Goal: Task Accomplishment & Management: Use online tool/utility

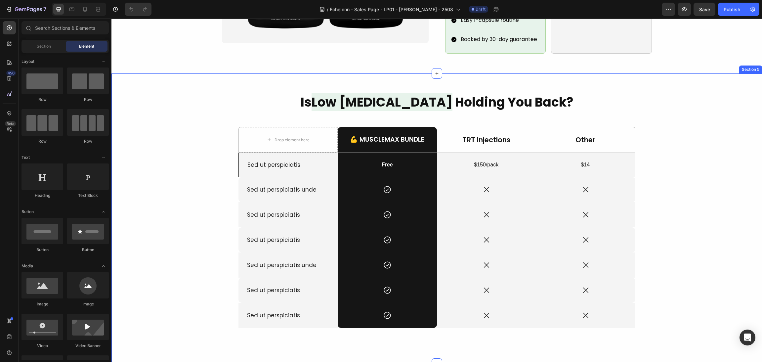
scroll to position [645, 0]
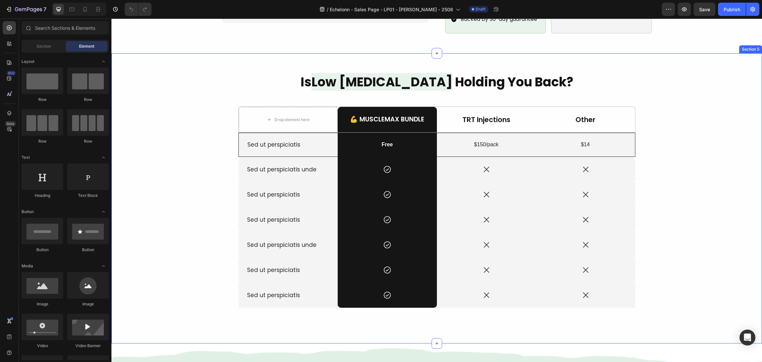
click at [648, 268] on div "Is Low Testosterone Holding You Back? Heading Drop element here 💪 MuscleMax Bun…" at bounding box center [436, 198] width 635 height 251
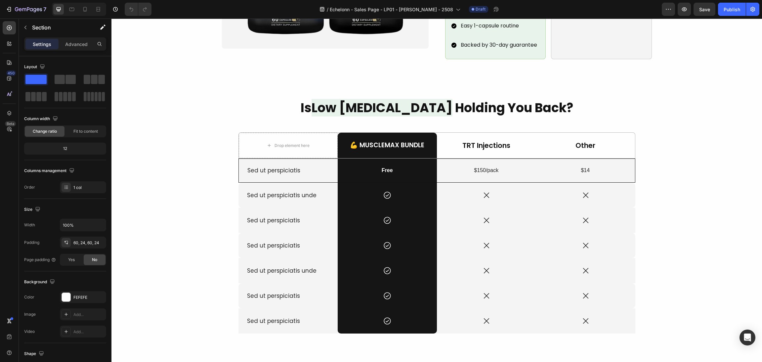
scroll to position [646, 0]
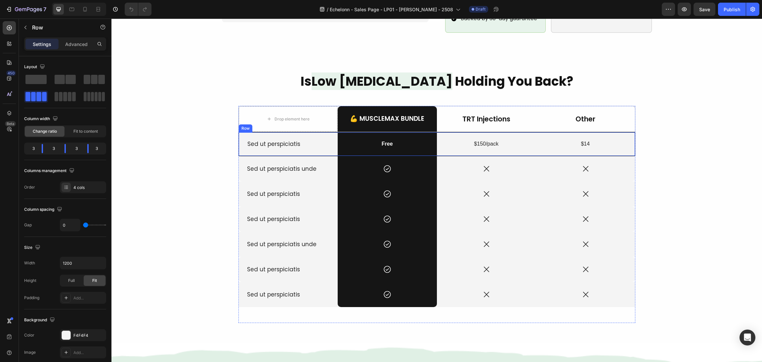
click at [314, 142] on div "Sed ut perspiciatis Text Block" at bounding box center [288, 143] width 99 height 23
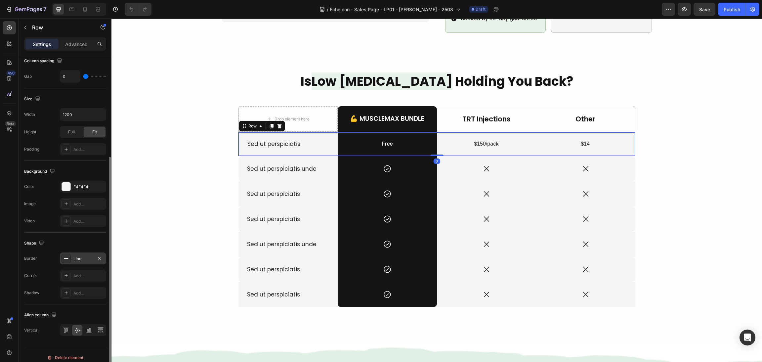
click at [66, 256] on icon at bounding box center [66, 258] width 5 height 5
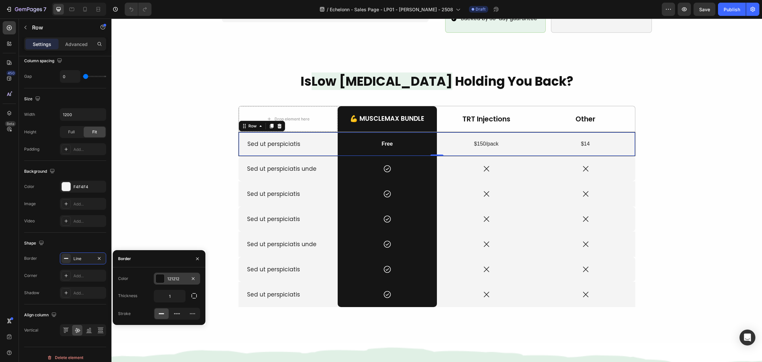
click at [158, 275] on div at bounding box center [160, 278] width 9 height 9
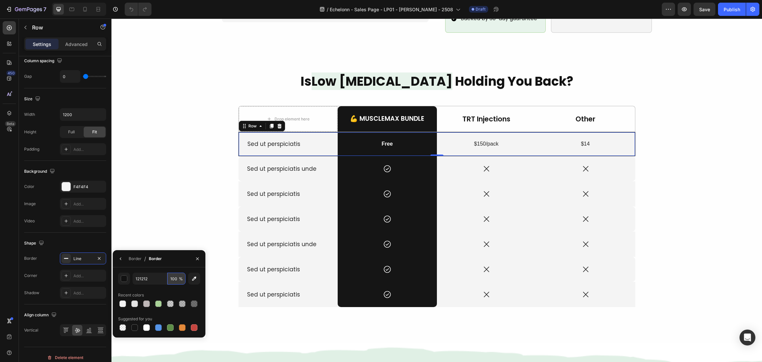
click at [174, 278] on input "100" at bounding box center [176, 279] width 18 height 12
type input "80"
click at [202, 150] on div "Is Low Testosterone Holding You Back? Heading Drop element here 💪 MuscleMax Bun…" at bounding box center [436, 197] width 635 height 251
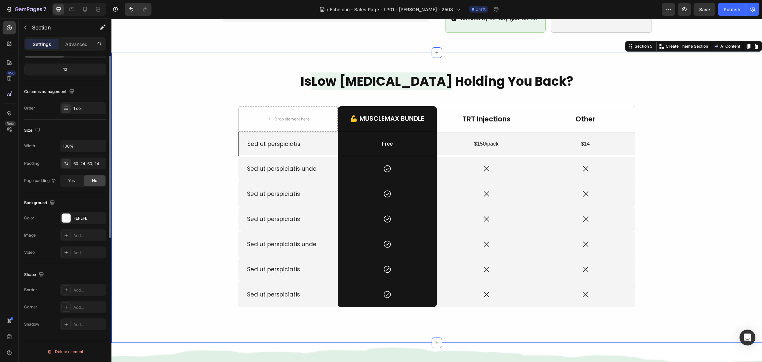
scroll to position [0, 0]
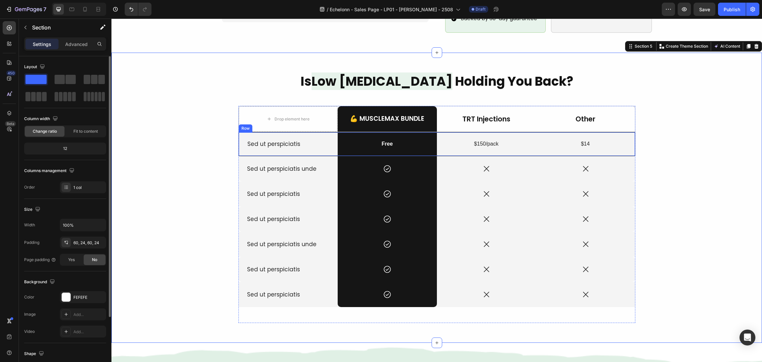
click at [304, 140] on div "Sed ut perspiciatis Text Block" at bounding box center [288, 143] width 99 height 23
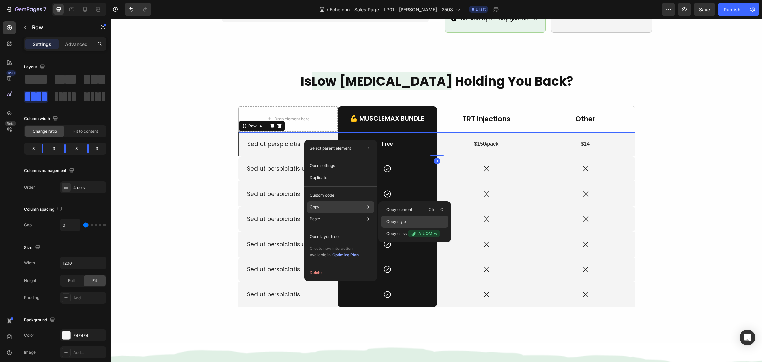
drag, startPoint x: 403, startPoint y: 217, endPoint x: 276, endPoint y: 186, distance: 130.9
click at [403, 228] on div "Copy style" at bounding box center [415, 234] width 68 height 12
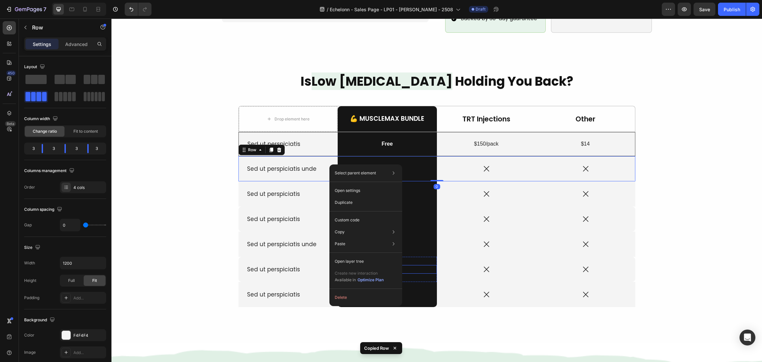
click at [428, 265] on div "Icon" at bounding box center [387, 269] width 99 height 9
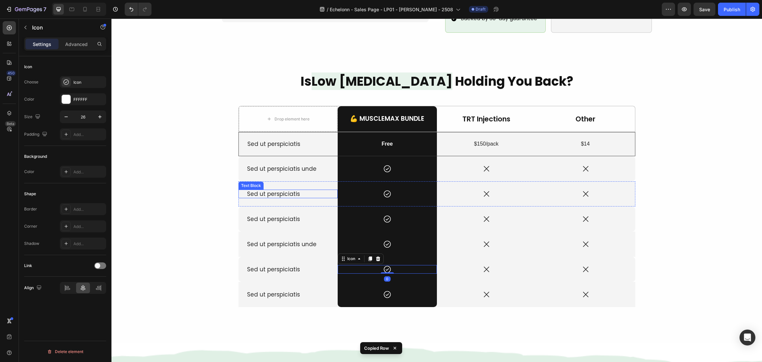
click at [321, 190] on p "Sed ut perspiciatis" at bounding box center [288, 193] width 82 height 7
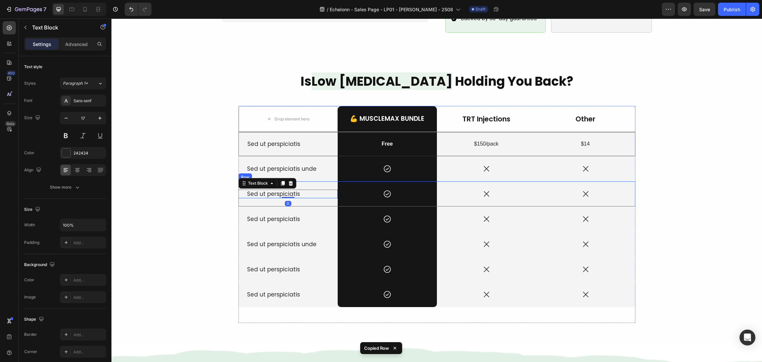
click at [320, 169] on div "Sed ut perspiciatis unde Text Block" at bounding box center [288, 168] width 99 height 25
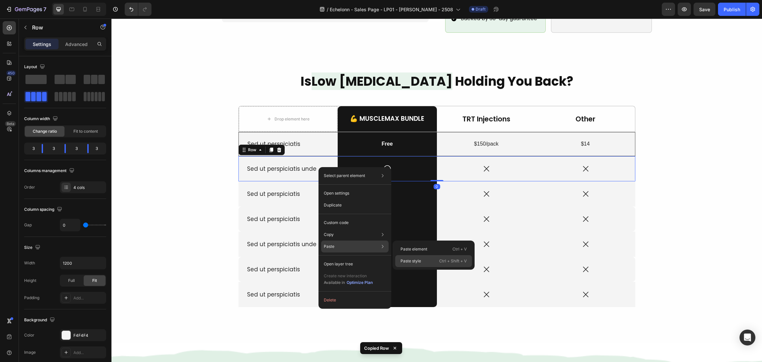
click at [418, 260] on p "Paste style" at bounding box center [411, 261] width 21 height 6
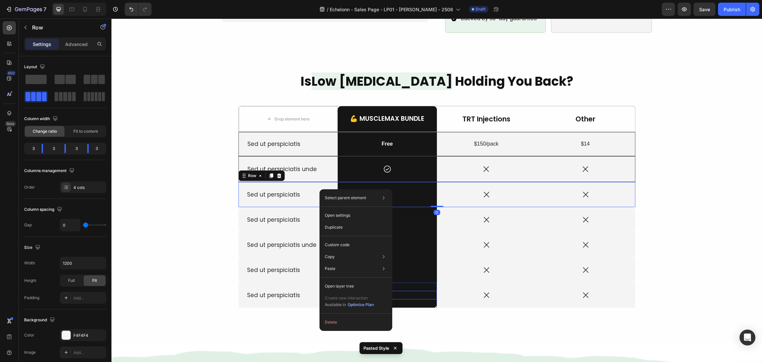
click at [421, 291] on div "Icon" at bounding box center [387, 295] width 99 height 9
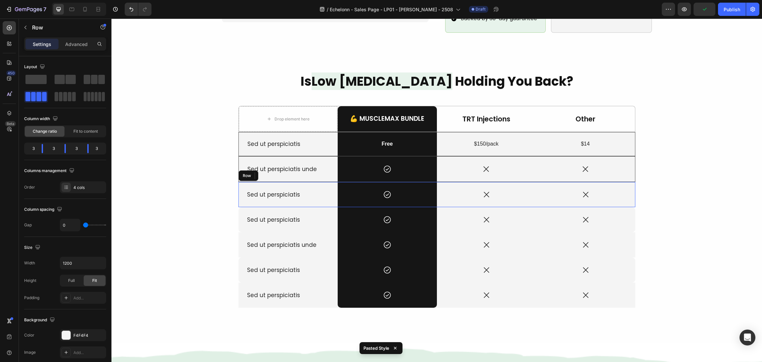
click at [312, 190] on div "Sed ut perspiciatis Text Block" at bounding box center [288, 194] width 99 height 25
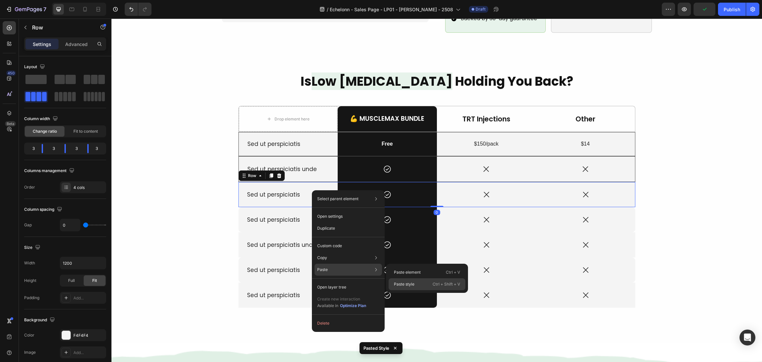
click at [410, 283] on p "Paste style" at bounding box center [404, 284] width 21 height 6
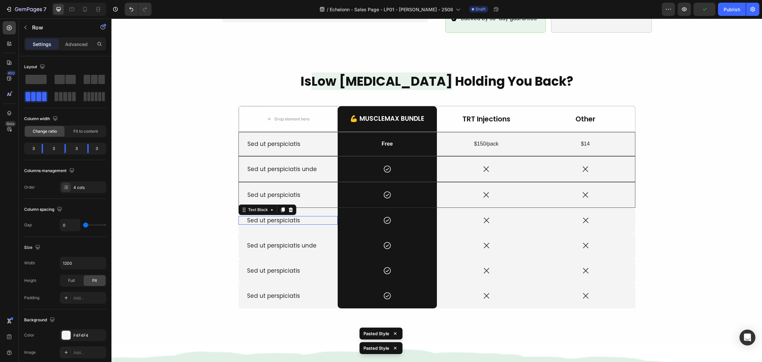
click at [319, 217] on p "Sed ut perspiciatis" at bounding box center [288, 220] width 82 height 7
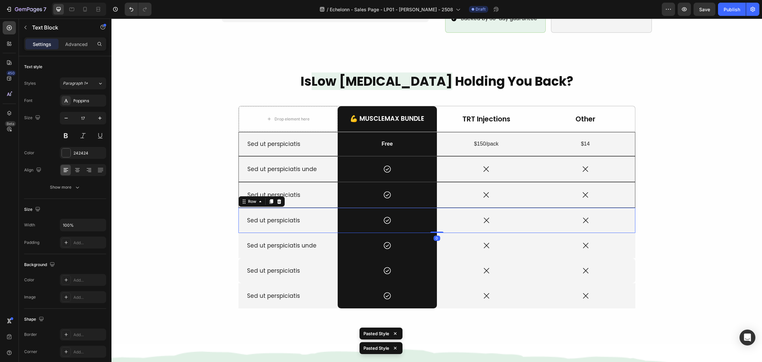
click at [323, 219] on div "Sed ut perspiciatis Text Block" at bounding box center [288, 220] width 99 height 25
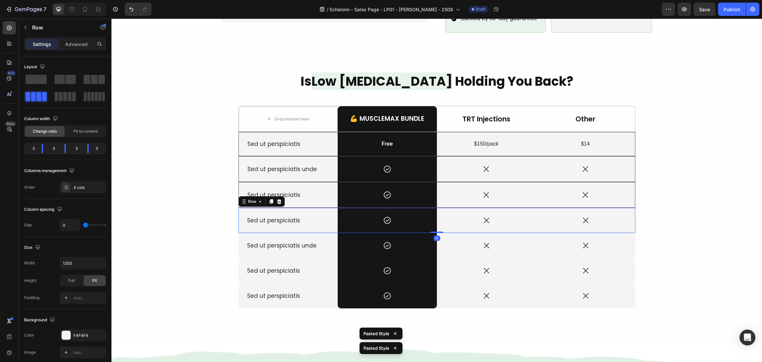
drag, startPoint x: 323, startPoint y: 219, endPoint x: 459, endPoint y: 281, distance: 149.1
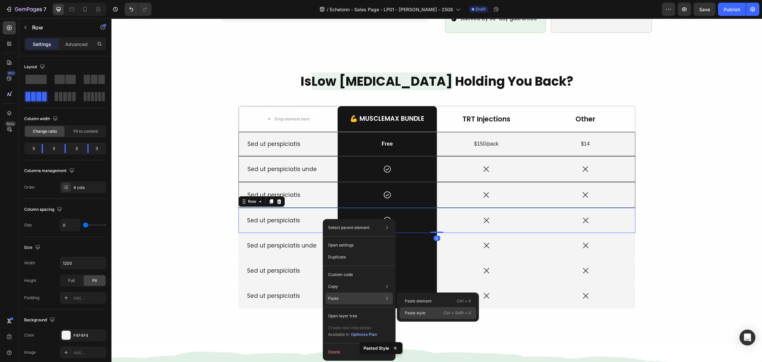
click at [423, 311] on p "Paste style" at bounding box center [415, 313] width 21 height 6
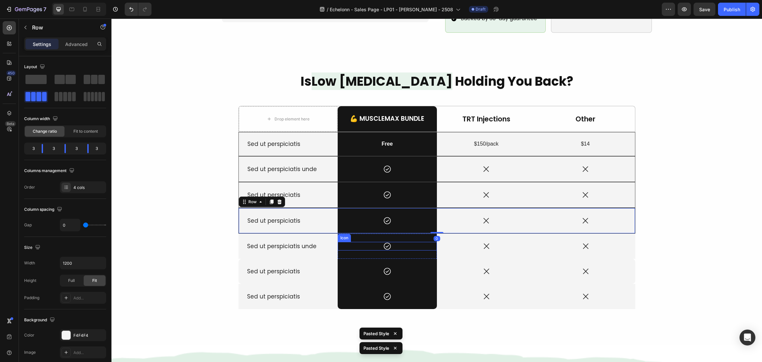
click at [332, 241] on div "Sed ut perspiciatis unde Text Block" at bounding box center [288, 246] width 99 height 25
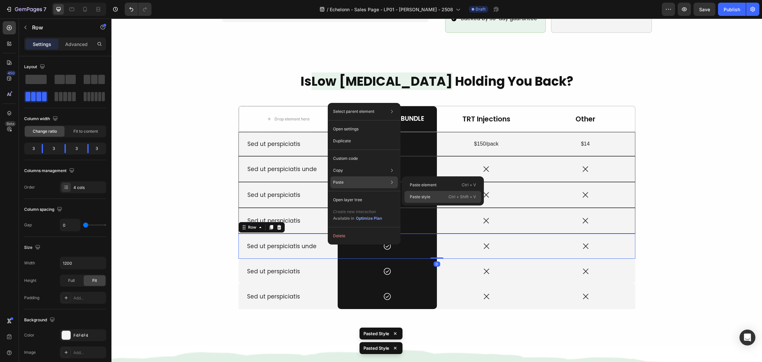
drag, startPoint x: 422, startPoint y: 197, endPoint x: 273, endPoint y: 211, distance: 149.9
click at [422, 197] on p "Paste style" at bounding box center [420, 197] width 21 height 6
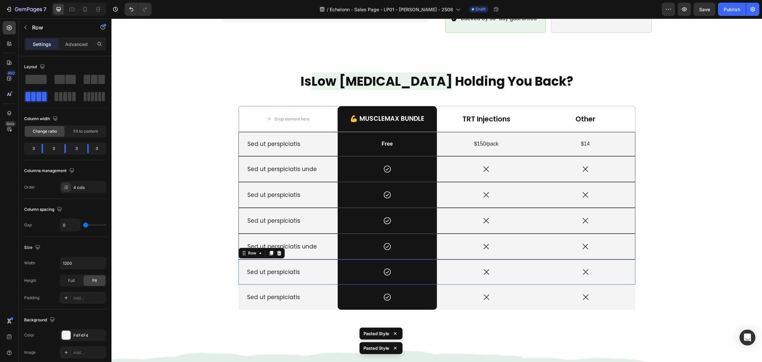
click at [330, 266] on div "Sed ut perspiciatis Text Block" at bounding box center [288, 271] width 99 height 25
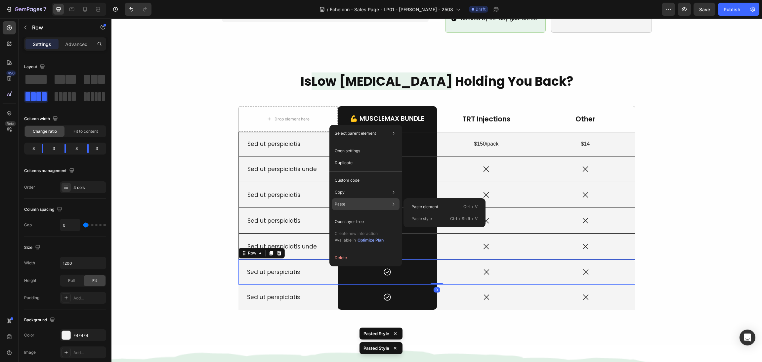
click at [426, 213] on div "Paste style Ctrl + Shift + V" at bounding box center [444, 219] width 77 height 12
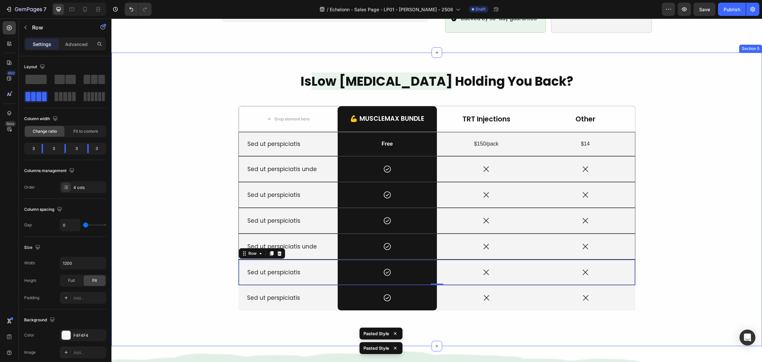
click at [203, 273] on div "Is Low Testosterone Holding You Back? Heading Drop element here 💪 MuscleMax Bun…" at bounding box center [436, 199] width 635 height 254
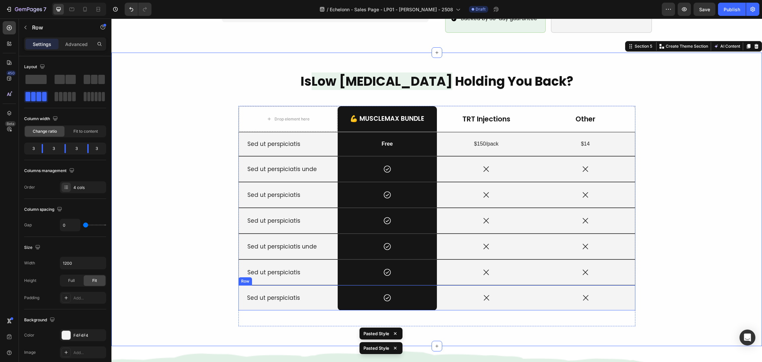
click at [326, 295] on div "Sed ut perspiciatis Text Block" at bounding box center [288, 297] width 99 height 25
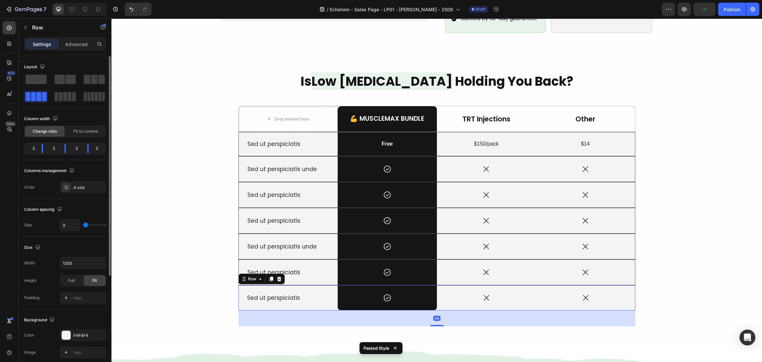
scroll to position [149, 0]
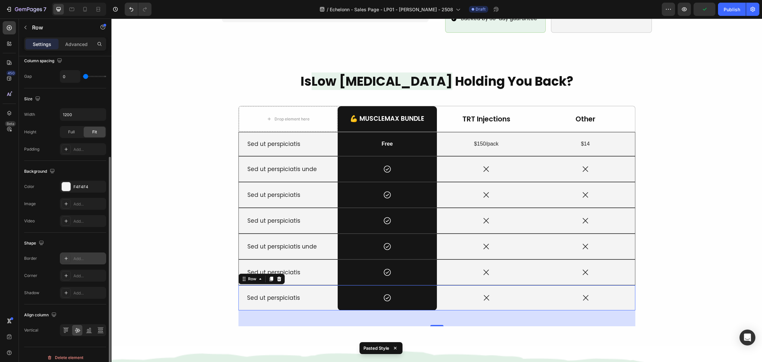
click at [65, 259] on icon at bounding box center [66, 258] width 3 height 3
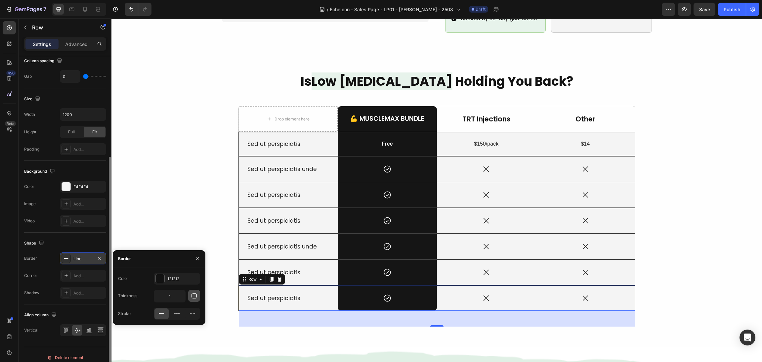
click at [196, 294] on icon "button" at bounding box center [194, 296] width 7 height 7
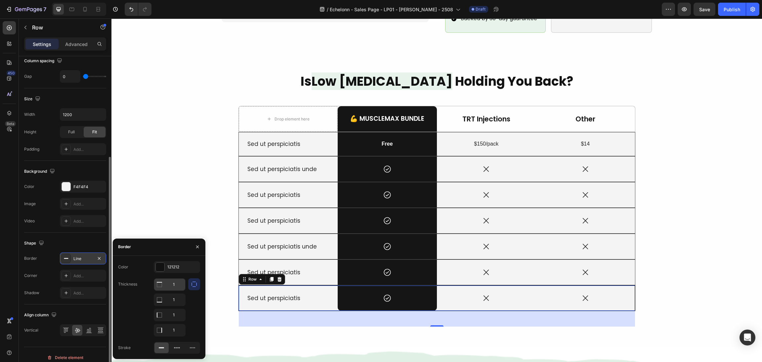
click at [177, 286] on input "1" at bounding box center [169, 285] width 31 height 12
type input "0"
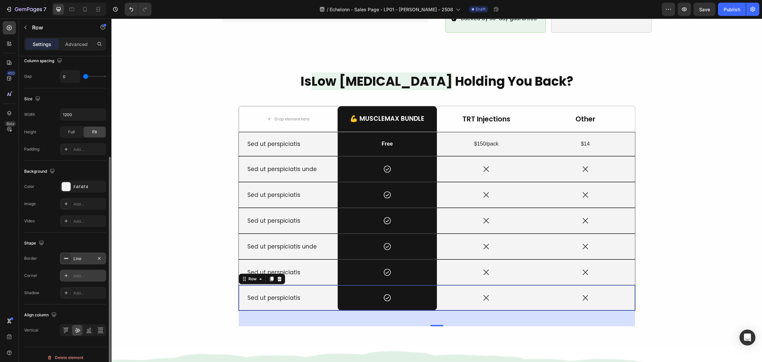
click at [67, 274] on icon at bounding box center [66, 275] width 5 height 5
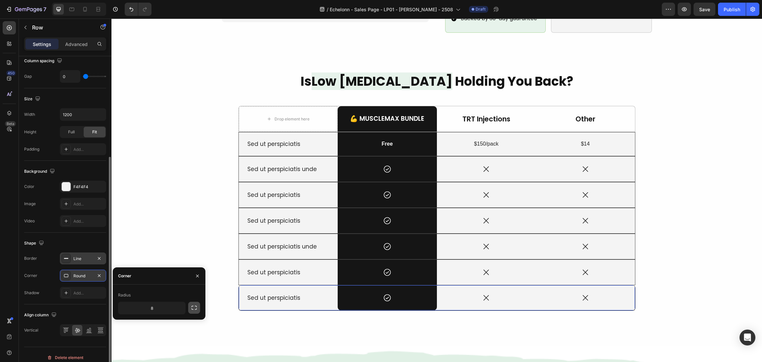
click at [190, 306] on button "button" at bounding box center [194, 308] width 12 height 12
click at [140, 306] on input "8" at bounding box center [134, 308] width 32 height 12
type input "80"
click at [177, 308] on input "8" at bounding box center [170, 308] width 32 height 12
type input "0"
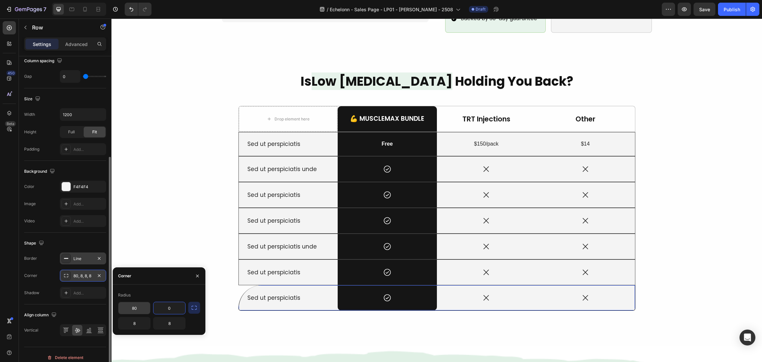
click at [135, 310] on input "80" at bounding box center [134, 308] width 32 height 12
type input "0"
click at [214, 229] on div "Is Low Testosterone Holding You Back? Heading Drop element here 💪 MuscleMax Bun…" at bounding box center [436, 199] width 635 height 254
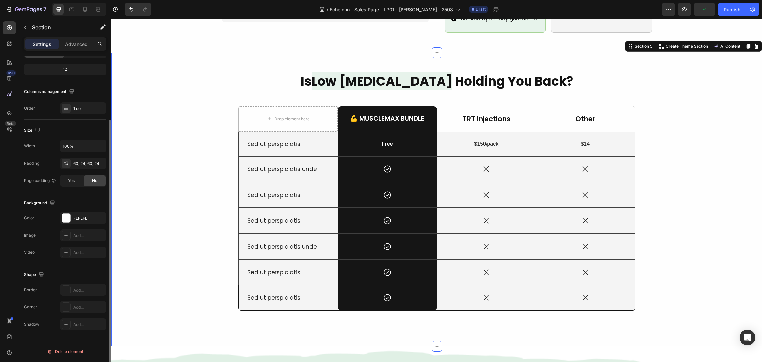
scroll to position [0, 0]
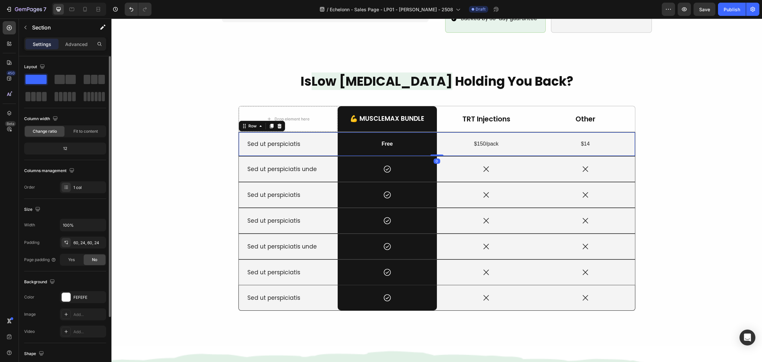
click at [328, 143] on div "Sed ut perspiciatis Text Block" at bounding box center [288, 143] width 99 height 23
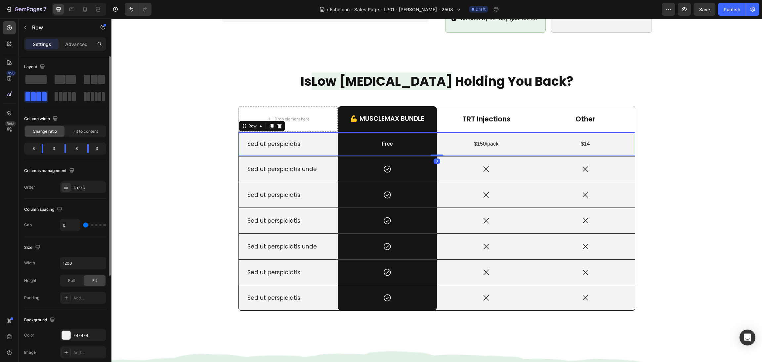
scroll to position [149, 0]
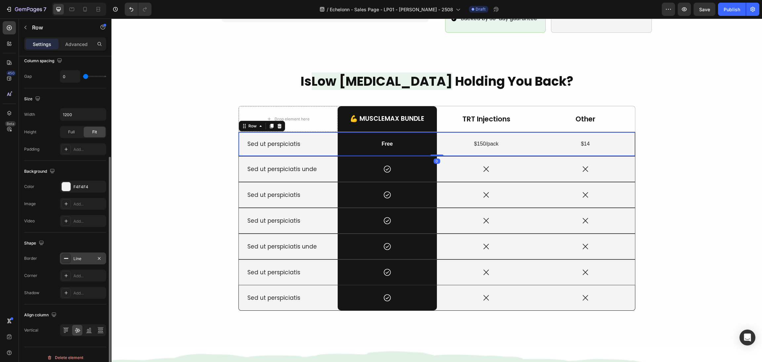
click at [65, 260] on icon at bounding box center [66, 258] width 5 height 5
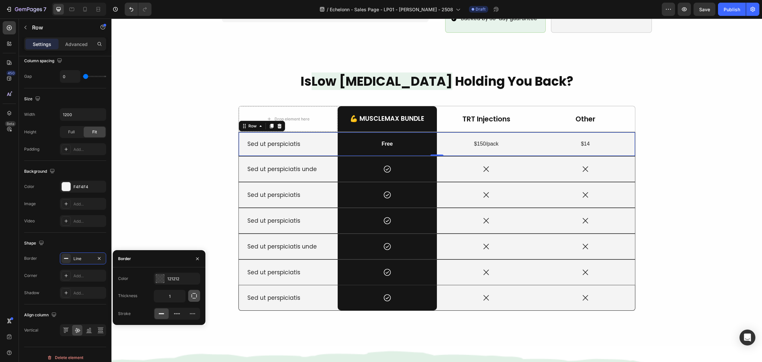
click at [192, 298] on icon "button" at bounding box center [194, 296] width 7 height 7
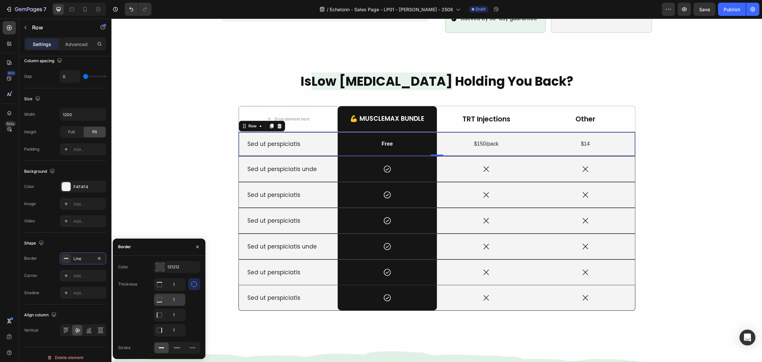
click at [173, 291] on input "1" at bounding box center [169, 285] width 31 height 12
type input "0"
click at [196, 185] on div "Is Low Testosterone Holding You Back? Heading Drop element here 💪 MuscleMax Bun…" at bounding box center [436, 199] width 635 height 254
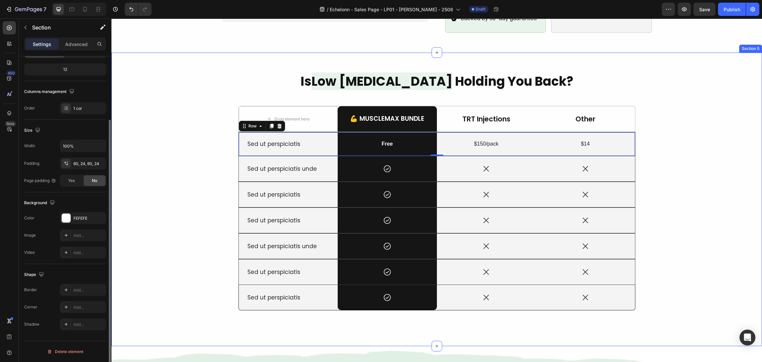
scroll to position [0, 0]
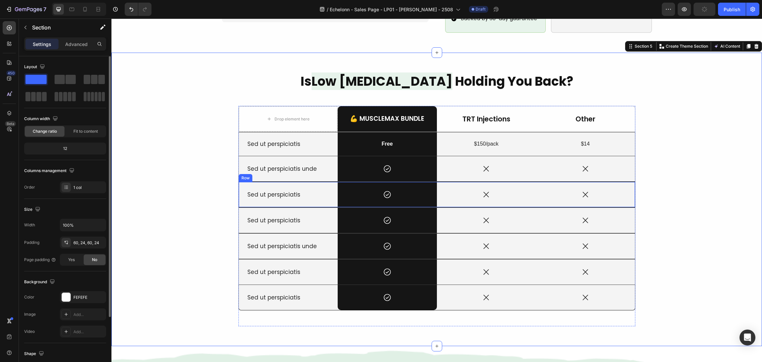
click at [316, 182] on div "Sed ut perspiciatis Text Block" at bounding box center [288, 194] width 99 height 25
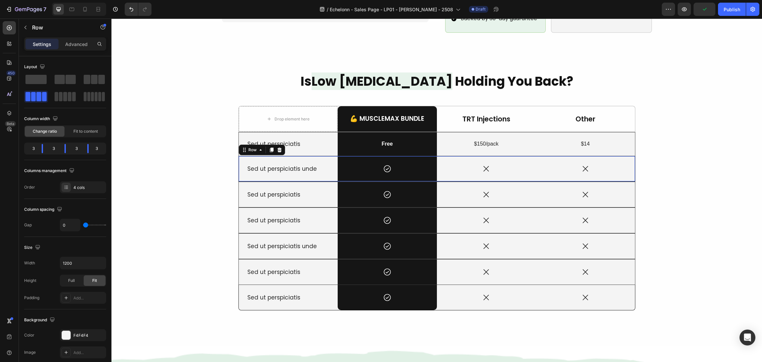
click at [328, 165] on div "Sed ut perspiciatis unde Text Block" at bounding box center [288, 168] width 99 height 25
click at [333, 144] on div "Sed ut perspiciatis Text Block" at bounding box center [288, 143] width 99 height 23
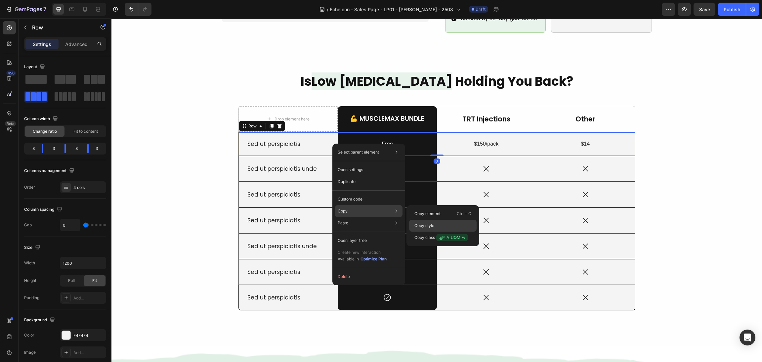
click at [436, 232] on div "Copy style" at bounding box center [443, 238] width 68 height 12
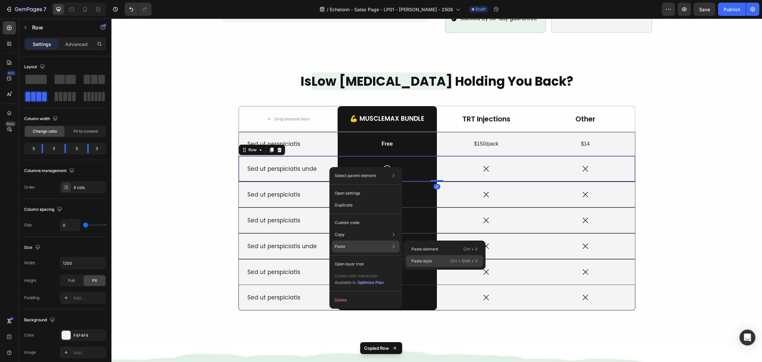
click at [424, 257] on div "Paste style Ctrl + Shift + V" at bounding box center [444, 261] width 77 height 12
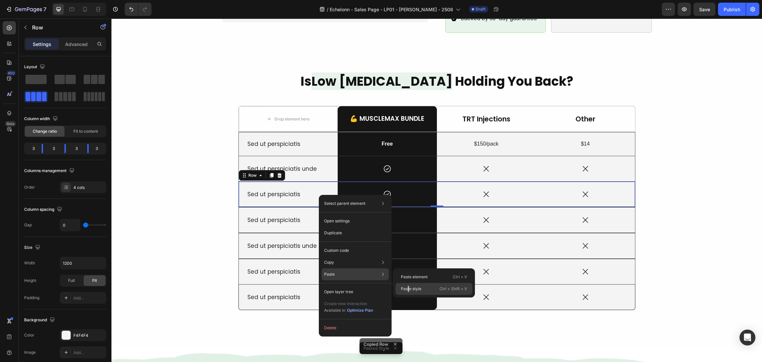
click at [408, 287] on p "Paste style" at bounding box center [411, 289] width 21 height 6
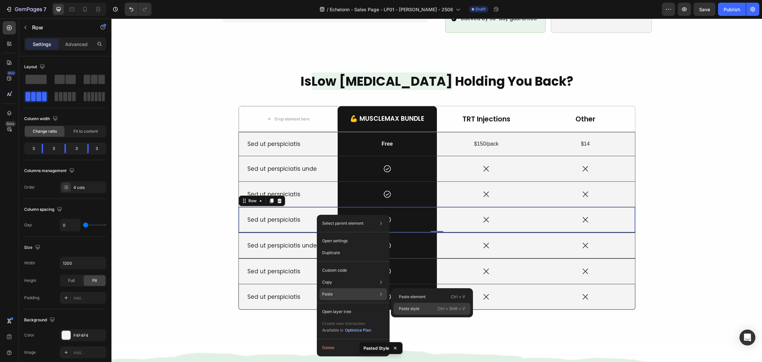
drag, startPoint x: 419, startPoint y: 308, endPoint x: 247, endPoint y: 250, distance: 181.5
click at [419, 308] on p "Paste style" at bounding box center [409, 309] width 21 height 6
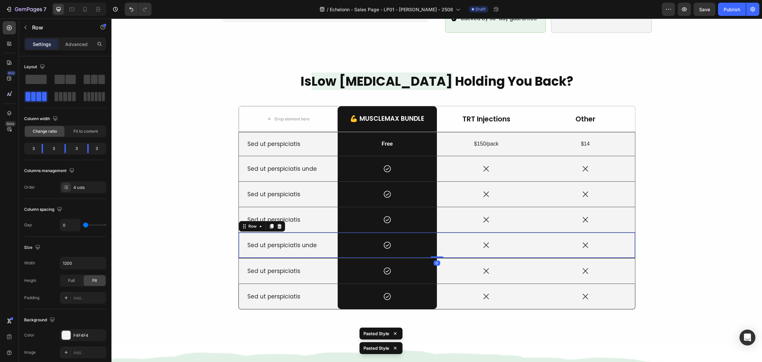
click at [330, 246] on div "Sed ut perspiciatis unde Text Block" at bounding box center [288, 245] width 99 height 25
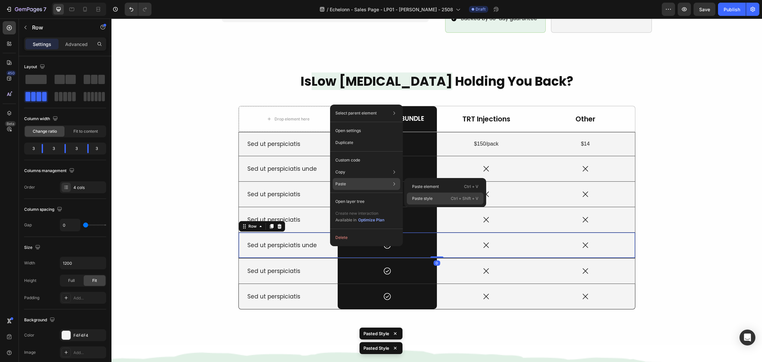
drag, startPoint x: 416, startPoint y: 196, endPoint x: 282, endPoint y: 202, distance: 133.5
click at [416, 196] on p "Paste style" at bounding box center [422, 199] width 21 height 6
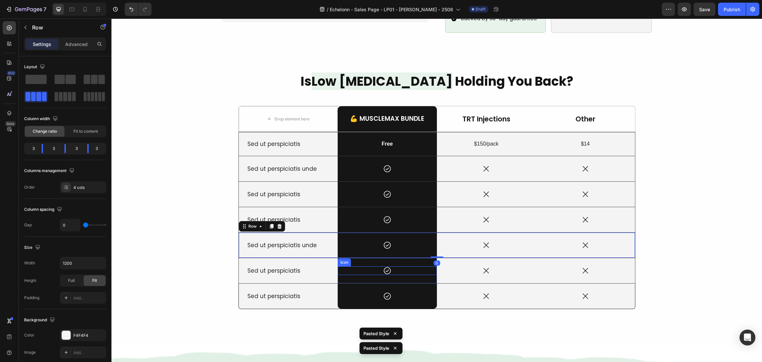
click at [330, 272] on div "Sed ut perspiciatis Text Block" at bounding box center [288, 270] width 99 height 25
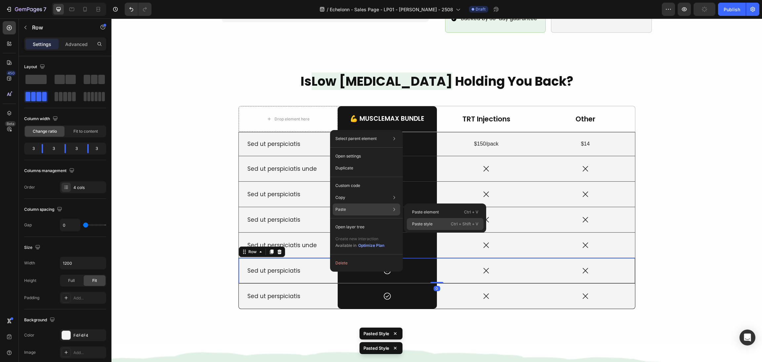
drag, startPoint x: 432, startPoint y: 223, endPoint x: 402, endPoint y: 205, distance: 34.8
click at [432, 223] on p "Paste style" at bounding box center [422, 224] width 21 height 6
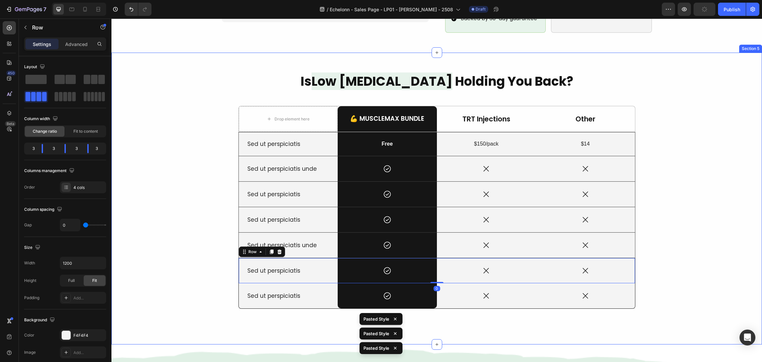
click at [640, 203] on div "Is Low Testosterone Holding You Back? Heading Drop element here 💪 MuscleMax Bun…" at bounding box center [436, 198] width 635 height 252
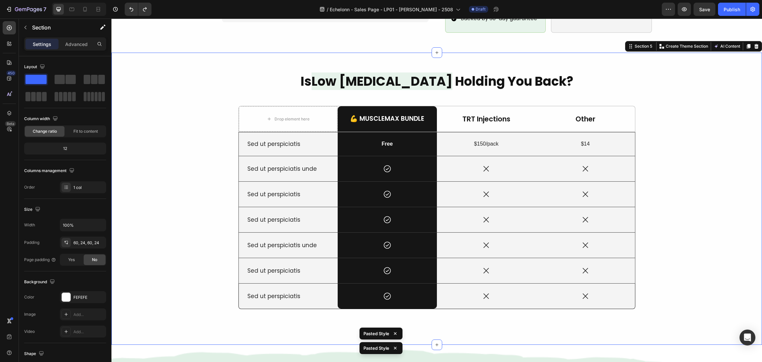
click at [676, 195] on div "Is Low Testosterone Holding You Back? Heading Drop element here 💪 MuscleMax Bun…" at bounding box center [436, 198] width 635 height 252
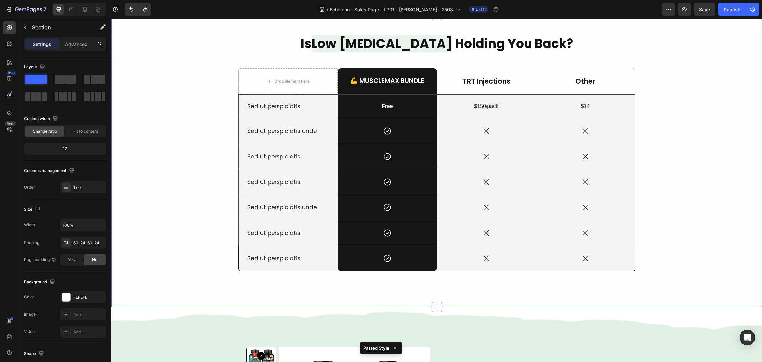
scroll to position [646, 0]
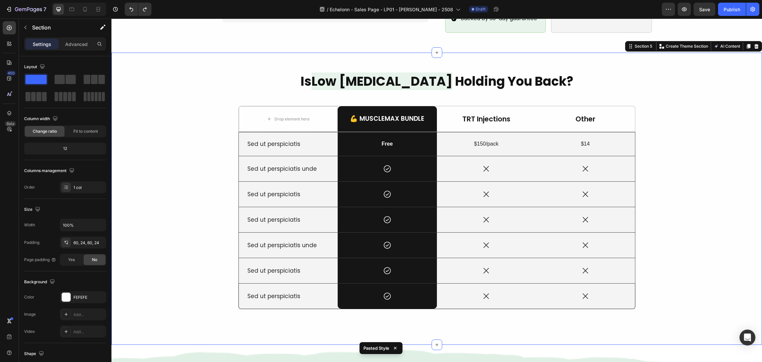
click at [676, 140] on div "Is Low Testosterone Holding You Back? Heading Drop element here 💪 MuscleMax Bun…" at bounding box center [436, 198] width 635 height 252
click at [678, 76] on h2 "Is Low Testosterone Holding You Back?" at bounding box center [436, 81] width 635 height 18
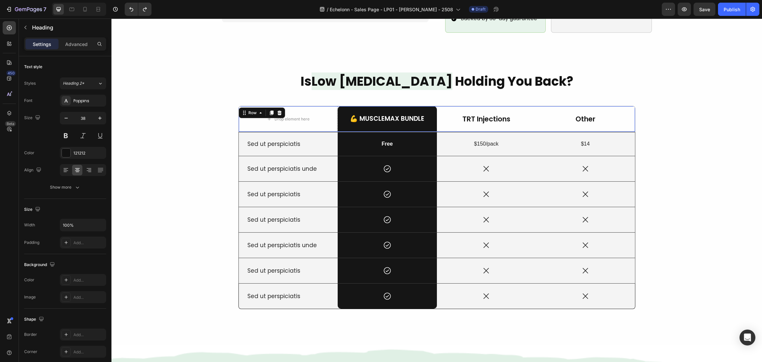
click at [437, 115] on div "TRT Injections Text Block" at bounding box center [486, 118] width 99 height 25
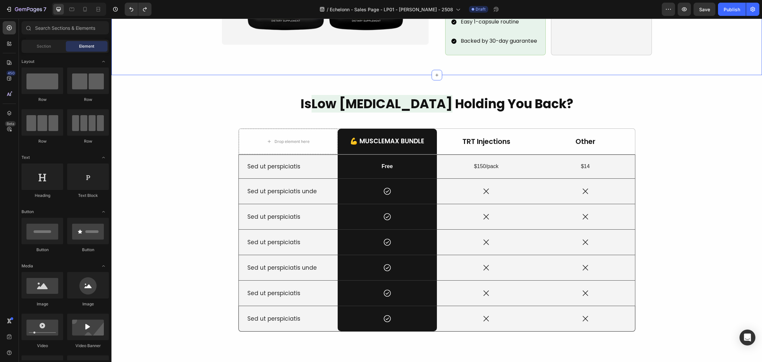
scroll to position [644, 0]
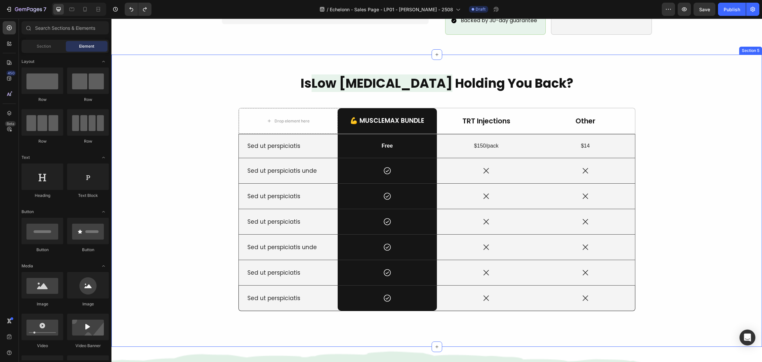
click at [715, 115] on div "Is Low Testosterone Holding You Back? Heading Drop element here 💪 MuscleMax Bun…" at bounding box center [436, 200] width 635 height 252
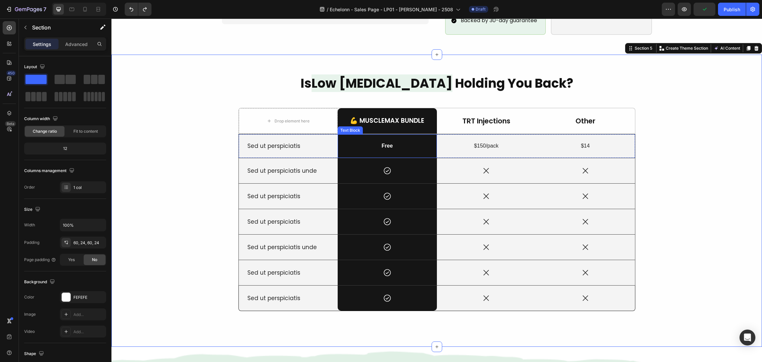
click at [334, 145] on div "Sed ut perspiciatis Text Block Free Text Block $150/pack Text Block $14 Text Bl…" at bounding box center [437, 146] width 397 height 24
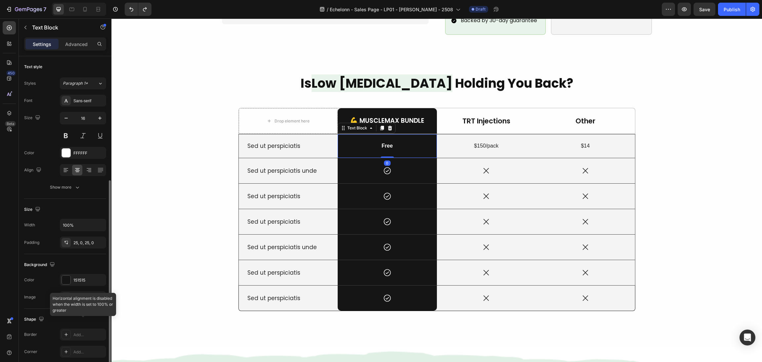
scroll to position [68, 0]
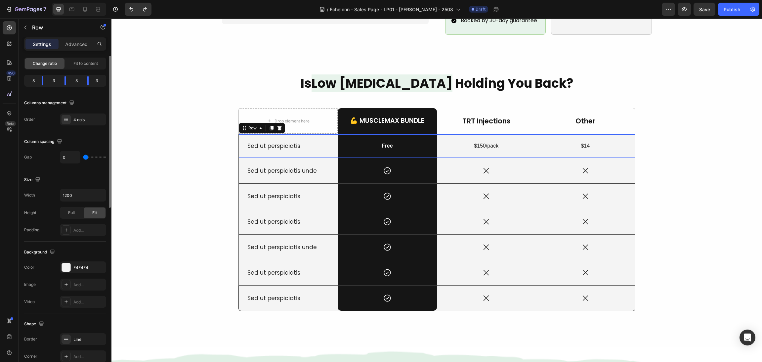
click at [329, 134] on div "Sed ut perspiciatis Text Block" at bounding box center [288, 145] width 99 height 23
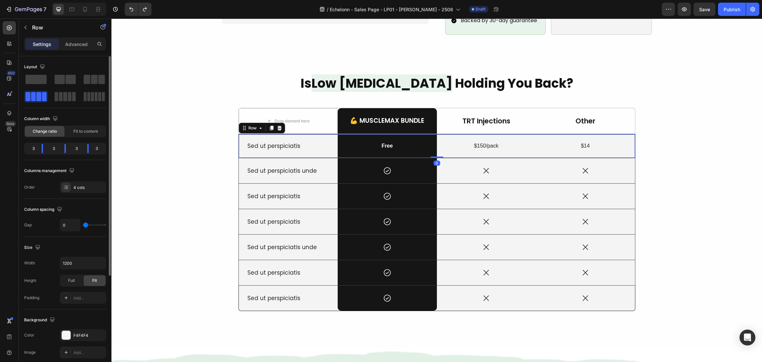
scroll to position [155, 0]
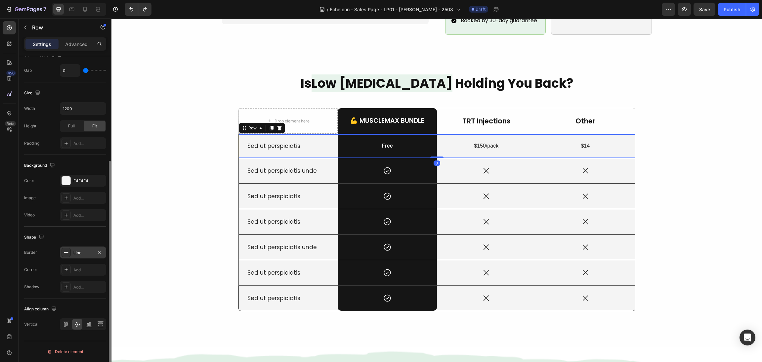
click at [72, 249] on div "Line" at bounding box center [83, 253] width 46 height 12
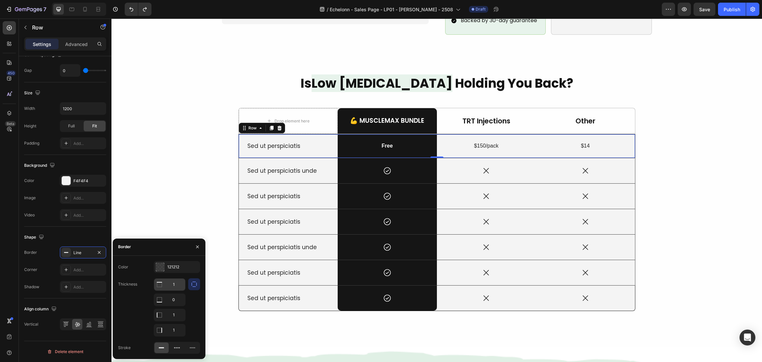
click at [174, 282] on input "1" at bounding box center [169, 285] width 31 height 12
type input "0"
click at [183, 175] on div "Is Low Testosterone Holding You Back? Heading Drop element here 💪 MuscleMax Bun…" at bounding box center [436, 200] width 635 height 252
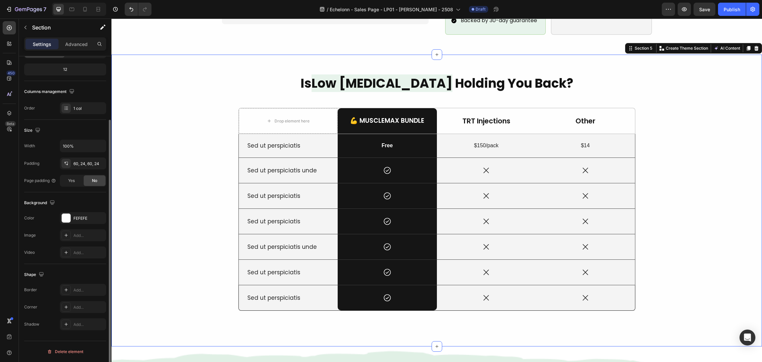
scroll to position [0, 0]
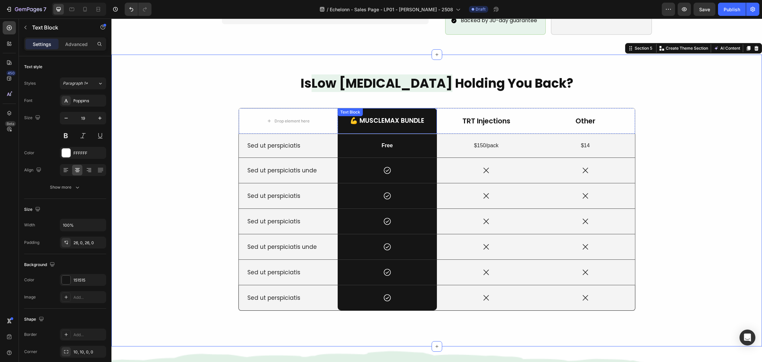
click at [421, 117] on p "💪 MuscleMax Bundle" at bounding box center [388, 121] width 98 height 8
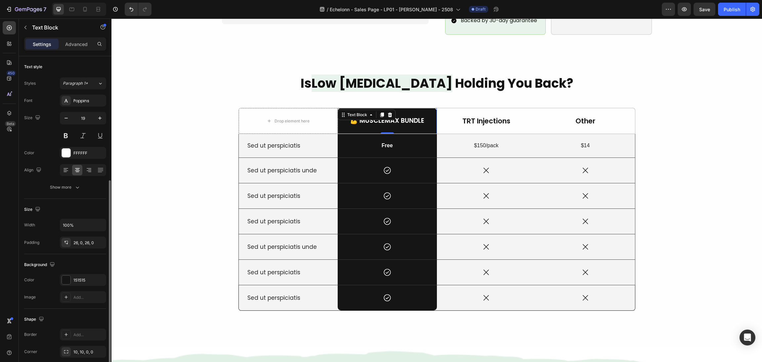
scroll to position [68, 0]
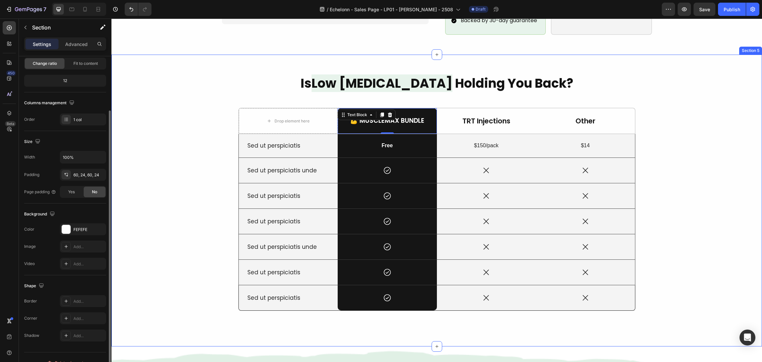
click at [164, 219] on div "Is Low Testosterone Holding You Back? Heading Drop element here 💪 MuscleMax Bun…" at bounding box center [436, 200] width 635 height 252
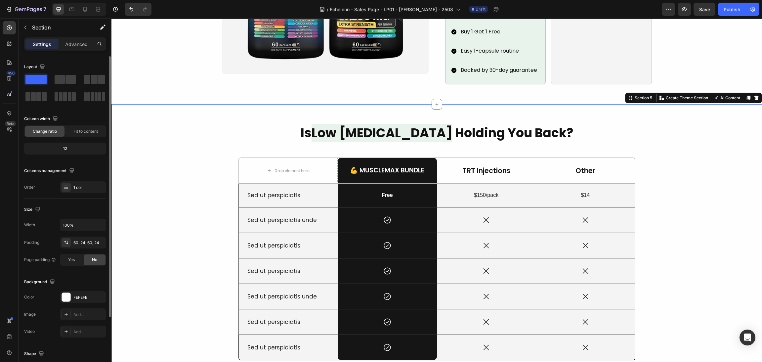
scroll to position [544, 0]
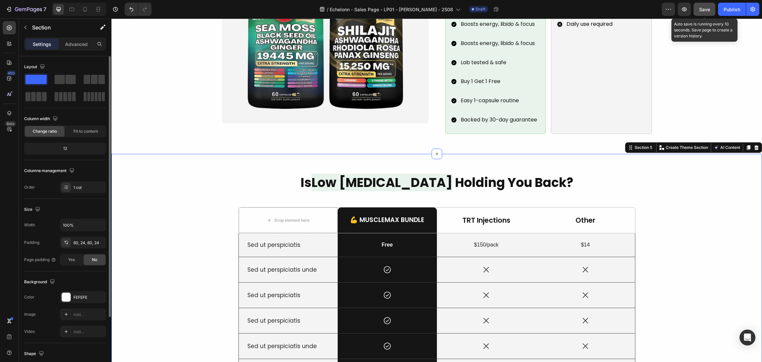
drag, startPoint x: 701, startPoint y: 12, endPoint x: 602, endPoint y: 98, distance: 131.2
click at [701, 12] on div "Save" at bounding box center [705, 9] width 11 height 7
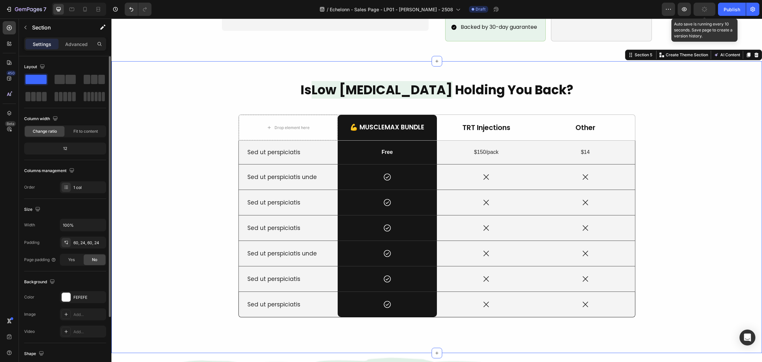
scroll to position [644, 0]
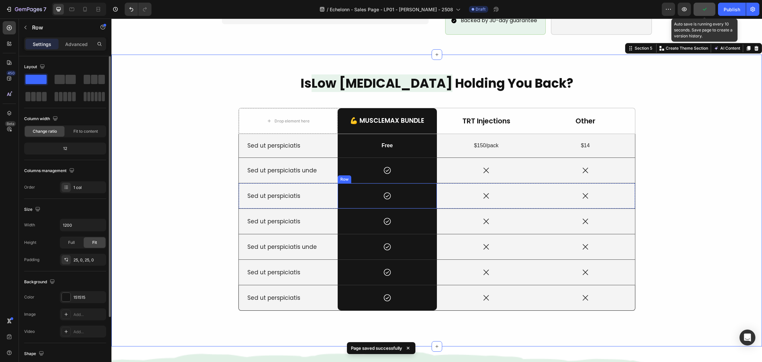
click at [412, 192] on div "Icon Row" at bounding box center [387, 195] width 99 height 25
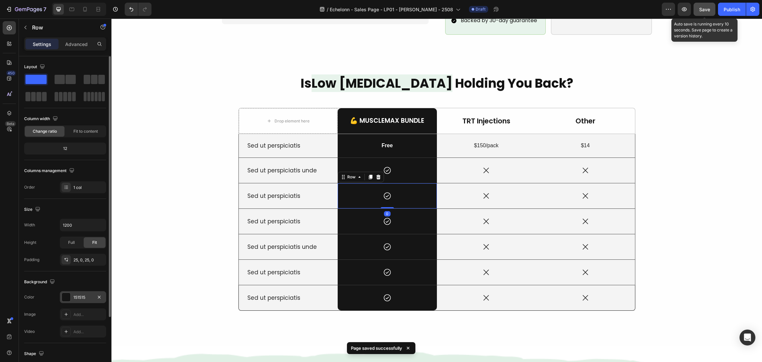
scroll to position [79, 0]
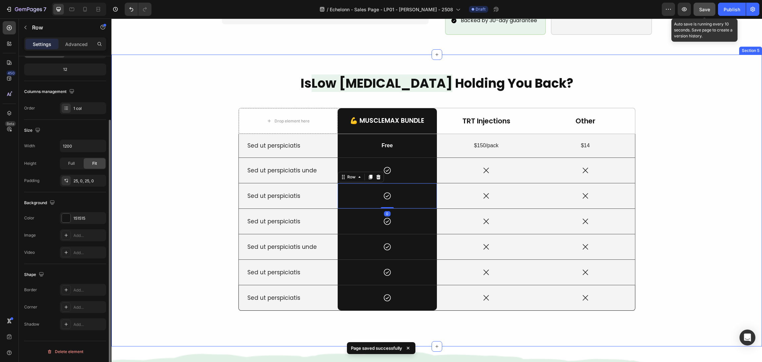
click at [196, 218] on div "Is Low Testosterone Holding You Back? Heading Drop element here 💪 MuscleMax Bun…" at bounding box center [436, 200] width 635 height 252
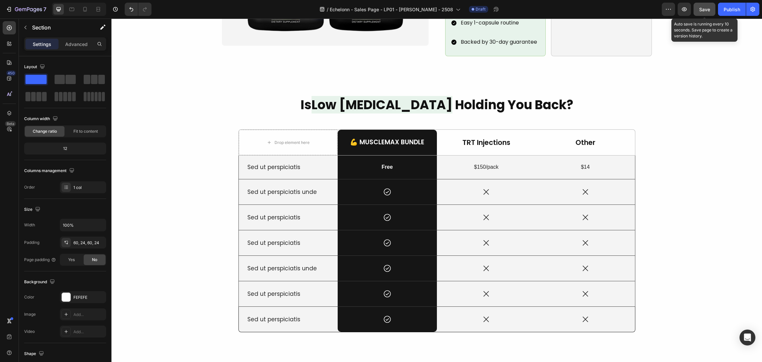
scroll to position [646, 0]
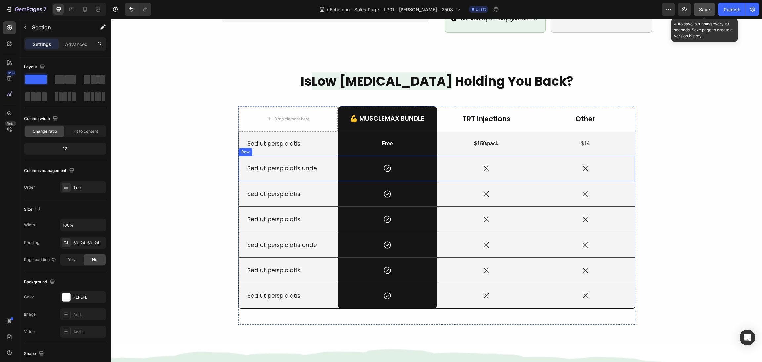
click at [287, 139] on div "Sed ut perspiciatis Text Block" at bounding box center [288, 143] width 99 height 23
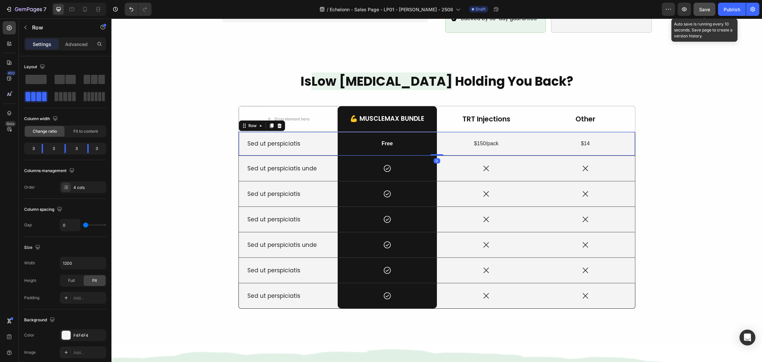
click at [286, 140] on p "Sed ut perspiciatis" at bounding box center [289, 143] width 82 height 7
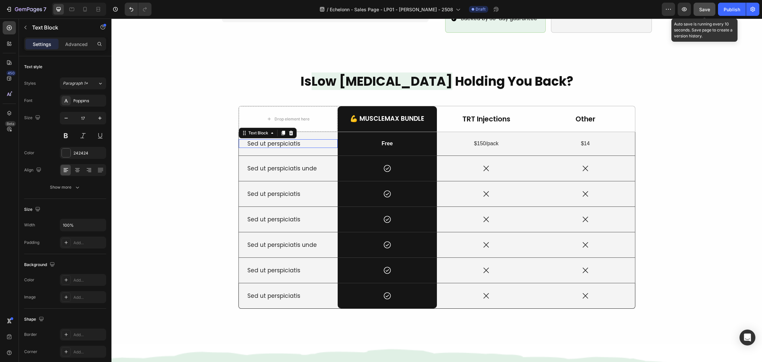
click at [289, 140] on p "Sed ut perspiciatis" at bounding box center [289, 143] width 82 height 7
click at [300, 140] on p "Sed ut perspiciatis" at bounding box center [289, 143] width 82 height 7
drag, startPoint x: 305, startPoint y: 132, endPoint x: 229, endPoint y: 132, distance: 76.1
click at [229, 132] on div "Is Low Testosterone Holding You Back? Heading Drop element here 💪 MuscleMax Bun…" at bounding box center [436, 198] width 635 height 252
click at [486, 140] on p "$150/pack" at bounding box center [487, 143] width 98 height 7
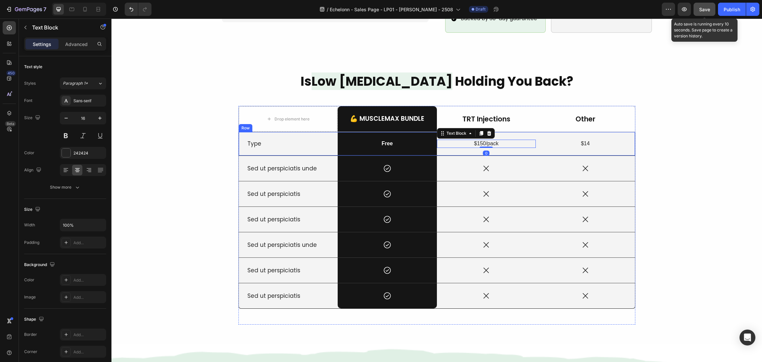
click at [308, 132] on div "Type Text Block" at bounding box center [288, 143] width 99 height 23
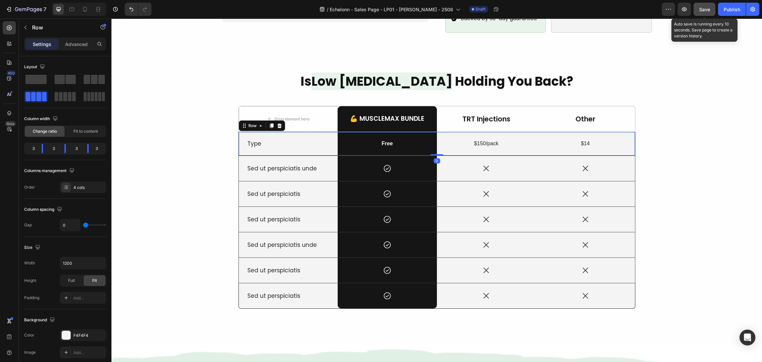
click at [304, 140] on p "Type" at bounding box center [289, 143] width 82 height 7
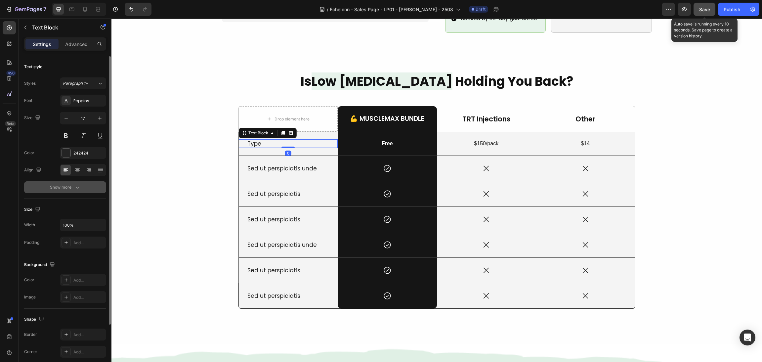
click at [67, 190] on div "Show more" at bounding box center [65, 187] width 31 height 7
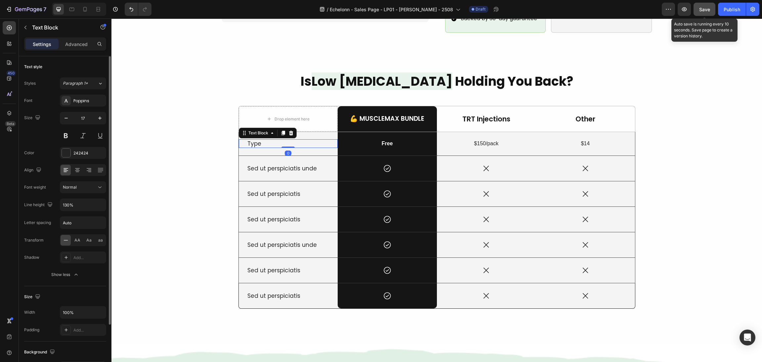
click at [74, 196] on div "Font Poppins Size 17 Color 242424 Align Font weight Normal Line height 130% Let…" at bounding box center [65, 188] width 82 height 186
click at [77, 188] on div "Normal" at bounding box center [80, 187] width 34 height 6
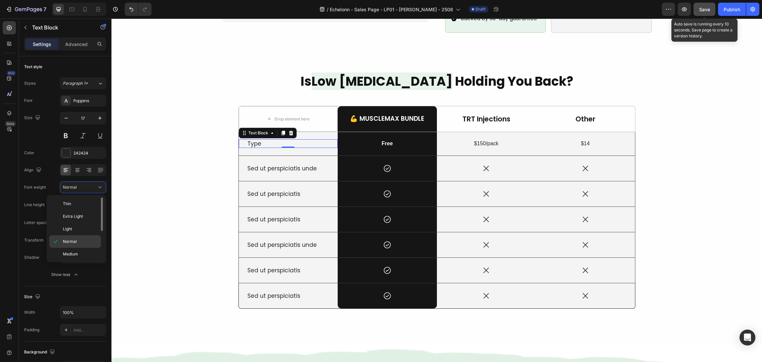
scroll to position [52, 0]
click at [76, 214] on span "Semi Bold" at bounding box center [72, 214] width 19 height 6
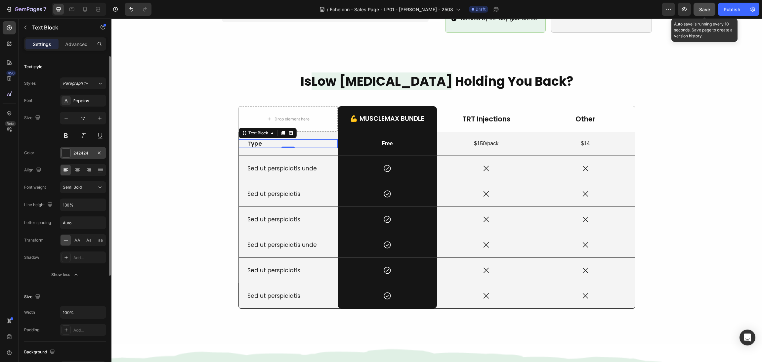
click at [67, 152] on div at bounding box center [66, 153] width 9 height 9
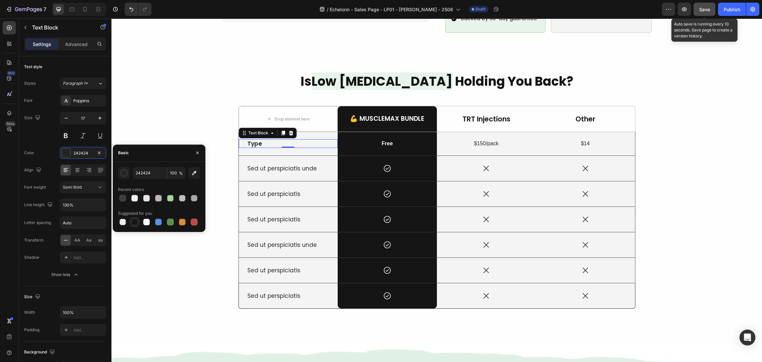
click at [135, 223] on div at bounding box center [134, 222] width 7 height 7
type input "151515"
click at [191, 108] on div "Is Low Testosterone Holding You Back? Heading Drop element here 💪 MuscleMax Bun…" at bounding box center [436, 198] width 635 height 252
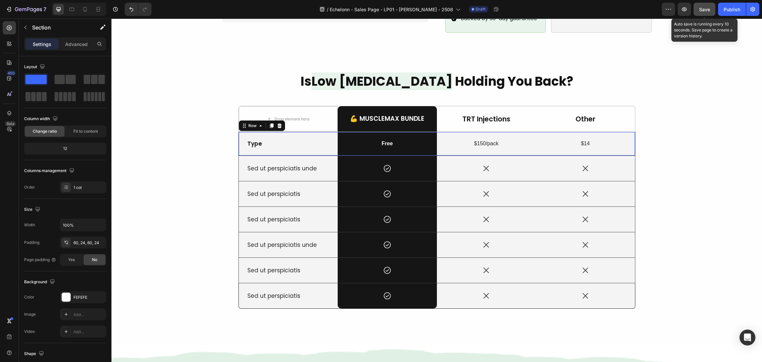
click at [283, 132] on div "Type Text Block" at bounding box center [288, 143] width 99 height 23
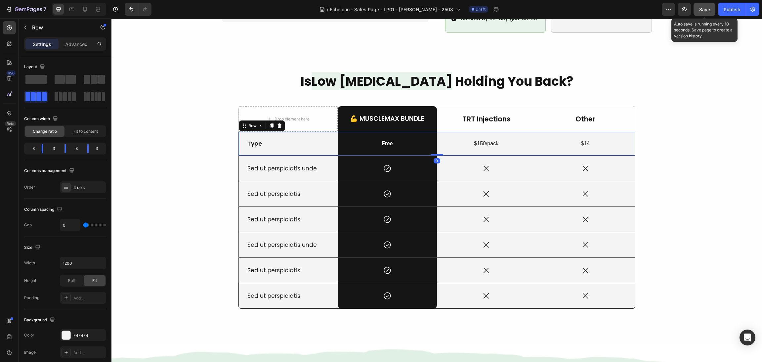
click at [282, 140] on p "Type" at bounding box center [289, 143] width 82 height 7
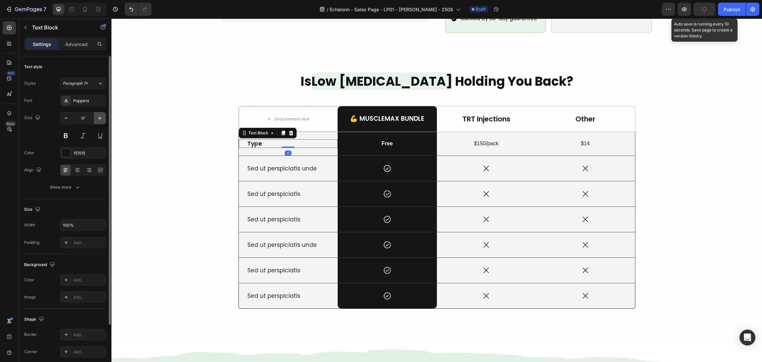
click at [102, 119] on icon "button" at bounding box center [100, 118] width 7 height 7
type input "18"
click at [490, 140] on p "$150/pack" at bounding box center [487, 143] width 98 height 7
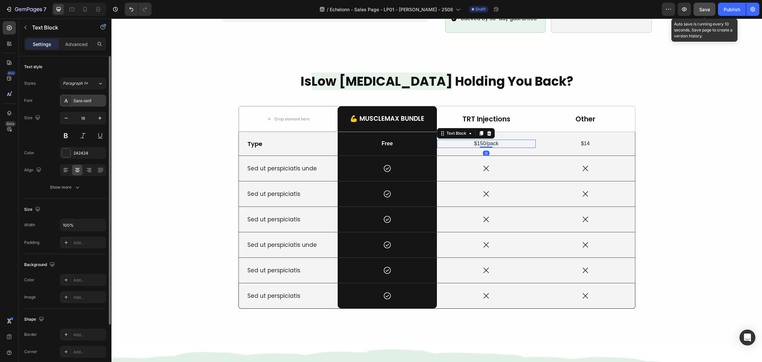
click at [88, 98] on div "Sans-serif" at bounding box center [88, 101] width 31 height 6
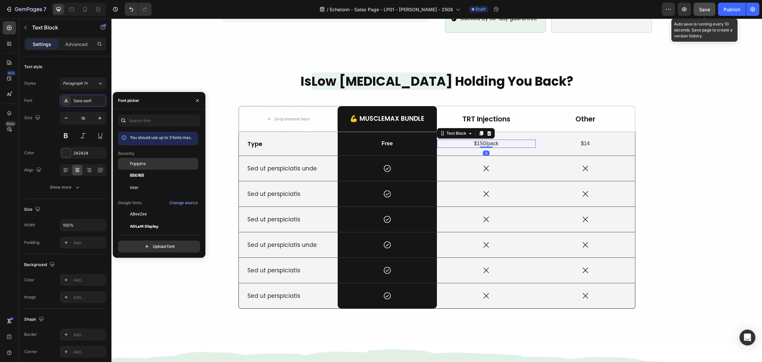
drag, startPoint x: 139, startPoint y: 165, endPoint x: 329, endPoint y: 145, distance: 191.0
click at [139, 165] on span "Poppins" at bounding box center [138, 164] width 16 height 6
click at [581, 140] on p "$14" at bounding box center [586, 143] width 98 height 7
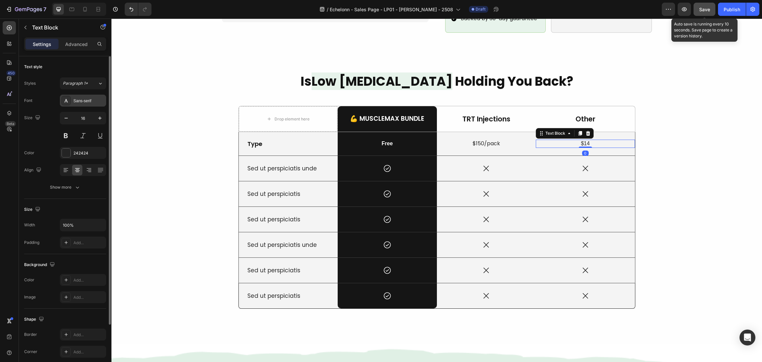
click at [86, 104] on div "Sans-serif" at bounding box center [83, 101] width 46 height 12
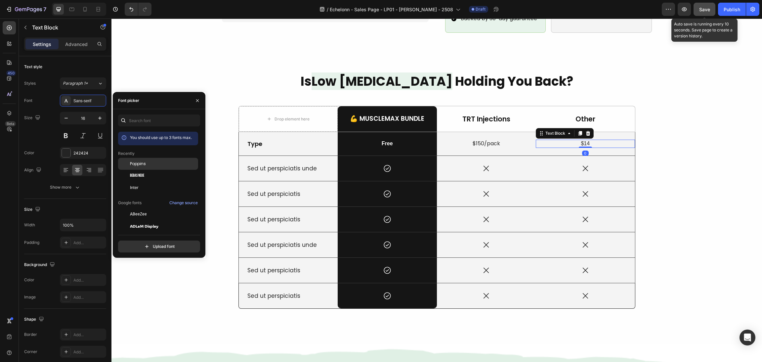
click at [155, 163] on div "Poppins" at bounding box center [163, 164] width 67 height 6
click at [157, 163] on div "Poppins" at bounding box center [163, 164] width 67 height 6
click at [183, 163] on div "Poppins" at bounding box center [163, 164] width 67 height 6
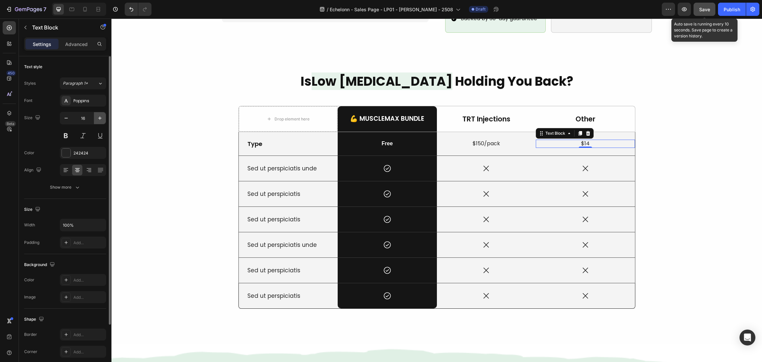
click at [96, 117] on button "button" at bounding box center [100, 118] width 12 height 12
type input "17"
click at [499, 140] on p "$150/pack" at bounding box center [487, 143] width 98 height 7
click at [97, 120] on icon "button" at bounding box center [100, 118] width 7 height 7
type input "17"
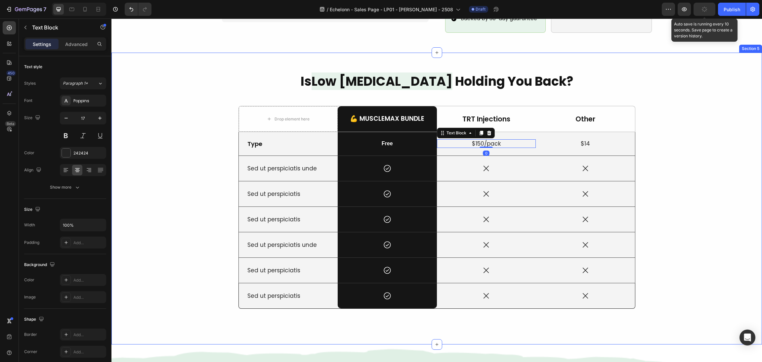
click at [166, 141] on div "Is Low Testosterone Holding You Back? Heading Drop element here 💪 MuscleMax Bun…" at bounding box center [436, 198] width 635 height 252
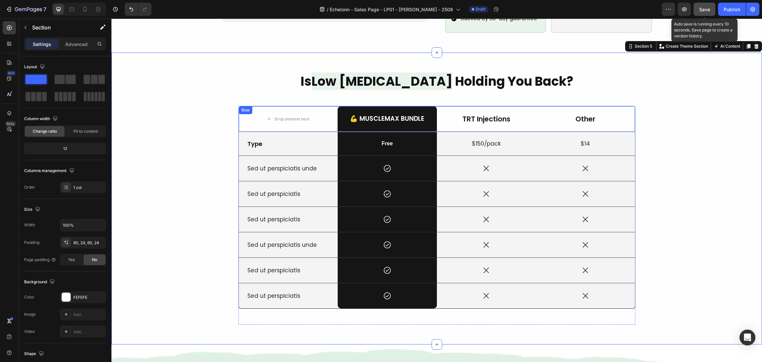
click at [493, 140] on p "$150/pack" at bounding box center [487, 143] width 98 height 7
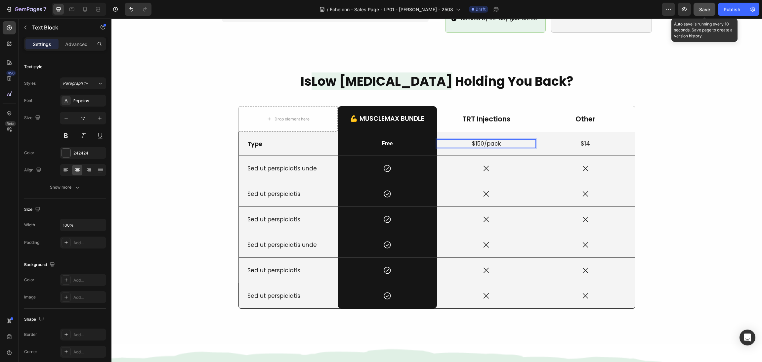
click at [496, 140] on p "$150/pack" at bounding box center [487, 143] width 98 height 7
drag, startPoint x: 508, startPoint y: 134, endPoint x: 469, endPoint y: 131, distance: 39.5
click at [469, 140] on p "$150/pack" at bounding box center [487, 143] width 98 height 7
click at [467, 140] on p "$150/pack" at bounding box center [487, 143] width 98 height 7
drag, startPoint x: 484, startPoint y: 133, endPoint x: 463, endPoint y: 132, distance: 20.9
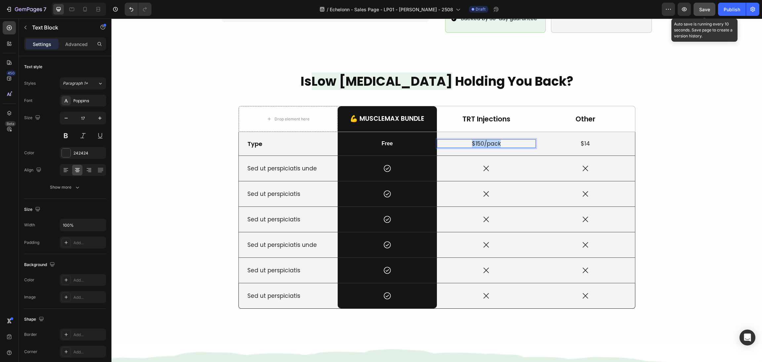
click at [463, 140] on p "$150/pack" at bounding box center [487, 143] width 98 height 7
click at [587, 140] on p "$14" at bounding box center [586, 143] width 98 height 7
drag, startPoint x: 597, startPoint y: 134, endPoint x: 552, endPoint y: 131, distance: 45.1
click at [552, 140] on p "$14" at bounding box center [586, 143] width 98 height 7
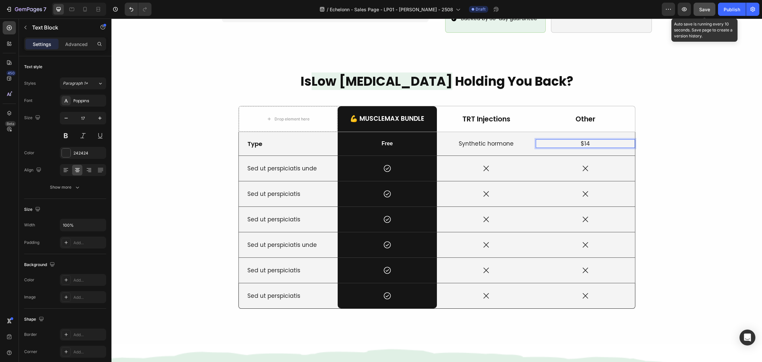
drag, startPoint x: 569, startPoint y: 131, endPoint x: 551, endPoint y: 134, distance: 18.1
click at [545, 140] on p "$14" at bounding box center [586, 143] width 98 height 7
drag, startPoint x: 575, startPoint y: 130, endPoint x: 564, endPoint y: 130, distance: 11.3
click at [565, 140] on p "$14" at bounding box center [586, 143] width 98 height 7
click at [666, 171] on div "Is Low Testosterone Holding You Back? Heading Drop element here 💪 MuscleMax Bun…" at bounding box center [436, 198] width 635 height 252
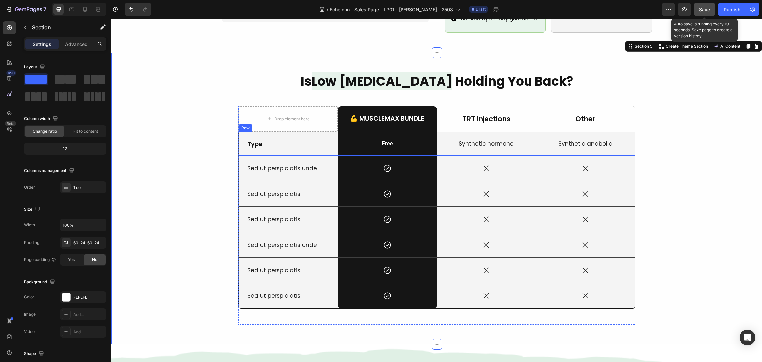
click at [477, 140] on p "Synthetic hormone" at bounding box center [487, 143] width 98 height 7
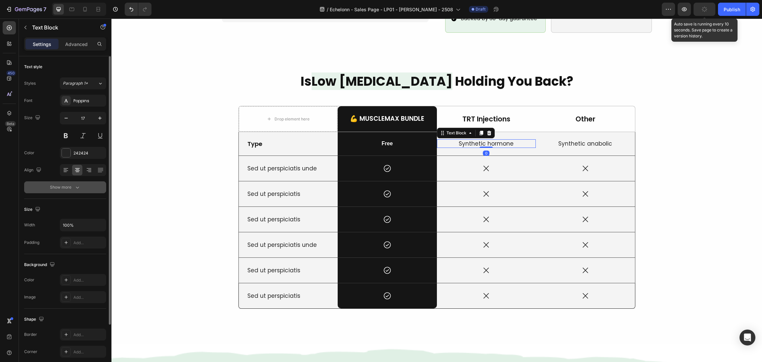
click at [68, 192] on button "Show more" at bounding box center [65, 187] width 82 height 12
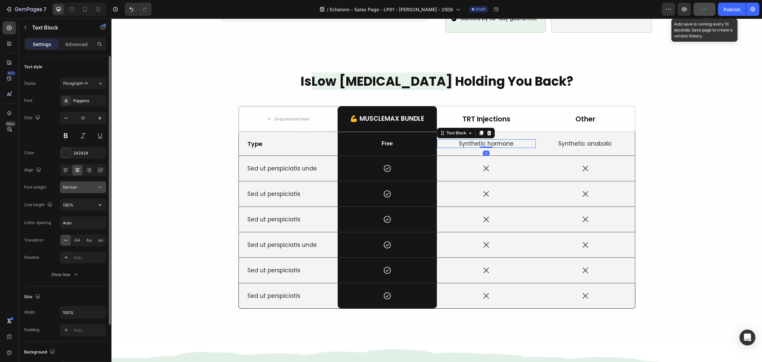
click at [92, 190] on div "Normal" at bounding box center [80, 187] width 34 height 6
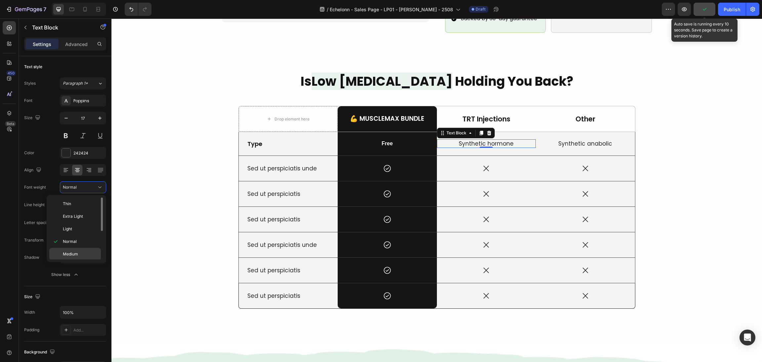
click at [77, 255] on span "Medium" at bounding box center [70, 254] width 15 height 6
click at [647, 153] on div "Is Low Testosterone Holding You Back? Heading Drop element here 💪 MuscleMax Bun…" at bounding box center [436, 198] width 635 height 252
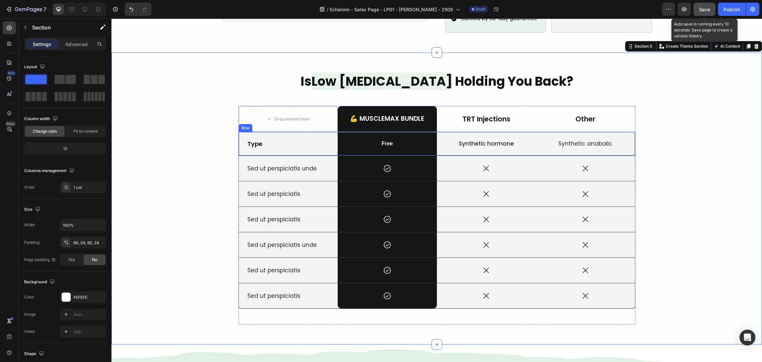
click at [592, 139] on div "Synthetic anabolic Text Block" at bounding box center [585, 143] width 99 height 23
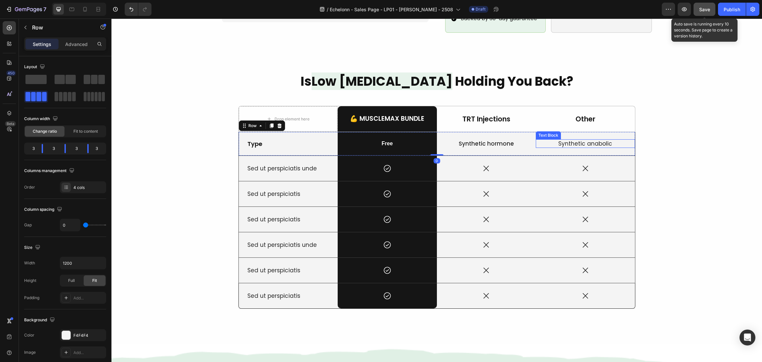
click at [588, 140] on p "Synthetic anabolic" at bounding box center [586, 143] width 98 height 7
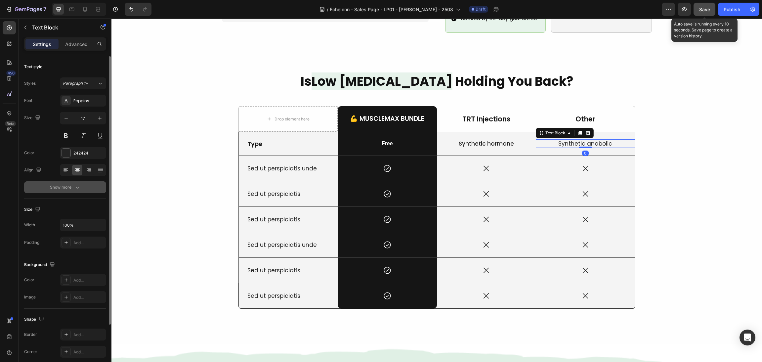
click at [74, 185] on icon "button" at bounding box center [77, 187] width 7 height 7
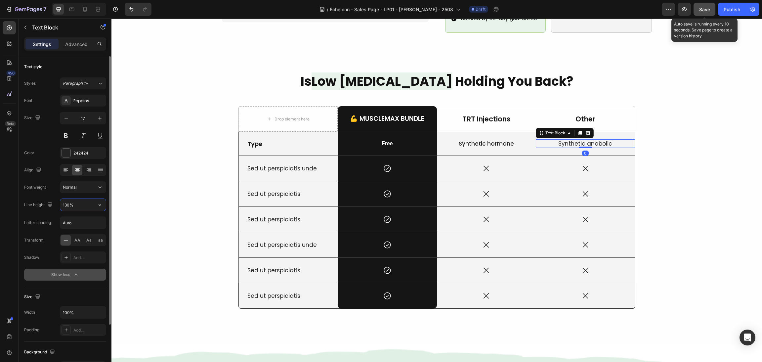
click at [81, 202] on input "130%" at bounding box center [83, 205] width 46 height 12
click at [81, 185] on div "Normal" at bounding box center [80, 187] width 34 height 6
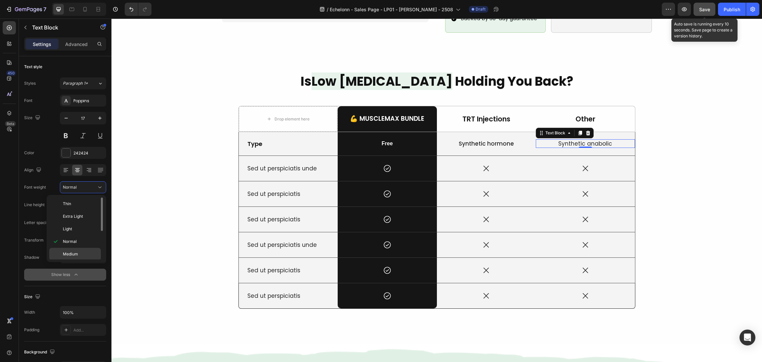
drag, startPoint x: 78, startPoint y: 256, endPoint x: 7, endPoint y: 226, distance: 77.8
click at [78, 256] on p "Medium" at bounding box center [80, 254] width 35 height 6
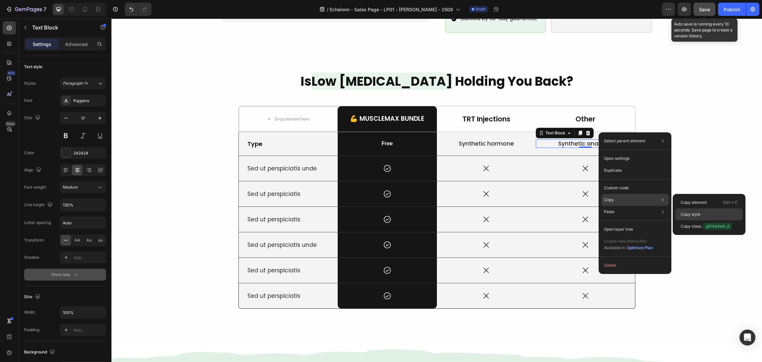
click at [716, 220] on div "Copy style" at bounding box center [710, 226] width 68 height 12
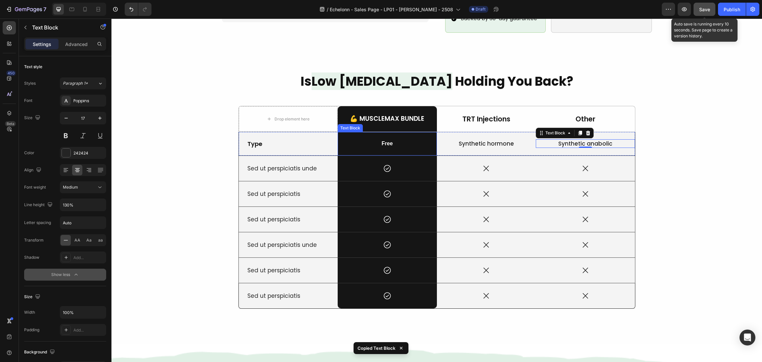
click at [393, 140] on p "Free" at bounding box center [388, 143] width 98 height 7
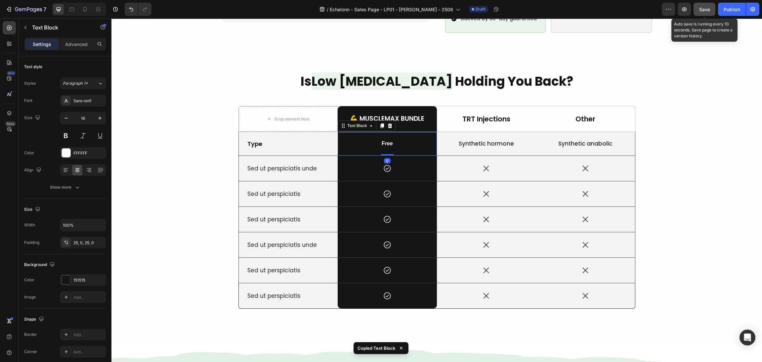
click at [386, 140] on p "Free" at bounding box center [388, 143] width 98 height 7
drag, startPoint x: 391, startPoint y: 135, endPoint x: 375, endPoint y: 137, distance: 16.1
click at [354, 140] on p "Free" at bounding box center [388, 143] width 98 height 7
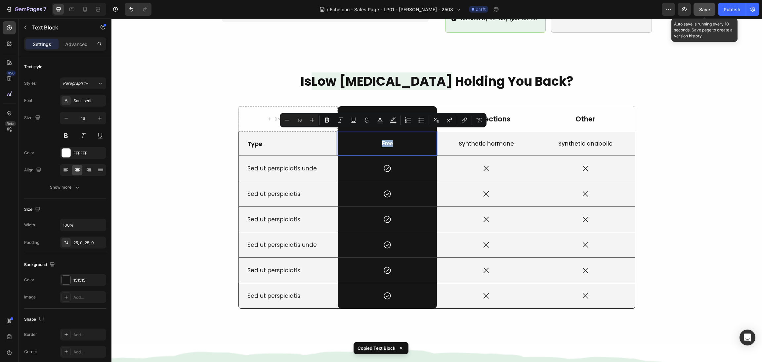
drag, startPoint x: 389, startPoint y: 136, endPoint x: 348, endPoint y: 153, distance: 44.2
click at [346, 164] on div "Icon" at bounding box center [387, 168] width 99 height 9
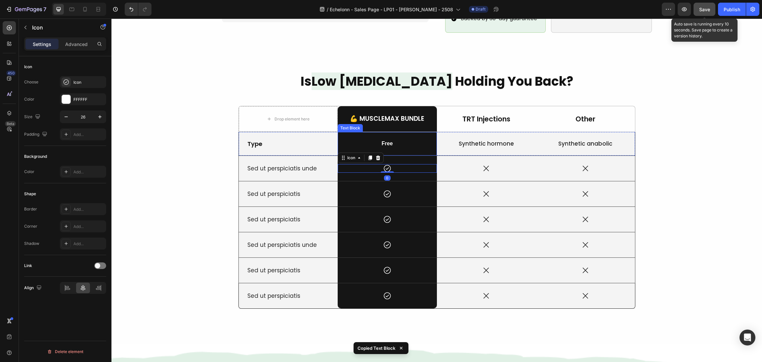
click at [389, 140] on p "Free" at bounding box center [388, 143] width 98 height 7
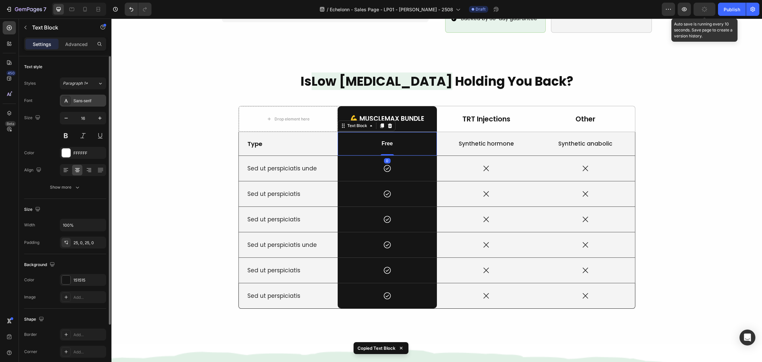
click at [91, 99] on div "Sans-serif" at bounding box center [88, 101] width 31 height 6
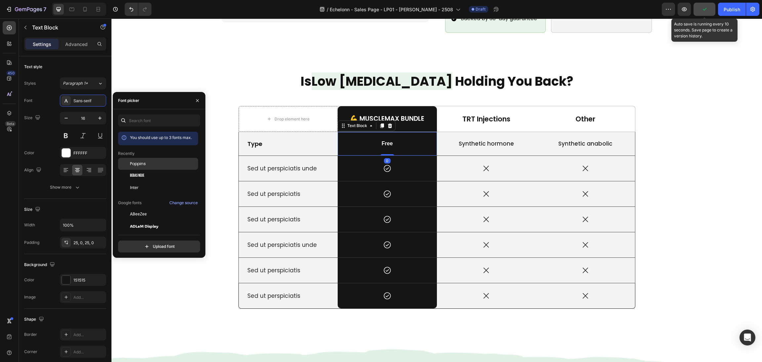
click at [140, 161] on span "Poppins" at bounding box center [138, 164] width 16 height 6
click at [93, 116] on input "16" at bounding box center [83, 118] width 22 height 12
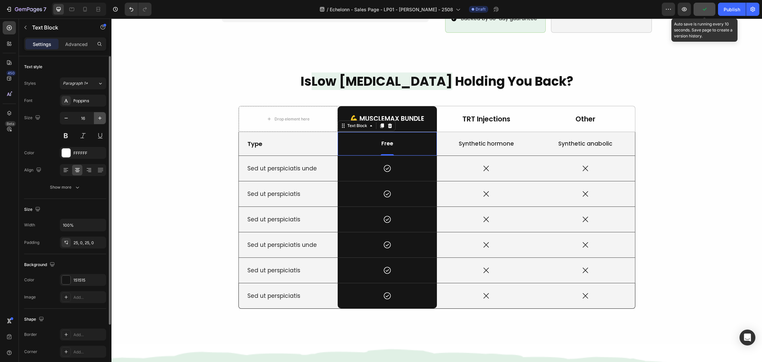
click at [99, 118] on icon "button" at bounding box center [99, 117] width 3 height 3
type input "17"
click at [84, 185] on button "Show more" at bounding box center [65, 187] width 82 height 12
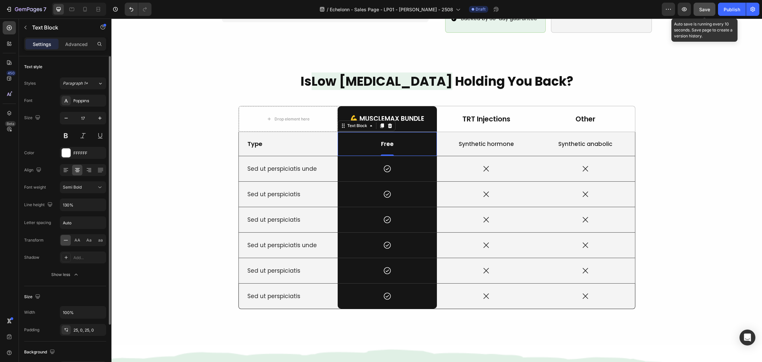
click at [82, 194] on div "Font Poppins Size 17 Color FFFFFF Align Font weight Semi Bold Line height 130% …" at bounding box center [65, 188] width 82 height 186
click at [83, 185] on div "Semi Bold" at bounding box center [80, 187] width 34 height 6
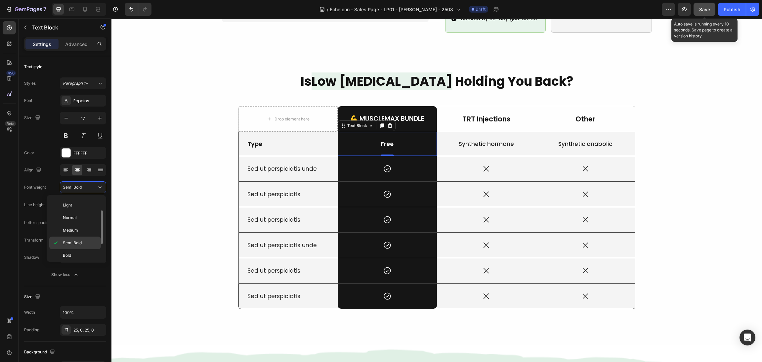
click at [90, 242] on p "Semi Bold" at bounding box center [80, 243] width 35 height 6
click at [394, 140] on p "Free" at bounding box center [388, 143] width 98 height 7
drag, startPoint x: 399, startPoint y: 131, endPoint x: 335, endPoint y: 135, distance: 64.4
click at [339, 140] on p "Free" at bounding box center [388, 143] width 98 height 7
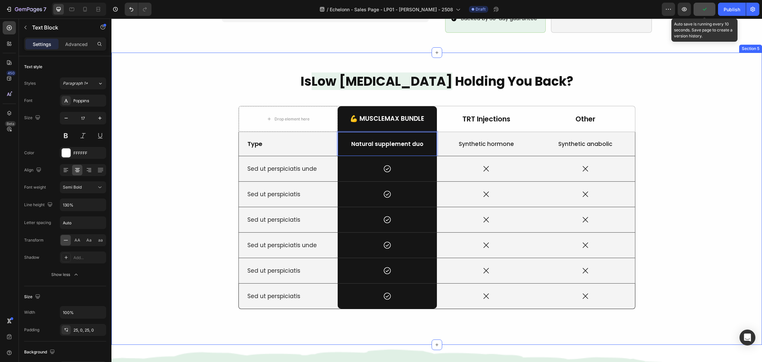
click at [697, 174] on div "Is Low Testosterone Holding You Back? Heading Drop element here 💪 MuscleMax Bun…" at bounding box center [436, 198] width 635 height 252
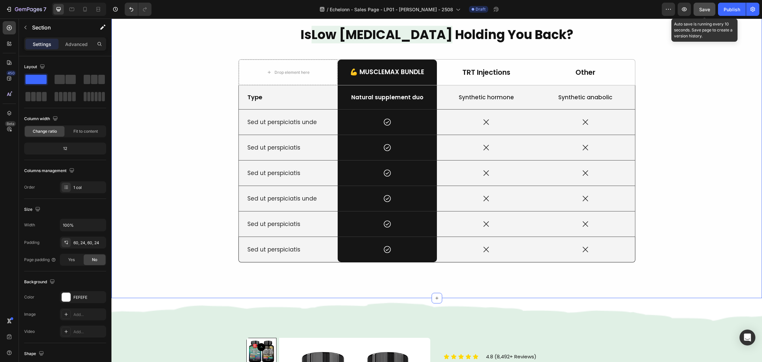
scroll to position [646, 0]
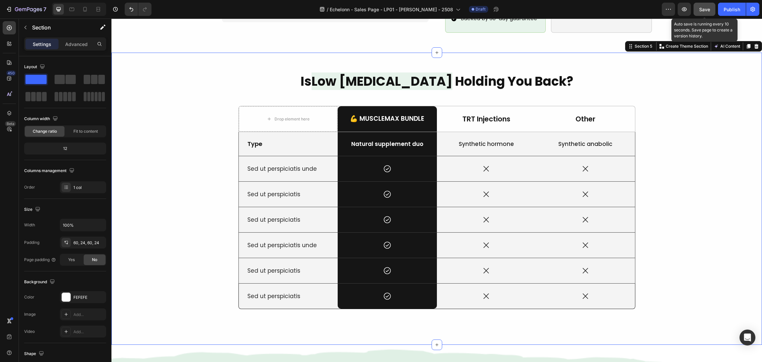
click at [676, 153] on div "Is Low Testosterone Holding You Back? Heading Drop element here 💪 MuscleMax Bun…" at bounding box center [436, 198] width 635 height 252
click at [566, 106] on div "Other Text Block" at bounding box center [585, 118] width 99 height 25
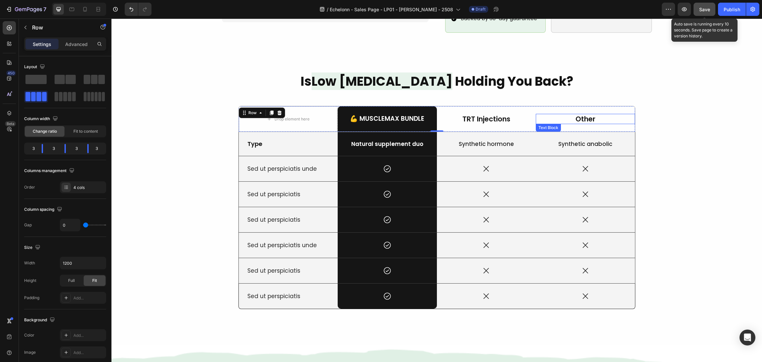
click at [672, 119] on div "Is Low Testosterone Holding You Back? Heading Drop element here 💪 MuscleMax Bun…" at bounding box center [436, 198] width 635 height 252
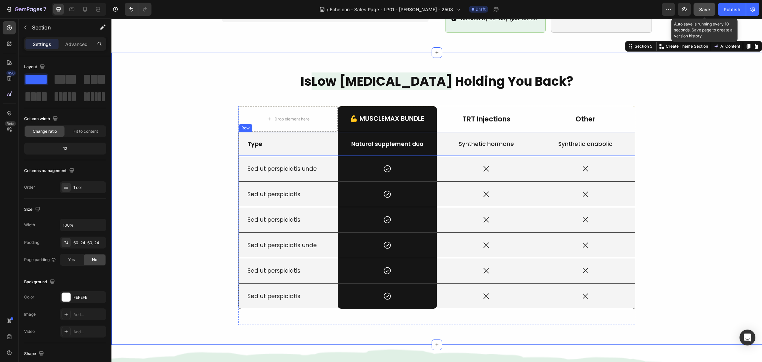
click at [582, 114] on p "Other" at bounding box center [586, 118] width 98 height 9
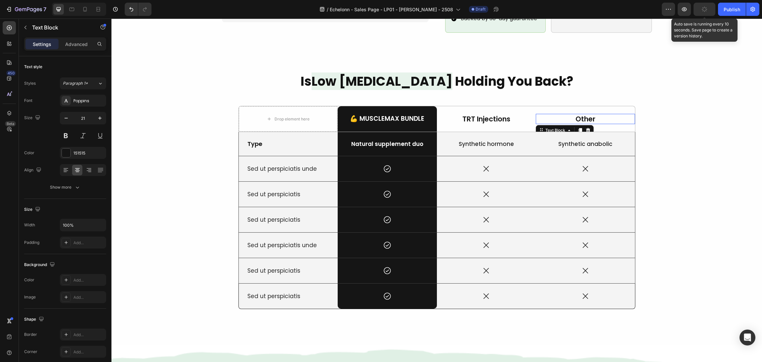
click at [583, 114] on p "Other" at bounding box center [586, 118] width 98 height 9
click at [605, 114] on p "Other" at bounding box center [586, 118] width 98 height 9
drag, startPoint x: 607, startPoint y: 107, endPoint x: 554, endPoint y: 107, distance: 52.6
click at [554, 114] on p "Other" at bounding box center [586, 118] width 98 height 9
click at [677, 224] on div "Is Low Testosterone Holding You Back? Heading Drop element here 💪 MuscleMax Bun…" at bounding box center [436, 198] width 635 height 252
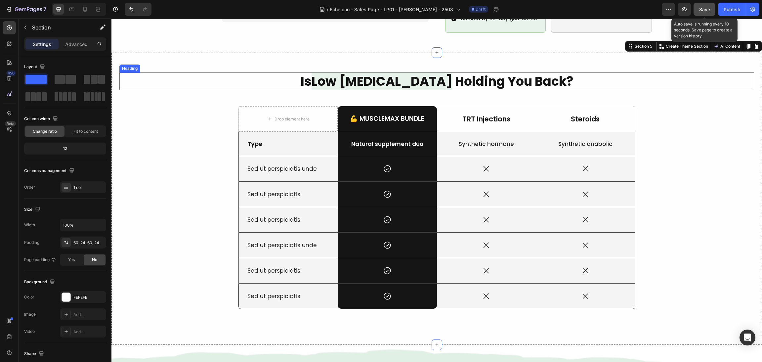
click at [526, 61] on div "Is Low Testosterone Holding You Back? Heading Drop element here 💪 MuscleMax Bun…" at bounding box center [437, 199] width 651 height 292
drag, startPoint x: 543, startPoint y: 66, endPoint x: 547, endPoint y: 68, distance: 4.0
click at [543, 72] on h2 "Is Low Testosterone Holding You Back?" at bounding box center [436, 81] width 635 height 18
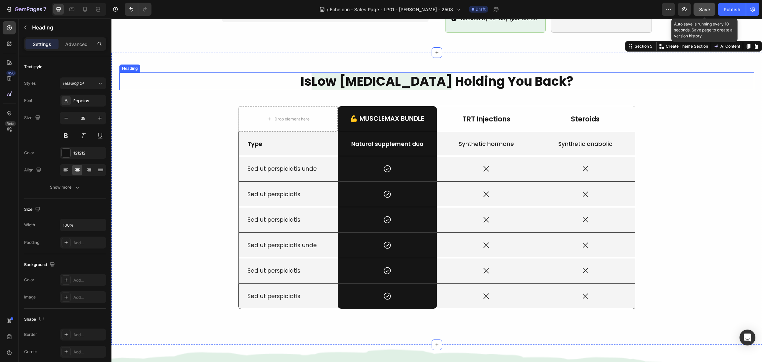
click at [554, 72] on h2 "Is Low Testosterone Holding You Back?" at bounding box center [436, 81] width 635 height 18
click at [579, 73] on p "Is Low Testosterone Holding You Back?" at bounding box center [437, 81] width 634 height 16
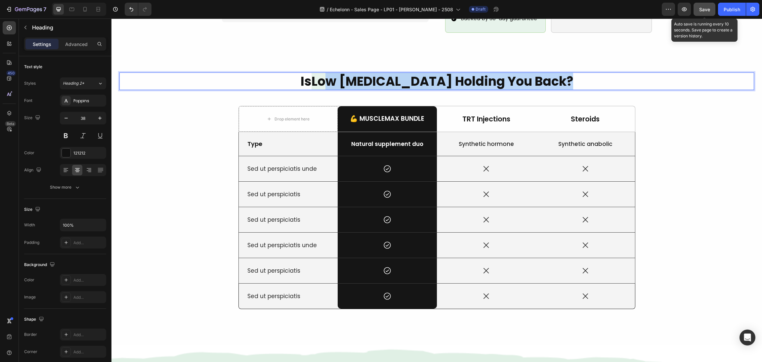
drag, startPoint x: 537, startPoint y: 70, endPoint x: 342, endPoint y: 71, distance: 195.2
click at [342, 73] on p "Is Low Testosterone Holding You Back?" at bounding box center [437, 81] width 634 height 16
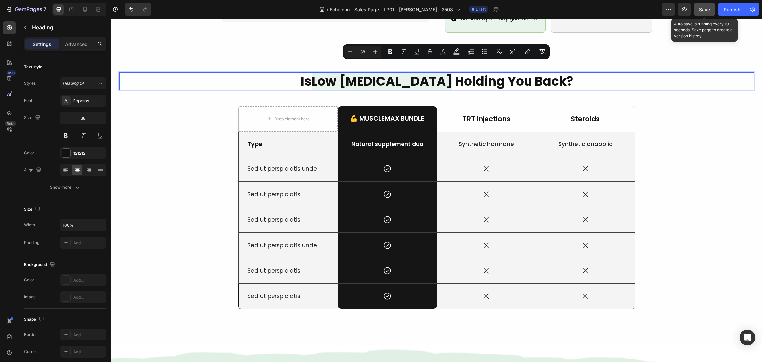
click at [312, 73] on p "Is Low Testosterone Holding You Back?" at bounding box center [437, 81] width 634 height 16
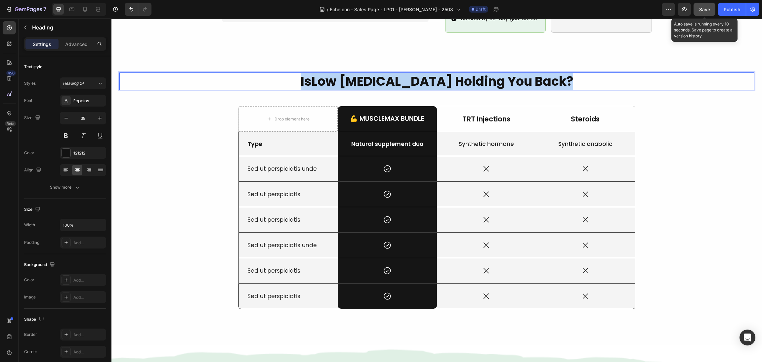
drag, startPoint x: 305, startPoint y: 70, endPoint x: 592, endPoint y: 69, distance: 287.2
click at [599, 73] on p "Is Low Testosterone Holding You Back?" at bounding box center [437, 81] width 634 height 16
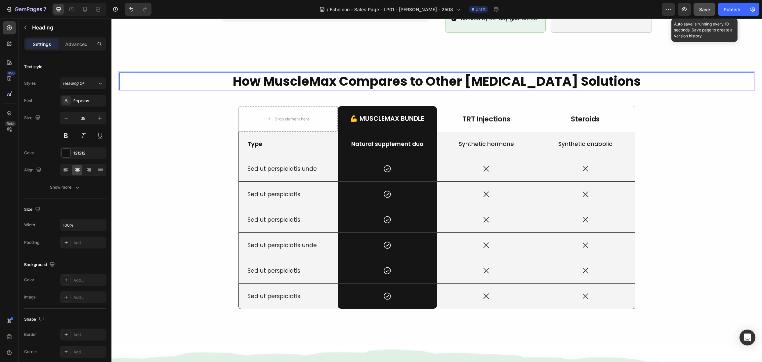
click at [693, 161] on div "How MuscleMax Compares to Other Testosterone Solutions Heading 48 Drop element …" at bounding box center [436, 198] width 635 height 252
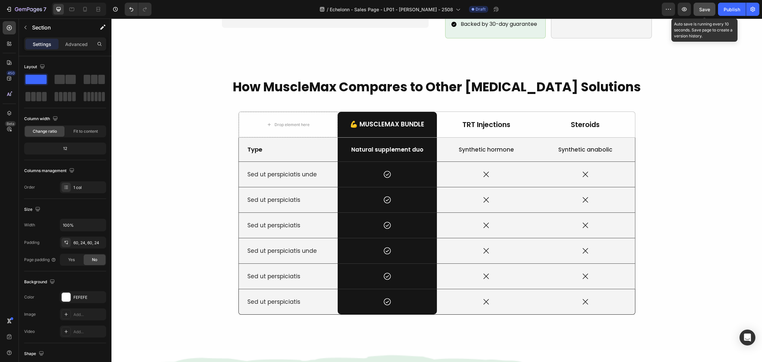
scroll to position [616, 0]
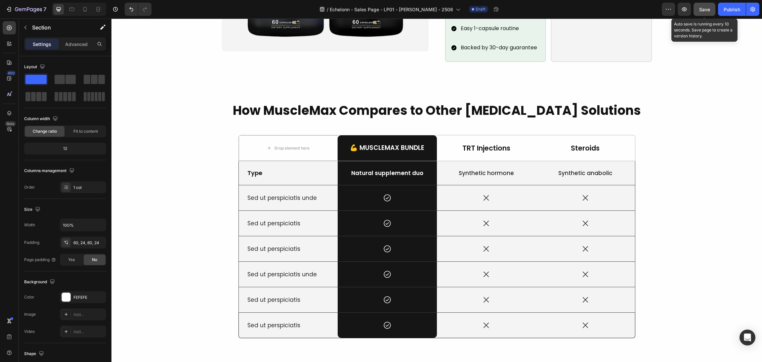
click at [415, 119] on div "How MuscleMax Compares to Other Testosterone Solutions Heading Drop element her…" at bounding box center [436, 228] width 635 height 252
click at [418, 122] on div "How MuscleMax Compares to Other Testosterone Solutions Heading Drop element her…" at bounding box center [436, 228] width 635 height 252
click at [421, 123] on div "How MuscleMax Compares to Other Testosterone Solutions Heading Drop element her…" at bounding box center [436, 228] width 635 height 252
click at [735, 204] on div "How MuscleMax Compares to Other Testosterone Solutions Heading Drop element her…" at bounding box center [436, 228] width 635 height 252
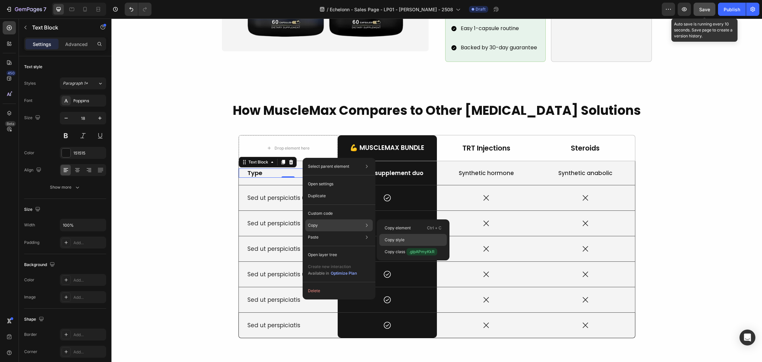
drag, startPoint x: 410, startPoint y: 240, endPoint x: 296, endPoint y: 219, distance: 116.3
click at [410, 246] on div "Copy style" at bounding box center [414, 252] width 68 height 12
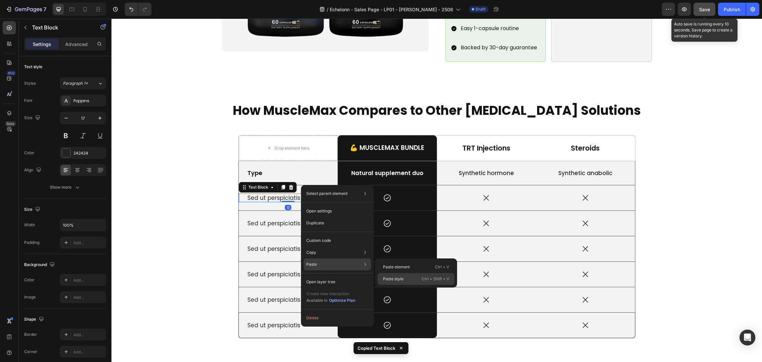
click at [404, 278] on div "Paste style Ctrl + Shift + V" at bounding box center [416, 279] width 77 height 12
type input "18"
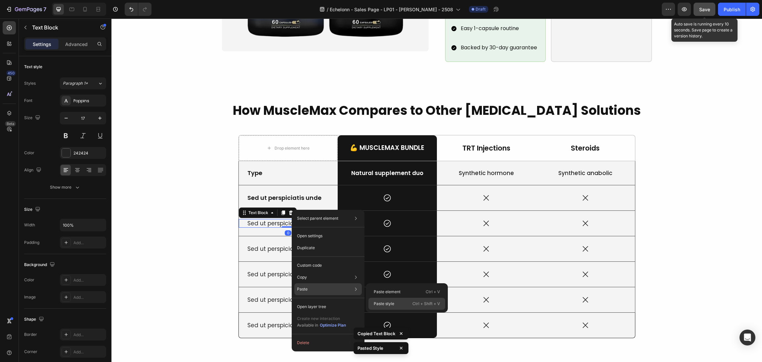
drag, startPoint x: 374, startPoint y: 301, endPoint x: 253, endPoint y: 275, distance: 123.9
click at [374, 301] on p "Paste style" at bounding box center [384, 304] width 21 height 6
type input "18"
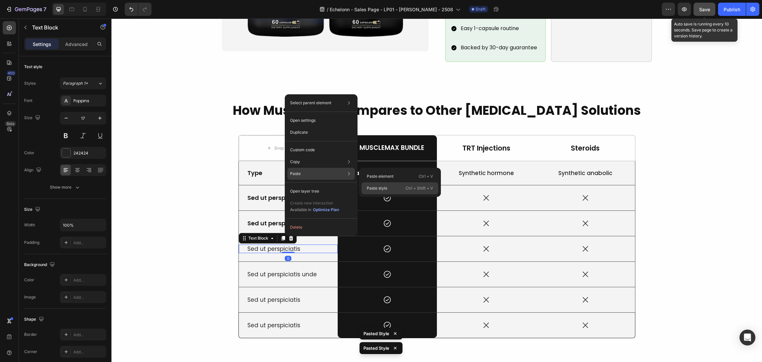
drag, startPoint x: 378, startPoint y: 189, endPoint x: 249, endPoint y: 221, distance: 132.8
click at [378, 189] on p "Paste style" at bounding box center [377, 188] width 21 height 6
type input "18"
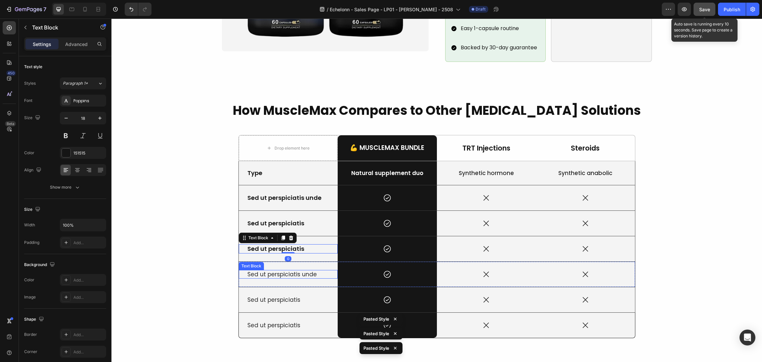
click at [296, 271] on p "Sed ut perspiciatis unde" at bounding box center [289, 274] width 82 height 7
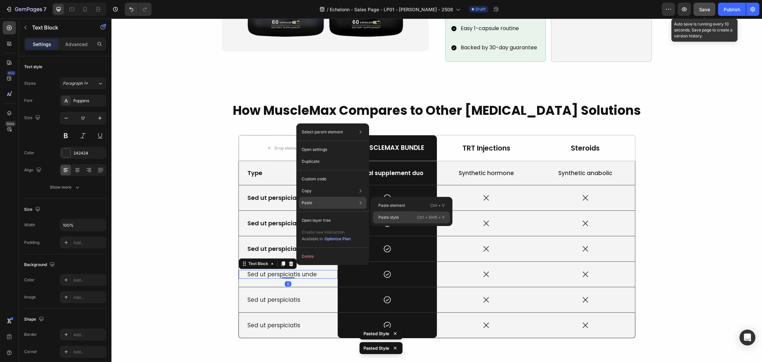
drag, startPoint x: 390, startPoint y: 219, endPoint x: 270, endPoint y: 220, distance: 119.8
click at [390, 219] on p "Paste style" at bounding box center [389, 217] width 21 height 6
type input "18"
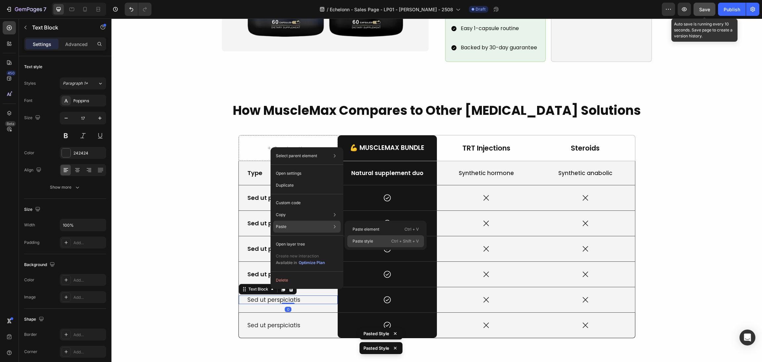
click at [375, 241] on div "Paste style Ctrl + Shift + V" at bounding box center [385, 241] width 77 height 12
type input "18"
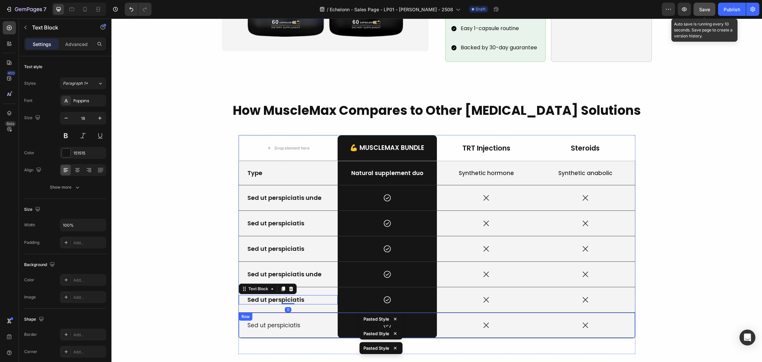
click at [282, 322] on p "Sed ut perspiciatis" at bounding box center [289, 325] width 82 height 7
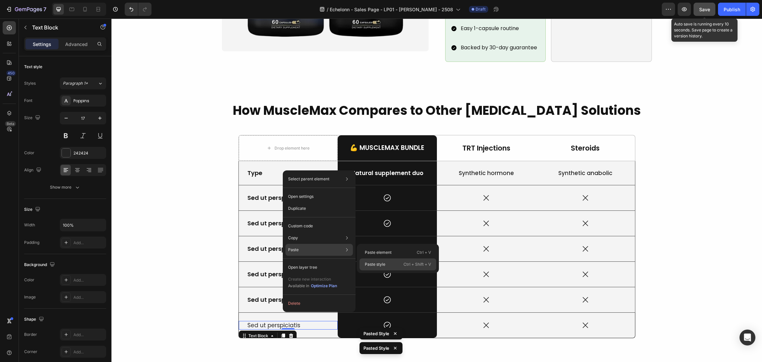
drag, startPoint x: 376, startPoint y: 264, endPoint x: 362, endPoint y: 238, distance: 29.3
click at [376, 264] on p "Paste style" at bounding box center [375, 264] width 21 height 6
type input "18"
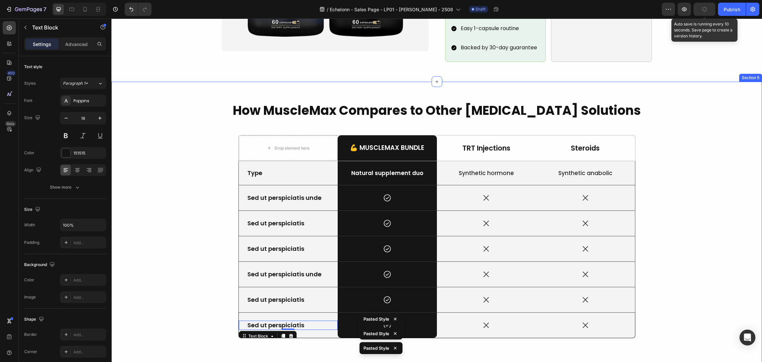
click at [674, 179] on div "How MuscleMax Compares to Other Testosterone Solutions Heading Drop element her…" at bounding box center [436, 228] width 635 height 252
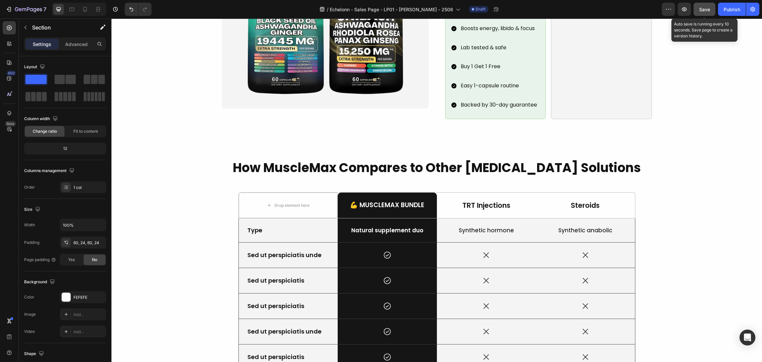
scroll to position [646, 0]
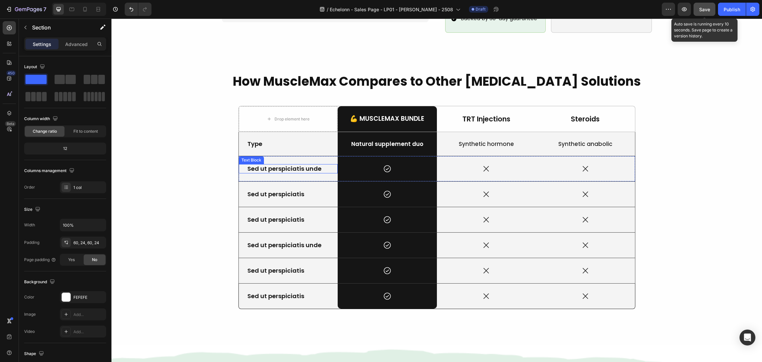
click at [296, 165] on p "Sed ut perspiciatis unde" at bounding box center [289, 169] width 82 height 8
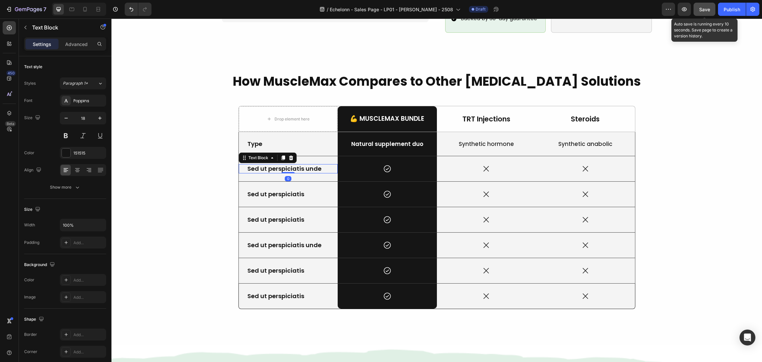
click at [310, 165] on p "Sed ut perspiciatis unde" at bounding box center [289, 169] width 82 height 8
click at [320, 165] on p "Sed ut perspiciatis unde" at bounding box center [289, 169] width 82 height 8
drag, startPoint x: 323, startPoint y: 157, endPoint x: 273, endPoint y: 157, distance: 49.3
click at [209, 159] on div "How MuscleMax Compares to Other Testosterone Solutions Heading Drop element her…" at bounding box center [436, 198] width 635 height 252
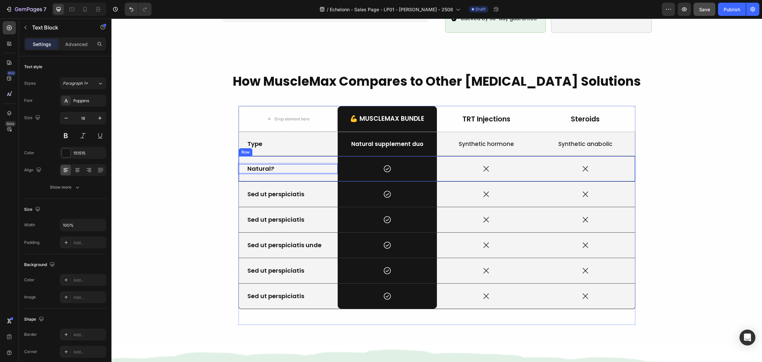
drag, startPoint x: 585, startPoint y: 169, endPoint x: 584, endPoint y: 155, distance: 13.9
click at [584, 169] on div "Icon" at bounding box center [585, 168] width 99 height 25
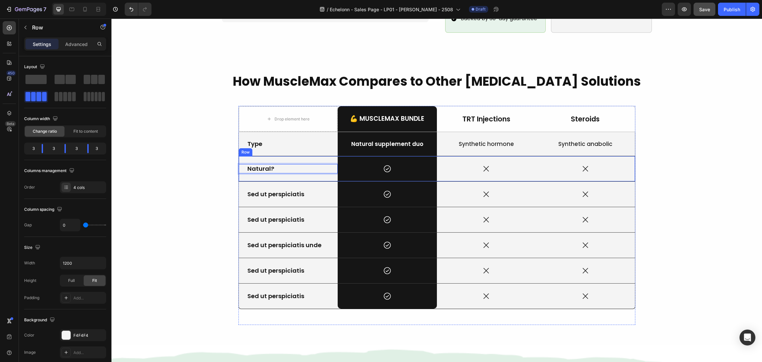
click at [583, 166] on icon at bounding box center [585, 168] width 5 height 5
click at [588, 156] on div "Icon 0" at bounding box center [585, 168] width 99 height 25
click at [587, 164] on div "Icon 0" at bounding box center [585, 168] width 99 height 9
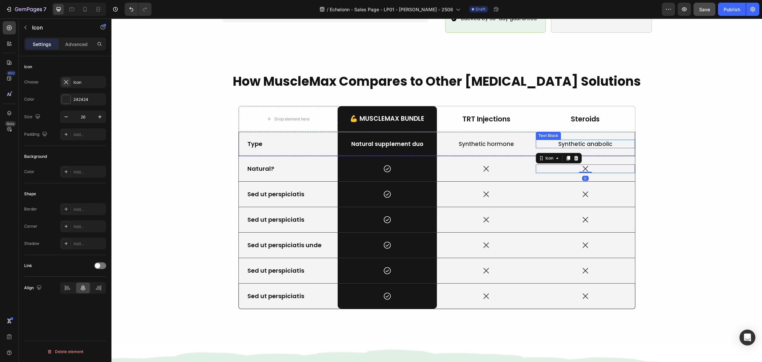
click at [600, 132] on div "Synthetic anabolic Text Block" at bounding box center [585, 144] width 99 height 24
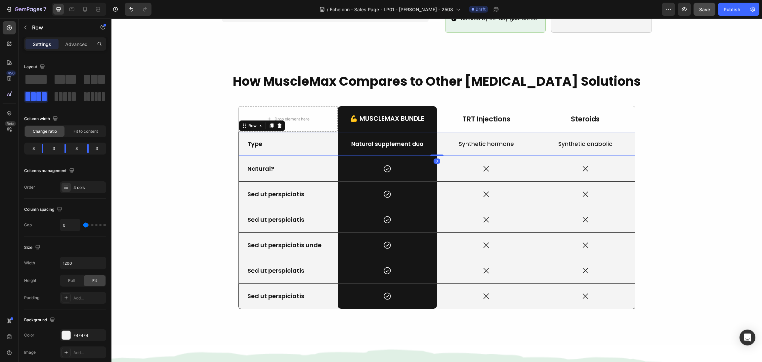
click at [599, 140] on p "Synthetic anabolic" at bounding box center [586, 143] width 98 height 7
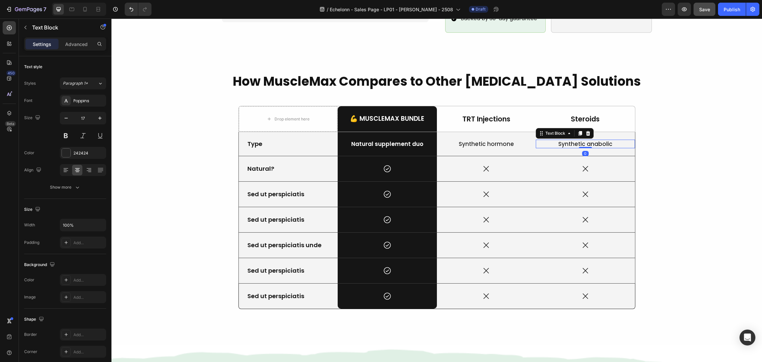
click at [578, 131] on icon at bounding box center [580, 133] width 5 height 5
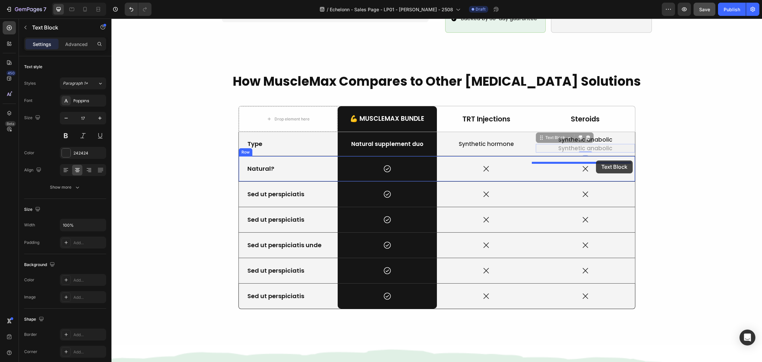
drag, startPoint x: 545, startPoint y: 133, endPoint x: 596, endPoint y: 160, distance: 58.5
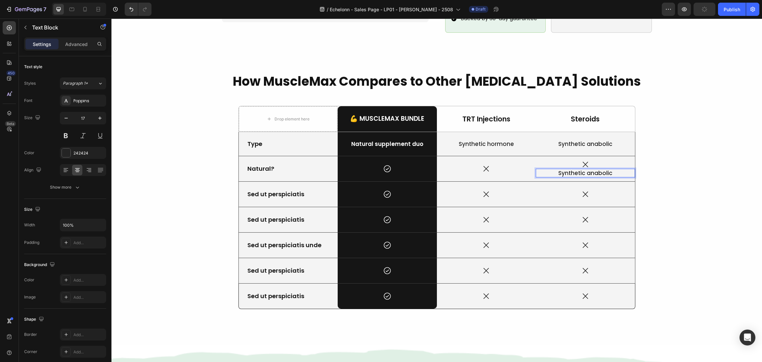
click at [600, 169] on p "Synthetic anabolic" at bounding box center [586, 172] width 98 height 7
drag, startPoint x: 619, startPoint y: 161, endPoint x: 544, endPoint y: 166, distance: 75.6
click at [544, 169] on p "Synthetic anabolic" at bounding box center [586, 172] width 98 height 7
click at [590, 160] on div "Icon" at bounding box center [585, 164] width 99 height 9
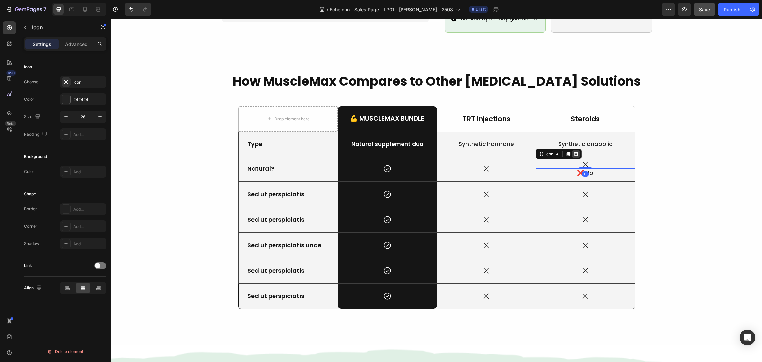
click at [574, 151] on icon at bounding box center [576, 153] width 5 height 5
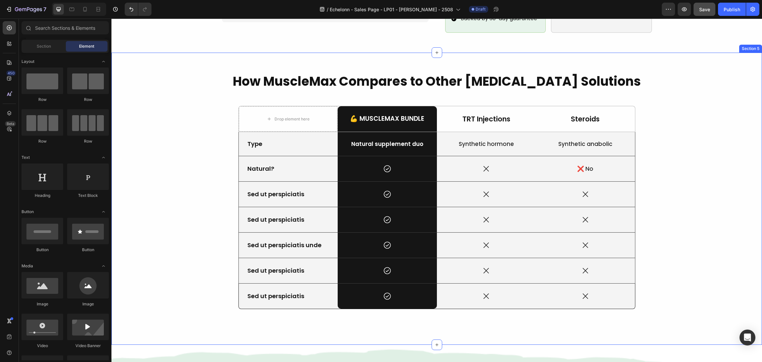
click at [674, 164] on div "How MuscleMax Compares to Other Testosterone Solutions Heading Drop element her…" at bounding box center [436, 198] width 635 height 252
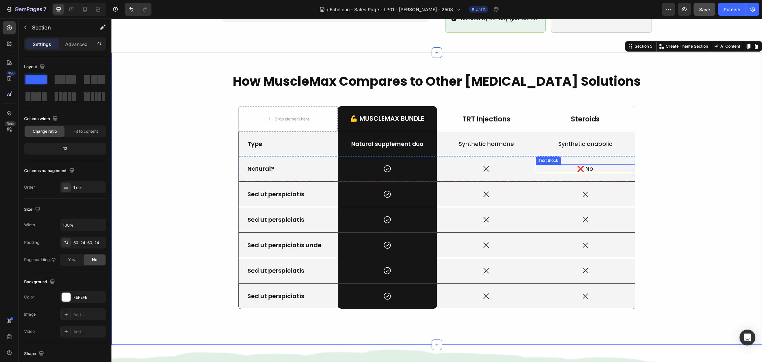
click at [582, 165] on p "❌ No" at bounding box center [586, 168] width 98 height 7
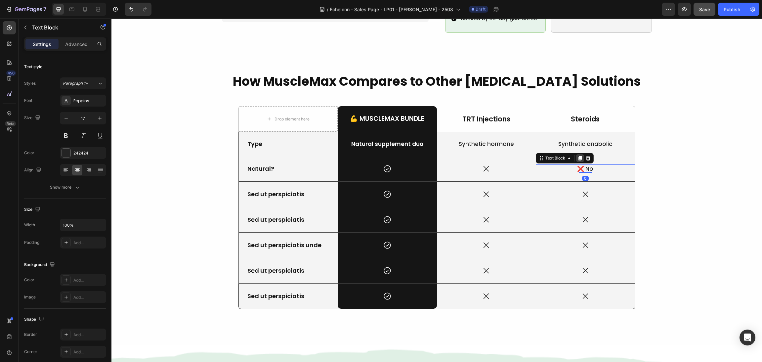
click at [579, 156] on icon at bounding box center [581, 158] width 4 height 5
drag, startPoint x: 537, startPoint y: 154, endPoint x: 481, endPoint y: 161, distance: 56.8
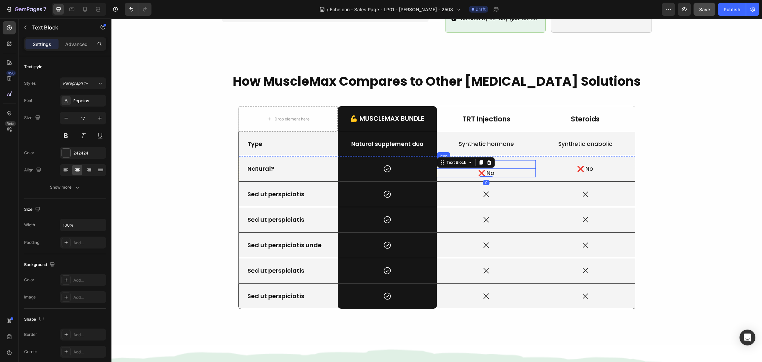
click at [504, 160] on div "Icon" at bounding box center [486, 164] width 99 height 9
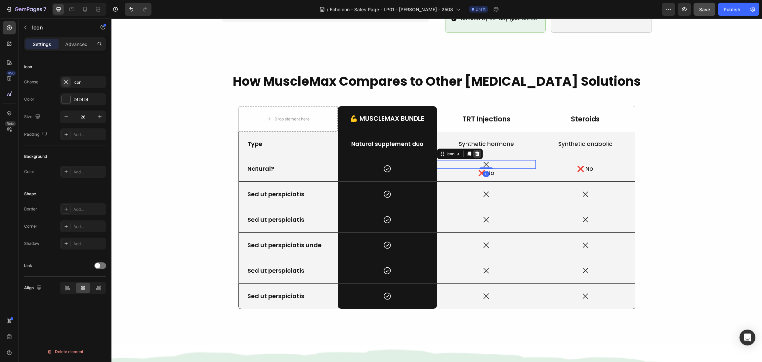
click at [475, 151] on icon at bounding box center [477, 153] width 5 height 5
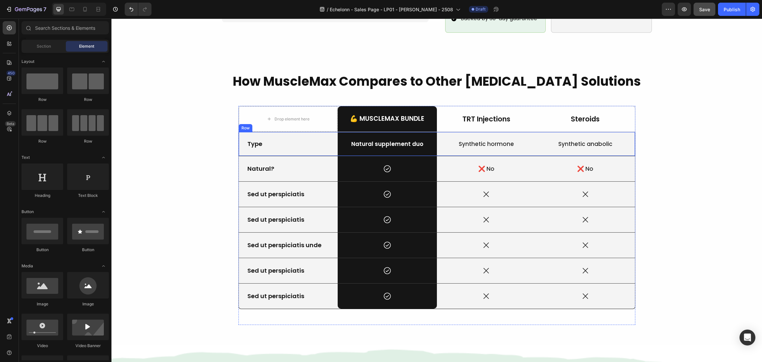
click at [685, 172] on div "How MuscleMax Compares to Other Testosterone Solutions Heading Drop element her…" at bounding box center [436, 198] width 635 height 252
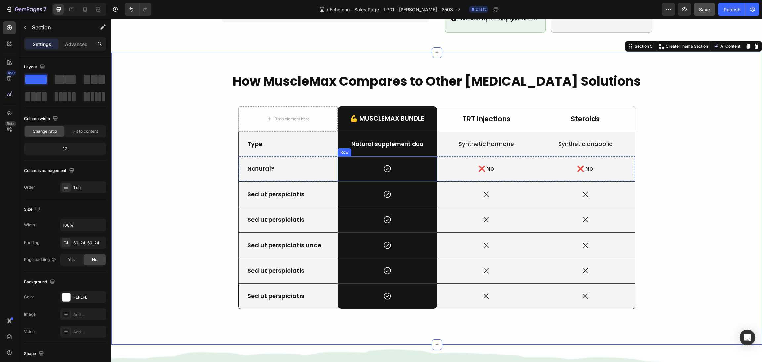
click at [395, 164] on div "Icon" at bounding box center [387, 168] width 99 height 9
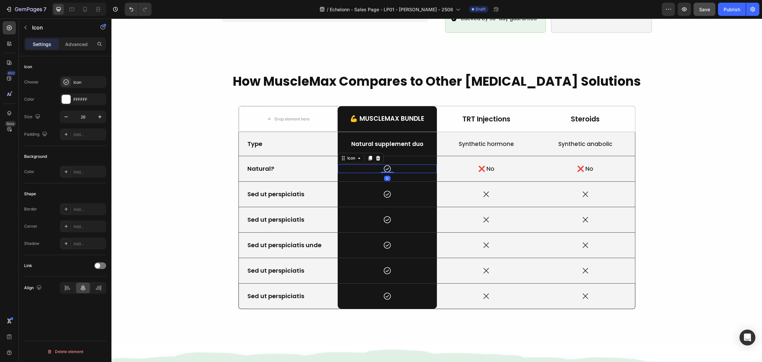
click at [394, 164] on div "Icon 0" at bounding box center [387, 168] width 99 height 9
click at [501, 156] on div "❌ No Text Block" at bounding box center [486, 168] width 99 height 25
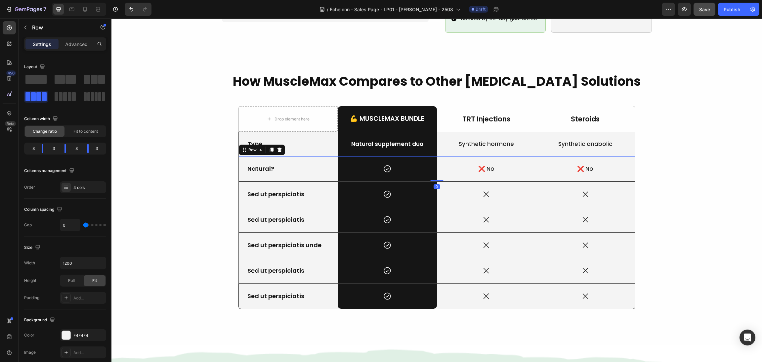
click at [498, 165] on p "❌ No" at bounding box center [487, 168] width 98 height 7
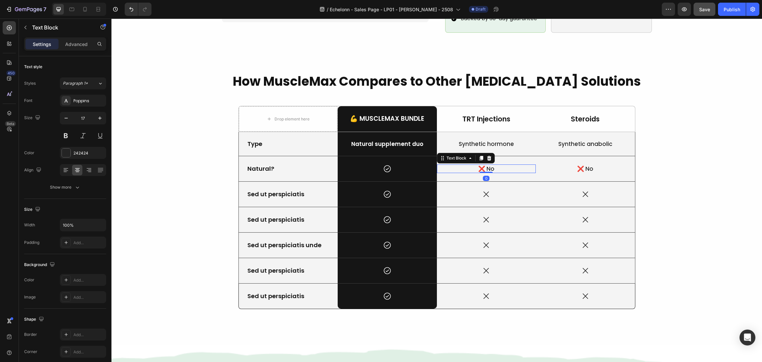
click at [479, 156] on icon at bounding box center [481, 158] width 5 height 5
drag, startPoint x: 439, startPoint y: 154, endPoint x: 407, endPoint y: 158, distance: 32.3
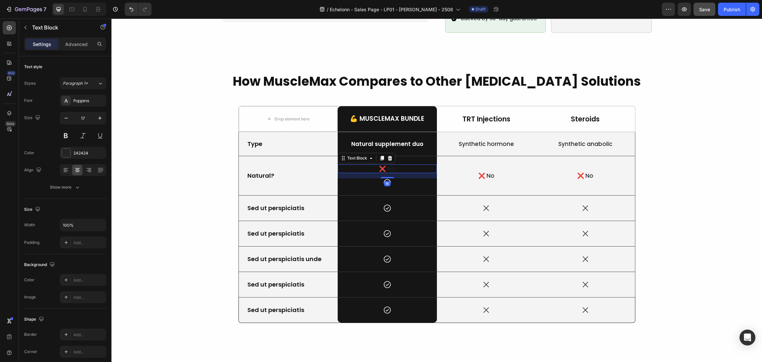
click at [402, 165] on p "❌ No" at bounding box center [388, 168] width 98 height 7
drag, startPoint x: 420, startPoint y: 157, endPoint x: 345, endPoint y: 161, distance: 75.2
click at [345, 165] on p "❌ No" at bounding box center [388, 168] width 98 height 7
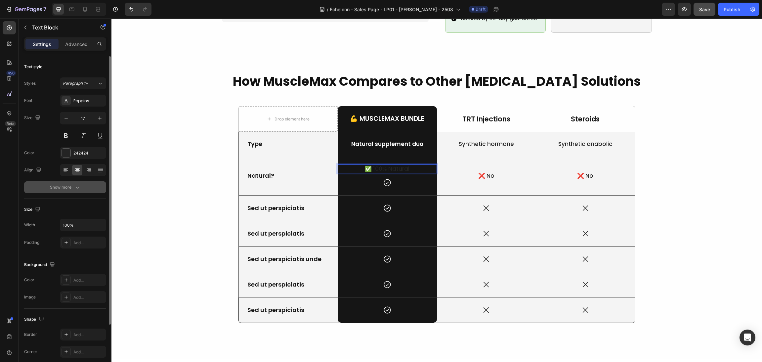
drag, startPoint x: 62, startPoint y: 151, endPoint x: 102, endPoint y: 187, distance: 54.1
click at [62, 151] on div at bounding box center [66, 153] width 9 height 9
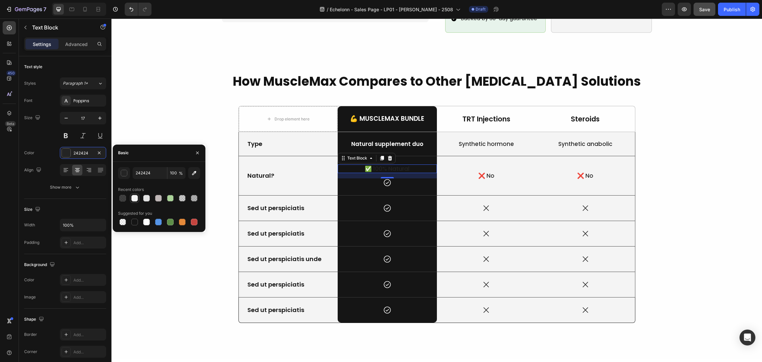
click at [138, 194] on div at bounding box center [134, 198] width 9 height 9
type input "F4F4F4"
click at [406, 178] on div "Icon" at bounding box center [387, 182] width 99 height 9
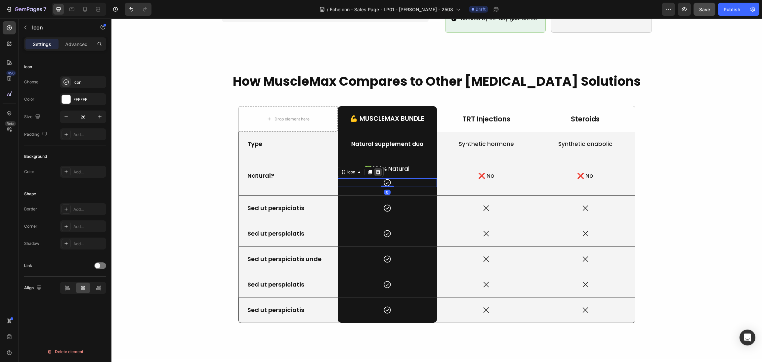
click at [376, 169] on icon at bounding box center [378, 171] width 5 height 5
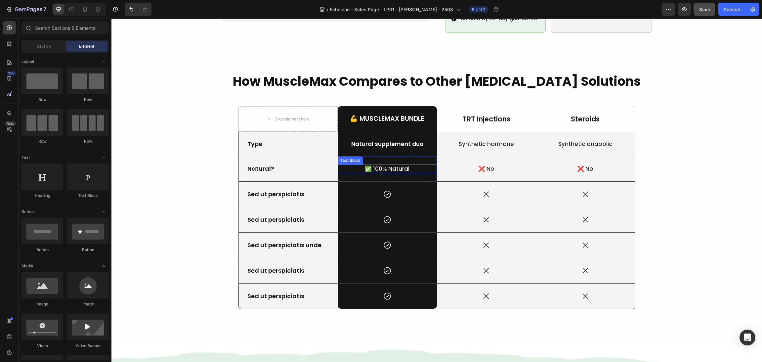
click at [415, 165] on p "✅ 100% Natural" at bounding box center [388, 168] width 98 height 7
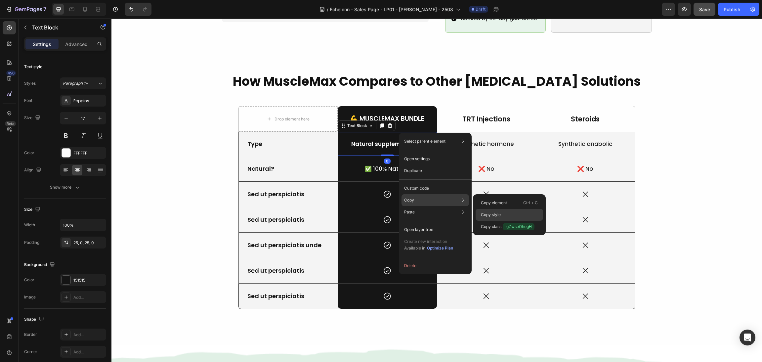
click at [485, 212] on p "Copy style" at bounding box center [491, 215] width 20 height 6
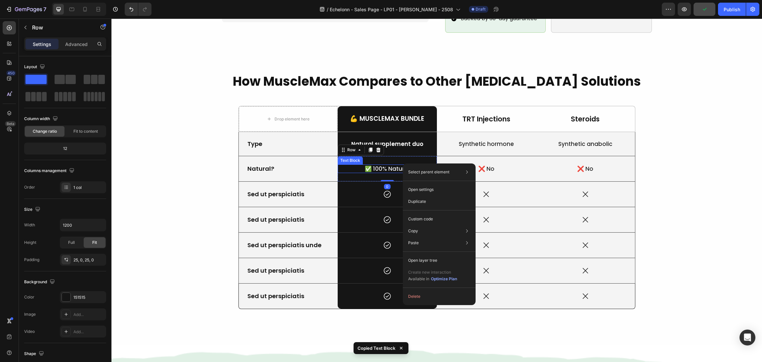
click at [384, 165] on p "✅ 100% Natural" at bounding box center [388, 168] width 98 height 7
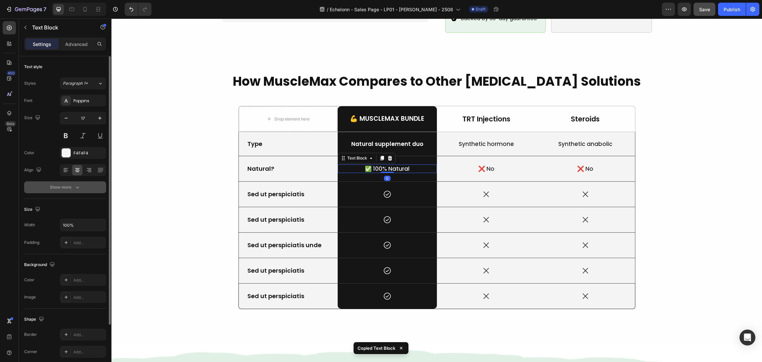
click at [63, 187] on div "Show more" at bounding box center [65, 187] width 31 height 7
click at [74, 191] on div "Medium" at bounding box center [83, 187] width 40 height 7
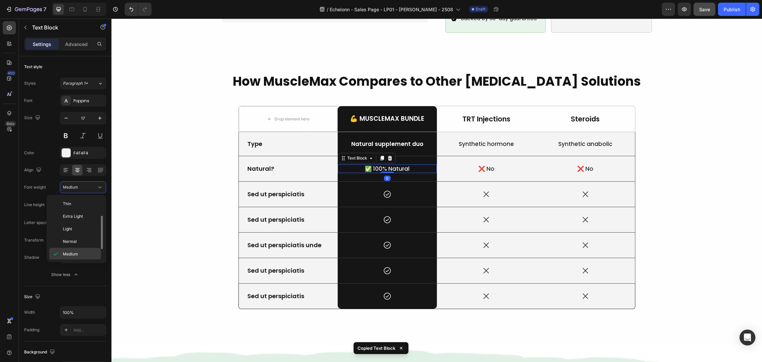
scroll to position [12, 0]
drag, startPoint x: 83, startPoint y: 252, endPoint x: 71, endPoint y: 206, distance: 47.1
click at [83, 261] on div "Semi Bold" at bounding box center [75, 267] width 52 height 13
click at [178, 214] on div "How MuscleMax Compares to Other Testosterone Solutions Heading Drop element her…" at bounding box center [436, 198] width 635 height 252
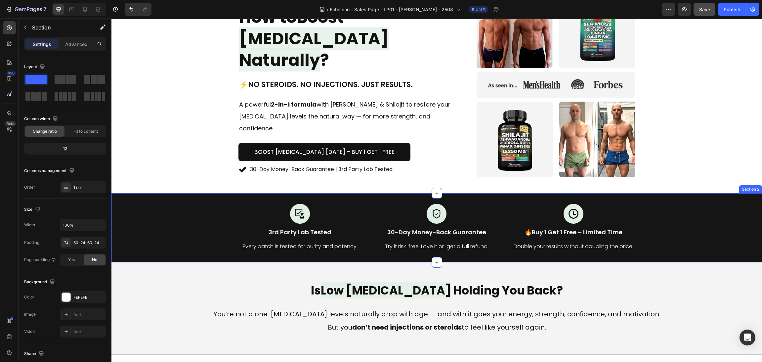
scroll to position [0, 0]
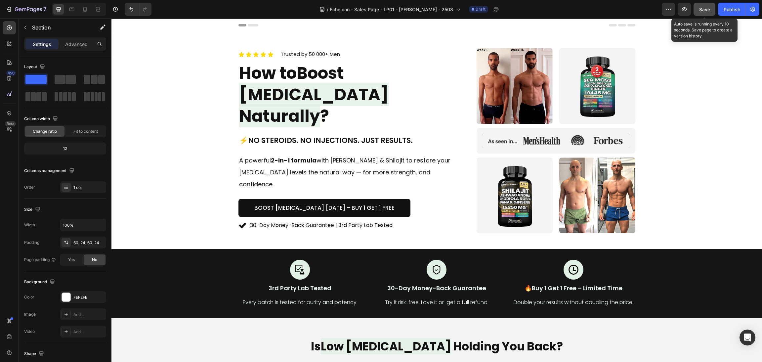
drag, startPoint x: 701, startPoint y: 11, endPoint x: 576, endPoint y: 192, distance: 220.5
click at [701, 10] on span "Save" at bounding box center [705, 10] width 11 height 6
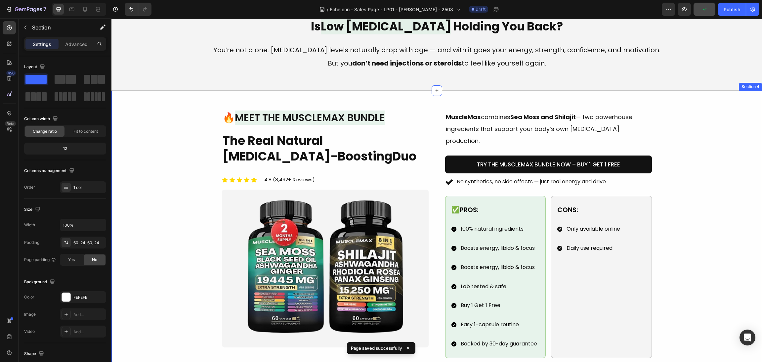
scroll to position [397, 0]
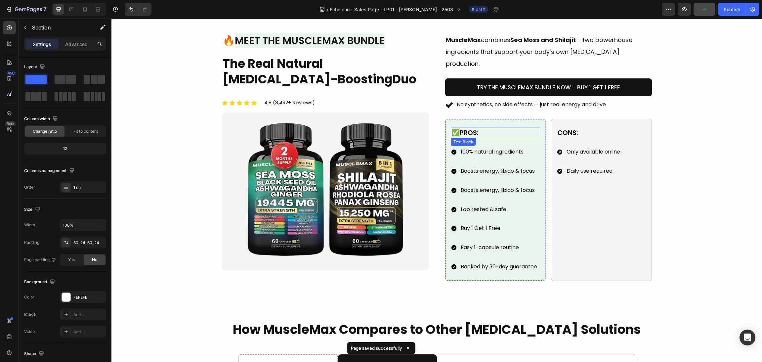
click at [459, 128] on p "✅Pros:" at bounding box center [496, 133] width 88 height 10
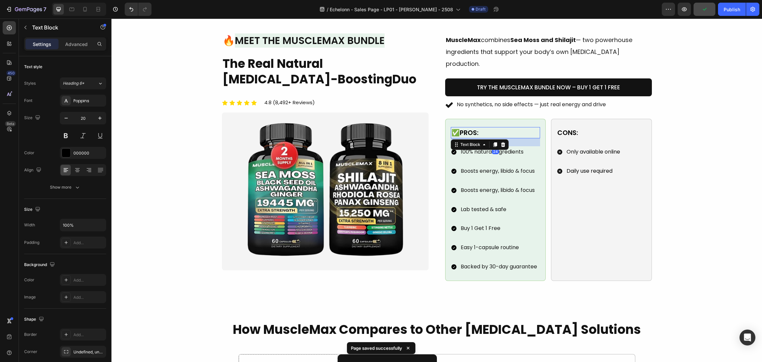
click at [458, 128] on p "✅Pros:" at bounding box center [496, 133] width 88 height 10
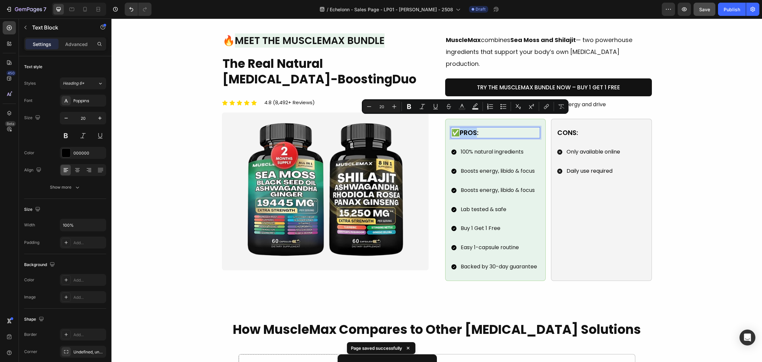
click at [456, 128] on p "✅Pros:" at bounding box center [496, 133] width 88 height 10
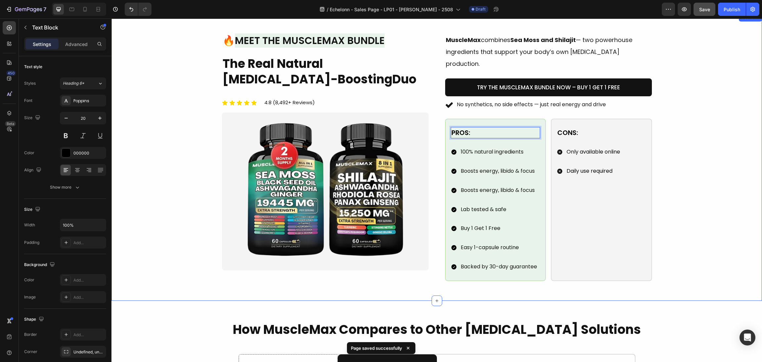
click at [672, 152] on div "Image 🔥 Meet the MuscleMax Bundle Heading The Real Natural Testosterone-Boostin…" at bounding box center [436, 157] width 635 height 248
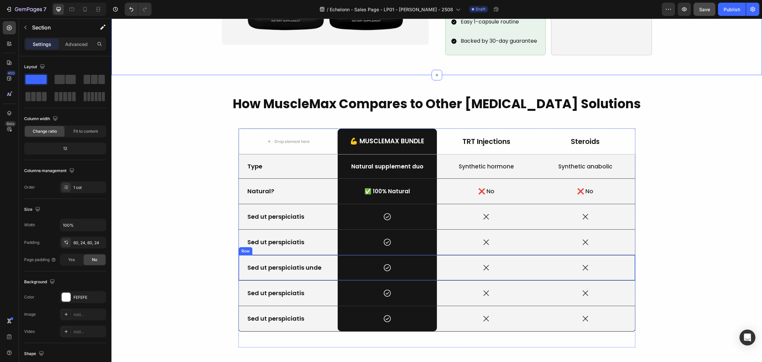
scroll to position [647, 0]
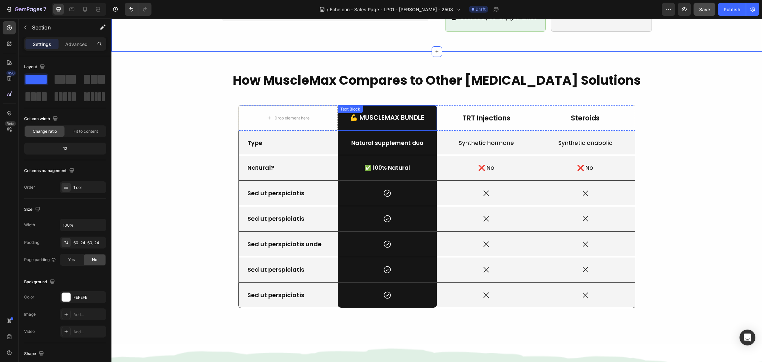
click at [393, 114] on p "💪 MuscleMax Bundle" at bounding box center [388, 118] width 98 height 8
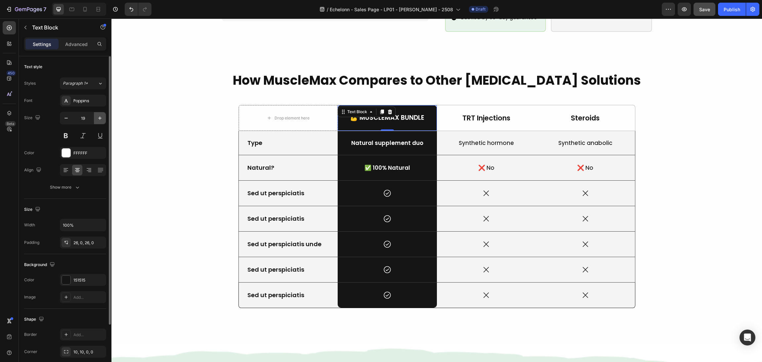
click at [98, 122] on button "button" at bounding box center [100, 118] width 12 height 12
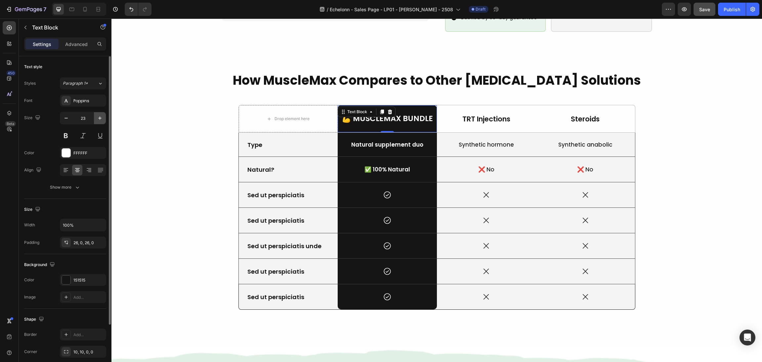
type input "24"
click at [402, 114] on p "💪 MuscleMax Bundle" at bounding box center [388, 119] width 98 height 10
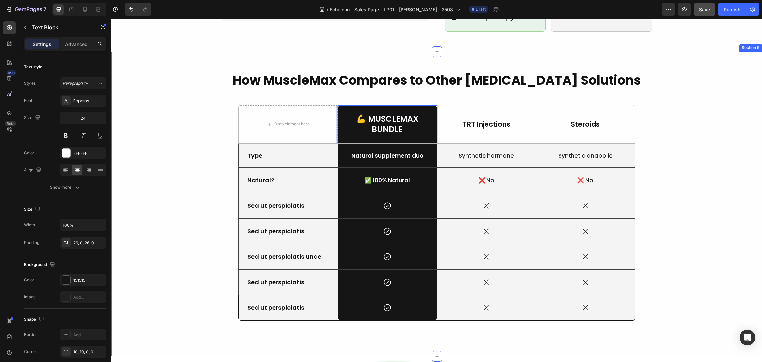
click at [654, 173] on div "How MuscleMax Compares to Other Testosterone Solutions Heading Drop element her…" at bounding box center [436, 203] width 635 height 265
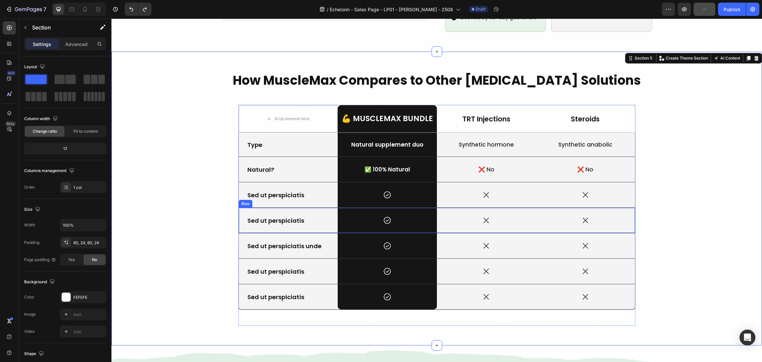
click at [267, 191] on p "Sed ut perspiciatis" at bounding box center [289, 195] width 82 height 8
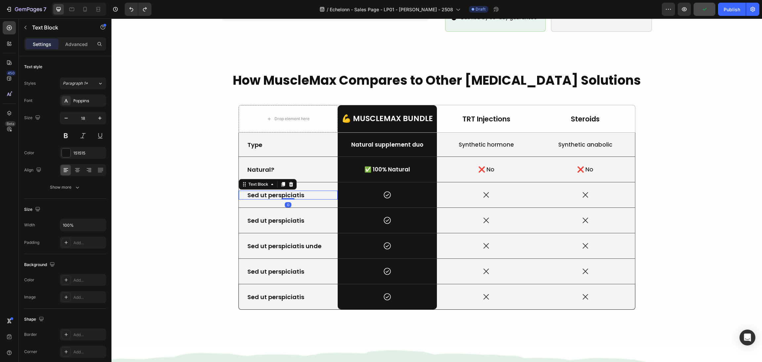
click at [290, 191] on p "Sed ut perspiciatis" at bounding box center [289, 195] width 82 height 8
drag, startPoint x: 308, startPoint y: 185, endPoint x: 260, endPoint y: 179, distance: 47.9
click at [231, 182] on div "How MuscleMax Compares to Other Testosterone Solutions Heading Drop element her…" at bounding box center [436, 198] width 635 height 254
click at [402, 166] on p "✅ 100% Natural" at bounding box center [388, 169] width 98 height 7
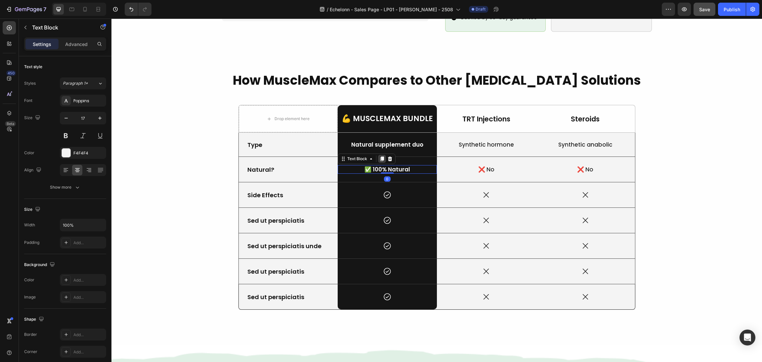
click at [378, 155] on div at bounding box center [382, 159] width 8 height 8
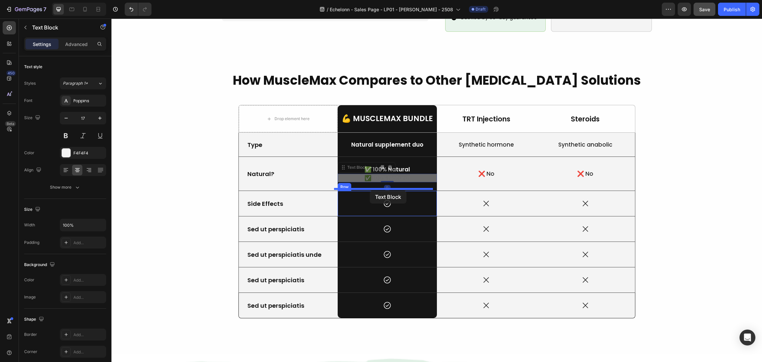
drag, startPoint x: 341, startPoint y: 162, endPoint x: 370, endPoint y: 191, distance: 40.5
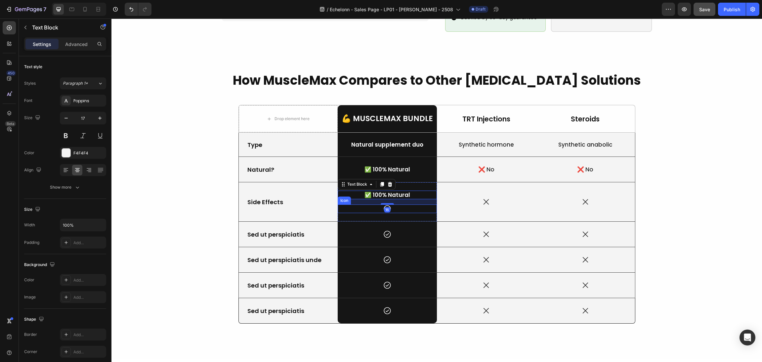
click at [400, 205] on div "Icon" at bounding box center [387, 209] width 99 height 9
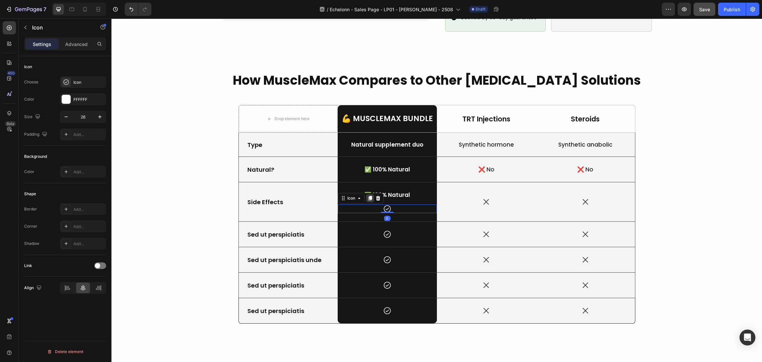
click at [369, 194] on div at bounding box center [370, 198] width 8 height 8
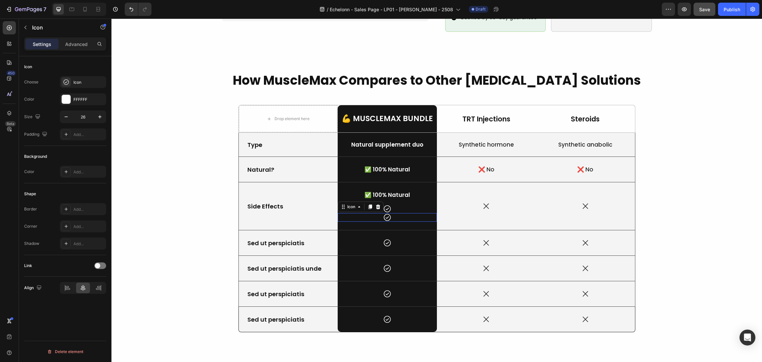
click at [373, 202] on div "Icon" at bounding box center [361, 207] width 46 height 11
click at [376, 205] on icon at bounding box center [378, 207] width 4 height 5
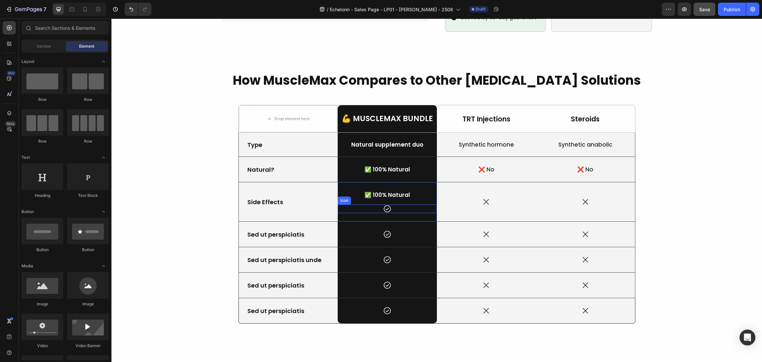
click at [391, 205] on div "Icon" at bounding box center [387, 209] width 99 height 9
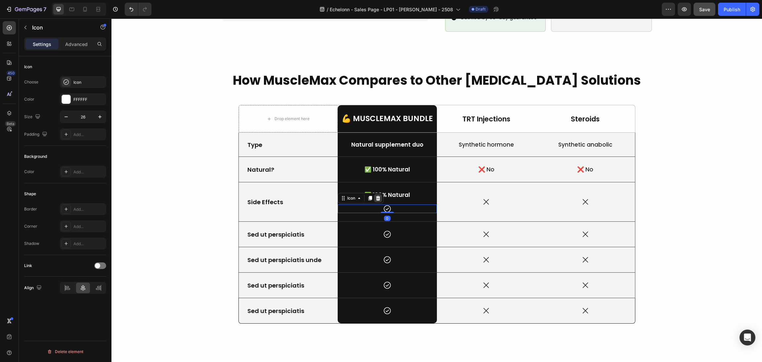
click at [376, 196] on icon at bounding box center [378, 198] width 5 height 5
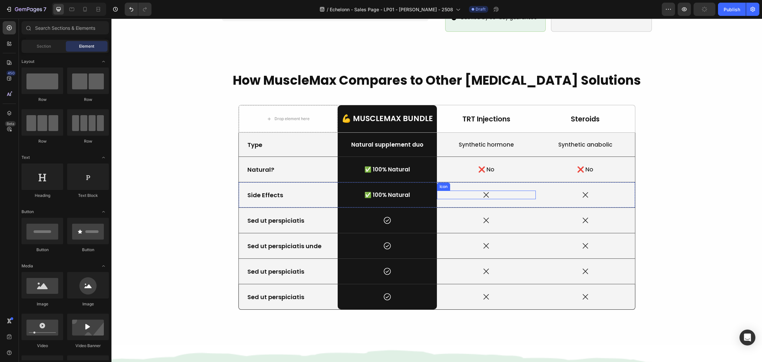
click at [502, 191] on div "Icon" at bounding box center [486, 195] width 99 height 9
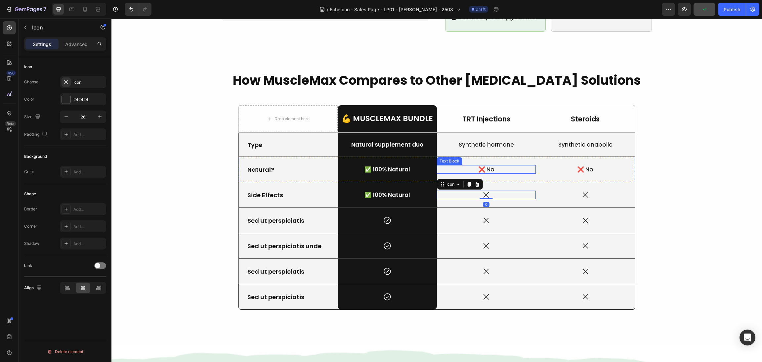
click at [514, 166] on p "❌ No" at bounding box center [487, 169] width 98 height 7
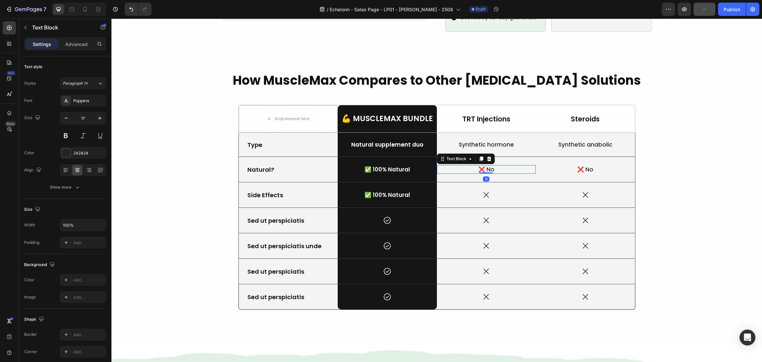
click at [479, 157] on icon at bounding box center [481, 159] width 4 height 5
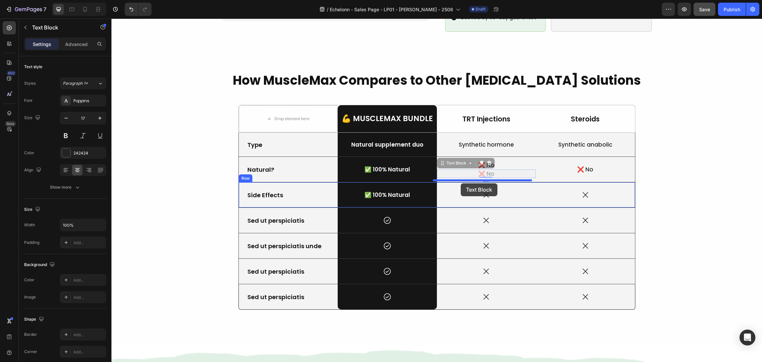
drag, startPoint x: 440, startPoint y: 154, endPoint x: 461, endPoint y: 183, distance: 36.1
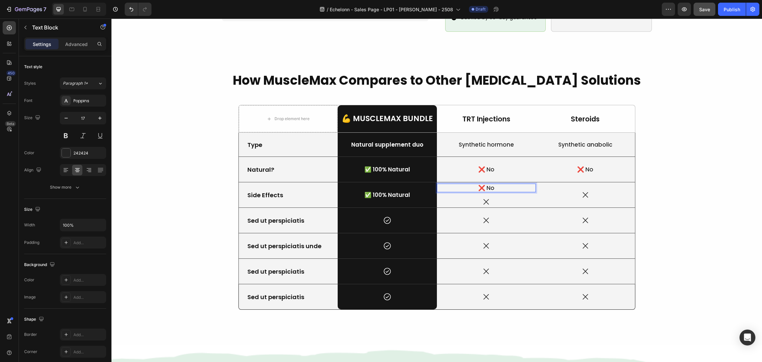
click at [510, 184] on p "❌ No" at bounding box center [487, 187] width 98 height 7
drag, startPoint x: 514, startPoint y: 177, endPoint x: 450, endPoint y: 177, distance: 63.5
click at [450, 184] on p "❌ No" at bounding box center [487, 187] width 98 height 7
click at [513, 198] on div "Icon" at bounding box center [486, 202] width 99 height 9
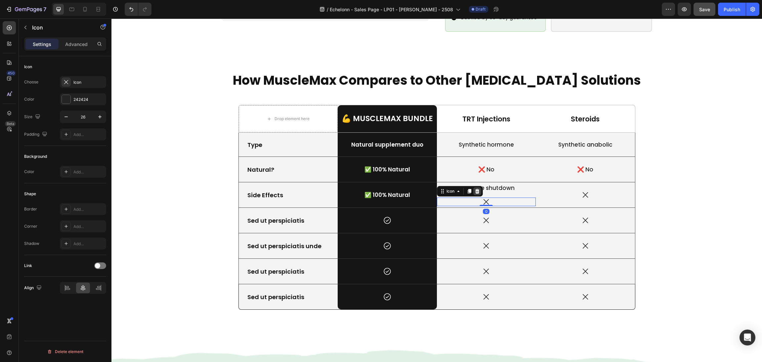
click at [474, 187] on div at bounding box center [478, 191] width 8 height 8
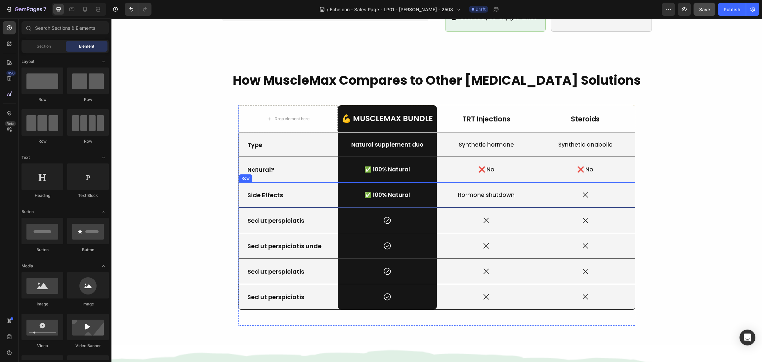
click at [528, 191] on p "Hormone shutdown" at bounding box center [487, 194] width 98 height 7
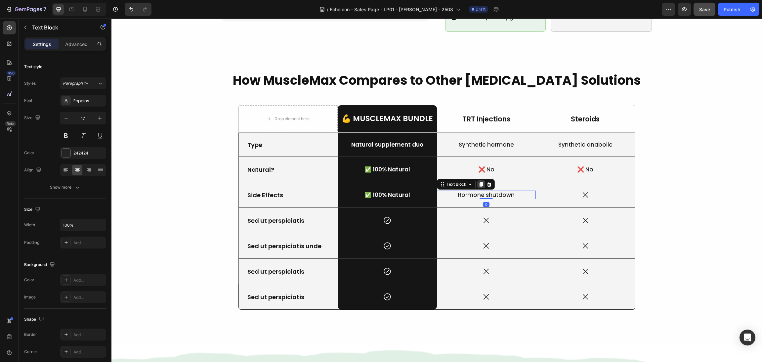
click at [479, 182] on icon at bounding box center [481, 184] width 4 height 5
drag, startPoint x: 440, startPoint y: 179, endPoint x: 565, endPoint y: 181, distance: 125.4
click at [593, 198] on div "Icon 0" at bounding box center [585, 202] width 99 height 9
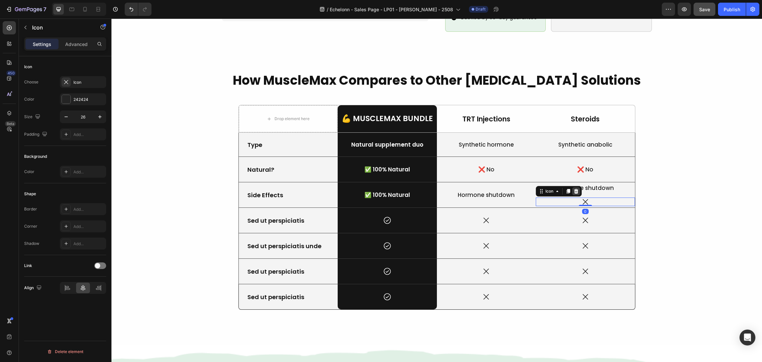
click at [572, 187] on div at bounding box center [576, 191] width 8 height 8
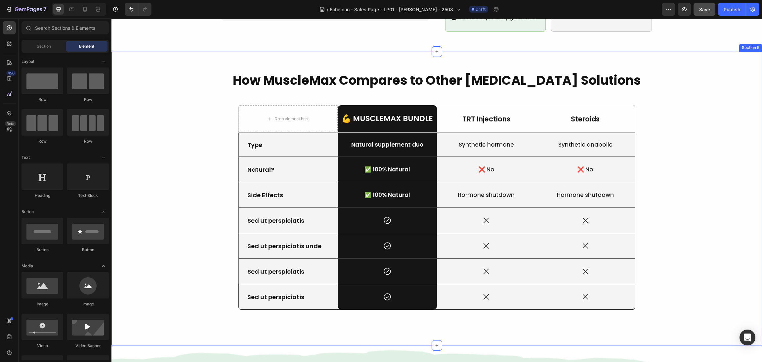
click at [673, 200] on div "How MuscleMax Compares to Other Testosterone Solutions Heading Drop element her…" at bounding box center [436, 198] width 635 height 254
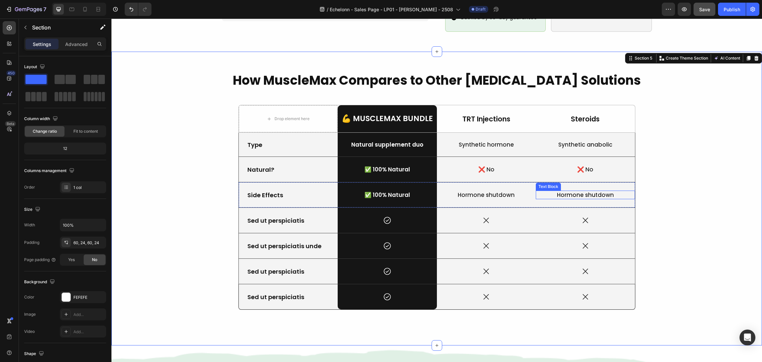
click at [595, 191] on p "Hormone shutdown" at bounding box center [586, 194] width 98 height 7
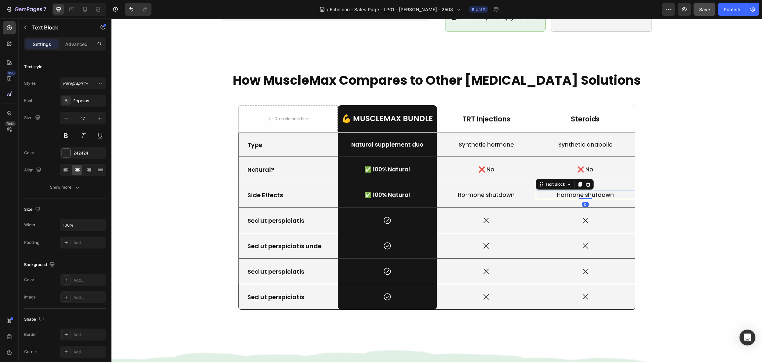
drag, startPoint x: 611, startPoint y: 181, endPoint x: 614, endPoint y: 185, distance: 4.2
click at [612, 191] on p "Hormone shutdown" at bounding box center [586, 194] width 98 height 7
click at [615, 191] on p "Hormone shutdown" at bounding box center [586, 194] width 98 height 7
drag, startPoint x: 616, startPoint y: 185, endPoint x: 545, endPoint y: 186, distance: 71.8
click at [545, 191] on p "Hormone shutdown" at bounding box center [586, 194] width 98 height 7
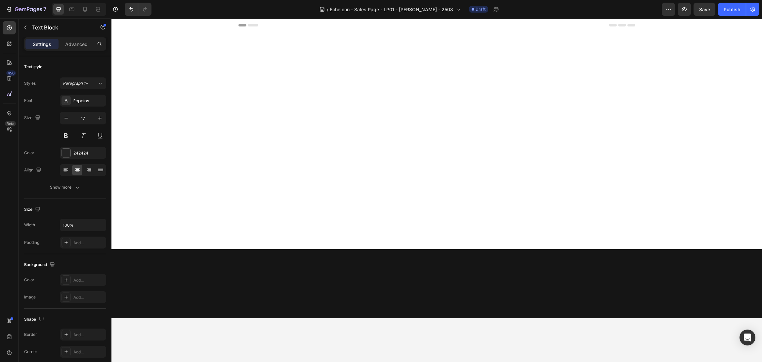
scroll to position [647, 0]
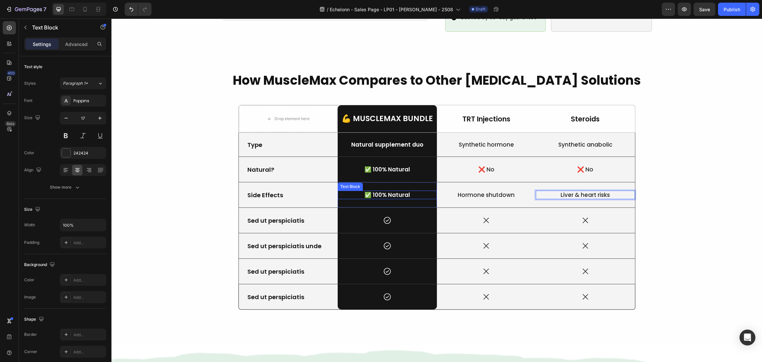
click at [408, 191] on p "✅ 100% Natural" at bounding box center [388, 194] width 98 height 7
drag, startPoint x: 417, startPoint y: 182, endPoint x: 335, endPoint y: 185, distance: 82.1
click at [339, 191] on p "✅ 100% Natural" at bounding box center [388, 194] width 98 height 7
drag, startPoint x: 410, startPoint y: 184, endPoint x: 326, endPoint y: 183, distance: 84.1
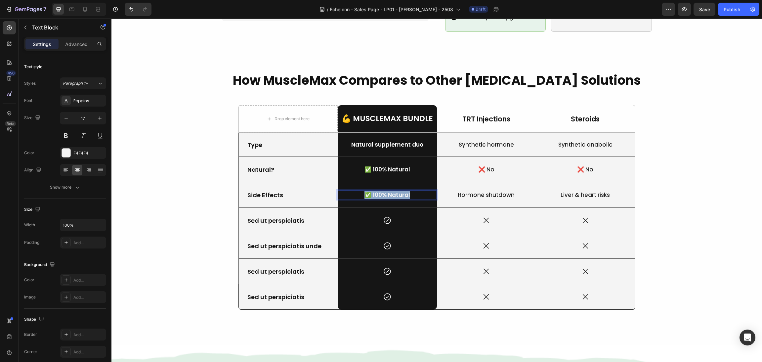
click at [326, 183] on div "Side Effects Text Block ✅ 100% Natural Text Block 0 Row Hormone shutdown Text B…" at bounding box center [437, 194] width 397 height 25
click at [672, 216] on div "How MuscleMax Compares to Other Testosterone Solutions Heading Drop element her…" at bounding box center [436, 198] width 635 height 254
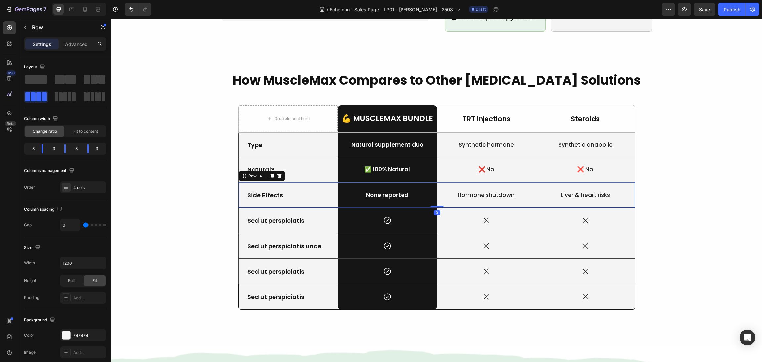
click at [442, 194] on div "Hormone shutdown Text Block" at bounding box center [486, 194] width 99 height 25
click at [270, 174] on icon at bounding box center [272, 176] width 4 height 5
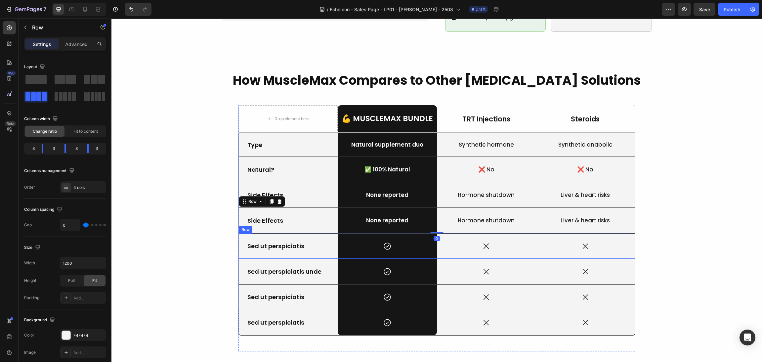
click at [315, 245] on div "Sed ut perspiciatis Text Block" at bounding box center [288, 246] width 99 height 25
click at [277, 225] on icon at bounding box center [279, 227] width 4 height 5
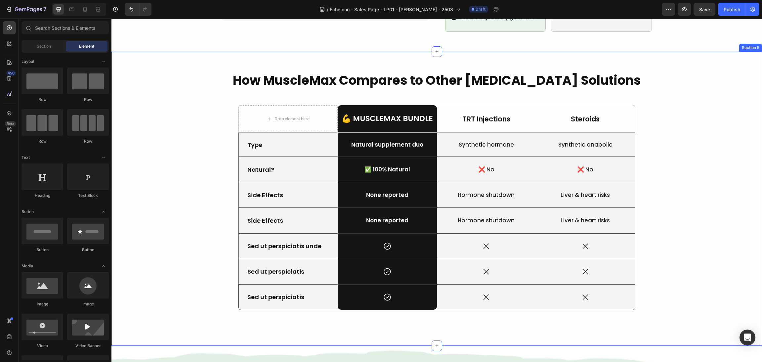
click at [688, 185] on div "How MuscleMax Compares to Other Testosterone Solutions Heading Drop element her…" at bounding box center [436, 198] width 635 height 254
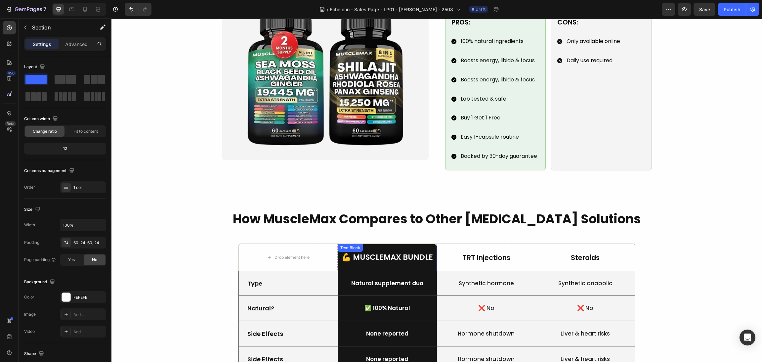
scroll to position [525, 0]
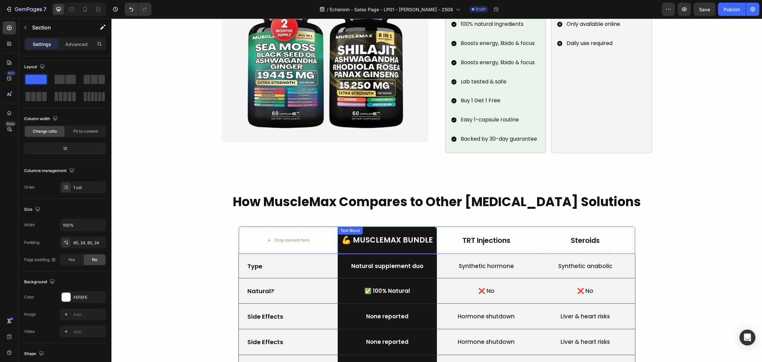
click at [393, 235] on p "💪 MuscleMax Bundle" at bounding box center [388, 240] width 98 height 10
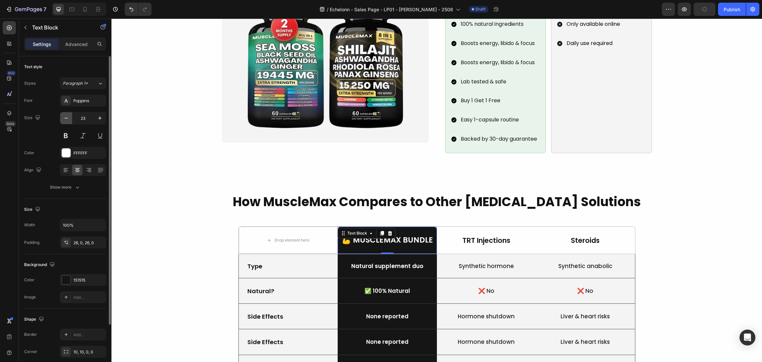
click at [65, 116] on icon "button" at bounding box center [66, 118] width 7 height 7
click at [65, 117] on icon "button" at bounding box center [66, 118] width 7 height 7
type input "21"
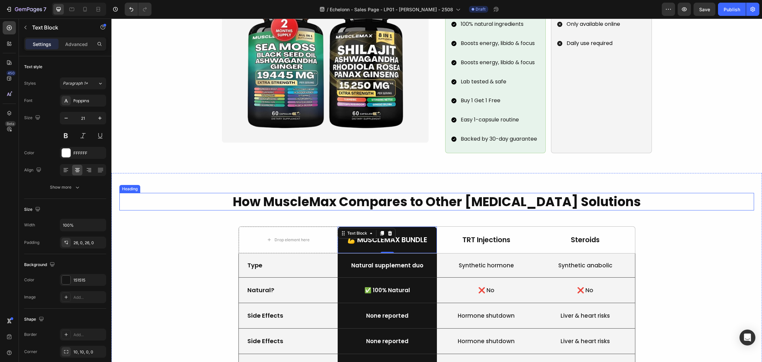
click at [685, 204] on div "How MuscleMax Compares to Other Testosterone Solutions Heading Drop element her…" at bounding box center [436, 319] width 635 height 253
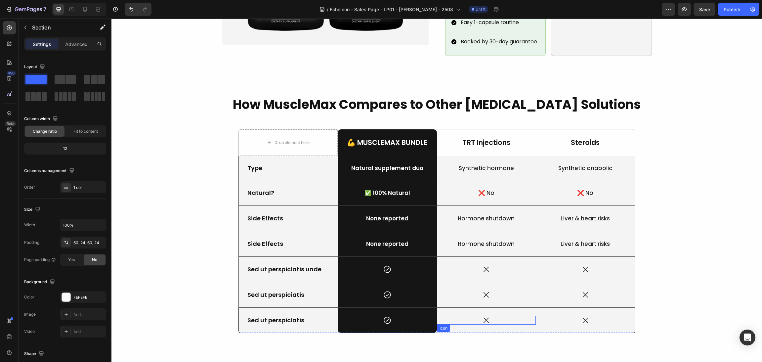
scroll to position [646, 0]
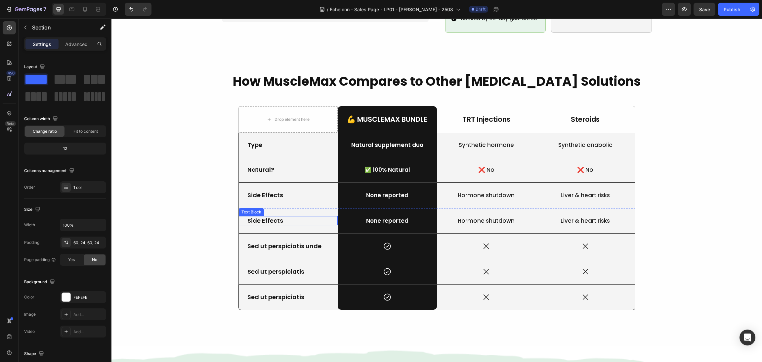
click at [272, 217] on p "Side Effects" at bounding box center [289, 221] width 82 height 8
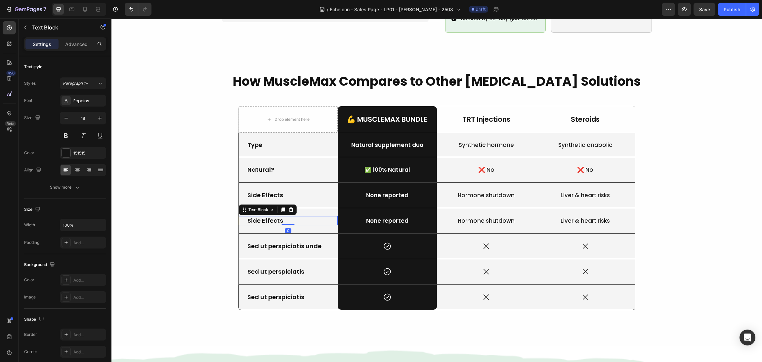
click at [272, 217] on p "Side Effects" at bounding box center [289, 221] width 82 height 8
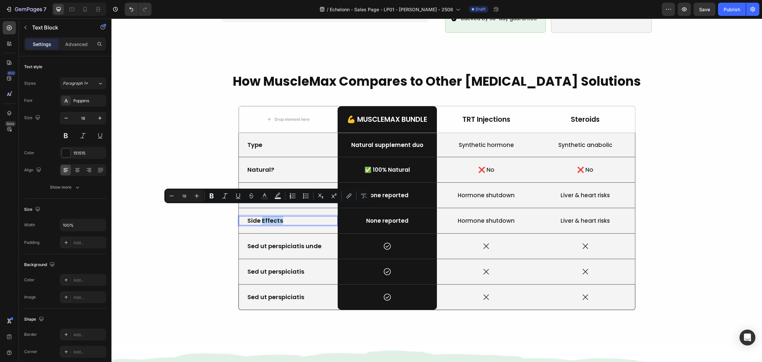
click at [284, 217] on p "Side Effects" at bounding box center [289, 221] width 82 height 8
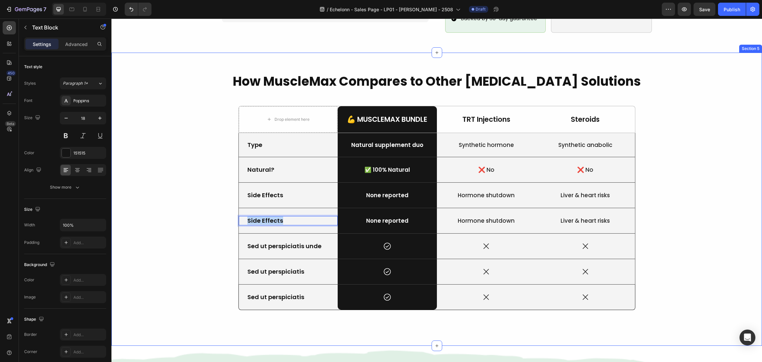
drag, startPoint x: 287, startPoint y: 210, endPoint x: 226, endPoint y: 207, distance: 61.3
click at [226, 207] on div "How MuscleMax Compares to Other Testosterone Solutions Heading Drop element her…" at bounding box center [436, 198] width 635 height 253
click at [498, 217] on p "Hormone shutdown" at bounding box center [487, 220] width 98 height 7
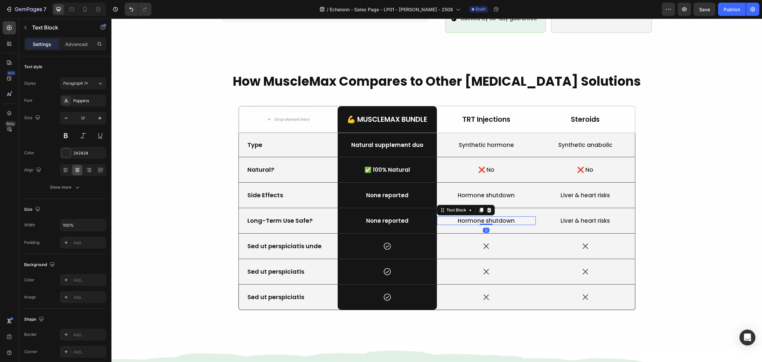
click at [501, 217] on p "Hormone shutdown" at bounding box center [487, 220] width 98 height 7
drag, startPoint x: 523, startPoint y: 209, endPoint x: 458, endPoint y: 207, distance: 65.2
click at [458, 217] on p "Hormone shutdown" at bounding box center [487, 220] width 98 height 7
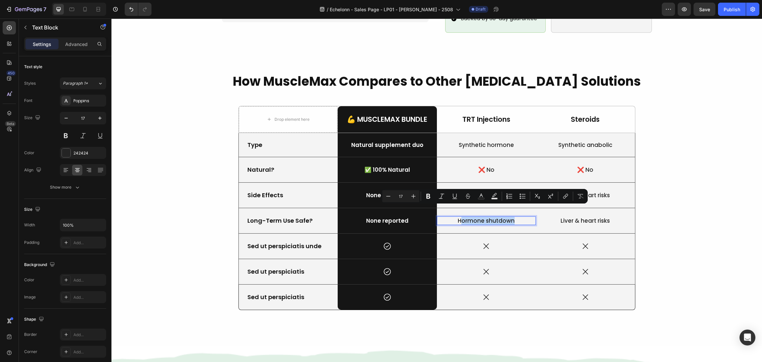
click at [480, 217] on p "Hormone shutdown" at bounding box center [487, 220] width 98 height 7
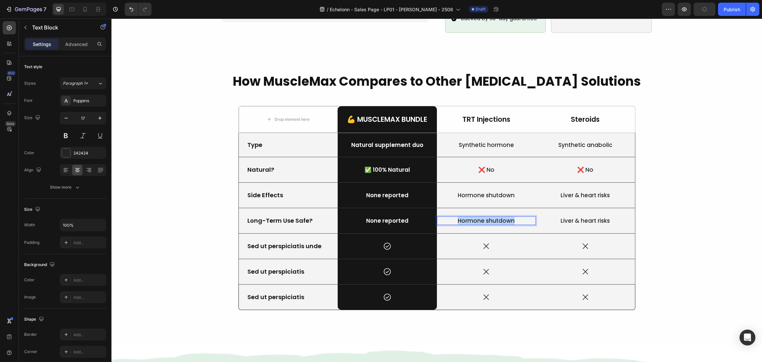
drag, startPoint x: 516, startPoint y: 208, endPoint x: 435, endPoint y: 209, distance: 80.4
click at [428, 210] on div "Long-Term Use Safe? Text Block None reported Text Block Row Hormone shutdown Te…" at bounding box center [437, 220] width 397 height 25
click at [610, 217] on p "Liver & heart risks" at bounding box center [586, 220] width 98 height 7
drag, startPoint x: 610, startPoint y: 209, endPoint x: 615, endPoint y: 212, distance: 6.1
click at [611, 217] on p "Liver & heart risks" at bounding box center [586, 220] width 98 height 7
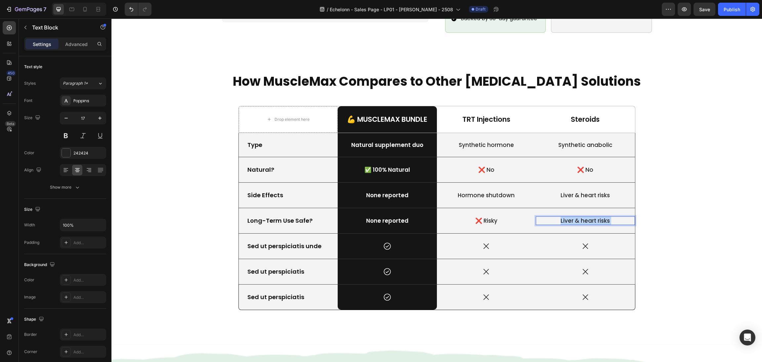
drag, startPoint x: 615, startPoint y: 212, endPoint x: 524, endPoint y: 204, distance: 90.7
click at [524, 208] on div "Long-Term Use Safe? Text Block None reported Text Block Row ❌ Risky Text Block …" at bounding box center [437, 220] width 397 height 25
drag, startPoint x: 620, startPoint y: 211, endPoint x: 536, endPoint y: 209, distance: 84.1
click at [537, 217] on p "Liver & heart risks" at bounding box center [586, 220] width 98 height 7
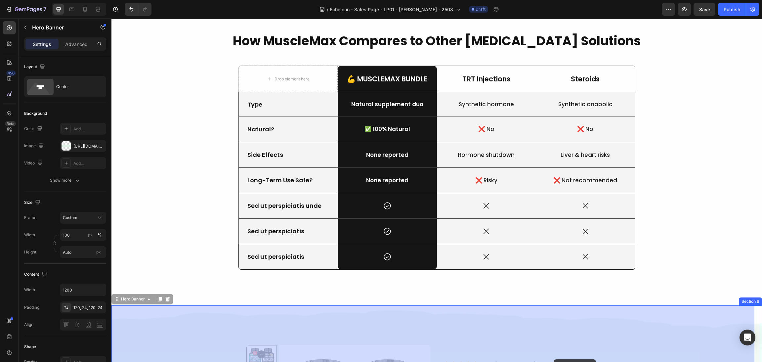
scroll to position [693, 0]
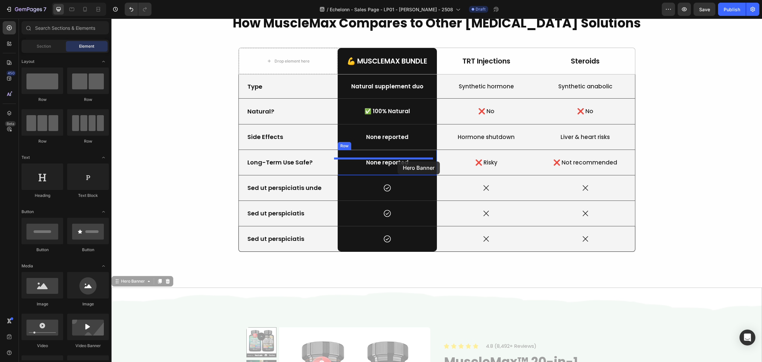
click at [398, 161] on div at bounding box center [437, 339] width 651 height 2029
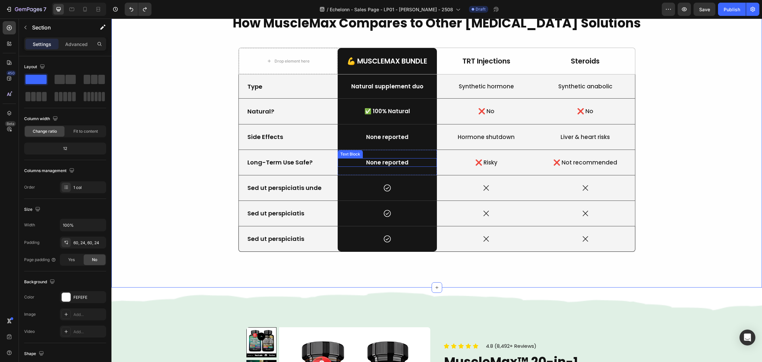
click at [392, 165] on p "None reported" at bounding box center [388, 162] width 98 height 7
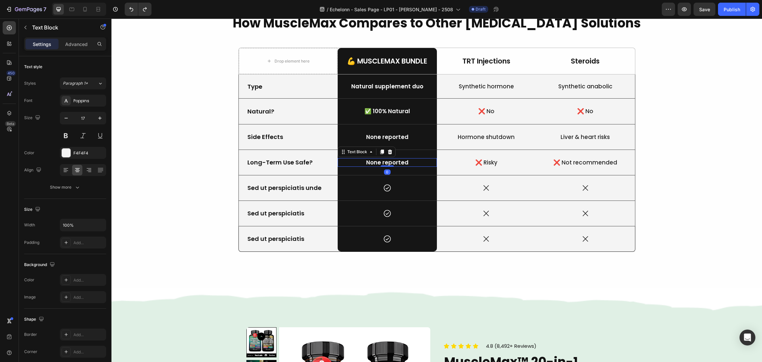
click at [400, 161] on p "None reported" at bounding box center [388, 162] width 98 height 7
drag, startPoint x: 409, startPoint y: 163, endPoint x: 345, endPoint y: 158, distance: 63.8
click at [345, 158] on div "None reported" at bounding box center [387, 162] width 99 height 9
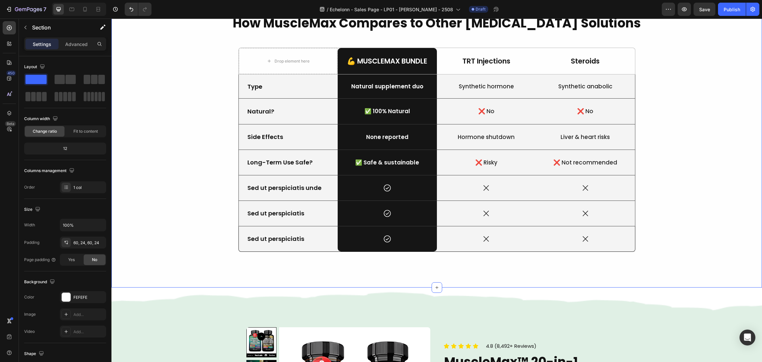
drag, startPoint x: 202, startPoint y: 203, endPoint x: 377, endPoint y: 169, distance: 178.4
click at [206, 201] on div "How MuscleMax Compares to Other Testosterone Solutions Heading Drop element her…" at bounding box center [436, 140] width 635 height 253
click at [422, 160] on p "✅ Safe & sustainable" at bounding box center [388, 162] width 98 height 7
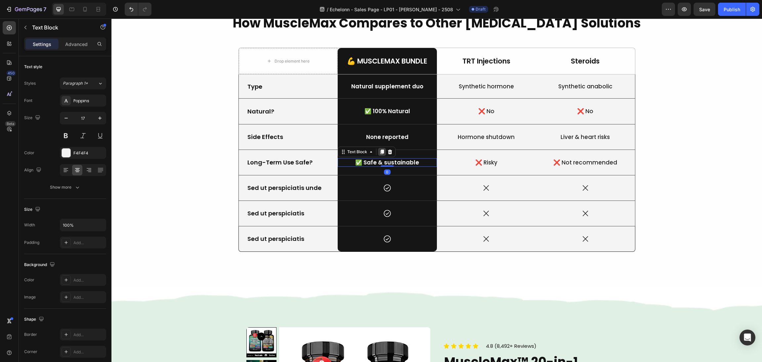
click at [378, 149] on div at bounding box center [382, 152] width 8 height 8
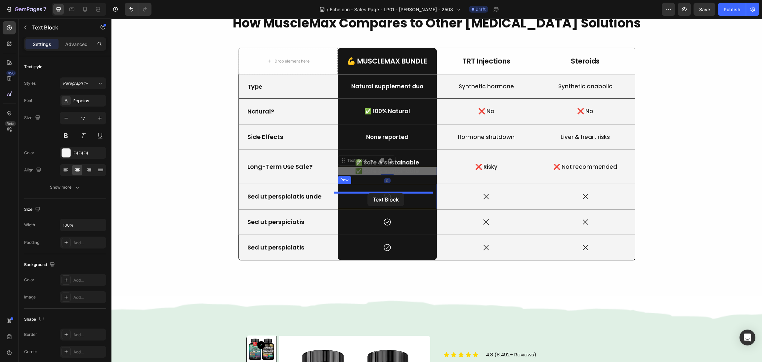
drag, startPoint x: 343, startPoint y: 161, endPoint x: 368, endPoint y: 193, distance: 40.3
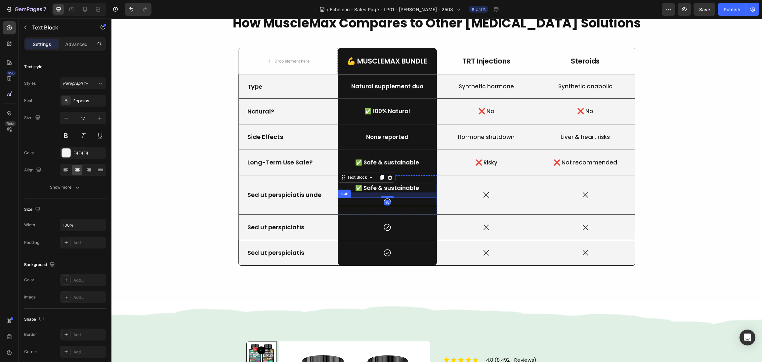
click at [394, 205] on div "Icon" at bounding box center [387, 202] width 99 height 9
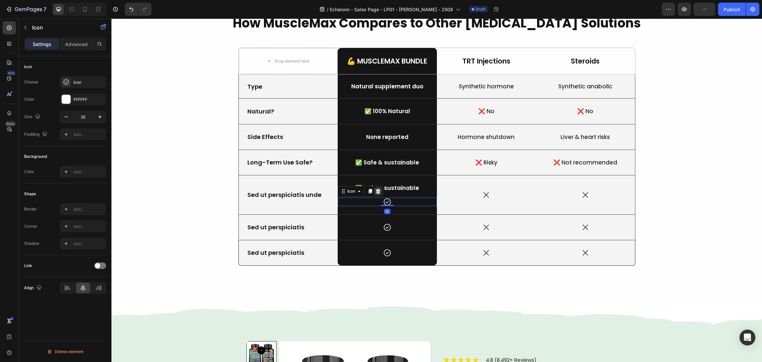
click at [376, 190] on icon at bounding box center [378, 191] width 5 height 5
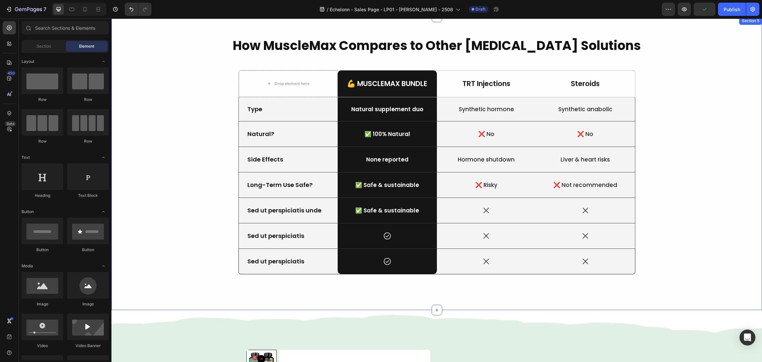
click at [675, 198] on div "How MuscleMax Compares to Other Testosterone Solutions Heading Drop element her…" at bounding box center [436, 163] width 635 height 253
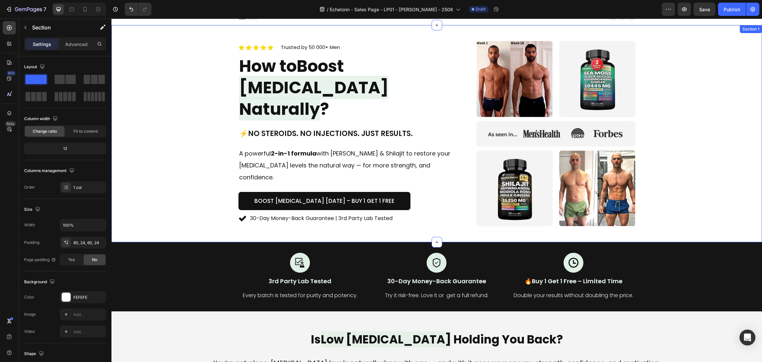
scroll to position [0, 0]
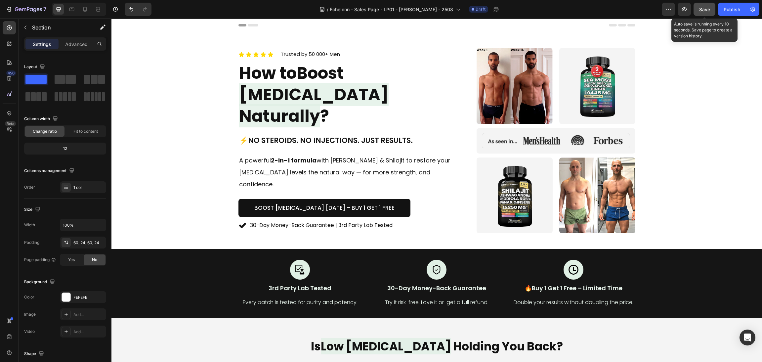
click at [705, 6] on div "Save" at bounding box center [705, 9] width 11 height 7
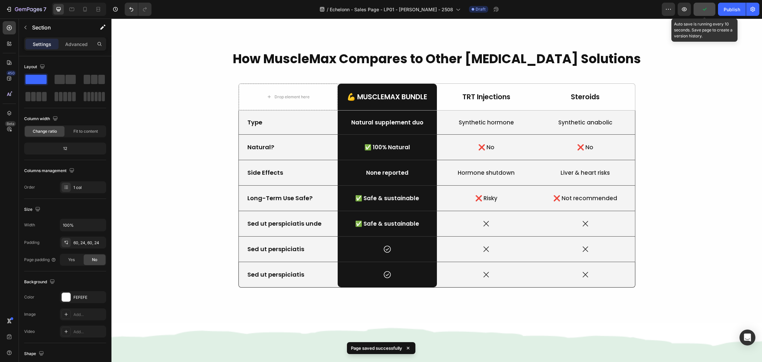
scroll to position [645, 0]
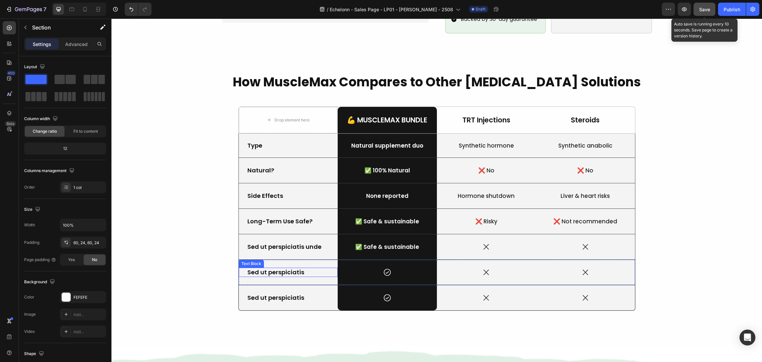
click at [298, 268] on p "Sed ut perspiciatis" at bounding box center [289, 272] width 82 height 8
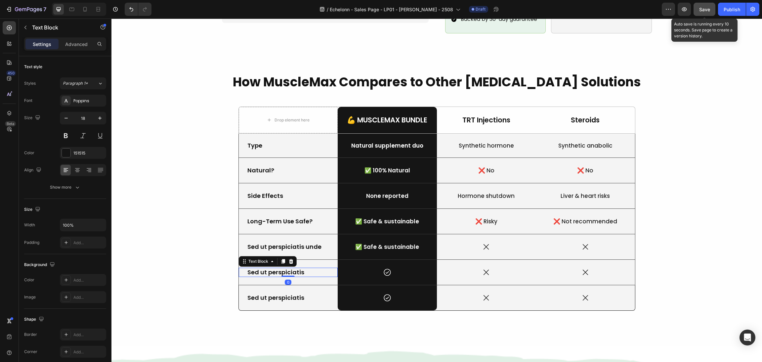
click at [297, 268] on p "Sed ut perspiciatis" at bounding box center [289, 272] width 82 height 8
drag, startPoint x: 305, startPoint y: 260, endPoint x: 237, endPoint y: 259, distance: 68.2
click at [239, 268] on div "Sed ut perspiciatis Text Block 0" at bounding box center [288, 272] width 99 height 9
click at [394, 234] on div "✅ Safe & sustainable Text Block Row" at bounding box center [387, 246] width 99 height 25
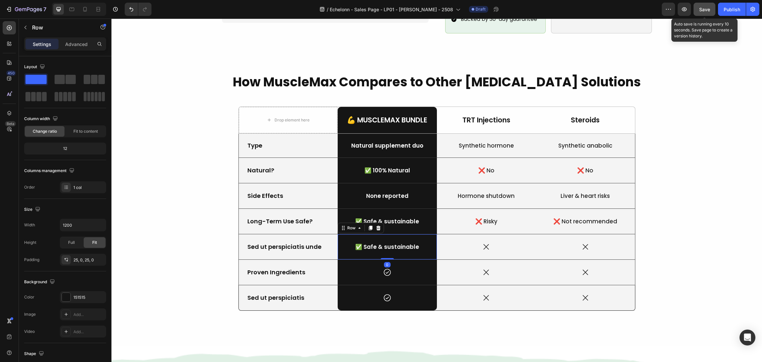
click at [395, 243] on p "✅ Safe & sustainable" at bounding box center [388, 246] width 98 height 7
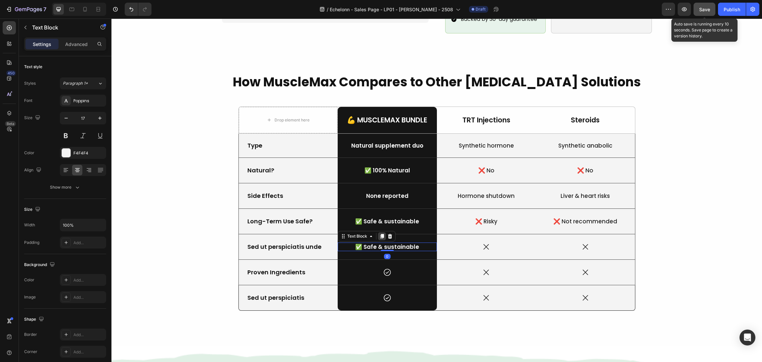
click at [381, 234] on icon at bounding box center [383, 236] width 4 height 5
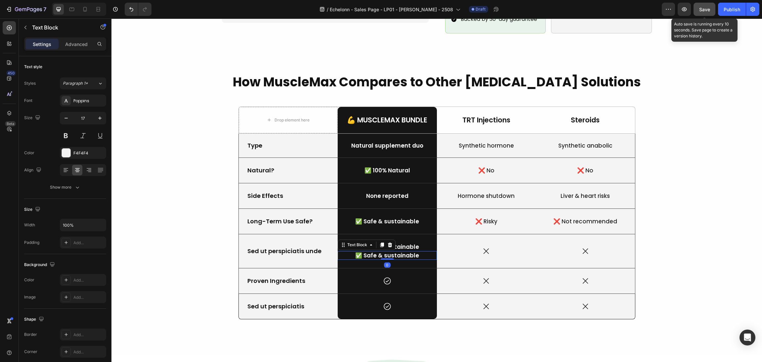
click at [388, 242] on icon at bounding box center [390, 244] width 5 height 5
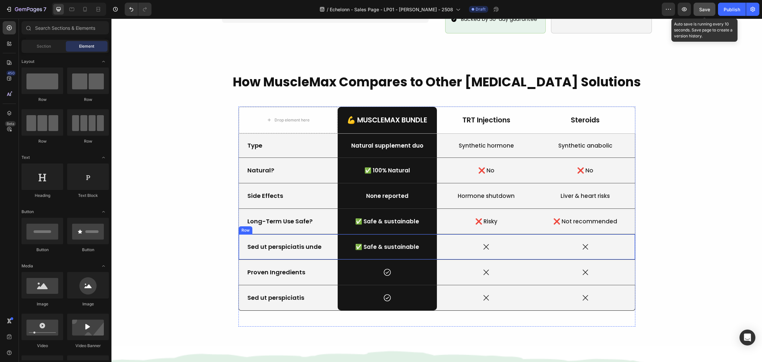
click at [311, 243] on p "Sed ut perspiciatis unde" at bounding box center [289, 247] width 82 height 8
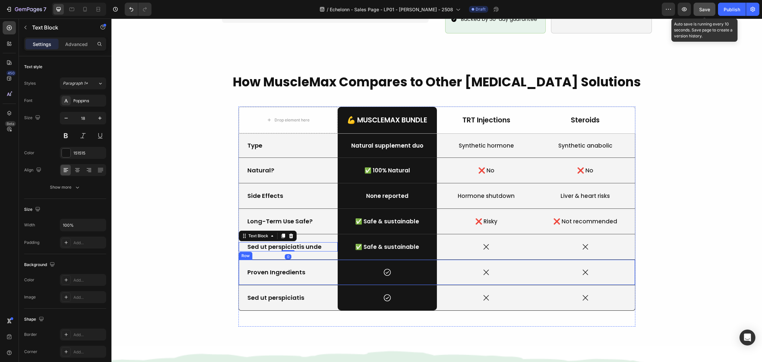
click at [282, 268] on div "Proven Ingredients Text Block" at bounding box center [288, 272] width 99 height 9
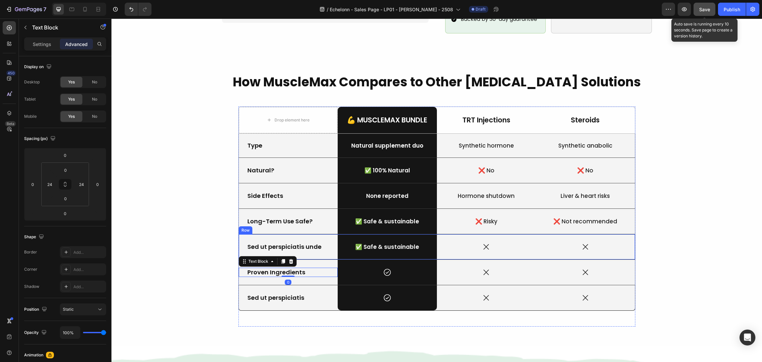
click at [322, 246] on div "Sed ut perspiciatis unde Text Block" at bounding box center [288, 246] width 99 height 25
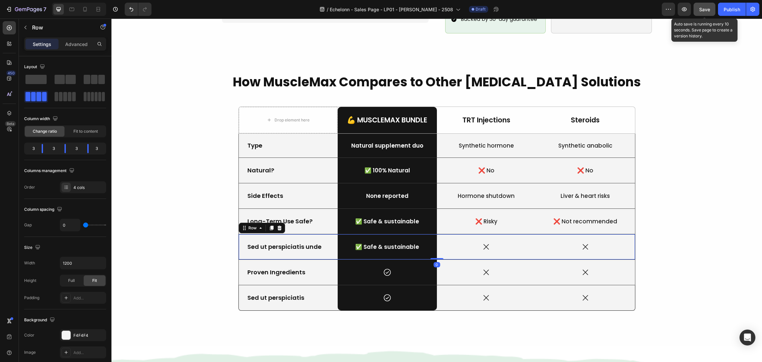
click at [279, 223] on div "Row" at bounding box center [262, 228] width 46 height 11
click at [278, 225] on icon at bounding box center [279, 227] width 5 height 5
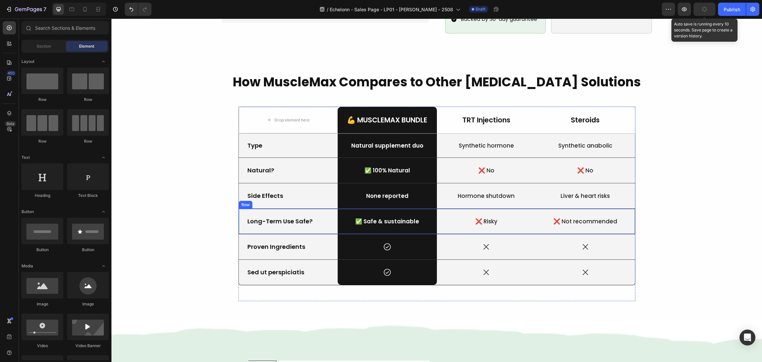
click at [316, 217] on div "Long-Term Use Safe? Text Block" at bounding box center [288, 221] width 99 height 25
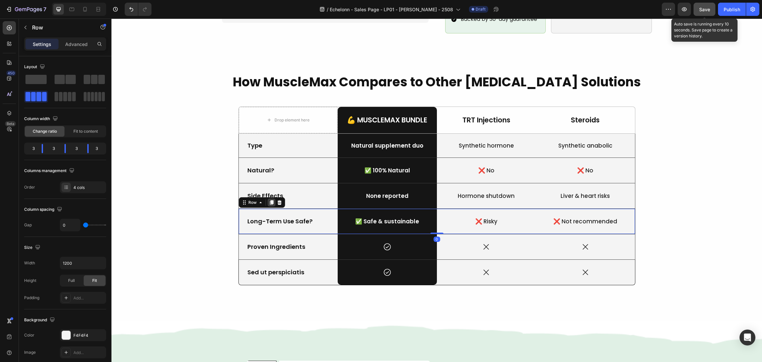
click at [270, 200] on icon at bounding box center [272, 202] width 4 height 5
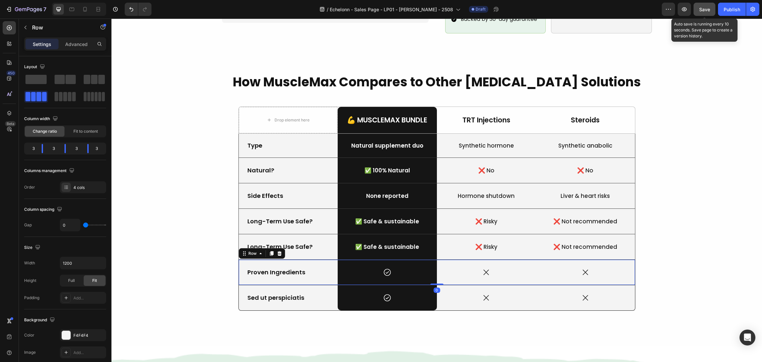
click at [323, 270] on div "Proven Ingredients Text Block" at bounding box center [288, 272] width 99 height 25
click at [277, 251] on icon at bounding box center [279, 253] width 4 height 5
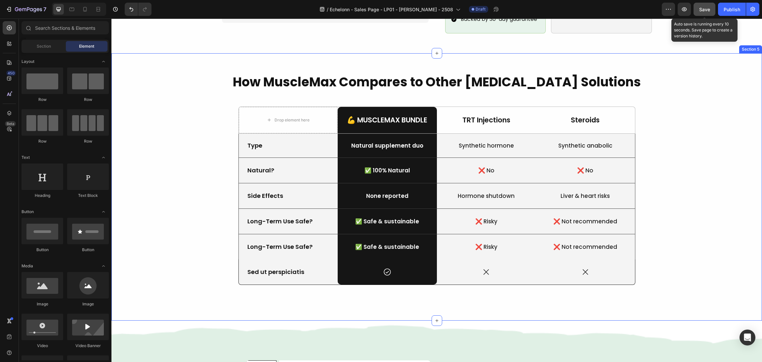
click at [649, 213] on div "How MuscleMax Compares to Other Testosterone Solutions Heading Drop element her…" at bounding box center [436, 187] width 635 height 228
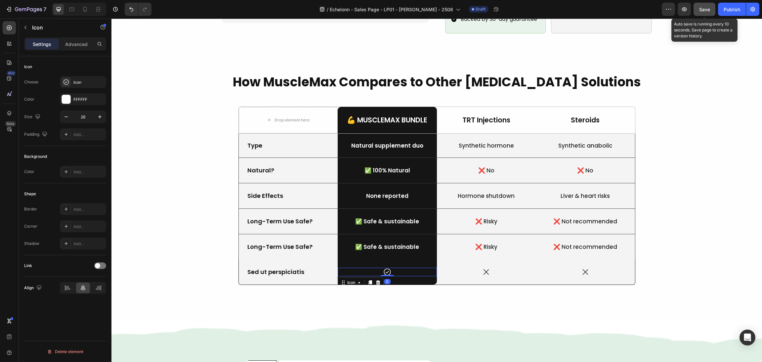
click at [428, 268] on div "Icon 0" at bounding box center [387, 272] width 99 height 9
click at [735, 208] on div "How MuscleMax Compares to Other Testosterone Solutions Heading Drop element her…" at bounding box center [436, 187] width 635 height 228
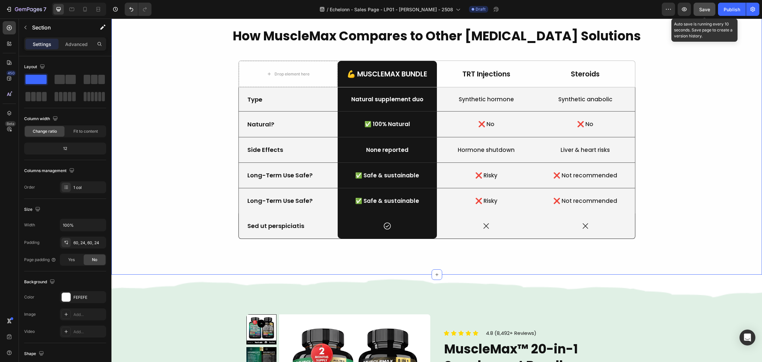
scroll to position [695, 0]
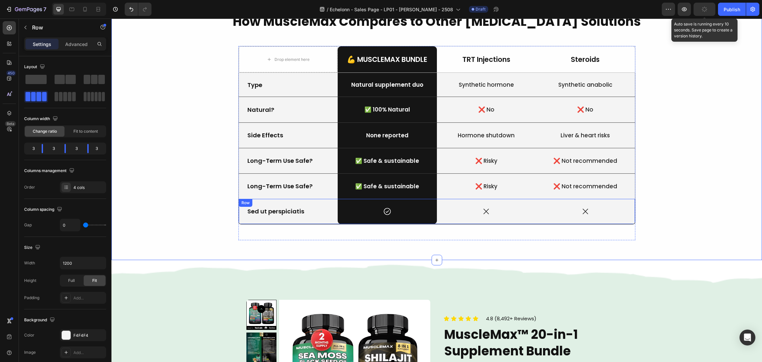
click at [440, 200] on div "Icon" at bounding box center [486, 211] width 99 height 25
click at [441, 196] on div "❌ Risky Text Block" at bounding box center [486, 186] width 99 height 25
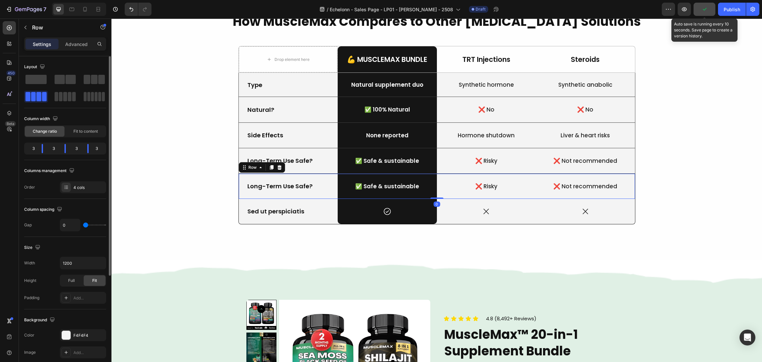
scroll to position [155, 0]
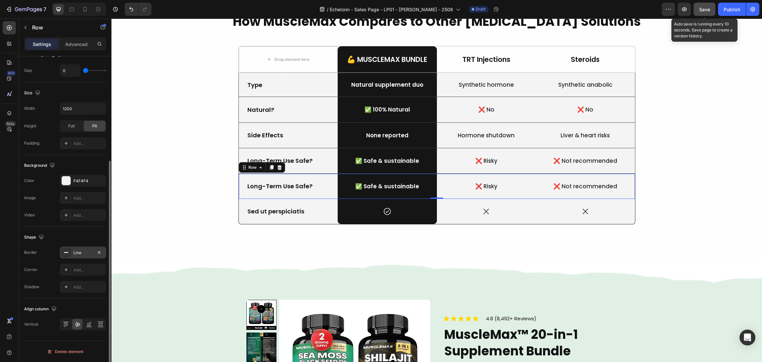
click at [65, 254] on icon at bounding box center [66, 252] width 5 height 5
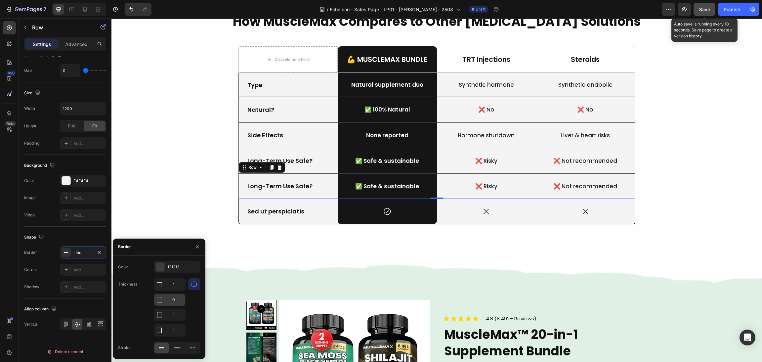
click at [175, 291] on input "0" at bounding box center [169, 285] width 31 height 12
type input "1"
click at [200, 189] on div "How MuscleMax Compares to Other Testosterone Solutions Heading Drop element her…" at bounding box center [436, 127] width 635 height 228
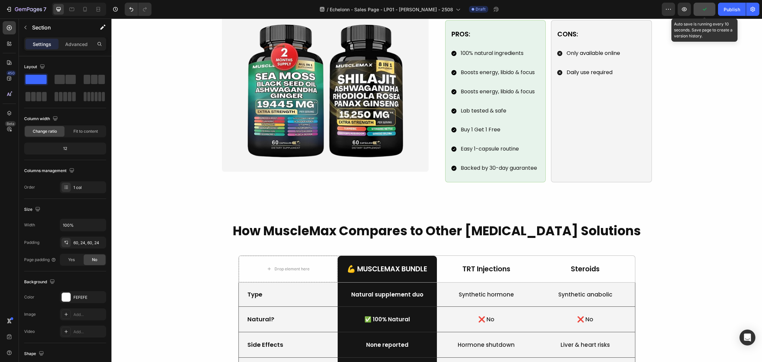
scroll to position [497, 0]
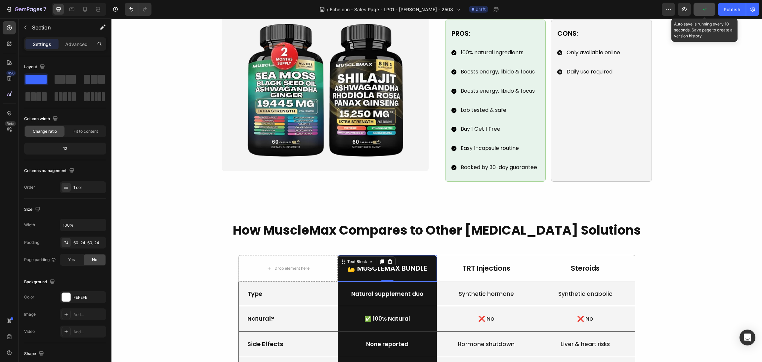
click at [393, 264] on p "💪 MuscleMax Bundle" at bounding box center [388, 268] width 98 height 9
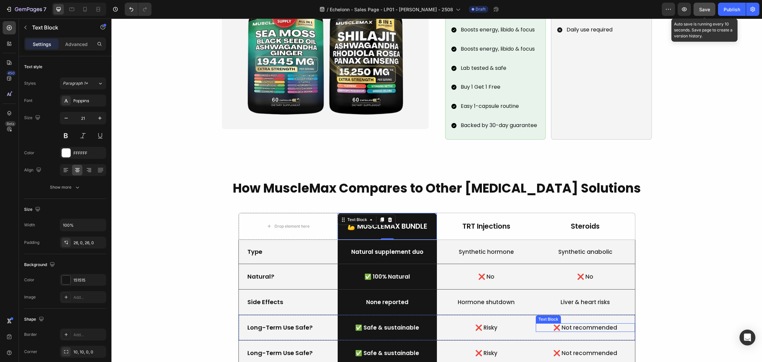
scroll to position [646, 0]
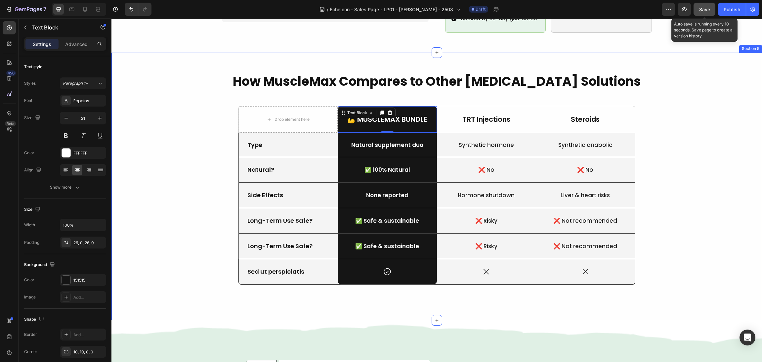
click at [682, 212] on div "How MuscleMax Compares to Other Testosterone Solutions Heading Drop element her…" at bounding box center [436, 186] width 635 height 228
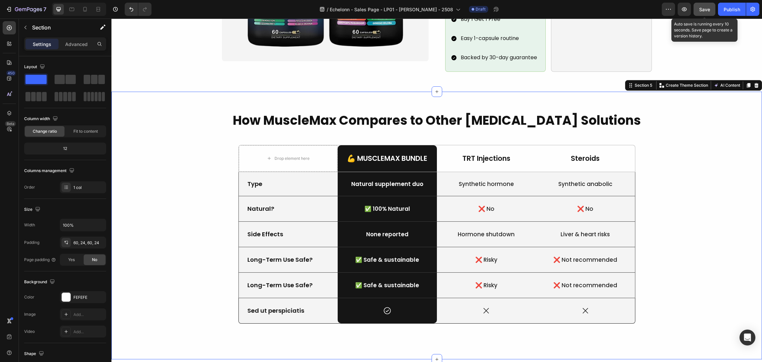
scroll to position [596, 0]
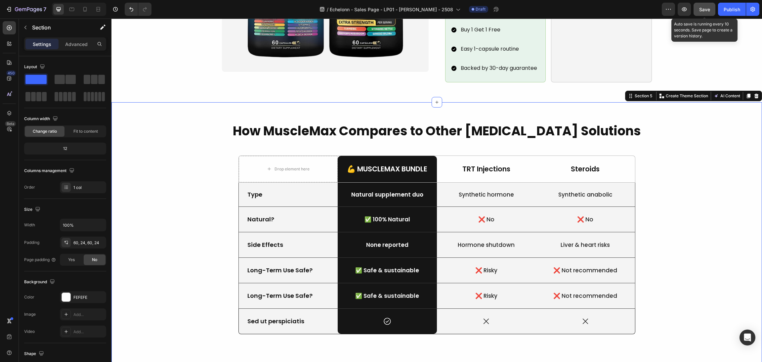
click at [479, 133] on div "How MuscleMax Compares to Other Testosterone Solutions Heading Drop element her…" at bounding box center [436, 236] width 635 height 228
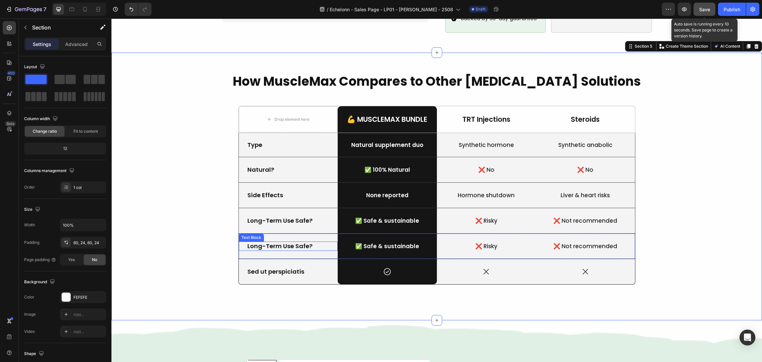
click at [283, 242] on p "Long-Term Use Safe?" at bounding box center [289, 246] width 82 height 8
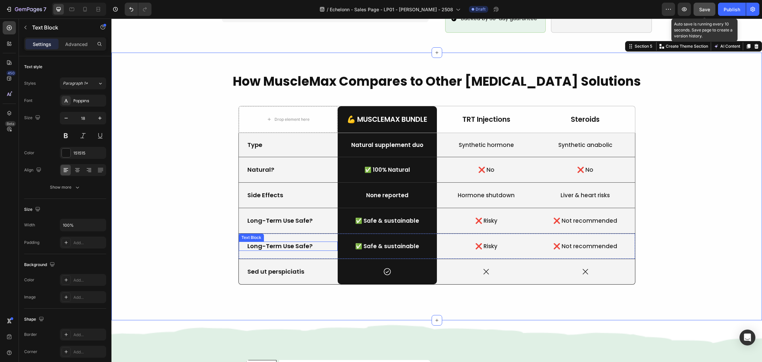
click at [292, 242] on p "Long-Term Use Safe?" at bounding box center [289, 246] width 82 height 8
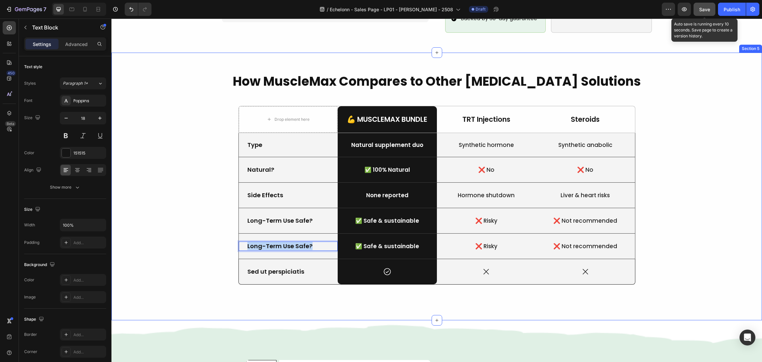
drag, startPoint x: 313, startPoint y: 237, endPoint x: 216, endPoint y: 235, distance: 97.3
click at [216, 235] on div "How MuscleMax Compares to Other Testosterone Solutions Heading Drop element her…" at bounding box center [436, 186] width 635 height 228
click at [404, 243] on p "✅ Safe & sustainable" at bounding box center [388, 246] width 98 height 7
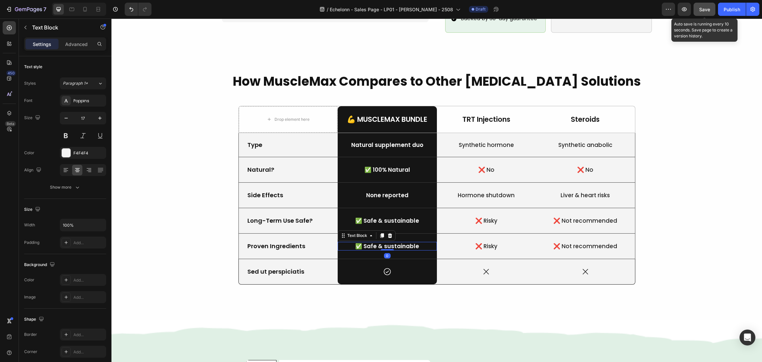
click at [407, 243] on p "✅ Safe & sustainable" at bounding box center [388, 246] width 98 height 7
click at [412, 243] on p "✅ Safe & sustainable" at bounding box center [388, 246] width 98 height 7
drag, startPoint x: 419, startPoint y: 236, endPoint x: 348, endPoint y: 234, distance: 70.5
click at [348, 243] on p "✅ Safe & sustainable" at bounding box center [388, 246] width 98 height 7
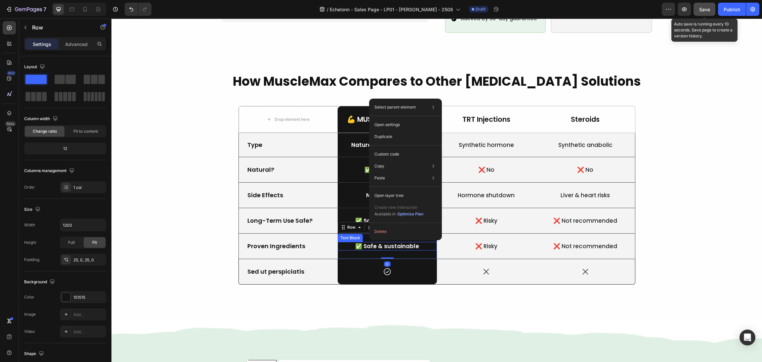
click at [350, 243] on p "✅ Safe & sustainable" at bounding box center [388, 246] width 98 height 7
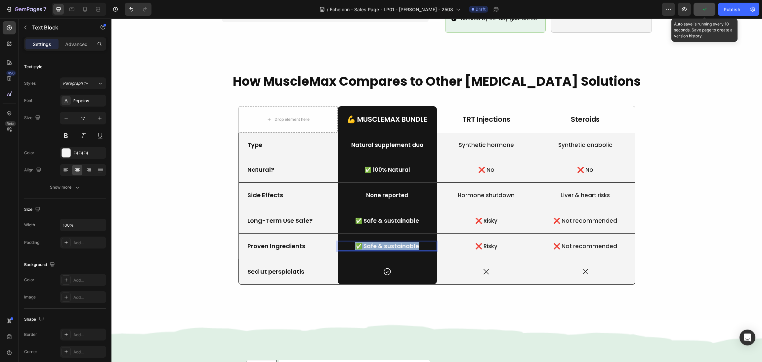
drag, startPoint x: 422, startPoint y: 233, endPoint x: 352, endPoint y: 233, distance: 69.2
click at [352, 243] on p "✅ Safe & sustainable" at bounding box center [388, 246] width 98 height 7
click at [354, 115] on p "💪 MuscleMax Bundle" at bounding box center [388, 119] width 98 height 9
click at [355, 115] on p "💪 MuscleMax Bundle" at bounding box center [388, 119] width 98 height 9
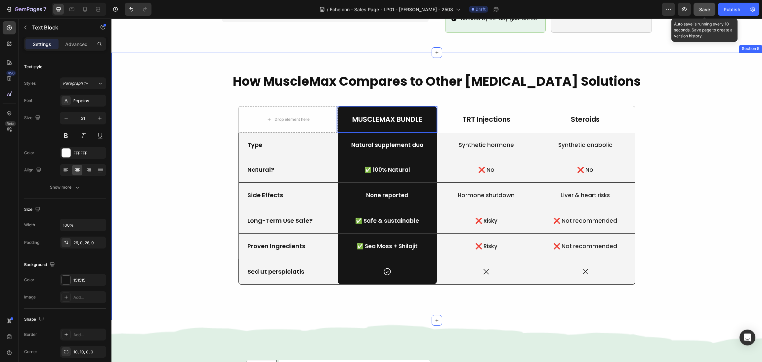
click at [682, 145] on div "How MuscleMax Compares to Other Testosterone Solutions Heading Drop element her…" at bounding box center [436, 186] width 635 height 228
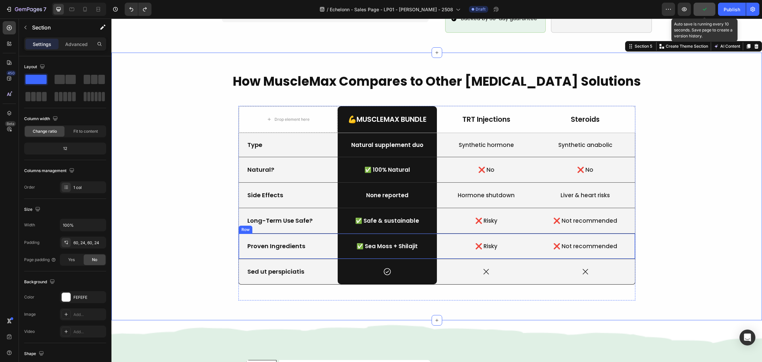
click at [476, 234] on div "❌ Risky Text Block" at bounding box center [486, 246] width 99 height 25
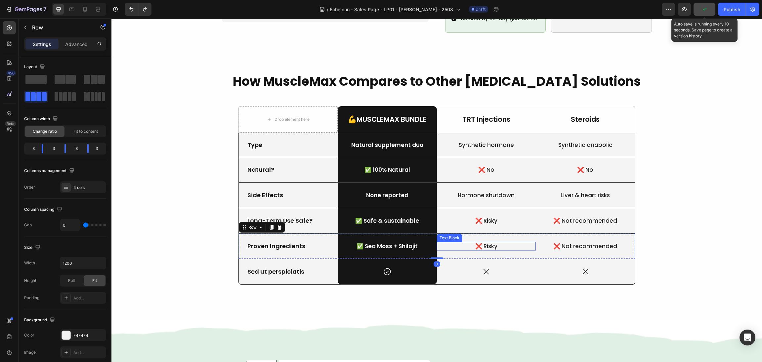
click at [503, 243] on p "❌ Risky" at bounding box center [487, 246] width 98 height 7
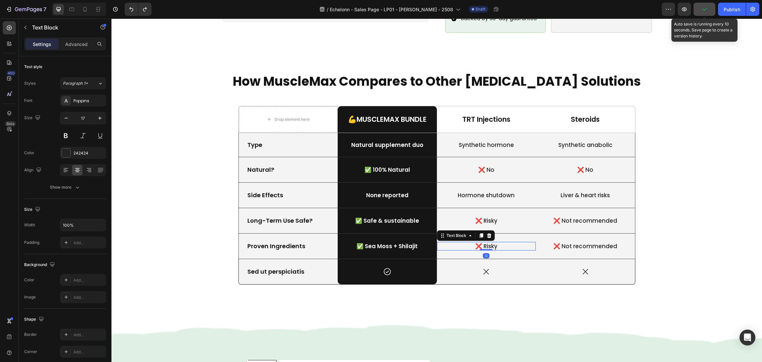
click at [511, 243] on p "❌ Risky" at bounding box center [487, 246] width 98 height 7
drag, startPoint x: 489, startPoint y: 235, endPoint x: 473, endPoint y: 235, distance: 16.9
click at [473, 243] on p "❌ Risky" at bounding box center [487, 246] width 98 height 7
click at [584, 243] on p "❌ Not recommended" at bounding box center [586, 246] width 98 height 7
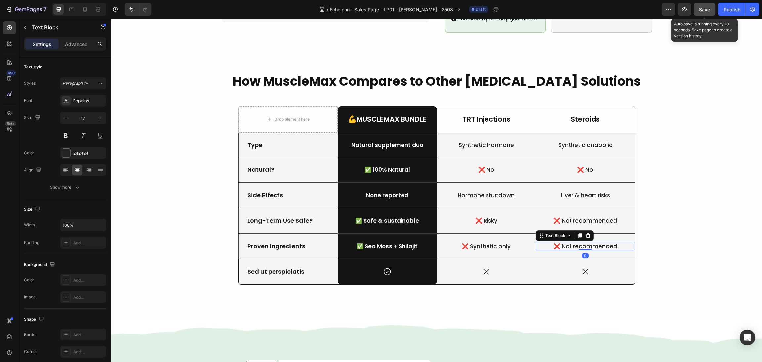
drag, startPoint x: 596, startPoint y: 235, endPoint x: 605, endPoint y: 235, distance: 9.3
click at [596, 243] on p "❌ Not recommended" at bounding box center [586, 246] width 98 height 7
click at [609, 243] on p "❌ Not recommended" at bounding box center [586, 246] width 98 height 7
drag, startPoint x: 620, startPoint y: 235, endPoint x: 525, endPoint y: 233, distance: 95.0
click at [525, 233] on div "Proven Ingredients Text Block ✅ Sea Moss + Shilajit Text Block Row ❌ Synthetic …" at bounding box center [437, 246] width 397 height 26
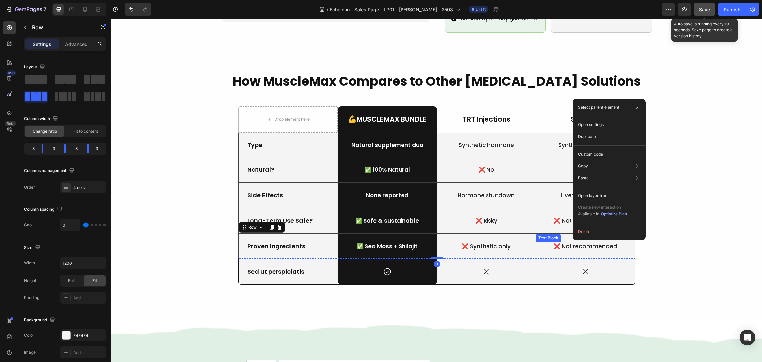
click at [547, 243] on p "❌ Not recommended" at bounding box center [586, 246] width 98 height 7
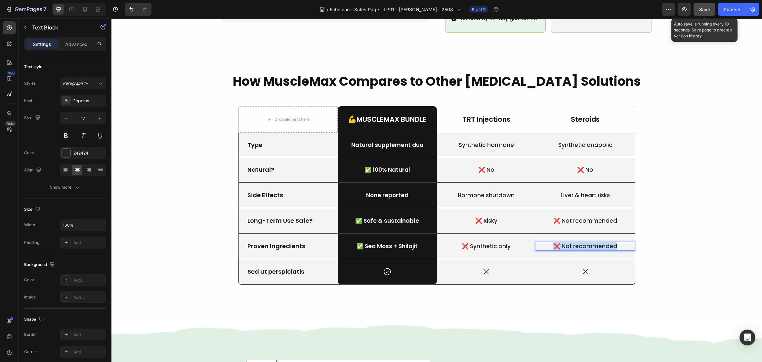
drag, startPoint x: 551, startPoint y: 235, endPoint x: 625, endPoint y: 236, distance: 74.8
click at [625, 243] on p "❌ Not recommended" at bounding box center [586, 246] width 98 height 7
click at [693, 215] on div "How MuscleMax Compares to Other Testosterone Solutions Heading Drop element her…" at bounding box center [436, 186] width 635 height 228
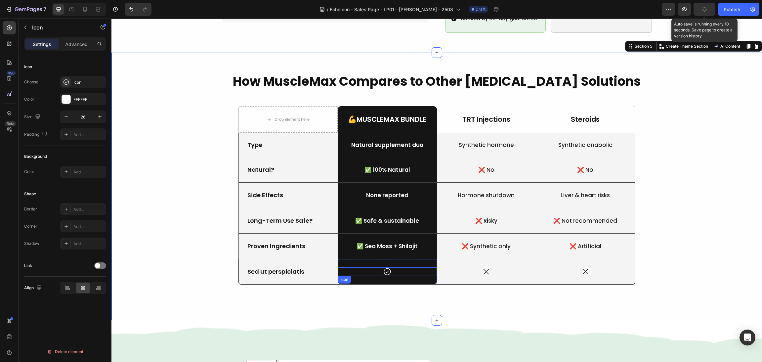
click at [409, 267] on div "Icon" at bounding box center [387, 271] width 99 height 9
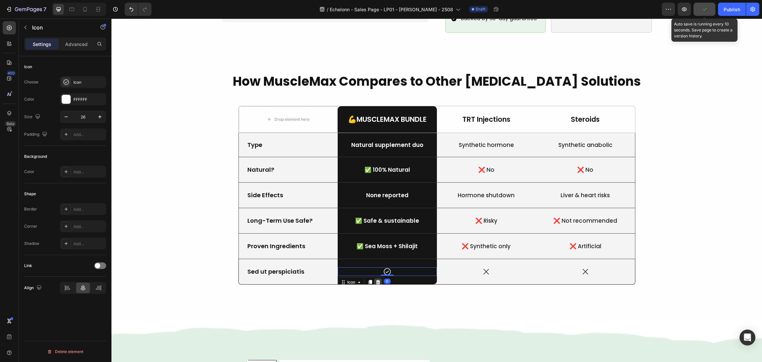
click at [376, 280] on icon at bounding box center [378, 282] width 4 height 5
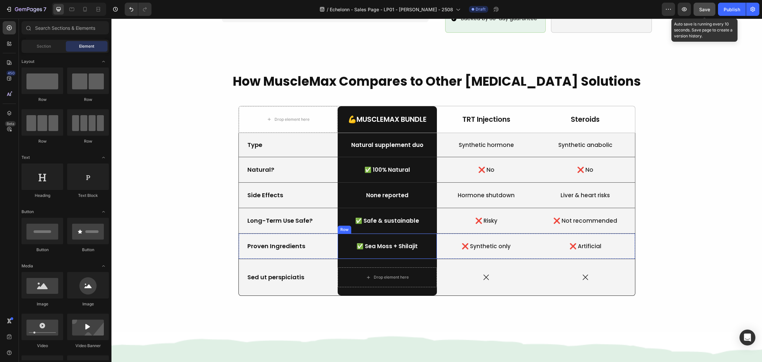
click at [394, 243] on p "✅ Sea Moss + Shilajit" at bounding box center [388, 246] width 98 height 7
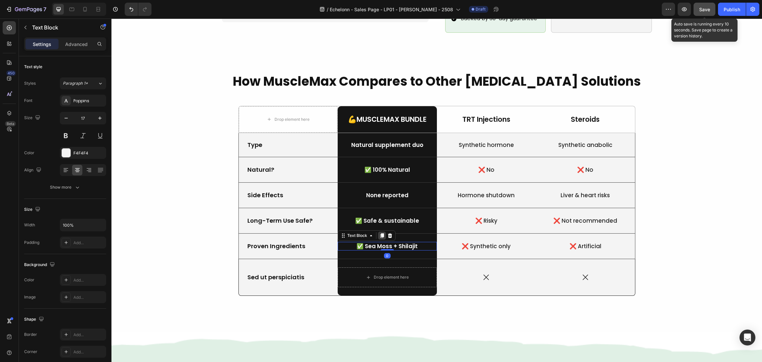
click at [378, 232] on div at bounding box center [382, 236] width 8 height 8
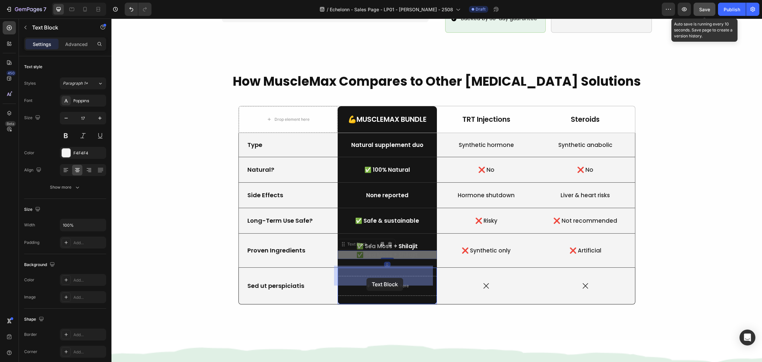
drag, startPoint x: 341, startPoint y: 237, endPoint x: 362, endPoint y: 270, distance: 38.7
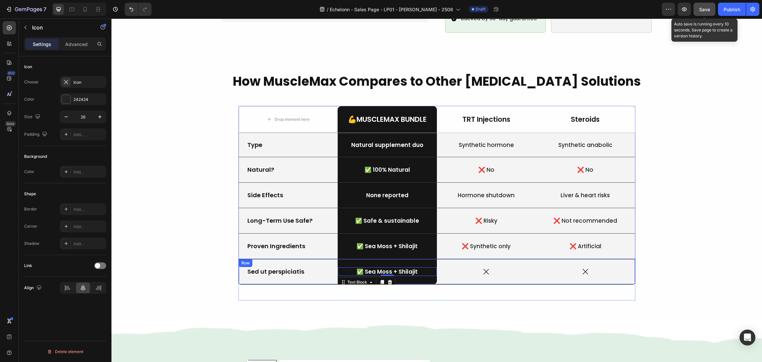
click at [495, 267] on div "Icon" at bounding box center [486, 271] width 99 height 9
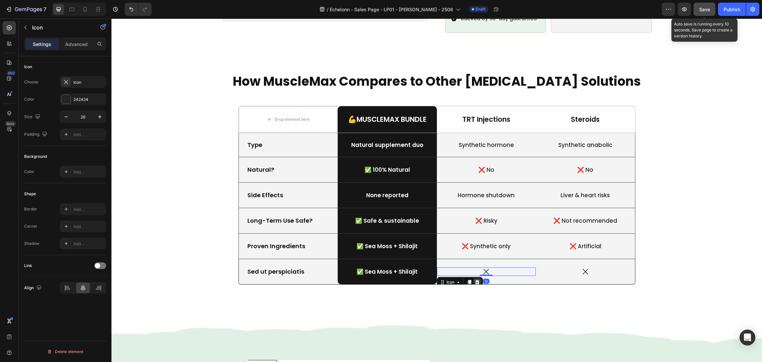
click at [476, 280] on icon at bounding box center [477, 282] width 5 height 5
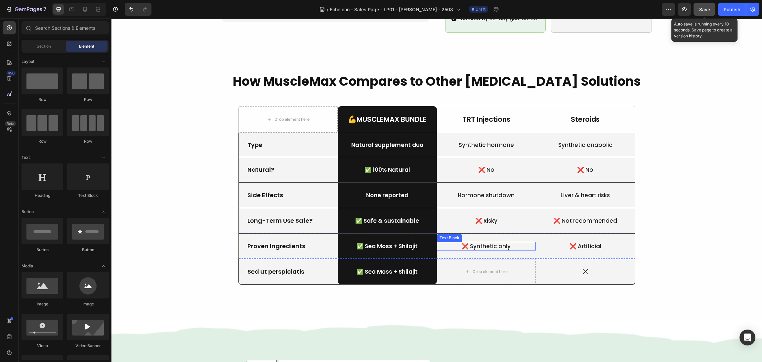
click at [497, 243] on p "❌ Synthetic only" at bounding box center [487, 246] width 98 height 7
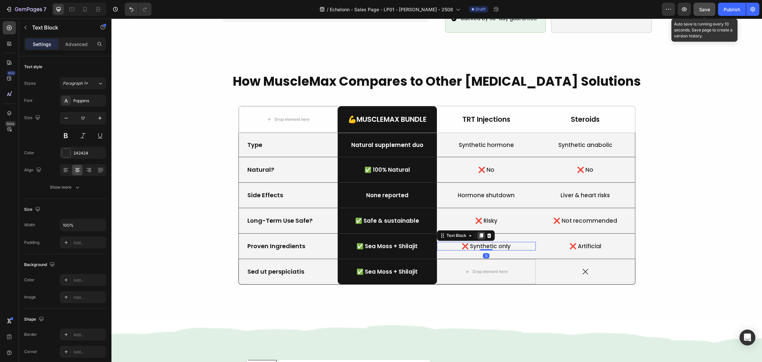
click at [479, 233] on icon at bounding box center [481, 235] width 4 height 5
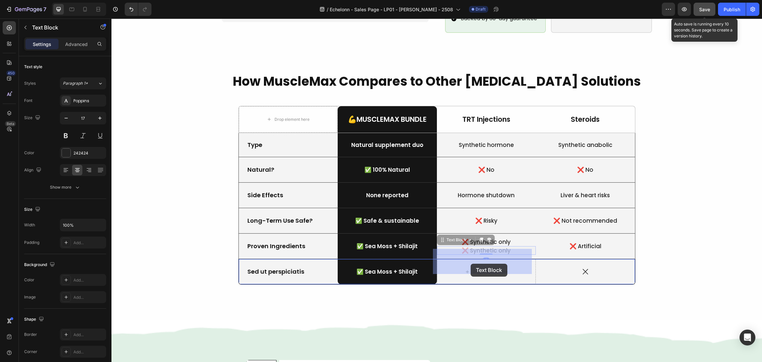
drag, startPoint x: 441, startPoint y: 231, endPoint x: 471, endPoint y: 264, distance: 44.3
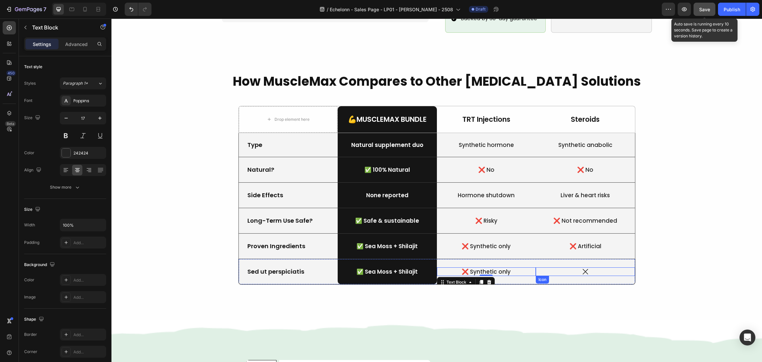
click at [594, 267] on div "Icon" at bounding box center [585, 271] width 99 height 9
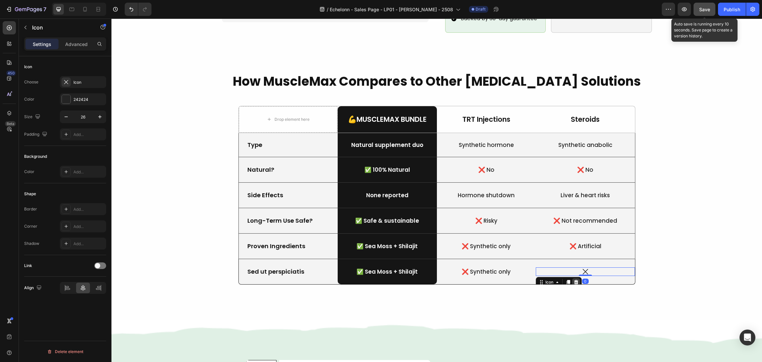
click at [574, 280] on icon at bounding box center [576, 282] width 4 height 5
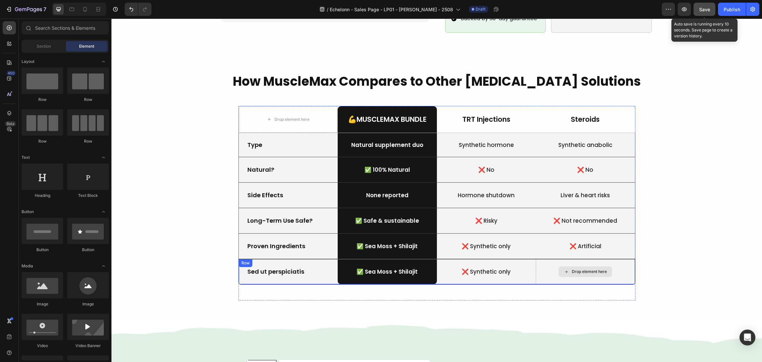
click at [588, 234] on div "❌ Artificial Text Block" at bounding box center [585, 246] width 99 height 25
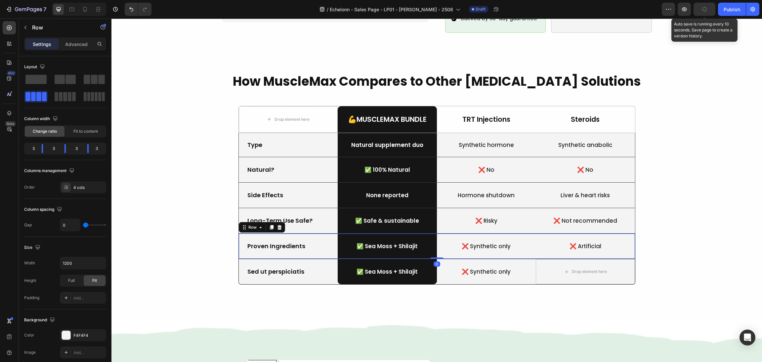
click at [596, 243] on p "❌ Artificial" at bounding box center [586, 246] width 98 height 7
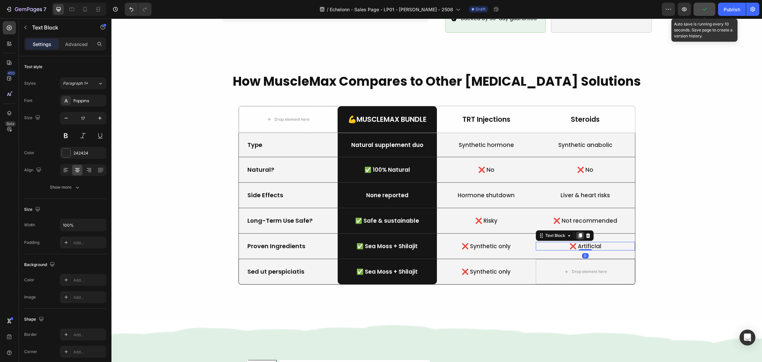
click at [578, 233] on icon at bounding box center [580, 235] width 5 height 5
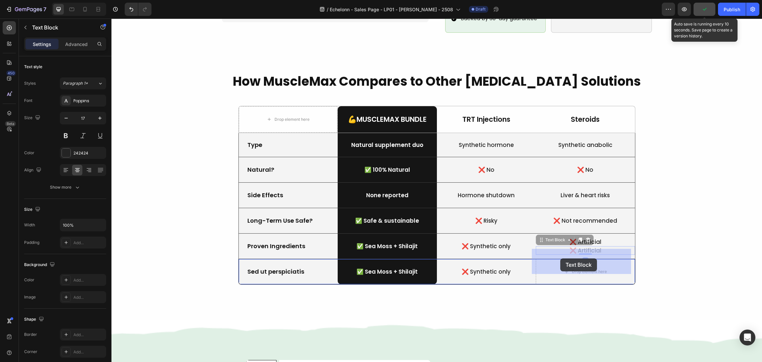
drag, startPoint x: 539, startPoint y: 231, endPoint x: 559, endPoint y: 256, distance: 32.0
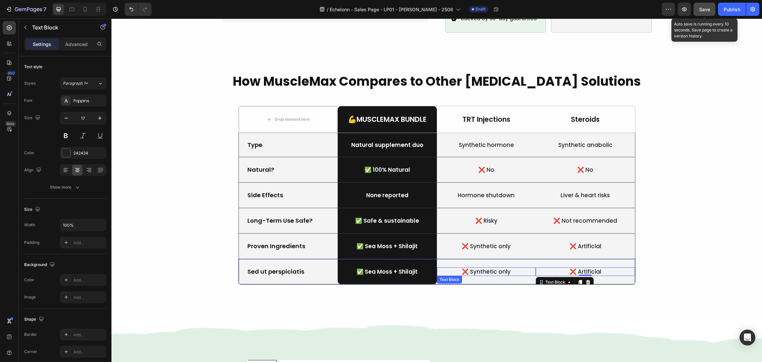
click at [480, 268] on p "❌ Synthetic only" at bounding box center [487, 271] width 98 height 7
click at [472, 268] on p "❌ Synthetic only" at bounding box center [487, 271] width 98 height 7
click at [465, 268] on p "❌ Synthetic only" at bounding box center [487, 271] width 98 height 7
drag, startPoint x: 582, startPoint y: 259, endPoint x: 576, endPoint y: 260, distance: 6.5
click at [581, 268] on p "❌ Artificial" at bounding box center [586, 271] width 98 height 7
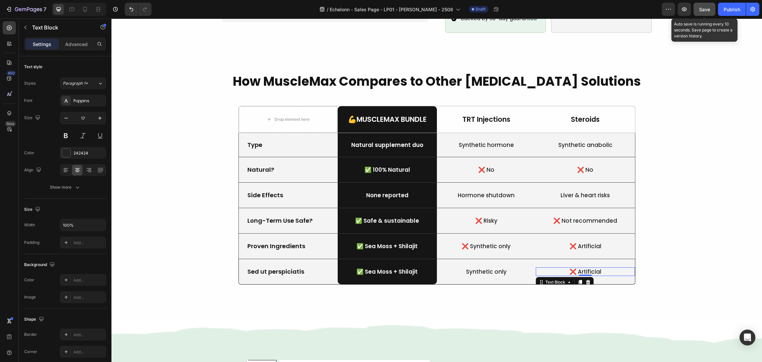
click at [575, 268] on p "❌ Artificial" at bounding box center [586, 271] width 98 height 7
click at [380, 268] on p "✅ Sea Moss + Shilajit" at bounding box center [388, 271] width 98 height 7
click at [366, 268] on p "✅ Sea Moss + Shilajit" at bounding box center [388, 271] width 98 height 7
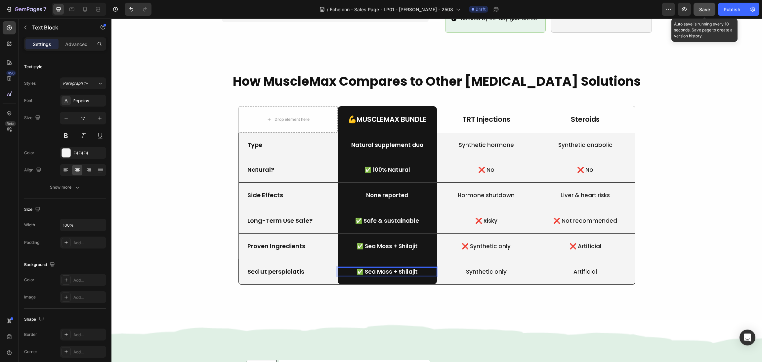
click at [361, 268] on p "✅ Sea Moss + Shilajit" at bounding box center [388, 271] width 98 height 7
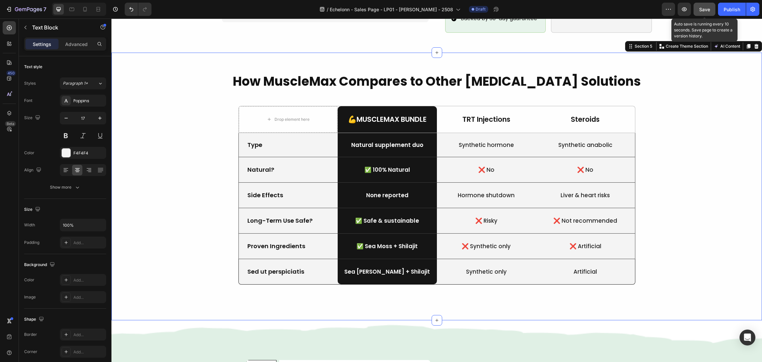
click at [666, 233] on div "How MuscleMax Compares to Other Testosterone Solutions Heading Drop element her…" at bounding box center [436, 186] width 635 height 228
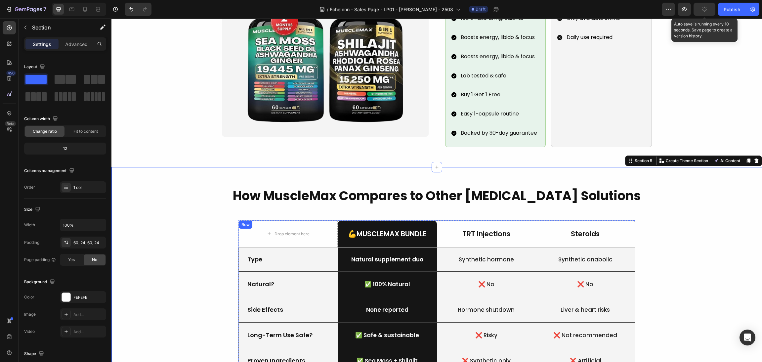
scroll to position [596, 0]
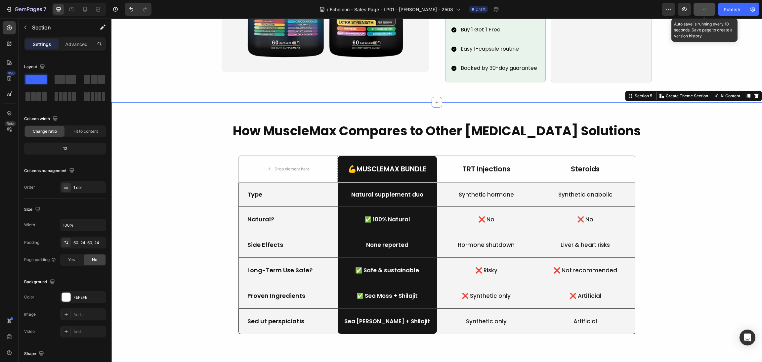
click at [521, 133] on div "How MuscleMax Compares to Other Testosterone Solutions Heading Drop element her…" at bounding box center [436, 236] width 635 height 228
click at [511, 135] on div "How MuscleMax Compares to Other Testosterone Solutions Heading Drop element her…" at bounding box center [436, 236] width 635 height 228
click at [712, 149] on div "How MuscleMax Compares to Other Testosterone Solutions Heading Drop element her…" at bounding box center [436, 236] width 635 height 228
click at [562, 135] on div "How MuscleMax Compares to Other Testosterone Solutions Heading Drop element her…" at bounding box center [436, 236] width 635 height 228
click at [458, 138] on div "How MuscleMax Compares to Other Testosterone Solutions Heading Drop element her…" at bounding box center [436, 236] width 635 height 228
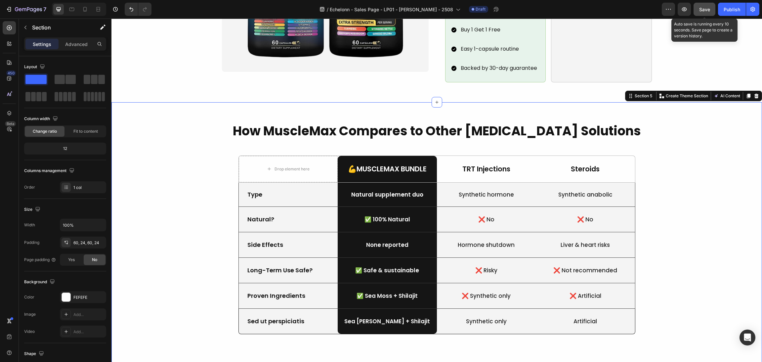
click at [703, 10] on span "Save" at bounding box center [705, 10] width 11 height 6
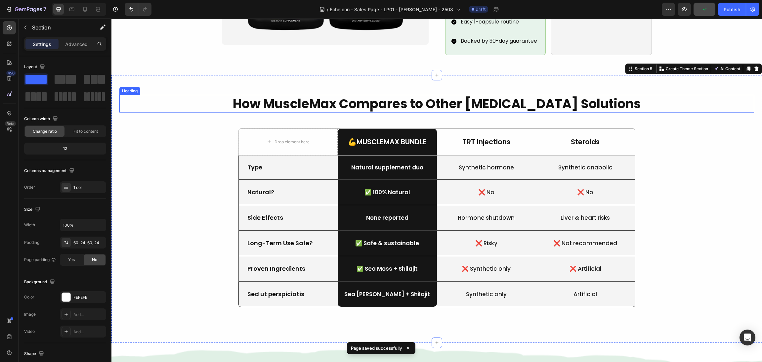
scroll to position [646, 0]
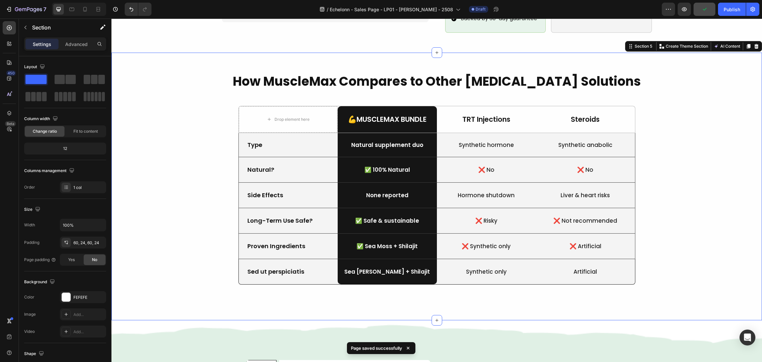
click at [416, 115] on p "💪MuscleMax Bundle" at bounding box center [388, 119] width 98 height 9
click at [413, 83] on div "How MuscleMax Compares to Other Testosterone Solutions Heading Drop element her…" at bounding box center [436, 186] width 635 height 228
click at [392, 84] on div "How MuscleMax Compares to Other Testosterone Solutions Heading Drop element her…" at bounding box center [436, 186] width 635 height 228
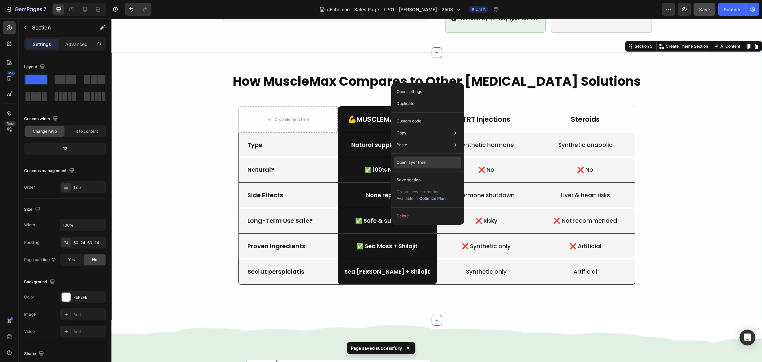
click at [425, 186] on div "Open layer tree" at bounding box center [428, 195] width 68 height 19
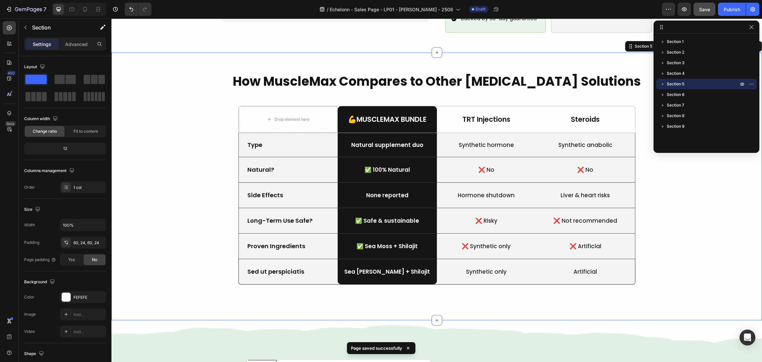
click at [662, 81] on icon "button" at bounding box center [663, 84] width 7 height 7
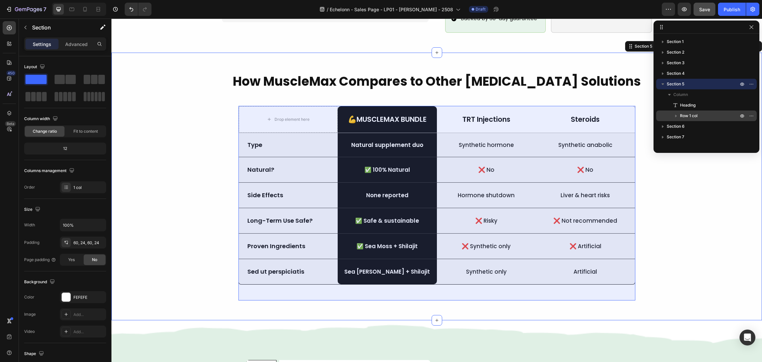
click at [682, 111] on div "Row 1 col" at bounding box center [706, 116] width 95 height 11
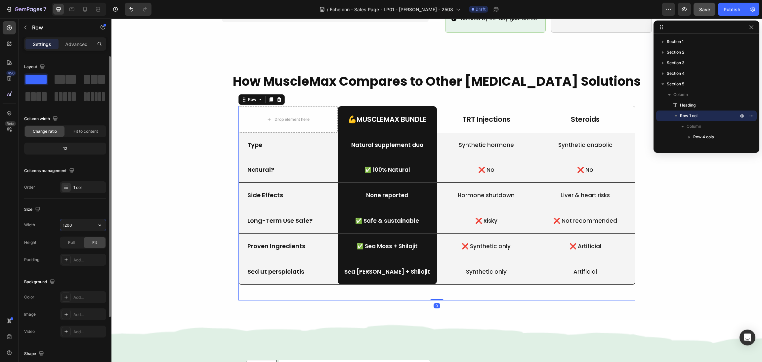
click at [71, 226] on input "1200" at bounding box center [83, 225] width 46 height 12
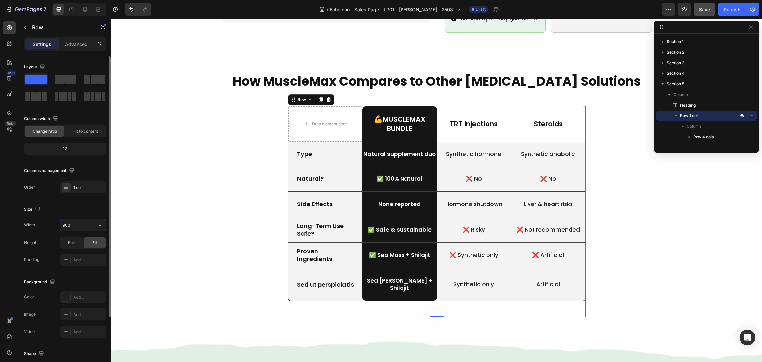
drag, startPoint x: 86, startPoint y: 224, endPoint x: 42, endPoint y: 223, distance: 44.0
click at [29, 224] on div "Width 900" at bounding box center [65, 225] width 82 height 13
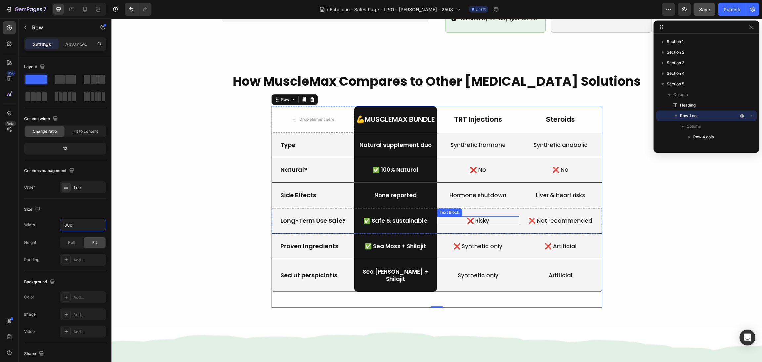
scroll to position [596, 0]
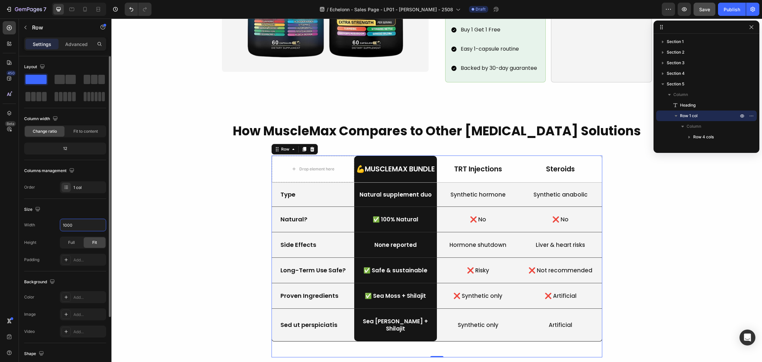
drag, startPoint x: 79, startPoint y: 225, endPoint x: 49, endPoint y: 224, distance: 29.5
click at [49, 224] on div "Width 1000" at bounding box center [65, 225] width 82 height 13
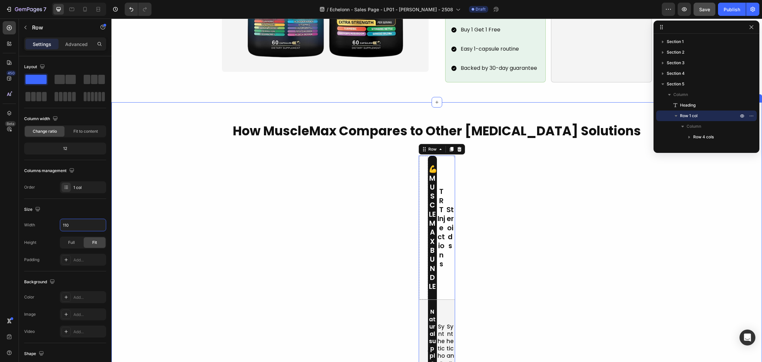
type input "1100"
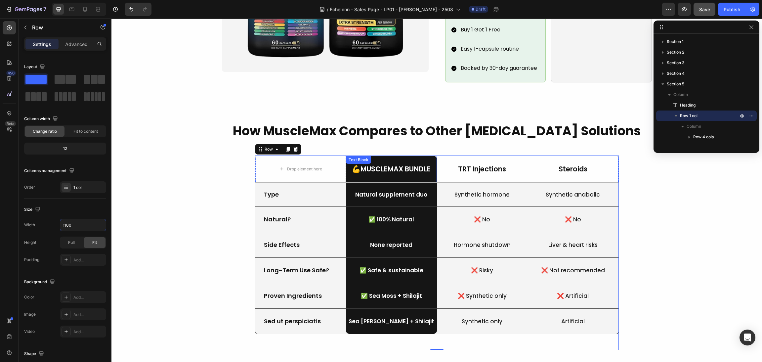
click at [385, 164] on p "💪MuscleMax Bundle" at bounding box center [392, 168] width 90 height 9
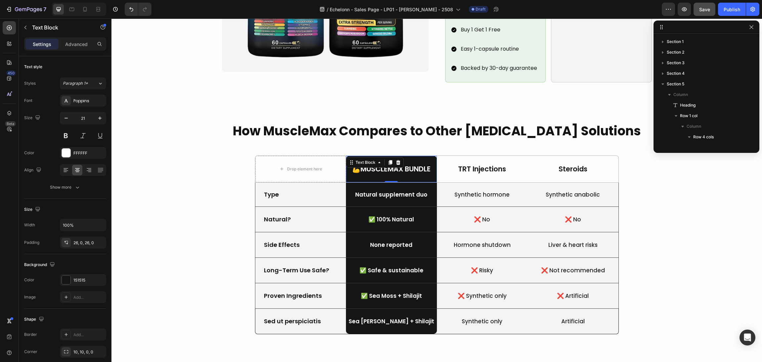
scroll to position [91, 0]
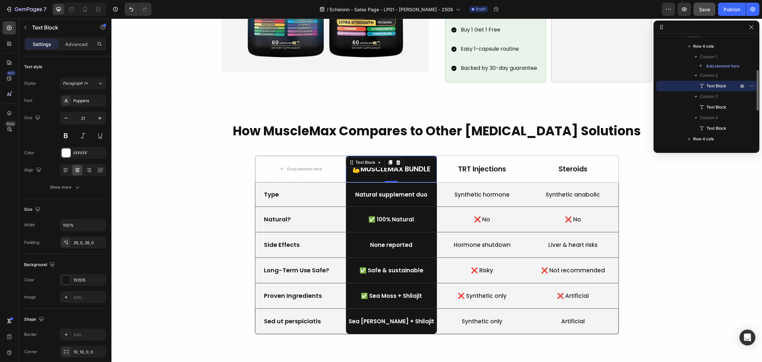
click at [396, 157] on div "Text Block" at bounding box center [375, 162] width 58 height 11
click at [401, 164] on p "💪MuscleMax Bundle" at bounding box center [392, 168] width 90 height 9
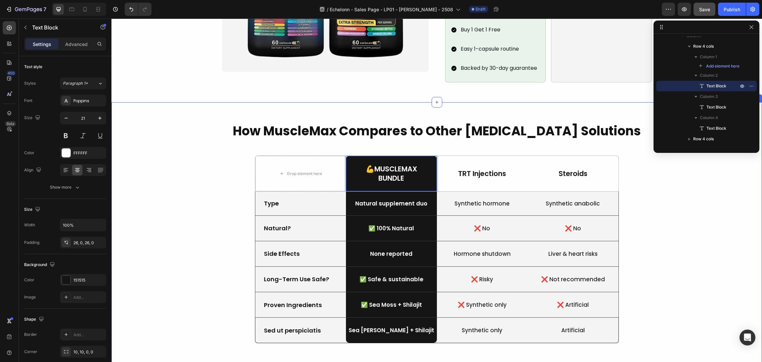
click at [655, 203] on div "How MuscleMax Compares to Other Testosterone Solutions Heading Drop element her…" at bounding box center [436, 240] width 635 height 237
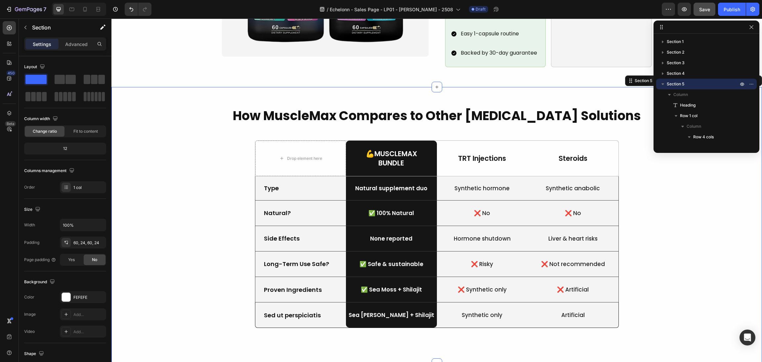
scroll to position [596, 0]
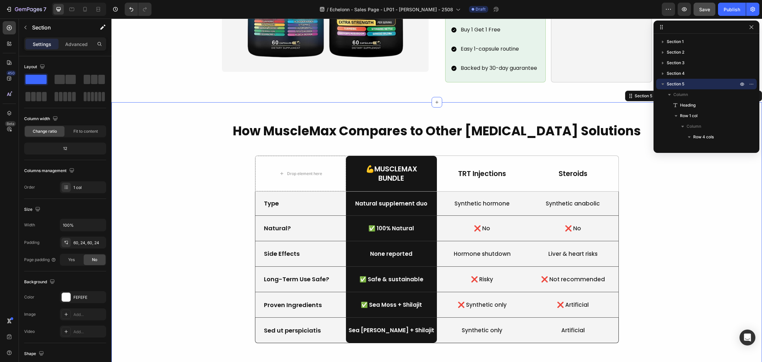
click at [655, 221] on div "How MuscleMax Compares to Other Testosterone Solutions Heading Drop element her…" at bounding box center [436, 240] width 635 height 237
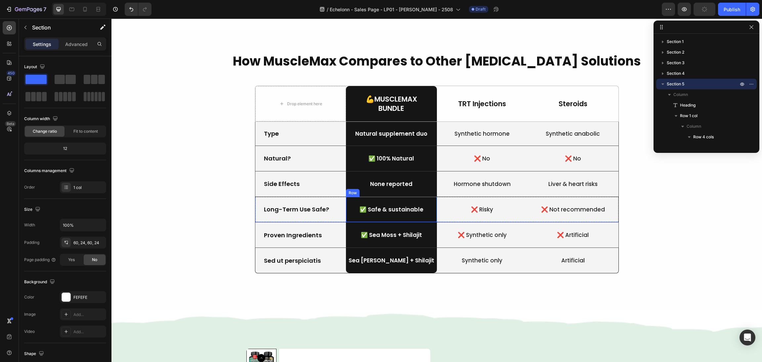
scroll to position [567, 0]
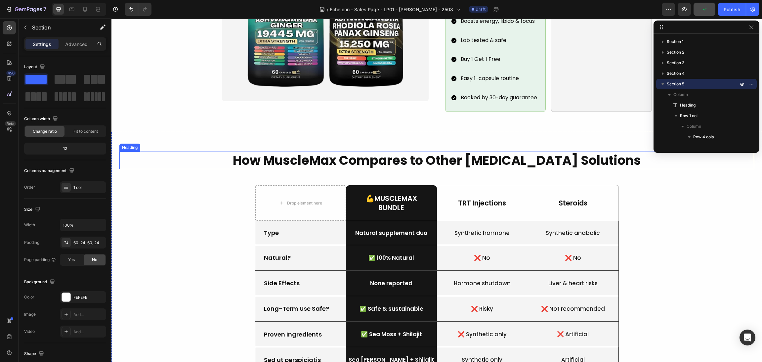
click at [465, 152] on h2 "How MuscleMax Compares to Other Testosterone Solutions" at bounding box center [436, 161] width 635 height 18
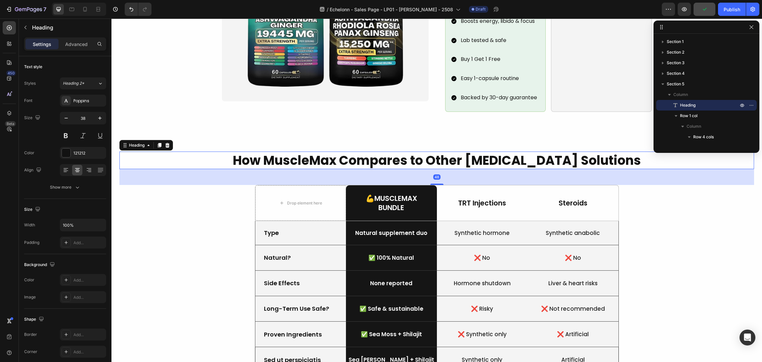
click at [492, 152] on h2 "How MuscleMax Compares to Other Testosterone Solutions" at bounding box center [436, 161] width 635 height 18
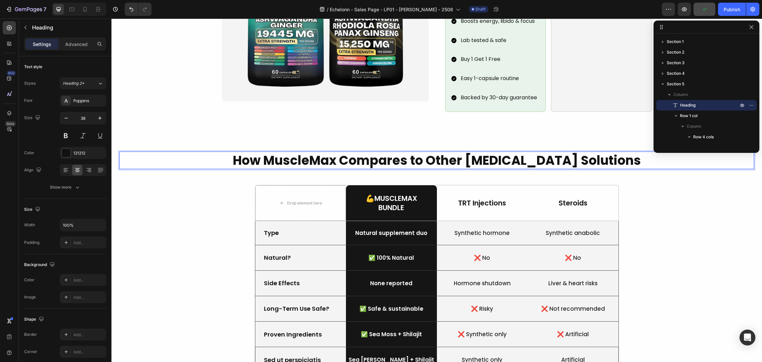
drag, startPoint x: 616, startPoint y: 151, endPoint x: 482, endPoint y: 147, distance: 133.1
click at [601, 152] on p "How MuscleMax Compares to Other Testosterone Solutions" at bounding box center [437, 160] width 634 height 16
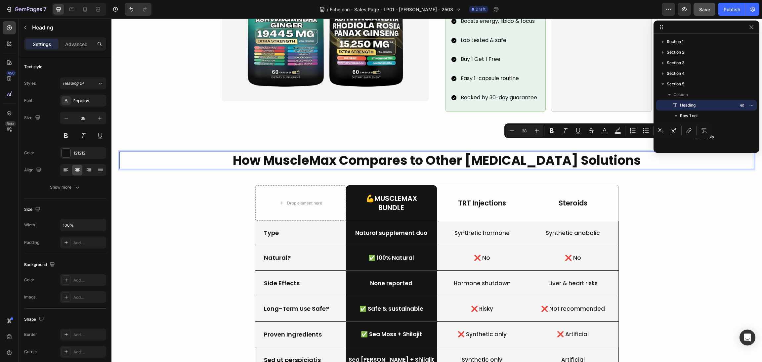
click at [350, 152] on p "How MuscleMax Compares to Other Testosterone Solutions" at bounding box center [437, 160] width 634 height 16
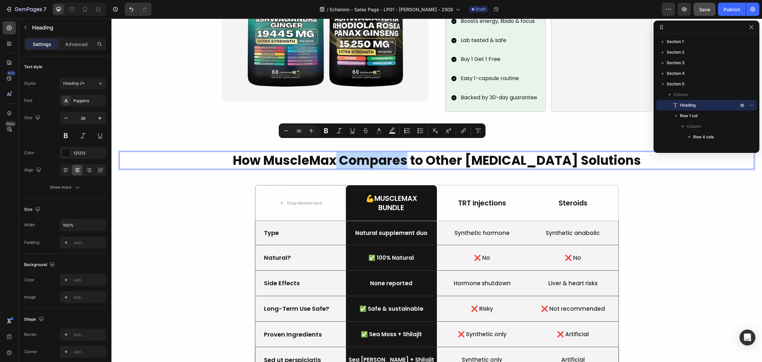
drag, startPoint x: 348, startPoint y: 149, endPoint x: 418, endPoint y: 151, distance: 70.5
click at [418, 152] on p "How MuscleMax Compares to Other Testosterone Solutions" at bounding box center [437, 160] width 634 height 16
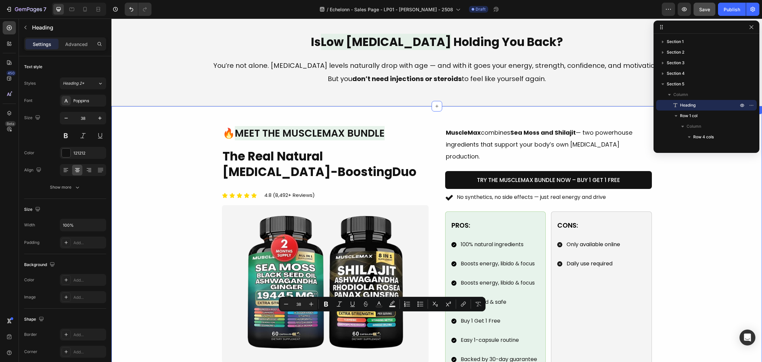
type input "16"
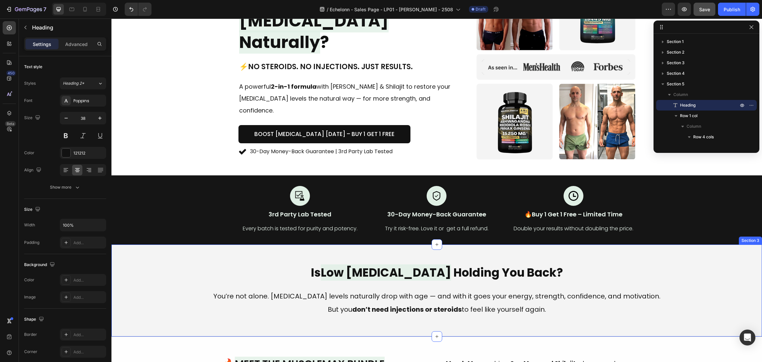
scroll to position [70, 0]
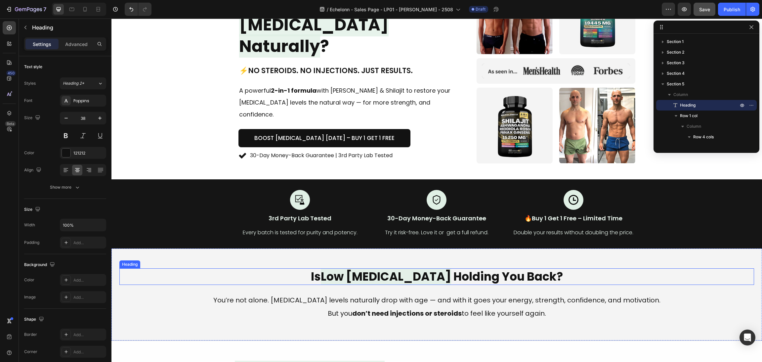
click at [406, 288] on div "Is Low Testosterone Holding You Back? Heading You’re not alone. Testosterone le…" at bounding box center [436, 294] width 635 height 52
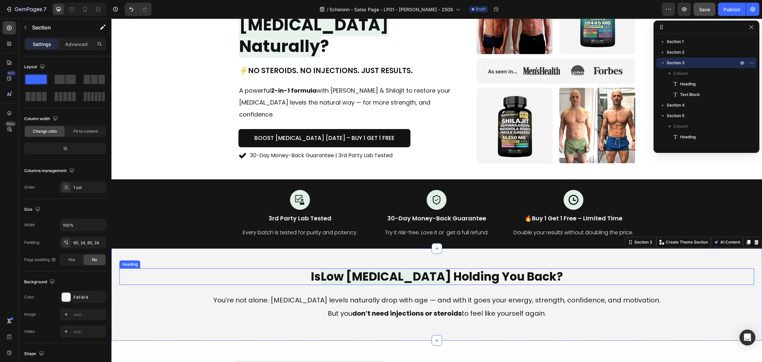
click at [418, 279] on span "Low [MEDICAL_DATA]" at bounding box center [386, 276] width 130 height 16
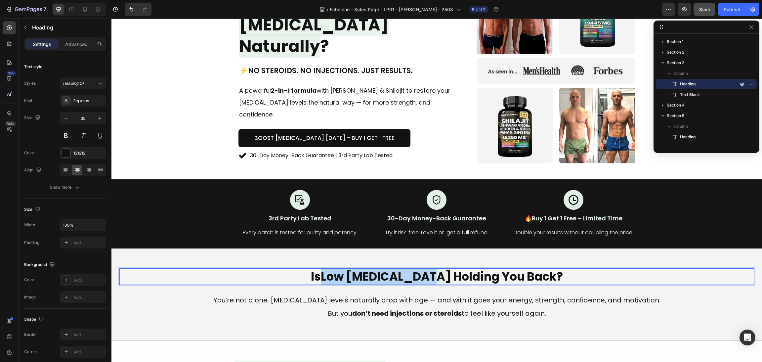
drag, startPoint x: 434, startPoint y: 278, endPoint x: 333, endPoint y: 274, distance: 101.0
click at [333, 274] on span "Low [MEDICAL_DATA]" at bounding box center [386, 276] width 130 height 16
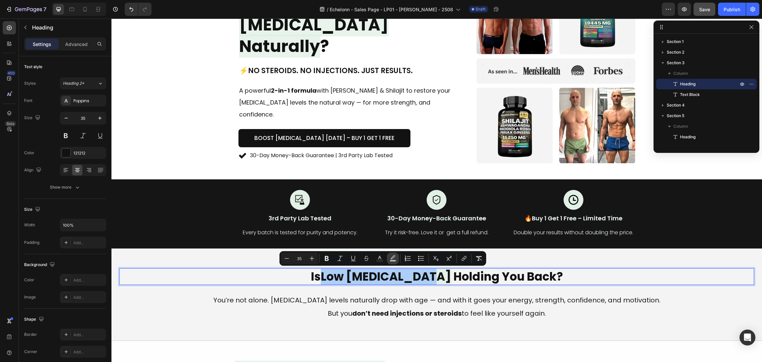
click at [390, 261] on rect "Editor contextual toolbar" at bounding box center [393, 261] width 6 height 2
type input "E0F0E5"
type input "77"
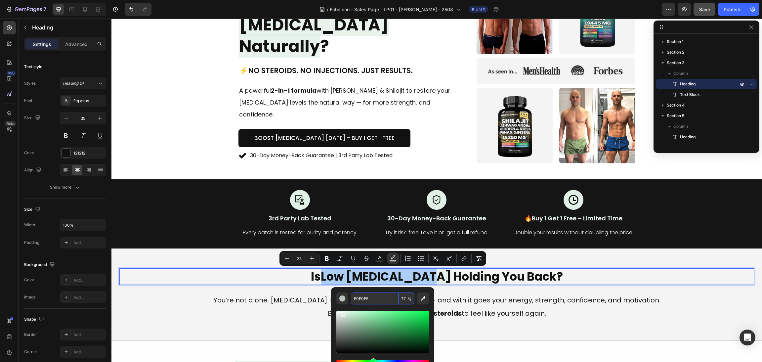
click at [406, 298] on input "77" at bounding box center [407, 299] width 16 height 12
type input "85"
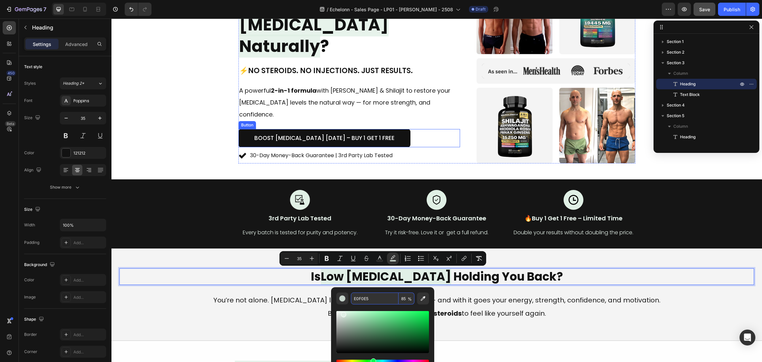
click at [451, 129] on div "Boost Testosterone Today – Buy 1 Get 1 Free Button" at bounding box center [350, 138] width 222 height 18
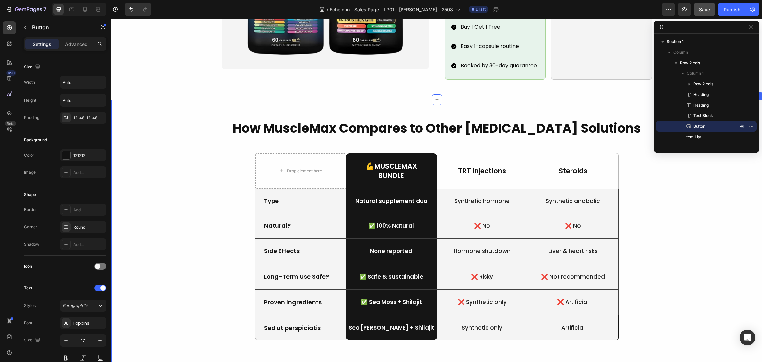
scroll to position [616, 0]
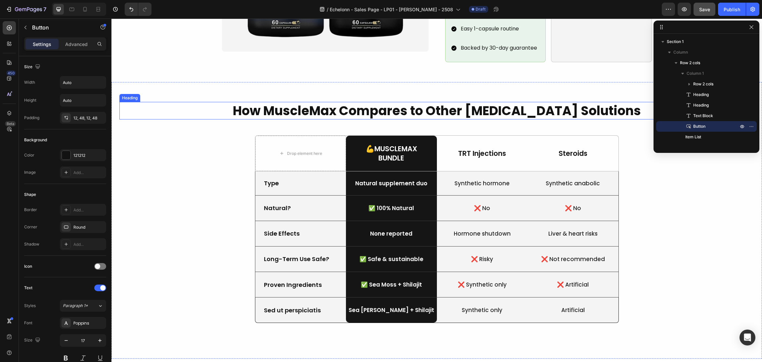
click at [371, 102] on h2 "How MuscleMax Compares to Other Testosterone Solutions" at bounding box center [436, 111] width 635 height 18
click at [404, 102] on h2 "How MuscleMax Compares to Other Testosterone Solutions" at bounding box center [436, 111] width 635 height 18
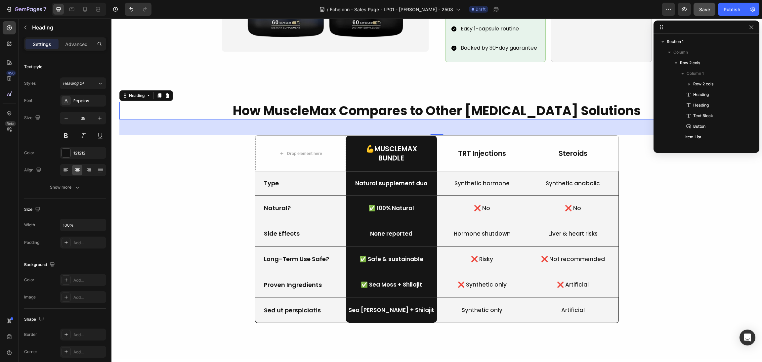
scroll to position [189, 0]
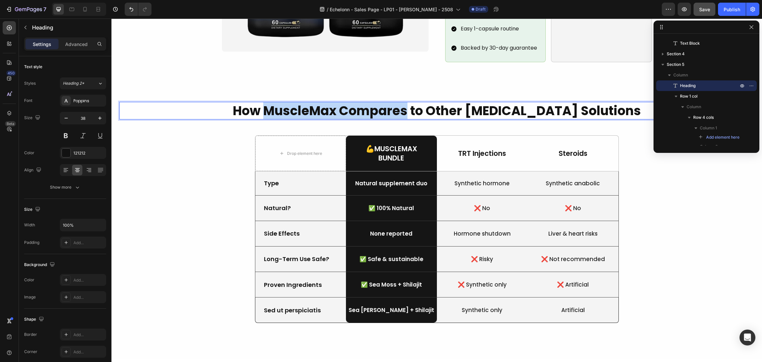
drag, startPoint x: 417, startPoint y: 101, endPoint x: 276, endPoint y: 102, distance: 141.3
click at [276, 103] on p "How MuscleMax Compares to Other Testosterone Solutions" at bounding box center [437, 111] width 634 height 16
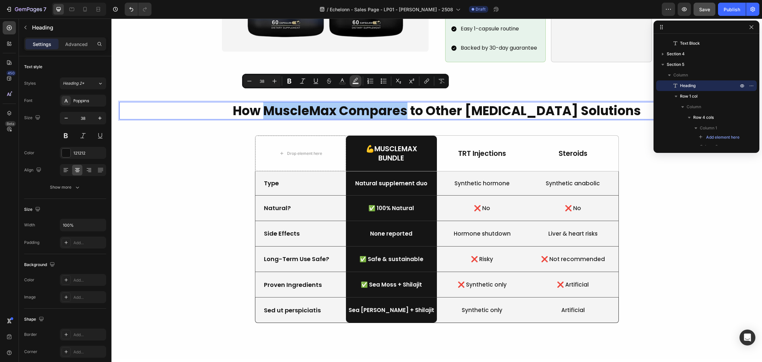
click at [354, 82] on icon "Editor contextual toolbar" at bounding box center [355, 81] width 7 height 7
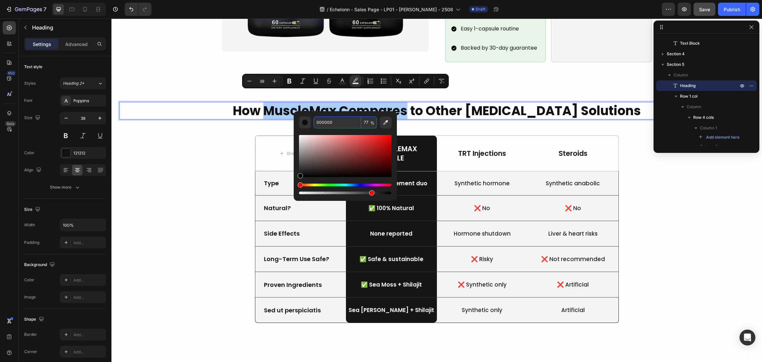
paste input "E0F0E5"
type input "E0F0E5"
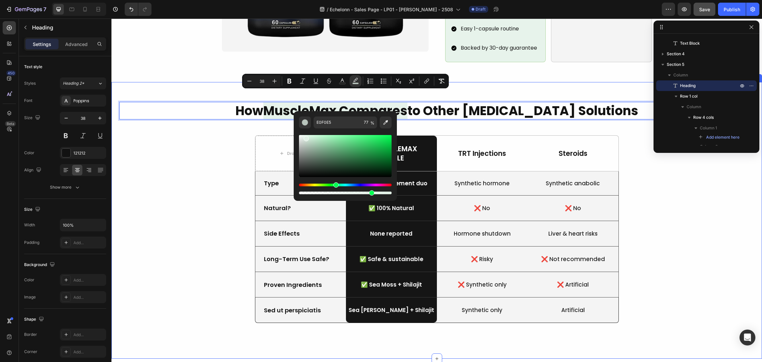
click at [735, 210] on div "How MuscleMax Compares to Other Testosterone Solutions Heading 48 Drop element …" at bounding box center [436, 220] width 635 height 237
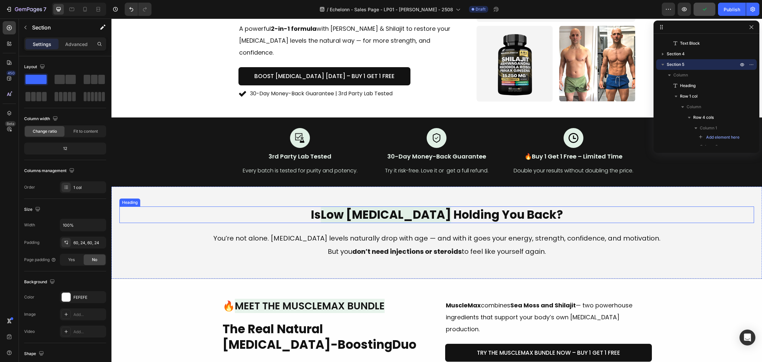
scroll to position [0, 0]
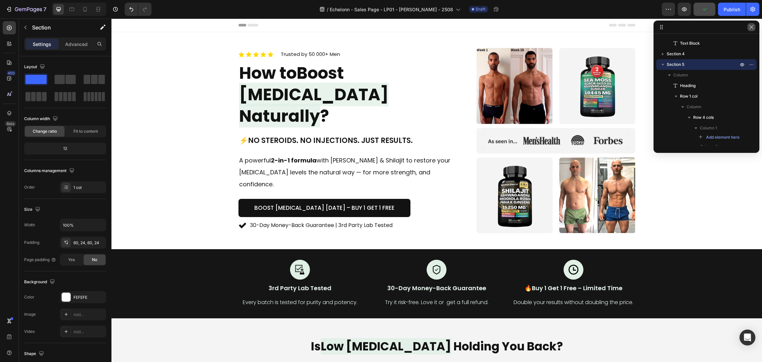
click at [750, 30] on button "button" at bounding box center [752, 27] width 8 height 8
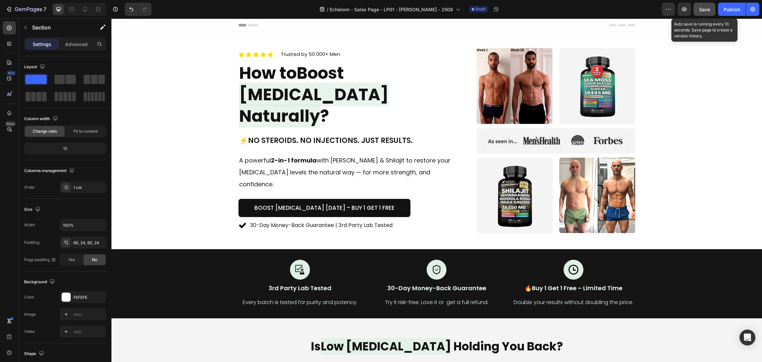
click at [708, 10] on span "Save" at bounding box center [705, 10] width 11 height 6
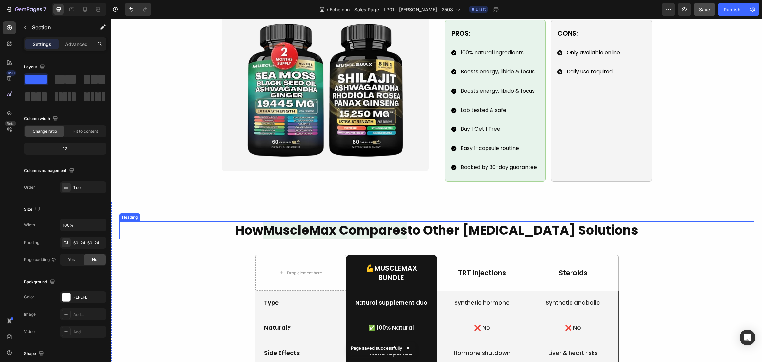
scroll to position [596, 0]
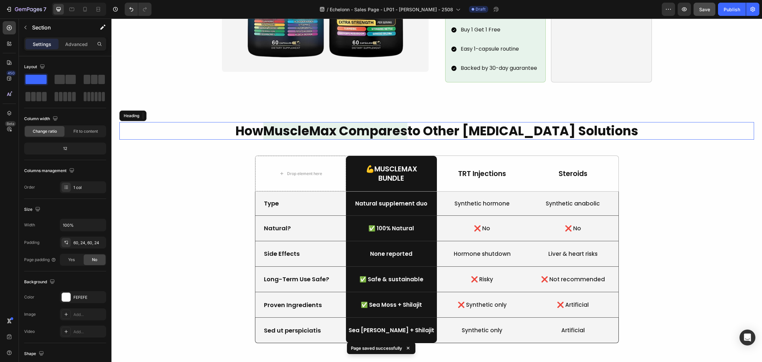
click at [509, 127] on h2 "How MuscleMax Compares to Other Testosterone Solutions" at bounding box center [436, 131] width 635 height 18
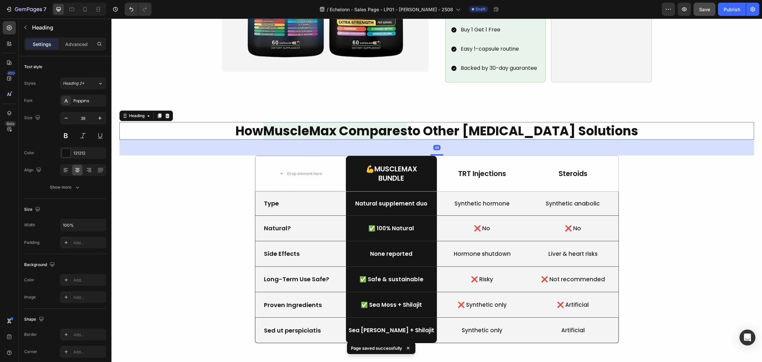
click at [469, 127] on h2 "How MuscleMax Compares to Other Testosterone Solutions" at bounding box center [436, 131] width 635 height 18
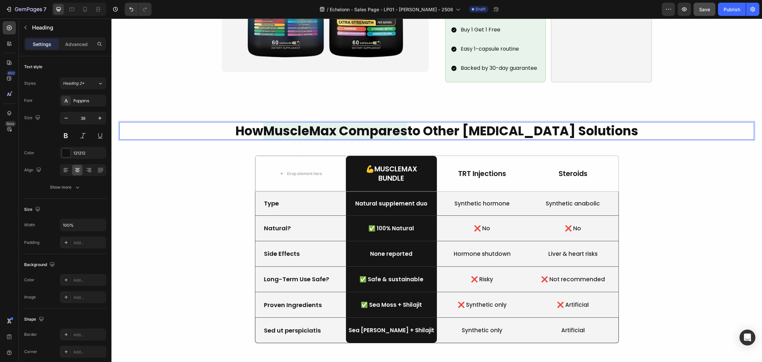
click at [473, 123] on p "How MuscleMax Compares to Other Testosterone Solutions" at bounding box center [437, 131] width 634 height 16
drag, startPoint x: 438, startPoint y: 124, endPoint x: 441, endPoint y: 125, distance: 3.7
click at [441, 125] on p "How MuscleMax Compares to Other Testosterone Solutions" at bounding box center [437, 131] width 634 height 16
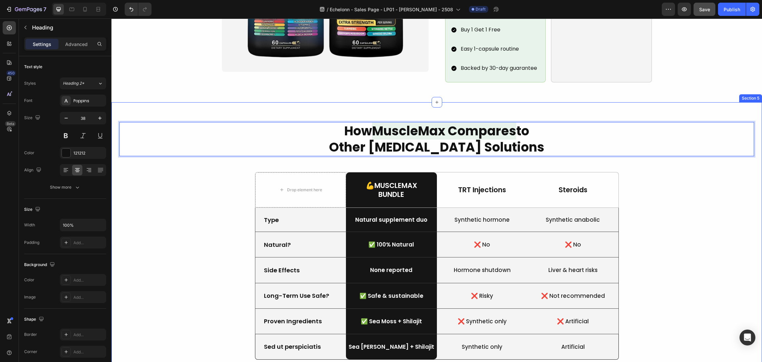
click at [705, 205] on div "How MuscleMax Compares to Other Testosterone Solutions Heading 48 Drop element …" at bounding box center [436, 248] width 635 height 253
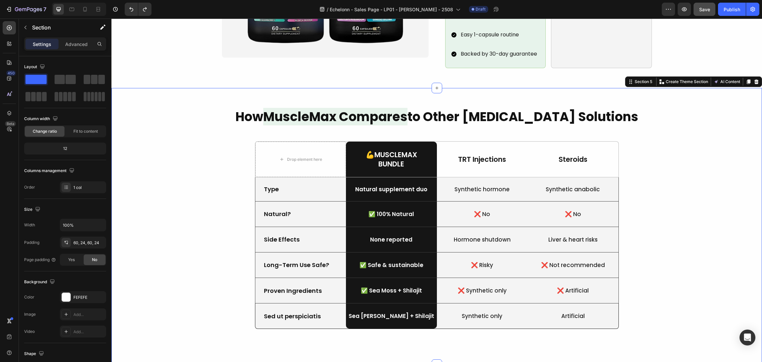
scroll to position [646, 0]
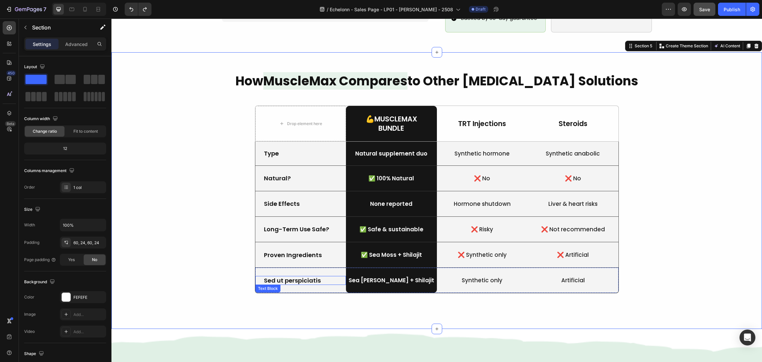
click at [297, 277] on p "Sed ut perspiciatis" at bounding box center [301, 281] width 74 height 8
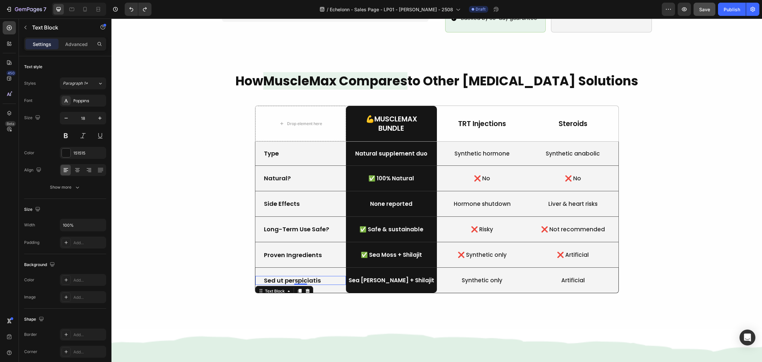
click at [305, 277] on p "Sed ut perspiciatis" at bounding box center [301, 281] width 74 height 8
drag, startPoint x: 308, startPoint y: 270, endPoint x: 257, endPoint y: 269, distance: 51.6
click at [257, 276] on div "Sed ut perspiciatis Text Block 0" at bounding box center [300, 280] width 91 height 9
drag, startPoint x: 695, startPoint y: 232, endPoint x: 692, endPoint y: 227, distance: 5.5
click at [695, 231] on div "How MuscleMax Compares to Other Testosterone Solutions Heading Drop element her…" at bounding box center [436, 190] width 635 height 237
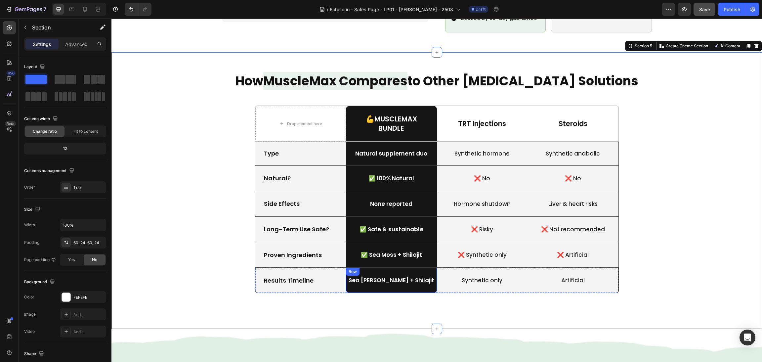
click at [373, 268] on div "Sea Moss + Shilajit Text Block Row" at bounding box center [391, 280] width 91 height 25
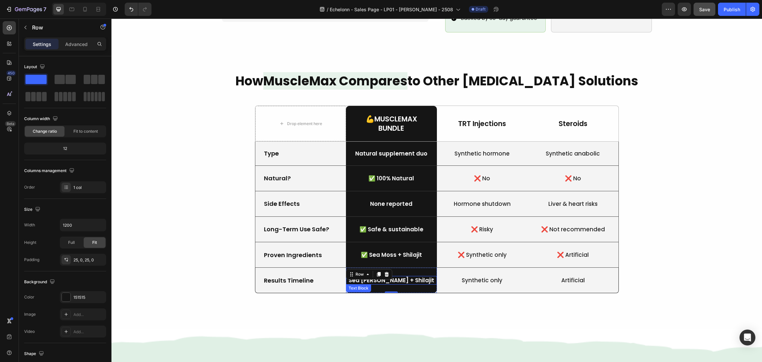
click at [394, 276] on div "Sea Moss + Shilajit" at bounding box center [391, 280] width 91 height 9
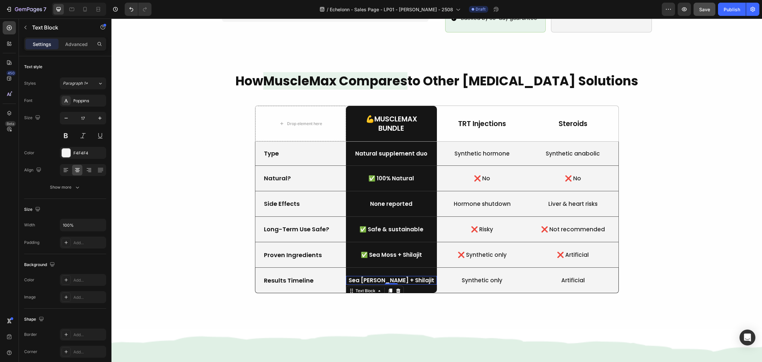
click at [408, 277] on p "Sea Moss + Shilajit" at bounding box center [392, 280] width 90 height 7
drag, startPoint x: 424, startPoint y: 270, endPoint x: 358, endPoint y: 270, distance: 65.9
click at [346, 276] on div "Sea Moss + Shilajit" at bounding box center [391, 280] width 91 height 9
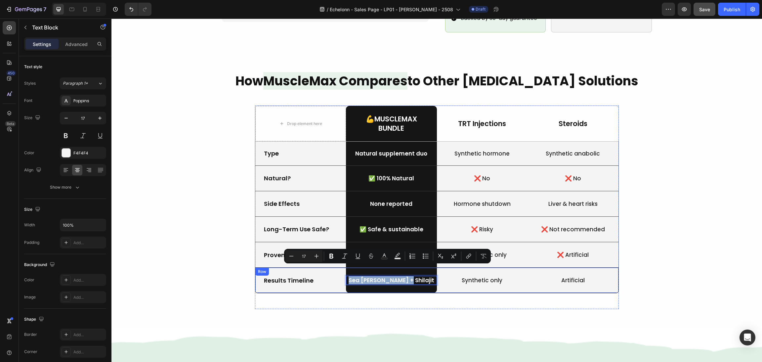
click at [477, 277] on p "Synthetic only" at bounding box center [483, 280] width 90 height 7
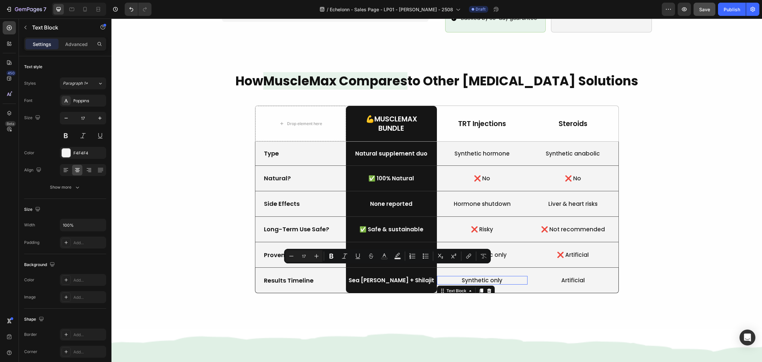
click at [491, 277] on p "Synthetic only" at bounding box center [483, 280] width 90 height 7
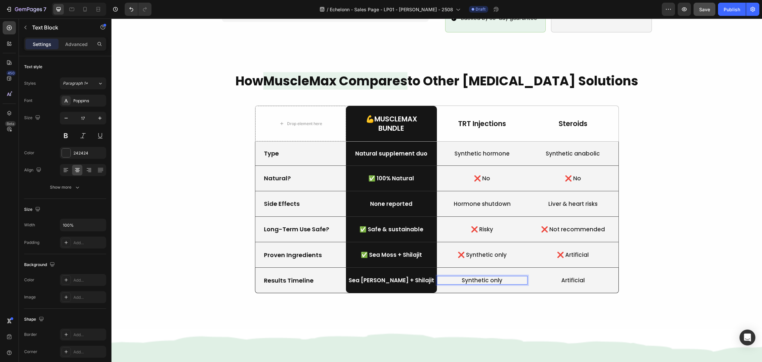
click at [503, 277] on p "Synthetic only" at bounding box center [483, 280] width 90 height 7
drag, startPoint x: 507, startPoint y: 271, endPoint x: 449, endPoint y: 268, distance: 58.3
click at [449, 277] on p "Synthetic only" at bounding box center [483, 280] width 90 height 7
click at [566, 277] on p "Artificial" at bounding box center [573, 280] width 90 height 7
click at [587, 277] on p "Artificial" at bounding box center [573, 280] width 90 height 7
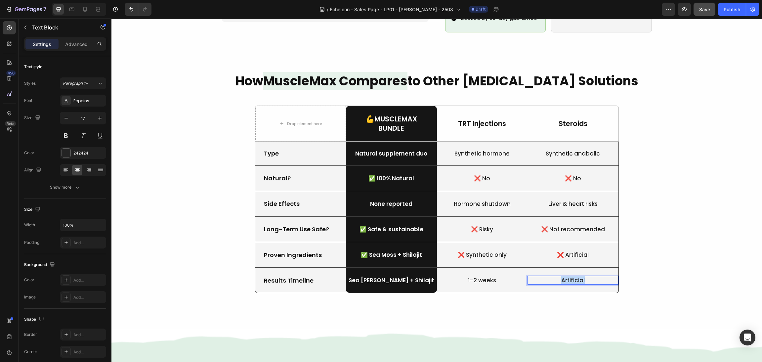
drag, startPoint x: 589, startPoint y: 270, endPoint x: 539, endPoint y: 268, distance: 50.4
click at [539, 277] on p "Artificial" at bounding box center [573, 280] width 90 height 7
drag, startPoint x: 378, startPoint y: 266, endPoint x: 410, endPoint y: 266, distance: 32.8
click at [378, 277] on p "Sea Moss + Shilajit" at bounding box center [392, 280] width 90 height 7
click at [421, 277] on p "Sea Moss + Shilajit" at bounding box center [392, 280] width 90 height 7
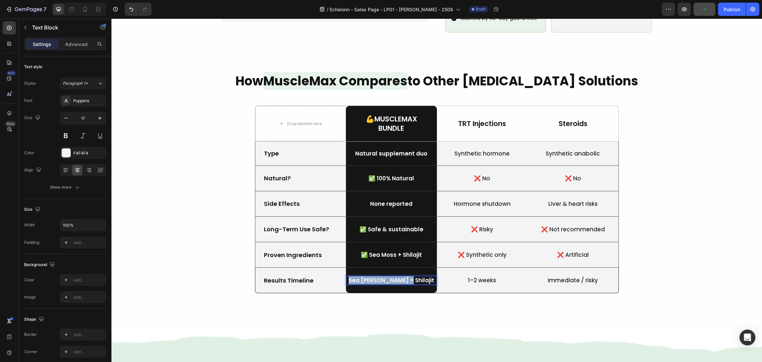
drag, startPoint x: 421, startPoint y: 270, endPoint x: 361, endPoint y: 263, distance: 60.0
click at [361, 268] on div "Sea Moss + Shilajit Text Block 0 Row" at bounding box center [391, 280] width 91 height 25
click at [670, 163] on div "How MuscleMax Compares to Other Testosterone Solutions Heading Drop element her…" at bounding box center [436, 190] width 635 height 237
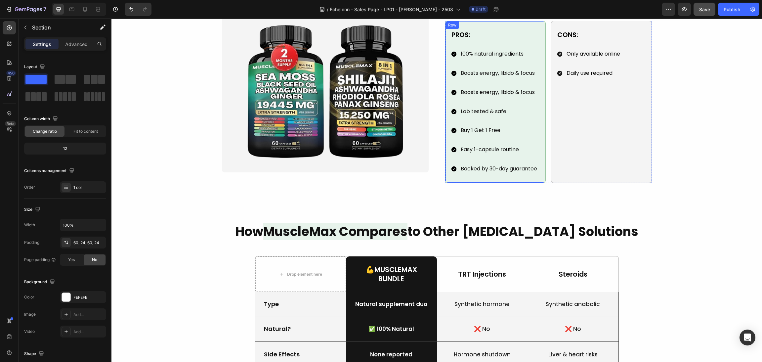
scroll to position [546, 0]
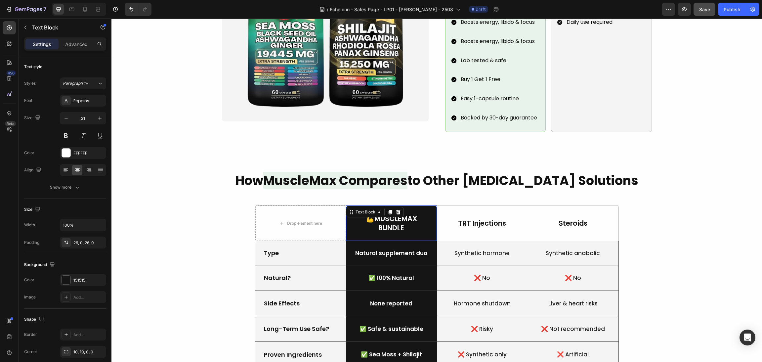
click at [379, 214] on p "💪MuscleMax" at bounding box center [392, 218] width 90 height 9
click at [396, 210] on icon at bounding box center [398, 212] width 4 height 5
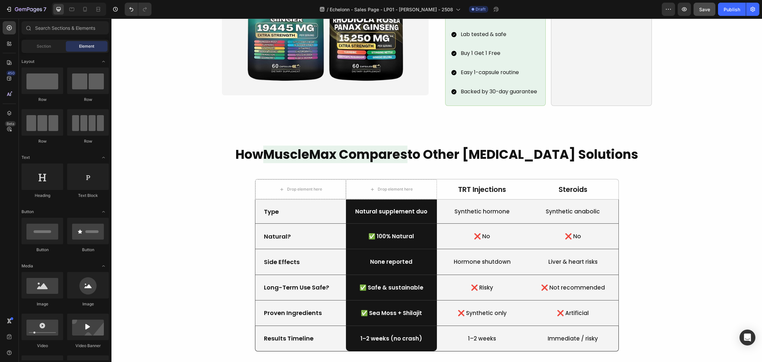
scroll to position [646, 0]
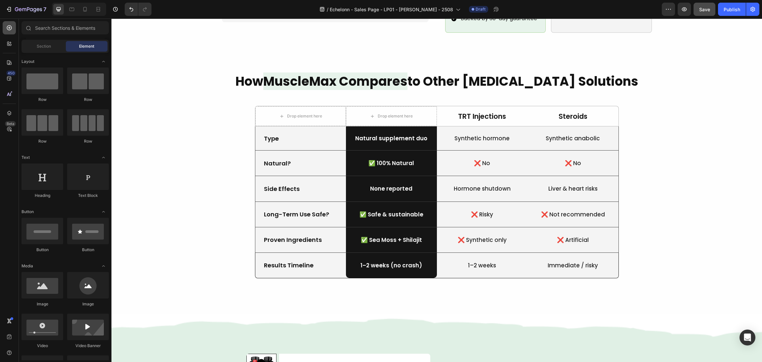
click at [9, 23] on div at bounding box center [9, 27] width 13 height 13
drag, startPoint x: 174, startPoint y: 298, endPoint x: 402, endPoint y: 108, distance: 297.1
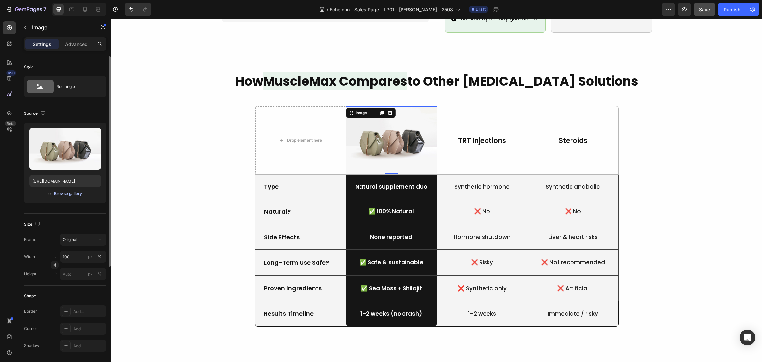
click at [65, 191] on div "Browse gallery" at bounding box center [68, 194] width 28 height 6
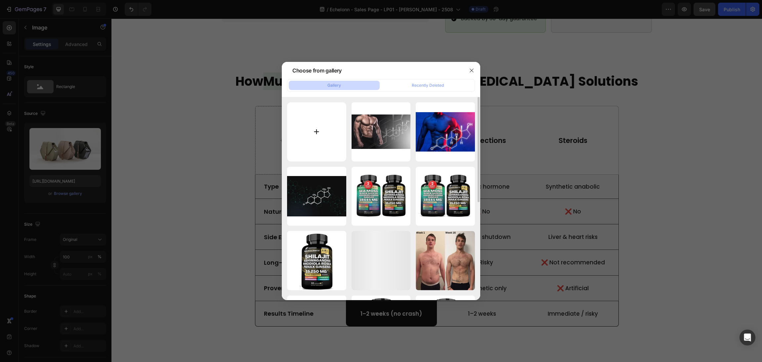
click at [317, 132] on input "file" at bounding box center [316, 131] width 59 height 59
type input "C:\fakepath\MuscleMax™.svg"
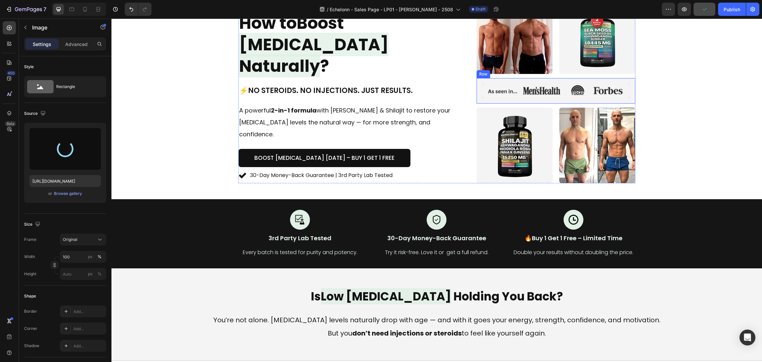
scroll to position [0, 0]
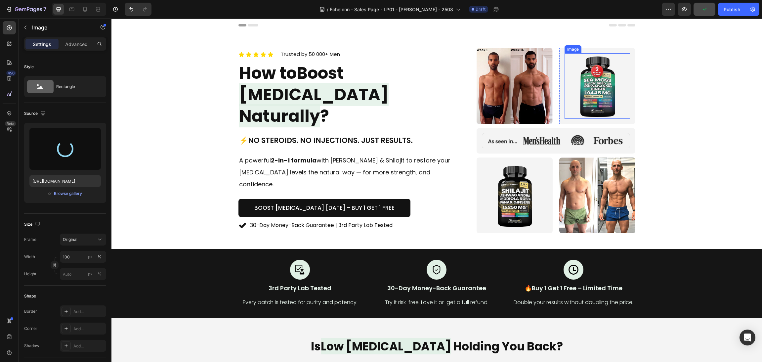
type input "https://cdn.shopify.com/s/files/1/0870/6542/8248/files/gempages_545224320612303…"
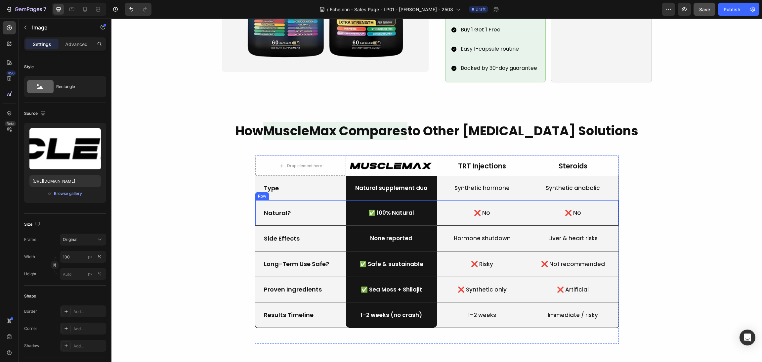
scroll to position [646, 0]
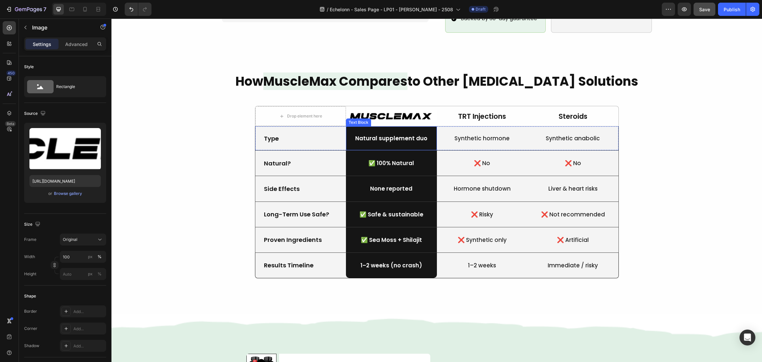
click at [365, 119] on div "Text Block" at bounding box center [358, 122] width 23 height 6
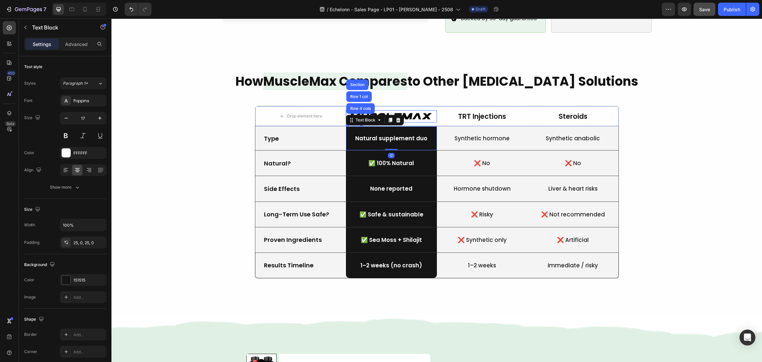
click at [404, 110] on img at bounding box center [391, 116] width 91 height 12
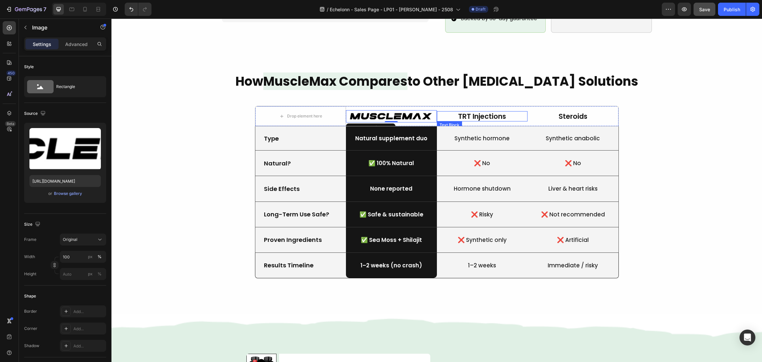
click at [440, 112] on p "TRT Injections" at bounding box center [483, 116] width 90 height 9
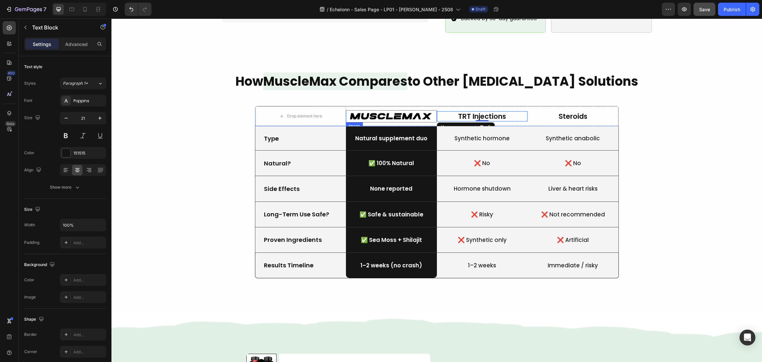
click at [428, 111] on img at bounding box center [391, 116] width 91 height 12
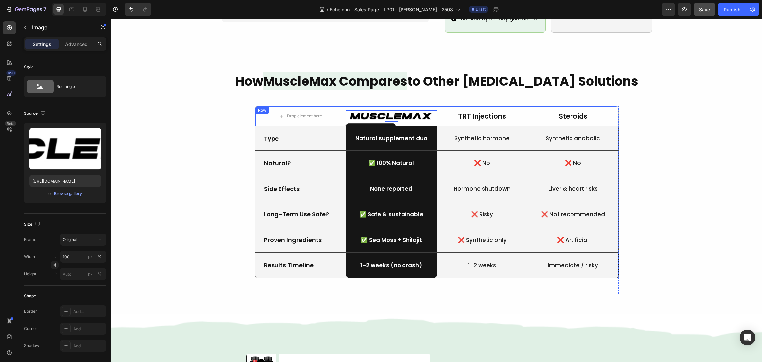
click at [430, 113] on div "Image 0" at bounding box center [391, 116] width 91 height 20
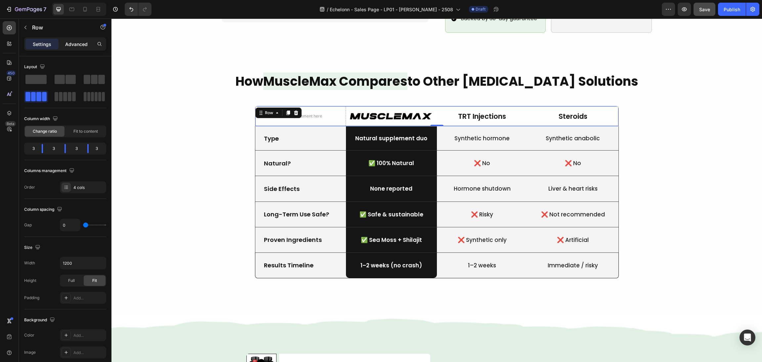
click at [71, 42] on p "Advanced" at bounding box center [76, 44] width 23 height 7
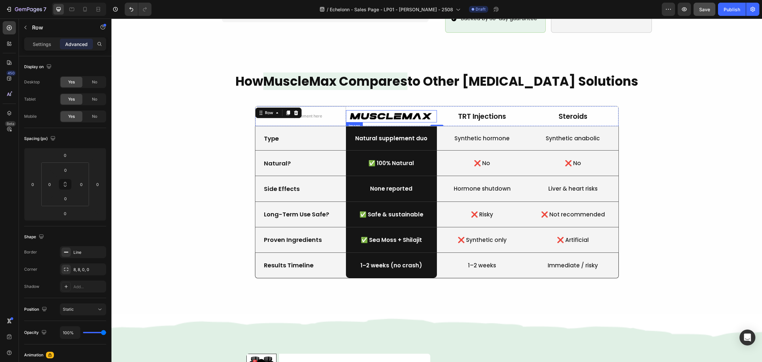
click at [379, 110] on img at bounding box center [391, 116] width 91 height 12
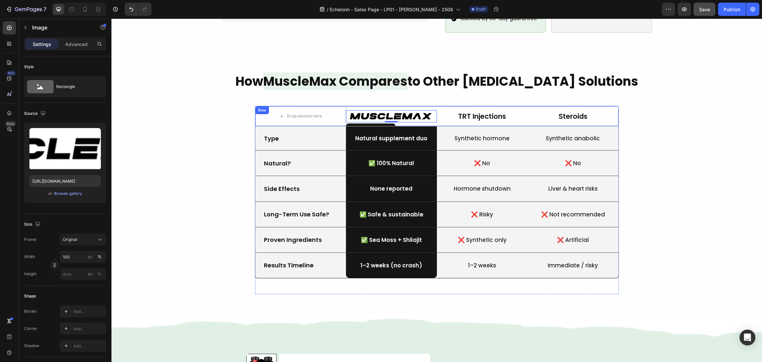
click at [380, 106] on div "Image 0" at bounding box center [391, 116] width 91 height 20
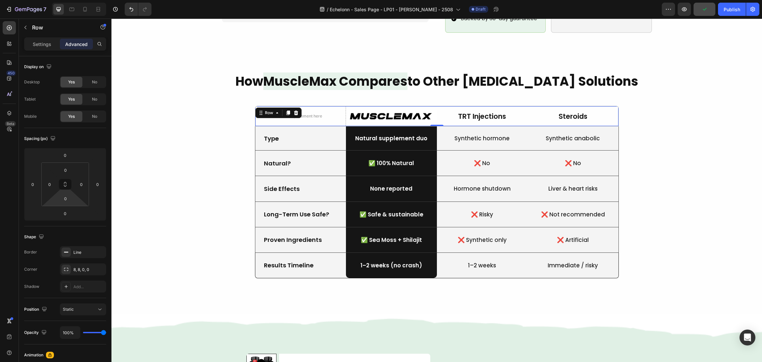
click at [68, 198] on input "0" at bounding box center [65, 199] width 13 height 10
click at [86, 274] on p "XL 24px" at bounding box center [82, 272] width 30 height 5
type input "24"
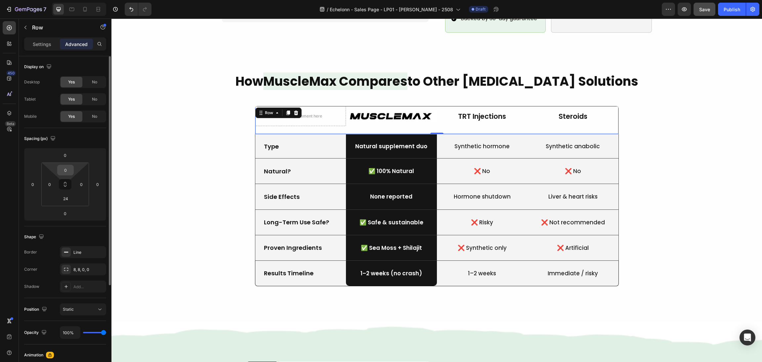
click at [68, 170] on input "0" at bounding box center [65, 170] width 13 height 10
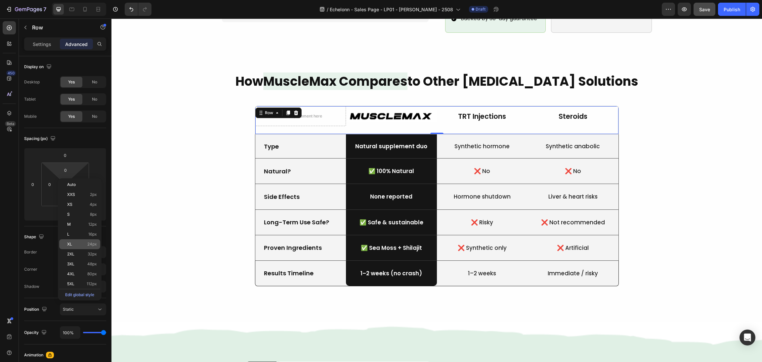
click at [86, 243] on p "XL 24px" at bounding box center [82, 244] width 30 height 5
type input "24"
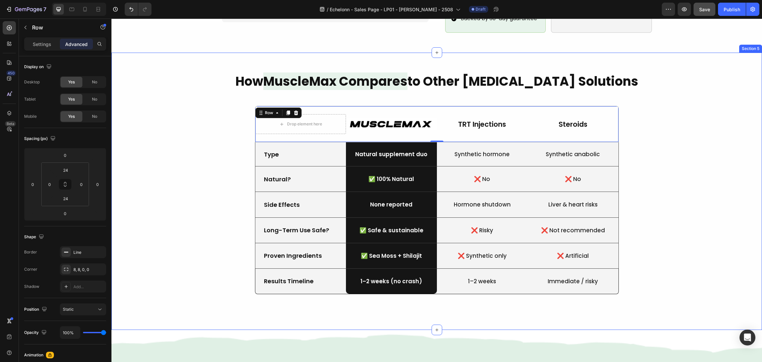
click at [718, 159] on div "How MuscleMax Compares to Other Testosterone Solutions Heading Drop element her…" at bounding box center [436, 191] width 635 height 238
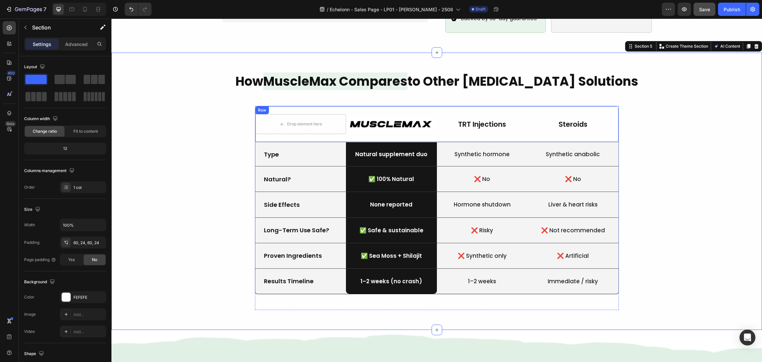
click at [449, 142] on div "Synthetic hormone Text Block" at bounding box center [482, 154] width 91 height 24
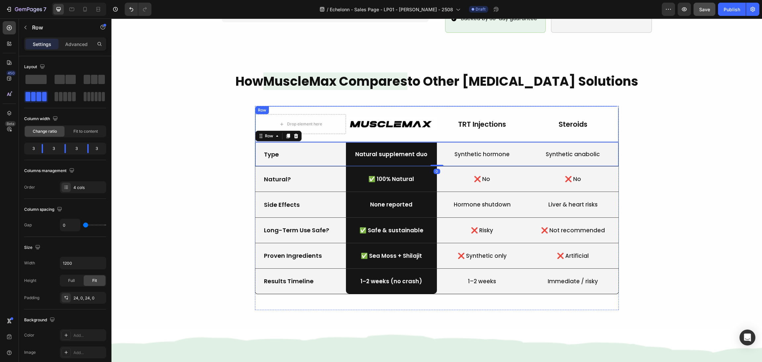
click at [447, 129] on div "Drop element here Image TRT Injections Text Block Steroids Text Block Row" at bounding box center [437, 124] width 364 height 36
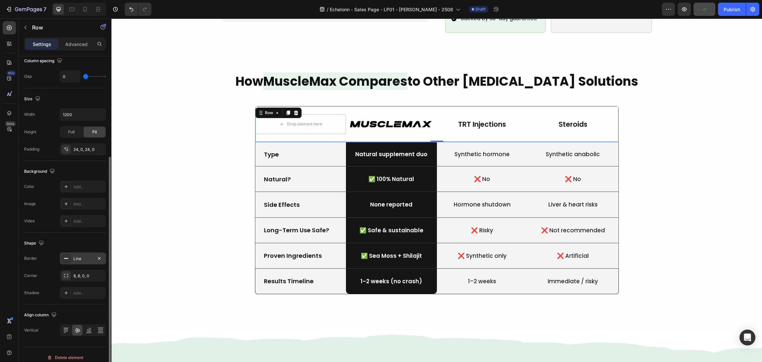
click at [67, 260] on icon at bounding box center [66, 258] width 5 height 5
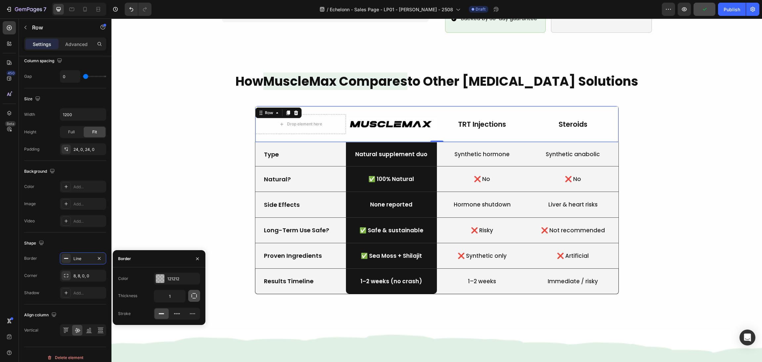
click at [192, 297] on icon "button" at bounding box center [194, 295] width 5 height 5
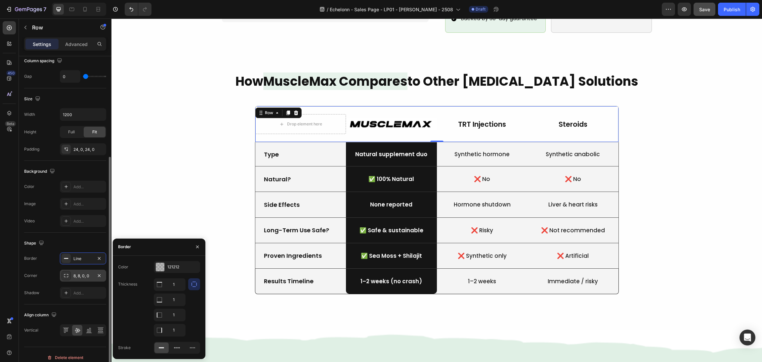
click at [68, 274] on icon at bounding box center [66, 275] width 5 height 5
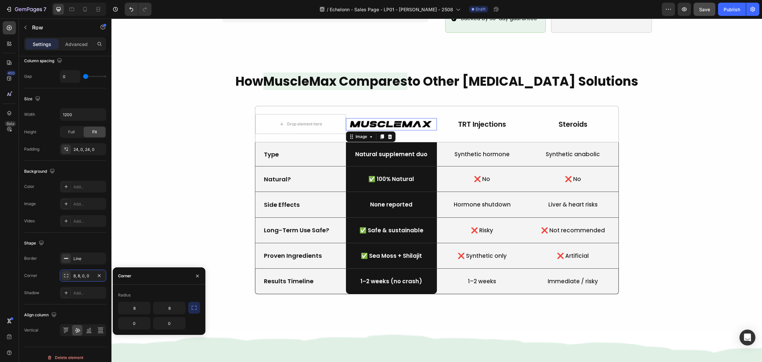
click at [346, 118] on img at bounding box center [391, 124] width 91 height 12
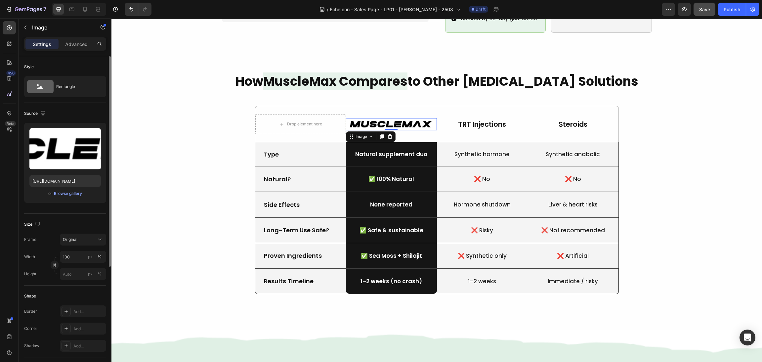
click at [346, 131] on div "Image" at bounding box center [371, 136] width 50 height 11
click at [337, 126] on div "Drop element here Image 0 TRT Injections Text Block Steroids Text Block Row" at bounding box center [437, 124] width 364 height 36
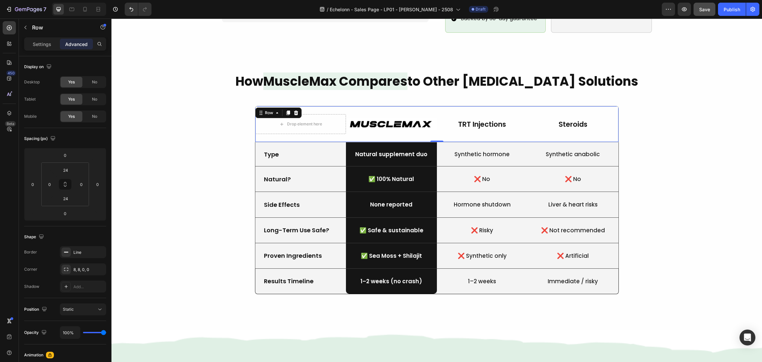
click at [337, 126] on div "Drop element here Image TRT Injections Text Block Steroids Text Block Row 0" at bounding box center [437, 124] width 364 height 36
click at [49, 42] on p "Settings" at bounding box center [42, 44] width 19 height 7
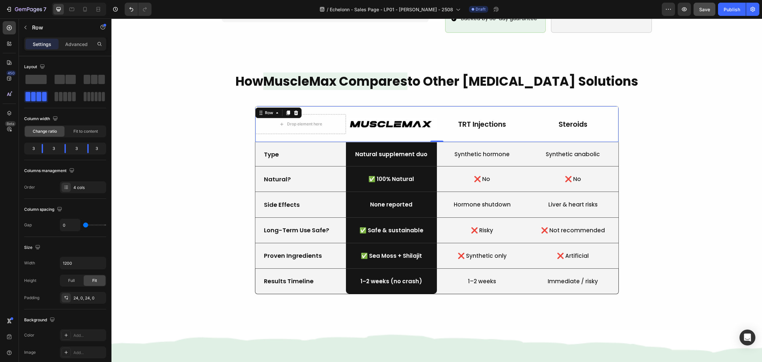
click at [399, 127] on div "Drop element here Image TRT Injections Text Block Steroids Text Block Row 0" at bounding box center [437, 124] width 364 height 36
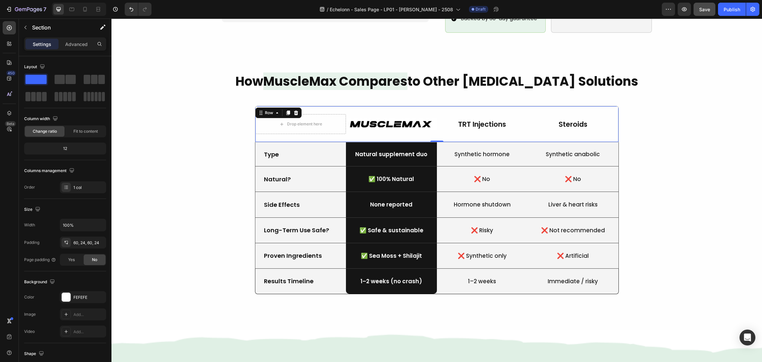
click at [189, 201] on div "How MuscleMax Compares to Other Testosterone Solutions Heading Drop element her…" at bounding box center [436, 191] width 635 height 238
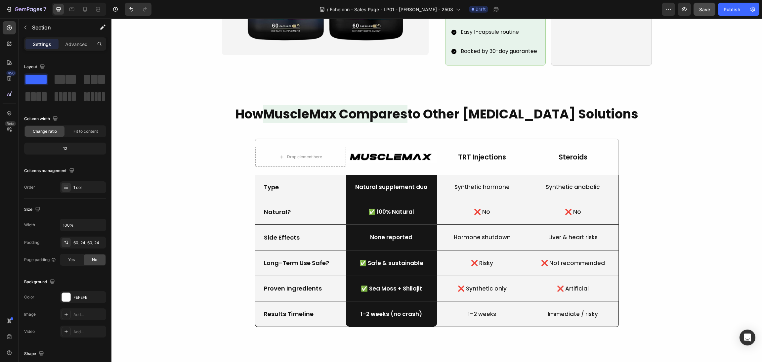
scroll to position [597, 0]
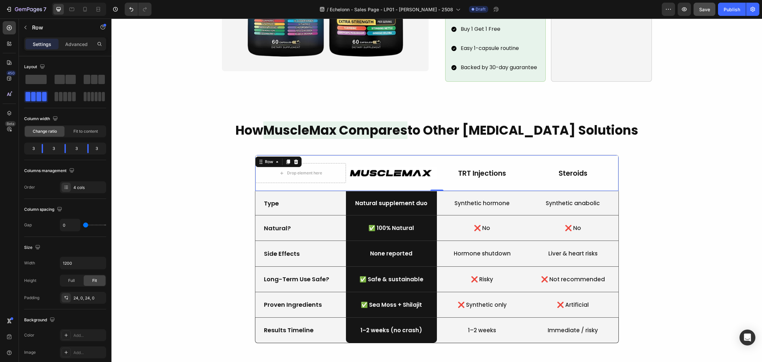
click at [414, 177] on div "Drop element here Image TRT Injections Text Block Steroids Text Block Row 0" at bounding box center [437, 173] width 364 height 36
click at [295, 170] on div "Drop element here" at bounding box center [304, 172] width 35 height 5
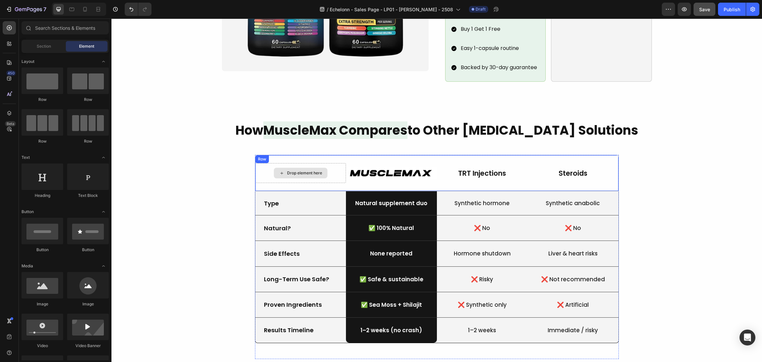
click at [332, 163] on div "Drop element here" at bounding box center [300, 173] width 91 height 20
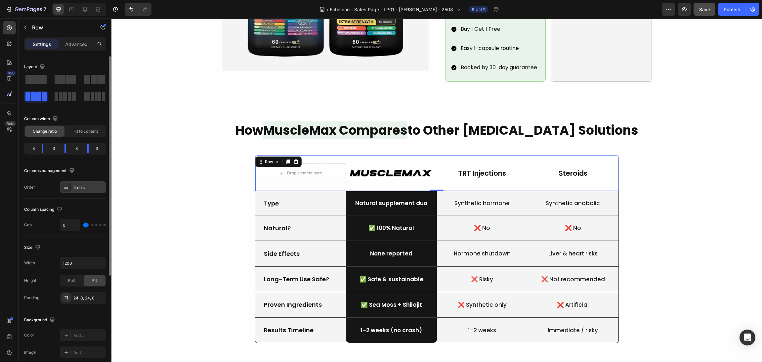
click at [76, 185] on div "4 cols" at bounding box center [88, 188] width 31 height 6
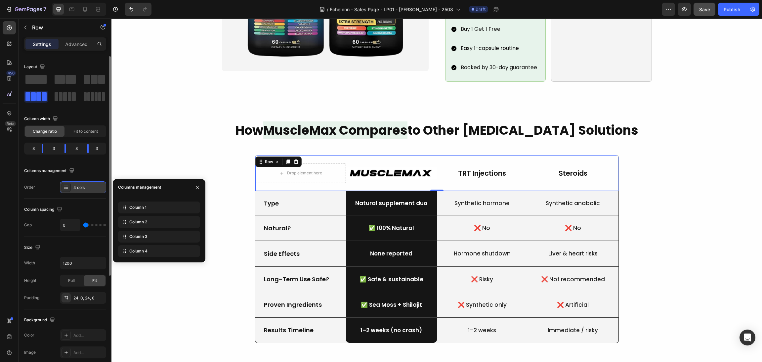
click at [76, 185] on div "4 cols" at bounding box center [88, 188] width 31 height 6
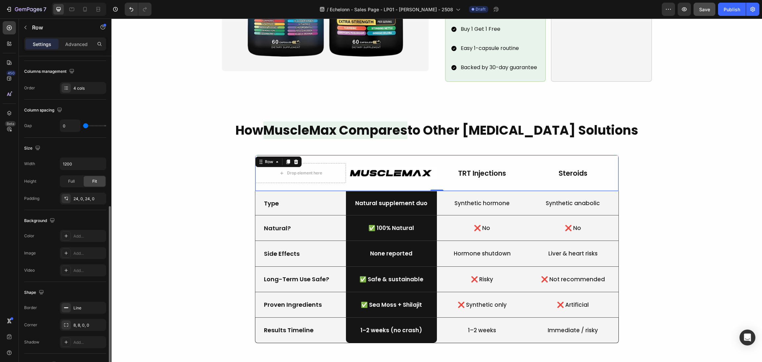
scroll to position [149, 0]
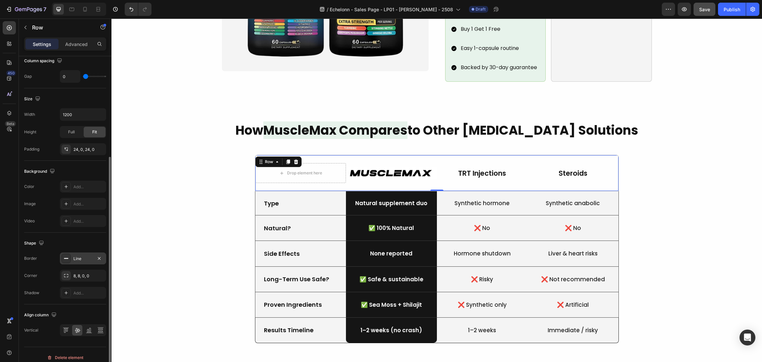
click at [69, 260] on div at bounding box center [66, 258] width 9 height 9
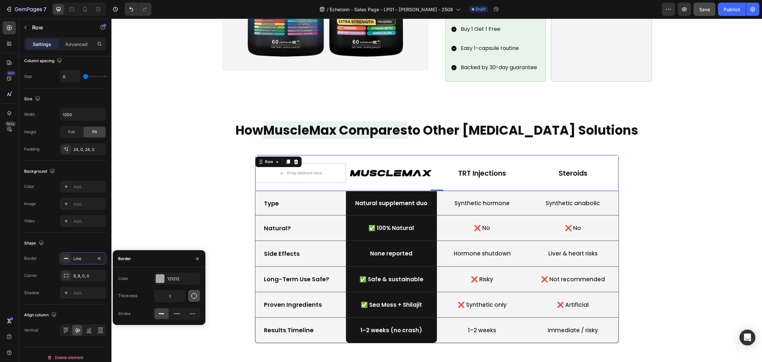
click at [188, 294] on button "button" at bounding box center [194, 296] width 12 height 12
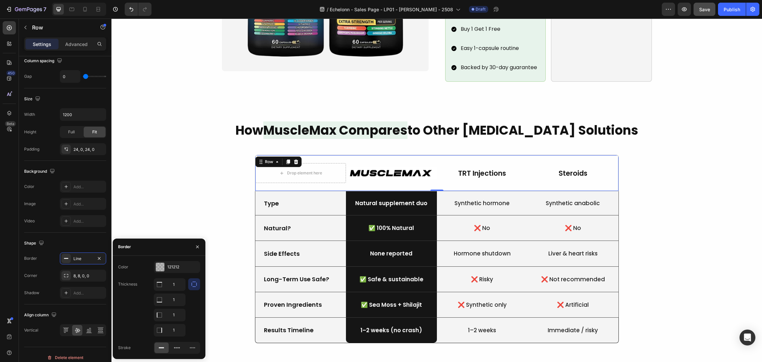
click at [164, 228] on div "How MuscleMax Compares to Other Testosterone Solutions Heading Drop element her…" at bounding box center [436, 240] width 635 height 238
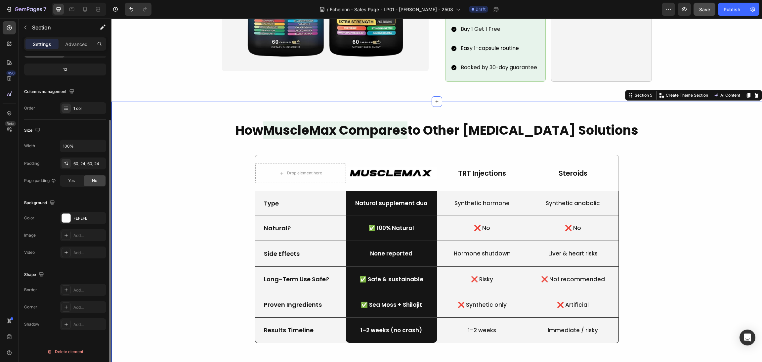
scroll to position [0, 0]
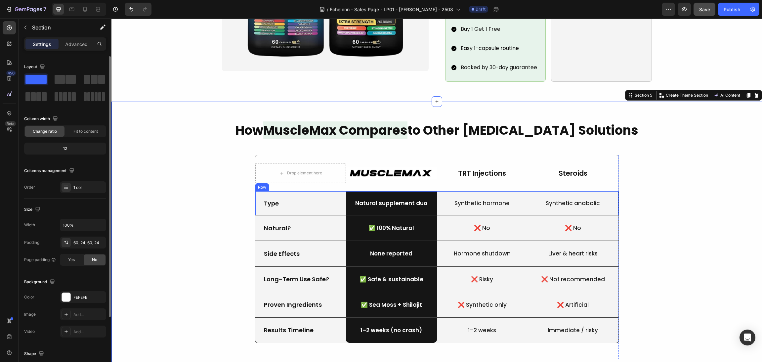
click at [331, 171] on div "Drop element here" at bounding box center [300, 173] width 91 height 20
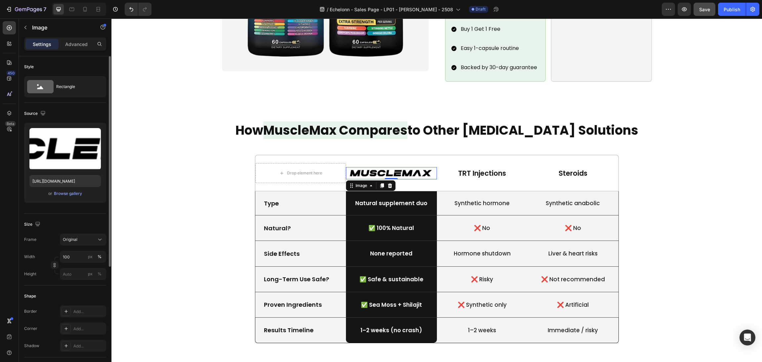
click at [382, 167] on img at bounding box center [391, 173] width 91 height 12
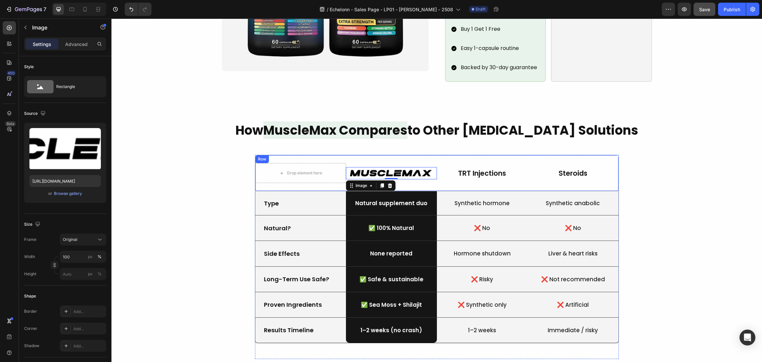
click at [591, 129] on div "How MuscleMax Compares to Other Testosterone Solutions Heading Drop element her…" at bounding box center [436, 240] width 635 height 238
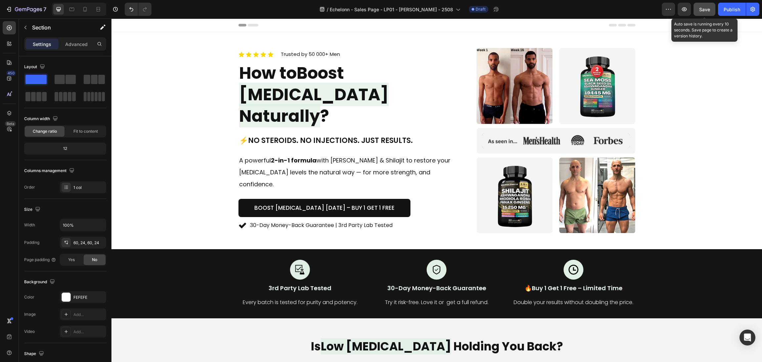
drag, startPoint x: 703, startPoint y: 13, endPoint x: 593, endPoint y: 2, distance: 110.4
click at [703, 13] on button "Save" at bounding box center [705, 9] width 22 height 13
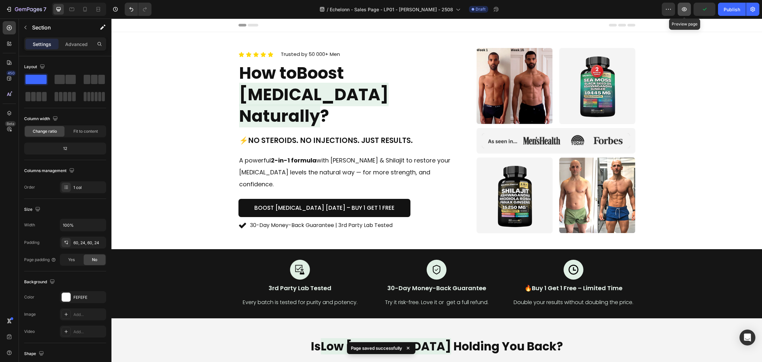
click at [686, 9] on icon "button" at bounding box center [684, 9] width 5 height 4
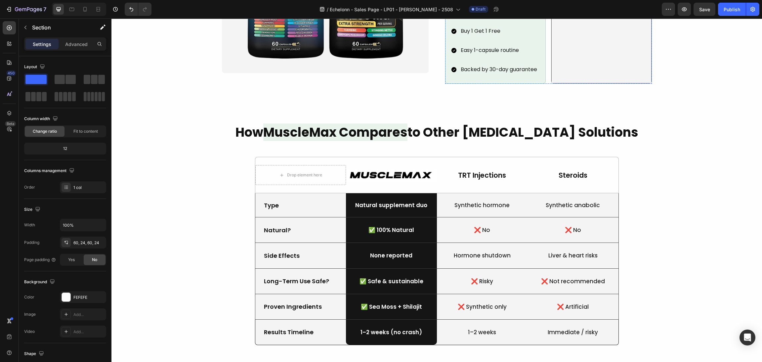
scroll to position [596, 0]
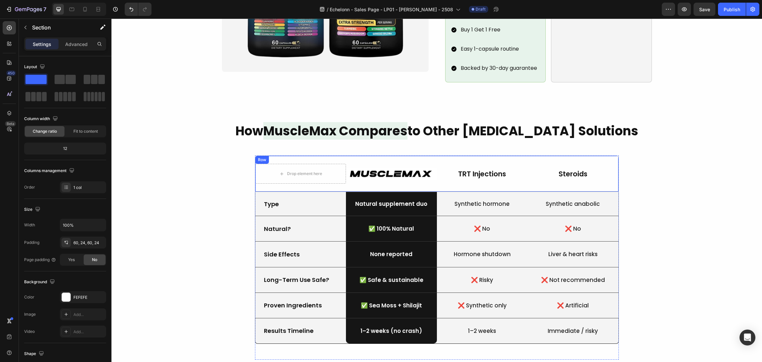
click at [497, 169] on div "TRT Injections" at bounding box center [482, 174] width 91 height 10
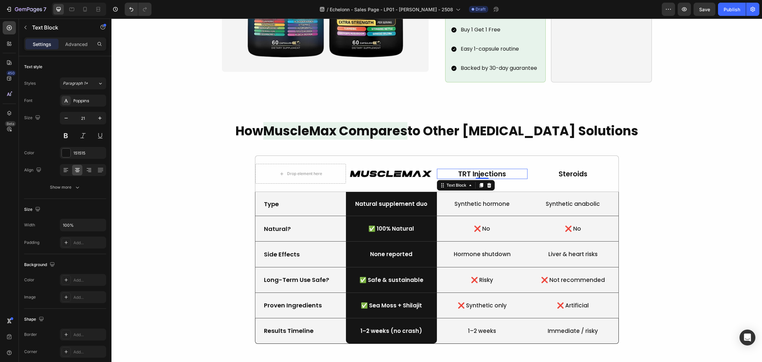
click at [478, 169] on p "TRT Injections" at bounding box center [483, 173] width 90 height 9
drag, startPoint x: 437, startPoint y: 167, endPoint x: 433, endPoint y: 172, distance: 6.4
click at [438, 169] on p "TRT Injections" at bounding box center [483, 173] width 90 height 9
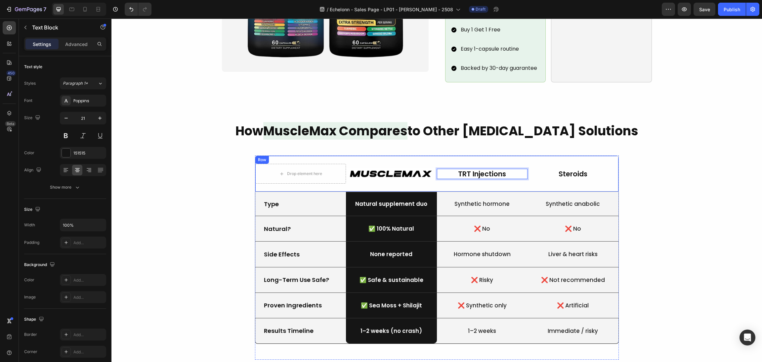
click at [429, 177] on div "Drop element here Image TRT Injections Text Block 0 Steroids Text Block Row" at bounding box center [437, 174] width 364 height 36
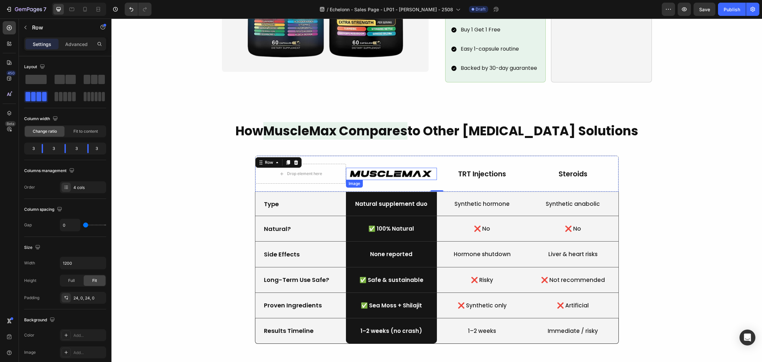
click at [346, 168] on img at bounding box center [391, 174] width 91 height 12
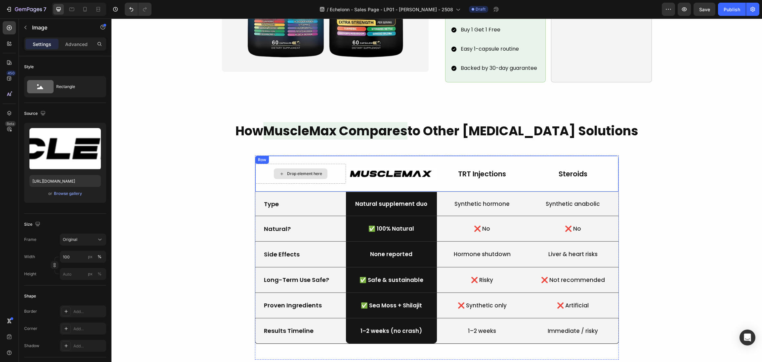
click at [320, 168] on div "Drop element here" at bounding box center [301, 173] width 54 height 11
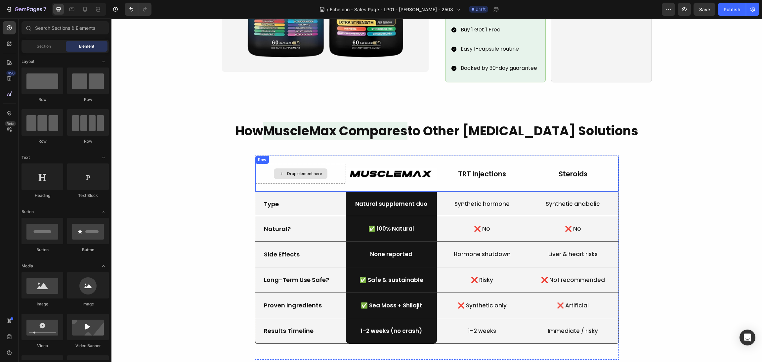
click at [320, 168] on div "Drop element here" at bounding box center [301, 173] width 54 height 11
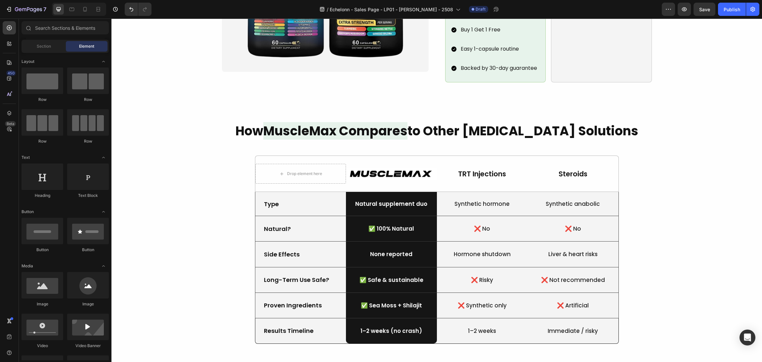
scroll to position [99, 0]
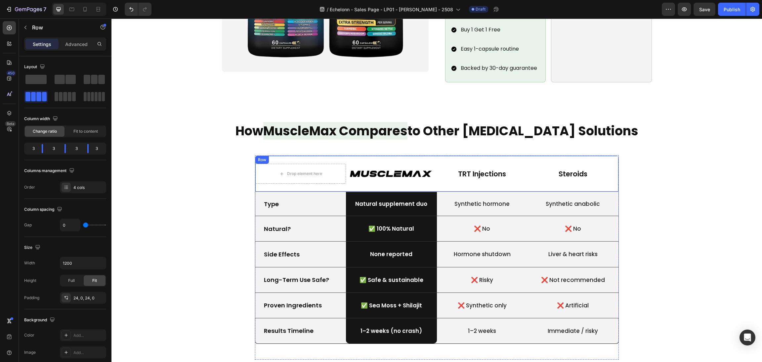
click at [408, 176] on div "Drop element here Image TRT Injections Text Block Steroids Text Block Row" at bounding box center [437, 174] width 364 height 36
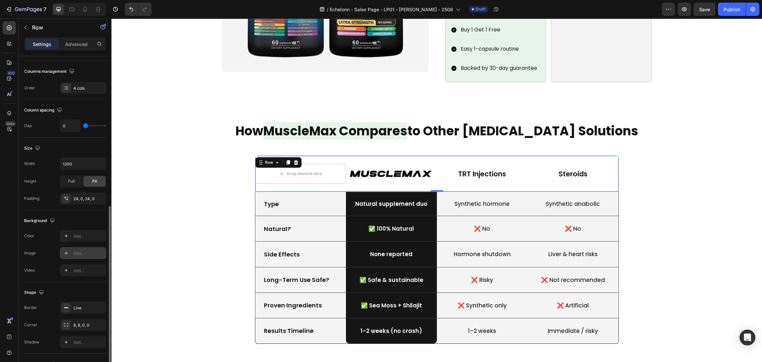
scroll to position [149, 0]
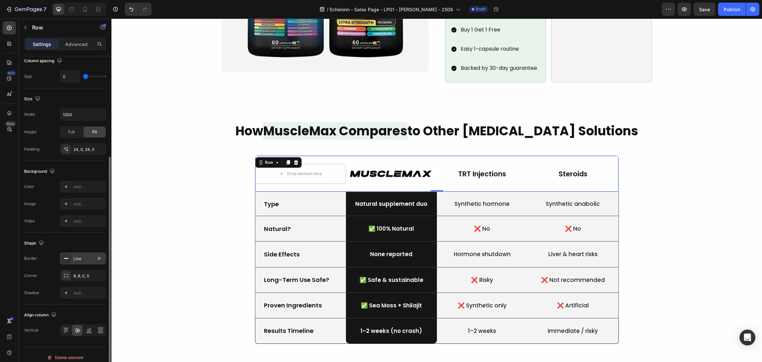
click at [66, 256] on icon at bounding box center [66, 258] width 5 height 5
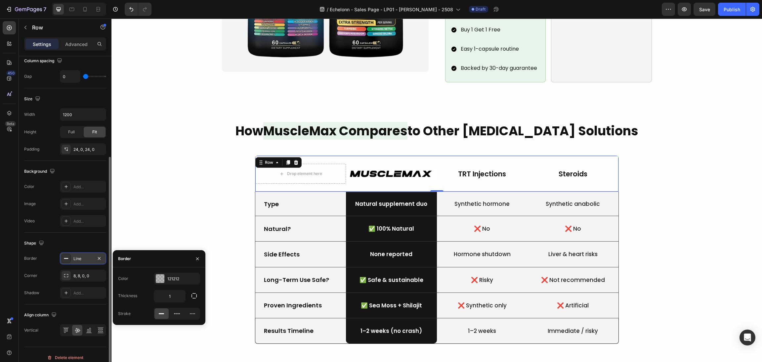
click at [66, 256] on icon at bounding box center [66, 258] width 5 height 5
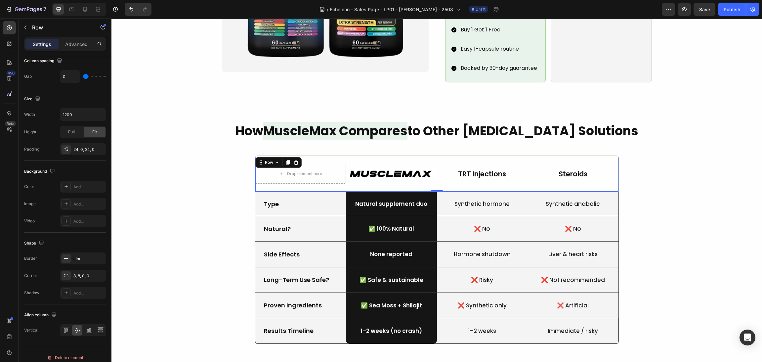
click at [290, 175] on div "Drop element here Image TRT Injections Text Block Steroids Text Block Row 0" at bounding box center [437, 174] width 364 height 36
click at [707, 157] on div "How MuscleMax Compares to Other Testosterone Solutions Heading Drop element her…" at bounding box center [436, 241] width 635 height 238
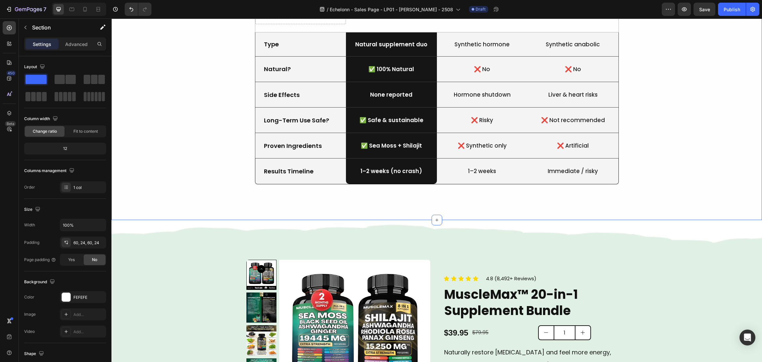
scroll to position [695, 0]
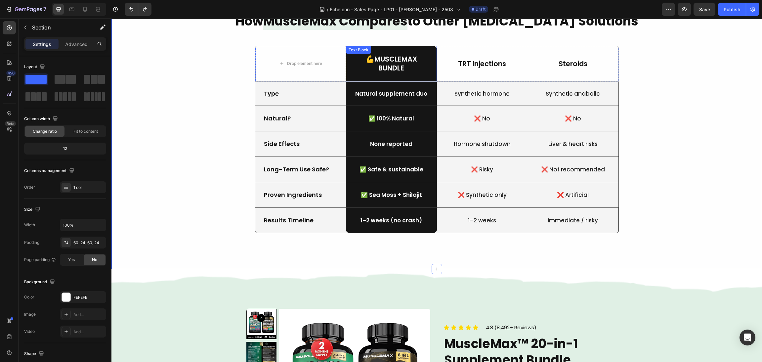
click at [428, 56] on p "💪MuscleMax" at bounding box center [392, 59] width 90 height 9
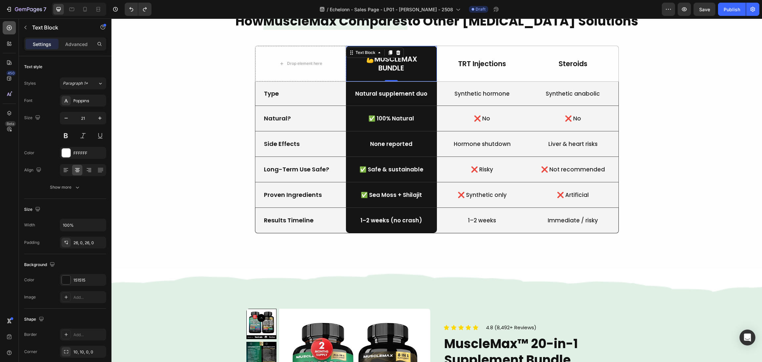
click at [7, 30] on icon at bounding box center [9, 27] width 7 height 7
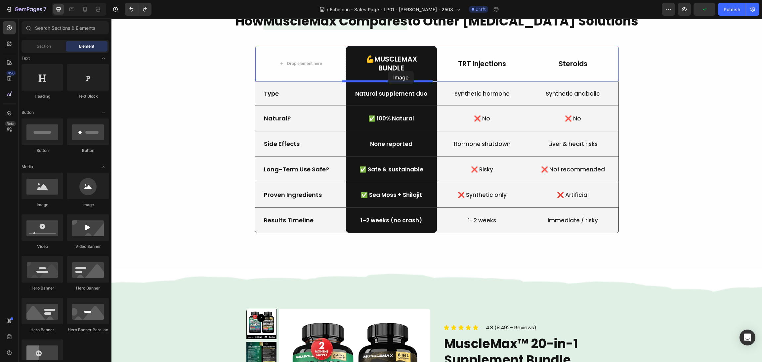
drag, startPoint x: 178, startPoint y: 203, endPoint x: 388, endPoint y: 71, distance: 248.4
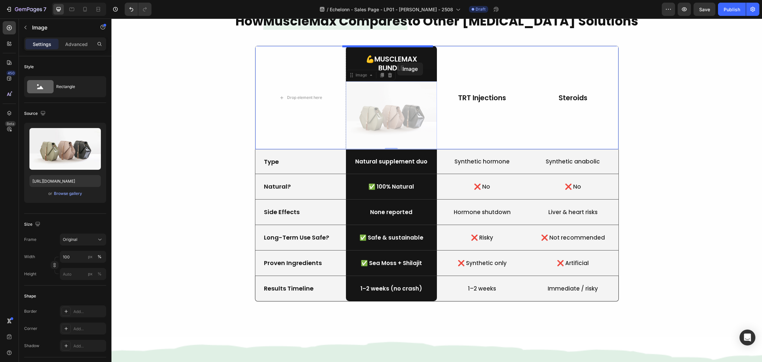
drag, startPoint x: 345, startPoint y: 77, endPoint x: 397, endPoint y: 63, distance: 54.0
click at [397, 63] on div "Header How MuscleMax Compares to Other Testosterone Solutions Heading Drop elem…" at bounding box center [437, 363] width 651 height 2080
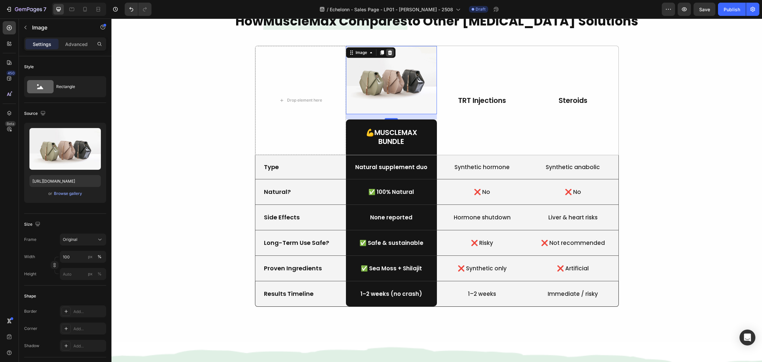
click at [388, 51] on icon at bounding box center [390, 52] width 4 height 5
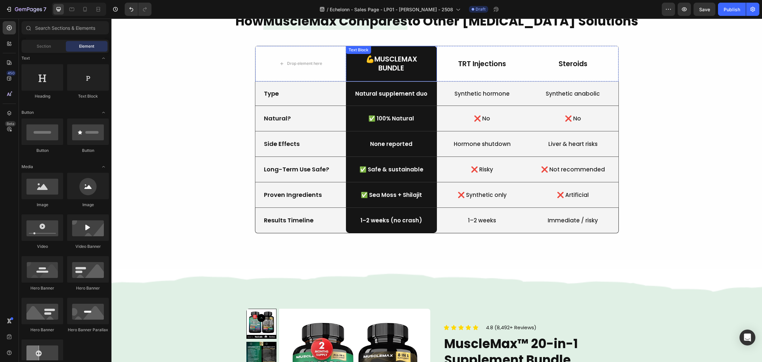
click at [388, 66] on p "Bundle" at bounding box center [392, 68] width 90 height 9
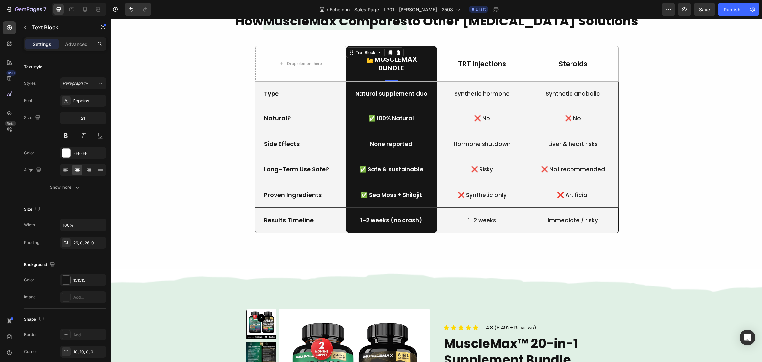
click at [371, 64] on p "Bundle" at bounding box center [392, 68] width 90 height 9
click at [369, 58] on p "💪MuscleMax" at bounding box center [392, 59] width 90 height 9
click at [101, 116] on icon "button" at bounding box center [100, 118] width 7 height 7
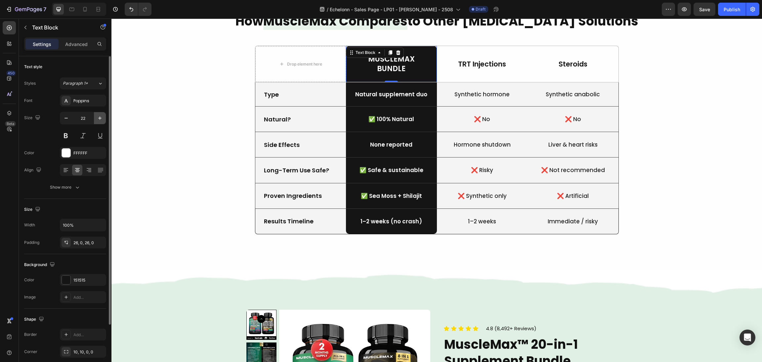
type input "23"
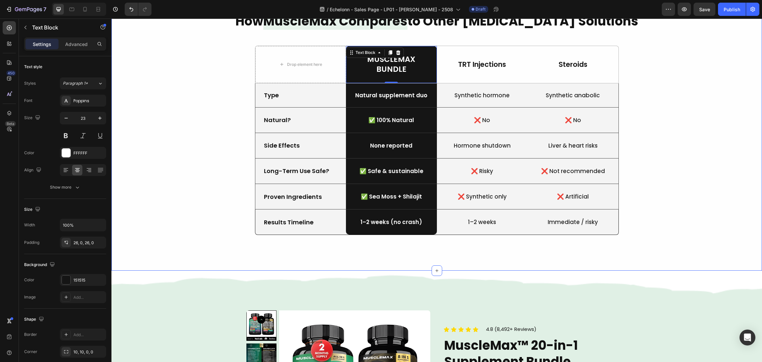
click at [713, 138] on div "How MuscleMax Compares to Other Testosterone Solutions Heading Drop element her…" at bounding box center [436, 131] width 635 height 239
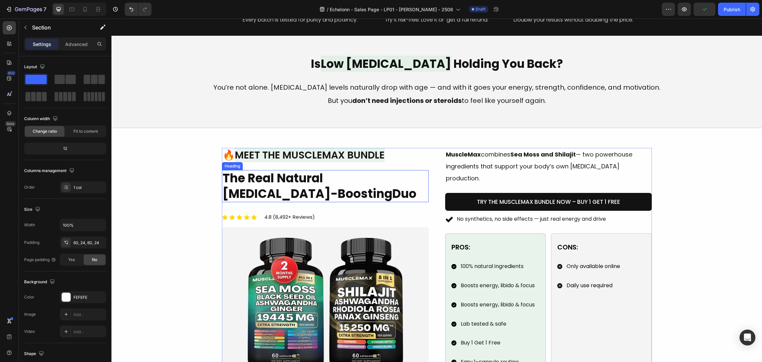
scroll to position [249, 0]
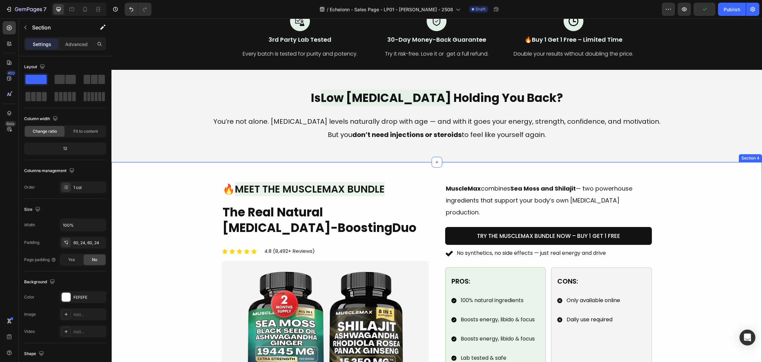
click at [227, 188] on span "🔥" at bounding box center [229, 189] width 12 height 14
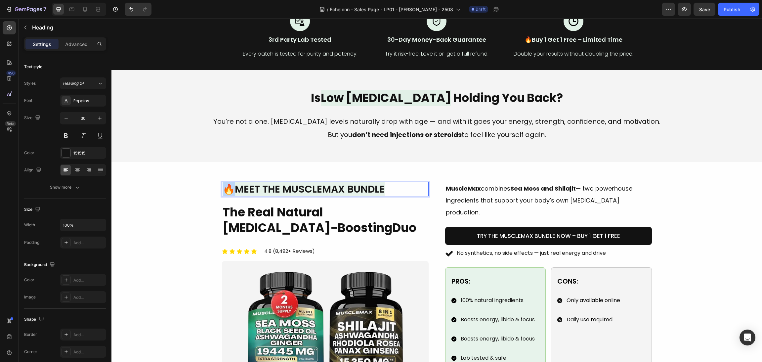
drag, startPoint x: 230, startPoint y: 187, endPoint x: 223, endPoint y: 187, distance: 7.0
click at [223, 187] on span "🔥" at bounding box center [229, 189] width 12 height 14
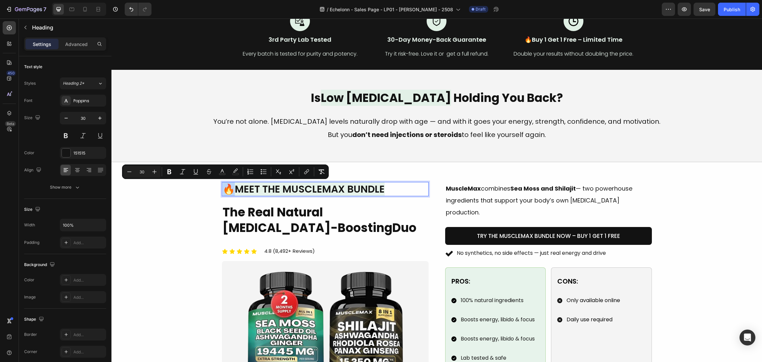
copy span "🔥"
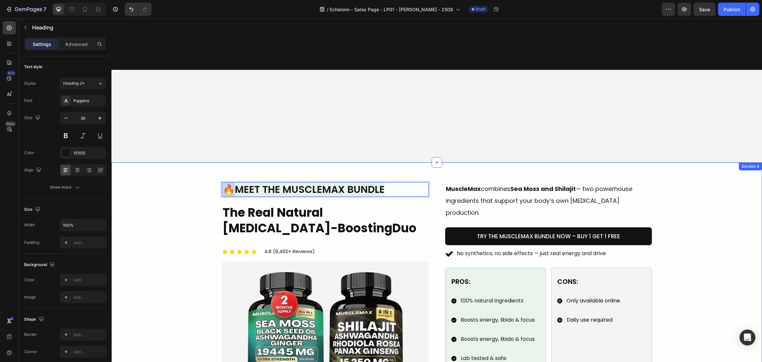
scroll to position [547, 0]
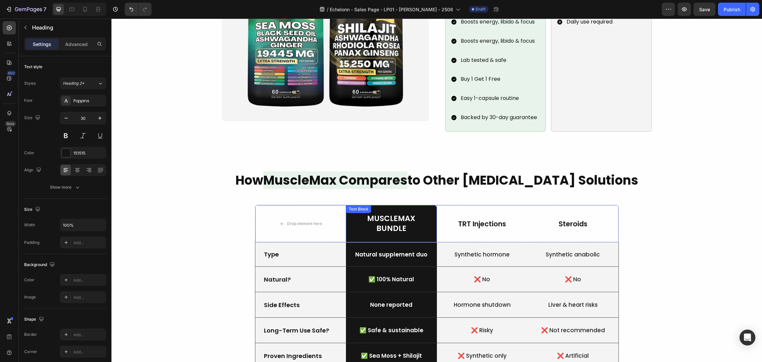
click at [368, 214] on p "MuscleMax" at bounding box center [392, 219] width 90 height 10
click at [365, 214] on p "MuscleMax" at bounding box center [392, 219] width 90 height 10
click at [686, 185] on div "How MuscleMax Compares to Other Testosterone Solutions Heading Drop element her…" at bounding box center [436, 290] width 635 height 239
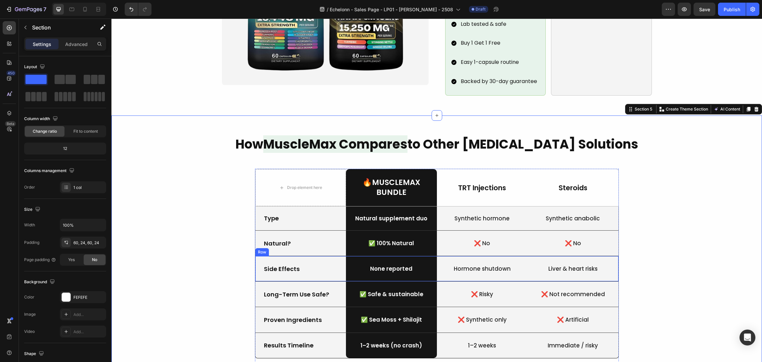
scroll to position [646, 0]
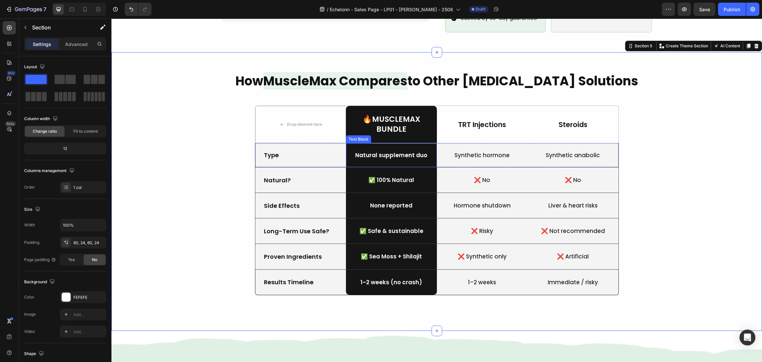
click at [395, 152] on p "Natural supplement duo" at bounding box center [392, 155] width 90 height 7
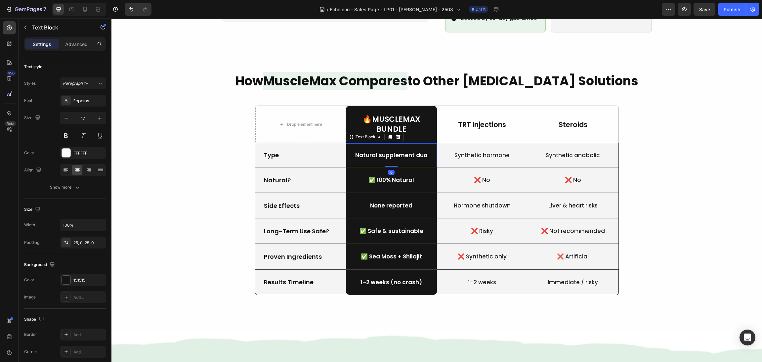
click at [386, 152] on p "Natural supplement duo" at bounding box center [392, 155] width 90 height 7
click at [375, 152] on p "Natural supplement duo" at bounding box center [392, 155] width 90 height 7
click at [75, 192] on button "Show more" at bounding box center [65, 187] width 82 height 12
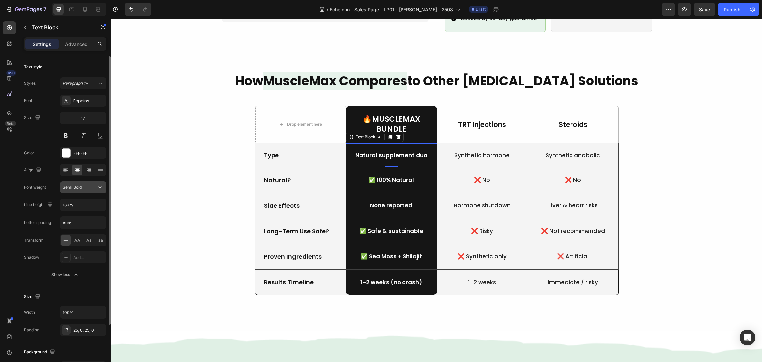
click at [74, 191] on button "Semi Bold" at bounding box center [83, 187] width 46 height 12
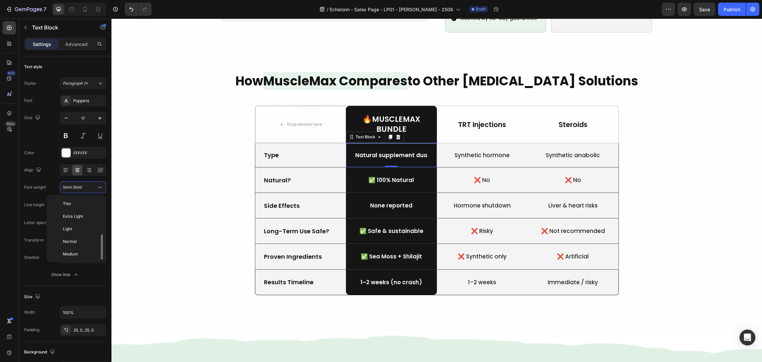
scroll to position [24, 0]
click at [74, 228] on span "Medium" at bounding box center [70, 230] width 15 height 6
click at [167, 195] on div "How MuscleMax Compares to Other Testosterone Solutions Heading Drop element her…" at bounding box center [436, 191] width 635 height 239
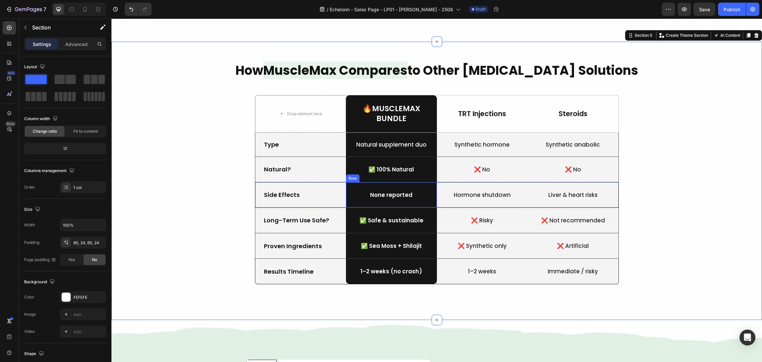
scroll to position [696, 0]
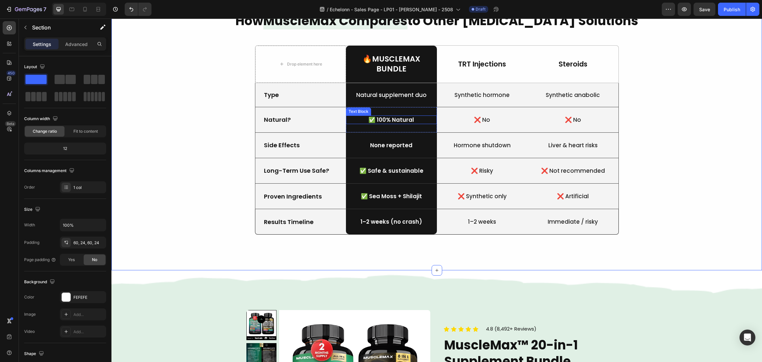
click at [406, 121] on p "✅ 100% Natural" at bounding box center [392, 119] width 90 height 7
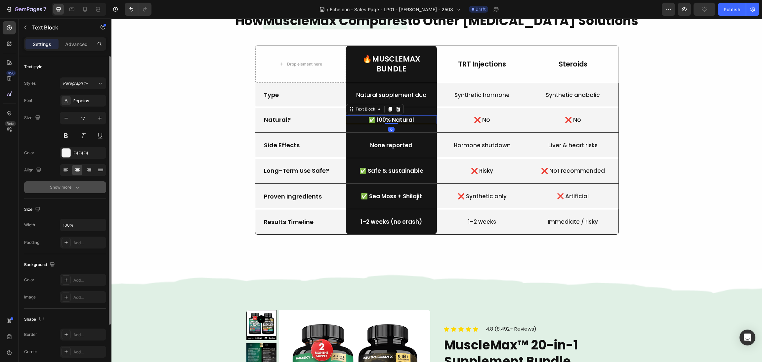
click at [45, 192] on button "Show more" at bounding box center [65, 187] width 82 height 12
click at [88, 191] on div "Semi Bold" at bounding box center [83, 187] width 40 height 7
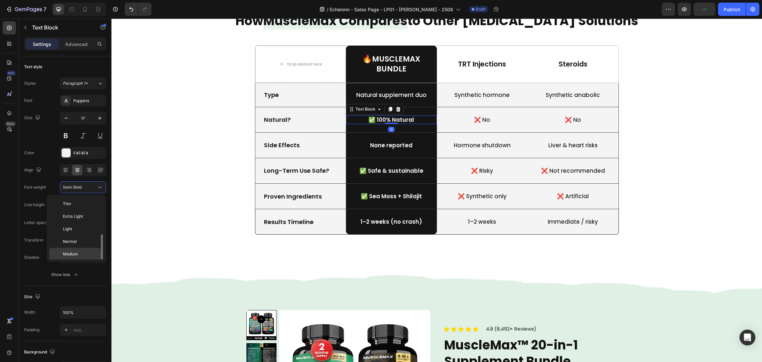
scroll to position [24, 0]
drag, startPoint x: 80, startPoint y: 231, endPoint x: 81, endPoint y: 219, distance: 11.6
click at [81, 219] on div "Thin Extra Light Light Normal Medium Semi Bold Bold Extra Bold Black" at bounding box center [76, 229] width 54 height 62
click at [77, 230] on span "Medium" at bounding box center [70, 230] width 15 height 6
click at [384, 145] on p "None reported" at bounding box center [392, 145] width 90 height 7
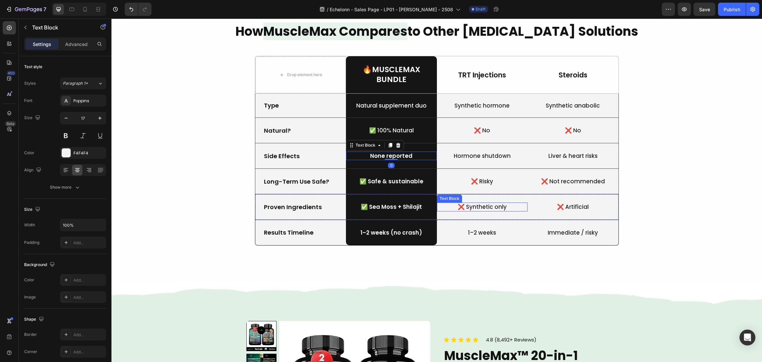
scroll to position [646, 0]
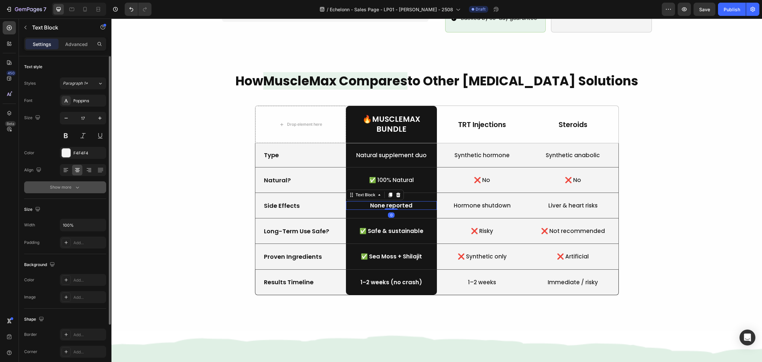
click at [70, 185] on div "Show more" at bounding box center [65, 187] width 31 height 7
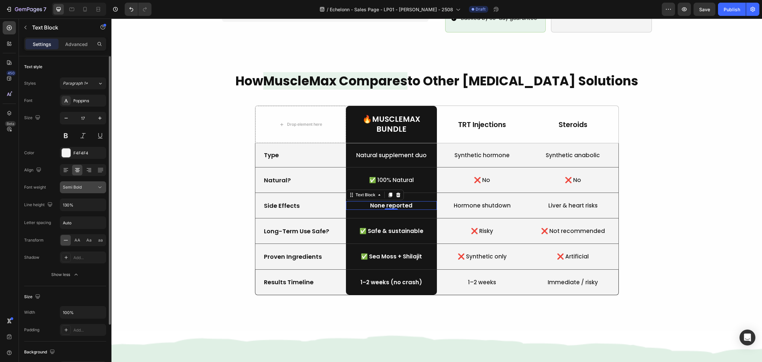
click at [82, 188] on div "Semi Bold" at bounding box center [80, 187] width 34 height 6
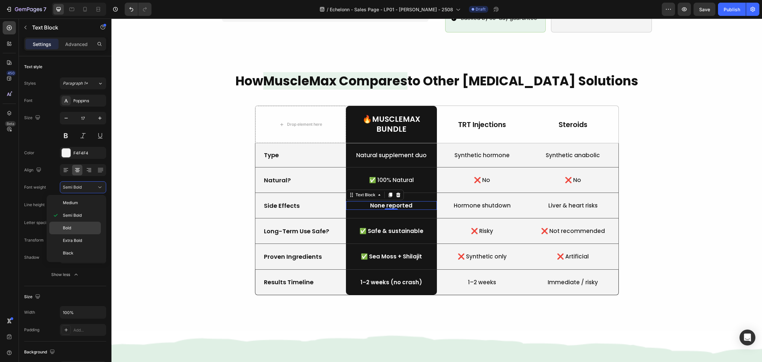
scroll to position [3, 0]
click at [74, 245] on div "Normal" at bounding box center [75, 251] width 52 height 13
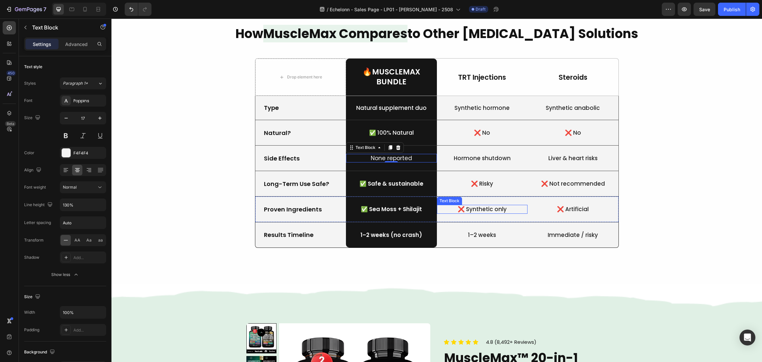
scroll to position [696, 0]
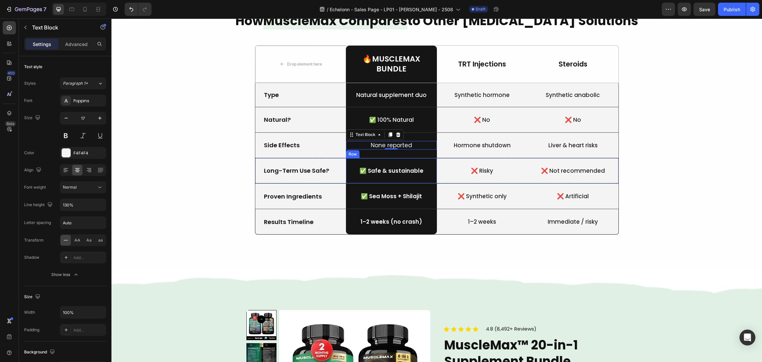
click at [396, 175] on div "✅ Safe & sustainable Text Block Row" at bounding box center [391, 170] width 91 height 25
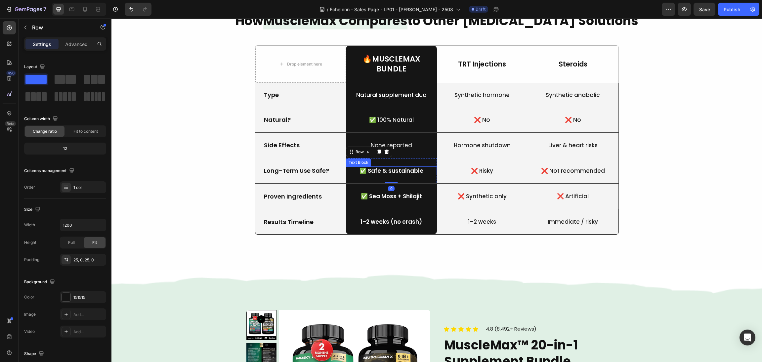
click at [391, 170] on p "✅ Safe & sustainable" at bounding box center [392, 170] width 90 height 7
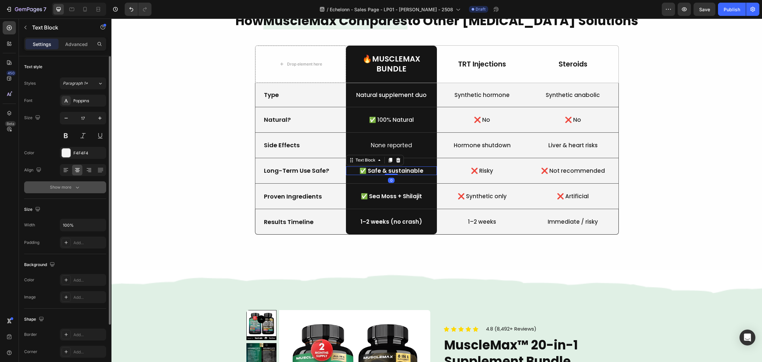
click at [73, 188] on div "Show more" at bounding box center [65, 187] width 31 height 7
click at [76, 191] on div "Semi Bold" at bounding box center [83, 187] width 40 height 7
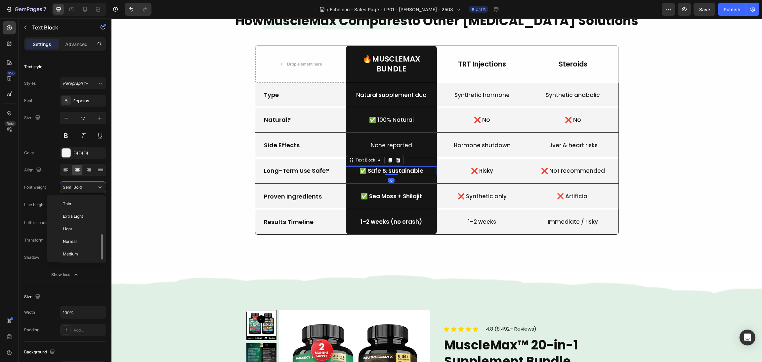
scroll to position [24, 0]
click at [78, 230] on p "Medium" at bounding box center [80, 230] width 35 height 6
click at [213, 237] on div "How MuscleMax Compares to Other Testosterone Solutions Heading Drop element her…" at bounding box center [436, 131] width 635 height 239
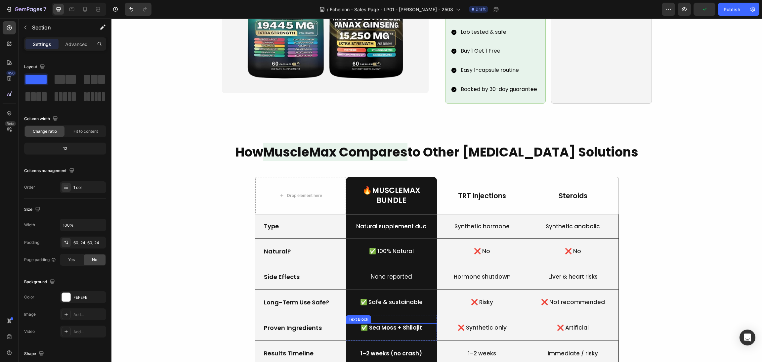
scroll to position [646, 0]
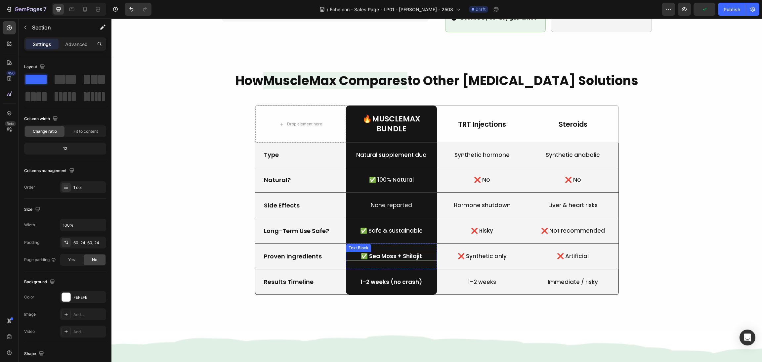
click at [388, 252] on p "✅ Sea Moss + Shilajit" at bounding box center [392, 255] width 90 height 7
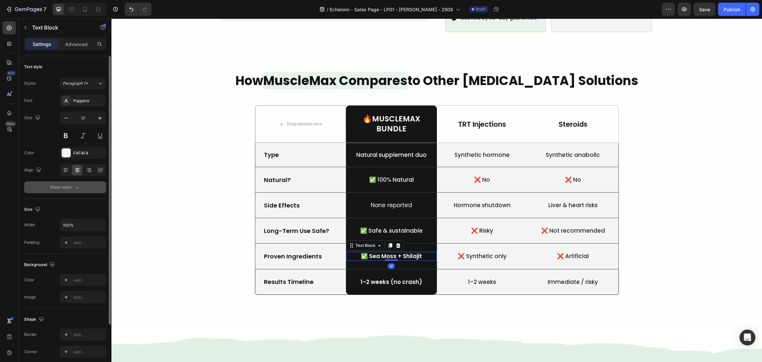
click at [68, 186] on div "Show more" at bounding box center [65, 187] width 31 height 7
click at [85, 183] on button "Semi Bold" at bounding box center [83, 187] width 46 height 12
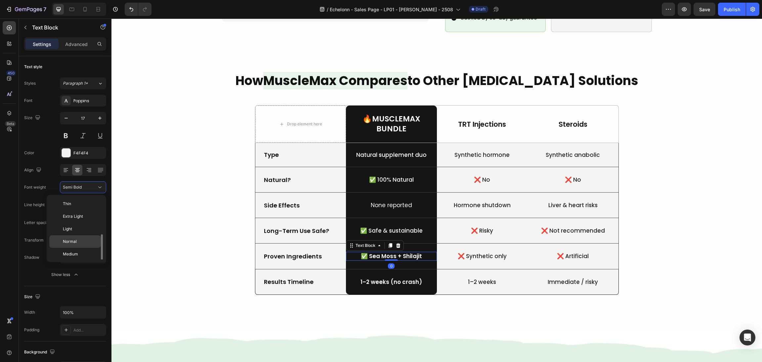
scroll to position [24, 0]
click at [78, 229] on p "Medium" at bounding box center [80, 230] width 35 height 6
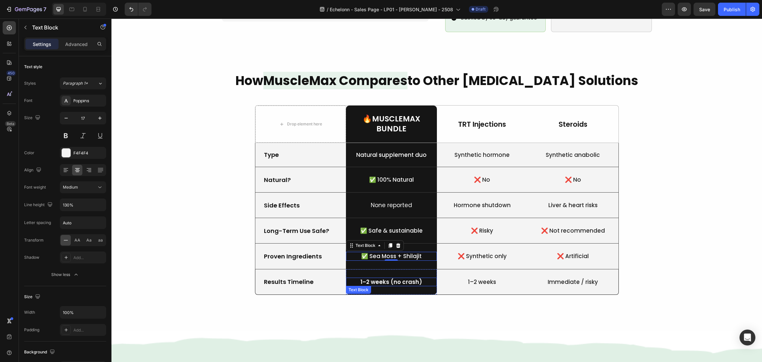
click at [414, 278] on p "1–2 weeks (no crash)" at bounding box center [392, 281] width 90 height 7
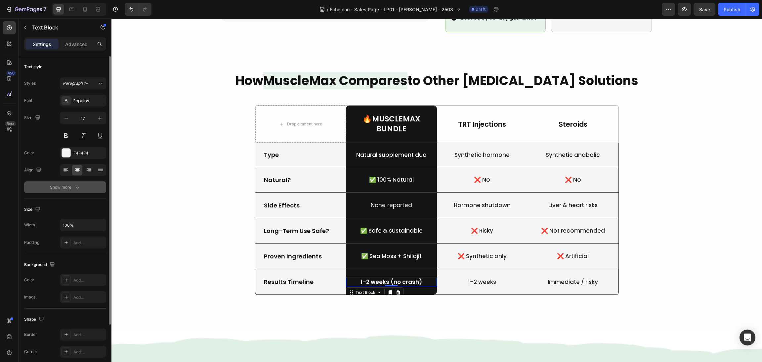
click at [83, 186] on button "Show more" at bounding box center [65, 187] width 82 height 12
click at [85, 187] on div "Semi Bold" at bounding box center [80, 187] width 34 height 6
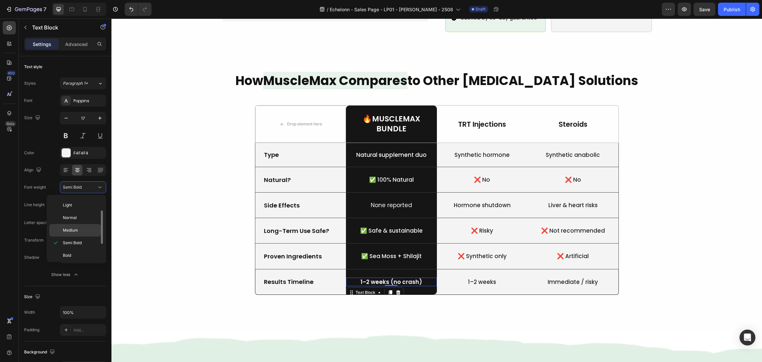
click at [81, 231] on p "Medium" at bounding box center [80, 230] width 35 height 6
click at [392, 278] on p "1–2 weeks (no crash)" at bounding box center [392, 281] width 90 height 7
click at [388, 278] on p "1–2 weeks (no crash)" at bounding box center [392, 281] width 90 height 7
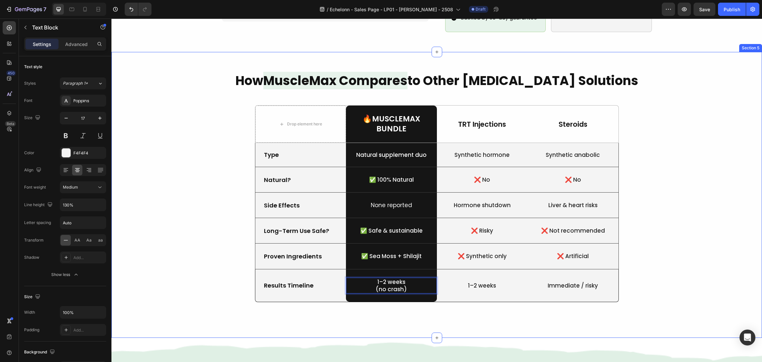
click at [665, 261] on div "How MuscleMax Compares to Other Testosterone Solutions Heading Drop element her…" at bounding box center [436, 195] width 635 height 246
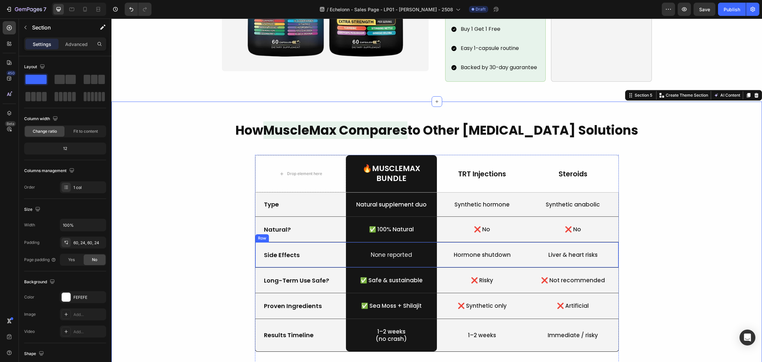
scroll to position [646, 0]
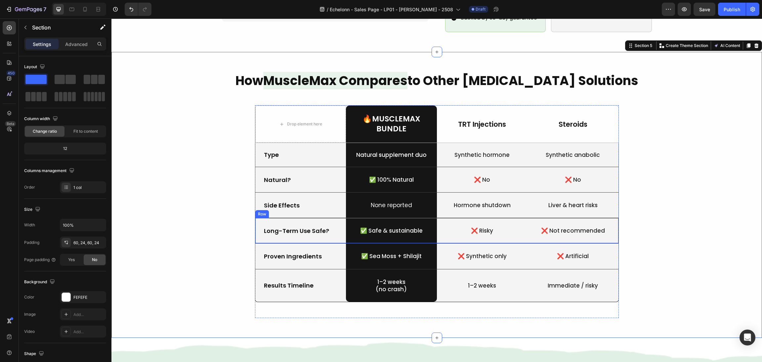
click at [320, 218] on div "Long-Term Use Safe? Text Block" at bounding box center [300, 230] width 91 height 25
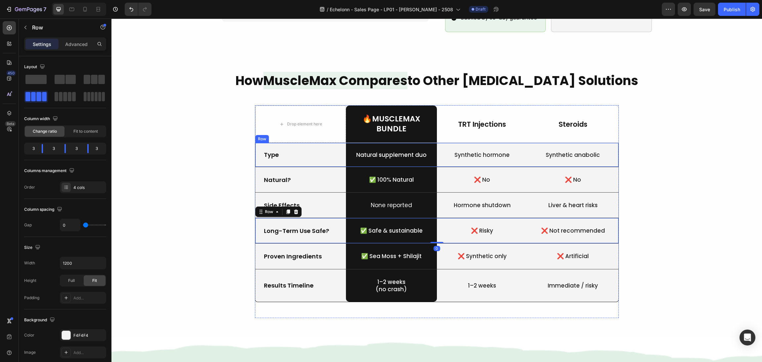
click at [318, 155] on div "Type Text Block" at bounding box center [300, 155] width 91 height 24
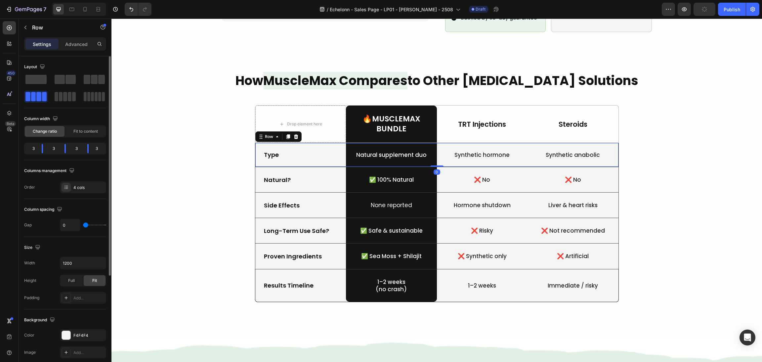
scroll to position [149, 0]
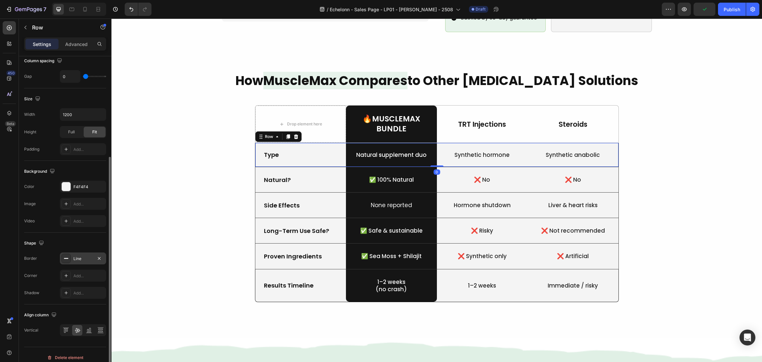
click at [66, 259] on icon at bounding box center [66, 258] width 5 height 5
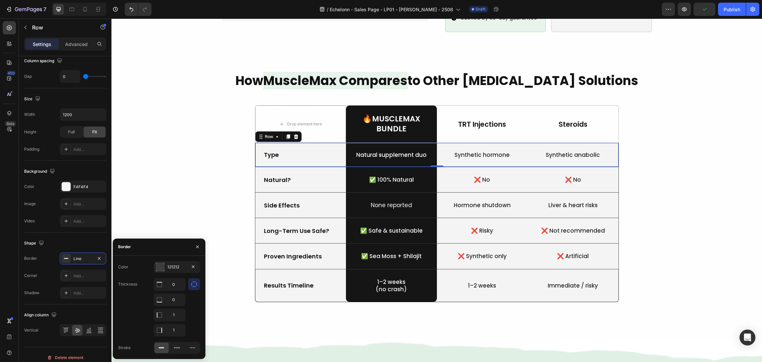
click at [159, 273] on div "121212" at bounding box center [177, 267] width 46 height 12
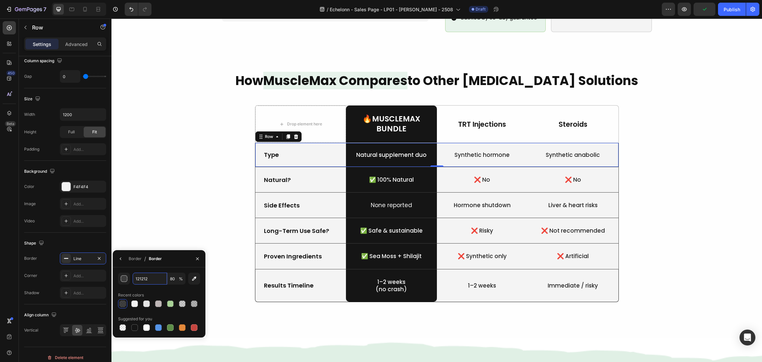
click at [159, 273] on input "121212" at bounding box center [150, 279] width 34 height 12
click at [175, 279] on input "80" at bounding box center [176, 279] width 18 height 12
type input "60"
click at [694, 187] on div "How MuscleMax Compares to Other Testosterone Solutions Heading Drop element her…" at bounding box center [436, 195] width 635 height 246
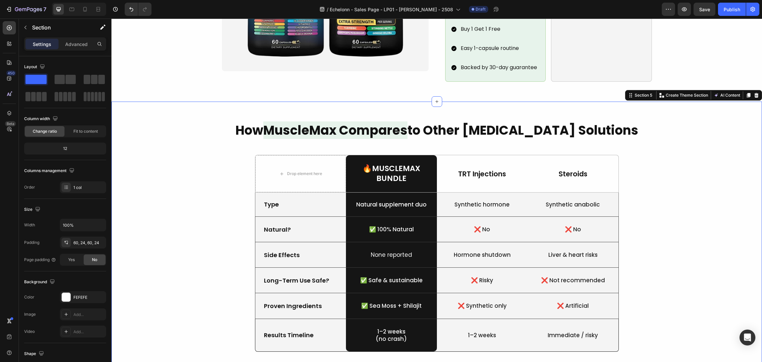
scroll to position [646, 0]
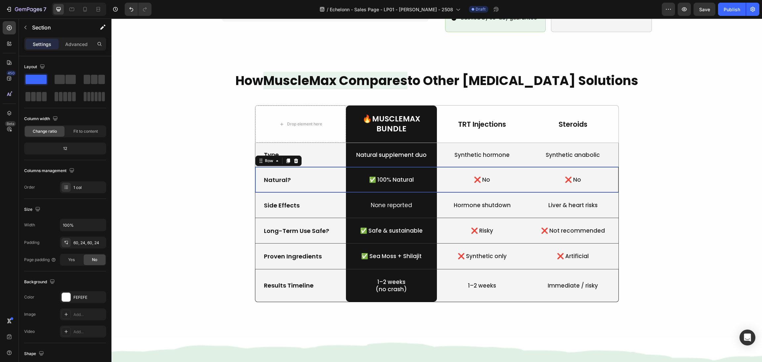
click at [312, 176] on div "Natural? Text Block" at bounding box center [300, 179] width 91 height 25
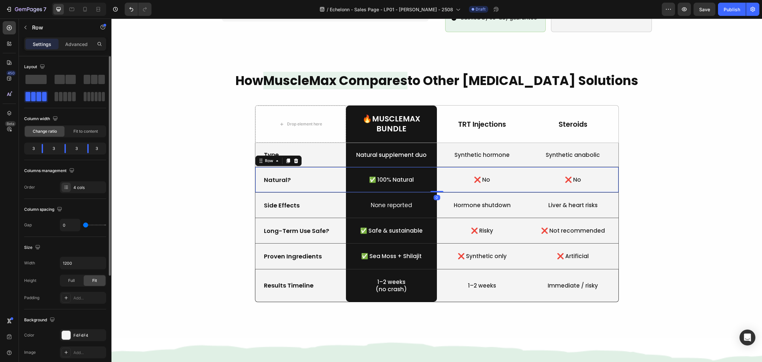
scroll to position [149, 0]
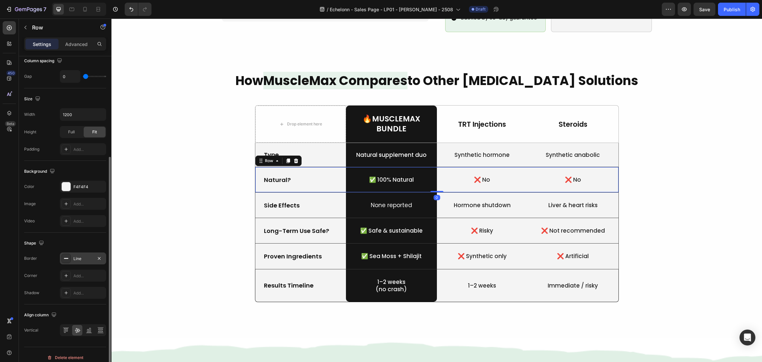
click at [66, 258] on icon at bounding box center [66, 258] width 5 height 5
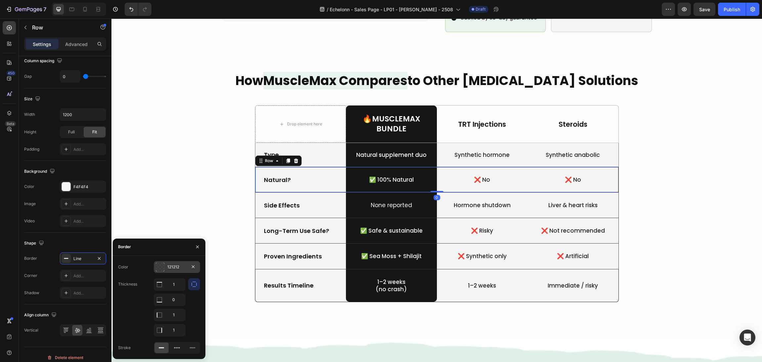
click at [158, 268] on div at bounding box center [160, 267] width 9 height 9
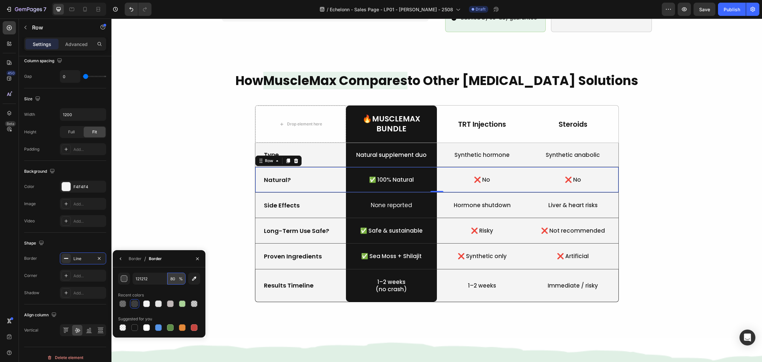
click at [176, 276] on input "80" at bounding box center [176, 279] width 18 height 12
type input "60"
click at [322, 204] on div "Side Effects Text Block" at bounding box center [300, 205] width 91 height 25
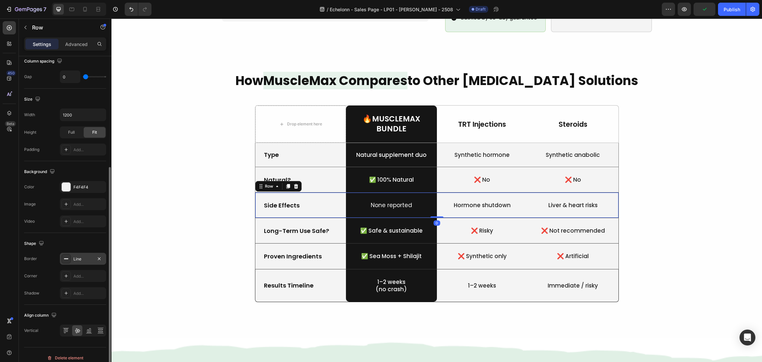
scroll to position [155, 0]
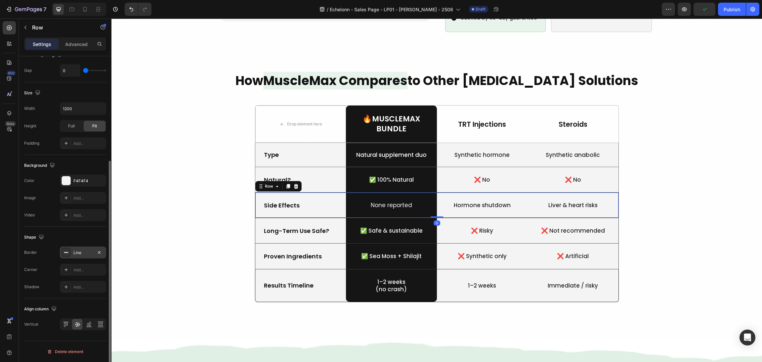
click at [64, 252] on icon at bounding box center [66, 252] width 5 height 5
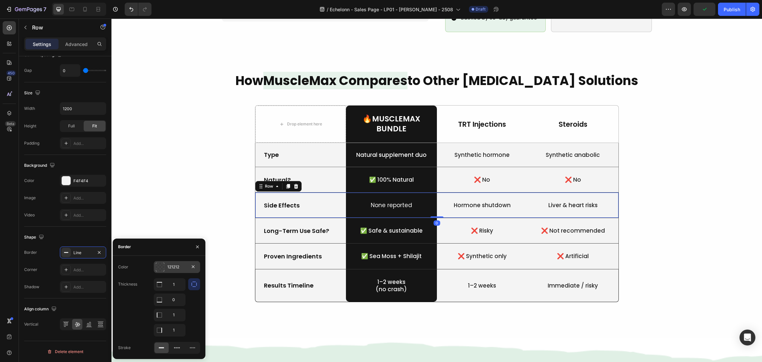
click at [158, 268] on div at bounding box center [160, 267] width 9 height 9
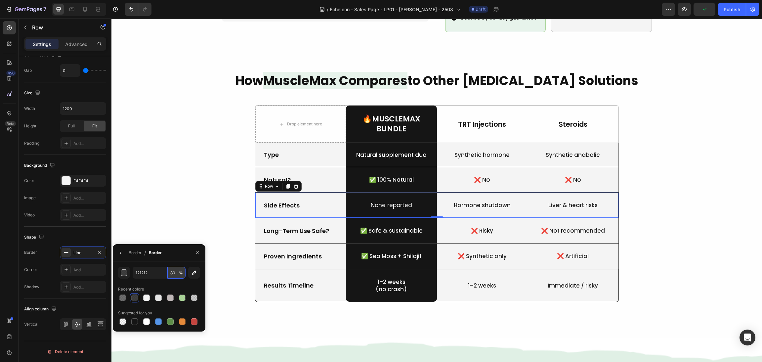
click at [173, 274] on input "80" at bounding box center [176, 273] width 18 height 12
type input "60"
click at [306, 231] on div "Long-Term Use Safe? Text Block" at bounding box center [300, 230] width 91 height 25
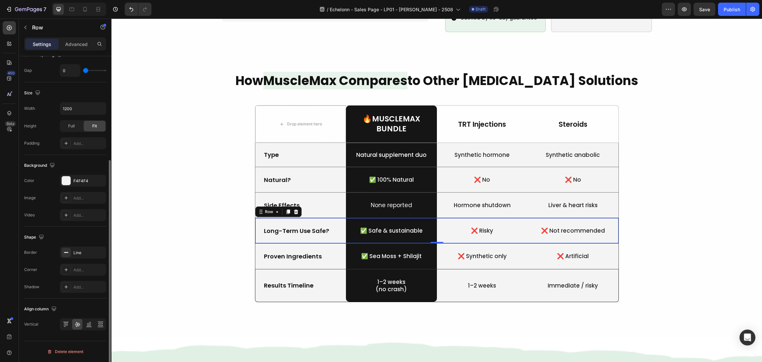
scroll to position [154, 0]
click at [65, 252] on icon at bounding box center [66, 252] width 5 height 5
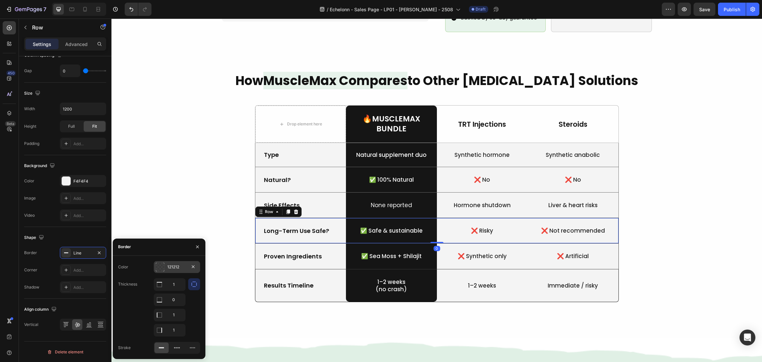
click at [162, 263] on div at bounding box center [160, 267] width 9 height 9
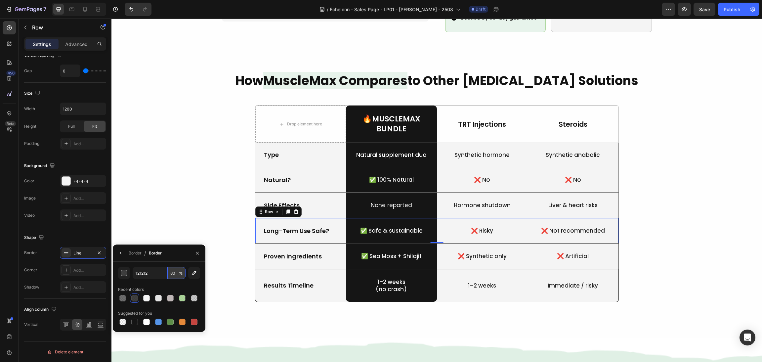
click at [176, 276] on input "80" at bounding box center [176, 273] width 18 height 12
type input "60"
click at [676, 226] on div "How MuscleMax Compares to Other Testosterone Solutions Heading Drop element her…" at bounding box center [436, 195] width 635 height 246
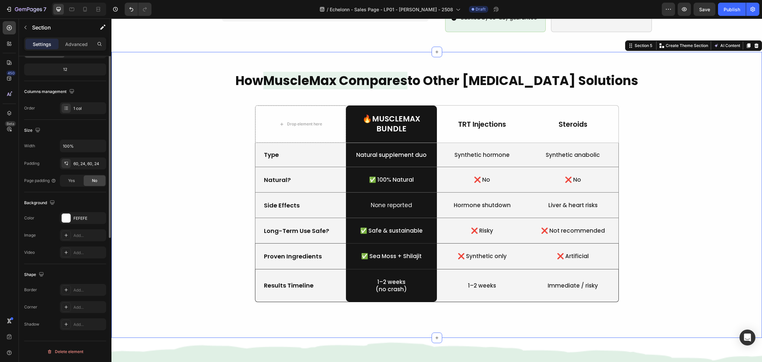
scroll to position [0, 0]
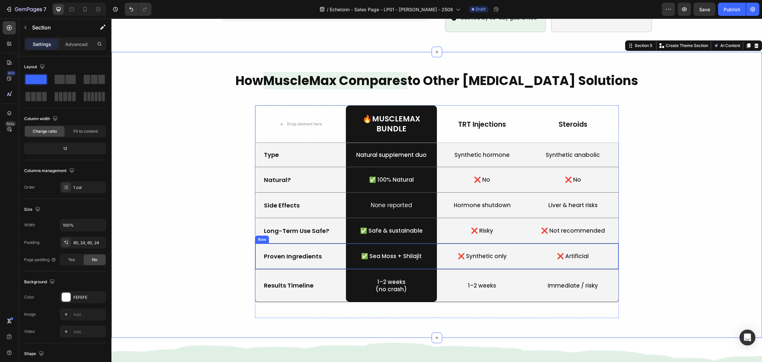
click at [329, 256] on div "Proven Ingredients Text Block" at bounding box center [300, 256] width 91 height 25
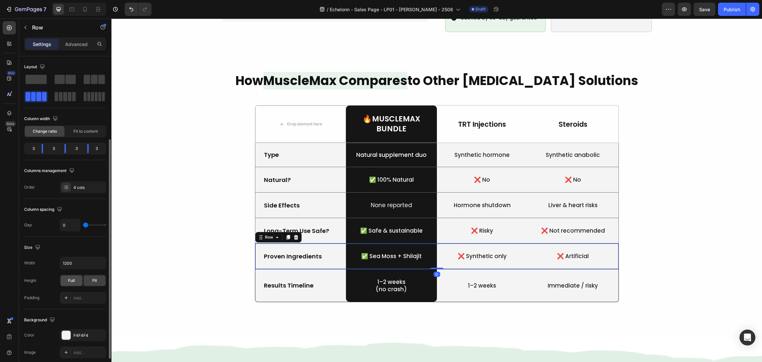
scroll to position [99, 0]
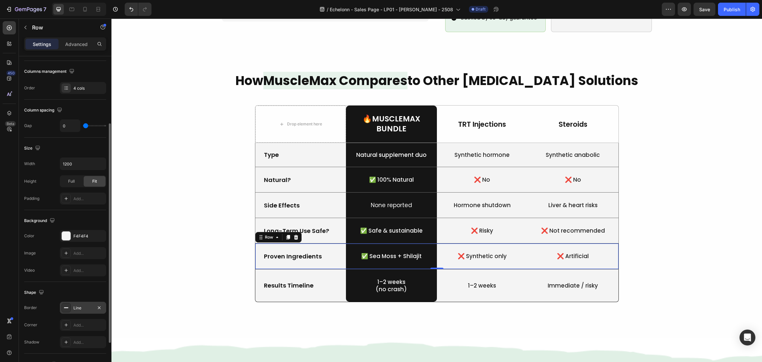
click at [66, 309] on icon at bounding box center [66, 307] width 5 height 5
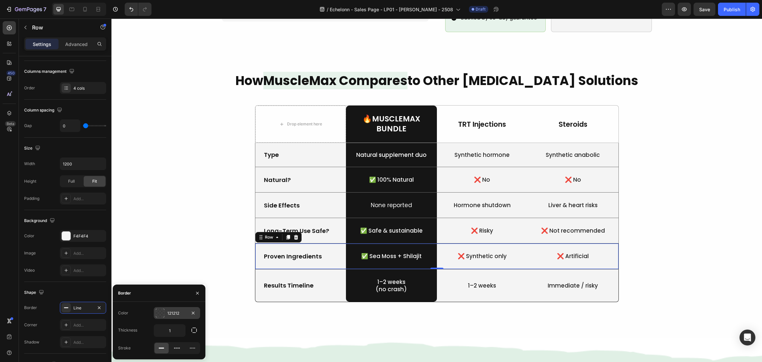
click at [155, 315] on div "121212" at bounding box center [177, 313] width 46 height 12
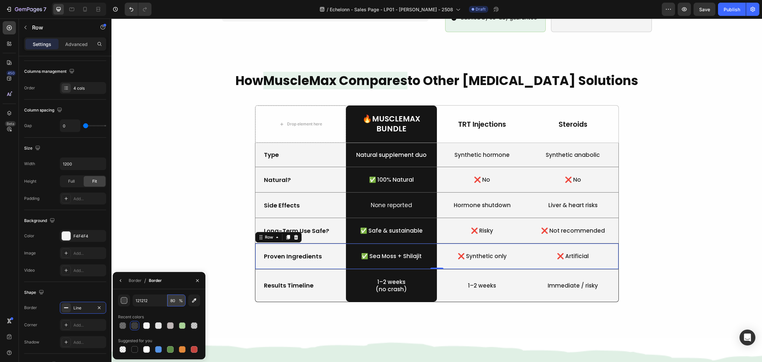
click at [170, 298] on input "80" at bounding box center [176, 301] width 18 height 12
type input "60"
click at [704, 232] on div "How MuscleMax Compares to Other Testosterone Solutions Heading Drop element her…" at bounding box center [436, 195] width 635 height 246
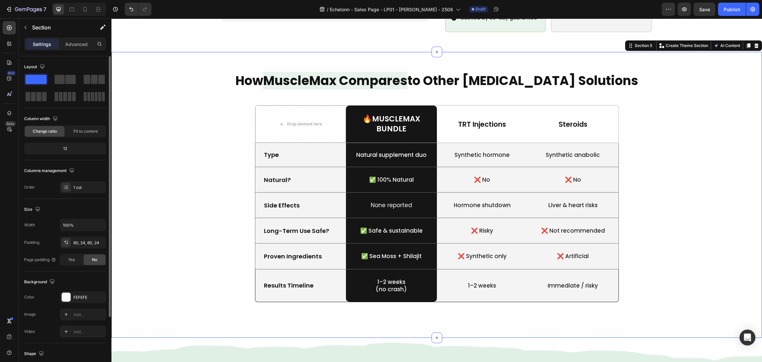
scroll to position [696, 0]
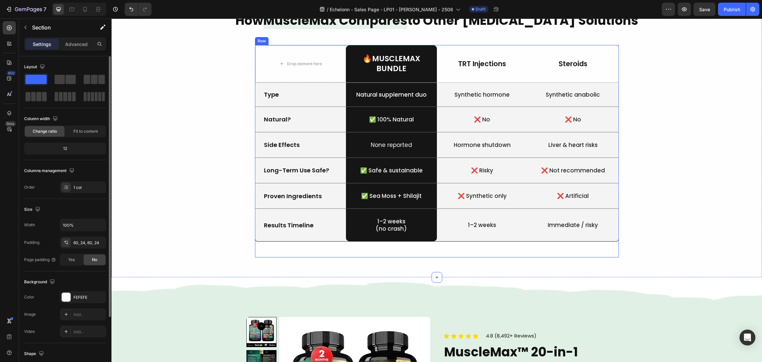
click at [322, 238] on div "Results Timeline Text Block" at bounding box center [300, 225] width 91 height 32
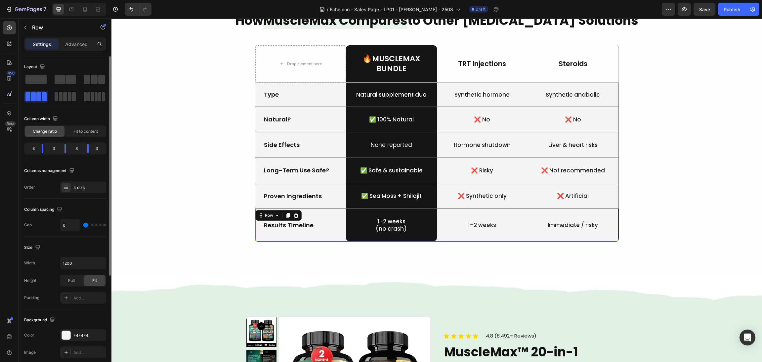
scroll to position [99, 0]
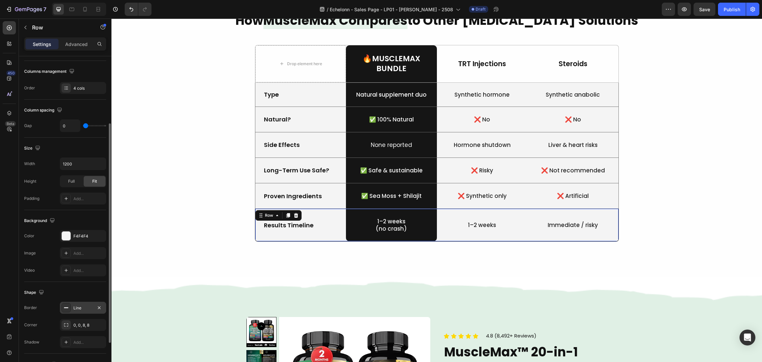
click at [68, 308] on icon at bounding box center [66, 307] width 5 height 5
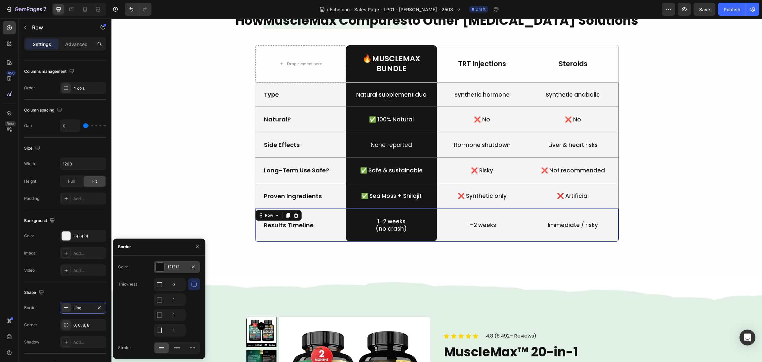
click at [161, 266] on div at bounding box center [160, 267] width 9 height 9
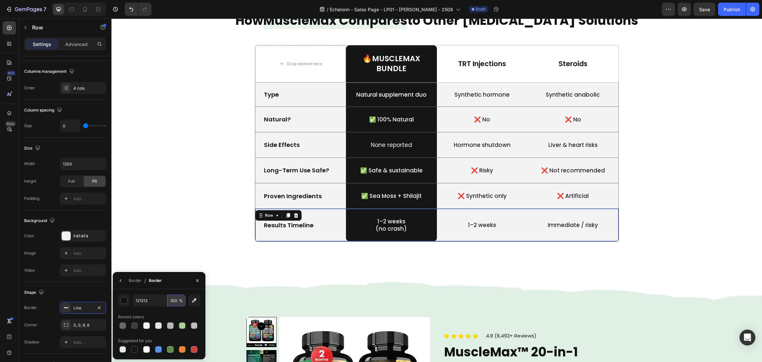
click at [174, 297] on input "100" at bounding box center [176, 301] width 18 height 12
type input "60"
click at [662, 240] on div "How MuscleMax Compares to Other Testosterone Solutions Heading Drop element her…" at bounding box center [436, 135] width 635 height 246
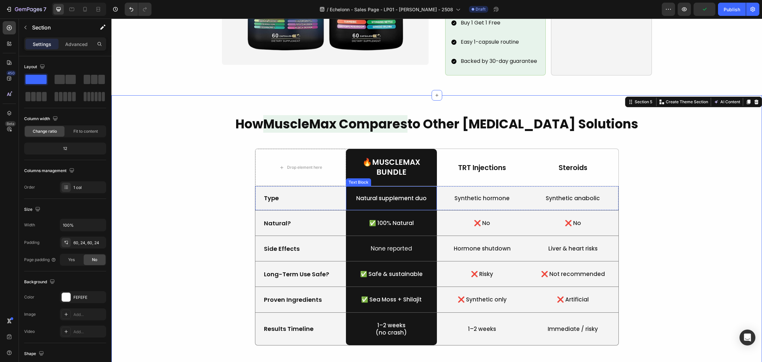
scroll to position [646, 0]
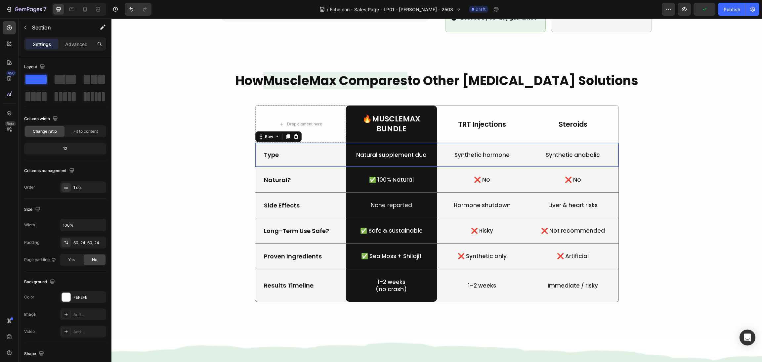
click at [331, 155] on div "Type Text Block" at bounding box center [300, 155] width 91 height 24
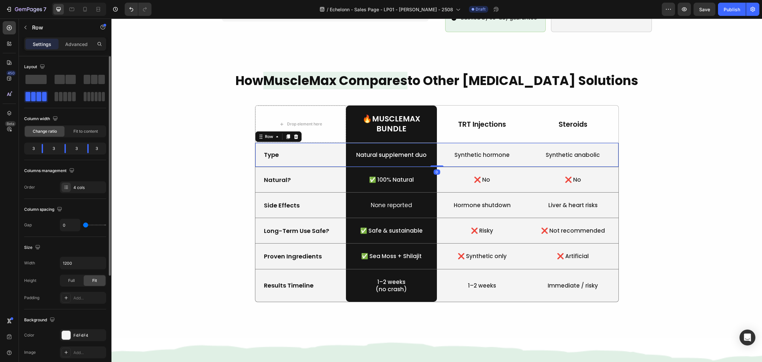
scroll to position [149, 0]
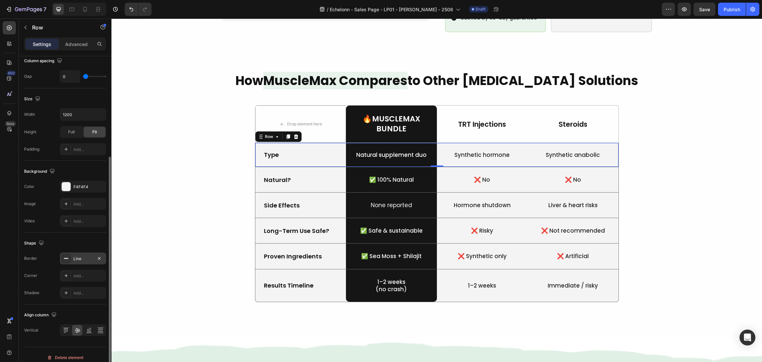
click at [68, 258] on icon at bounding box center [66, 258] width 5 height 5
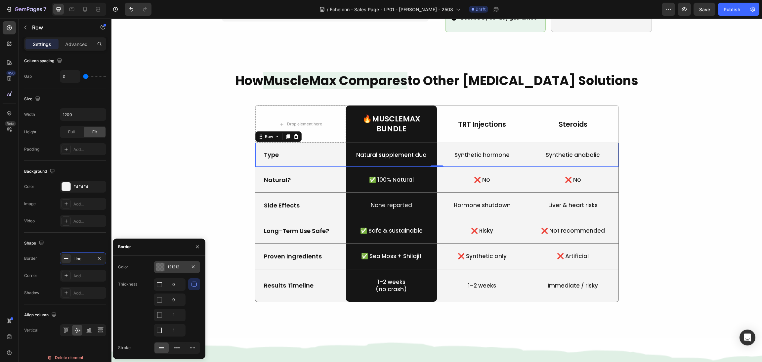
click at [158, 266] on div at bounding box center [160, 267] width 9 height 9
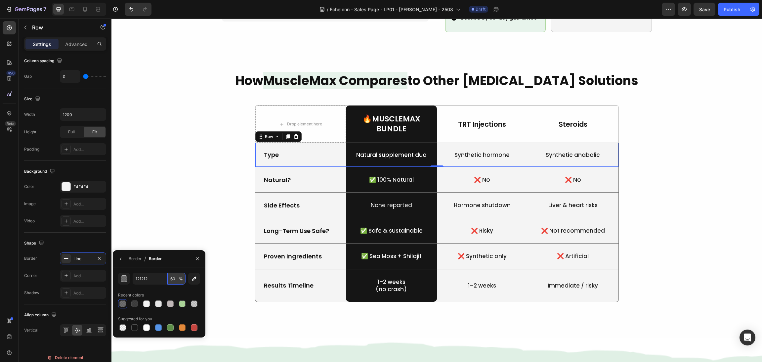
click at [176, 276] on input "60" at bounding box center [176, 279] width 18 height 12
type input "30"
click at [707, 143] on div "How MuscleMax Compares to Other Testosterone Solutions Heading Drop element her…" at bounding box center [436, 195] width 635 height 246
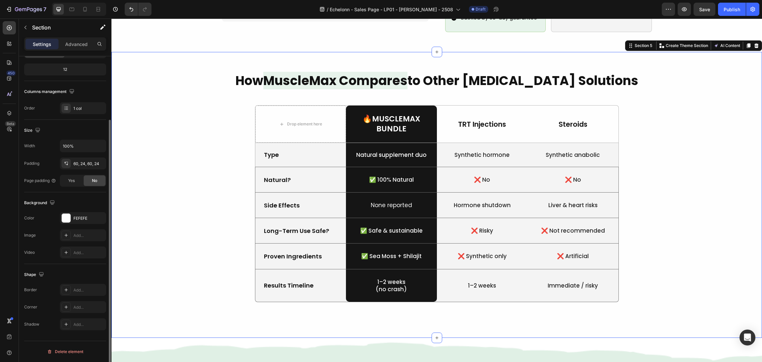
scroll to position [0, 0]
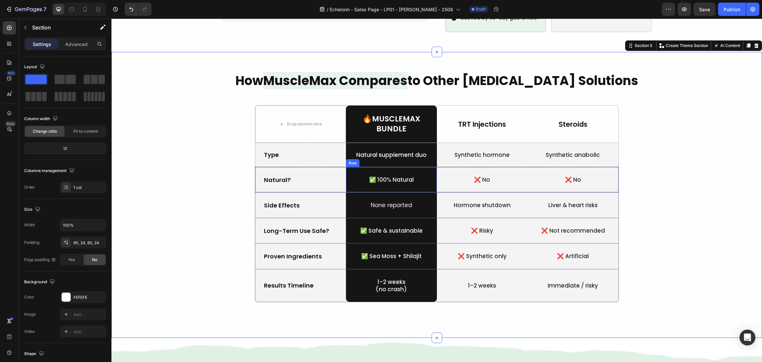
click at [336, 175] on div "Natural? Text Block" at bounding box center [300, 179] width 91 height 25
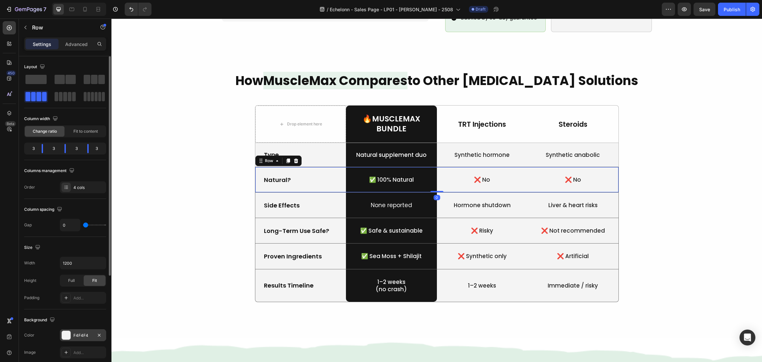
click at [70, 334] on div at bounding box center [66, 335] width 9 height 9
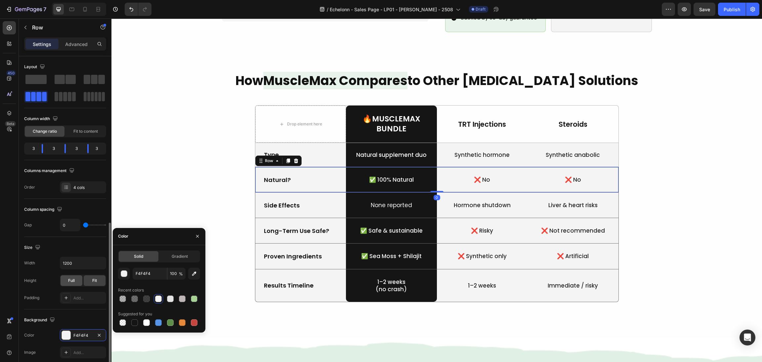
scroll to position [99, 0]
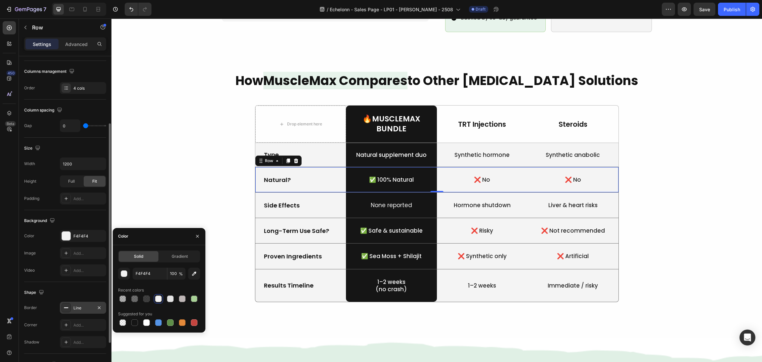
click at [65, 306] on icon at bounding box center [66, 307] width 5 height 5
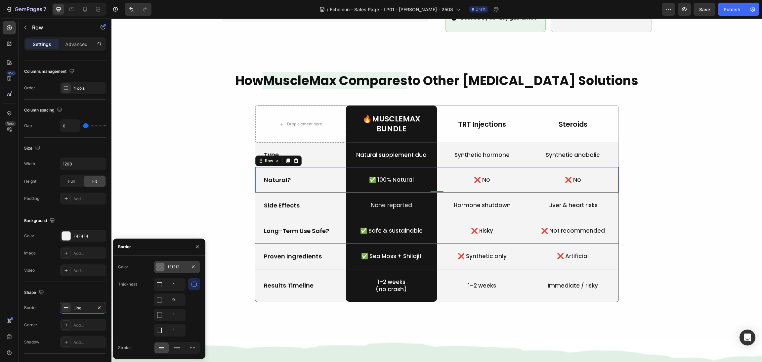
click at [162, 264] on div at bounding box center [160, 267] width 9 height 9
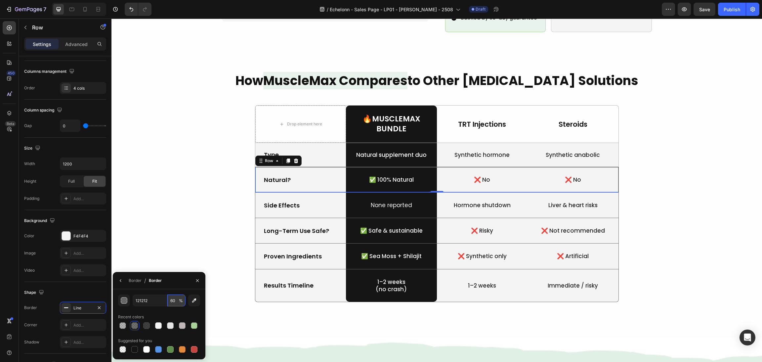
click at [0, 0] on input "60" at bounding box center [0, 0] width 0 height 0
type input "100"
click at [714, 218] on div "How MuscleMax Compares to Other Testosterone Solutions Heading Drop element her…" at bounding box center [436, 195] width 635 height 246
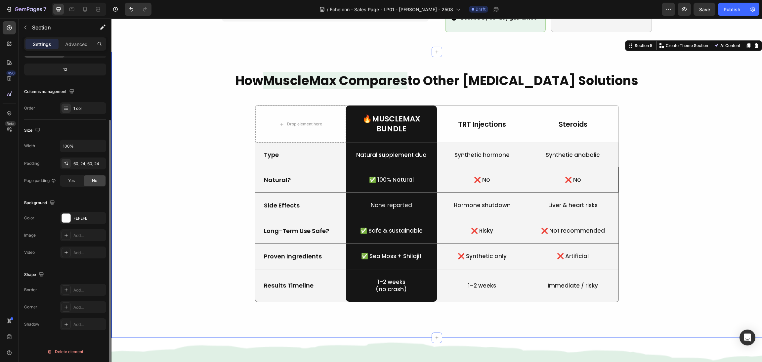
scroll to position [0, 0]
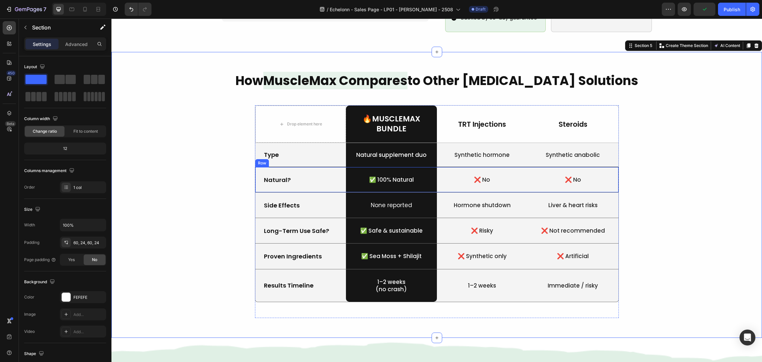
click at [333, 179] on div "Natural? Text Block" at bounding box center [300, 179] width 91 height 25
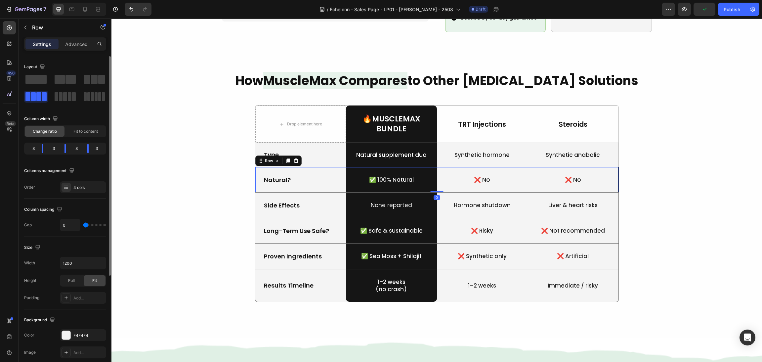
scroll to position [149, 0]
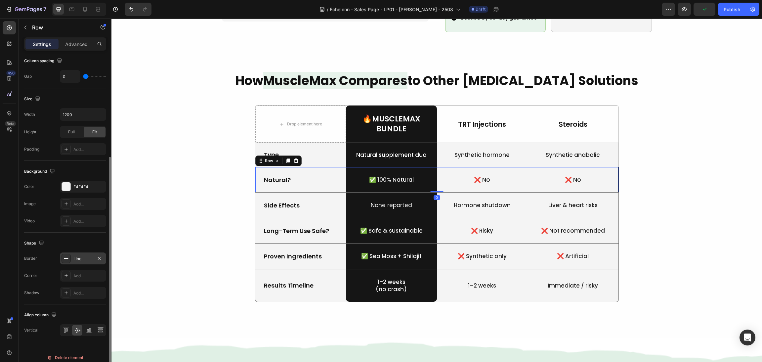
click at [64, 261] on icon at bounding box center [66, 258] width 5 height 5
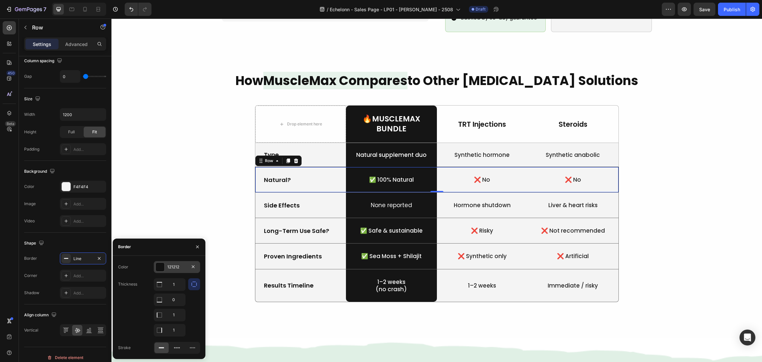
click at [159, 267] on div at bounding box center [160, 267] width 9 height 9
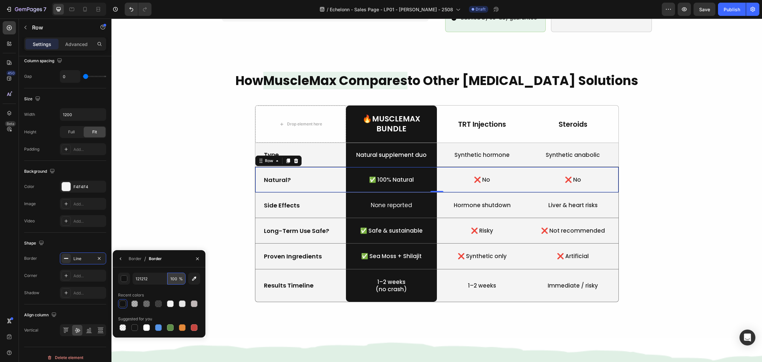
click at [174, 277] on input "100" at bounding box center [176, 279] width 18 height 12
type input "30"
click at [688, 202] on div "How MuscleMax Compares to Other Testosterone Solutions Heading Drop element her…" at bounding box center [436, 195] width 635 height 246
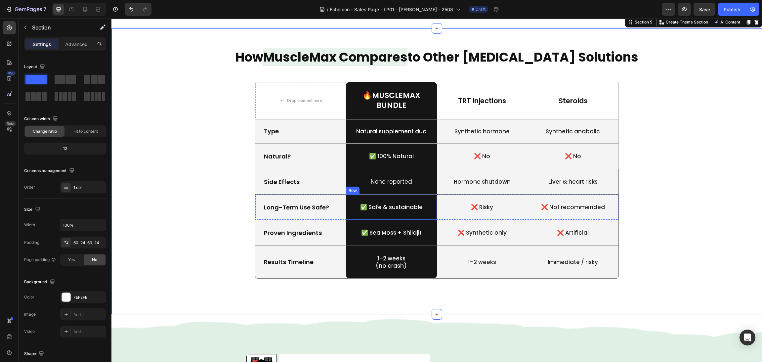
scroll to position [646, 0]
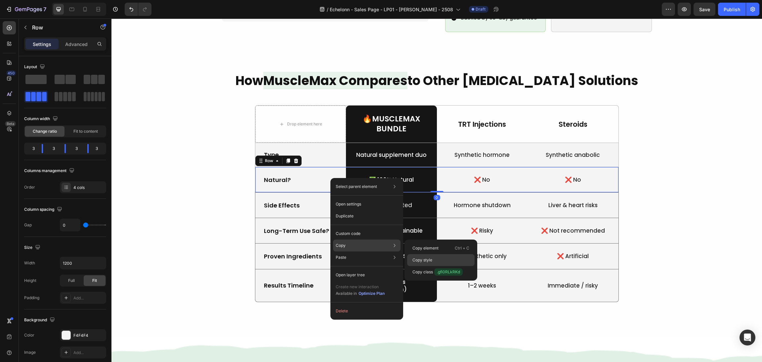
click at [441, 266] on div "Copy style" at bounding box center [441, 272] width 68 height 12
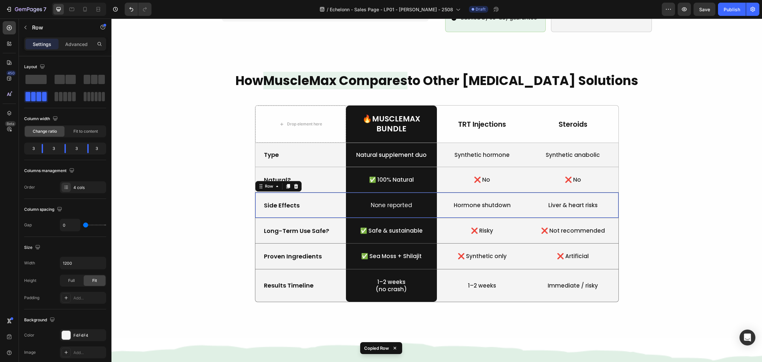
click at [329, 205] on div "Side Effects Text Block" at bounding box center [300, 205] width 91 height 25
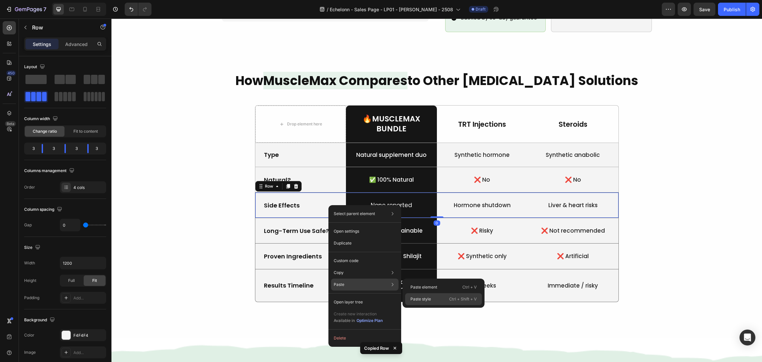
click at [425, 297] on p "Paste style" at bounding box center [421, 299] width 21 height 6
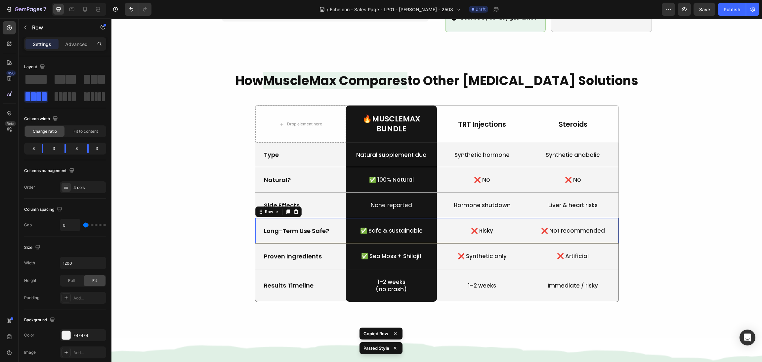
click at [330, 229] on div "Long-Term Use Safe? Text Block" at bounding box center [300, 230] width 91 height 25
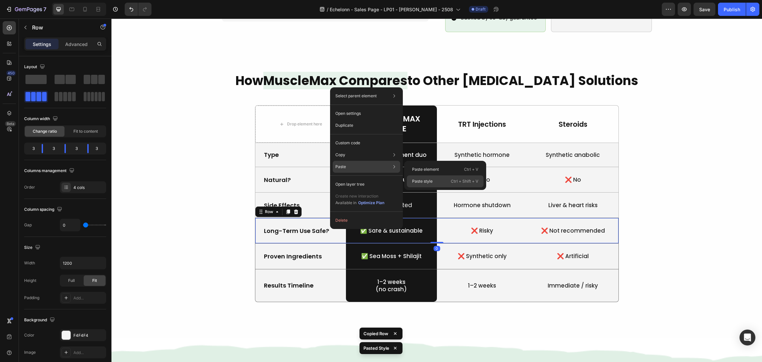
click at [422, 178] on div "Paste style Ctrl + Shift + V" at bounding box center [445, 181] width 77 height 12
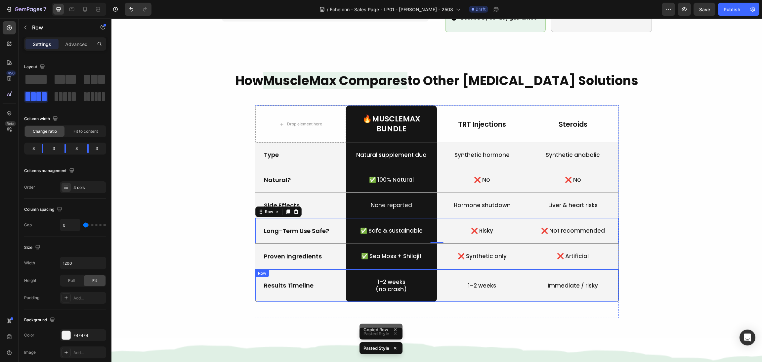
click at [319, 269] on div "Results Timeline Text Block" at bounding box center [300, 285] width 91 height 32
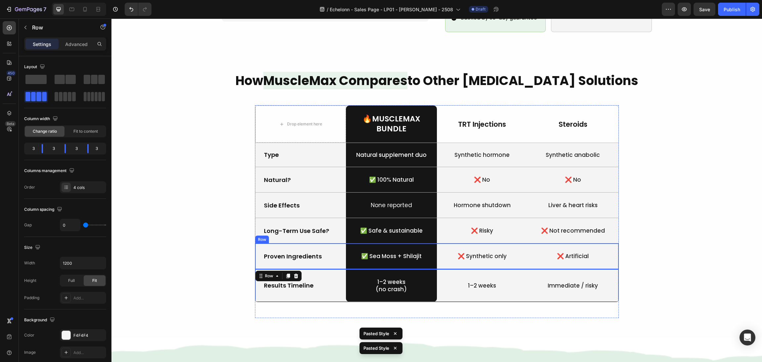
click at [320, 254] on div "Proven Ingredients Text Block" at bounding box center [300, 256] width 91 height 25
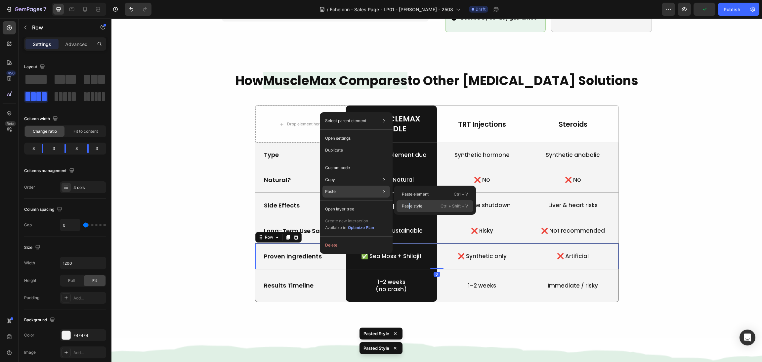
drag, startPoint x: 409, startPoint y: 201, endPoint x: 299, endPoint y: 184, distance: 111.9
click at [410, 202] on div "Paste style Ctrl + Shift + V" at bounding box center [435, 206] width 77 height 12
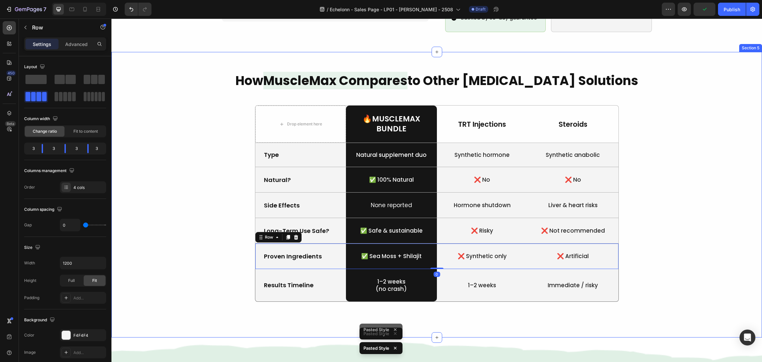
click at [688, 233] on div "How MuscleMax Compares to Other Testosterone Solutions Heading Drop element her…" at bounding box center [436, 195] width 635 height 246
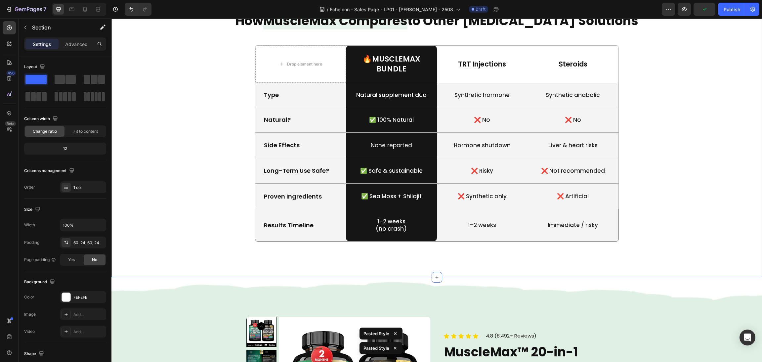
scroll to position [696, 0]
click at [329, 206] on div "Proven Ingredients Text Block" at bounding box center [300, 195] width 91 height 25
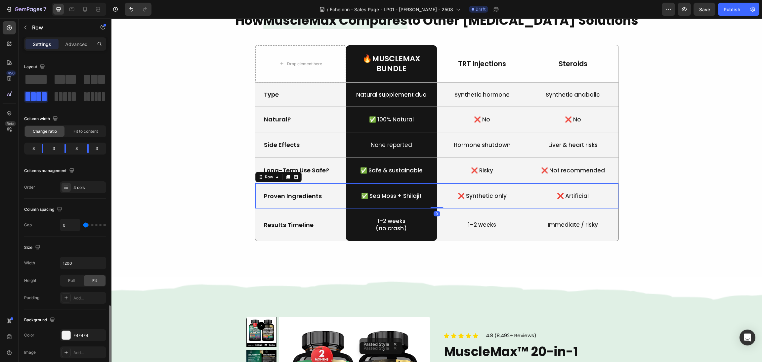
scroll to position [149, 0]
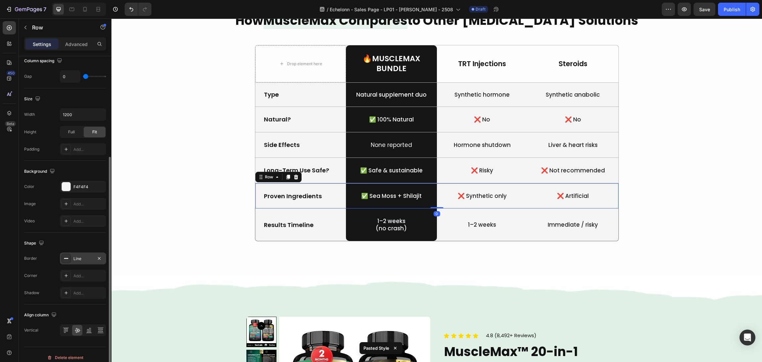
click at [61, 256] on div "Line" at bounding box center [83, 258] width 46 height 12
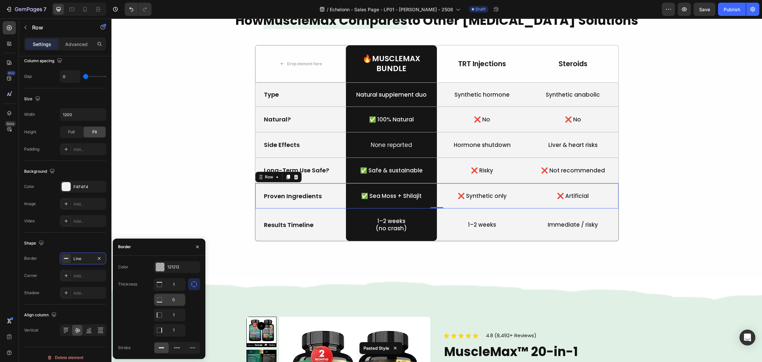
click at [174, 291] on input "0" at bounding box center [169, 285] width 31 height 12
type input "1"
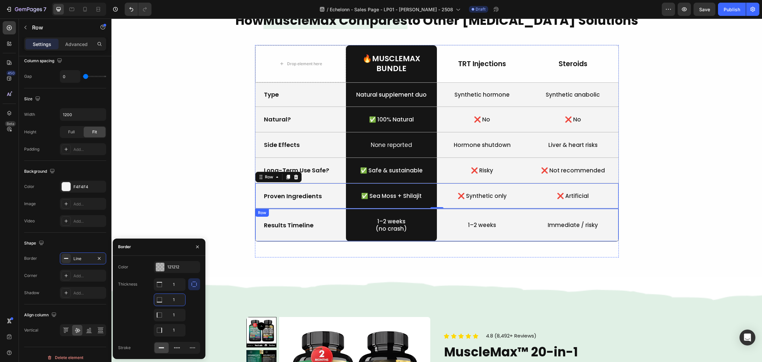
click at [269, 239] on div "Results Timeline Text Block" at bounding box center [300, 225] width 91 height 32
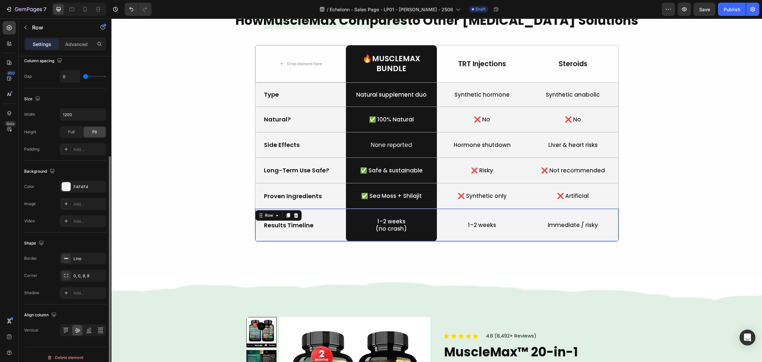
scroll to position [148, 0]
click at [65, 258] on icon at bounding box center [66, 258] width 5 height 5
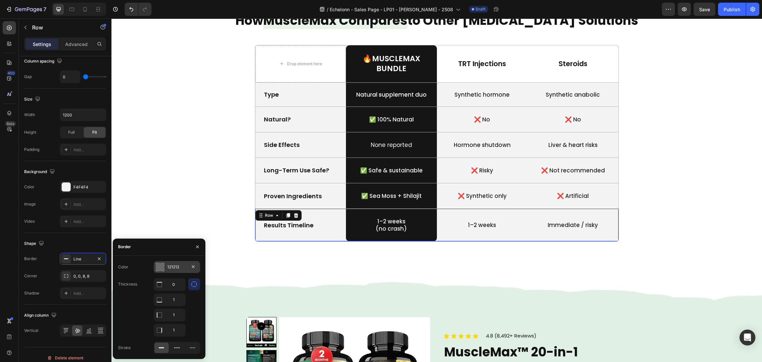
click at [158, 263] on div at bounding box center [160, 267] width 9 height 9
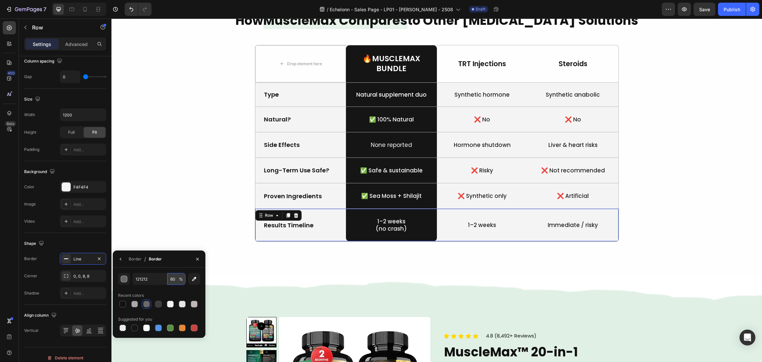
click at [177, 277] on input "60" at bounding box center [176, 279] width 18 height 12
type input "30"
click at [692, 157] on div "How MuscleMax Compares to Other Testosterone Solutions Heading Drop element her…" at bounding box center [436, 135] width 635 height 246
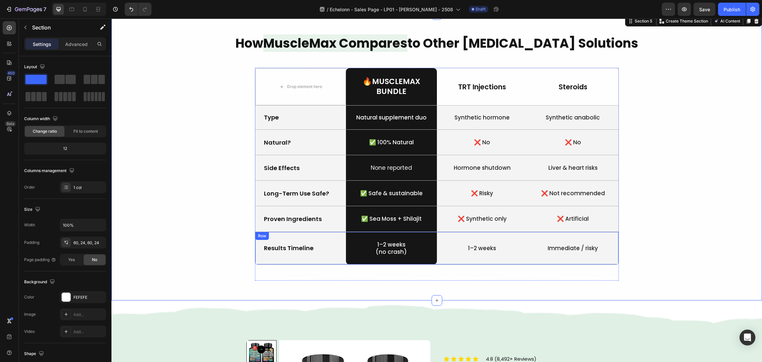
scroll to position [646, 0]
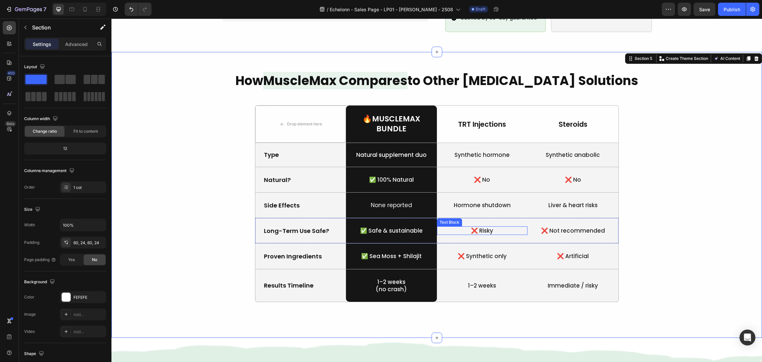
click at [432, 226] on div "✅ Safe & sustainable" at bounding box center [391, 230] width 91 height 9
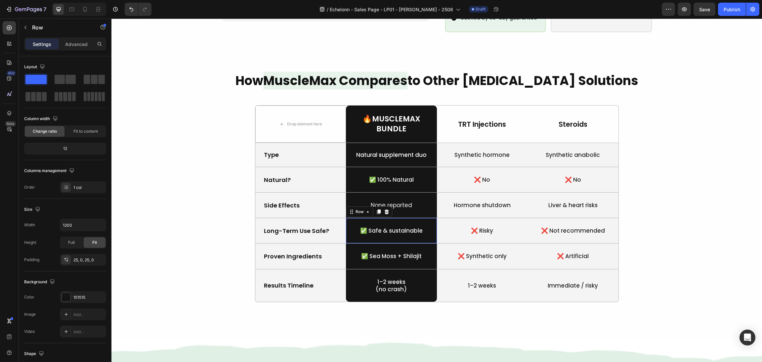
click at [427, 218] on div "✅ Safe & sustainable Text Block Row 0" at bounding box center [391, 230] width 91 height 25
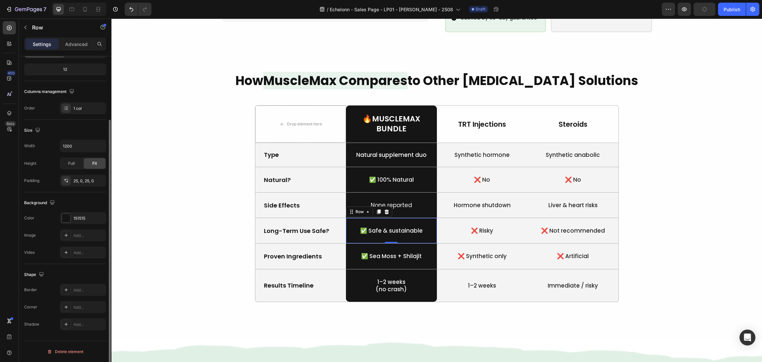
click at [62, 300] on div "Border Add... Corner Add... Shadow Add..." at bounding box center [65, 307] width 82 height 46
click at [64, 302] on div "Add..." at bounding box center [83, 307] width 46 height 12
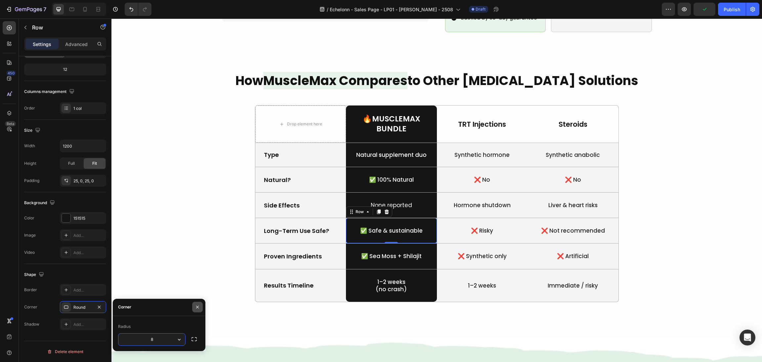
click at [196, 307] on icon "button" at bounding box center [197, 306] width 5 height 5
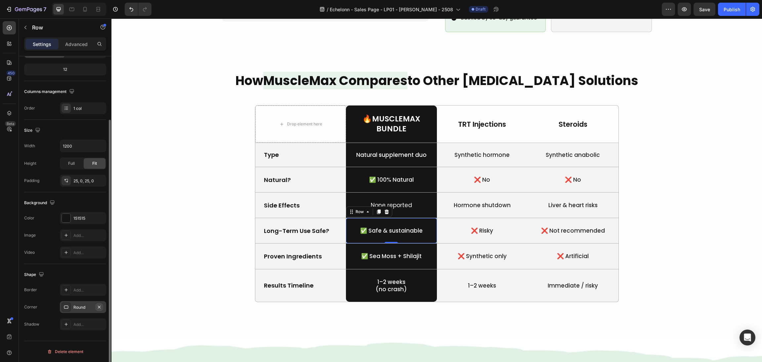
click at [98, 304] on button "button" at bounding box center [99, 307] width 8 height 8
click at [167, 252] on div "How MuscleMax Compares to Other Testosterone Solutions Heading Drop element her…" at bounding box center [436, 195] width 635 height 246
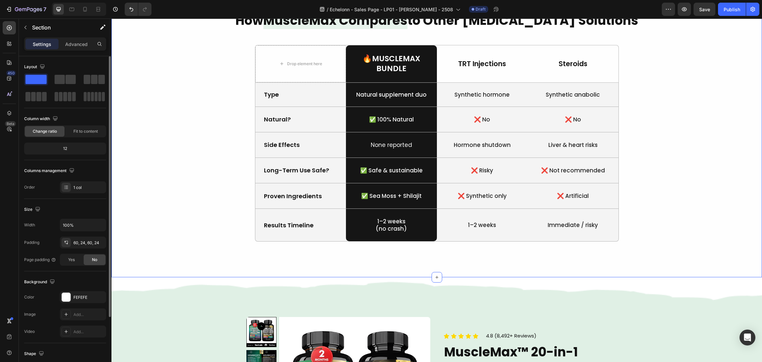
scroll to position [676, 0]
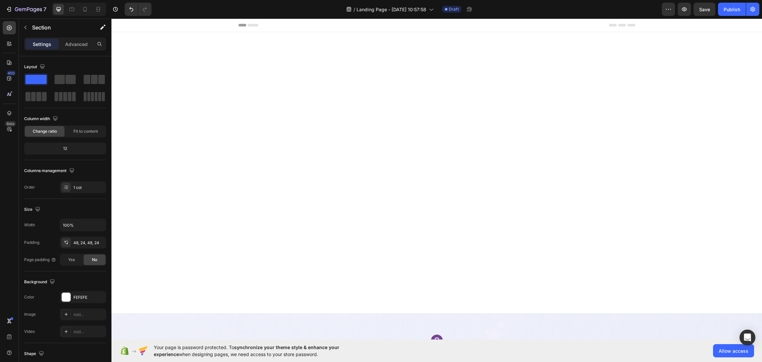
scroll to position [405, 0]
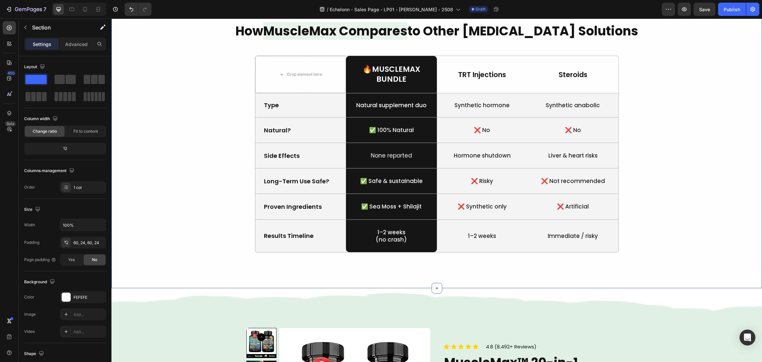
scroll to position [646, 0]
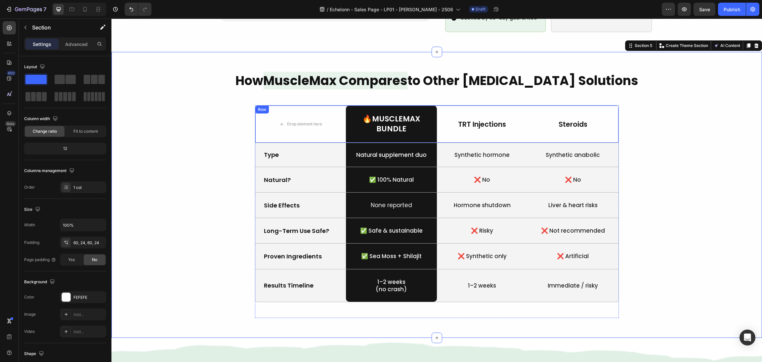
click at [481, 120] on p "TRT Injections" at bounding box center [483, 124] width 90 height 9
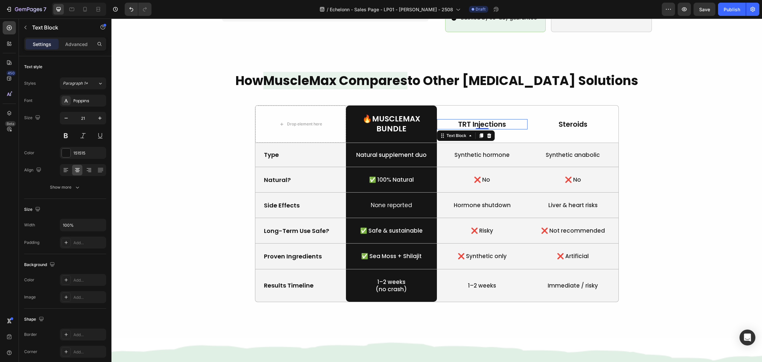
click at [481, 120] on p "TRT Injections" at bounding box center [483, 124] width 90 height 9
click at [468, 120] on p "TRT Injections" at bounding box center [483, 124] width 90 height 9
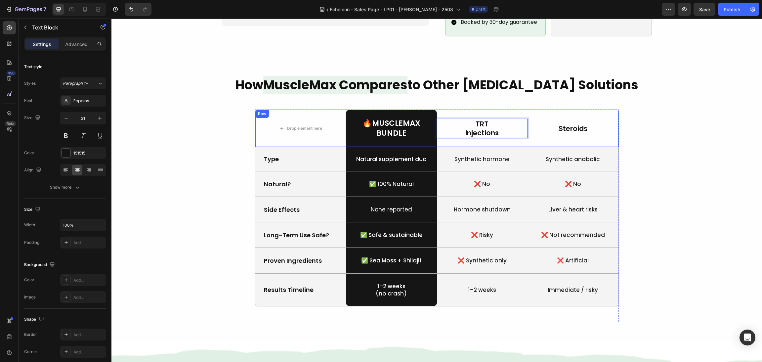
click at [656, 138] on div "How MuscleMax Compares to Other [MEDICAL_DATA] Solutions Heading Drop element h…" at bounding box center [436, 199] width 635 height 246
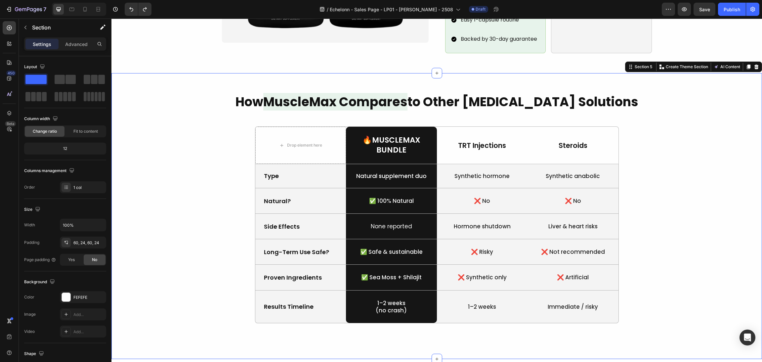
scroll to position [642, 0]
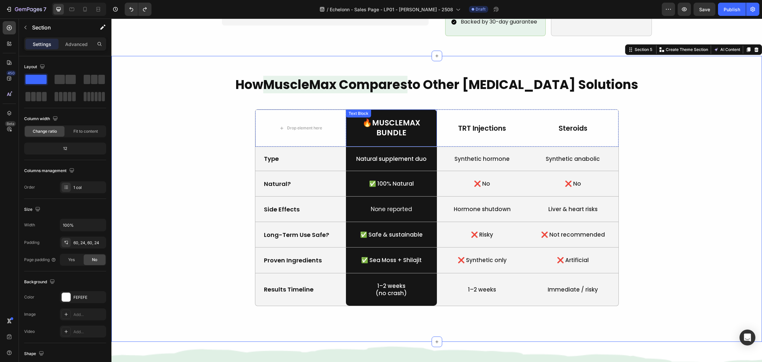
click at [394, 118] on p "🔥MuscleMax" at bounding box center [392, 123] width 90 height 10
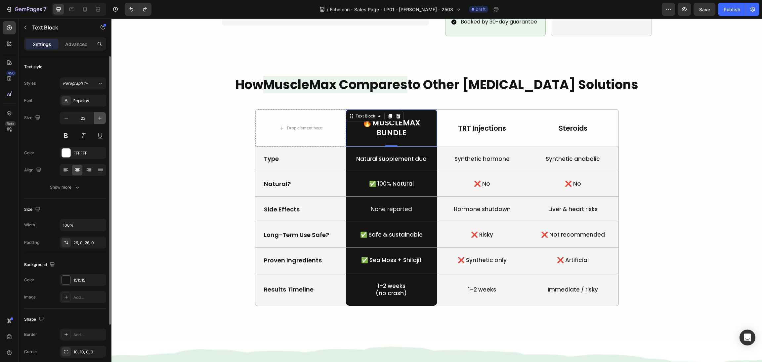
click at [100, 122] on button "button" at bounding box center [100, 118] width 12 height 12
type input "24"
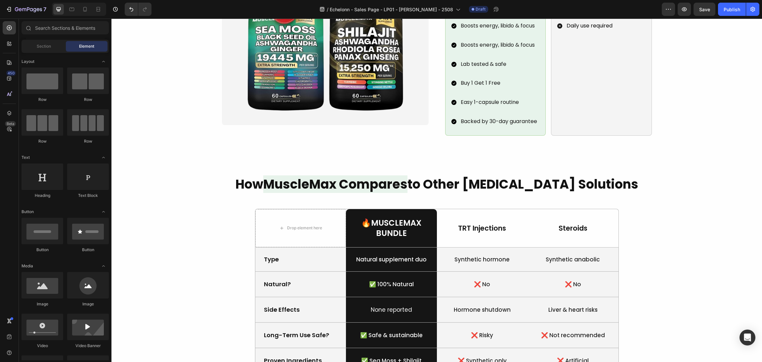
scroll to position [614, 0]
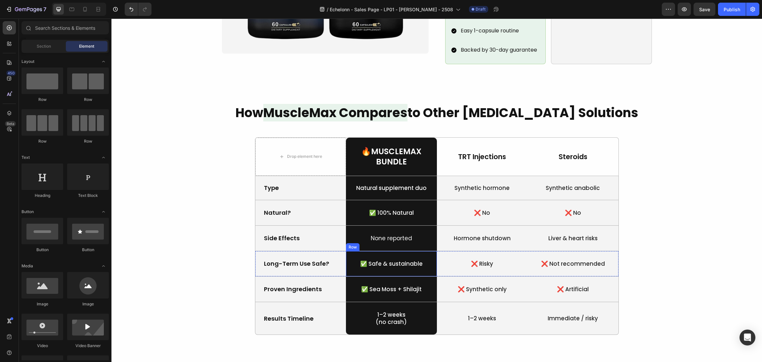
click at [377, 260] on p "✅ Safe & sustainable" at bounding box center [392, 263] width 90 height 7
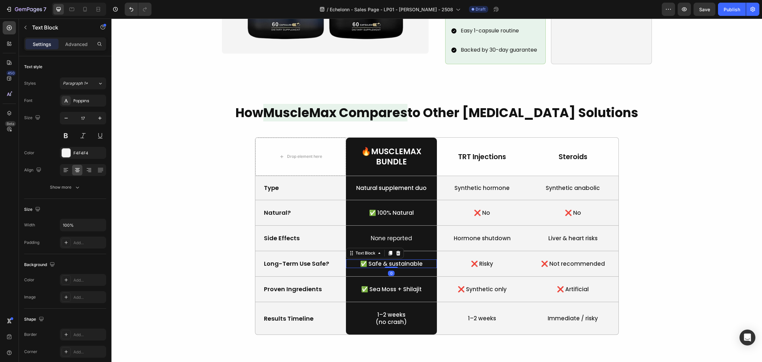
click at [364, 260] on p "✅ Safe & sustainable" at bounding box center [392, 263] width 90 height 7
drag, startPoint x: 364, startPoint y: 252, endPoint x: 360, endPoint y: 252, distance: 4.0
click at [360, 260] on p "✅ Safe & sustainable" at bounding box center [392, 263] width 90 height 7
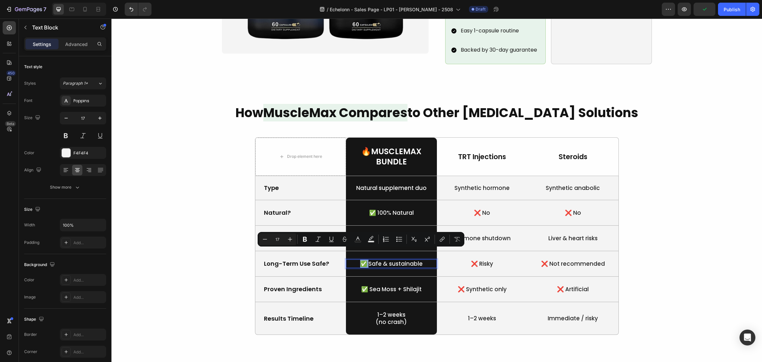
copy p "✅"
click at [371, 235] on p "None reported" at bounding box center [392, 238] width 90 height 7
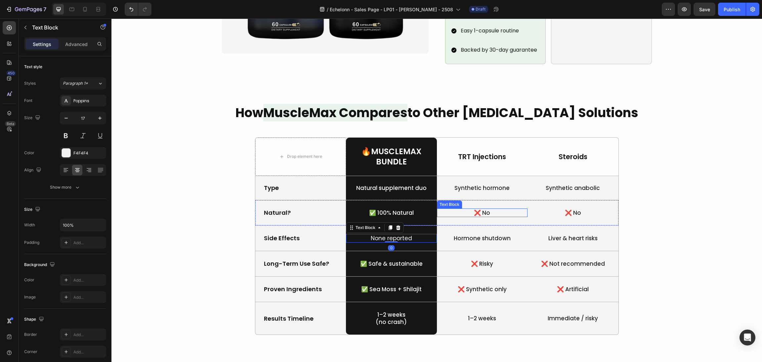
click at [478, 200] on div "❌ No Text Block" at bounding box center [482, 212] width 91 height 25
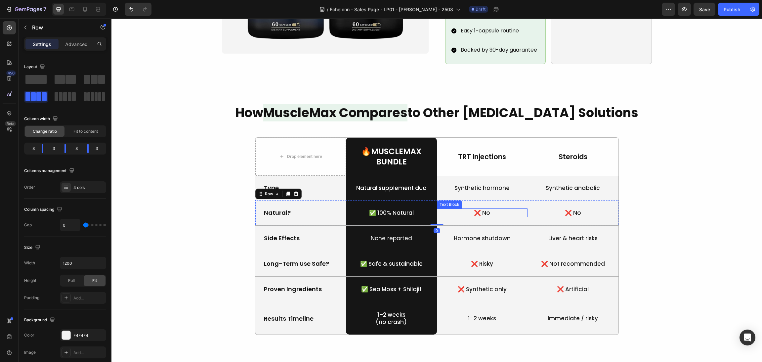
click at [476, 209] on p "❌ No" at bounding box center [483, 212] width 90 height 7
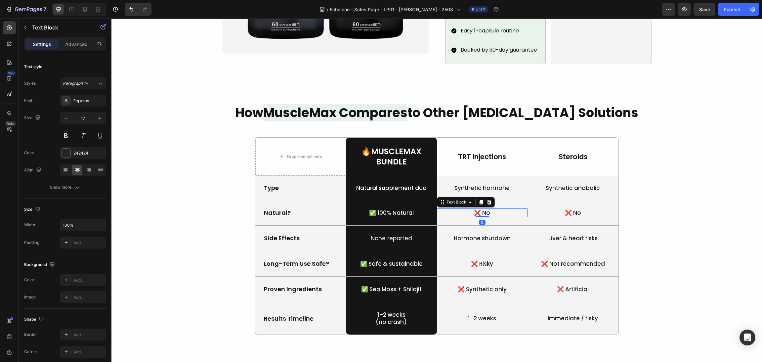
click at [476, 209] on p "❌ No" at bounding box center [483, 212] width 90 height 7
drag, startPoint x: 477, startPoint y: 201, endPoint x: 473, endPoint y: 201, distance: 4.0
click at [473, 209] on p "❌ No" at bounding box center [483, 212] width 90 height 7
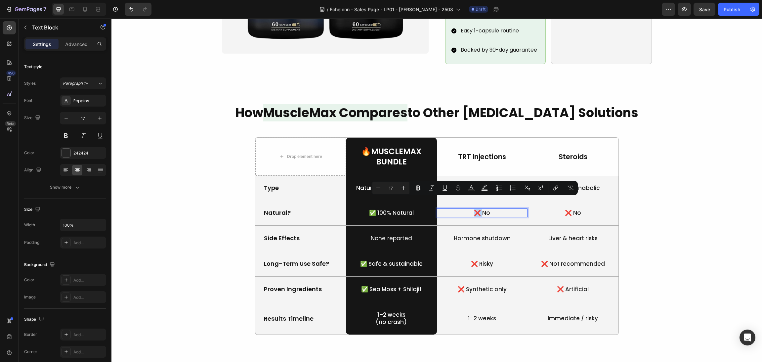
copy p "❌"
click at [363, 235] on p "None reported" at bounding box center [392, 238] width 90 height 7
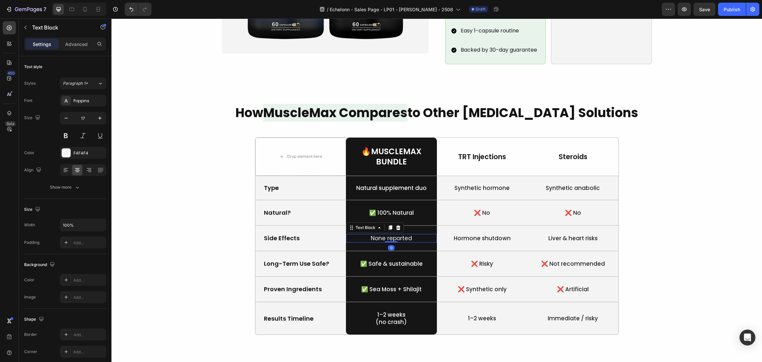
click at [364, 235] on p "None reported" at bounding box center [392, 238] width 90 height 7
click at [640, 243] on div "How MuscleMax Compares to Other Testosterone Solutions Heading Drop element her…" at bounding box center [436, 227] width 635 height 247
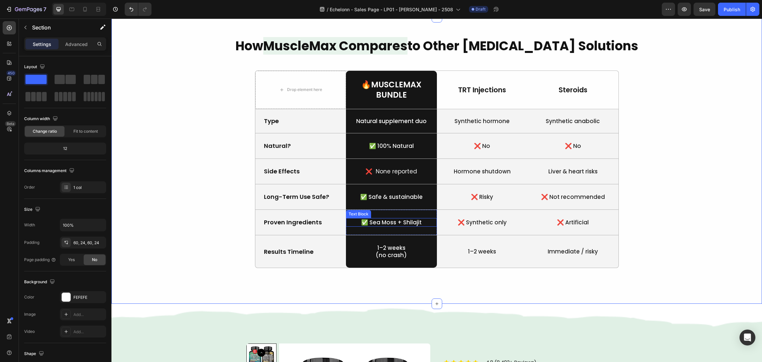
scroll to position [664, 0]
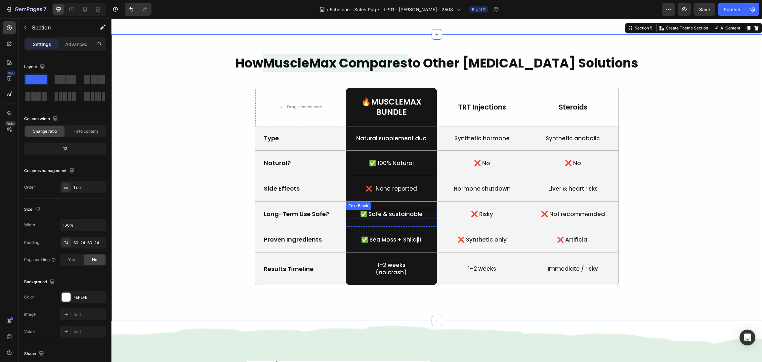
click at [377, 210] on p "✅ Safe & sustainable" at bounding box center [392, 213] width 90 height 7
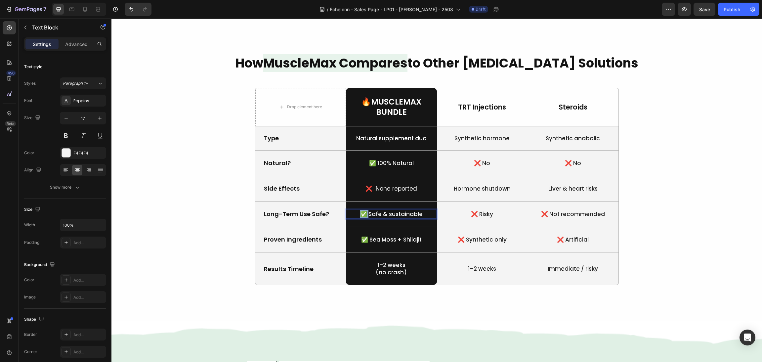
drag, startPoint x: 365, startPoint y: 205, endPoint x: 358, endPoint y: 202, distance: 7.7
click at [358, 210] on p "✅ Safe & sustainable" at bounding box center [392, 213] width 90 height 7
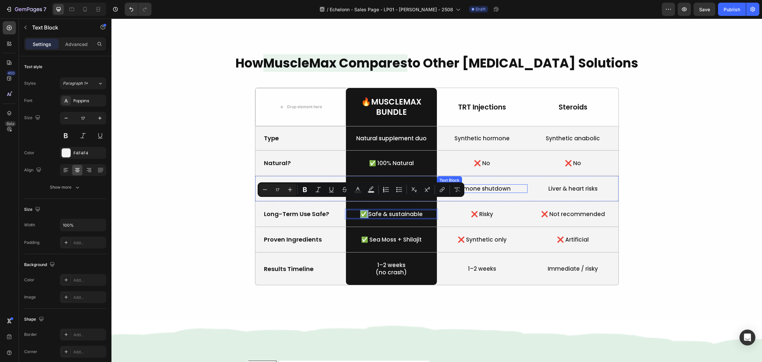
click at [468, 185] on p "Hormone shutdown" at bounding box center [483, 188] width 90 height 7
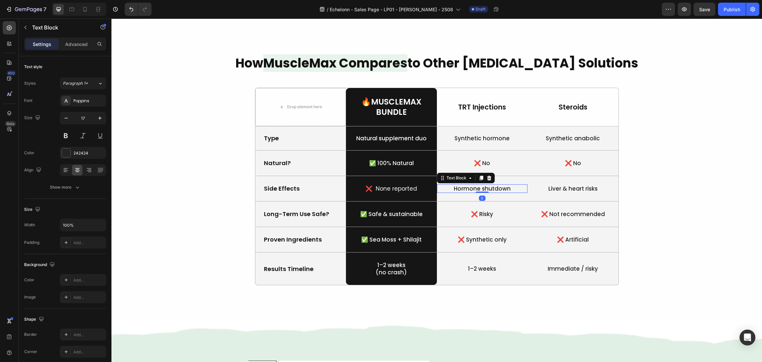
click at [447, 185] on p "Hormone shutdown" at bounding box center [483, 188] width 90 height 7
click at [549, 185] on p "Liver & heart risks" at bounding box center [573, 188] width 90 height 7
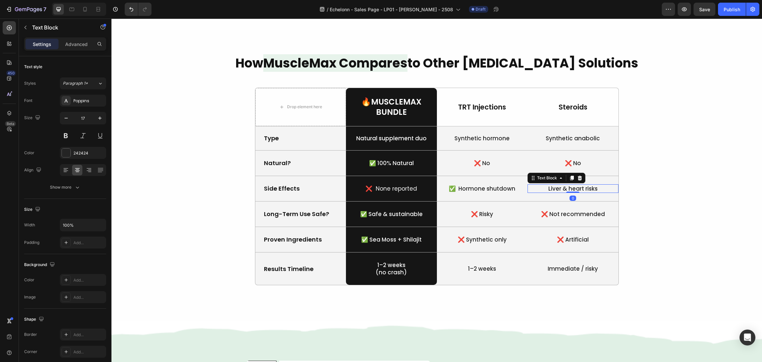
click at [545, 185] on p "Liver & heart risks" at bounding box center [573, 188] width 90 height 7
click at [662, 173] on div "How MuscleMax Compares to Other Testosterone Solutions Heading Drop element her…" at bounding box center [436, 177] width 635 height 247
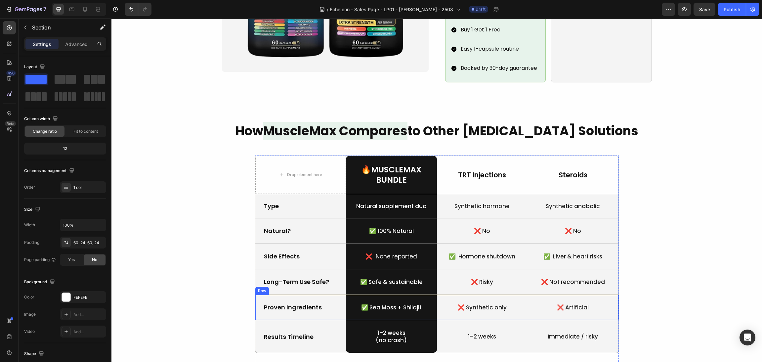
scroll to position [646, 0]
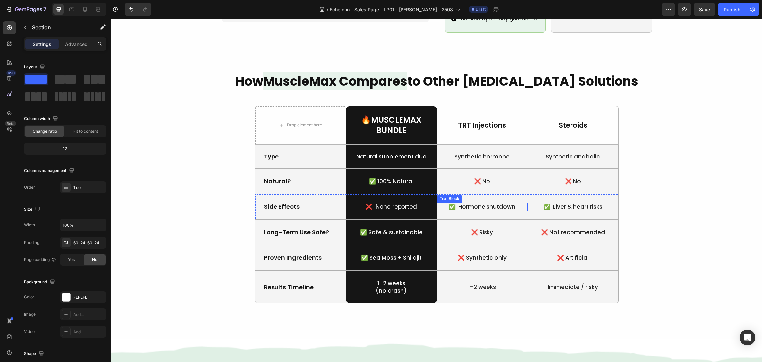
click at [452, 203] on p "✅ Hormone shutdown" at bounding box center [483, 206] width 90 height 7
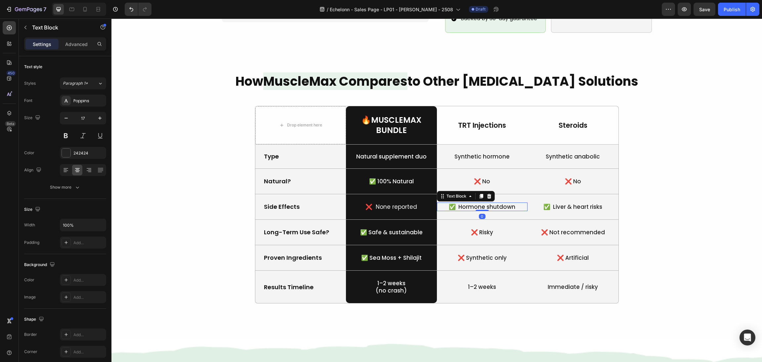
click at [455, 203] on p "✅ Hormone shutdown" at bounding box center [483, 206] width 90 height 7
drag, startPoint x: 455, startPoint y: 197, endPoint x: 445, endPoint y: 195, distance: 9.6
click at [445, 203] on p "✅ Hormone shutdown" at bounding box center [483, 206] width 90 height 7
drag, startPoint x: 453, startPoint y: 198, endPoint x: 449, endPoint y: 197, distance: 3.7
click at [449, 203] on p "✅ Hormone shutdown" at bounding box center [483, 206] width 90 height 7
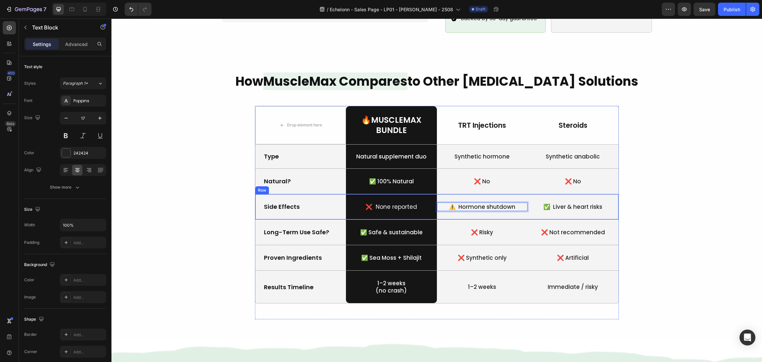
click at [554, 203] on p "✅ Liver & heart risks" at bounding box center [573, 206] width 90 height 7
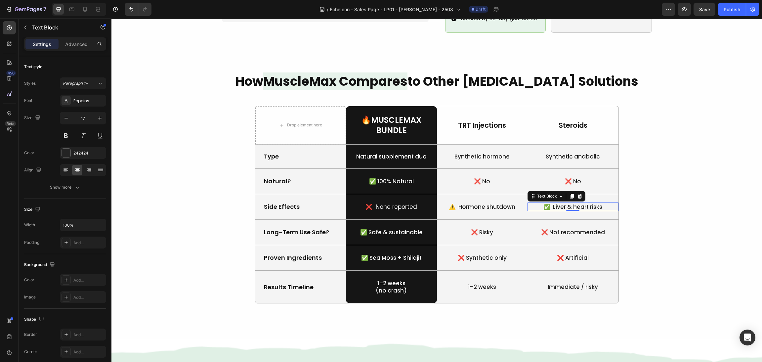
click at [545, 203] on p "✅ Liver & heart risks" at bounding box center [573, 206] width 90 height 7
click at [538, 203] on p "✅ Liver & heart risks" at bounding box center [573, 206] width 90 height 7
click at [656, 218] on div "How MuscleMax Compares to Other Testosterone Solutions Heading Drop element her…" at bounding box center [436, 195] width 635 height 247
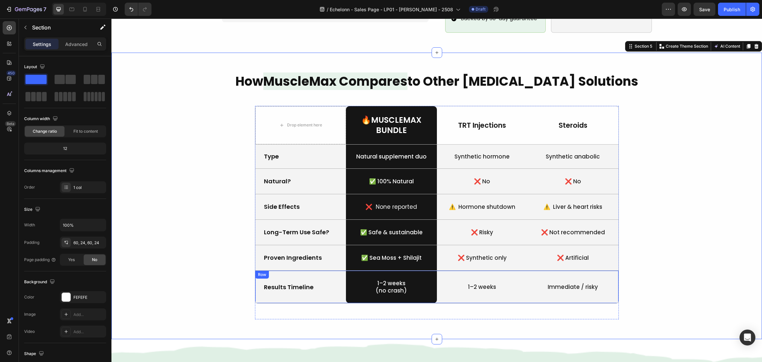
click at [569, 283] on p "Immediate / risky" at bounding box center [573, 286] width 90 height 7
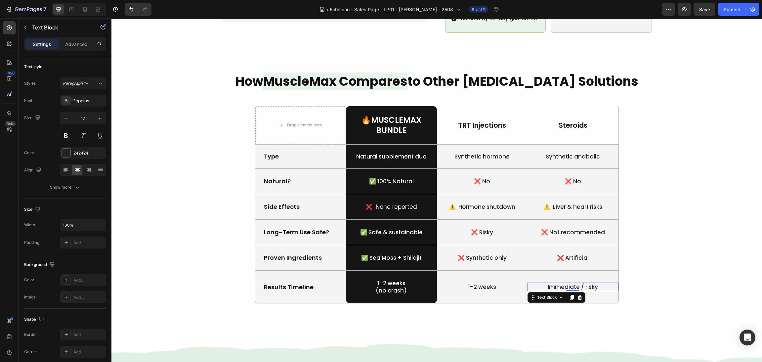
click at [582, 283] on p "Immediate / risky" at bounding box center [573, 286] width 90 height 7
click at [576, 283] on p "Immediate / risky" at bounding box center [573, 286] width 90 height 7
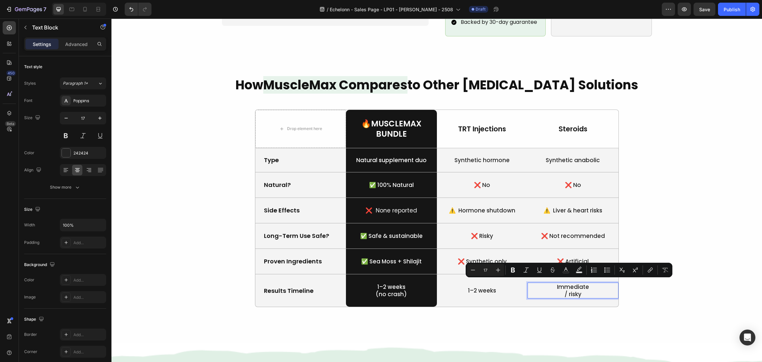
drag, startPoint x: 580, startPoint y: 280, endPoint x: 545, endPoint y: 285, distance: 35.4
click at [545, 291] on p "/ risky" at bounding box center [573, 294] width 90 height 7
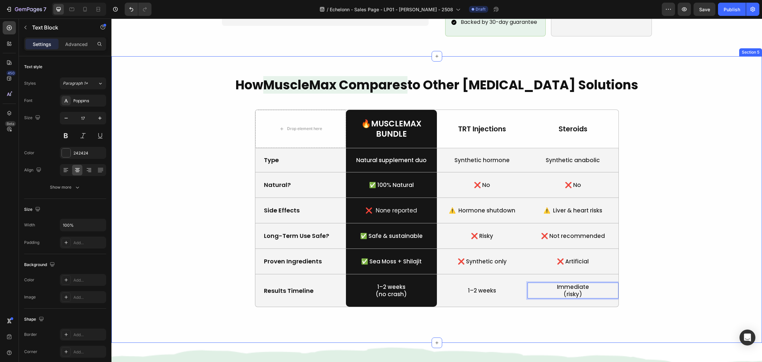
click at [686, 275] on div "How MuscleMax Compares to Other Testosterone Solutions Heading Drop element her…" at bounding box center [436, 199] width 635 height 247
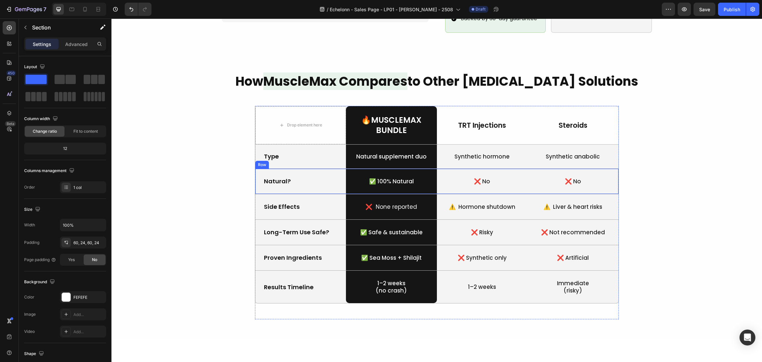
scroll to position [596, 0]
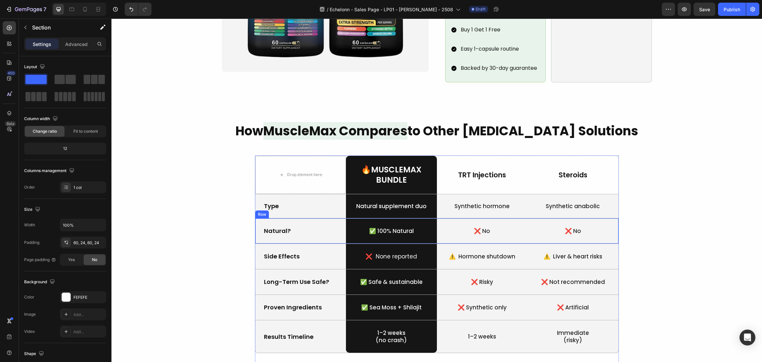
click at [319, 203] on div "Type Text Block" at bounding box center [300, 206] width 91 height 24
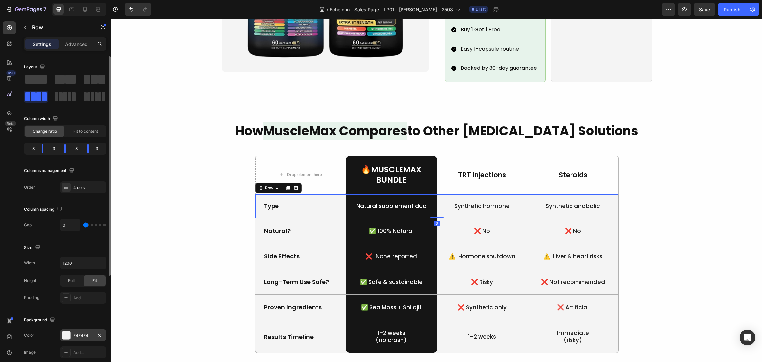
click at [66, 338] on div at bounding box center [66, 335] width 9 height 9
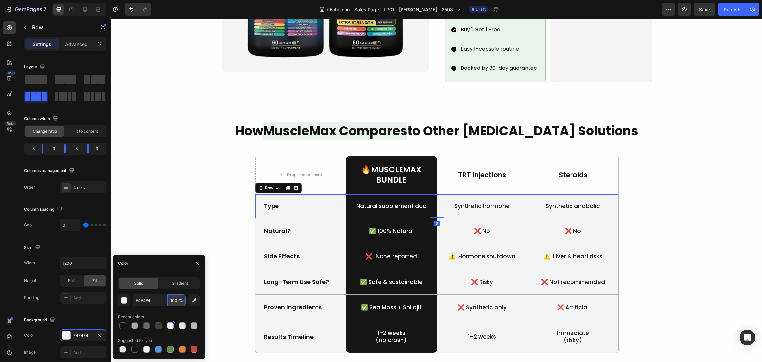
click at [173, 296] on input "100" at bounding box center [176, 301] width 18 height 12
drag, startPoint x: 280, startPoint y: 320, endPoint x: 208, endPoint y: 297, distance: 75.6
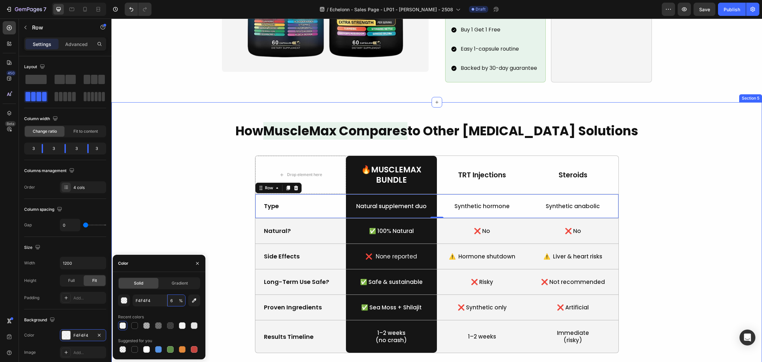
type input "60"
click at [642, 258] on div "How MuscleMax Compares to Other Testosterone Solutions Heading Drop element her…" at bounding box center [436, 245] width 635 height 247
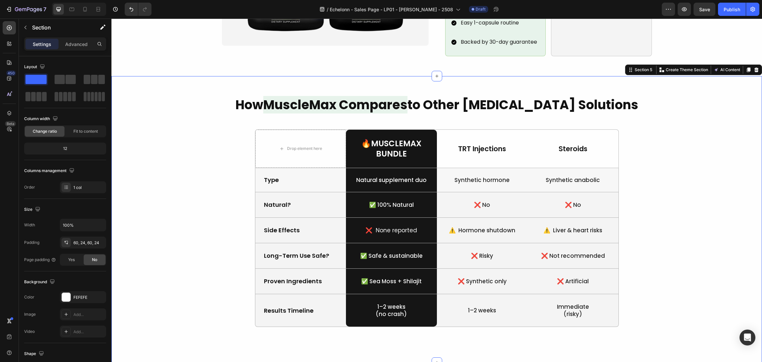
scroll to position [646, 0]
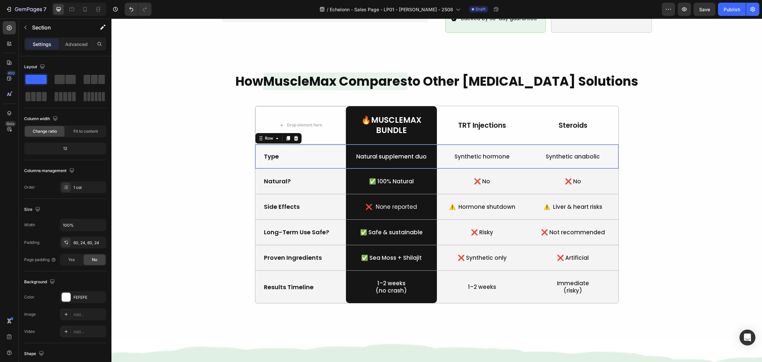
click at [337, 155] on div "Type Text Block" at bounding box center [300, 157] width 91 height 24
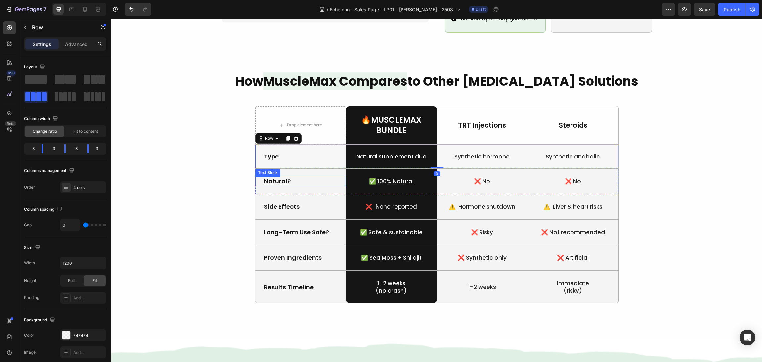
click at [335, 177] on div "Natural? Text Block" at bounding box center [300, 181] width 91 height 9
click at [333, 182] on div "Natural? Text Block" at bounding box center [300, 181] width 91 height 25
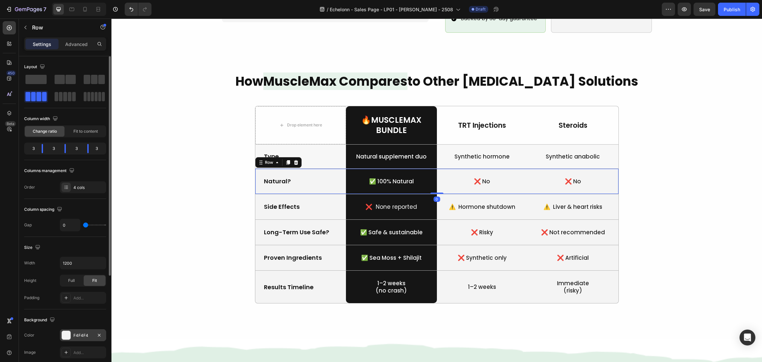
click at [61, 336] on div "F4F4F4" at bounding box center [83, 335] width 46 height 12
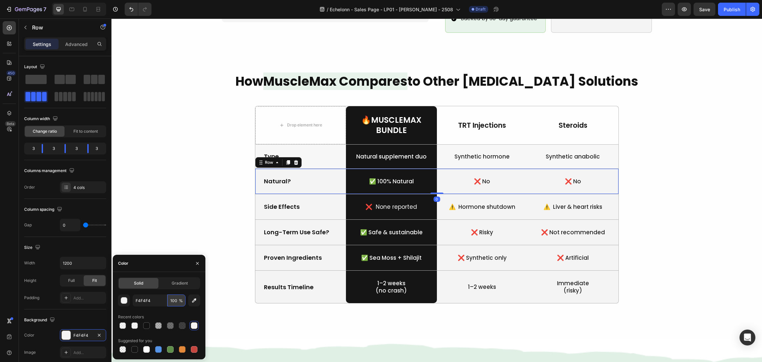
click at [173, 301] on input "100" at bounding box center [176, 301] width 18 height 12
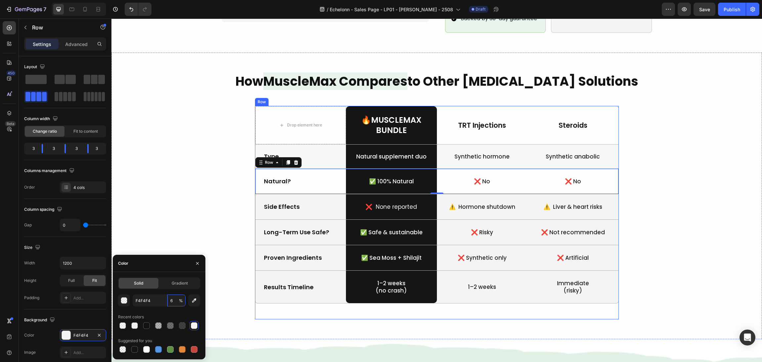
type input "60"
click at [691, 220] on div "How MuscleMax Compares to Other Testosterone Solutions Heading Drop element her…" at bounding box center [436, 195] width 635 height 247
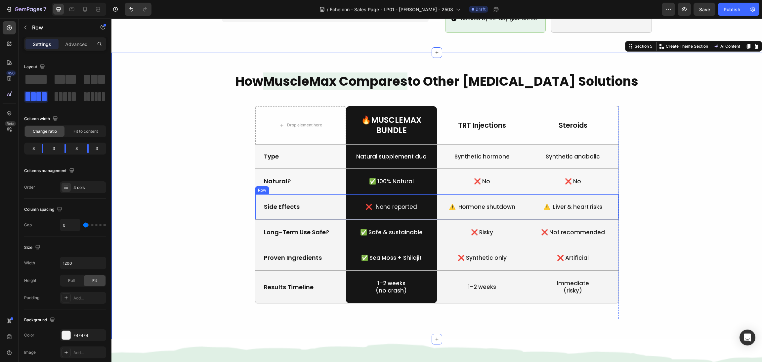
click at [336, 205] on div "Side Effects Text Block" at bounding box center [300, 206] width 91 height 25
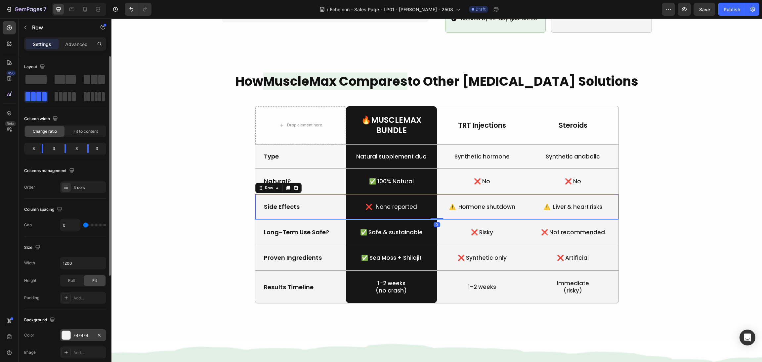
click at [63, 336] on div at bounding box center [66, 335] width 9 height 9
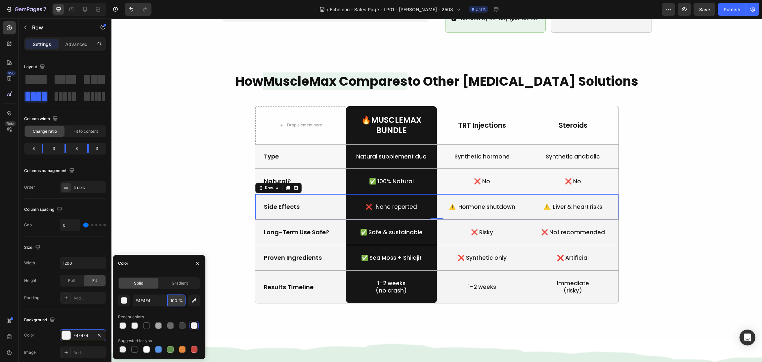
click at [174, 300] on input "100" at bounding box center [176, 301] width 18 height 12
type input "60"
click at [676, 236] on div "How MuscleMax Compares to Other Testosterone Solutions Heading Drop element her…" at bounding box center [436, 195] width 635 height 247
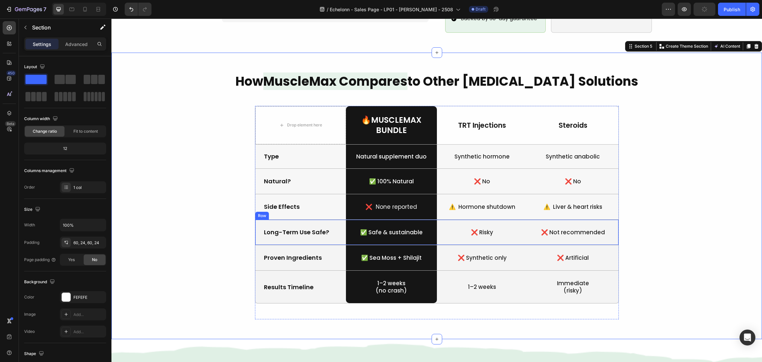
click at [332, 232] on div "Long-Term Use Safe? Text Block" at bounding box center [300, 232] width 91 height 25
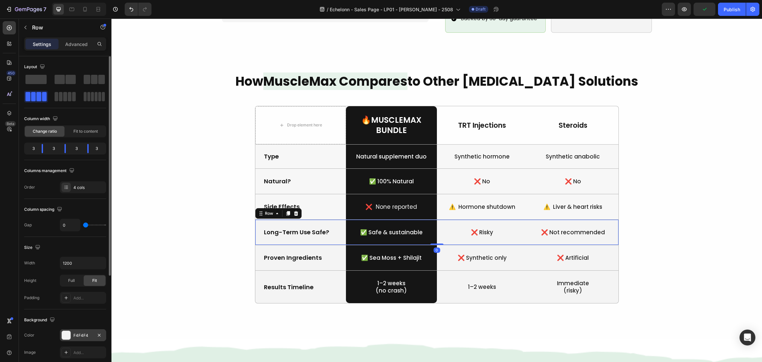
click at [65, 333] on div at bounding box center [66, 335] width 9 height 9
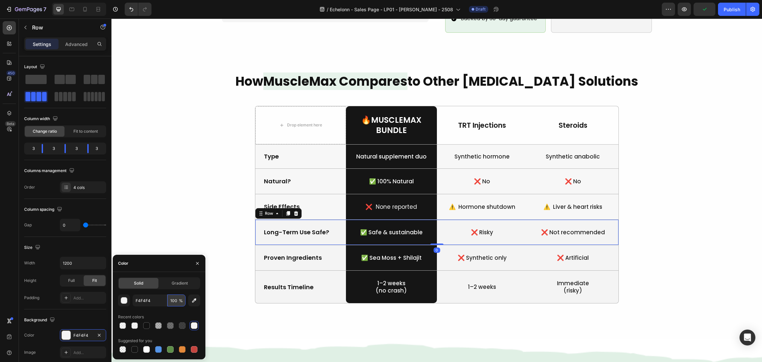
click at [176, 303] on input "100" at bounding box center [176, 301] width 18 height 12
type input "60"
click at [681, 209] on div "How MuscleMax Compares to Other Testosterone Solutions Heading Drop element her…" at bounding box center [436, 195] width 635 height 247
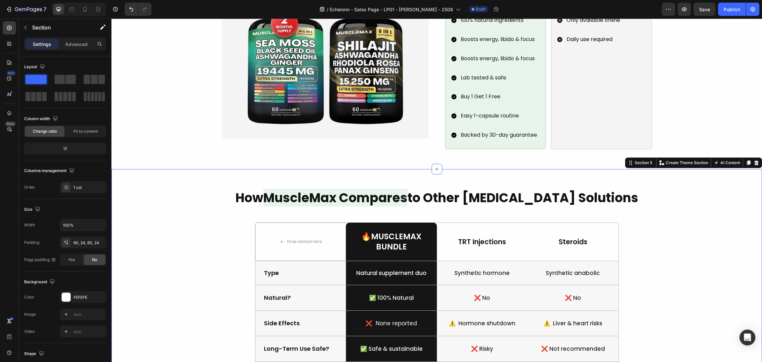
scroll to position [596, 0]
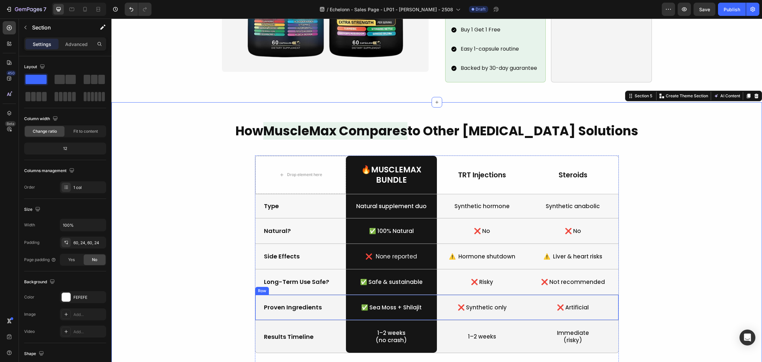
click at [335, 303] on div "Proven Ingredients Text Block" at bounding box center [300, 307] width 91 height 25
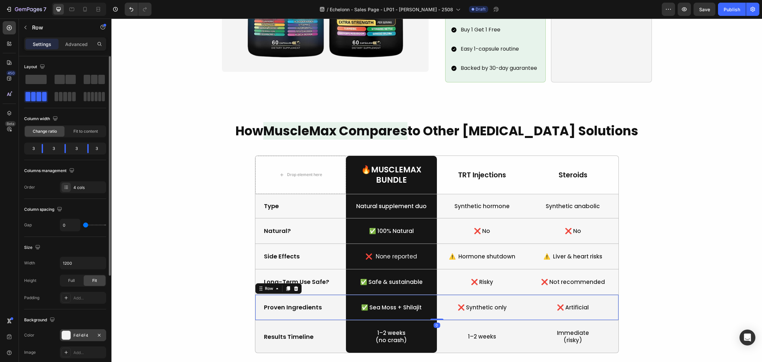
click at [67, 332] on div at bounding box center [66, 335] width 9 height 9
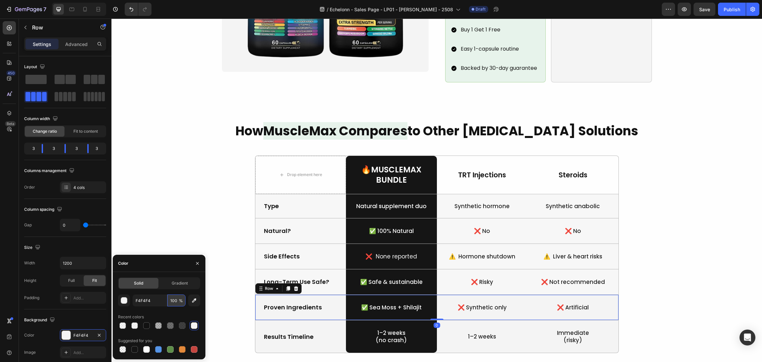
click at [174, 300] on input "100" at bounding box center [176, 301] width 18 height 12
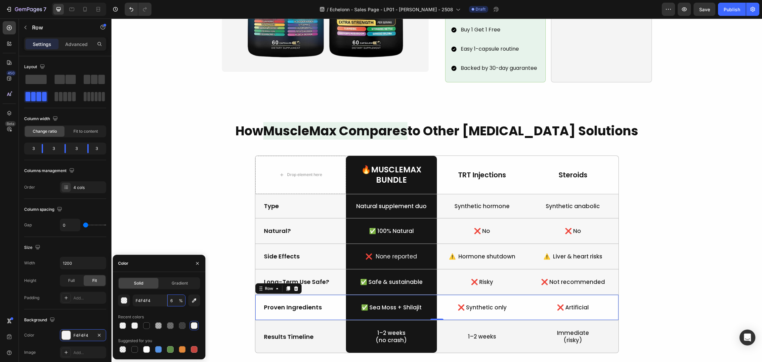
type input "60"
click at [276, 339] on div "Results Timeline Text Block" at bounding box center [300, 336] width 91 height 32
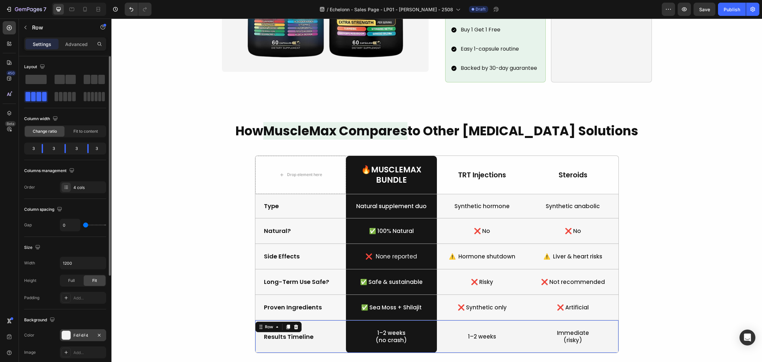
click at [67, 333] on div at bounding box center [66, 335] width 9 height 9
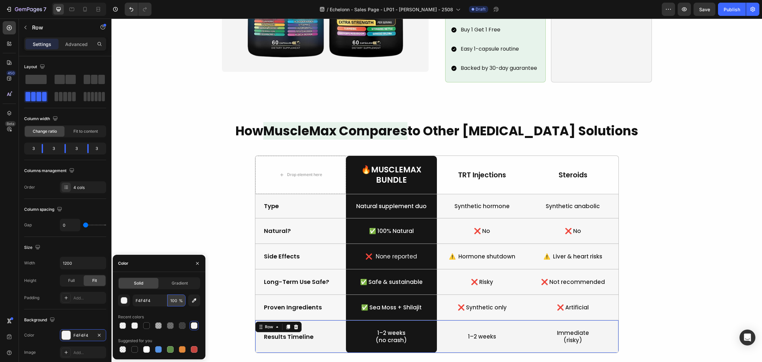
click at [174, 300] on input "100" at bounding box center [176, 301] width 18 height 12
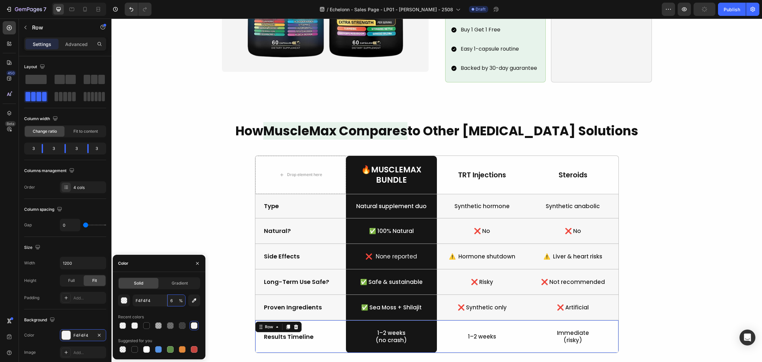
type input "60"
click at [648, 193] on div "How MuscleMax Compares to Other Testosterone Solutions Heading Drop element her…" at bounding box center [436, 245] width 635 height 247
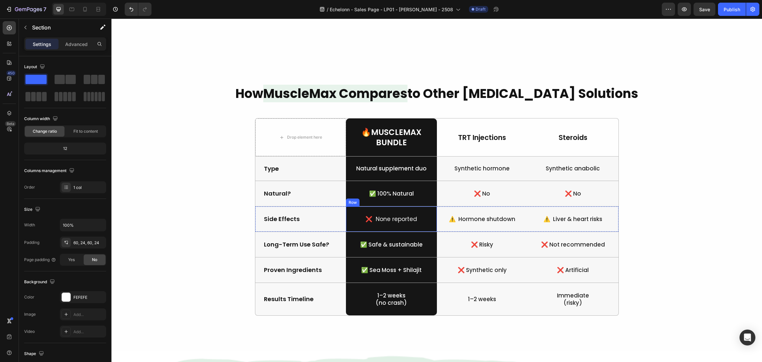
scroll to position [695, 0]
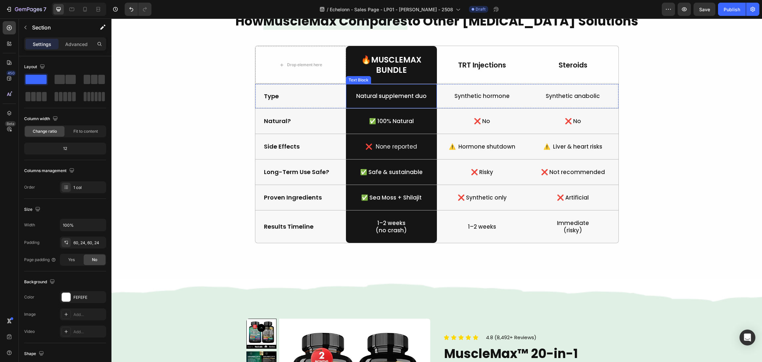
click at [397, 94] on p "Natural supplement duo" at bounding box center [392, 95] width 90 height 7
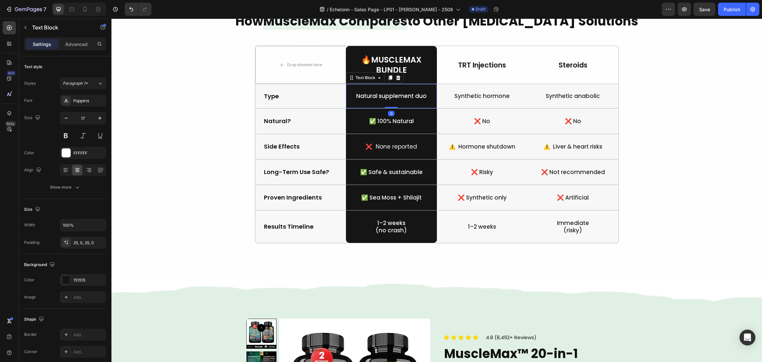
click at [392, 94] on p "Natural supplement duo" at bounding box center [392, 95] width 90 height 7
click at [619, 149] on div "How MuscleMax Compares to Other Testosterone Solutions Heading Drop element her…" at bounding box center [436, 135] width 635 height 247
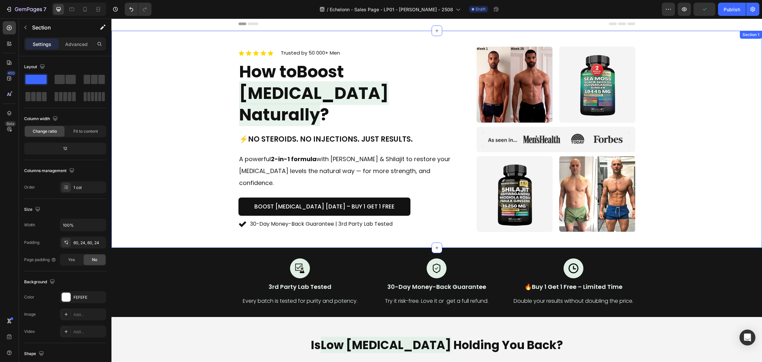
scroll to position [0, 0]
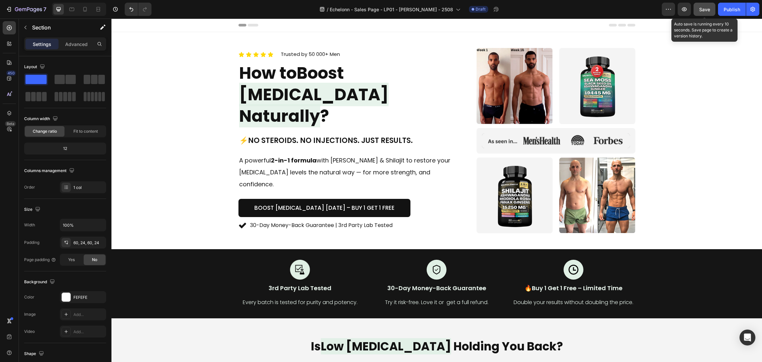
click at [698, 8] on button "Save" at bounding box center [705, 9] width 22 height 13
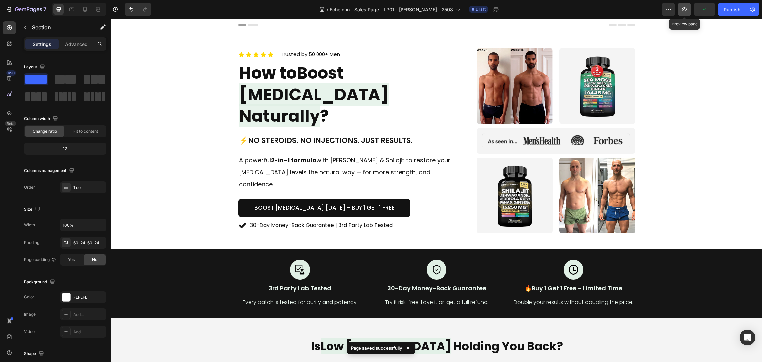
click at [688, 10] on button "button" at bounding box center [684, 9] width 13 height 13
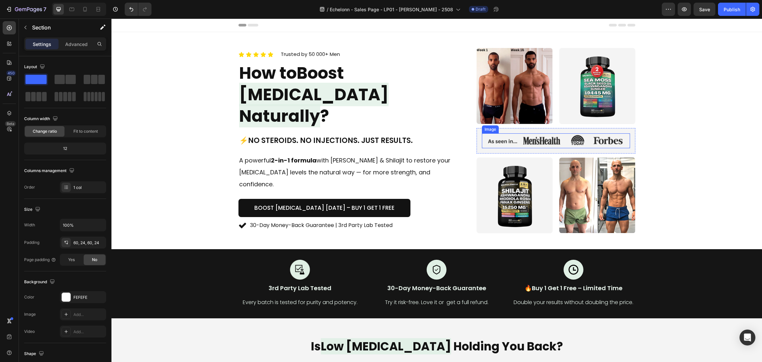
click at [574, 138] on img at bounding box center [556, 140] width 148 height 15
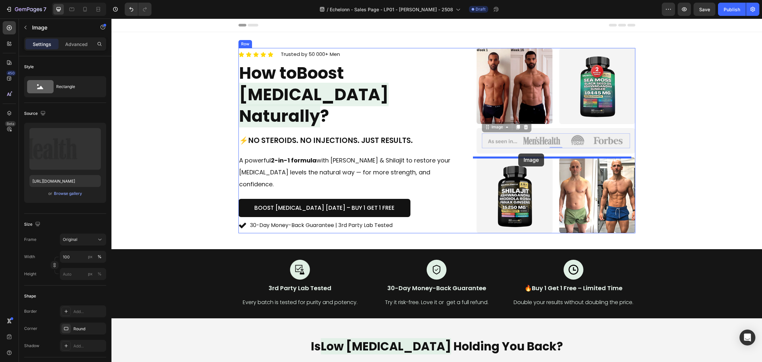
drag, startPoint x: 483, startPoint y: 131, endPoint x: 519, endPoint y: 154, distance: 41.7
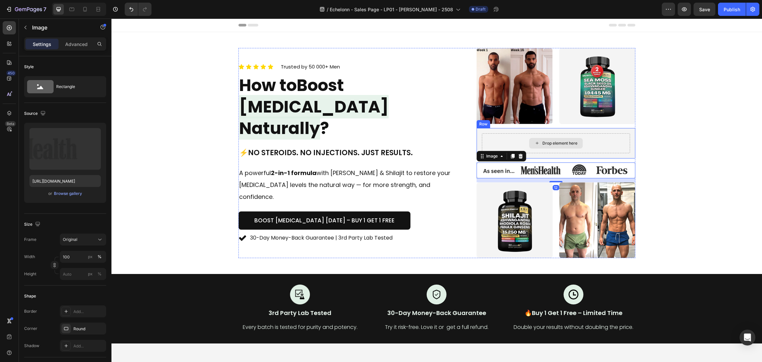
click at [585, 147] on div "Drop element here" at bounding box center [556, 143] width 148 height 20
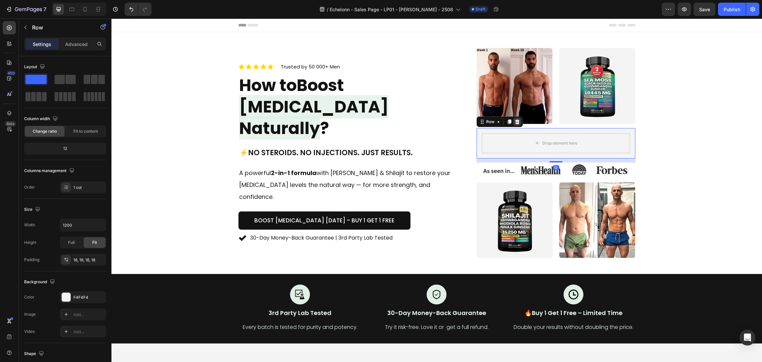
click at [516, 120] on icon at bounding box center [518, 121] width 4 height 5
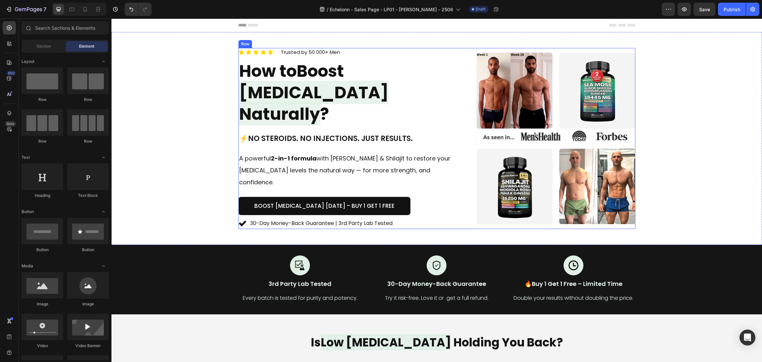
click at [537, 135] on img at bounding box center [556, 137] width 159 height 16
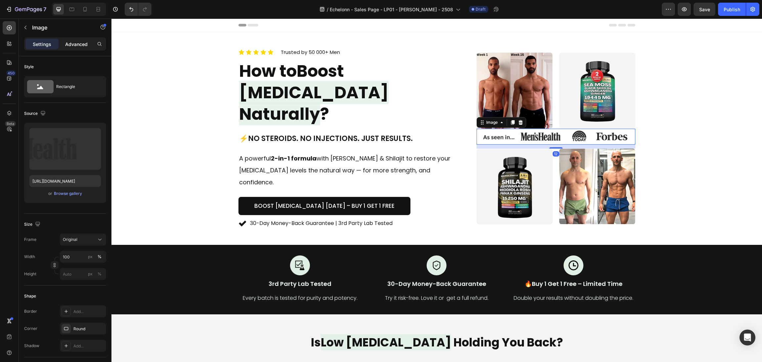
click at [73, 41] on p "Advanced" at bounding box center [76, 44] width 23 height 7
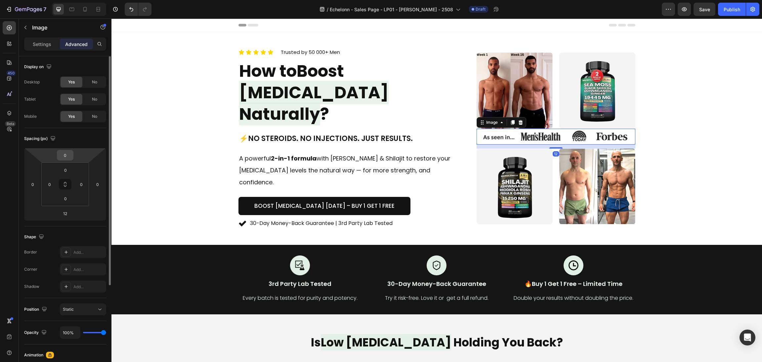
click at [68, 157] on input "0" at bounding box center [65, 155] width 13 height 10
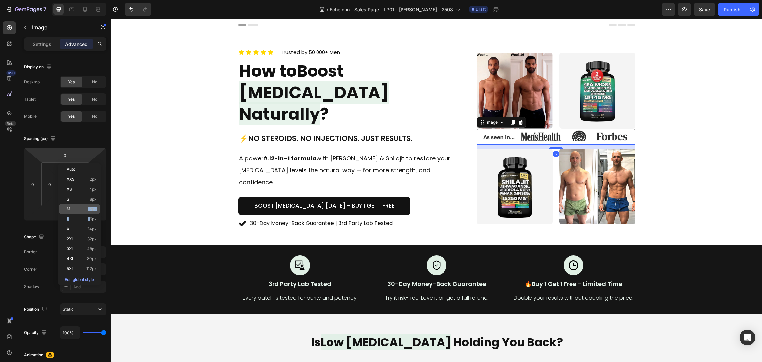
drag, startPoint x: 89, startPoint y: 222, endPoint x: 88, endPoint y: 205, distance: 17.2
click at [88, 205] on div "Auto XXS 2px XS 4px S 8px M 12px L 16px XL 24px 2XL 32px 3XL 48px 4XL 80px 5XL …" at bounding box center [79, 223] width 41 height 119
click at [89, 209] on span "12px" at bounding box center [92, 209] width 9 height 5
type input "12"
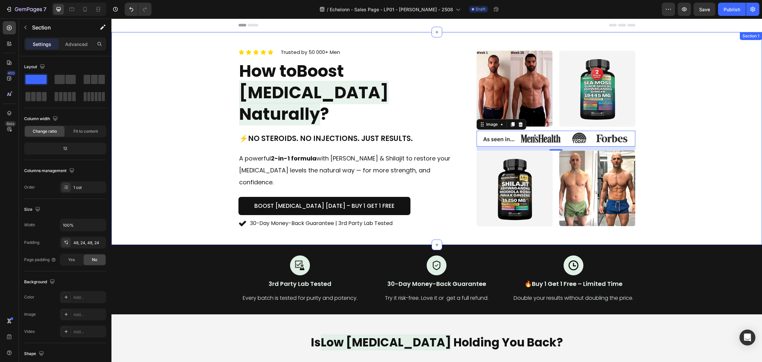
click at [682, 151] on div "Icon Icon Icon Icon Icon Icon List Trusted by 50 000+ Men Text block Row How to…" at bounding box center [436, 138] width 635 height 181
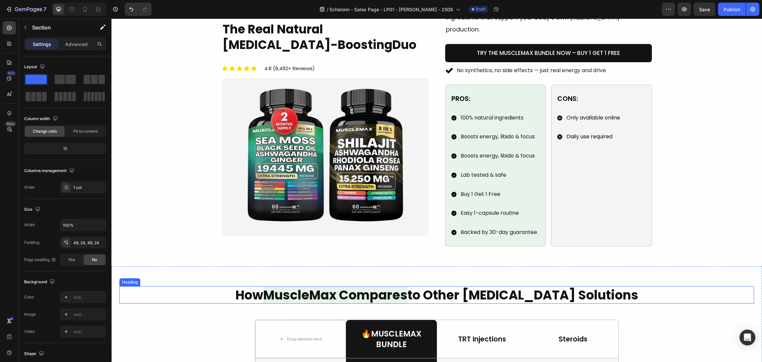
scroll to position [446, 0]
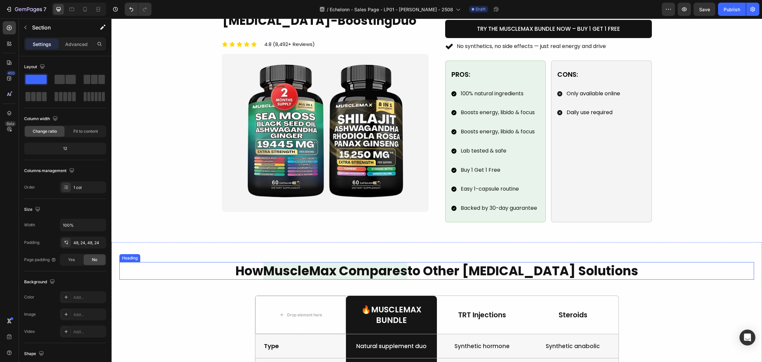
click at [431, 262] on h2 "How MuscleMax Compares to Other Testosterone Solutions" at bounding box center [436, 271] width 635 height 18
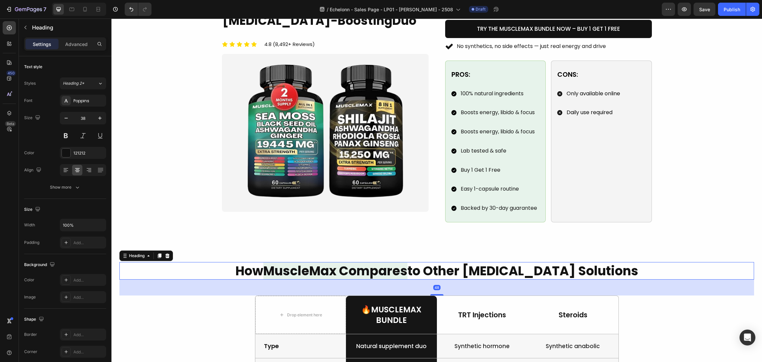
click at [426, 262] on h2 "How MuscleMax Compares to Other Testosterone Solutions" at bounding box center [436, 271] width 635 height 18
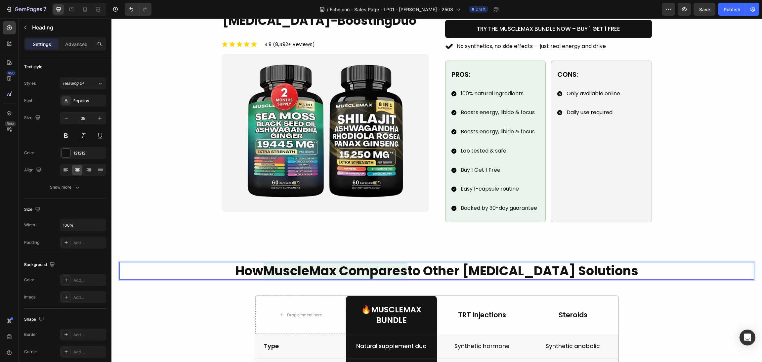
click at [422, 263] on p "How MuscleMax Compares to Other Testosterone Solutions" at bounding box center [437, 271] width 634 height 16
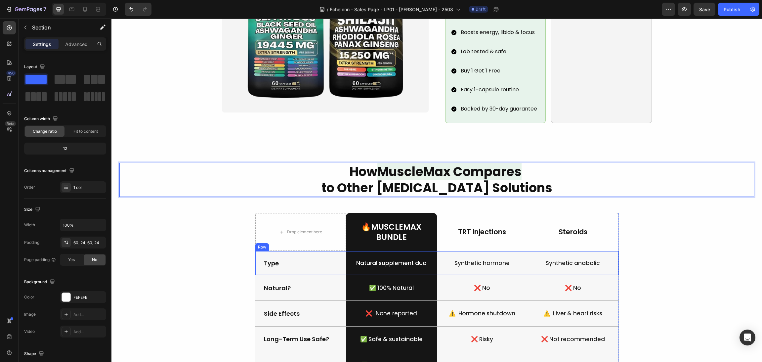
click at [686, 251] on div "How MuscleMax Compares to Other Testosterone Solutions Heading 48 Drop element …" at bounding box center [436, 294] width 635 height 263
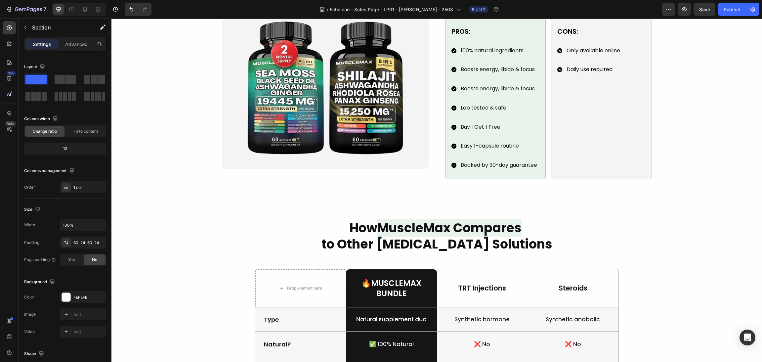
scroll to position [497, 0]
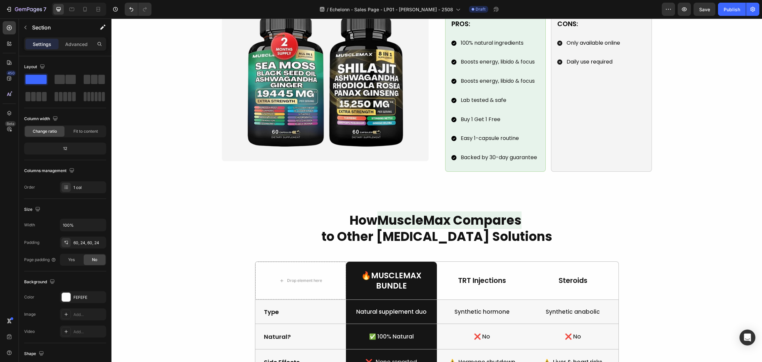
click at [498, 197] on div "How MuscleMax Compares to Other Testosterone Solutions Heading Drop element her…" at bounding box center [437, 343] width 651 height 303
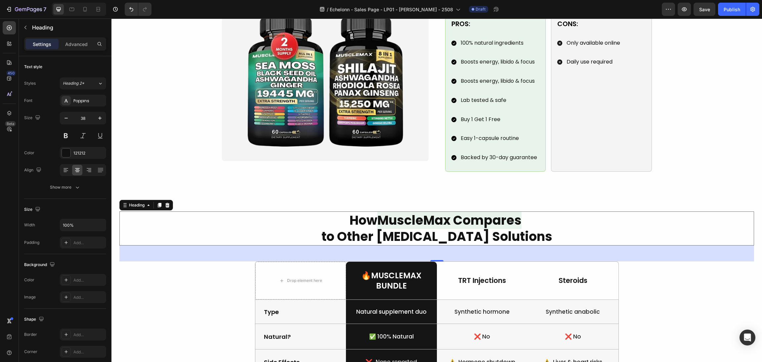
click at [498, 211] on span "MuscleMax Compares" at bounding box center [450, 220] width 144 height 18
click at [74, 254] on div "Text style Styles Heading 2* Font Poppins Size 38 Color 121212 Align Show more" at bounding box center [65, 281] width 82 height 55
click at [77, 188] on icon "button" at bounding box center [77, 188] width 3 height 2
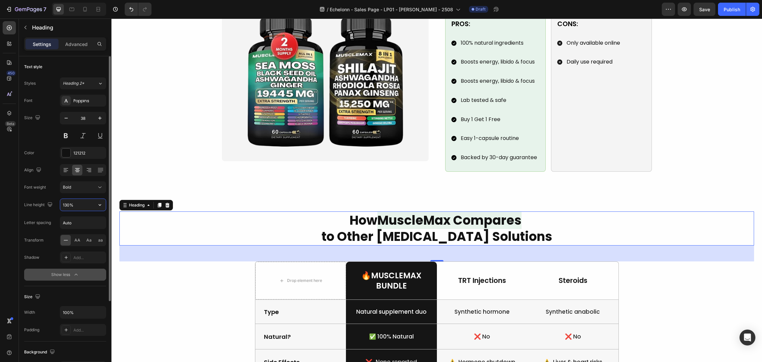
click at [67, 205] on input "130%" at bounding box center [83, 205] width 46 height 12
click at [102, 209] on button "button" at bounding box center [100, 205] width 12 height 12
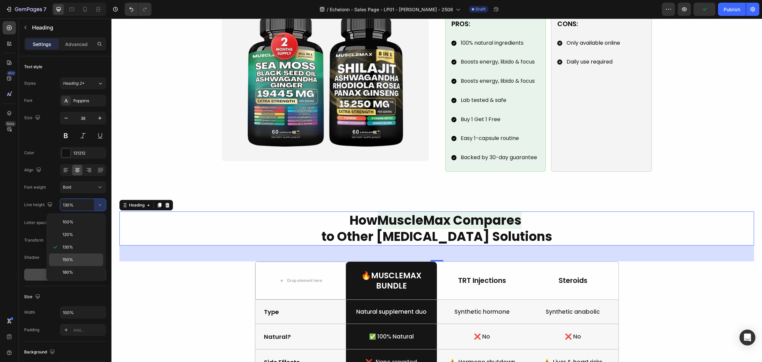
click at [85, 266] on div "150%" at bounding box center [76, 272] width 54 height 13
type input "150%"
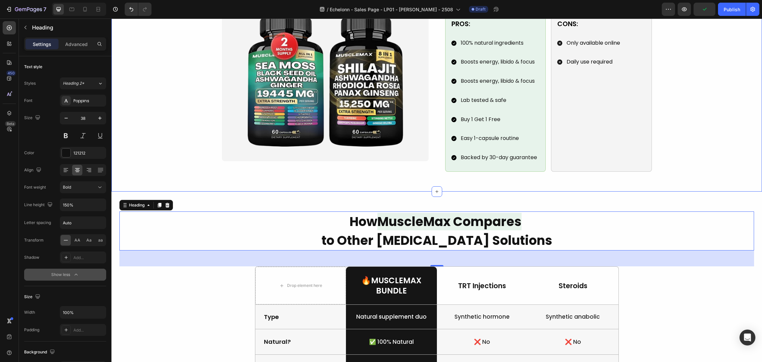
click at [712, 145] on div "Image 🔥 Meet the MuscleMax Bundle Heading The Real Natural [MEDICAL_DATA]-Boost…" at bounding box center [436, 48] width 635 height 248
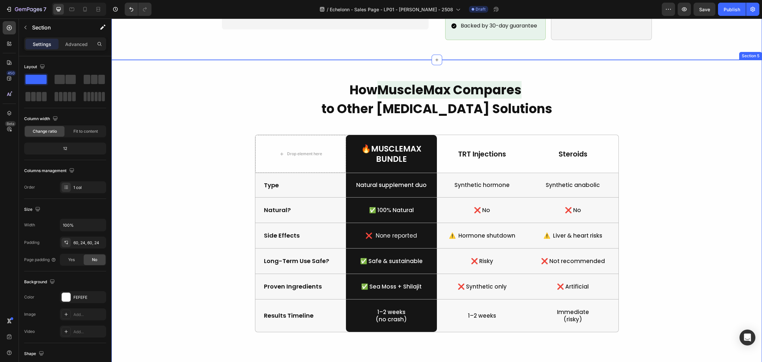
scroll to position [596, 0]
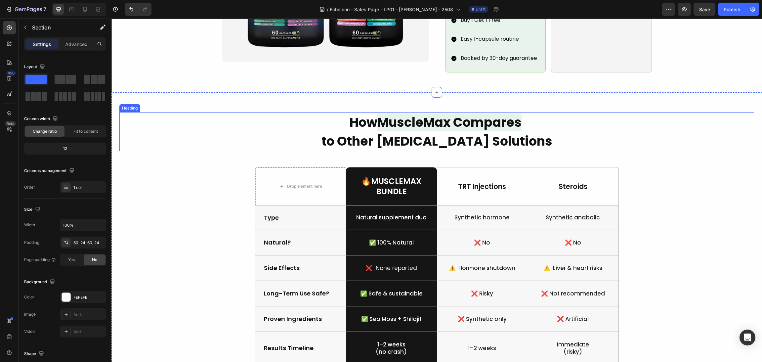
click at [360, 119] on h2 "How MuscleMax Compares to Other Testosterone Solutions" at bounding box center [436, 131] width 635 height 39
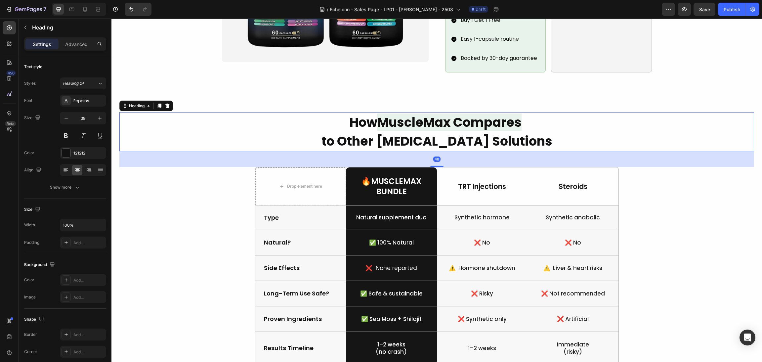
click at [336, 131] on h2 "How MuscleMax Compares to Other Testosterone Solutions" at bounding box center [436, 131] width 635 height 39
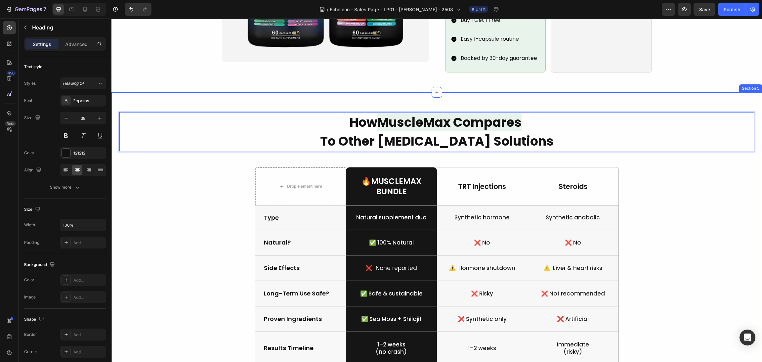
click at [667, 224] on div "How MuscleMax Compares To Other Testosterone Solutions Heading 48 Drop element …" at bounding box center [436, 246] width 635 height 268
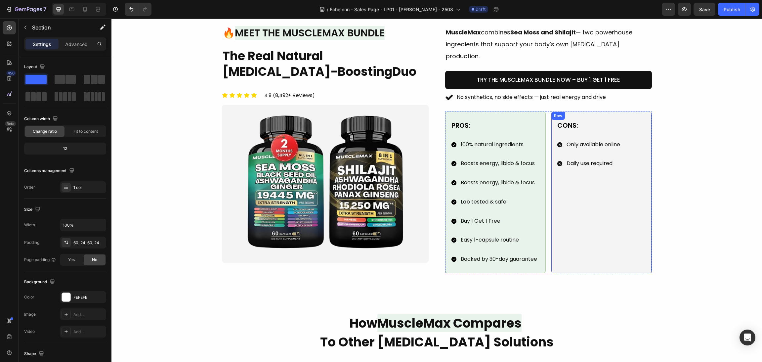
scroll to position [476, 0]
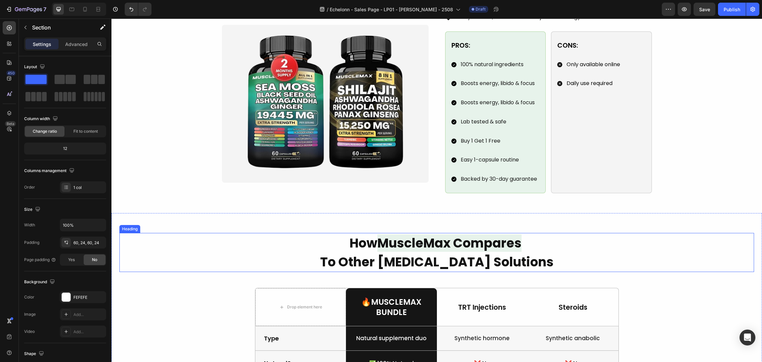
click at [247, 233] on h2 "How MuscleMax Compares To Other [MEDICAL_DATA] Solutions" at bounding box center [436, 252] width 635 height 39
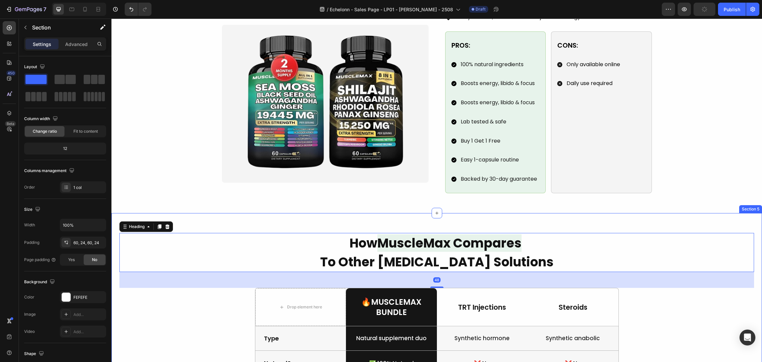
click at [242, 213] on div "How MuscleMax Compares To Other Testosterone Solutions Heading 48 Drop element …" at bounding box center [437, 367] width 651 height 308
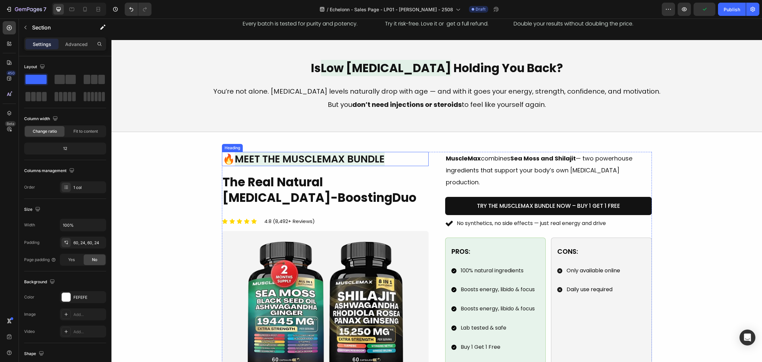
scroll to position [178, 0]
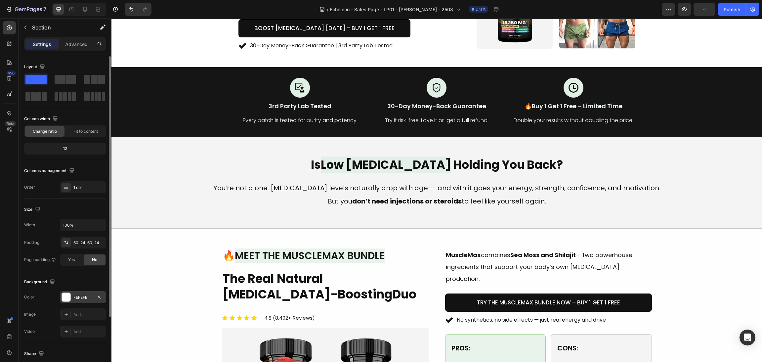
click at [64, 296] on div at bounding box center [66, 297] width 9 height 9
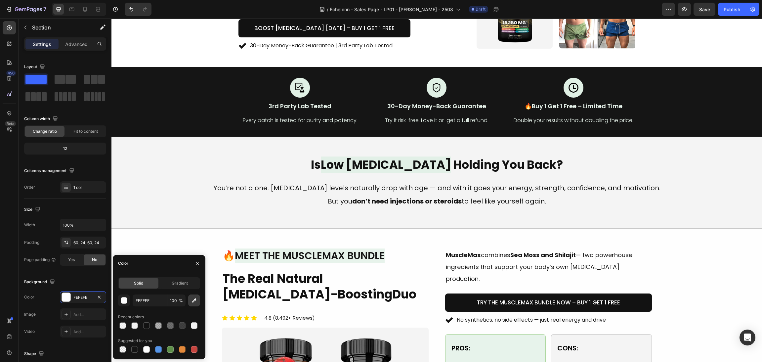
click at [194, 298] on icon "button" at bounding box center [194, 300] width 7 height 7
type input "F4F4F4"
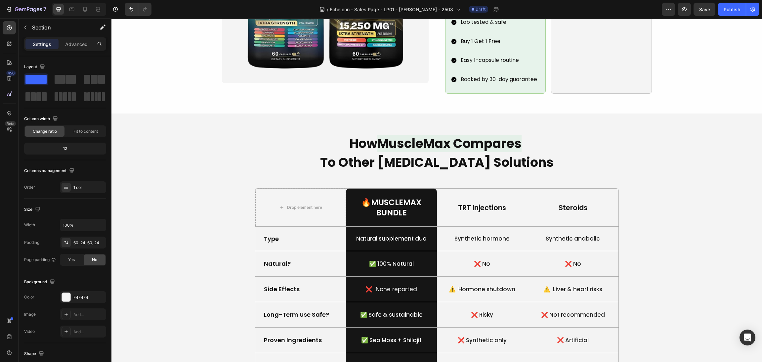
click at [714, 298] on div "How MuscleMax Compares To Other Testosterone Solutions Heading Drop element her…" at bounding box center [436, 267] width 635 height 268
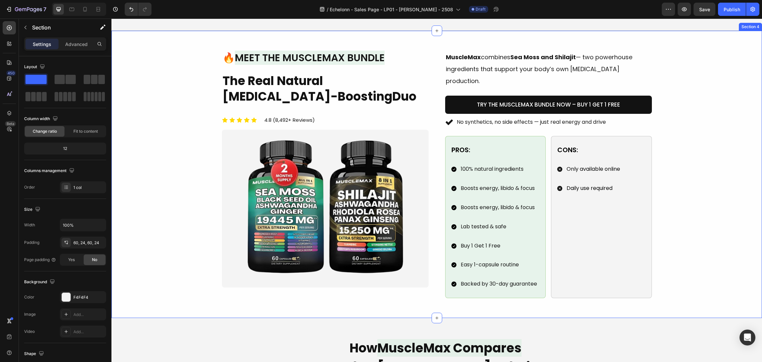
scroll to position [546, 0]
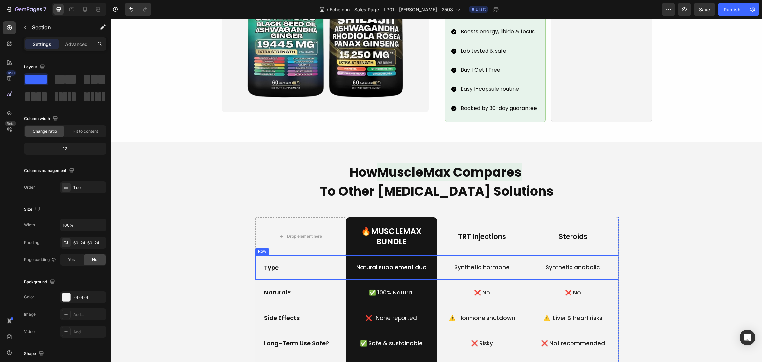
click at [330, 264] on div "Type Text Block" at bounding box center [300, 267] width 91 height 24
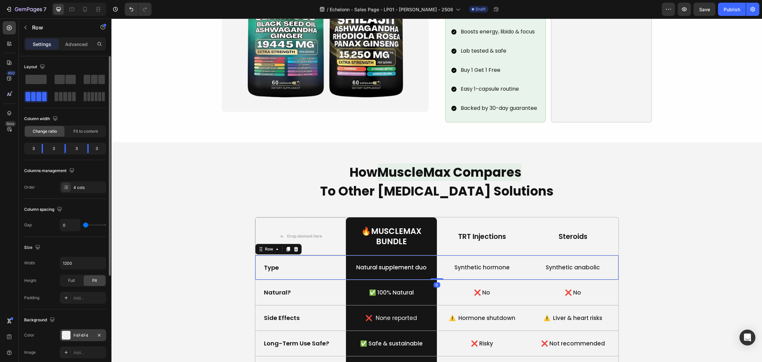
click at [70, 335] on div at bounding box center [66, 335] width 9 height 9
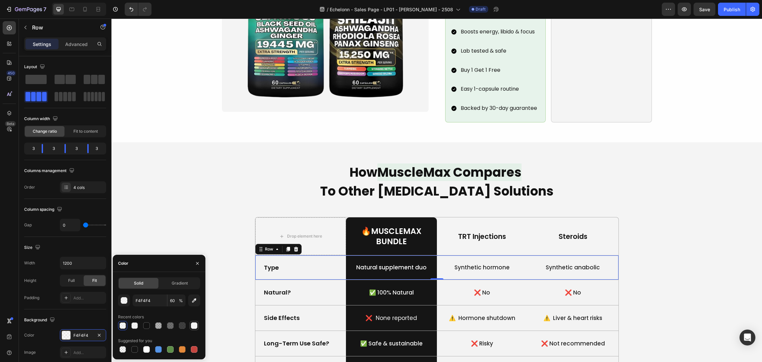
click at [192, 322] on div at bounding box center [194, 325] width 7 height 7
type input "100"
click at [192, 322] on div at bounding box center [194, 325] width 7 height 7
click at [145, 346] on div "Suggested for you" at bounding box center [159, 345] width 82 height 19
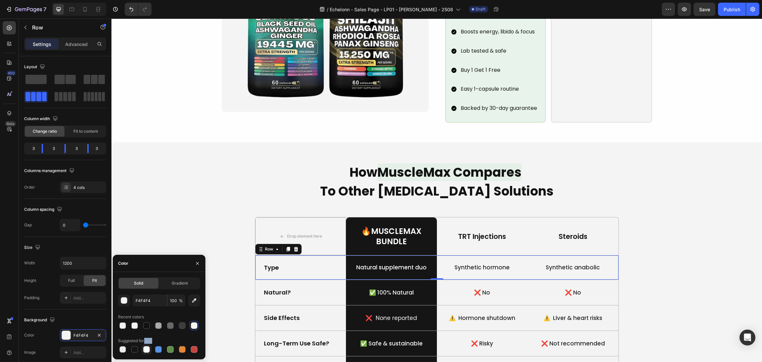
click at [146, 349] on div at bounding box center [146, 349] width 7 height 7
type input "FFFFFF"
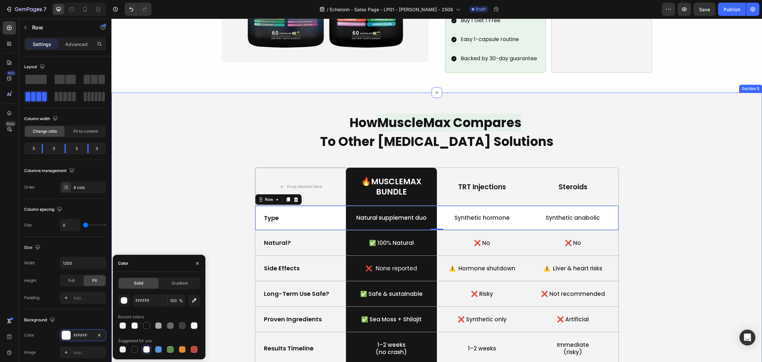
click at [698, 238] on div "How MuscleMax Compares To Other Testosterone Solutions Heading Drop element her…" at bounding box center [436, 247] width 635 height 268
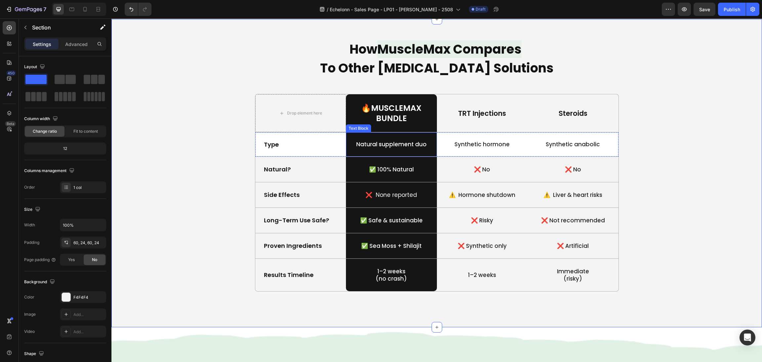
scroll to position [646, 0]
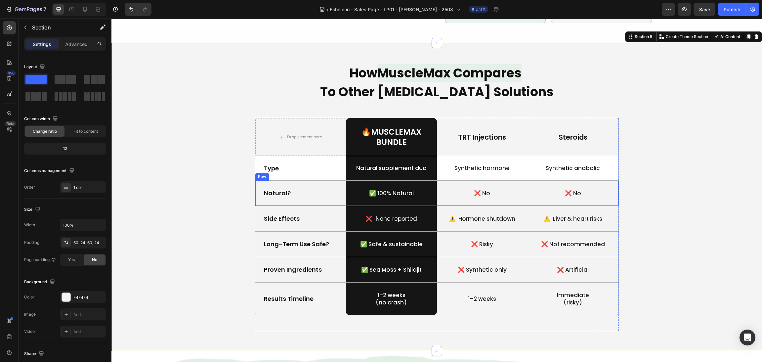
click at [334, 193] on div "Natural? Text Block" at bounding box center [300, 193] width 91 height 25
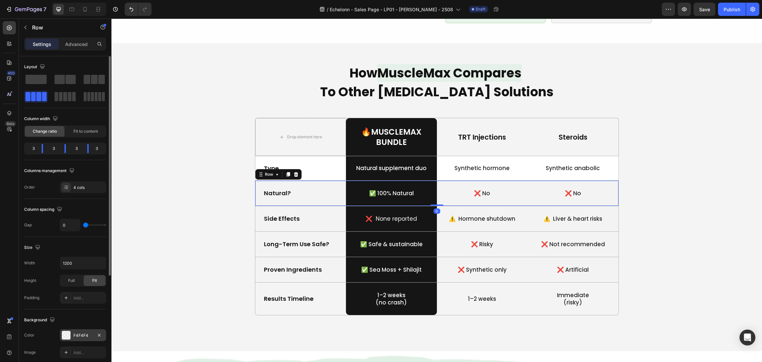
click at [66, 332] on div at bounding box center [66, 335] width 9 height 9
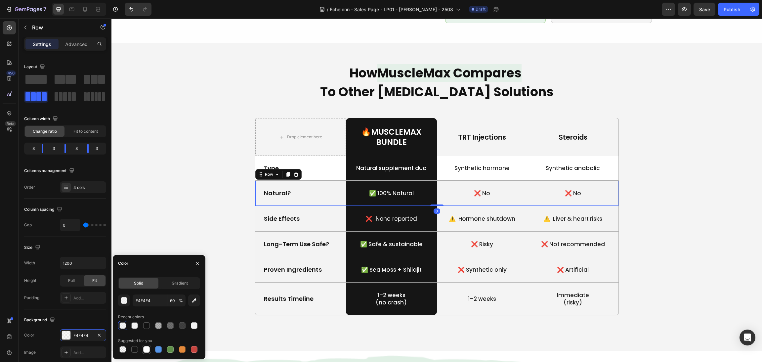
click at [144, 351] on div at bounding box center [146, 349] width 7 height 7
type input "FFFFFF"
type input "100"
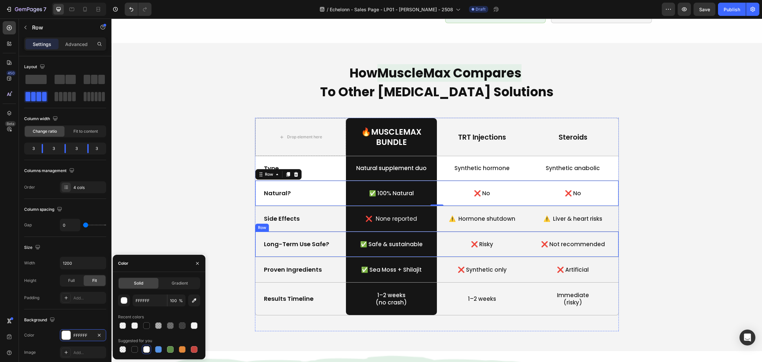
click at [319, 216] on div "Side Effects Text Block" at bounding box center [300, 218] width 91 height 25
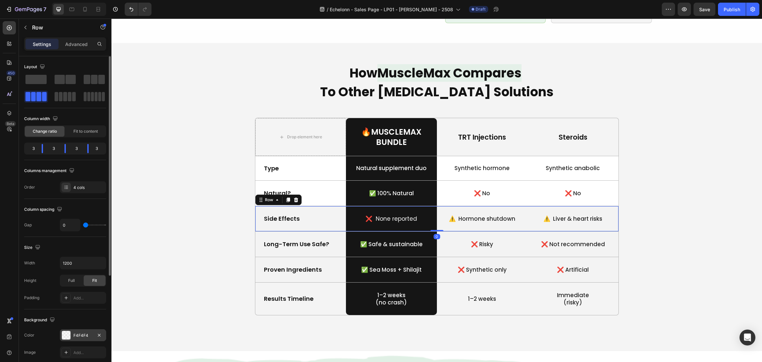
click at [64, 336] on div at bounding box center [66, 335] width 9 height 9
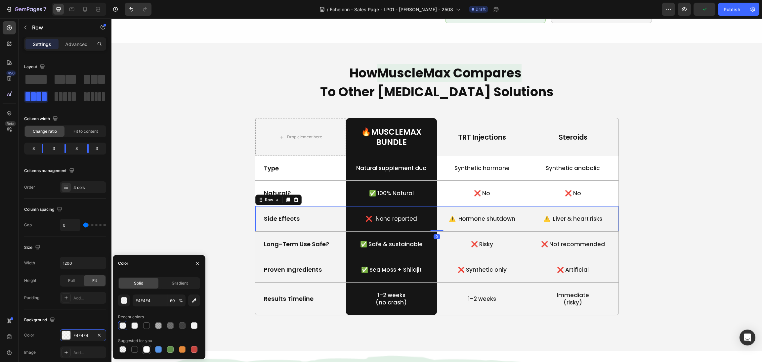
click at [143, 348] on div at bounding box center [147, 349] width 8 height 8
type input "FFFFFF"
type input "100"
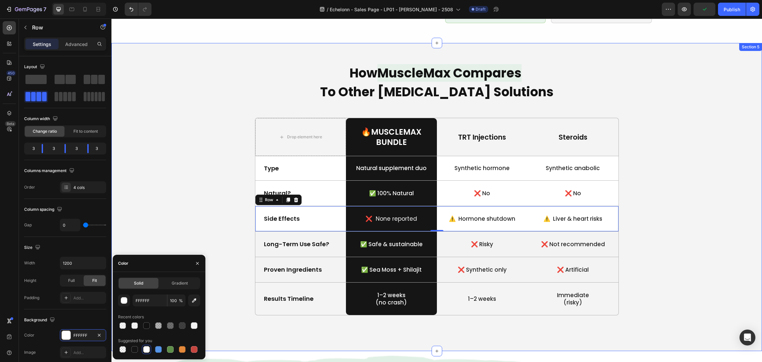
click at [184, 191] on div "How MuscleMax Compares To Other Testosterone Solutions Heading Drop element her…" at bounding box center [436, 197] width 635 height 268
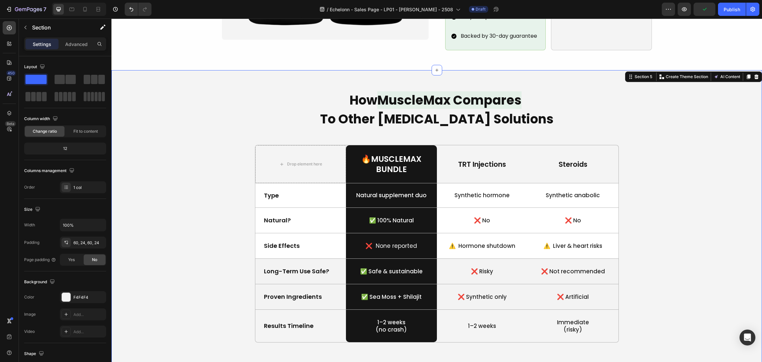
scroll to position [596, 0]
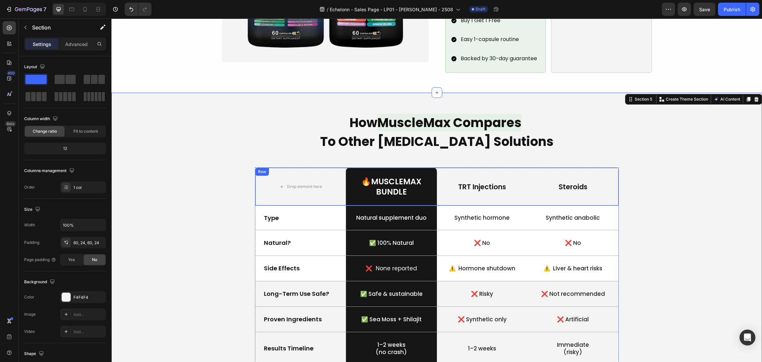
click at [448, 190] on div "TRT Injections Text Block" at bounding box center [482, 187] width 91 height 38
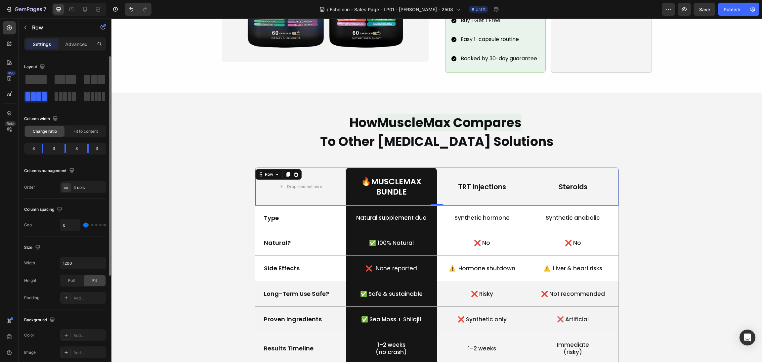
scroll to position [155, 0]
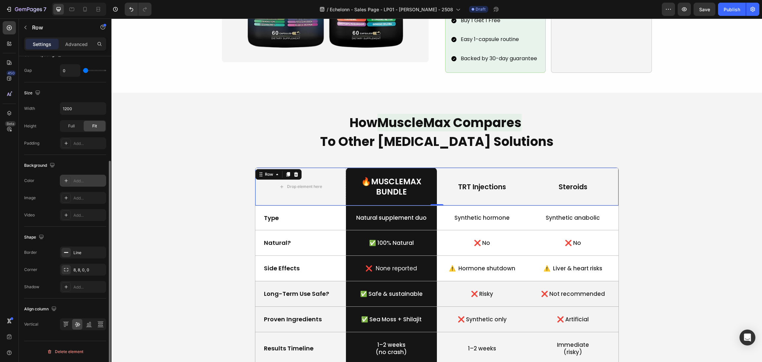
click at [67, 176] on div at bounding box center [66, 180] width 9 height 9
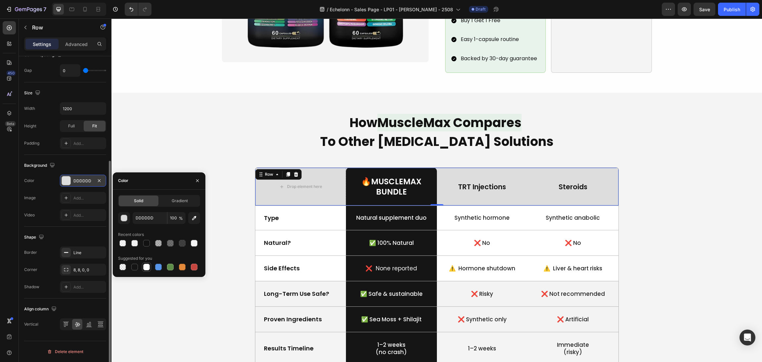
drag, startPoint x: 146, startPoint y: 267, endPoint x: 137, endPoint y: 239, distance: 28.9
click at [146, 266] on div at bounding box center [146, 267] width 7 height 7
type input "FFFFFF"
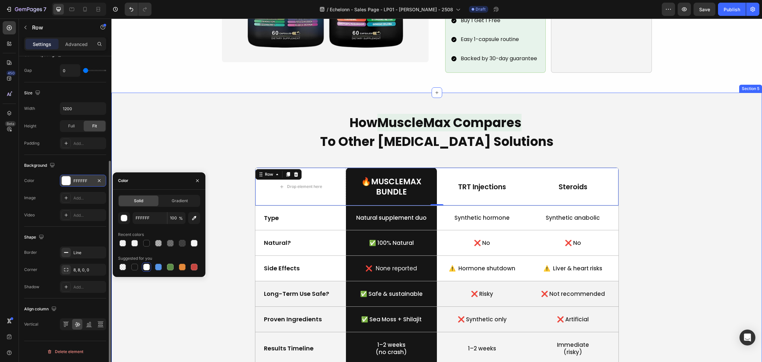
click at [643, 232] on div "How MuscleMax Compares To Other Testosterone Solutions Heading Drop element her…" at bounding box center [436, 247] width 635 height 268
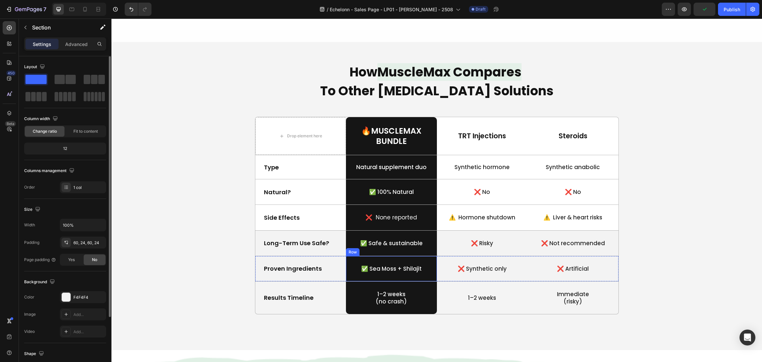
scroll to position [695, 0]
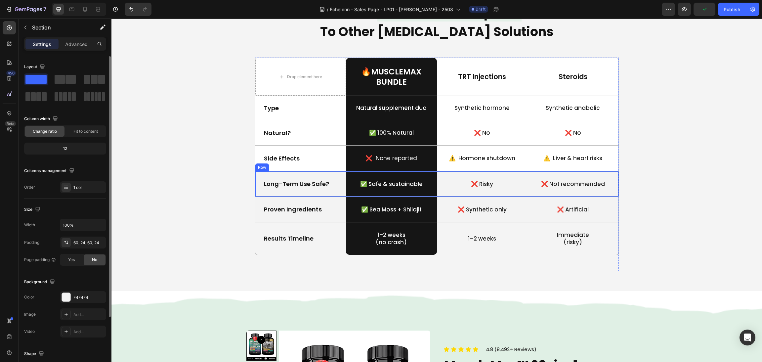
click at [330, 191] on div "Long-Term Use Safe? Text Block" at bounding box center [300, 183] width 91 height 25
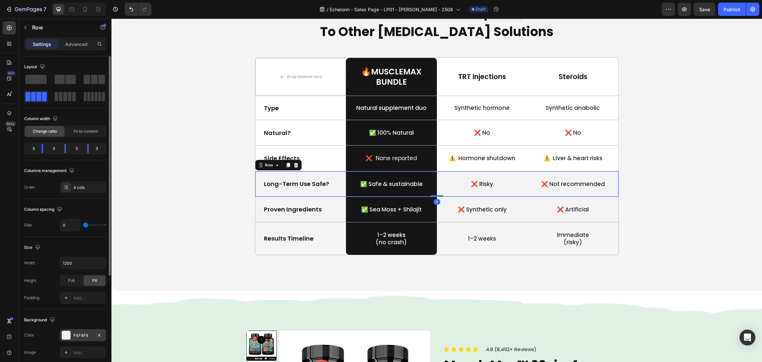
click at [67, 334] on div at bounding box center [66, 335] width 9 height 9
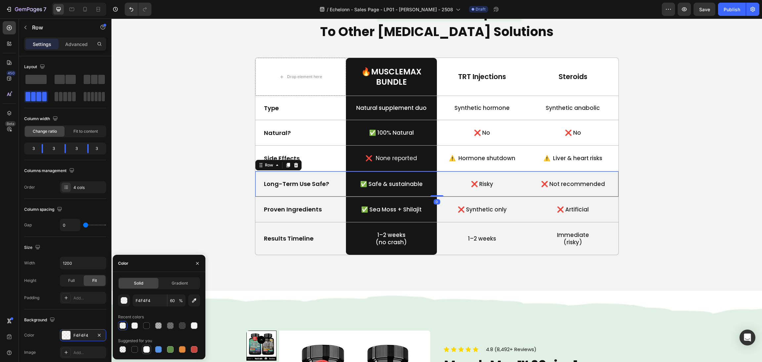
drag, startPoint x: 145, startPoint y: 349, endPoint x: 207, endPoint y: 220, distance: 143.1
click at [145, 349] on div at bounding box center [146, 349] width 7 height 7
type input "FFFFFF"
type input "100"
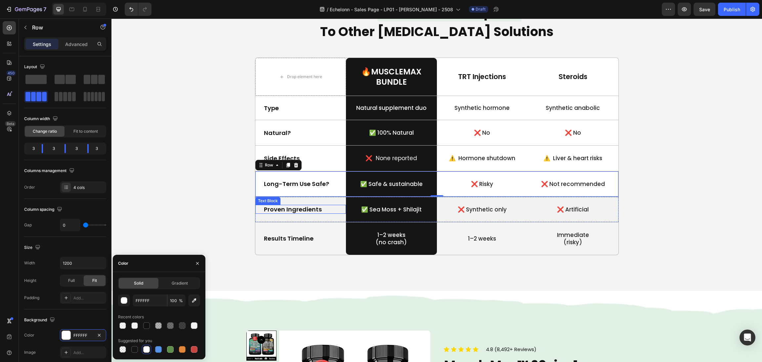
click at [328, 217] on div "Proven Ingredients Text Block" at bounding box center [300, 209] width 91 height 25
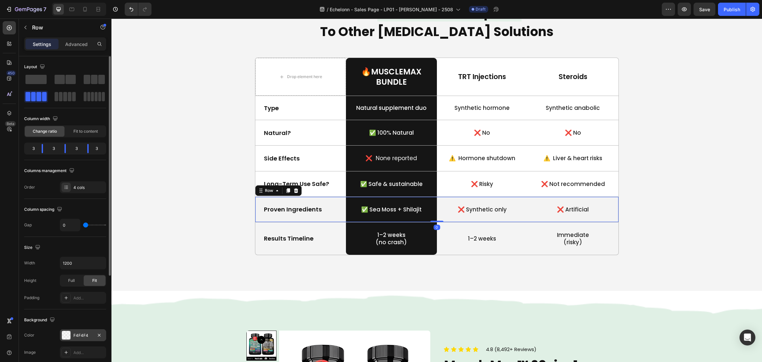
click at [66, 336] on div at bounding box center [66, 335] width 9 height 9
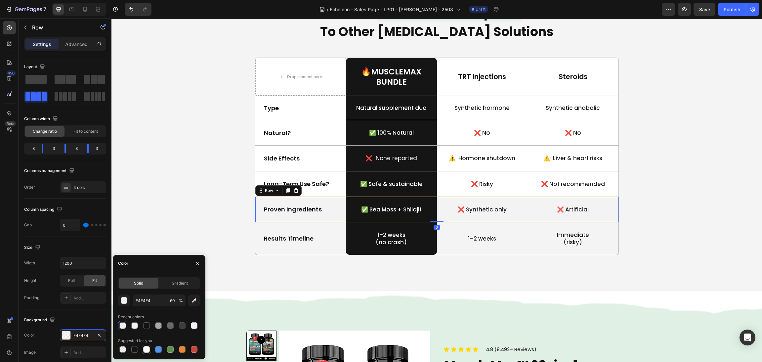
click at [144, 347] on div at bounding box center [146, 349] width 7 height 7
type input "FFFFFF"
type input "100"
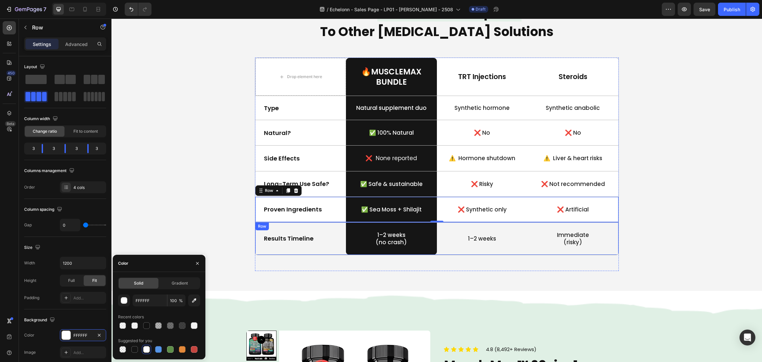
click at [334, 247] on div "Results Timeline Text Block" at bounding box center [300, 238] width 91 height 32
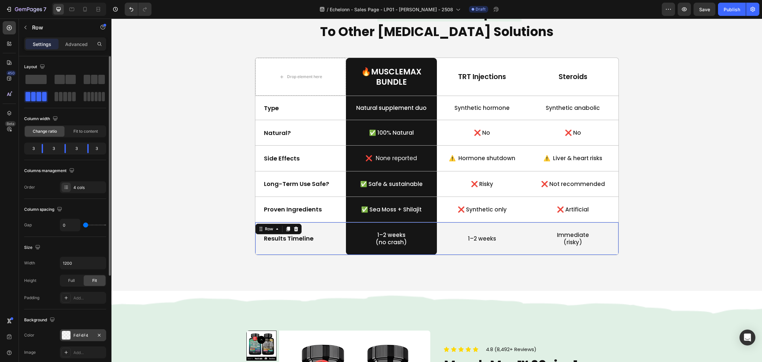
click at [61, 335] on div "F4F4F4" at bounding box center [83, 335] width 46 height 12
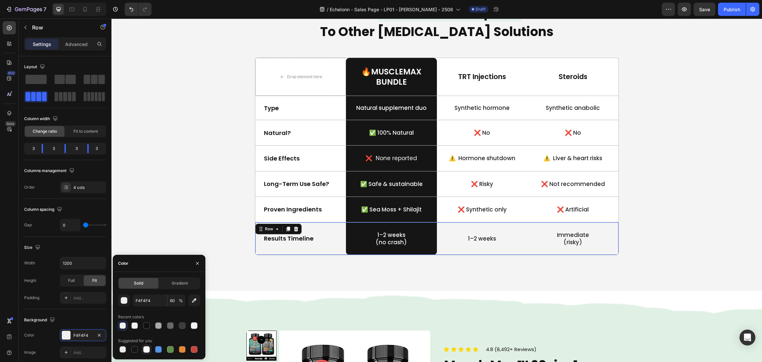
click at [144, 345] on div at bounding box center [147, 349] width 8 height 8
type input "FFFFFF"
type input "100"
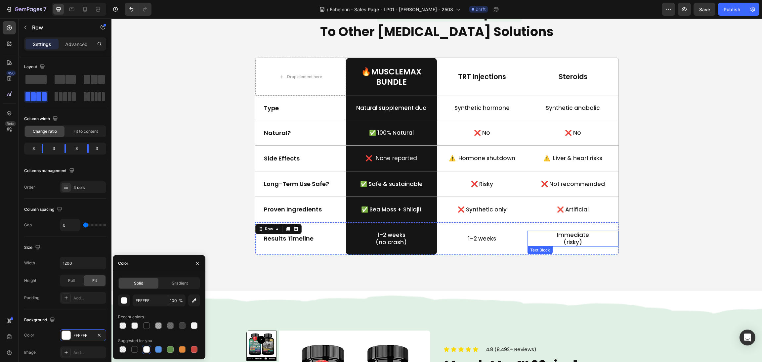
click at [673, 191] on div "How MuscleMax Compares To Other Testosterone Solutions Heading Drop element her…" at bounding box center [436, 137] width 635 height 268
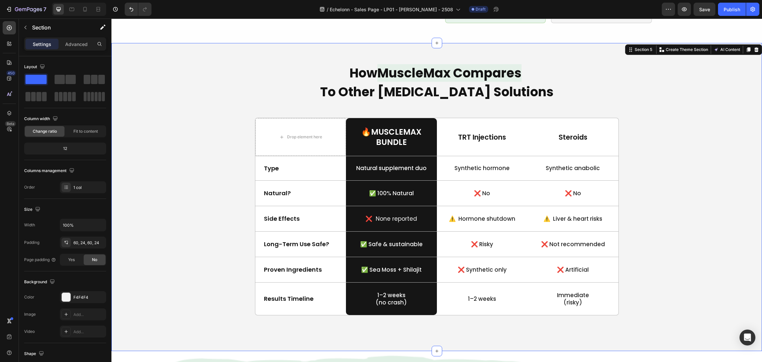
scroll to position [596, 0]
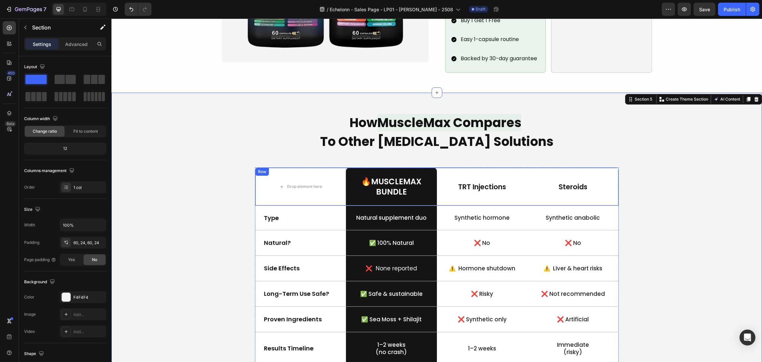
click at [462, 181] on div "TRT Injections Text Block" at bounding box center [482, 187] width 91 height 38
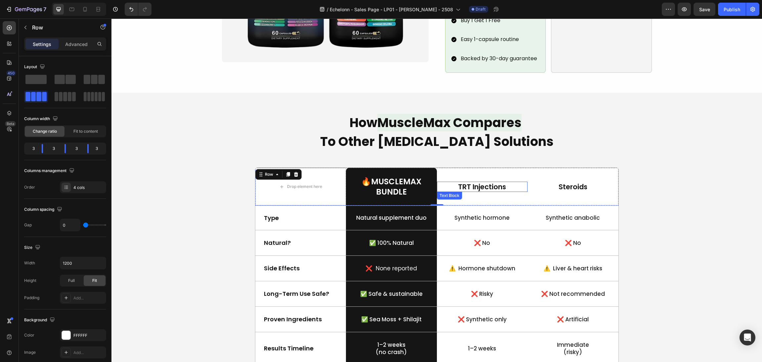
click at [470, 182] on p "TRT Injections" at bounding box center [483, 186] width 90 height 9
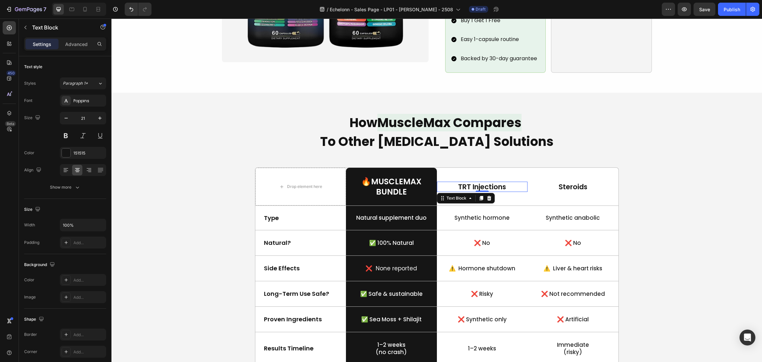
click at [631, 169] on div "How MuscleMax Compares To Other Testosterone Solutions Heading Drop element her…" at bounding box center [436, 247] width 635 height 268
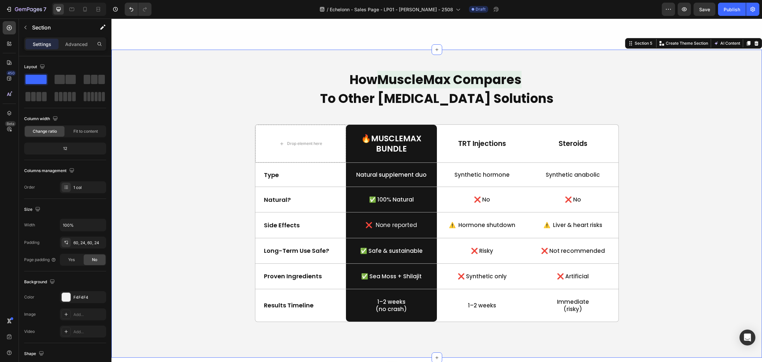
scroll to position [695, 0]
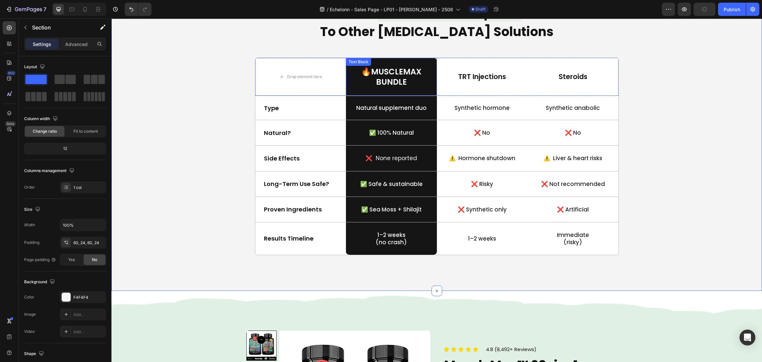
click at [376, 73] on p "🔥MuscleMax" at bounding box center [392, 72] width 90 height 10
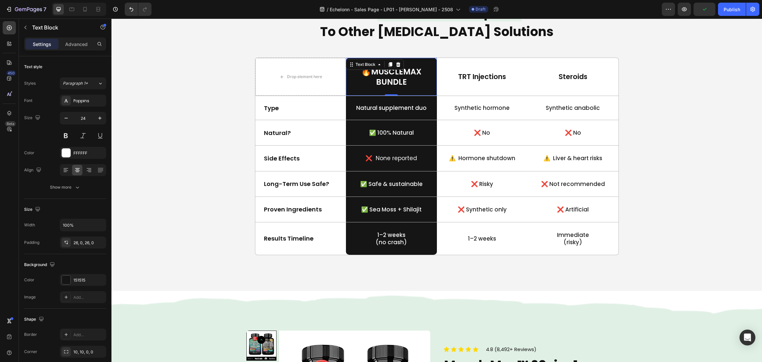
click at [367, 70] on p "🔥MuscleMax" at bounding box center [392, 72] width 90 height 10
click at [725, 117] on div "How MuscleMax Compares To Other Testosterone Solutions Heading Drop element her…" at bounding box center [436, 137] width 635 height 268
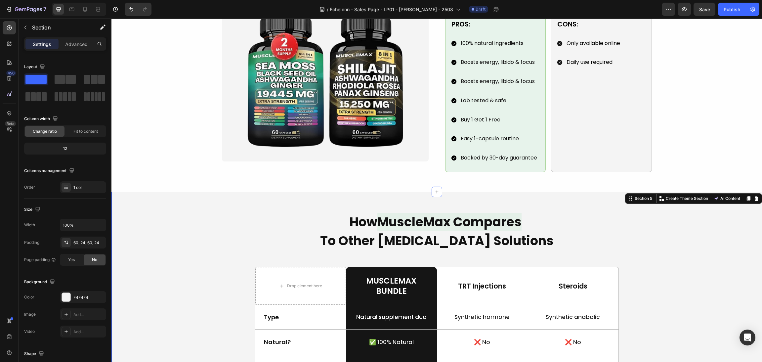
scroll to position [596, 0]
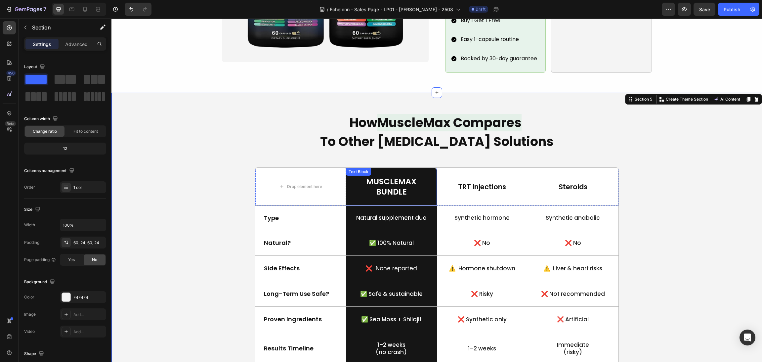
click at [401, 176] on p "MuscleMax" at bounding box center [392, 181] width 90 height 10
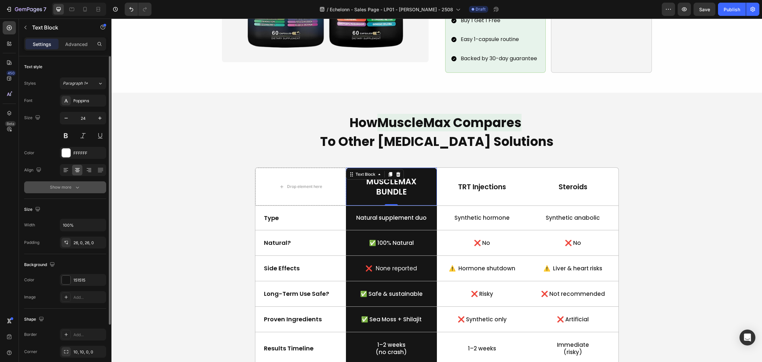
click at [75, 184] on icon "button" at bounding box center [77, 187] width 7 height 7
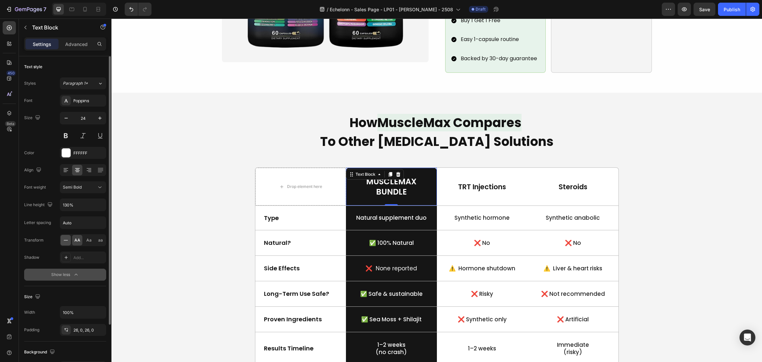
click at [66, 241] on icon at bounding box center [66, 240] width 7 height 7
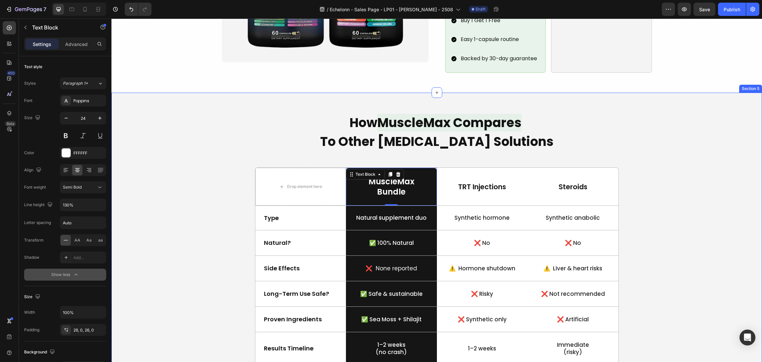
click at [660, 169] on div "How MuscleMax Compares To Other Testosterone Solutions Heading Drop element her…" at bounding box center [436, 247] width 635 height 268
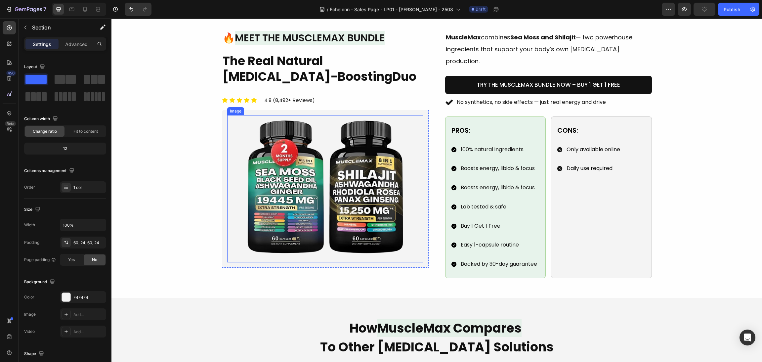
scroll to position [298, 0]
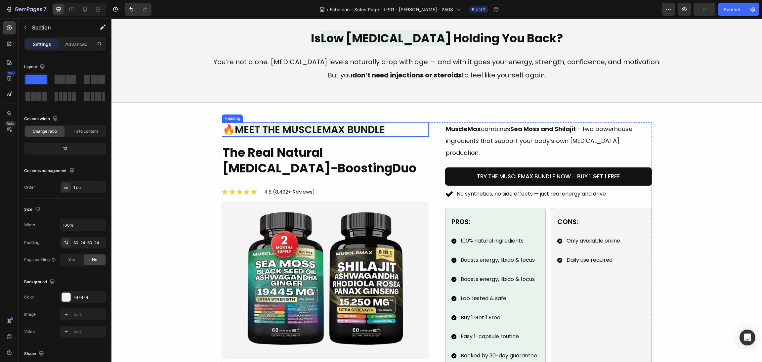
click at [235, 124] on span "Meet the MuscleMax Bundle" at bounding box center [310, 129] width 150 height 14
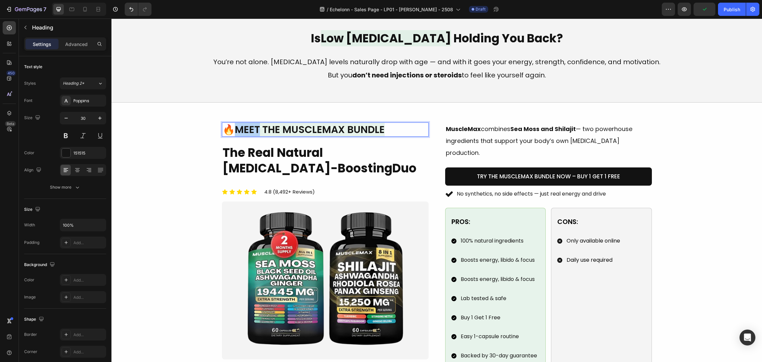
drag, startPoint x: 229, startPoint y: 128, endPoint x: 221, endPoint y: 129, distance: 7.7
click at [223, 129] on span "🔥" at bounding box center [229, 129] width 12 height 14
drag, startPoint x: 222, startPoint y: 129, endPoint x: 229, endPoint y: 131, distance: 7.2
click at [229, 131] on span "🔥" at bounding box center [229, 129] width 12 height 14
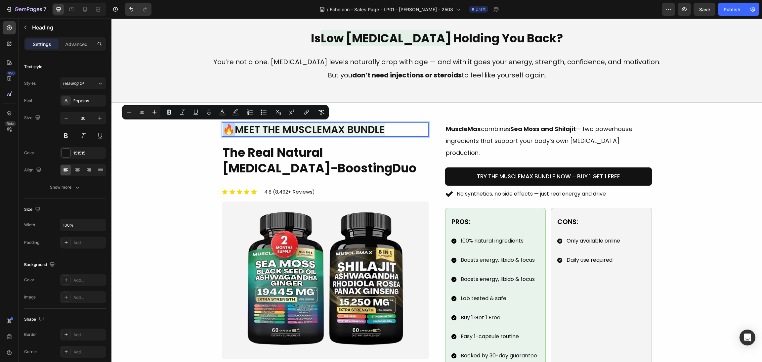
copy span "🔥"
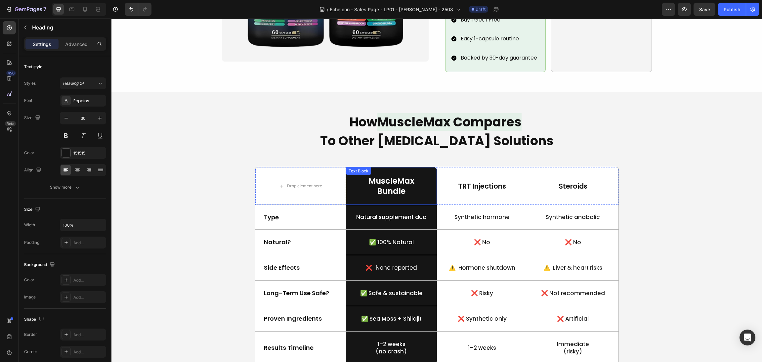
click at [367, 176] on p "MuscleMax" at bounding box center [392, 181] width 90 height 10
click at [365, 176] on p "MuscleMax" at bounding box center [392, 181] width 90 height 10
click at [616, 153] on div "How MuscleMax Compares To Other Testosterone Solutions Heading Drop element her…" at bounding box center [436, 246] width 635 height 268
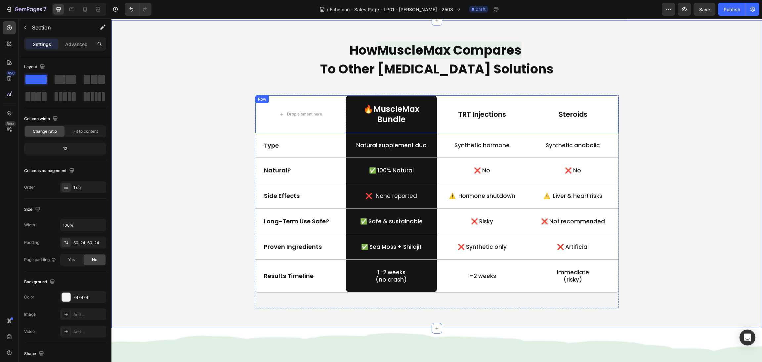
scroll to position [646, 0]
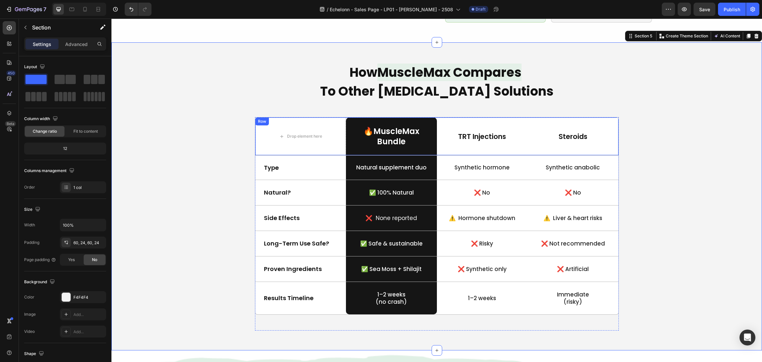
click at [513, 139] on div "TRT Injections Text Block" at bounding box center [482, 136] width 91 height 38
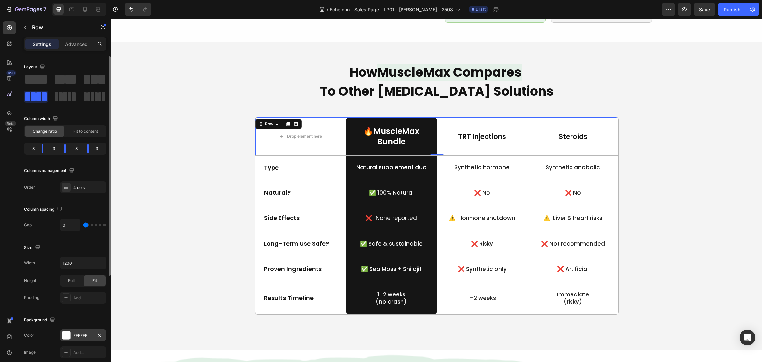
click at [67, 338] on div at bounding box center [66, 335] width 9 height 9
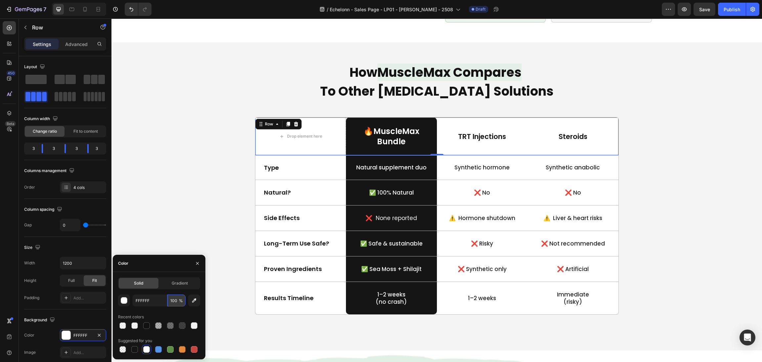
click at [177, 298] on input "100" at bounding box center [176, 301] width 18 height 12
drag, startPoint x: 281, startPoint y: 319, endPoint x: 231, endPoint y: 301, distance: 53.2
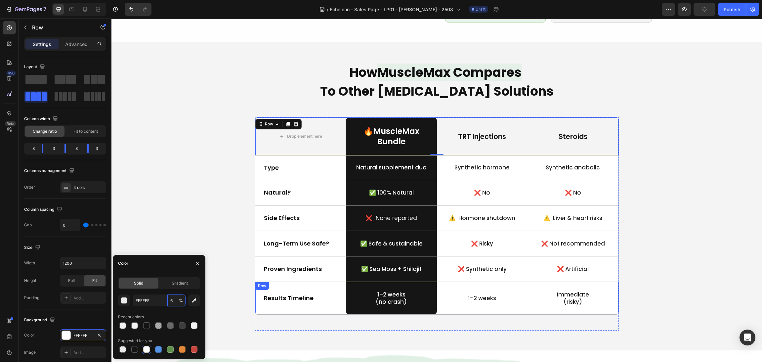
type input "60"
click at [636, 227] on div "How MuscleMax Compares To Other Testosterone Solutions Heading Drop element her…" at bounding box center [436, 196] width 635 height 268
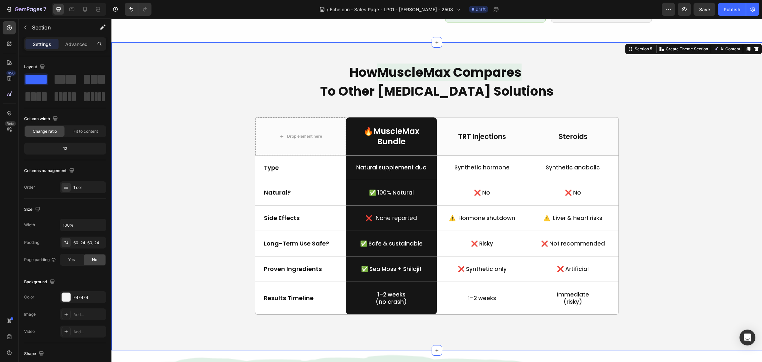
click at [706, 171] on div "How MuscleMax Compares To Other Testosterone Solutions Heading Drop element her…" at bounding box center [436, 196] width 635 height 268
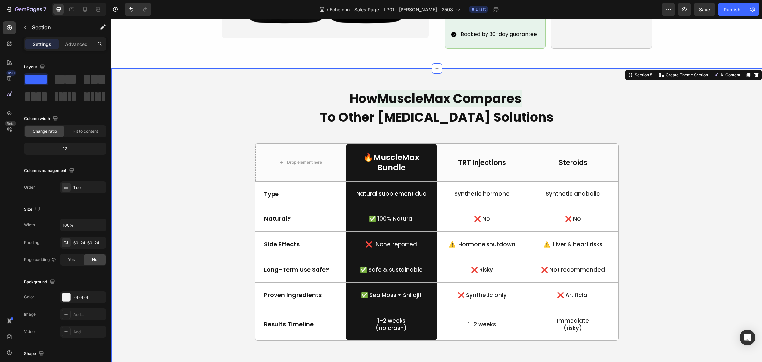
scroll to position [597, 0]
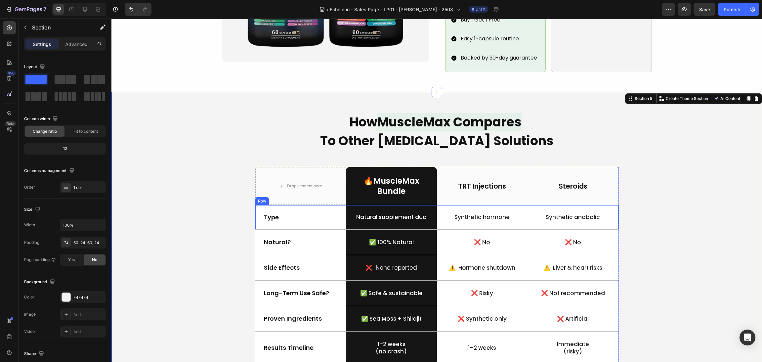
click at [329, 212] on div "Type Text Block" at bounding box center [300, 217] width 91 height 24
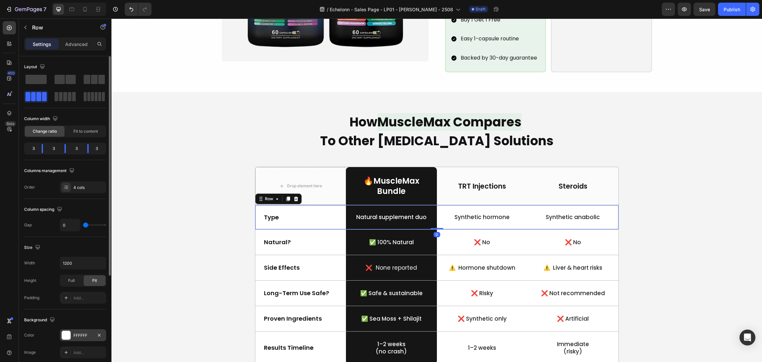
click at [65, 338] on div at bounding box center [66, 335] width 9 height 9
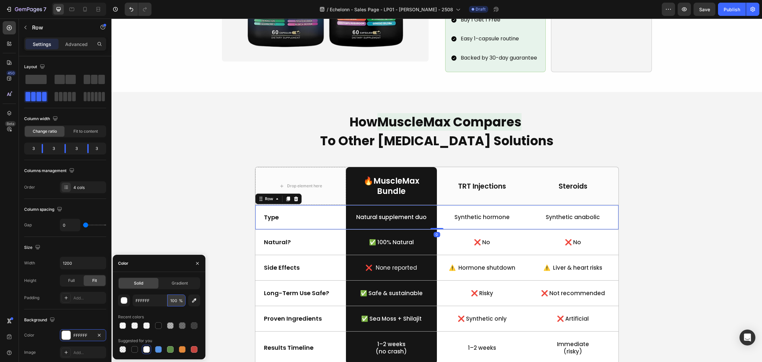
click at [171, 301] on input "100" at bounding box center [176, 301] width 18 height 12
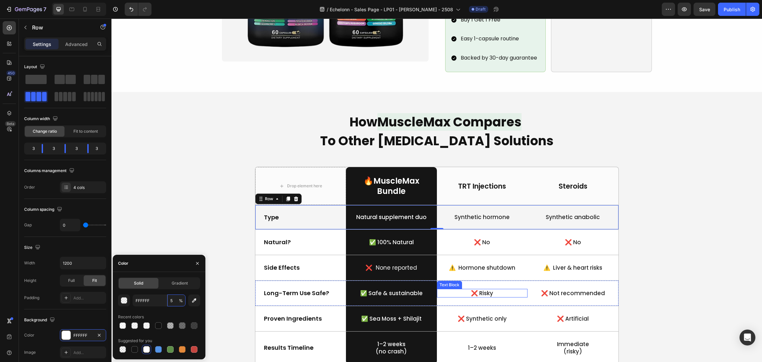
type input "50"
click at [635, 252] on div "How MuscleMax Compares To Other Testosterone Solutions Heading Drop element her…" at bounding box center [436, 246] width 635 height 268
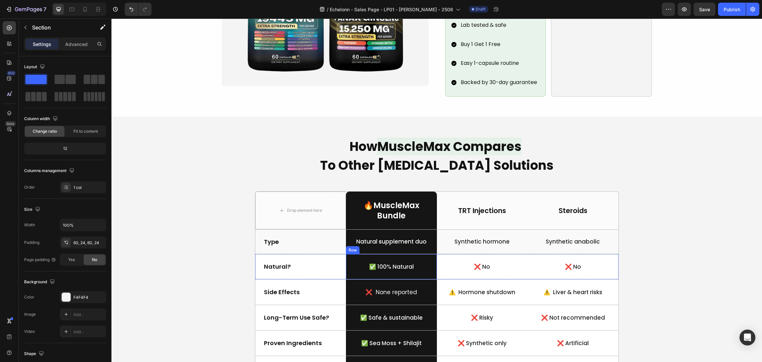
scroll to position [596, 0]
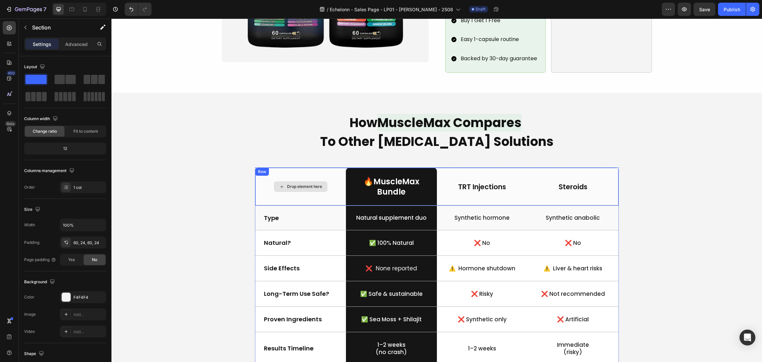
click at [330, 193] on div "Drop element here" at bounding box center [300, 187] width 91 height 38
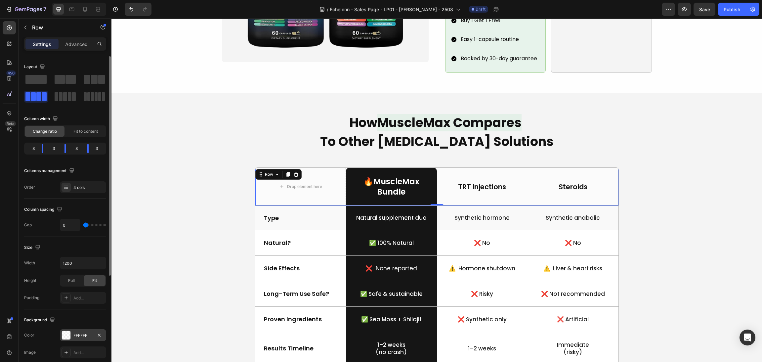
click at [66, 334] on div at bounding box center [66, 335] width 9 height 9
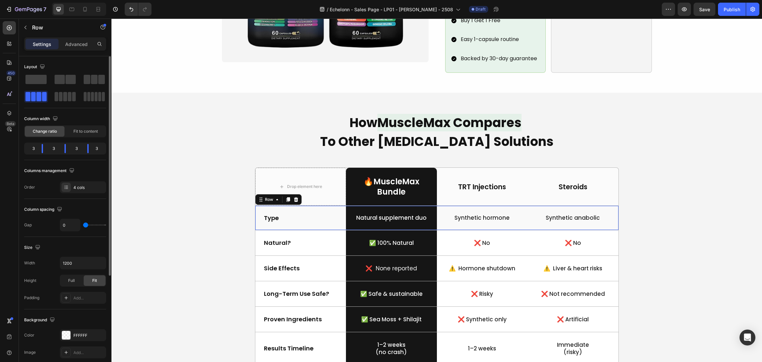
click at [324, 213] on div "Type Text Block" at bounding box center [300, 218] width 91 height 24
click at [60, 337] on div "FFFFFF" at bounding box center [83, 335] width 46 height 12
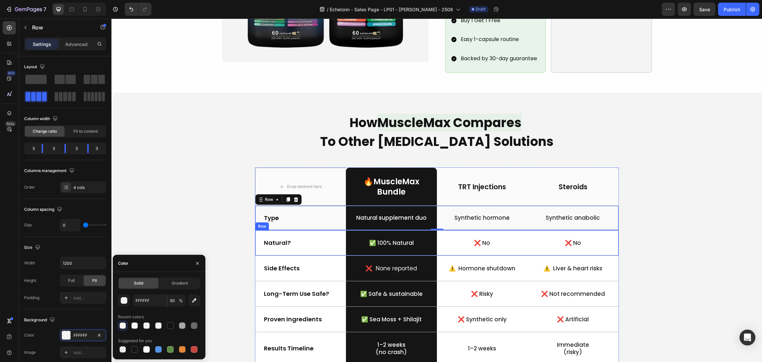
click at [276, 239] on div "Natural? Text Block" at bounding box center [300, 242] width 91 height 25
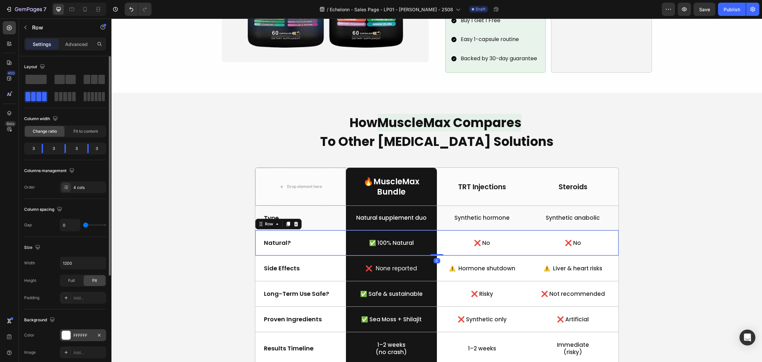
click at [67, 330] on div "FFFFFF" at bounding box center [83, 335] width 46 height 12
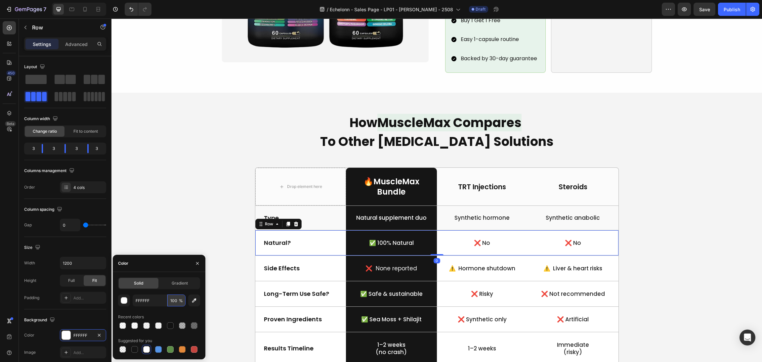
click at [171, 301] on input "100" at bounding box center [176, 301] width 18 height 12
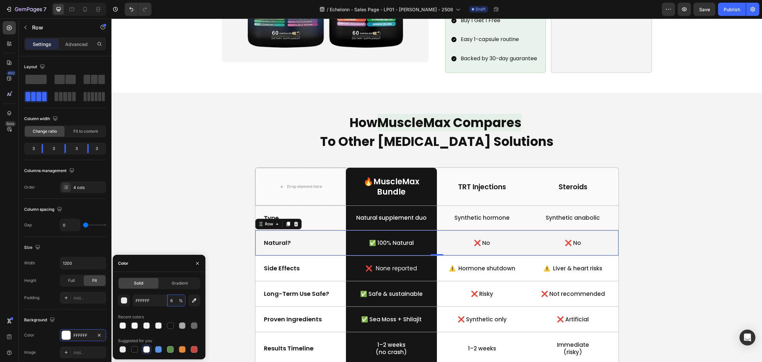
type input "60"
click at [284, 267] on div "Side Effects Text Block" at bounding box center [300, 268] width 91 height 25
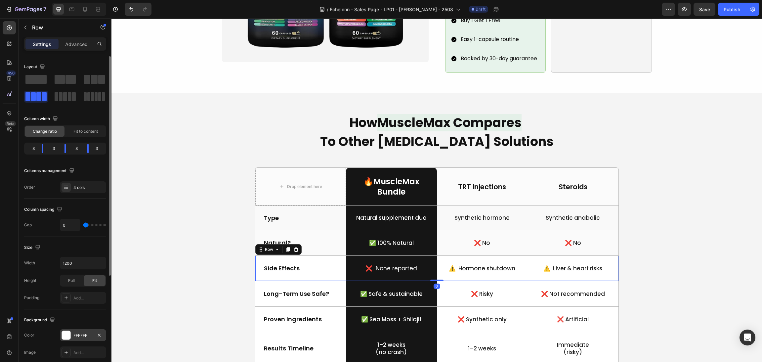
click at [63, 339] on div at bounding box center [66, 335] width 9 height 9
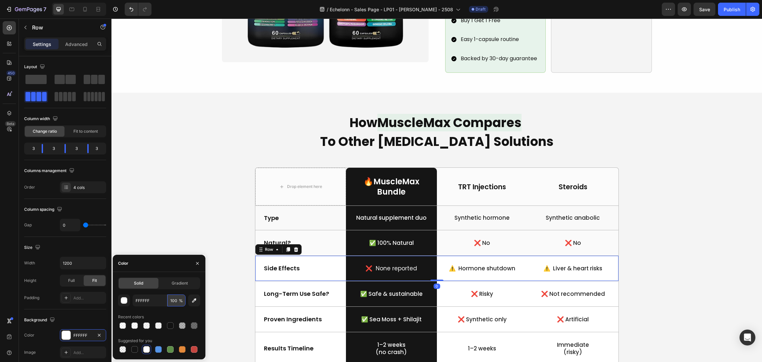
click at [173, 303] on input "100" at bounding box center [176, 301] width 18 height 12
type input "60"
click at [257, 300] on div "Row" at bounding box center [262, 303] width 11 height 6
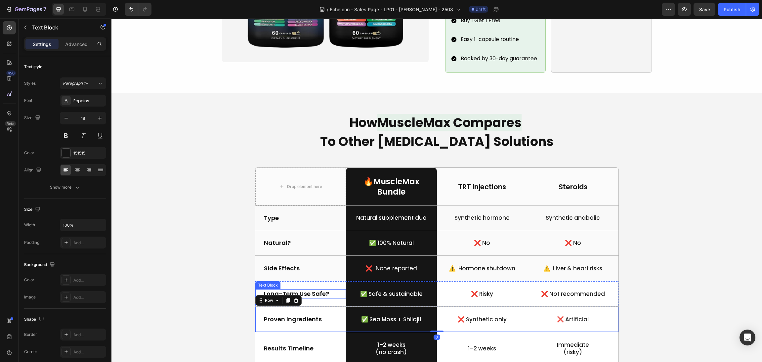
click at [259, 281] on div "Text Block" at bounding box center [267, 285] width 25 height 8
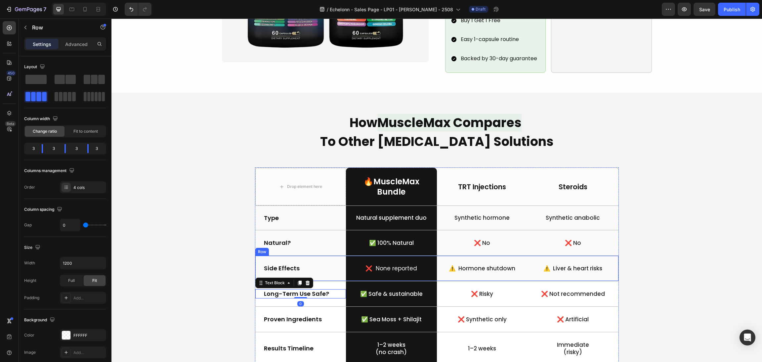
click at [313, 270] on div "Side Effects Text Block" at bounding box center [300, 268] width 91 height 25
click at [338, 281] on div "Long-Term Use Safe? Text Block ✅ Safe & sustainable Text Block Row ❌ Risky Text…" at bounding box center [437, 293] width 364 height 25
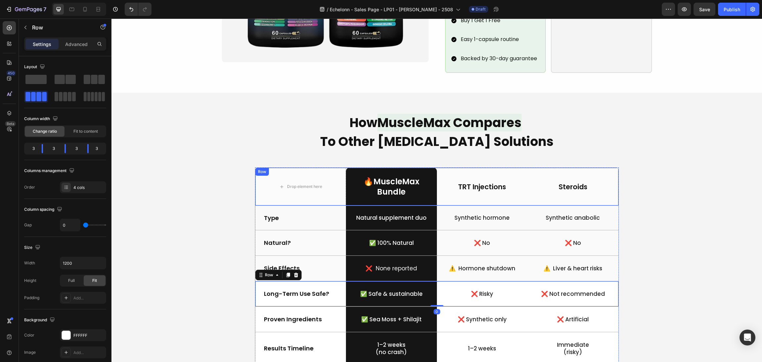
click at [627, 182] on div "How MuscleMax Compares To Other Testosterone Solutions Heading Drop element her…" at bounding box center [436, 247] width 635 height 268
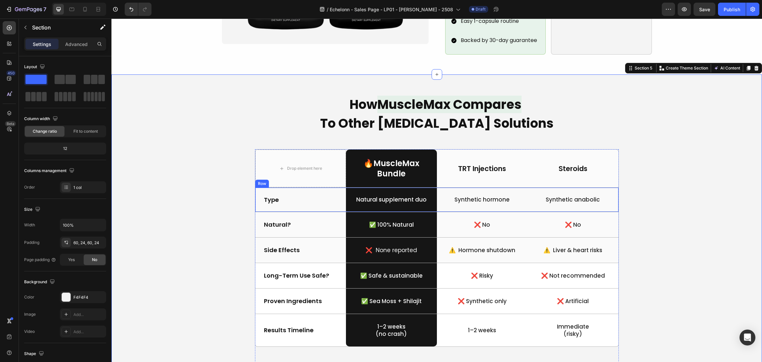
scroll to position [646, 0]
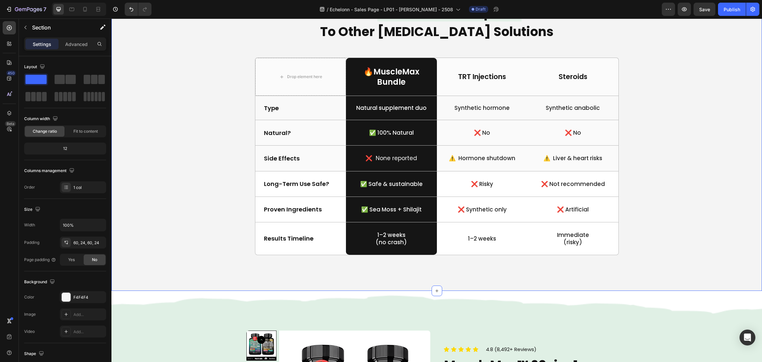
click at [703, 157] on div "How MuscleMax Compares To Other Testosterone Solutions Heading Drop element her…" at bounding box center [436, 137] width 635 height 268
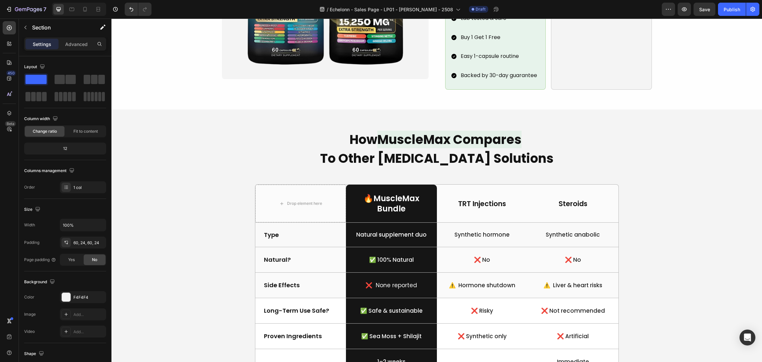
scroll to position [596, 0]
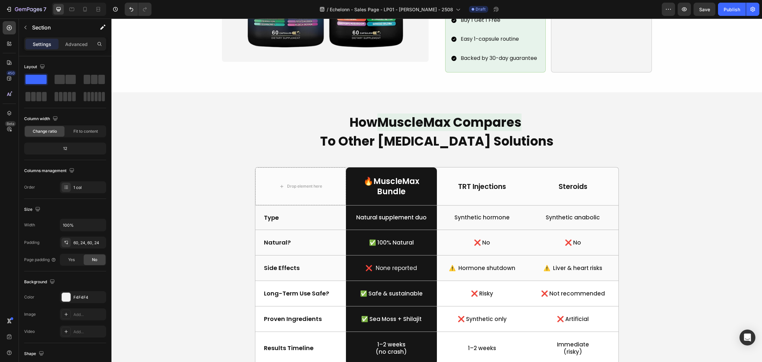
click at [535, 147] on div "How MuscleMax Compares To Other Testosterone Solutions Heading Drop element her…" at bounding box center [436, 246] width 635 height 268
click at [461, 147] on div "How MuscleMax Compares To Other Testosterone Solutions Heading Drop element her…" at bounding box center [436, 246] width 635 height 268
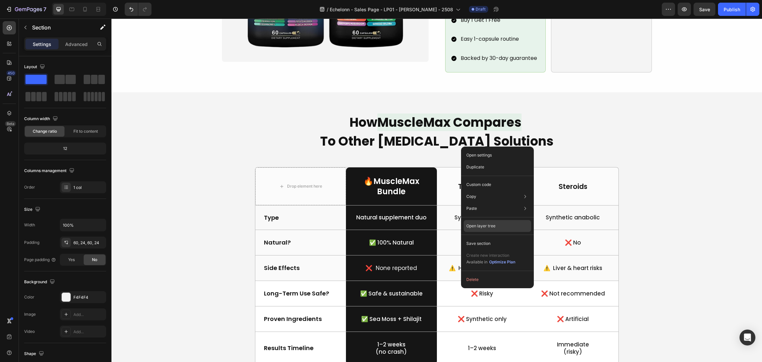
click at [499, 250] on div "Open layer tree" at bounding box center [498, 259] width 68 height 19
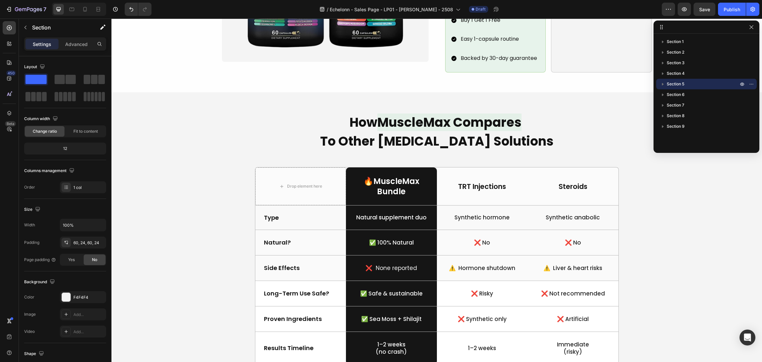
click at [662, 80] on button "button" at bounding box center [663, 84] width 8 height 8
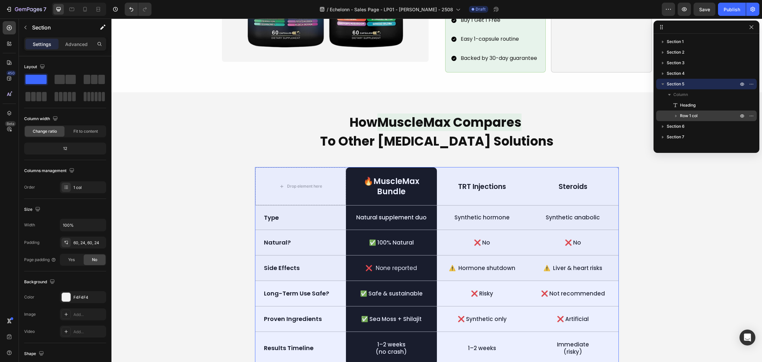
click at [688, 112] on div "Row 1 col" at bounding box center [706, 116] width 95 height 11
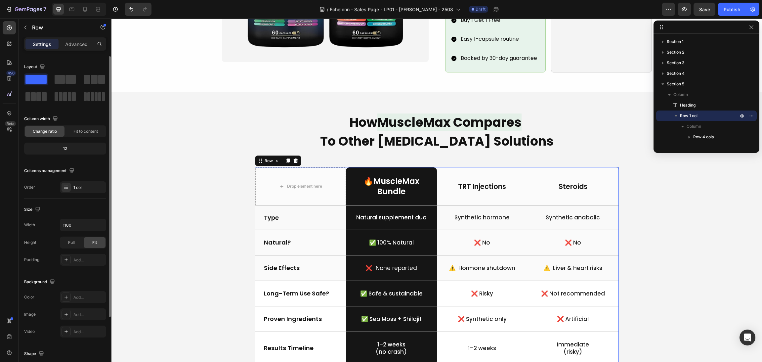
scroll to position [79, 0]
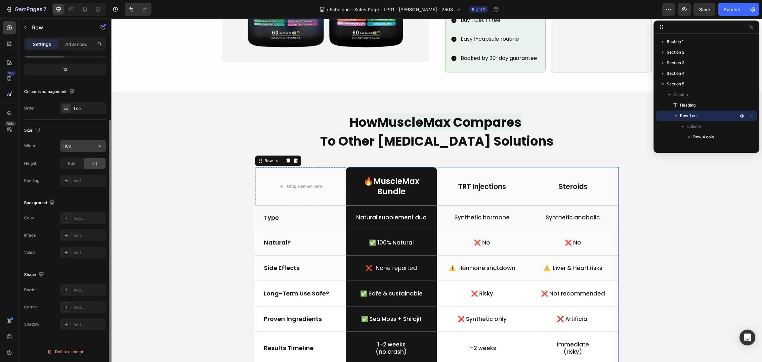
click at [66, 147] on input "1100" at bounding box center [83, 146] width 46 height 12
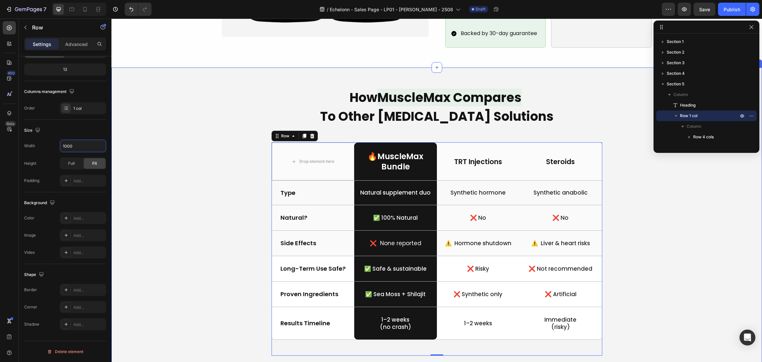
scroll to position [646, 0]
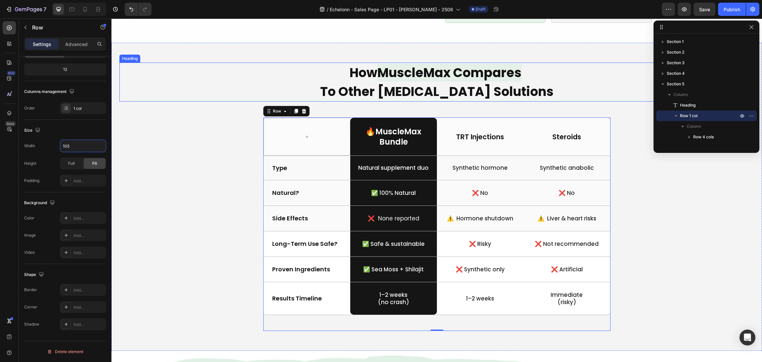
type input "1050"
click at [626, 249] on div "How MuscleMax Compares To Other Testosterone Solutions Heading Drop element her…" at bounding box center [436, 197] width 635 height 268
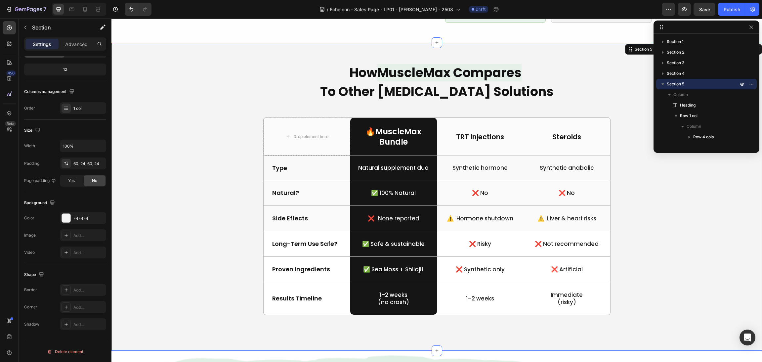
scroll to position [583, 0]
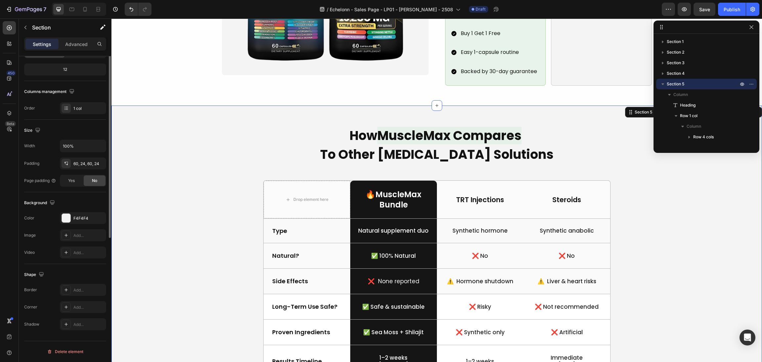
click at [644, 248] on div "How MuscleMax Compares To Other Testosterone Solutions Heading Drop element her…" at bounding box center [436, 259] width 635 height 268
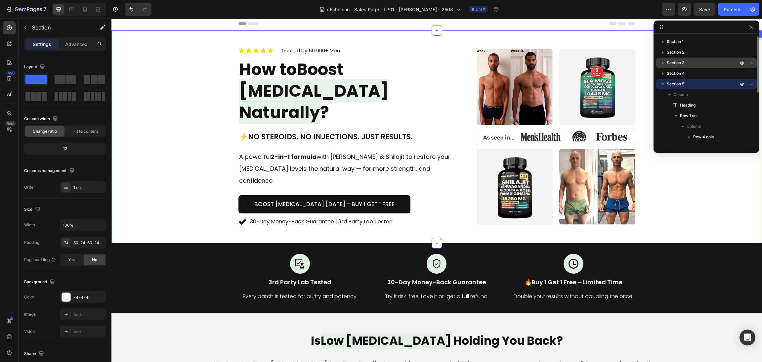
scroll to position [0, 0]
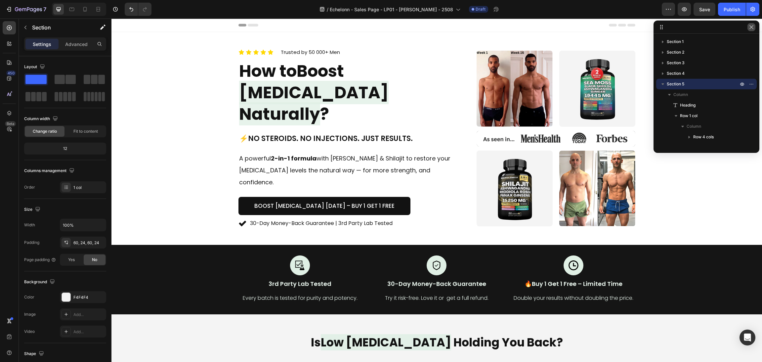
click at [751, 27] on icon "button" at bounding box center [752, 27] width 4 height 4
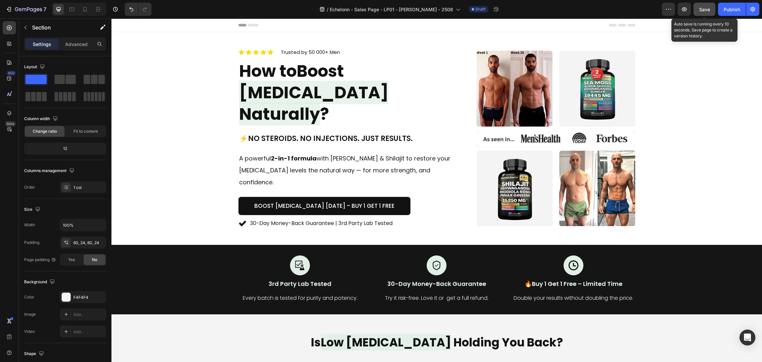
drag, startPoint x: 701, startPoint y: 10, endPoint x: 591, endPoint y: 3, distance: 110.7
click at [701, 10] on span "Save" at bounding box center [705, 10] width 11 height 6
click at [332, 102] on span "[MEDICAL_DATA] Naturally" at bounding box center [314, 103] width 150 height 45
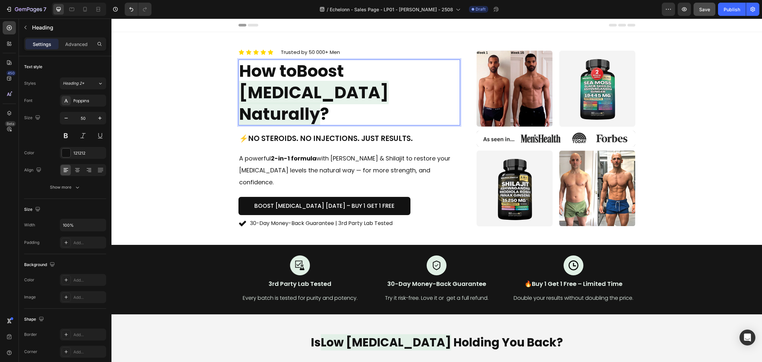
click at [350, 80] on p "How to Boost Testosterone Naturally ?" at bounding box center [349, 92] width 221 height 65
drag, startPoint x: 360, startPoint y: 87, endPoint x: 301, endPoint y: 85, distance: 58.9
click at [301, 85] on p "How to Boost Testosterone Naturally ?" at bounding box center [349, 92] width 221 height 65
click at [619, 131] on img at bounding box center [556, 139] width 159 height 16
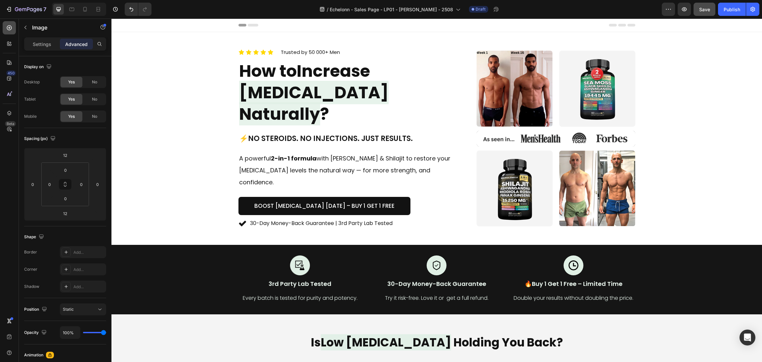
click at [5, 26] on div at bounding box center [9, 27] width 13 height 13
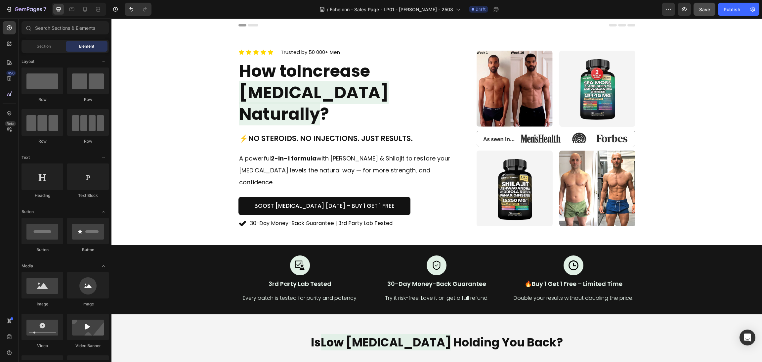
click at [46, 20] on div "Sections(18) Elements(83) Section Element Hero Section Product Detail Brands Tr…" at bounding box center [65, 190] width 93 height 343
click at [49, 24] on input "text" at bounding box center [65, 27] width 87 height 13
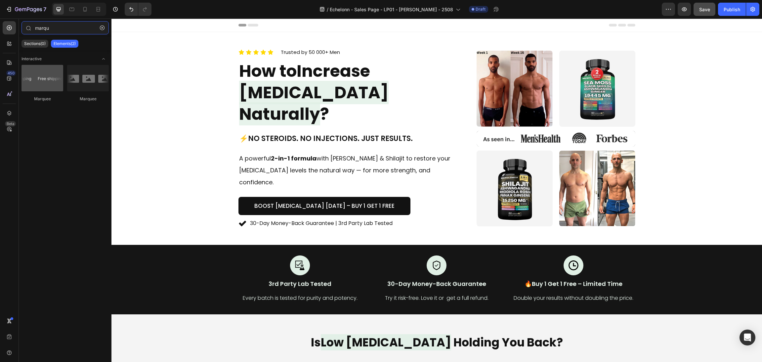
type input "marqu"
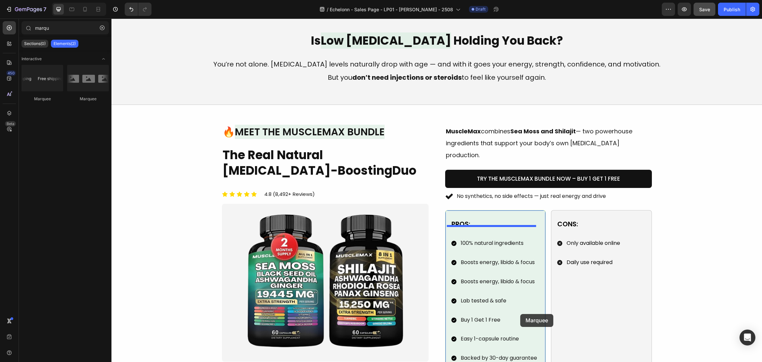
scroll to position [447, 0]
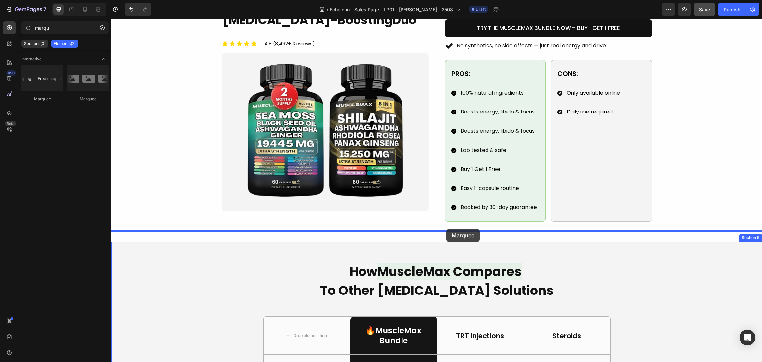
drag, startPoint x: 144, startPoint y: 85, endPoint x: 447, endPoint y: 229, distance: 335.3
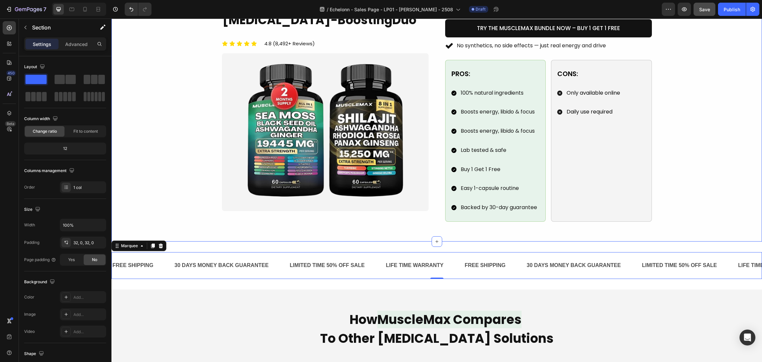
click at [451, 242] on div "FREE SHIPPING Text Block 30 DAYS MONEY BACK GUARANTEE Text Block LIMITED TIME 5…" at bounding box center [437, 266] width 651 height 48
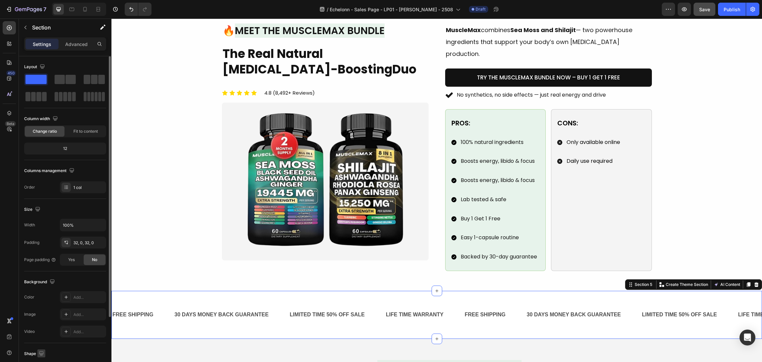
scroll to position [79, 0]
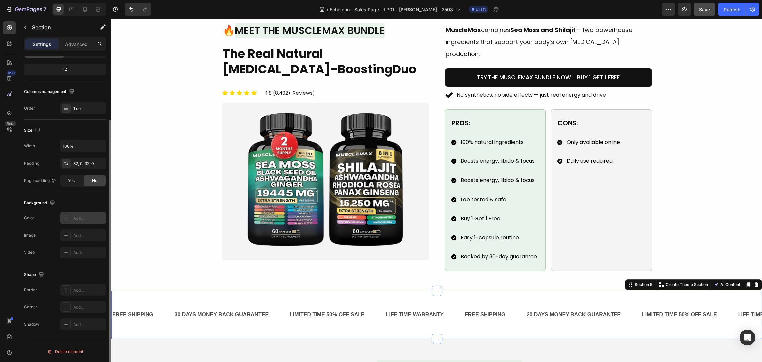
click at [65, 217] on icon at bounding box center [66, 217] width 5 height 5
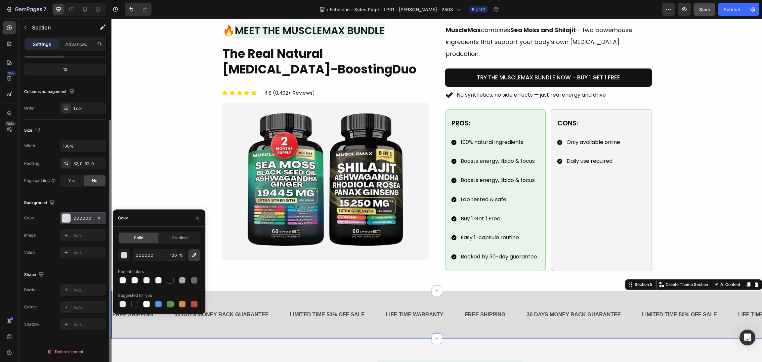
click at [191, 254] on icon "button" at bounding box center [194, 255] width 7 height 7
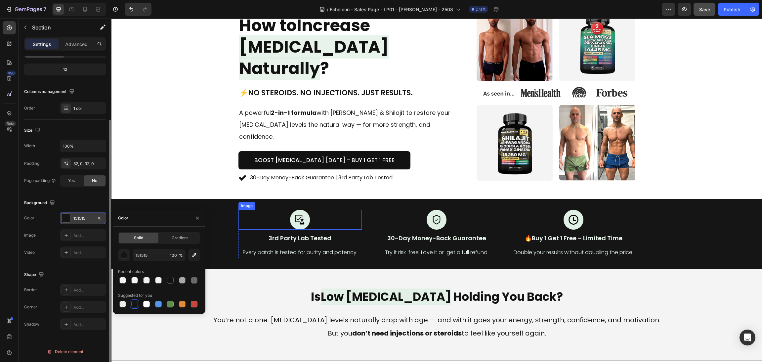
scroll to position [0, 0]
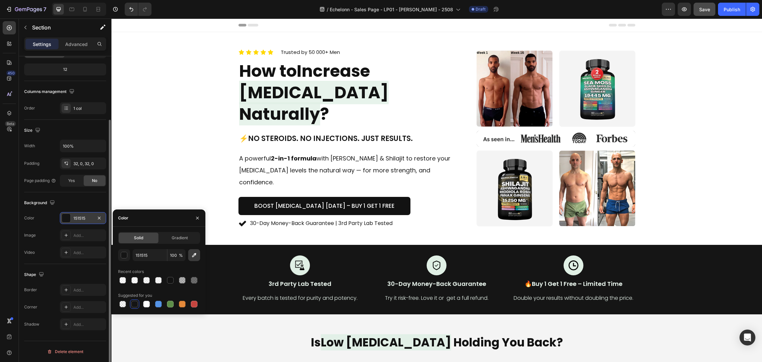
click at [190, 254] on button "button" at bounding box center [194, 255] width 12 height 12
type input "E7F3EB"
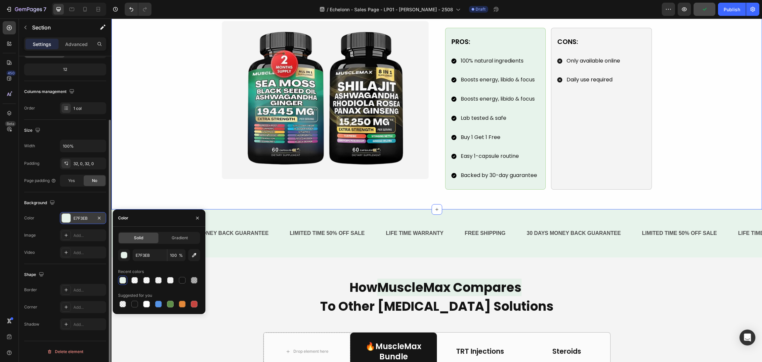
scroll to position [496, 0]
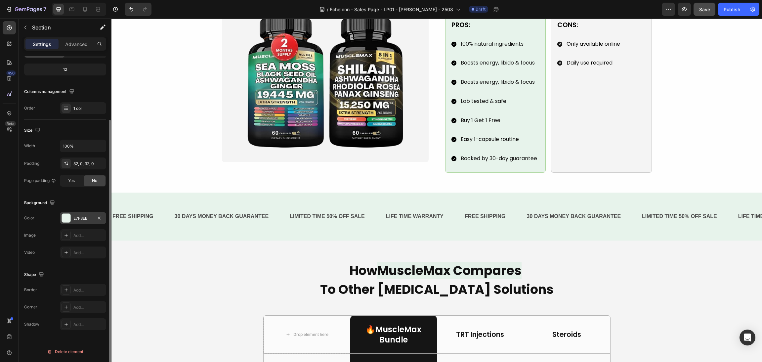
click at [483, 225] on div "FREE SHIPPING Text Block 30 DAYS MONEY BACK GUARANTEE Text Block LIMITED TIME 5…" at bounding box center [437, 217] width 651 height 48
click at [451, 193] on div "FREE SHIPPING Text Block 30 DAYS MONEY BACK GUARANTEE Text Block LIMITED TIME 5…" at bounding box center [437, 217] width 651 height 48
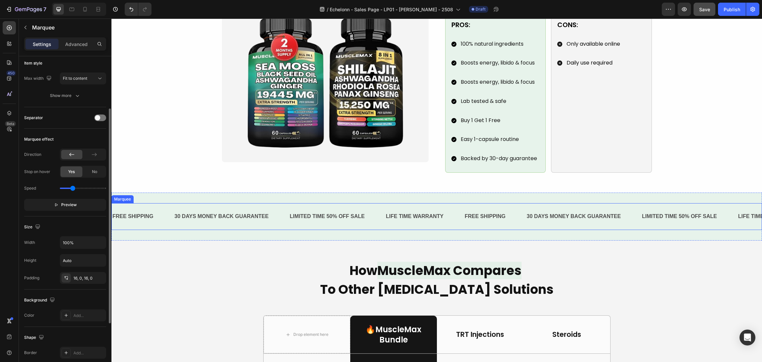
click at [433, 218] on div "FREE SHIPPING Text Block 30 DAYS MONEY BACK GUARANTEE Text Block LIMITED TIME 5…" at bounding box center [437, 216] width 651 height 27
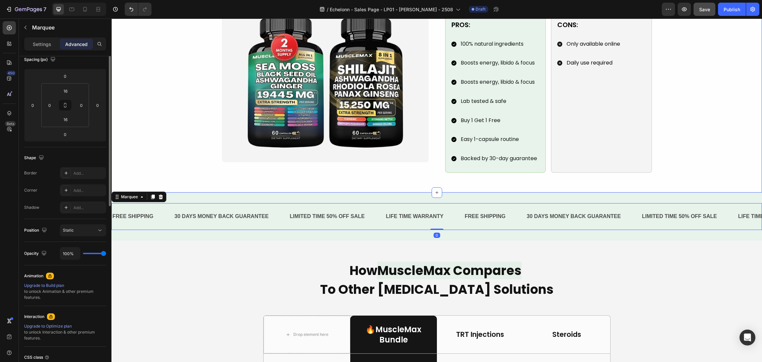
scroll to position [0, 0]
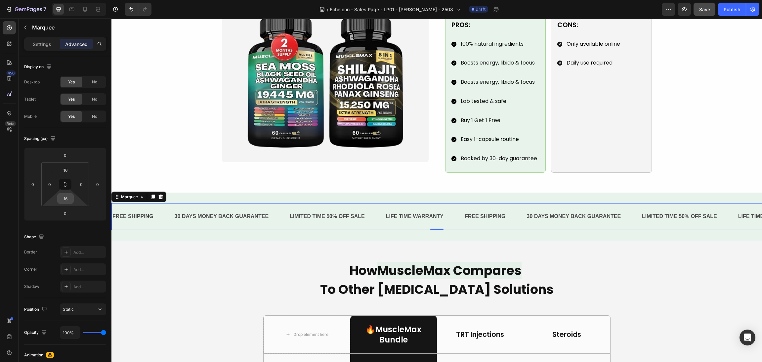
click at [67, 197] on input "16" at bounding box center [65, 199] width 13 height 10
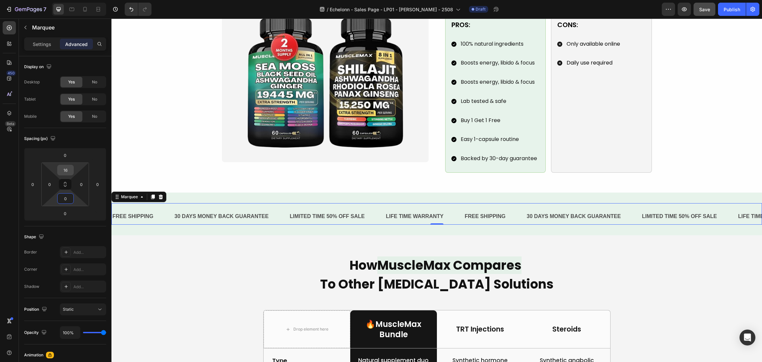
type input "0"
click at [65, 170] on input "16" at bounding box center [65, 170] width 13 height 10
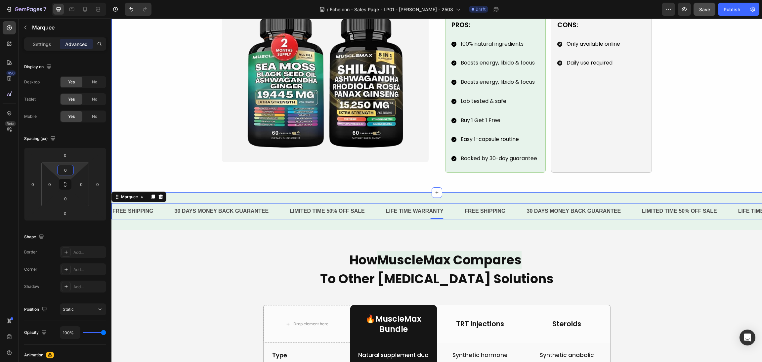
type input "0"
click at [166, 192] on div "Marquee" at bounding box center [139, 197] width 55 height 11
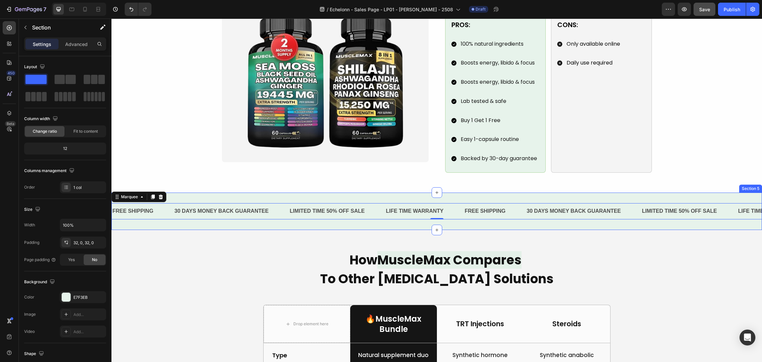
click at [193, 193] on div "FREE SHIPPING Text Block 30 DAYS MONEY BACK GUARANTEE Text Block LIMITED TIME 5…" at bounding box center [437, 211] width 651 height 37
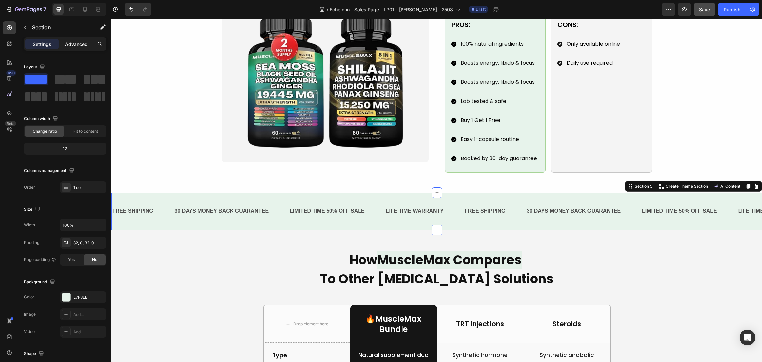
click at [67, 43] on div "Advanced" at bounding box center [76, 44] width 33 height 11
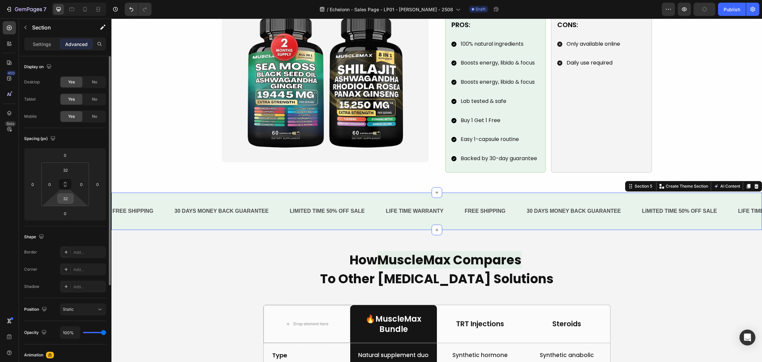
click at [68, 202] on input "32" at bounding box center [65, 199] width 13 height 10
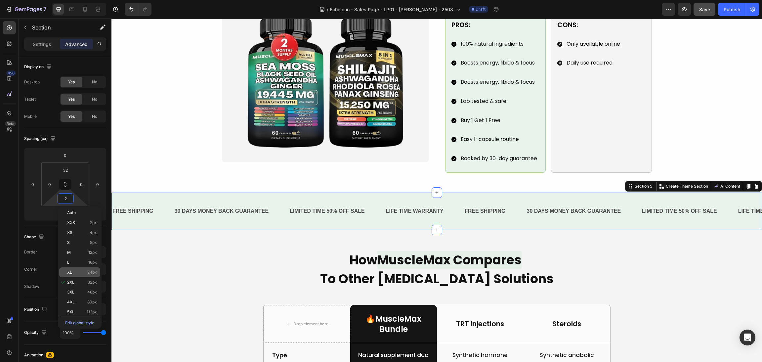
click at [75, 273] on p "XL 24px" at bounding box center [82, 272] width 30 height 5
type input "24"
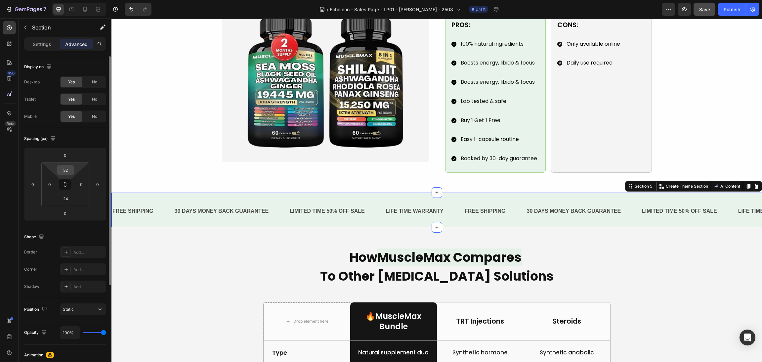
click at [63, 169] on input "32" at bounding box center [65, 170] width 13 height 10
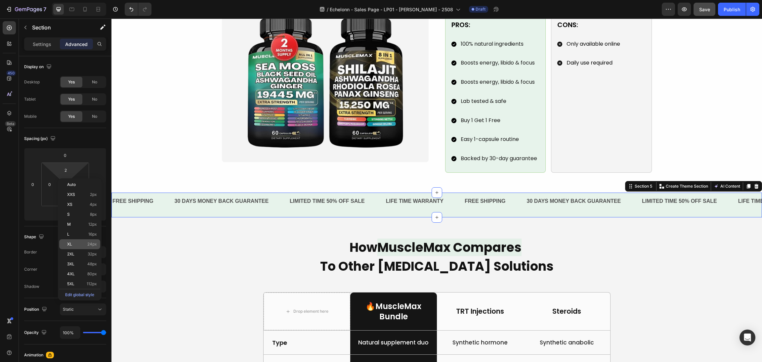
click at [79, 247] on div "XL 24px" at bounding box center [79, 244] width 41 height 10
type input "24"
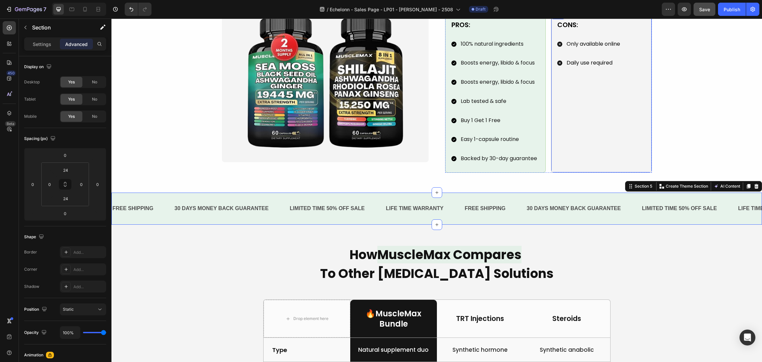
click at [642, 139] on div "Cons: Text Block Only available online Daily use required Item List" at bounding box center [602, 92] width 90 height 146
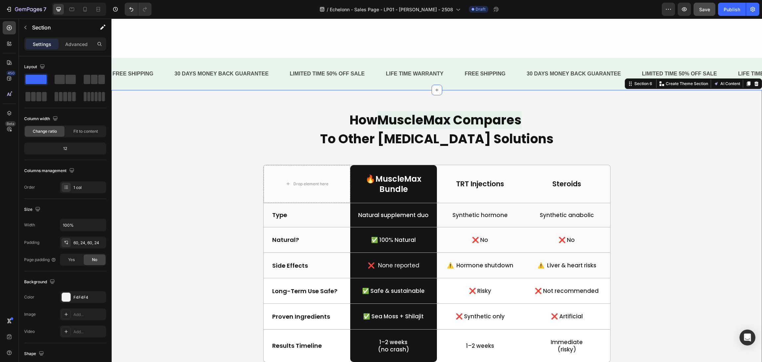
scroll to position [665, 0]
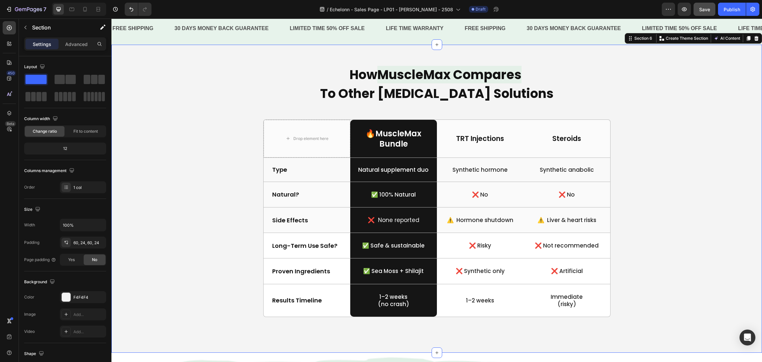
click at [688, 173] on div "How MuscleMax Compares To Other Testosterone Solutions Heading Drop element her…" at bounding box center [436, 199] width 635 height 268
click at [63, 46] on div "Advanced" at bounding box center [76, 44] width 33 height 11
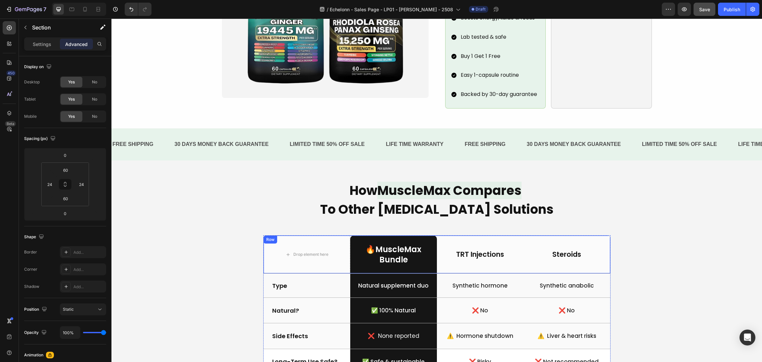
scroll to position [546, 0]
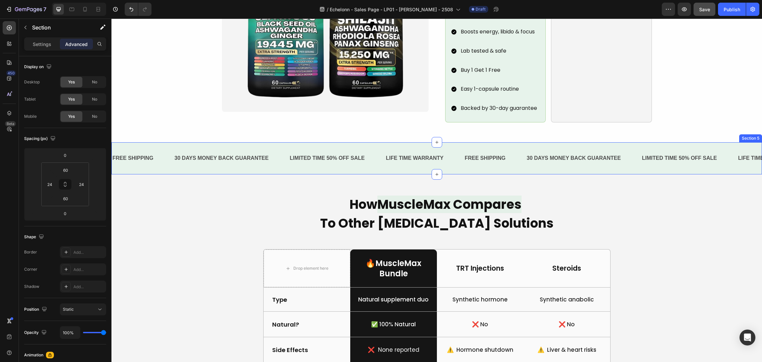
click at [404, 142] on div "FREE SHIPPING Text Block 30 DAYS MONEY BACK GUARANTEE Text Block LIMITED TIME 5…" at bounding box center [437, 158] width 651 height 32
click at [145, 153] on div "FREE SHIPPING" at bounding box center [133, 158] width 42 height 11
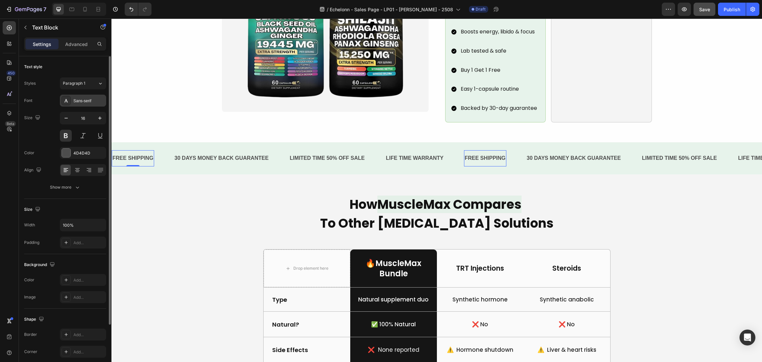
click at [75, 104] on div "Sans-serif" at bounding box center [88, 101] width 31 height 6
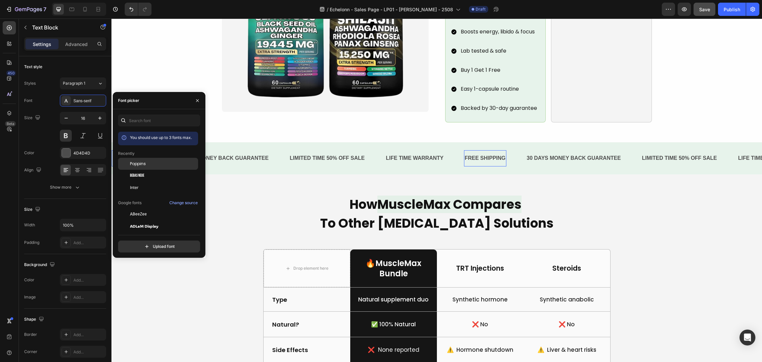
drag, startPoint x: 138, startPoint y: 165, endPoint x: 0, endPoint y: 133, distance: 142.1
click at [138, 165] on span "Poppins" at bounding box center [138, 164] width 16 height 6
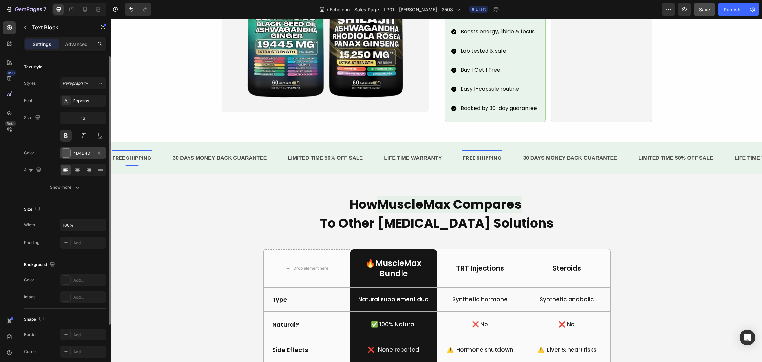
click at [68, 153] on div at bounding box center [66, 153] width 9 height 9
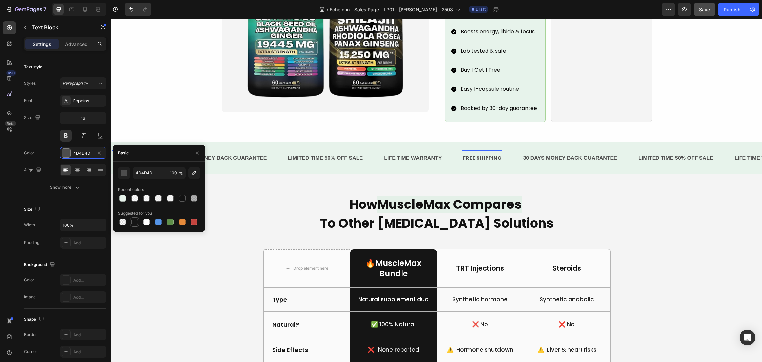
click at [135, 217] on div at bounding box center [134, 221] width 9 height 9
type input "151515"
click at [72, 191] on div "Show more" at bounding box center [65, 187] width 31 height 7
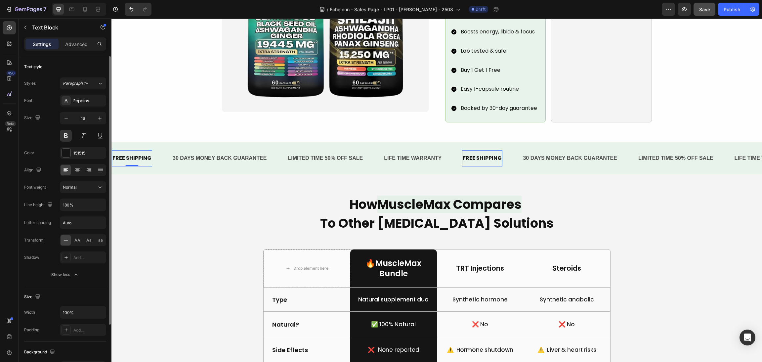
click at [63, 143] on div "Font Poppins Size 16 Color 151515 Align Font weight Normal Line height 180% Let…" at bounding box center [65, 188] width 82 height 186
click at [63, 137] on button at bounding box center [66, 136] width 12 height 12
drag, startPoint x: 63, startPoint y: 137, endPoint x: 66, endPoint y: 254, distance: 117.2
click at [67, 240] on div "Font Poppins Size 16 Color 151515 Align Font weight Normal Line height 180% Let…" at bounding box center [65, 188] width 82 height 186
click at [70, 273] on div "Show less" at bounding box center [65, 274] width 28 height 7
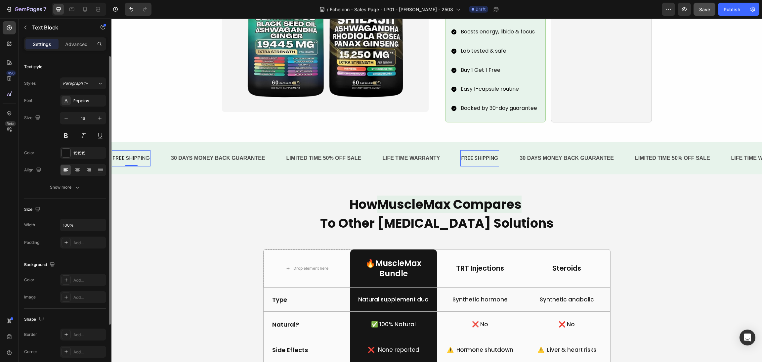
click at [76, 180] on div "Font Poppins Size 16 Color 151515 Align Show more" at bounding box center [65, 144] width 82 height 99
click at [76, 184] on icon "button" at bounding box center [77, 187] width 7 height 7
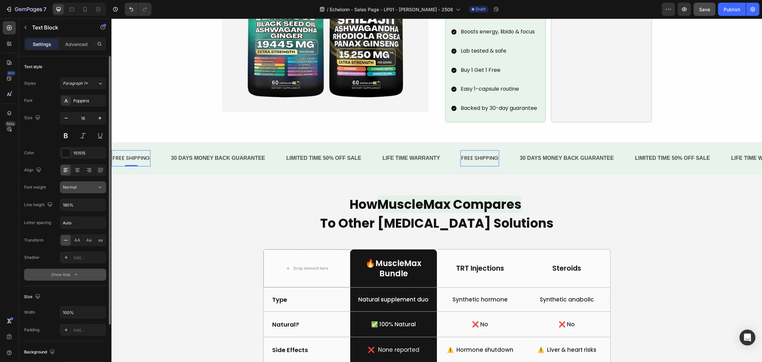
click at [80, 191] on div "Normal" at bounding box center [83, 187] width 40 height 7
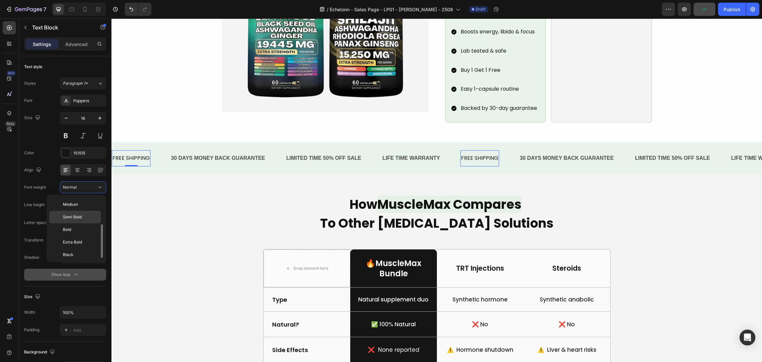
scroll to position [52, 0]
click at [76, 217] on span "Semi Bold" at bounding box center [72, 214] width 19 height 6
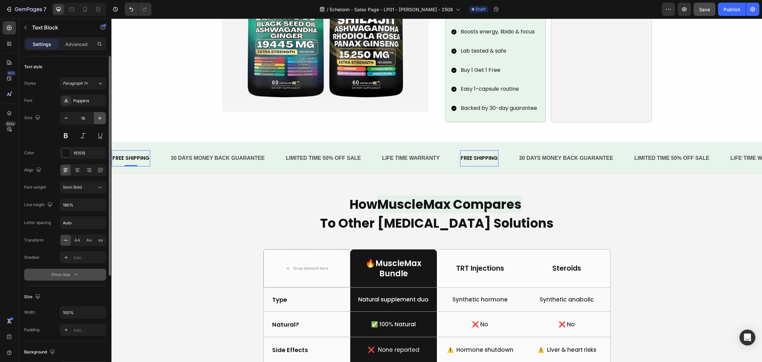
click at [95, 119] on button "button" at bounding box center [100, 118] width 12 height 12
type input "17"
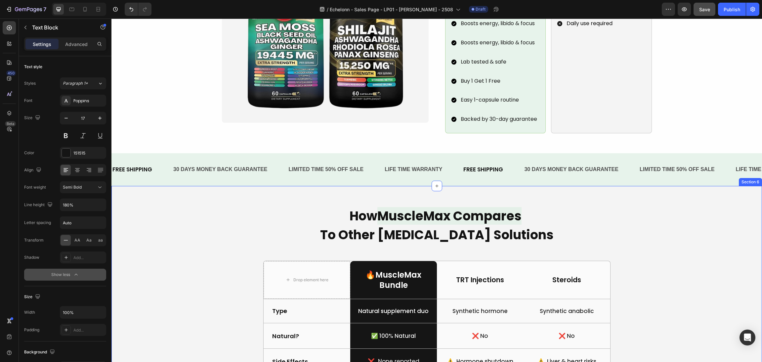
scroll to position [547, 0]
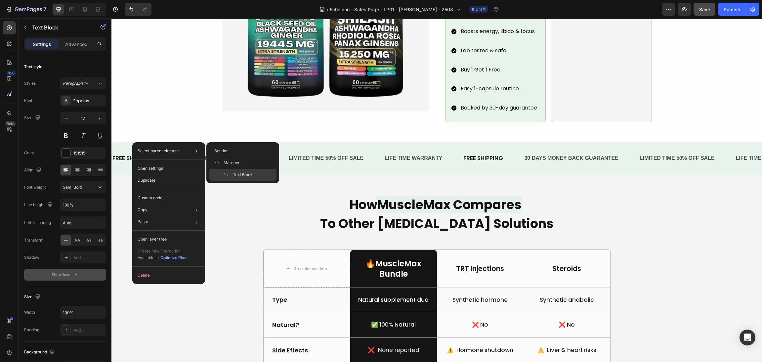
click at [126, 153] on div "FREE SHIPPING" at bounding box center [132, 159] width 41 height 12
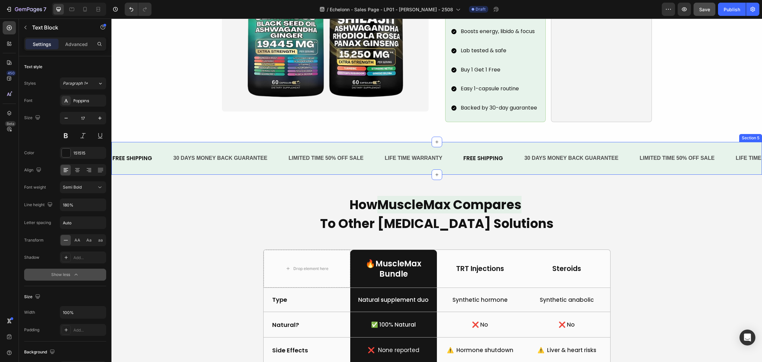
click at [191, 142] on div "FREE SHIPPING Text Block 30 DAYS MONEY BACK GUARANTEE Text Block LIMITED TIME 5…" at bounding box center [437, 158] width 651 height 33
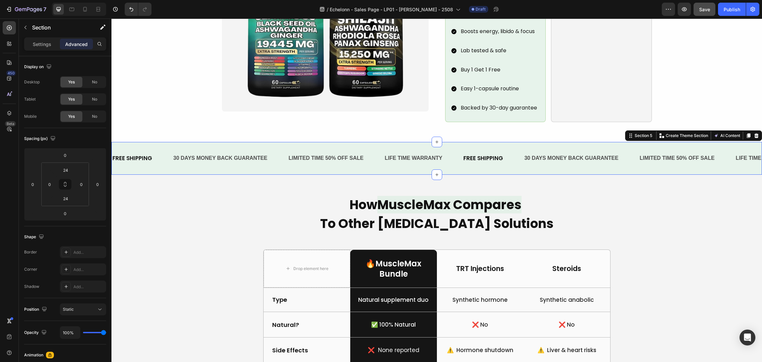
click at [141, 153] on p "FREE SHIPPING" at bounding box center [133, 158] width 40 height 10
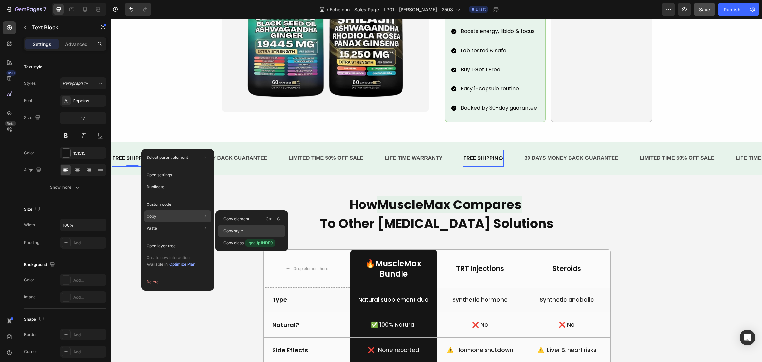
drag, startPoint x: 272, startPoint y: 228, endPoint x: 133, endPoint y: 158, distance: 156.1
click at [272, 237] on div "Copy style" at bounding box center [252, 243] width 68 height 12
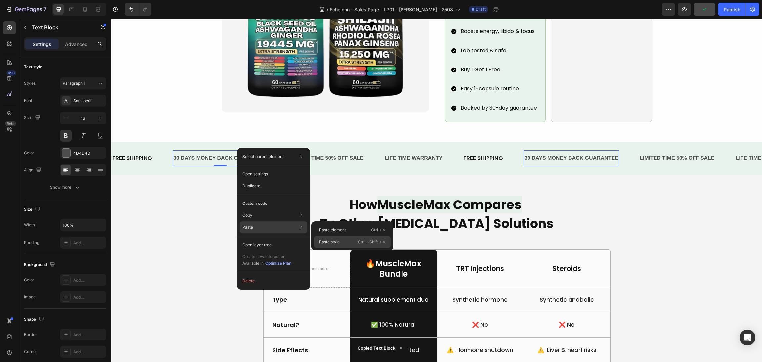
click at [348, 243] on div "Paste style Ctrl + Shift + V" at bounding box center [352, 242] width 77 height 12
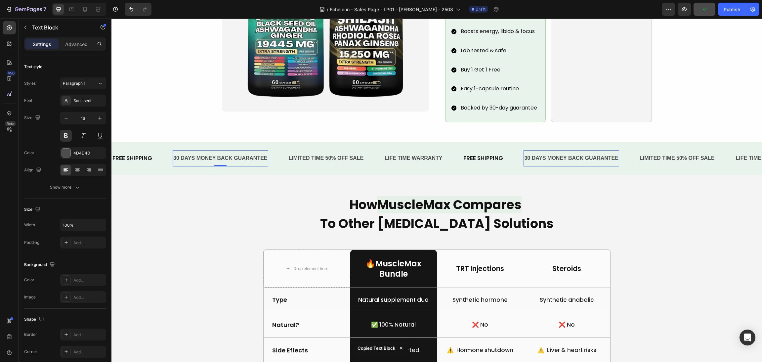
type input "17"
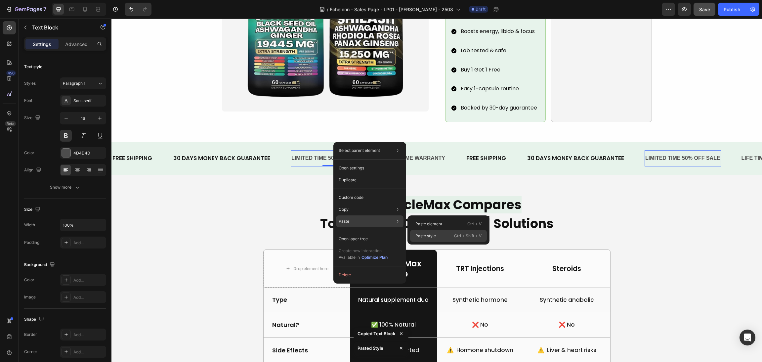
click at [460, 238] on p "Ctrl + Shift + V" at bounding box center [467, 236] width 27 height 7
type input "17"
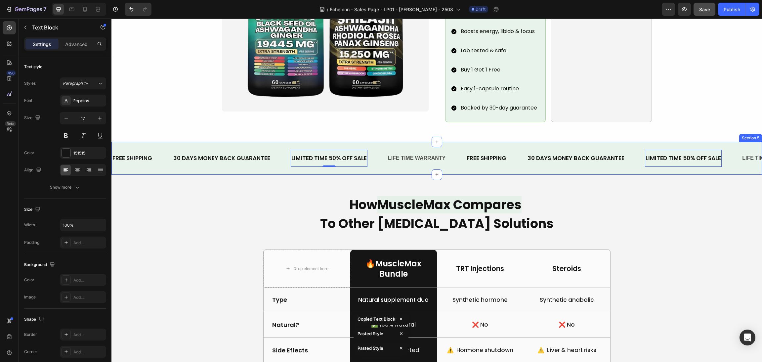
click at [408, 142] on div "FREE SHIPPING Text Block 30 DAYS MONEY BACK GUARANTEE Text Block LIMITED TIME 5…" at bounding box center [437, 158] width 651 height 33
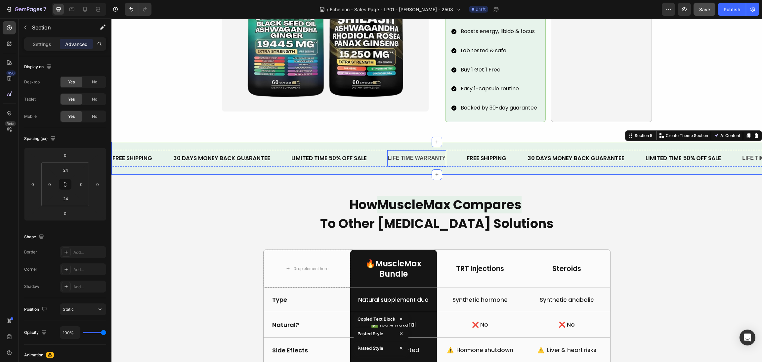
click at [413, 150] on div "LIFE TIME WARRANTY Text Block" at bounding box center [417, 158] width 59 height 16
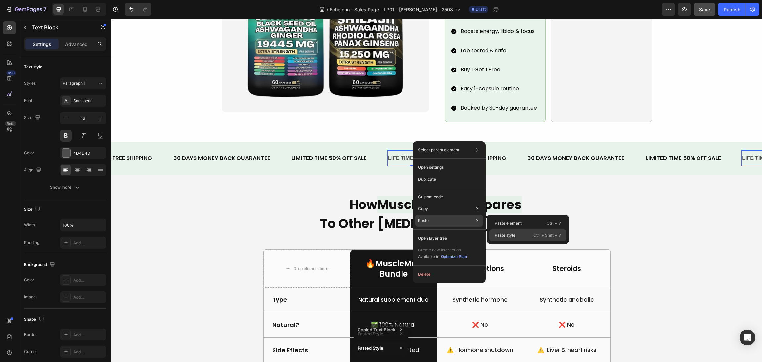
click at [511, 235] on p "Paste style" at bounding box center [505, 235] width 21 height 6
type input "17"
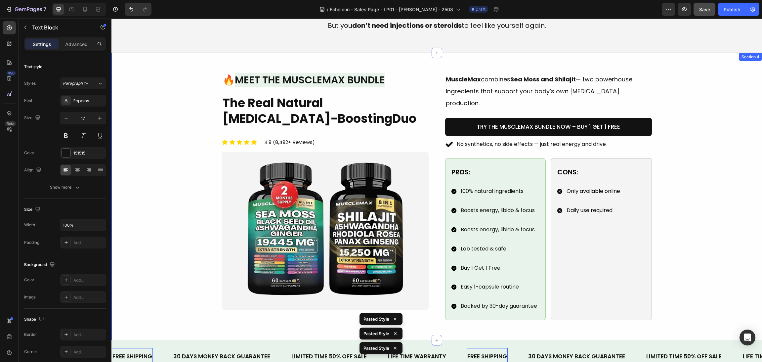
click at [687, 123] on div "Image 🔥 Meet the MuscleMax Bundle Heading The Real Natural Testosterone-Boostin…" at bounding box center [436, 197] width 635 height 248
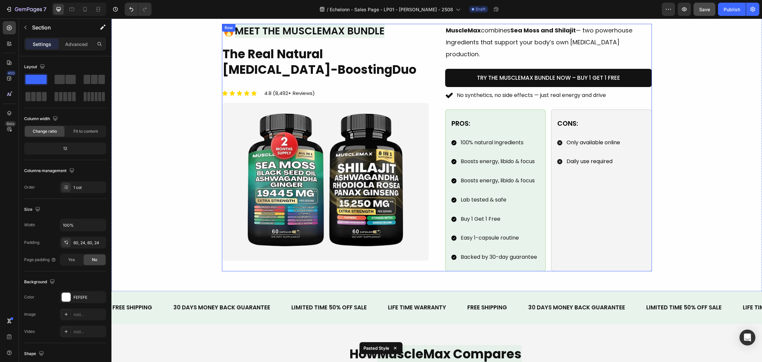
scroll to position [447, 0]
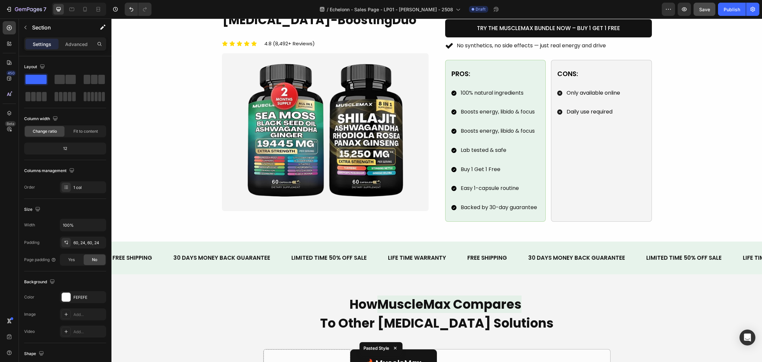
click at [343, 242] on div "FREE SHIPPING Text Block 30 DAYS MONEY BACK GUARANTEE Text Block LIMITED TIME 5…" at bounding box center [437, 258] width 651 height 33
click at [295, 250] on div "LIMITED TIME 50% OFF SALE Text Block" at bounding box center [329, 258] width 77 height 17
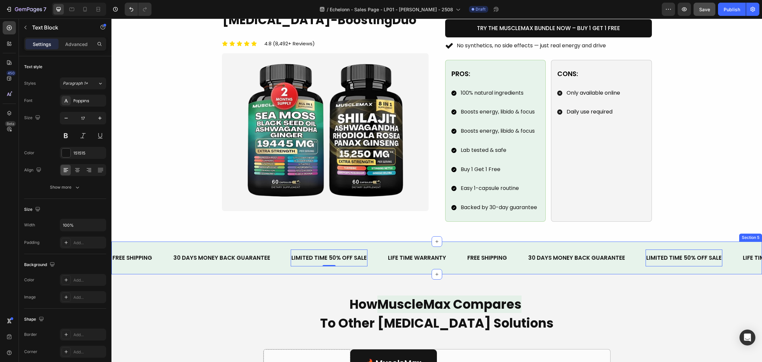
click at [169, 242] on div "FREE SHIPPING Text Block 30 DAYS MONEY BACK GUARANTEE Text Block LIMITED TIME 5…" at bounding box center [437, 258] width 651 height 33
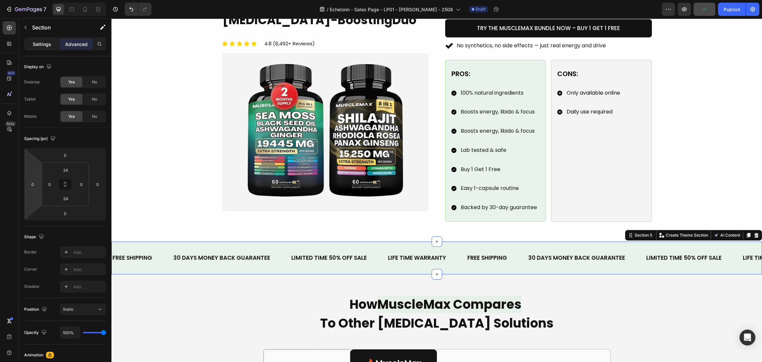
click at [42, 41] on p "Settings" at bounding box center [42, 44] width 19 height 7
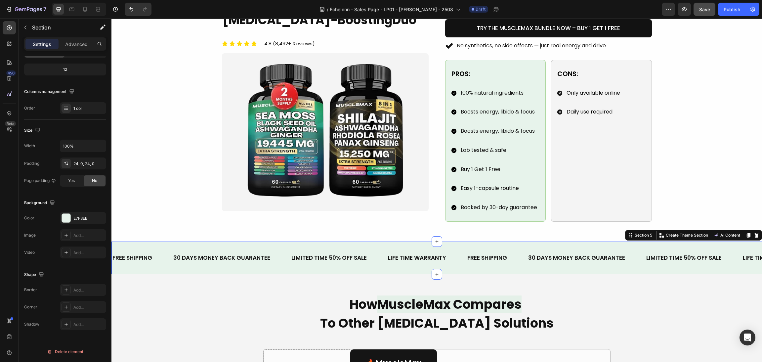
scroll to position [0, 0]
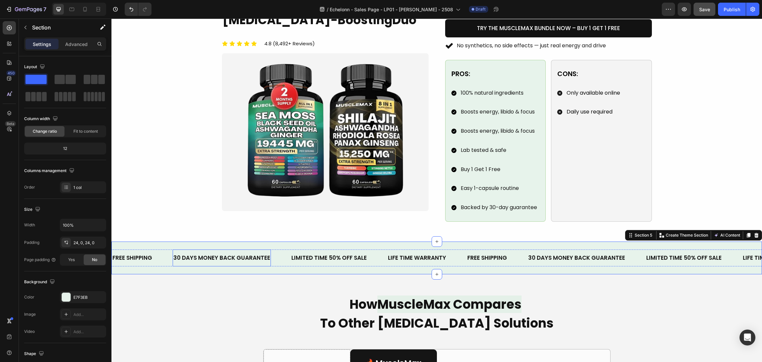
click at [161, 250] on div "FREE SHIPPING Text Block" at bounding box center [142, 258] width 61 height 17
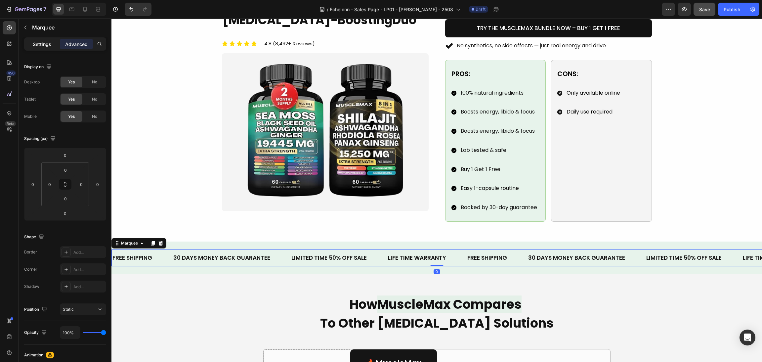
click at [29, 42] on div "Settings" at bounding box center [41, 44] width 33 height 11
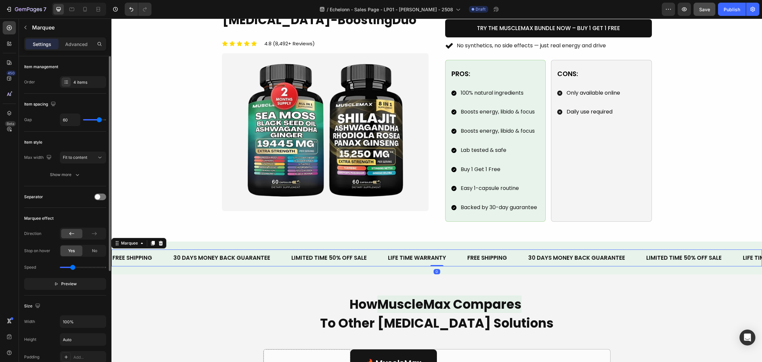
scroll to position [50, 0]
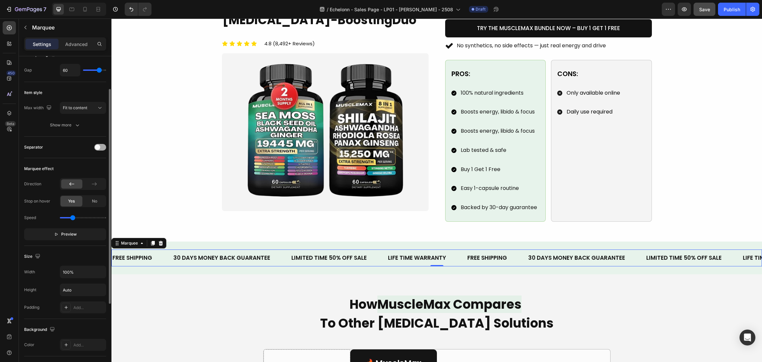
click at [96, 146] on span at bounding box center [97, 147] width 5 height 5
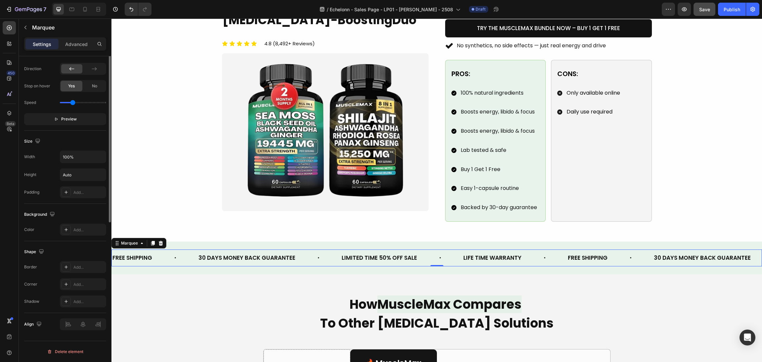
scroll to position [118, 0]
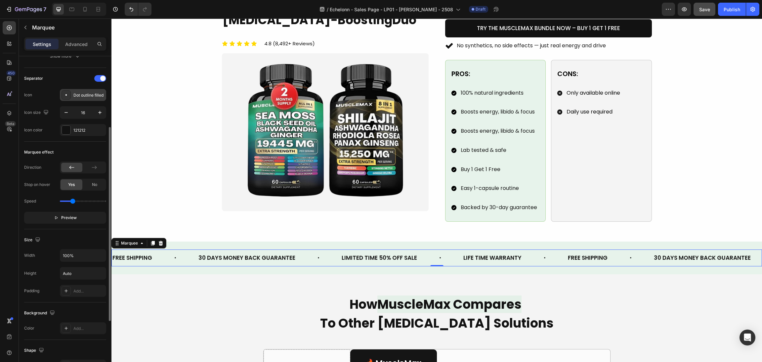
click at [72, 93] on div "Dot outline filled" at bounding box center [83, 95] width 46 height 12
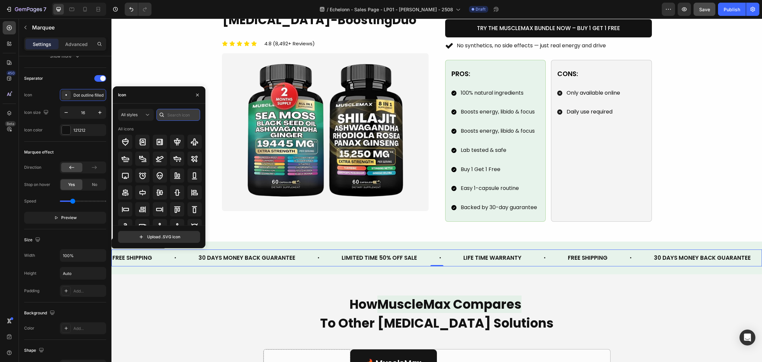
click at [175, 114] on input "text" at bounding box center [179, 115] width 44 height 12
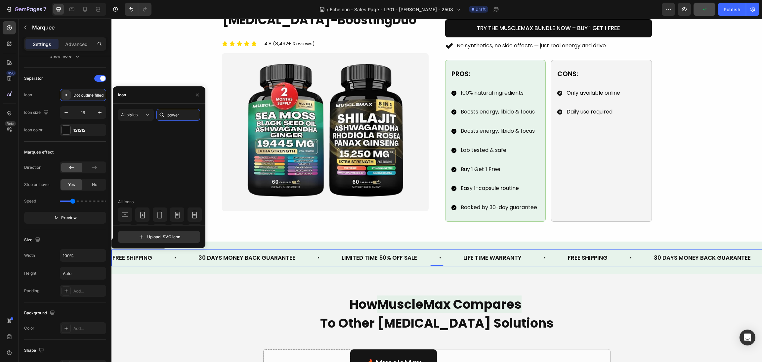
scroll to position [0, 0]
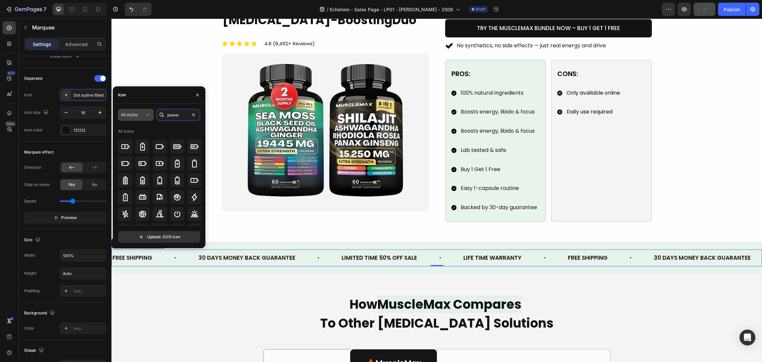
drag, startPoint x: 153, startPoint y: 114, endPoint x: 140, endPoint y: 115, distance: 13.0
click at [140, 114] on div "All styles power" at bounding box center [159, 115] width 82 height 12
type input "muscle"
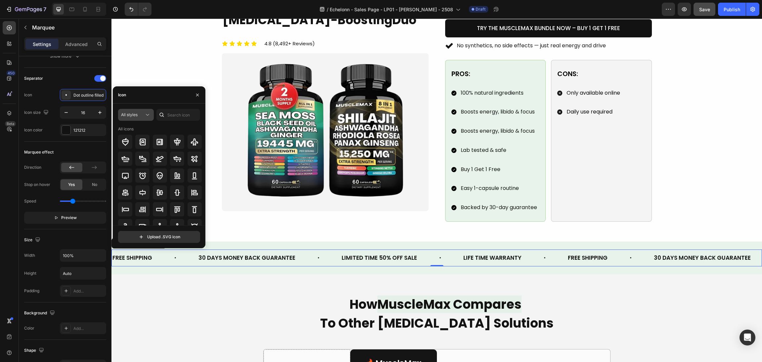
click at [128, 112] on span "All styles" at bounding box center [129, 115] width 17 height 6
click at [119, 177] on div "Filled" at bounding box center [124, 181] width 54 height 13
click at [169, 112] on input "text" at bounding box center [179, 115] width 44 height 12
type input "man"
click at [130, 156] on div at bounding box center [125, 159] width 14 height 14
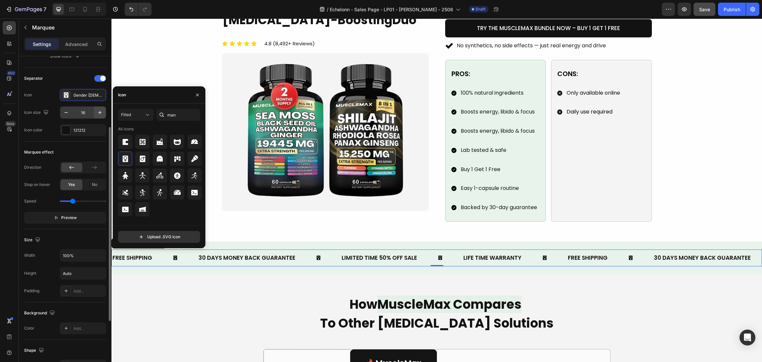
click at [94, 115] on button "button" at bounding box center [100, 113] width 12 height 12
click at [97, 114] on icon "button" at bounding box center [100, 112] width 7 height 7
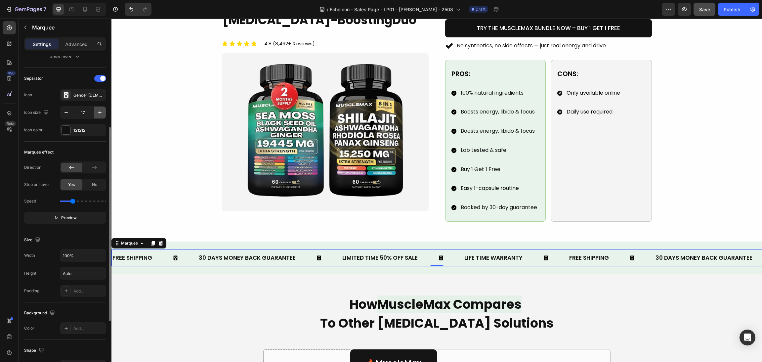
click at [97, 114] on icon "button" at bounding box center [100, 112] width 7 height 7
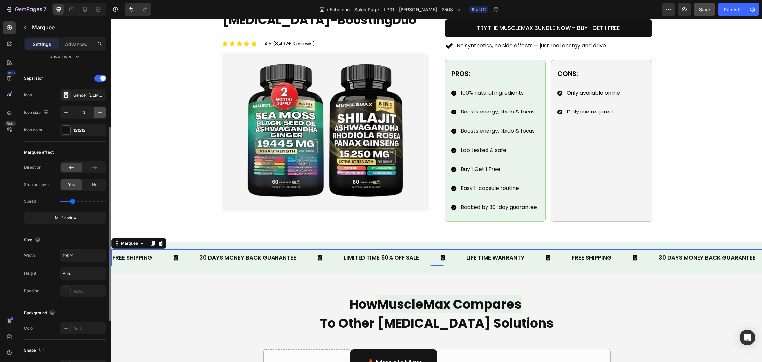
click at [97, 114] on icon "button" at bounding box center [100, 112] width 7 height 7
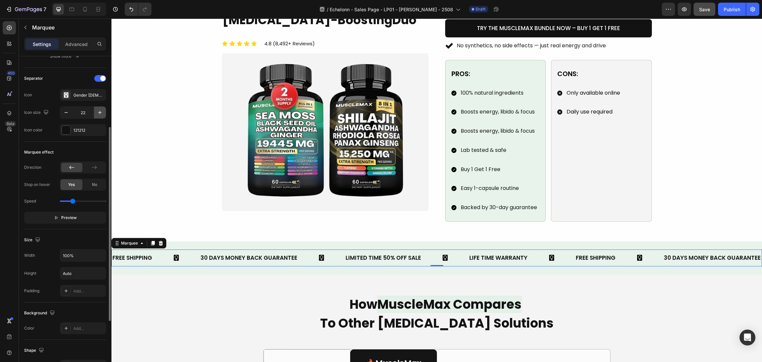
click at [97, 114] on icon "button" at bounding box center [100, 112] width 7 height 7
type input "25"
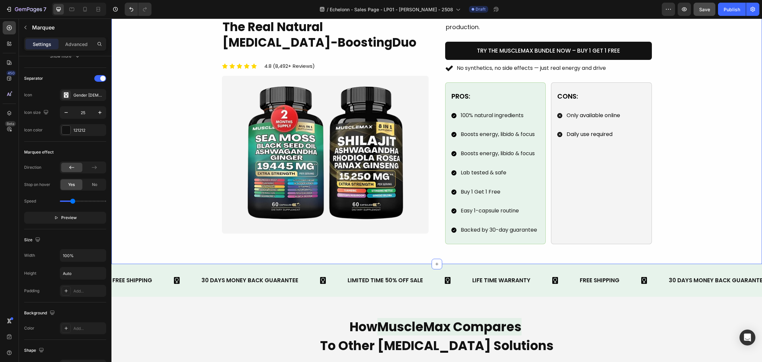
scroll to position [447, 0]
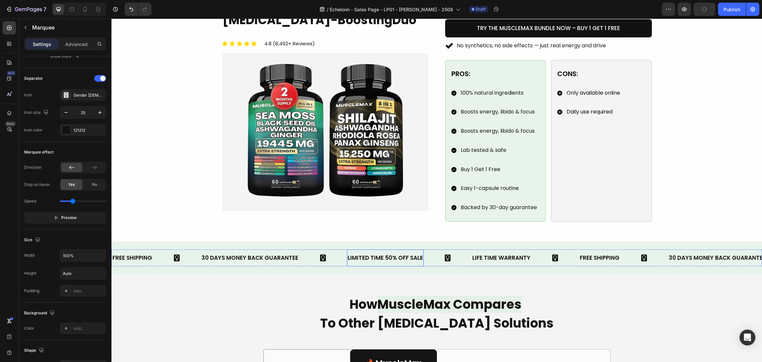
click at [398, 252] on div "LIMITED TIME 50% OFF SALE" at bounding box center [385, 258] width 77 height 12
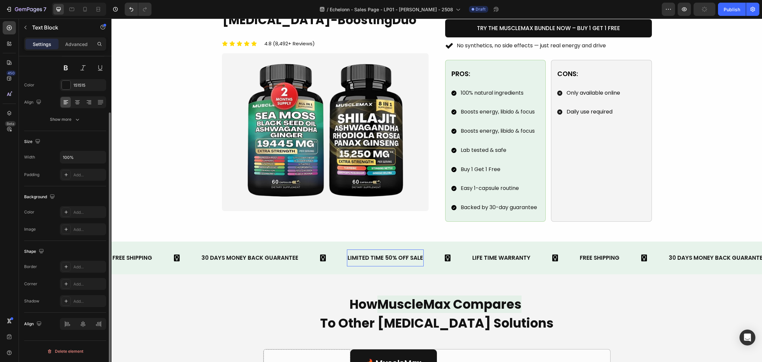
scroll to position [0, 0]
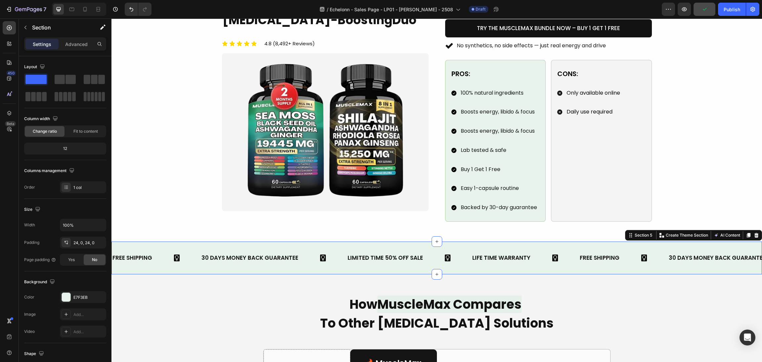
click at [346, 242] on div "FREE SHIPPING Text Block 30 DAYS MONEY BACK GUARANTEE Text Block LIMITED TIME 5…" at bounding box center [437, 258] width 651 height 33
click at [82, 44] on p "Advanced" at bounding box center [76, 44] width 23 height 7
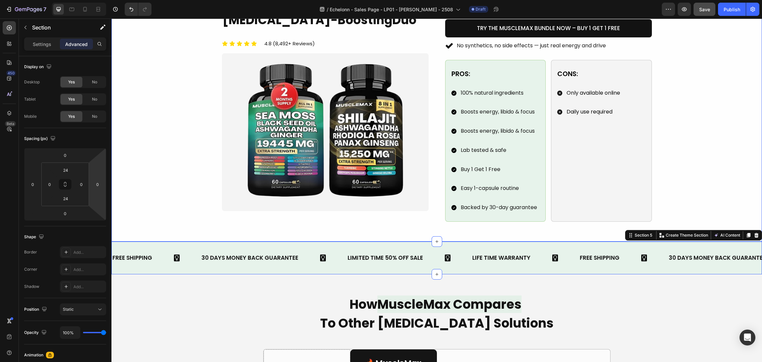
click at [735, 141] on div "Image 🔥 Meet the MuscleMax Bundle Heading The Real Natural Testosterone-Boostin…" at bounding box center [436, 98] width 635 height 248
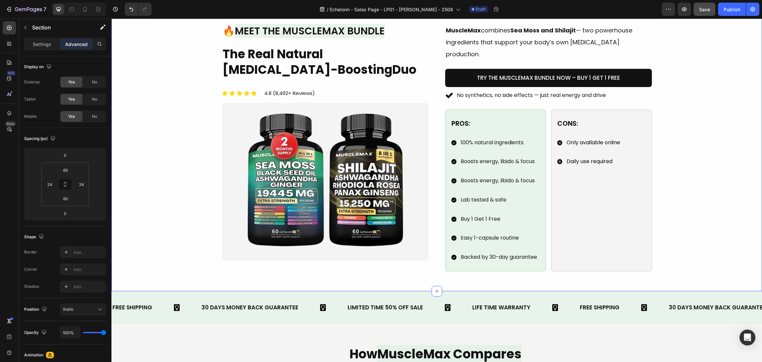
scroll to position [350, 0]
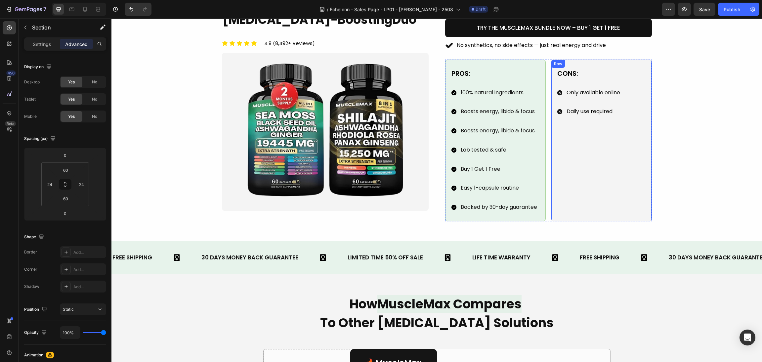
scroll to position [398, 0]
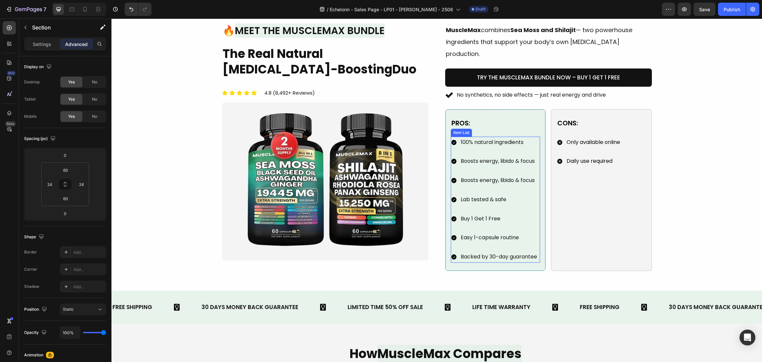
click at [482, 138] on span "100% natural ingredients" at bounding box center [492, 142] width 63 height 8
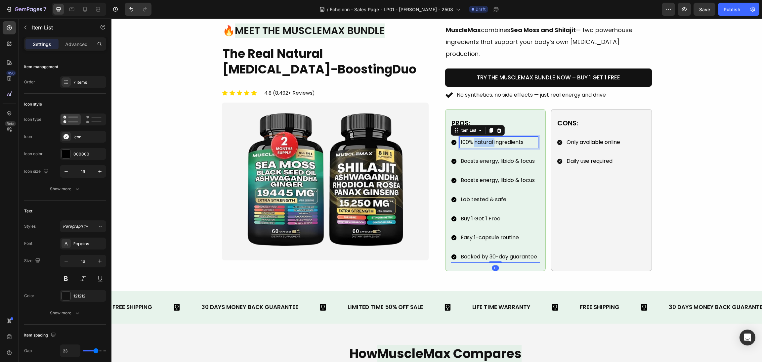
click at [490, 138] on span "100% natural ingredients" at bounding box center [492, 142] width 63 height 8
drag, startPoint x: 488, startPoint y: 130, endPoint x: 453, endPoint y: 124, distance: 36.2
click at [453, 137] on div "100% natural ingredients" at bounding box center [494, 143] width 87 height 12
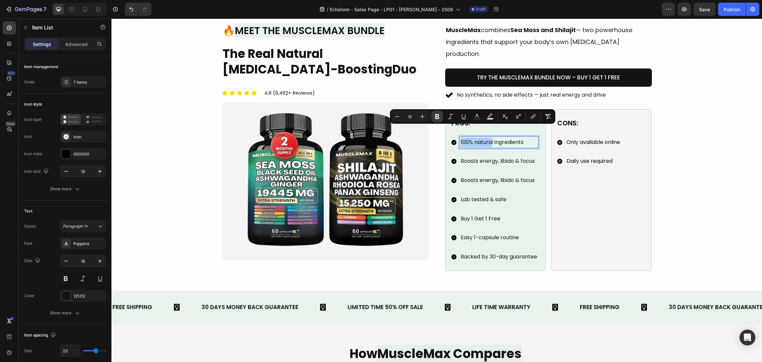
click at [432, 119] on button "Bold" at bounding box center [438, 117] width 12 height 12
click at [685, 162] on div "Image 🔥 Meet the MuscleMax Bundle Heading The Real Natural [MEDICAL_DATA]-Boost…" at bounding box center [436, 147] width 635 height 248
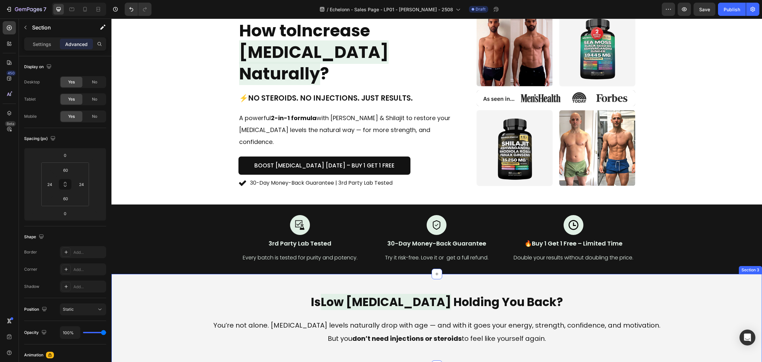
scroll to position [99, 0]
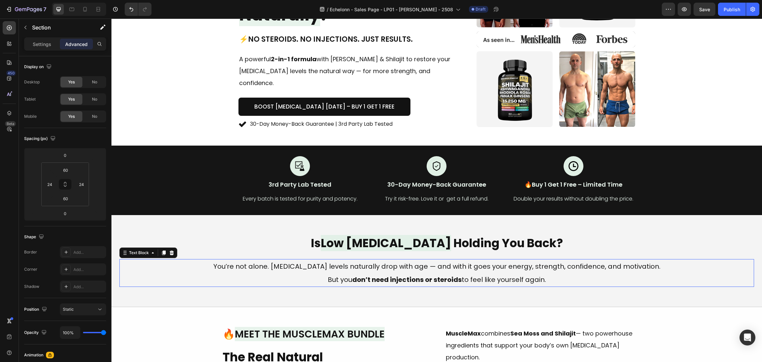
click at [535, 266] on p "You’re not alone. [MEDICAL_DATA] levels naturally drop with age — and with it g…" at bounding box center [437, 266] width 507 height 13
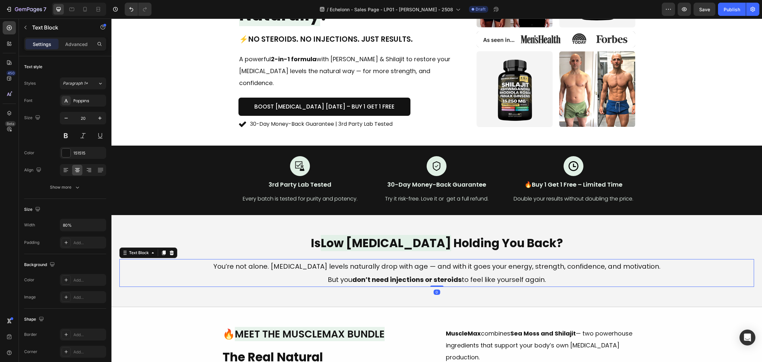
click at [279, 263] on p "You’re not alone. [MEDICAL_DATA] levels naturally drop with age — and with it g…" at bounding box center [437, 266] width 507 height 13
click at [410, 260] on p "You’re not alone. [MEDICAL_DATA] levels naturally drop with age — and with it g…" at bounding box center [437, 266] width 507 height 13
click at [441, 261] on p "You’re not alone. [MEDICAL_DATA] levels naturally drop with age — and with it g…" at bounding box center [437, 266] width 507 height 13
click at [274, 261] on p "You’re not alone. [MEDICAL_DATA] levels naturally drop with age — and with it g…" at bounding box center [437, 266] width 507 height 13
click at [277, 262] on p "You’re not alone. [MEDICAL_DATA] levels naturally drop with age — and with it g…" at bounding box center [437, 266] width 507 height 13
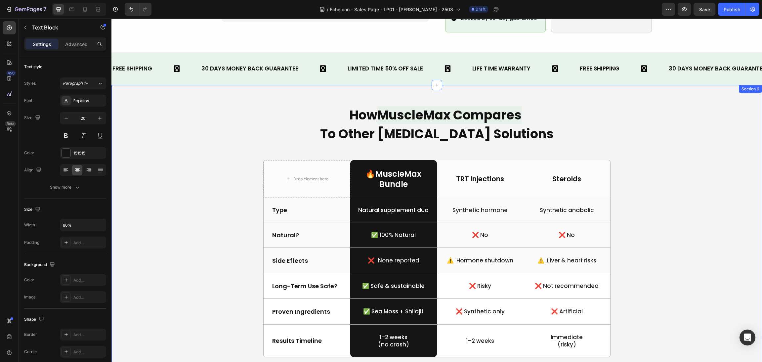
scroll to position [646, 0]
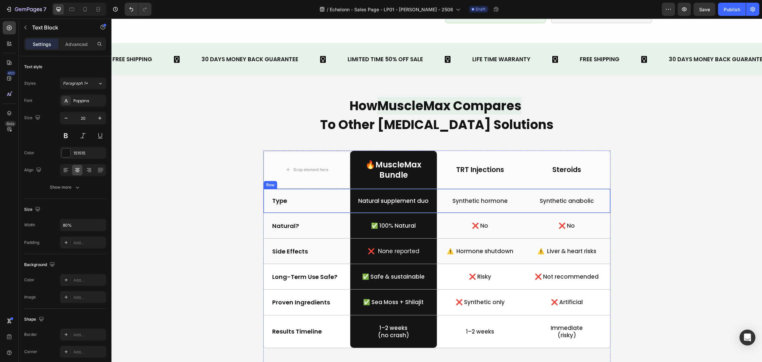
click at [486, 165] on p "TRT Injections" at bounding box center [480, 169] width 85 height 9
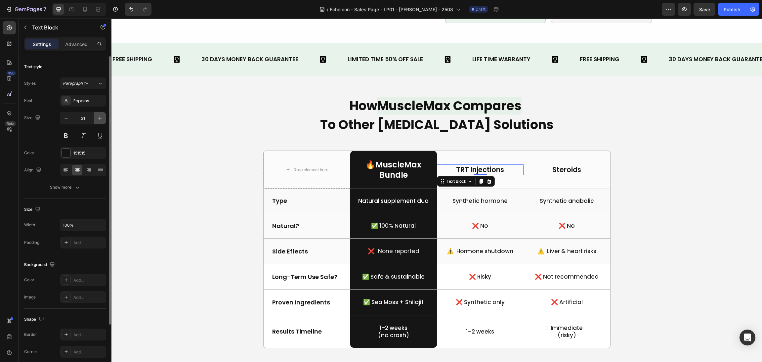
click at [100, 115] on icon "button" at bounding box center [100, 118] width 7 height 7
type input "23"
click at [406, 160] on p "🔥 MuscleMax" at bounding box center [393, 165] width 85 height 10
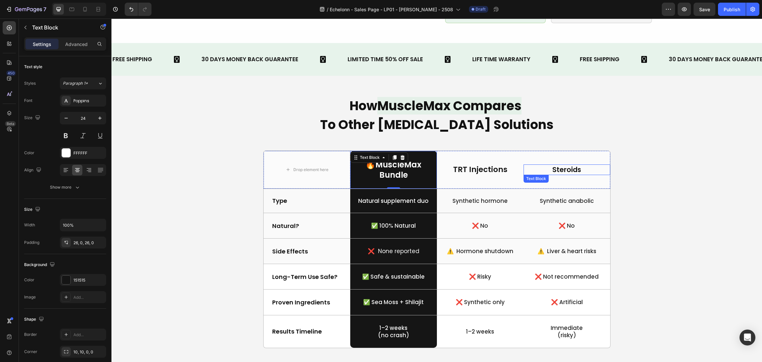
click at [563, 165] on p "Steroids" at bounding box center [566, 169] width 85 height 9
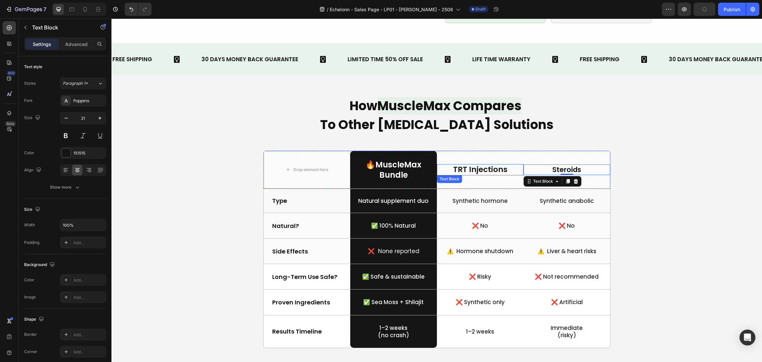
click at [465, 165] on p "TRT Injections" at bounding box center [480, 170] width 85 height 10
click at [558, 165] on p "Steroids" at bounding box center [566, 169] width 85 height 9
click at [90, 117] on input "21" at bounding box center [83, 118] width 22 height 12
click at [96, 119] on button "button" at bounding box center [100, 118] width 12 height 12
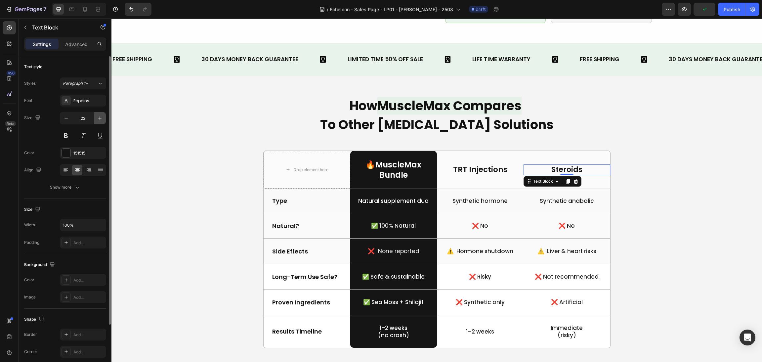
type input "23"
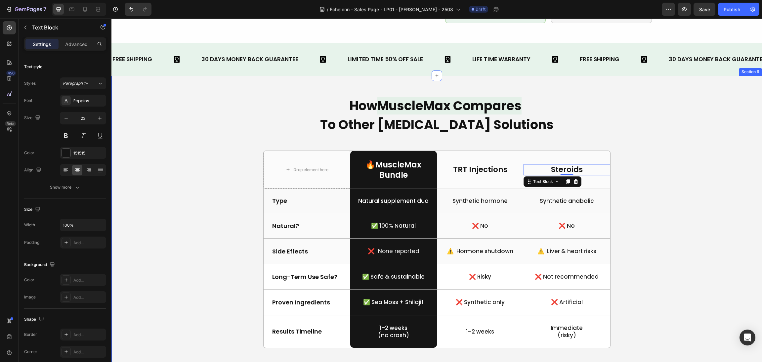
drag, startPoint x: 207, startPoint y: 138, endPoint x: 173, endPoint y: 114, distance: 41.6
click at [674, 123] on h2 "How MuscleMax Compares To Other Testosterone Solutions" at bounding box center [436, 115] width 635 height 39
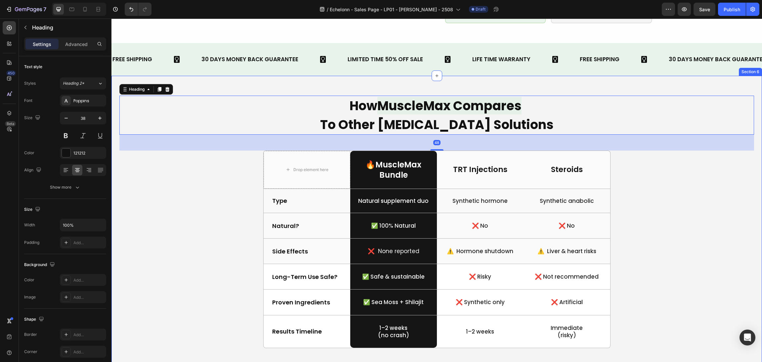
click at [701, 196] on div "How MuscleMax Compares To Other Testosterone Solutions Heading 48 Drop element …" at bounding box center [436, 230] width 635 height 268
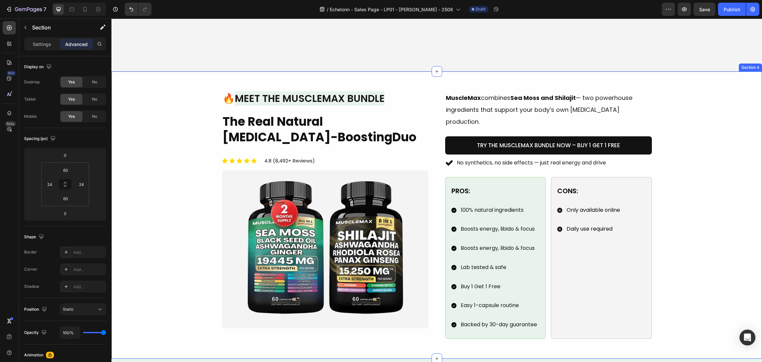
scroll to position [497, 0]
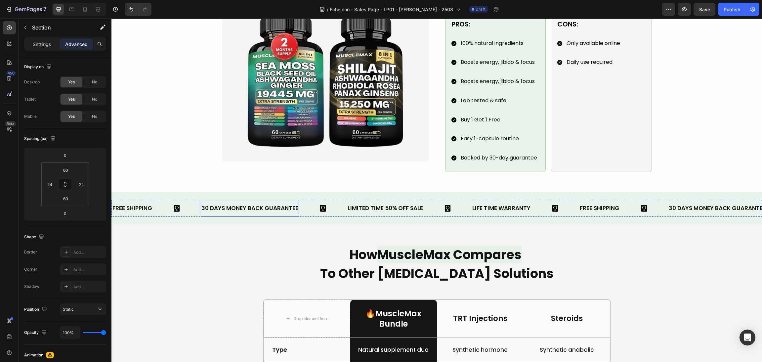
click at [227, 203] on div "30 DAYS MONEY BACK GUARANTEE" at bounding box center [250, 209] width 98 height 12
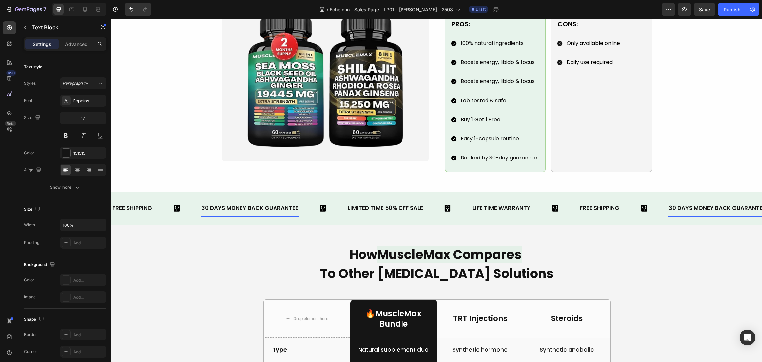
click at [207, 203] on p "30 DAYS MONEY BACK GUARANTEE" at bounding box center [250, 208] width 97 height 10
drag, startPoint x: 201, startPoint y: 195, endPoint x: 363, endPoint y: 197, distance: 162.2
click at [368, 200] on div "FREE SHIPPING Text Block 30 DAYS MONEY BACK GUARANTEE Text Block 0 LIMITED TIME…" at bounding box center [346, 208] width 468 height 17
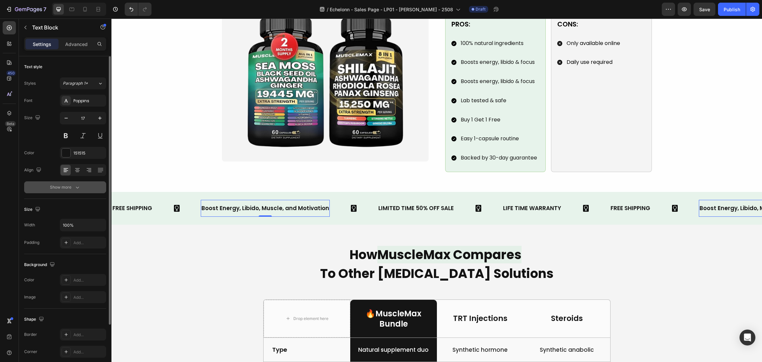
click at [57, 193] on button "Show more" at bounding box center [65, 187] width 82 height 12
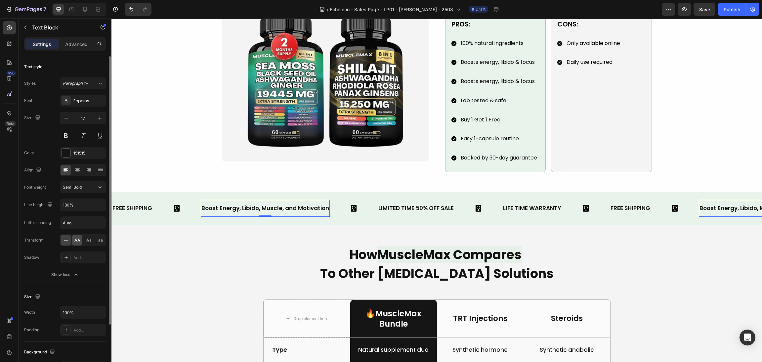
click at [80, 243] on div "AA" at bounding box center [77, 240] width 10 height 11
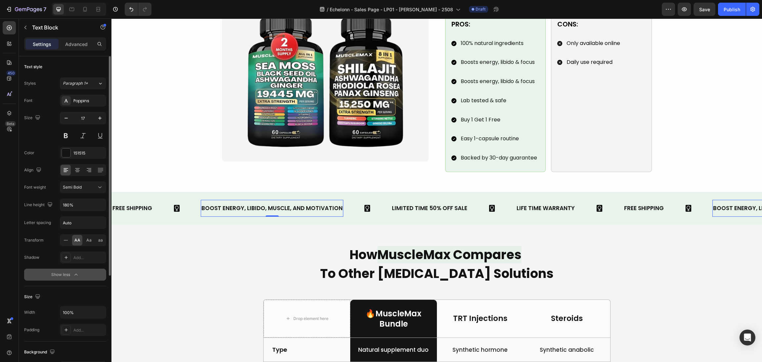
click at [63, 272] on div "Show less" at bounding box center [65, 274] width 28 height 7
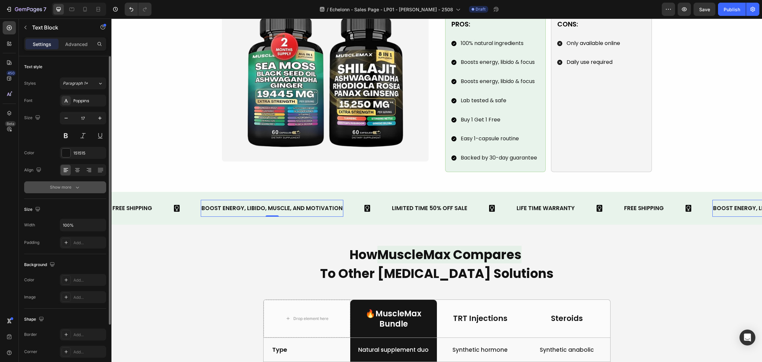
click at [75, 191] on button "Show more" at bounding box center [65, 187] width 82 height 12
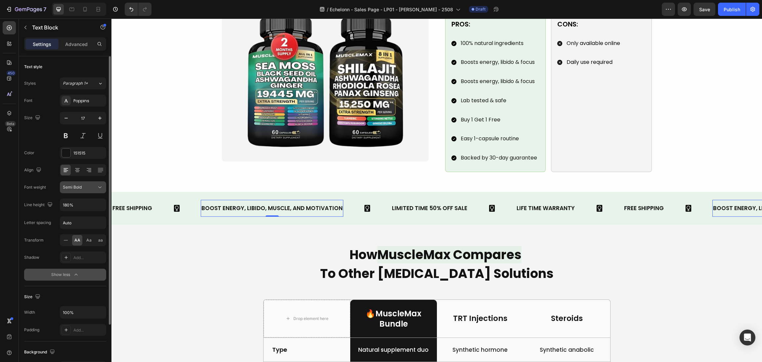
click at [78, 187] on span "Semi Bold" at bounding box center [72, 187] width 19 height 5
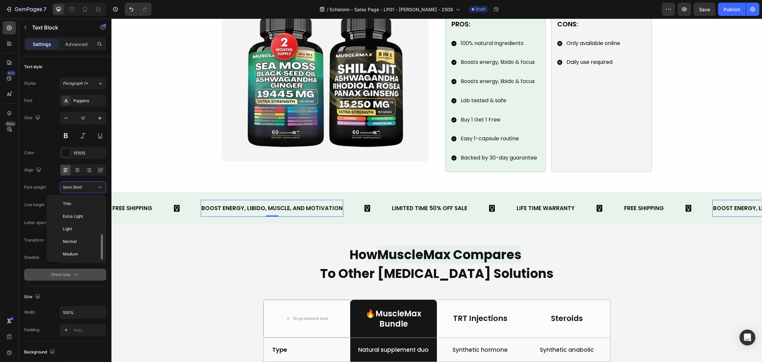
scroll to position [24, 0]
click at [82, 231] on p "Medium" at bounding box center [80, 230] width 35 height 6
click at [176, 140] on div "Image 🔥 Meet the MuscleMax Bundle Heading The Real Natural Testosterone-Boostin…" at bounding box center [436, 49] width 635 height 248
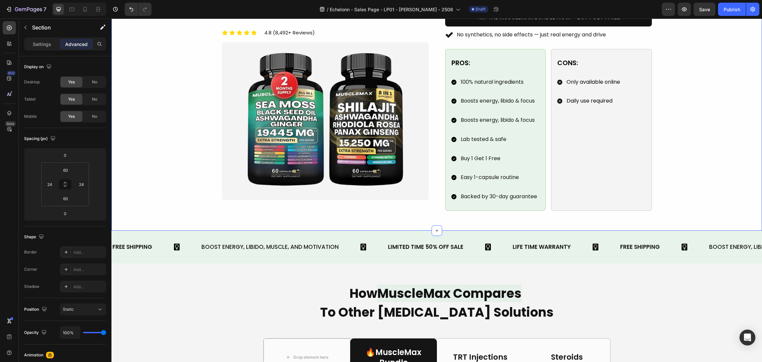
scroll to position [447, 0]
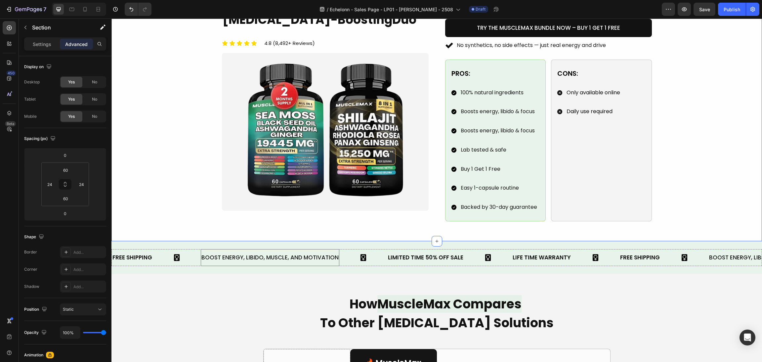
click at [298, 252] on p "Boost Energy, Libido, Muscle, and Motivation" at bounding box center [270, 257] width 137 height 10
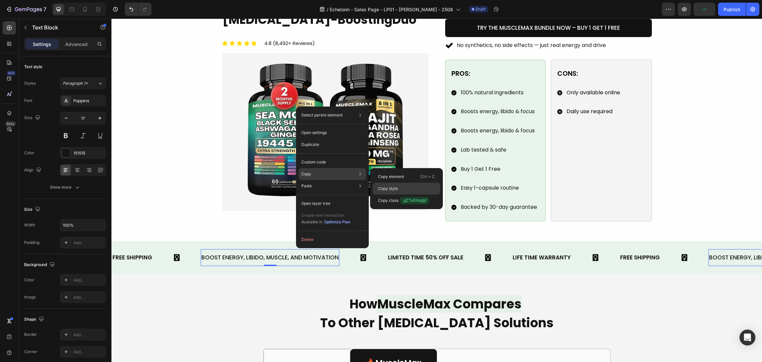
click at [407, 195] on div "Copy style" at bounding box center [407, 201] width 68 height 12
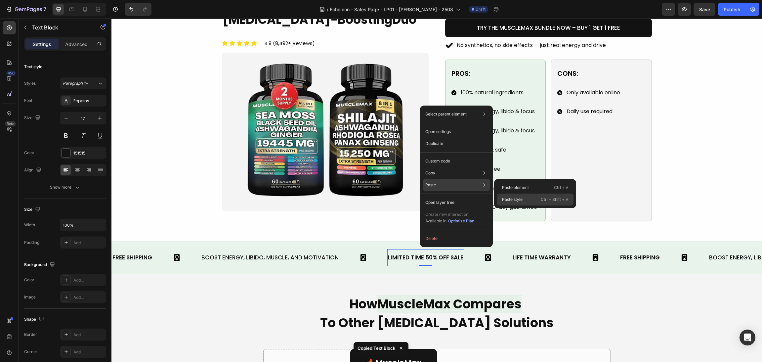
click at [524, 197] on div "Paste style Ctrl + Shift + V" at bounding box center [535, 200] width 77 height 12
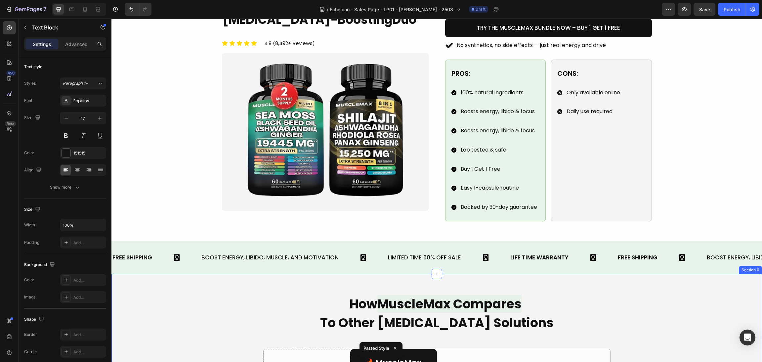
scroll to position [448, 0]
click at [444, 251] on div "LIMITED TIME 50% OFF SALE" at bounding box center [425, 257] width 74 height 12
click at [448, 252] on p "LIMITED TIME 50% OFF SALE" at bounding box center [424, 257] width 73 height 10
click at [455, 252] on p "LIMITED TIME 50% OFF SALE" at bounding box center [424, 257] width 73 height 10
click at [462, 251] on div "LIMITED TIME 50% OFF SALE" at bounding box center [425, 257] width 74 height 12
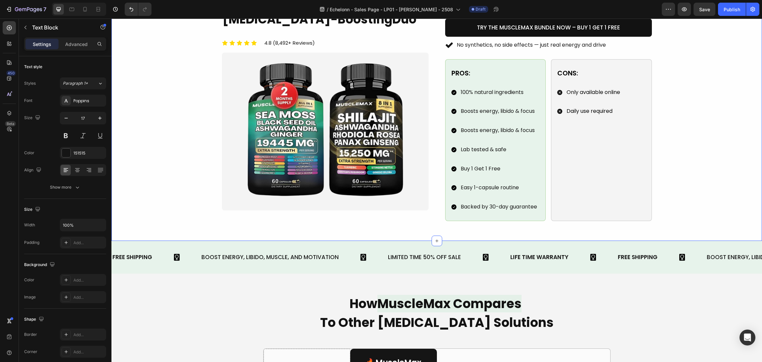
click at [483, 217] on div "Image 🔥 Meet the MuscleMax Bundle Heading The Real Natural [MEDICAL_DATA]-Boost…" at bounding box center [437, 97] width 651 height 287
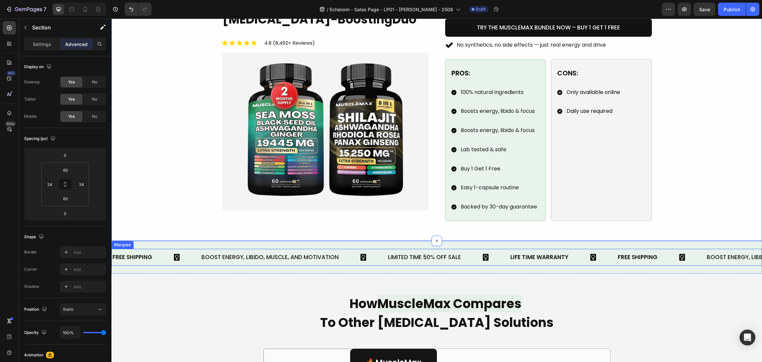
click at [467, 249] on div "LIMITED TIME 50% OFF SALE Text Block" at bounding box center [449, 257] width 122 height 17
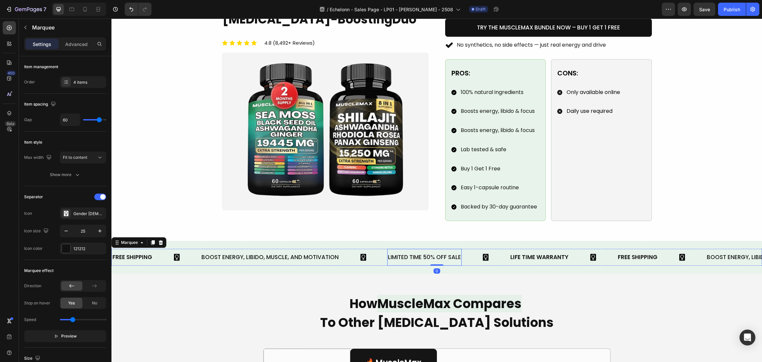
click at [460, 252] on p "LIMITED TIME 50% OFF SALE" at bounding box center [424, 257] width 73 height 10
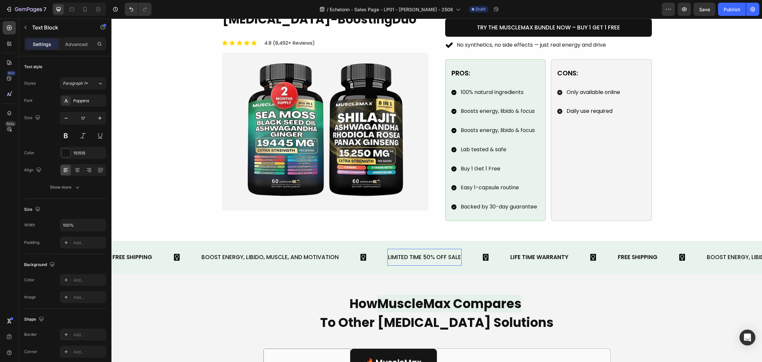
click at [461, 252] on p "LIMITED TIME 50% OFF SALE" at bounding box center [424, 257] width 73 height 10
click at [358, 250] on div "FREE SHIPPING Text Block Boost Energy, Libido, Muscle, and Motivation Text Bloc…" at bounding box center [365, 257] width 506 height 17
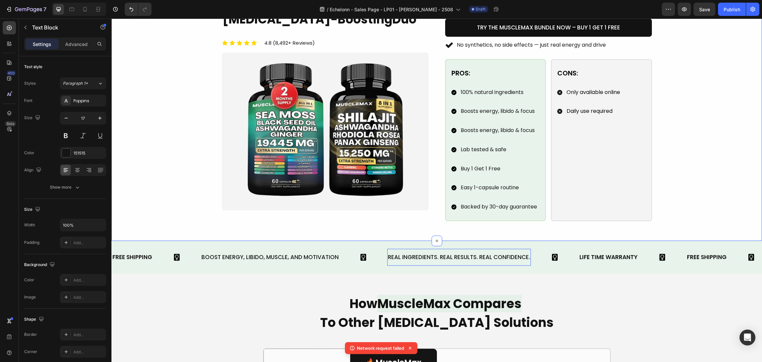
click at [692, 174] on div "Image 🔥 Meet the MuscleMax Bundle Heading The Real Natural [MEDICAL_DATA]-Boost…" at bounding box center [436, 98] width 635 height 248
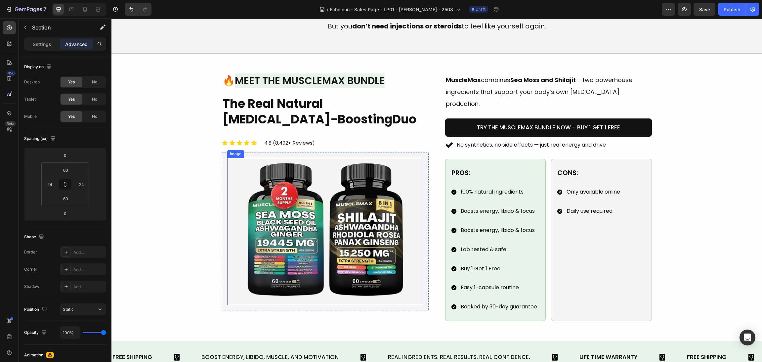
scroll to position [447, 0]
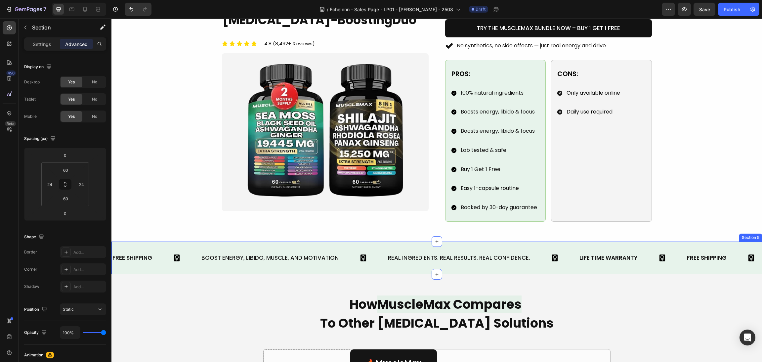
click at [313, 242] on div "FREE SHIPPING Text Block Boost Energy, Libido, Muscle, and Motivation Text Bloc…" at bounding box center [437, 258] width 651 height 33
click at [44, 46] on p "Settings" at bounding box center [42, 44] width 19 height 7
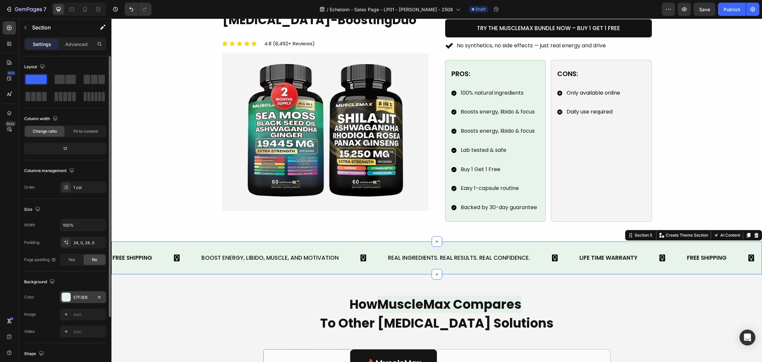
click at [62, 300] on div at bounding box center [66, 297] width 9 height 9
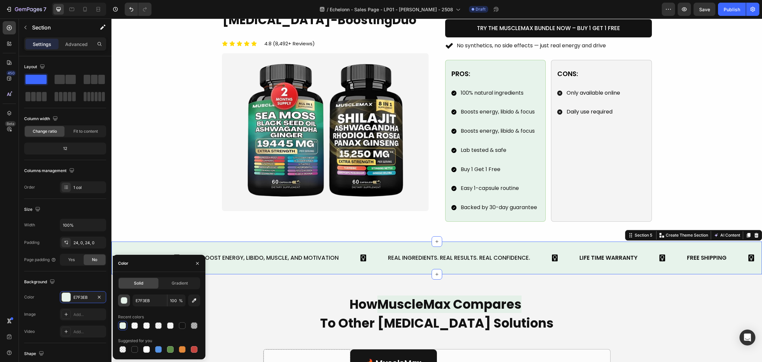
click at [123, 296] on button "button" at bounding box center [124, 301] width 12 height 12
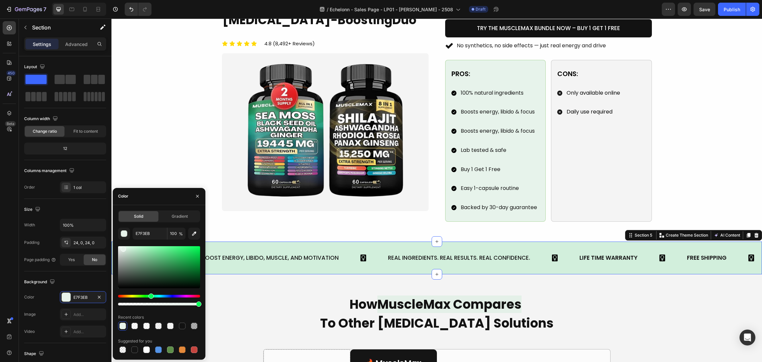
click at [129, 249] on div at bounding box center [159, 267] width 82 height 42
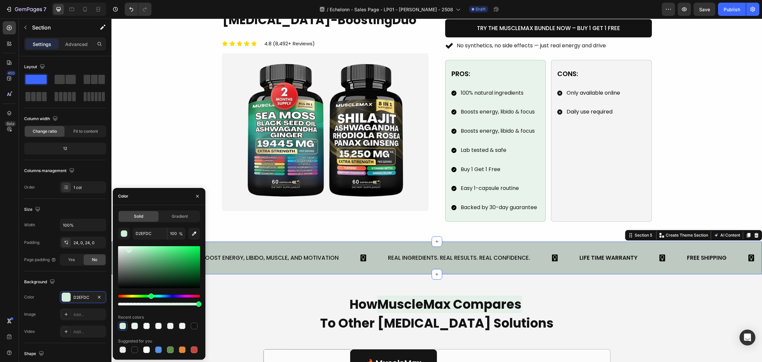
click at [124, 255] on div at bounding box center [159, 267] width 82 height 42
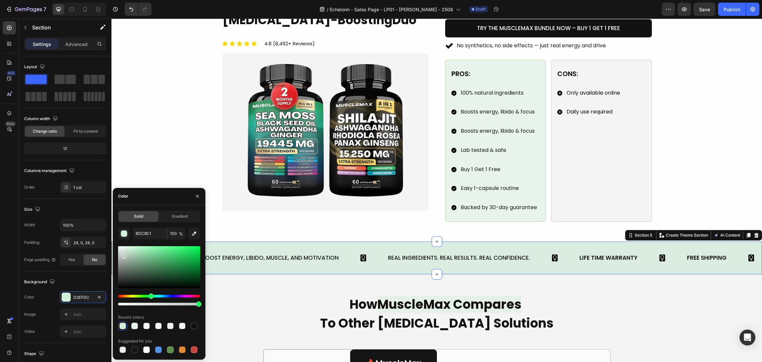
click at [125, 249] on div at bounding box center [159, 267] width 82 height 42
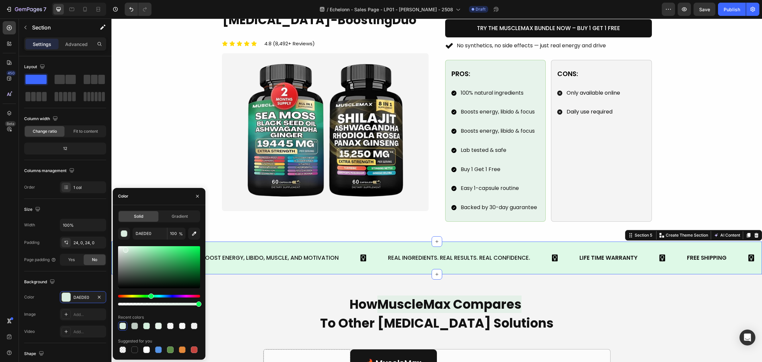
click at [127, 247] on div at bounding box center [159, 267] width 82 height 42
type input "DEF9E7"
click at [721, 184] on div "Image 🔥 Meet the MuscleMax Bundle Heading The Real Natural [MEDICAL_DATA]-Boost…" at bounding box center [436, 98] width 635 height 248
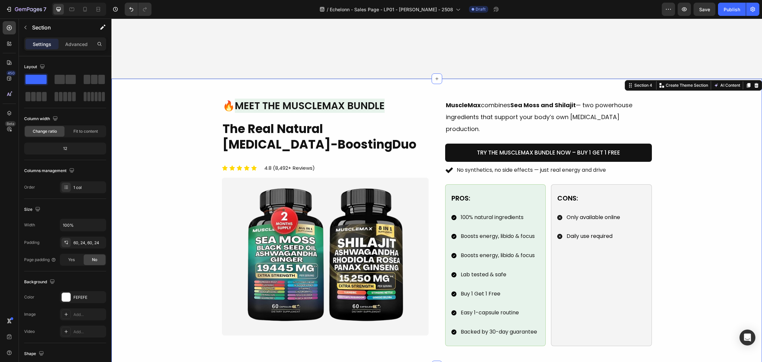
scroll to position [547, 0]
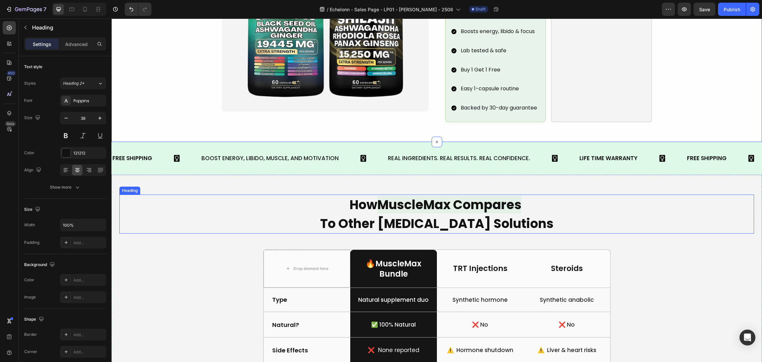
click at [680, 217] on h2 "How MuscleMax Compares To Other Testosterone Solutions" at bounding box center [436, 214] width 635 height 39
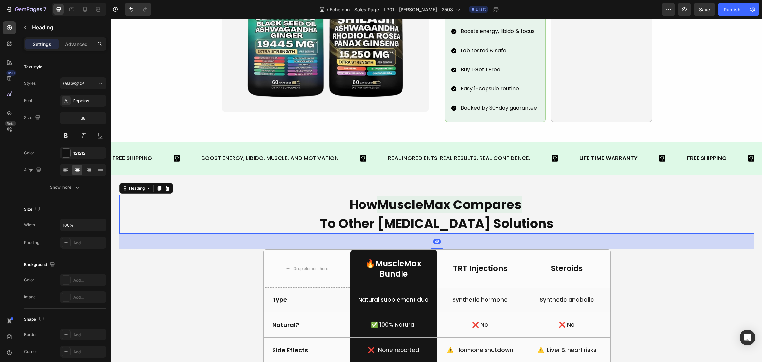
click at [649, 183] on div "How MuscleMax Compares To Other Testosterone Solutions Heading 48 Drop element …" at bounding box center [437, 329] width 651 height 308
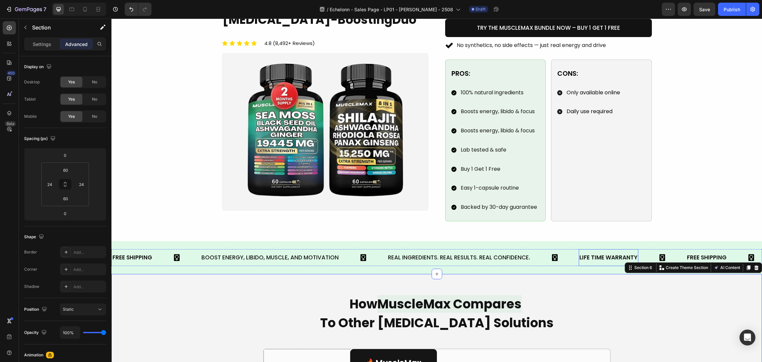
scroll to position [398, 0]
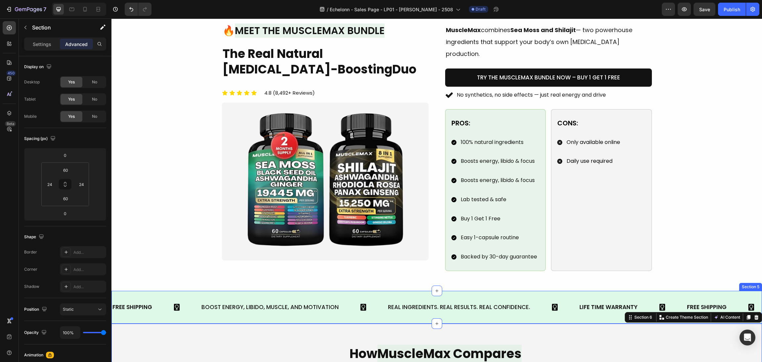
click at [404, 291] on div "FREE SHIPPING Text Block Boost Energy, Libido, Muscle, and Motivation Text Bloc…" at bounding box center [437, 307] width 651 height 33
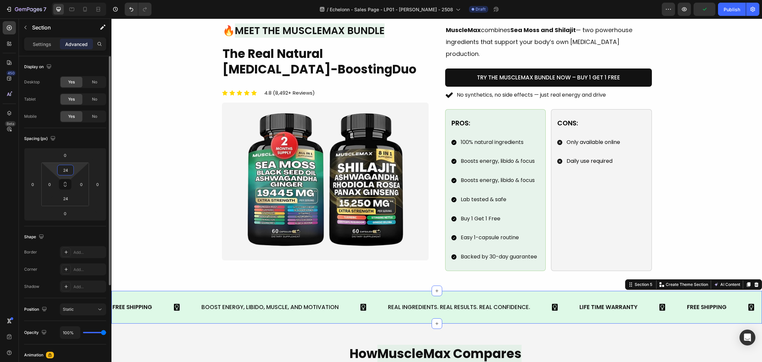
click at [64, 168] on input "24" at bounding box center [65, 170] width 13 height 10
click at [81, 235] on p "L 16px" at bounding box center [82, 234] width 30 height 5
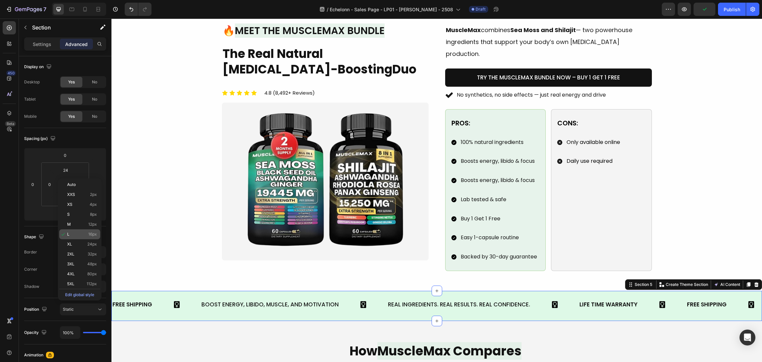
type input "16"
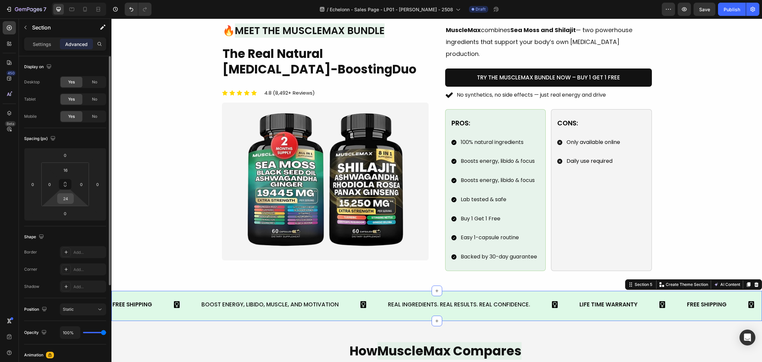
click at [65, 197] on input "24" at bounding box center [65, 199] width 13 height 10
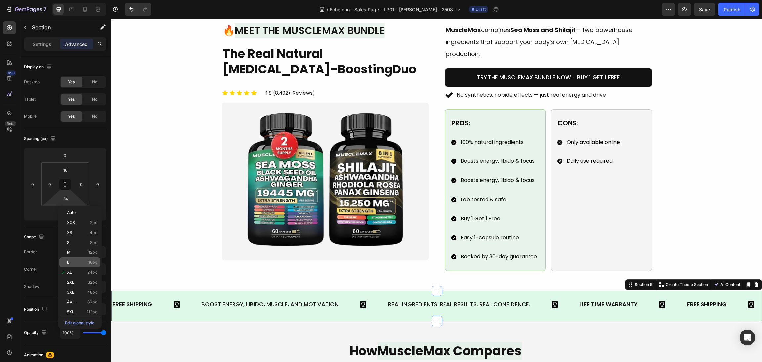
click at [84, 259] on div "L 16px" at bounding box center [79, 262] width 41 height 10
type input "16"
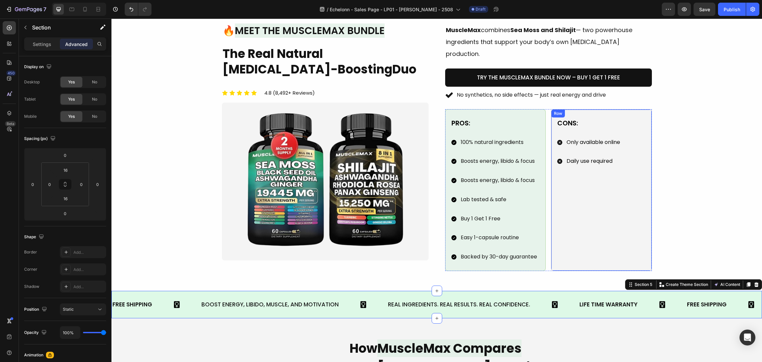
click at [741, 188] on div "Image 🔥 Meet the MuscleMax Bundle Heading The Real Natural Testosterone-Boostin…" at bounding box center [436, 147] width 635 height 248
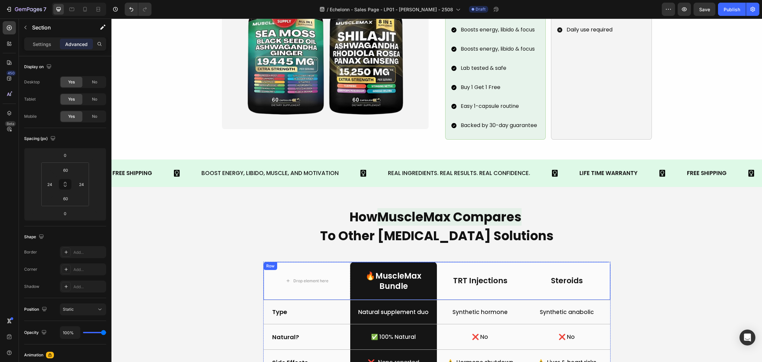
scroll to position [546, 0]
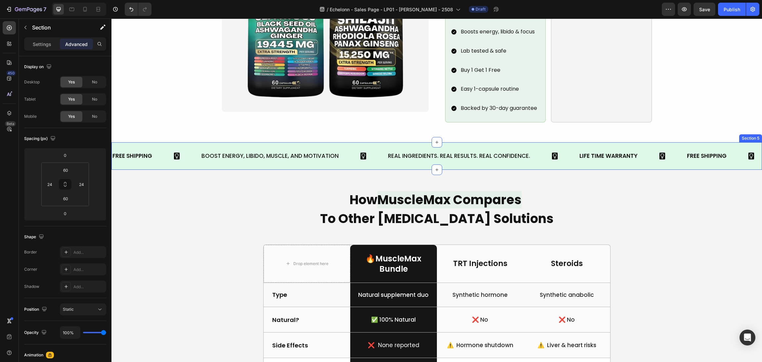
click at [603, 150] on div "LIFE TIME WARRANTY" at bounding box center [609, 156] width 60 height 12
click at [616, 150] on div "LIFE TIME WARRANTY" at bounding box center [609, 156] width 60 height 12
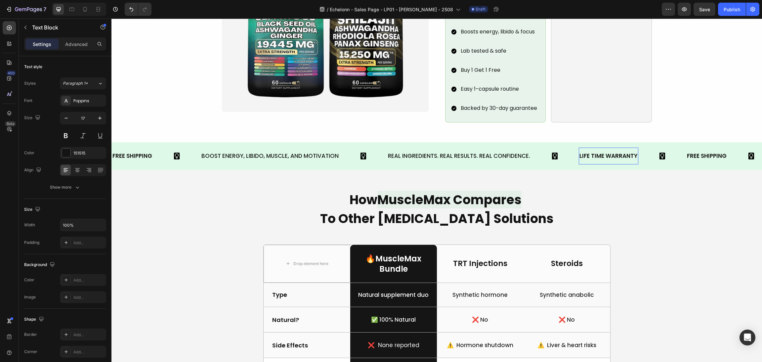
click at [638, 151] on p "LIFE TIME WARRANTY" at bounding box center [609, 156] width 58 height 10
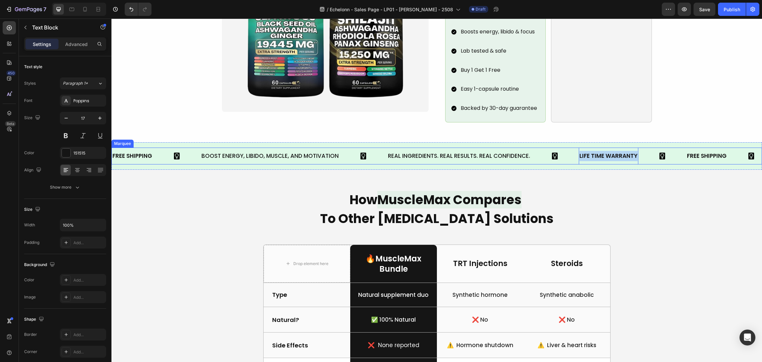
drag, startPoint x: 639, startPoint y: 147, endPoint x: 561, endPoint y: 142, distance: 78.9
click at [561, 148] on div "FREE SHIPPING Text Block Boost Energy, Libido, Muscle, and Motivation Text Bloc…" at bounding box center [399, 156] width 575 height 17
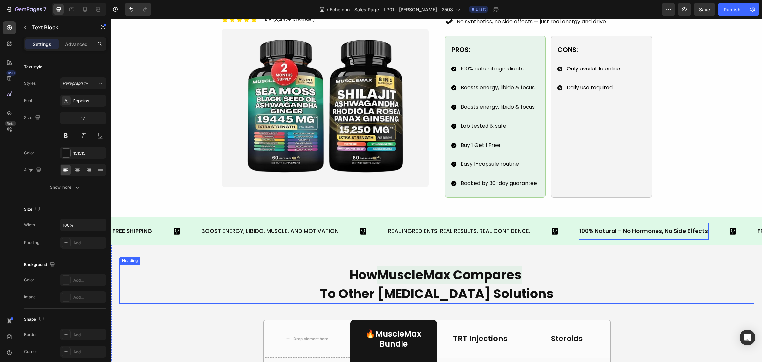
scroll to position [447, 0]
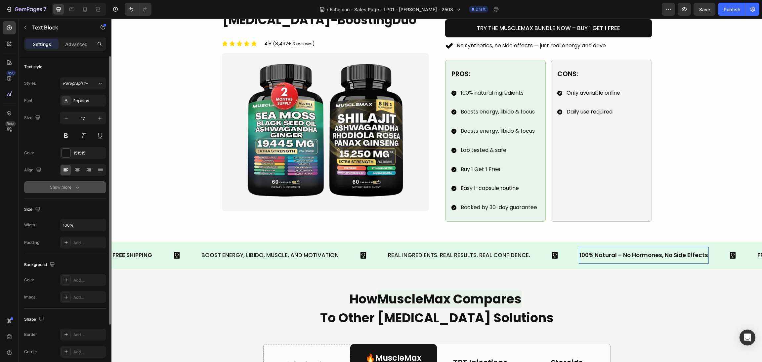
click at [71, 188] on div "Show more" at bounding box center [65, 187] width 31 height 7
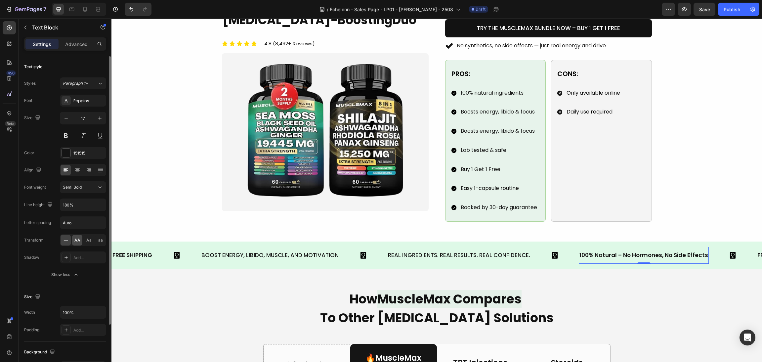
click at [74, 245] on div "AA" at bounding box center [77, 240] width 10 height 11
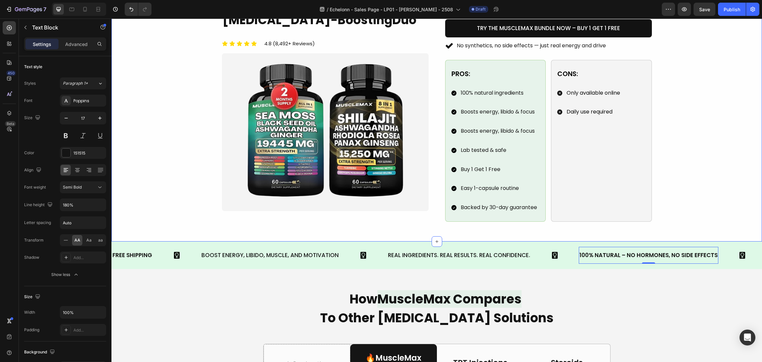
click at [700, 194] on div "Image 🔥 Meet the MuscleMax Bundle Heading The Real Natural Testosterone-Boostin…" at bounding box center [436, 98] width 635 height 248
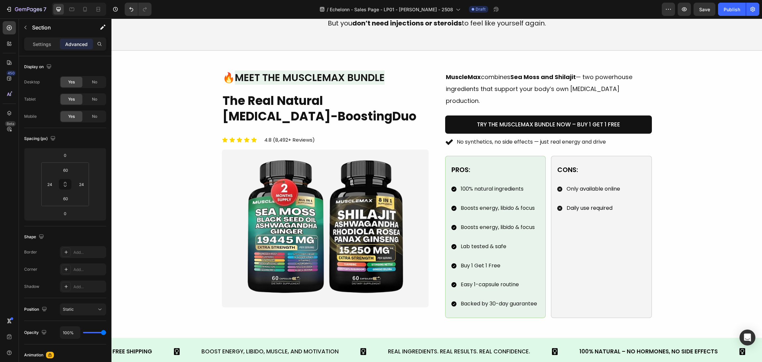
scroll to position [397, 0]
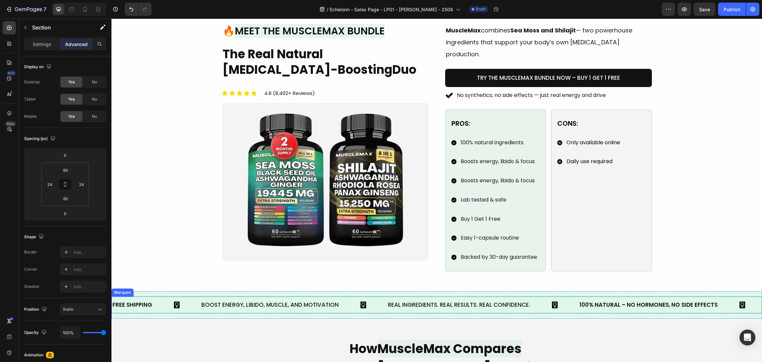
click at [195, 296] on div "FREE SHIPPING Text Block" at bounding box center [156, 304] width 89 height 17
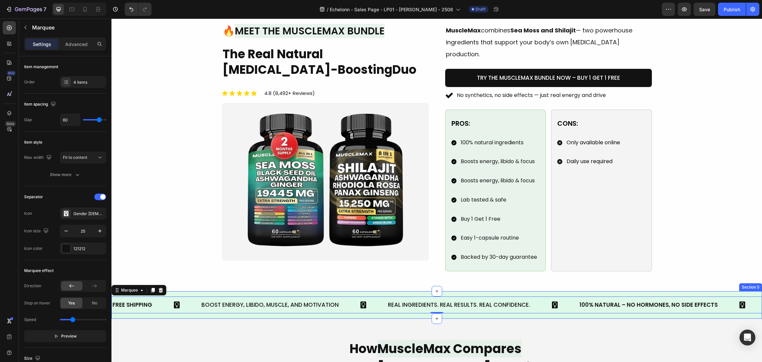
click at [186, 291] on div "FREE SHIPPING Text Block Boost Energy, Libido, Muscle, and Motivation Text Bloc…" at bounding box center [437, 304] width 651 height 27
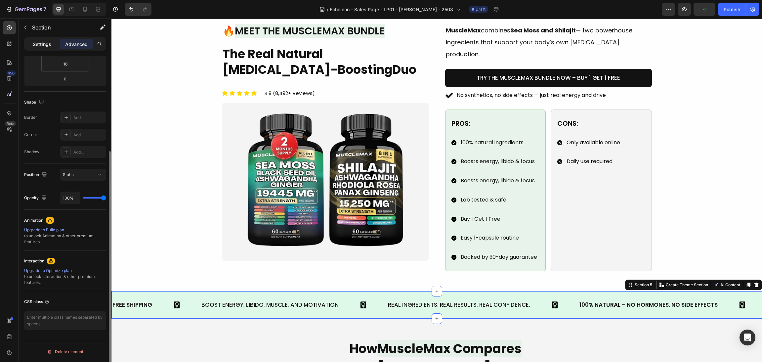
click at [48, 46] on p "Settings" at bounding box center [42, 44] width 19 height 7
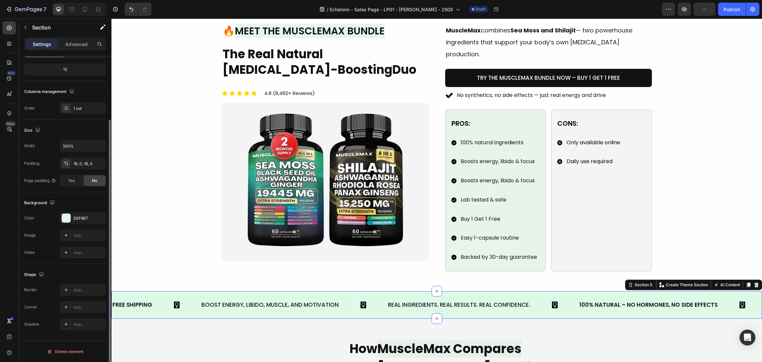
scroll to position [79, 0]
click at [67, 214] on div at bounding box center [66, 218] width 9 height 9
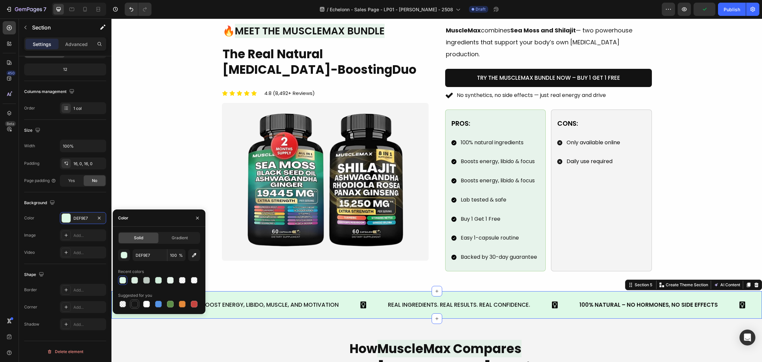
click at [134, 304] on div at bounding box center [134, 304] width 7 height 7
type input "151515"
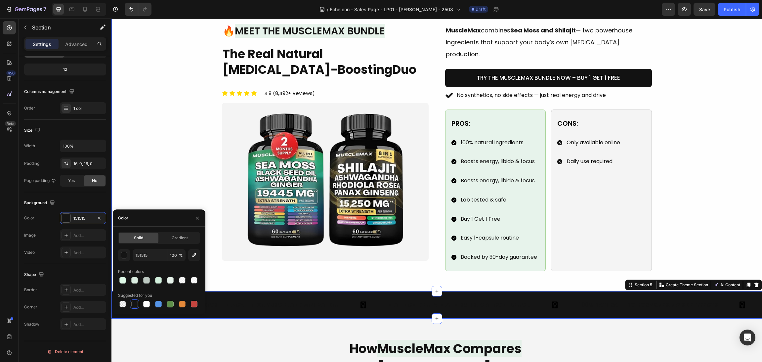
click at [754, 204] on div "Image 🔥 Meet the MuscleMax Bundle Heading The Real Natural Testosterone-Boostin…" at bounding box center [437, 147] width 651 height 287
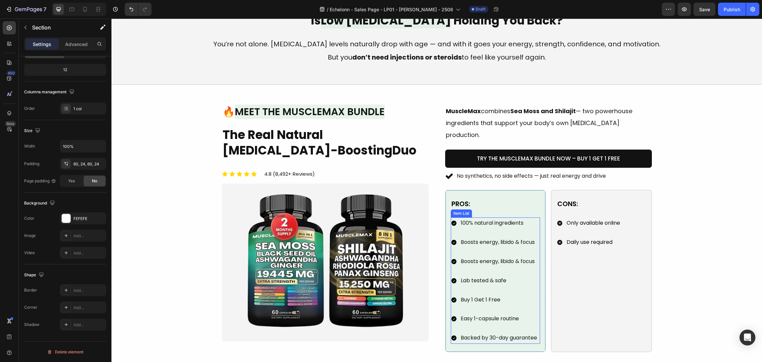
scroll to position [447, 0]
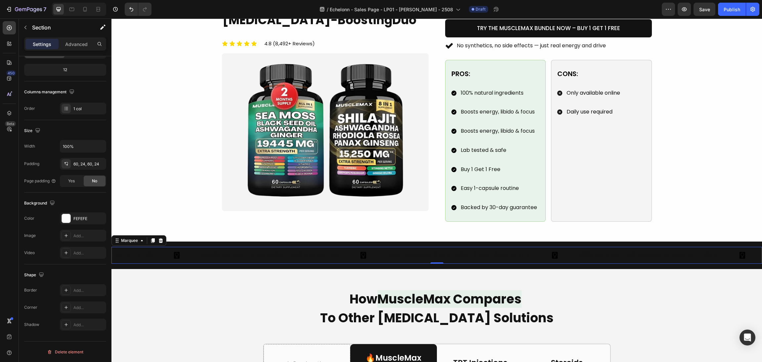
click at [158, 247] on div "FREE SHIPPING Text Block" at bounding box center [156, 255] width 89 height 17
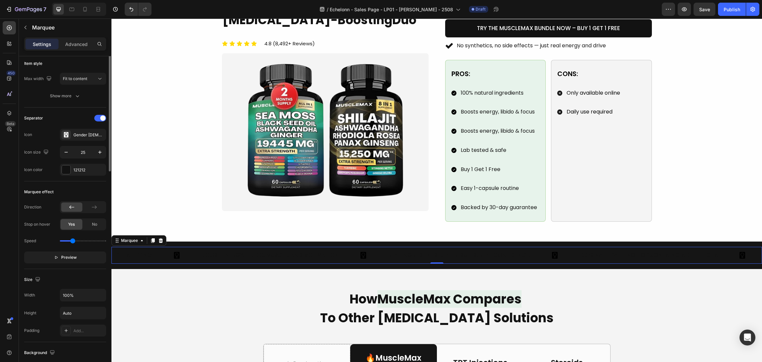
scroll to position [0, 0]
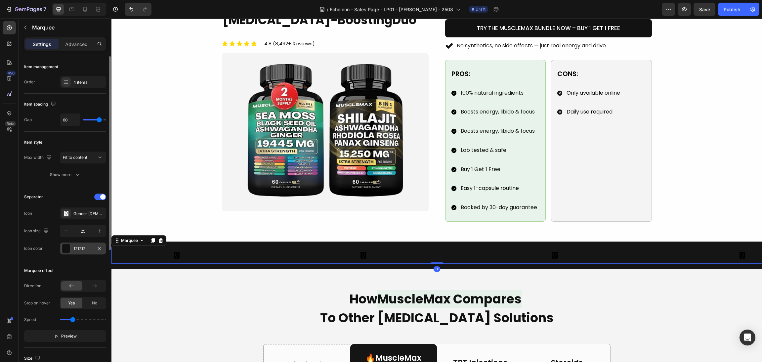
click at [68, 249] on div at bounding box center [66, 248] width 9 height 9
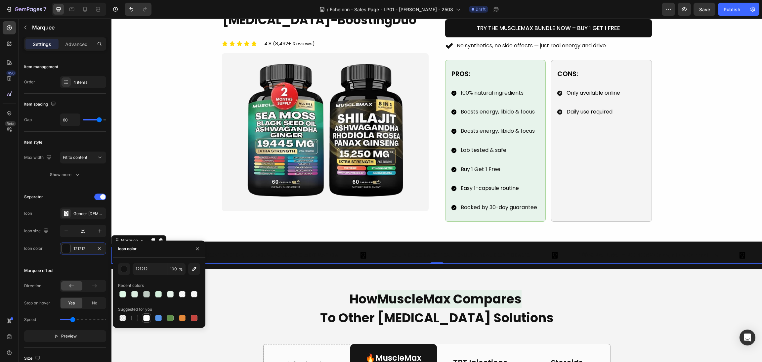
click at [146, 320] on div at bounding box center [146, 318] width 7 height 7
type input "FFFFFF"
click at [231, 250] on p "Boost Energy, Libido, Muscle, and Motivation" at bounding box center [270, 255] width 137 height 10
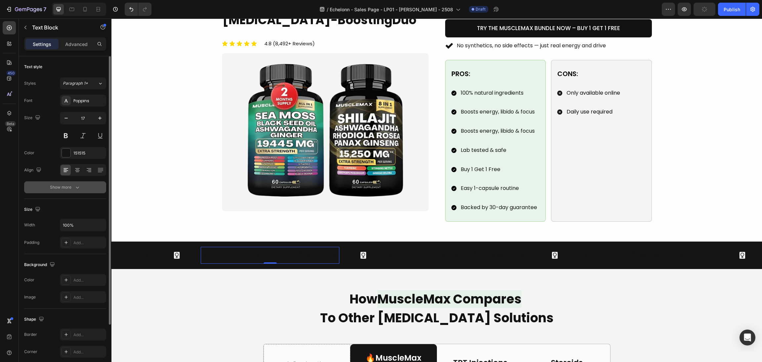
drag, startPoint x: 67, startPoint y: 151, endPoint x: 80, endPoint y: 188, distance: 38.8
click at [67, 152] on div at bounding box center [66, 153] width 9 height 9
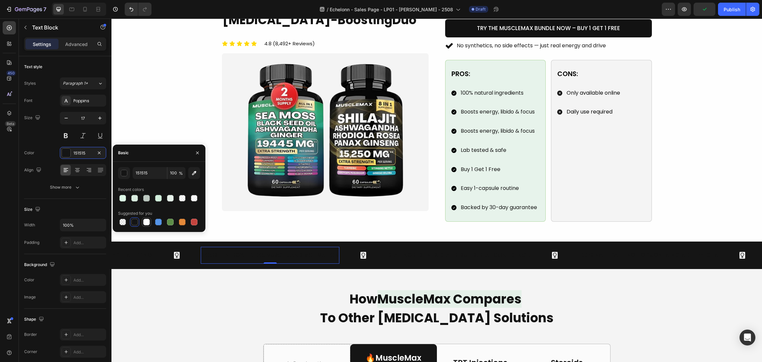
click at [145, 221] on div at bounding box center [146, 222] width 7 height 7
type input "FFFFFF"
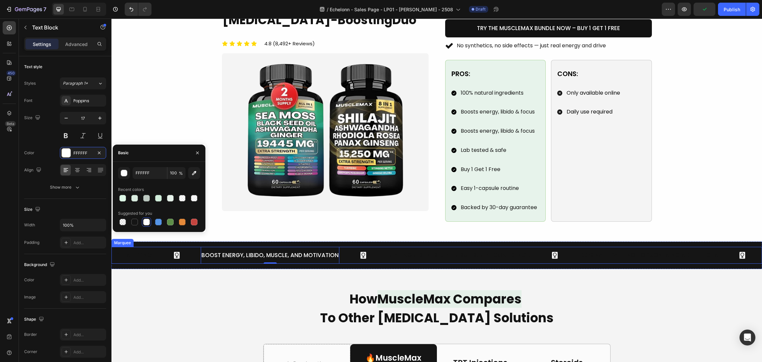
click at [148, 250] on div "FREE SHIPPING" at bounding box center [132, 256] width 41 height 12
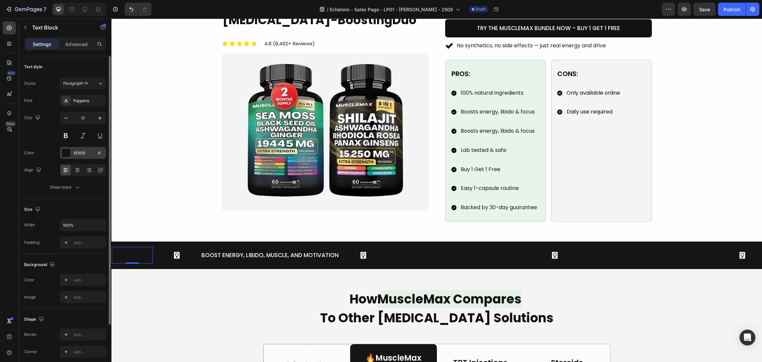
click at [66, 154] on div at bounding box center [66, 153] width 9 height 9
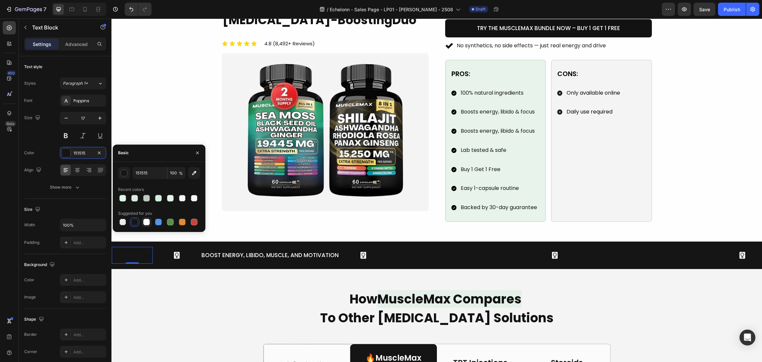
click at [148, 220] on div at bounding box center [146, 222] width 7 height 7
type input "FFFFFF"
click at [433, 250] on div "Real Ingredients. Real Results. Real Confidence." at bounding box center [460, 256] width 144 height 12
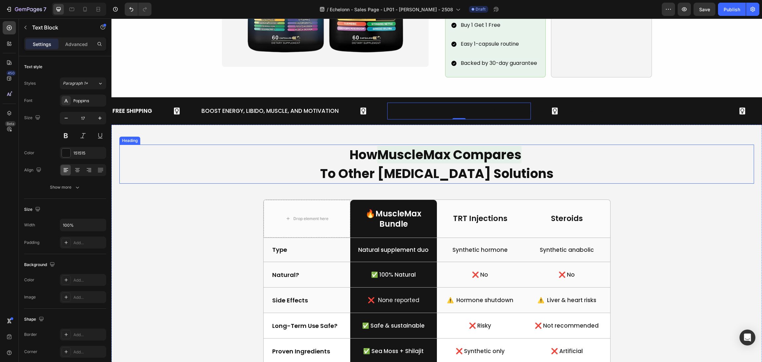
scroll to position [596, 0]
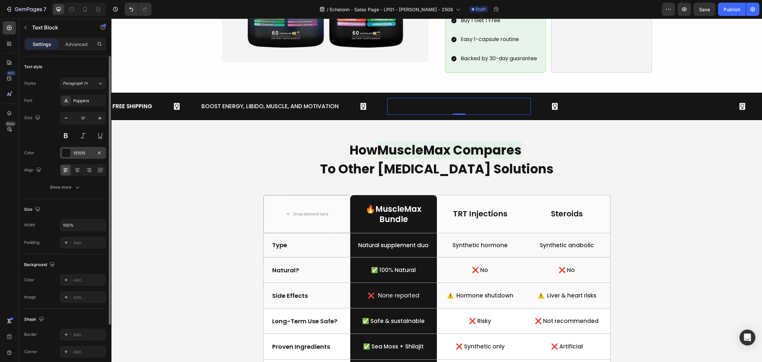
click at [62, 156] on div "151515" at bounding box center [83, 153] width 46 height 12
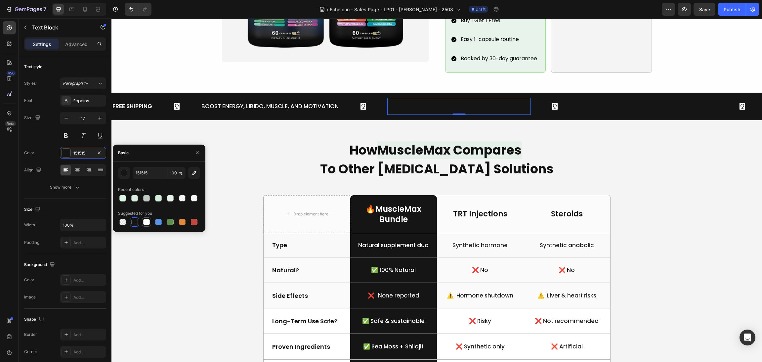
click at [150, 223] on div at bounding box center [147, 222] width 8 height 8
type input "FFFFFF"
click at [594, 101] on p "100% Natural – No Hormones, No Side Effects" at bounding box center [649, 106] width 138 height 10
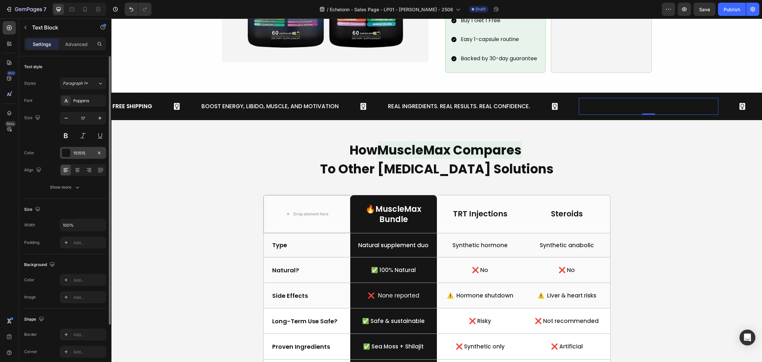
click at [63, 153] on div at bounding box center [66, 153] width 9 height 9
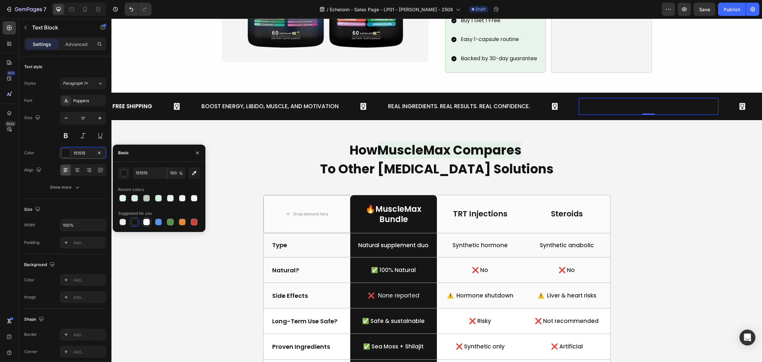
click at [144, 222] on div at bounding box center [146, 222] width 7 height 7
type input "FFFFFF"
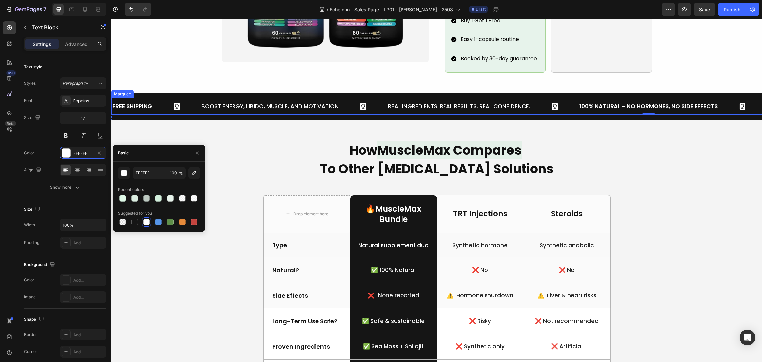
click at [730, 102] on div "100% Natural – No Hormones, No Side Effects Text Block 0" at bounding box center [673, 106] width 188 height 17
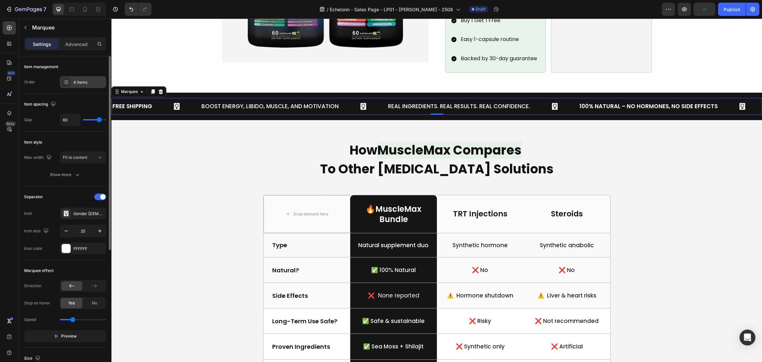
click at [74, 82] on div "4 items" at bounding box center [88, 82] width 31 height 6
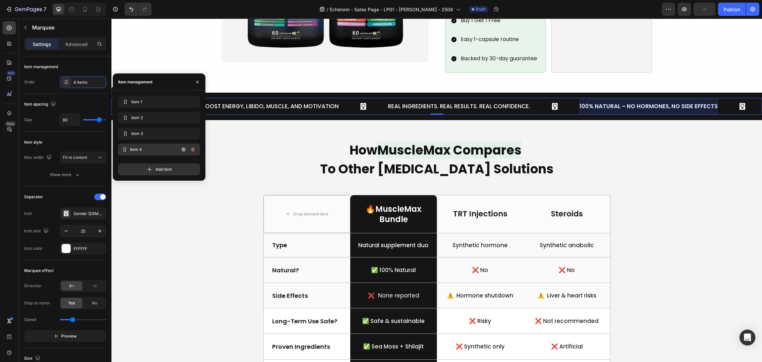
click at [133, 149] on span "Item 4" at bounding box center [154, 150] width 49 height 6
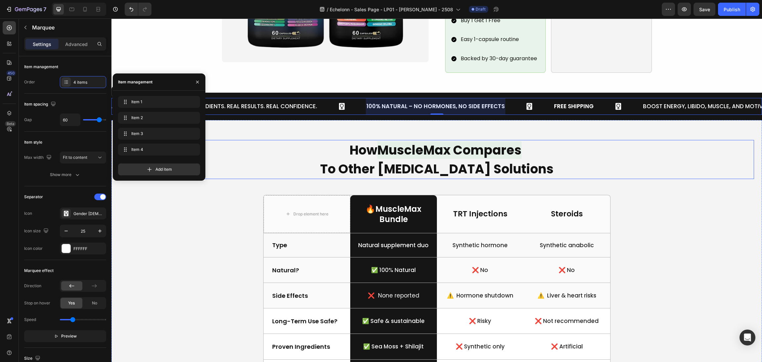
scroll to position [0, 217]
click at [677, 140] on h2 "How MuscleMax Compares To Other Testosterone Solutions" at bounding box center [436, 159] width 635 height 39
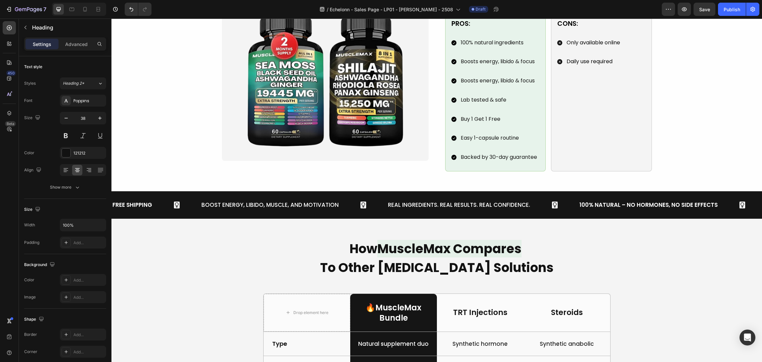
scroll to position [497, 0]
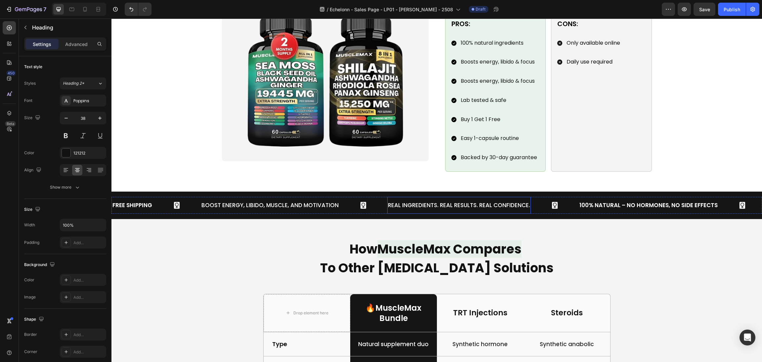
click at [476, 200] on p "Real Ingredients. Real Results. Real Confidence." at bounding box center [459, 205] width 142 height 10
click at [495, 200] on p "Real Ingredients. Real Results. Real Confidence." at bounding box center [459, 205] width 142 height 10
click at [514, 200] on p "Real Ingredients. Real Results. Real Confidence." at bounding box center [459, 205] width 142 height 10
click at [481, 200] on p "Real Ingredients. Real Results. Real Confidence." at bounding box center [459, 205] width 142 height 10
click at [479, 200] on p "Real Ingredients. Real Results. Real Confidence." at bounding box center [459, 205] width 142 height 10
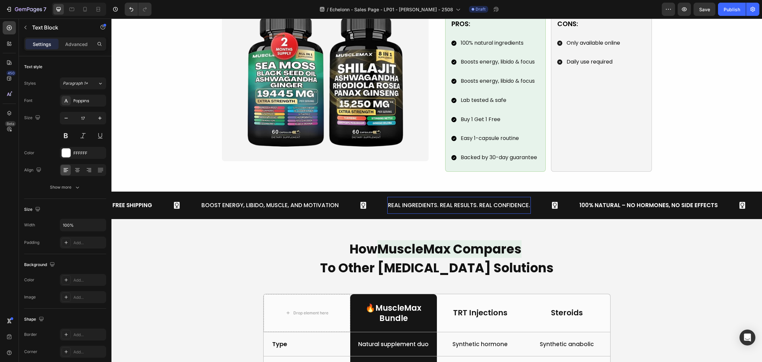
click at [439, 200] on p "Real Ingredients. Real Results. Real Confidence." at bounding box center [459, 205] width 142 height 10
drag, startPoint x: 479, startPoint y: 196, endPoint x: 626, endPoint y: 203, distance: 147.4
click at [628, 203] on div "FREE SHIPPING Text Block Boost Energy, Libido, Muscle, and Motivation Text Bloc…" at bounding box center [437, 205] width 651 height 27
click at [703, 107] on div "Image 🔥 Meet the MuscleMax Bundle Heading The Real Natural Testosterone-Boostin…" at bounding box center [436, 48] width 635 height 248
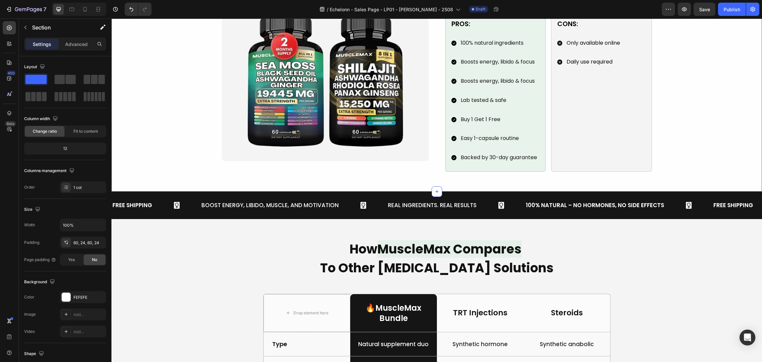
click at [247, 202] on div "Boost Energy, Libido, Muscle, and Motivation Text Block" at bounding box center [270, 205] width 139 height 17
click at [271, 200] on p "Boost Energy, Libido, Muscle, and Motivation" at bounding box center [270, 205] width 137 height 10
click at [290, 200] on p "Boost Energy, Libido, Muscle, and Motivation" at bounding box center [270, 205] width 137 height 10
click at [328, 200] on p "Boost Energy, Libido, Muscle, and Motivation" at bounding box center [270, 205] width 137 height 10
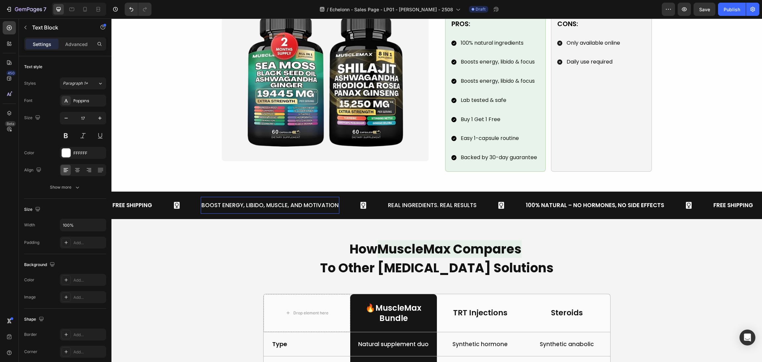
click at [254, 200] on p "Boost Energy, Libido, Muscle, and Motivation" at bounding box center [270, 205] width 137 height 10
click at [287, 200] on p "Boost Energy, Libido, Muscle, and Motivation" at bounding box center [270, 205] width 137 height 10
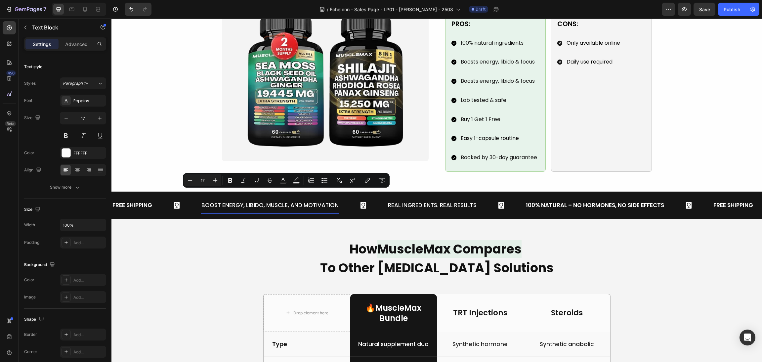
click at [293, 200] on p "Boost Energy, Libido, Muscle, and Motivation" at bounding box center [270, 205] width 137 height 10
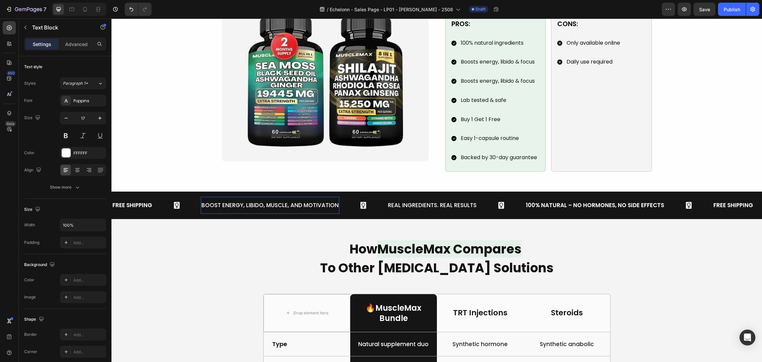
click at [292, 200] on p "Boost Energy, Libido, Muscle, and Motivation" at bounding box center [270, 205] width 137 height 10
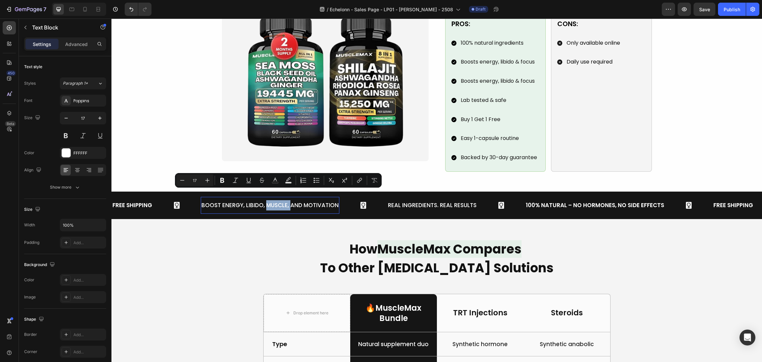
drag, startPoint x: 291, startPoint y: 195, endPoint x: 265, endPoint y: 194, distance: 25.5
click at [265, 200] on p "Boost Energy, Libido, Muscle, and Motivation" at bounding box center [270, 205] width 137 height 10
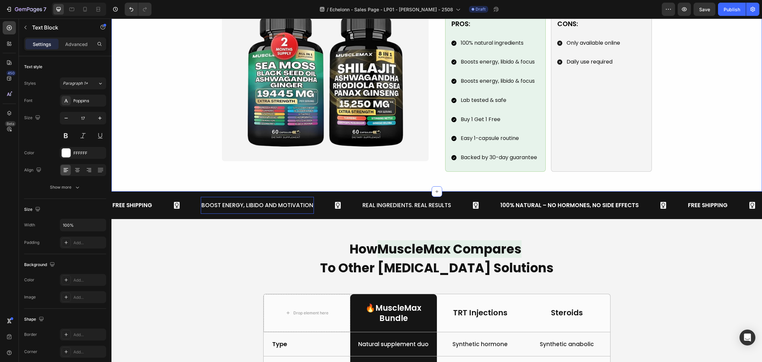
click at [711, 123] on div "Image 🔥 Meet the MuscleMax Bundle Heading The Real Natural Testosterone-Boostin…" at bounding box center [436, 48] width 635 height 248
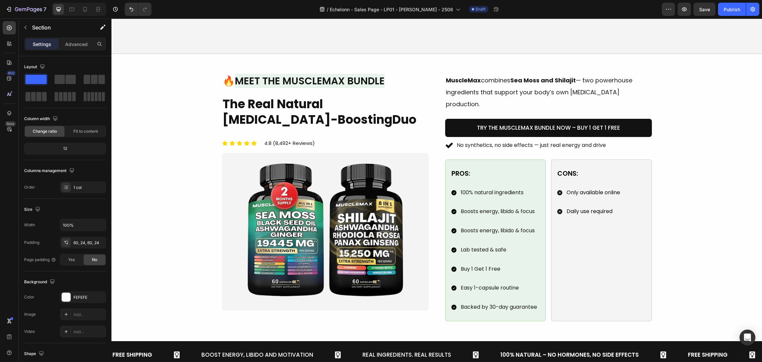
scroll to position [447, 0]
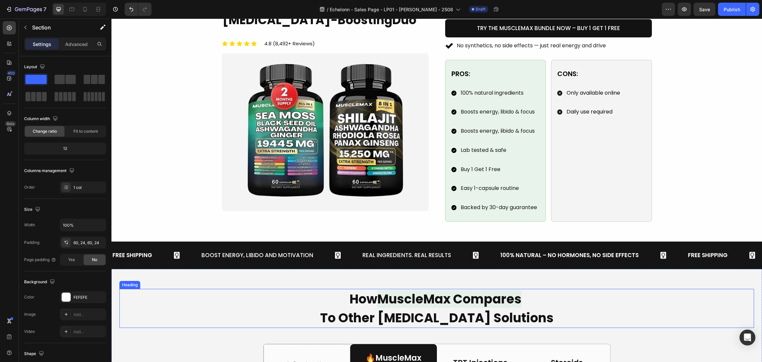
click at [656, 252] on div "100% Natural – No Hormones, No Side Effects Text Block" at bounding box center [594, 255] width 188 height 17
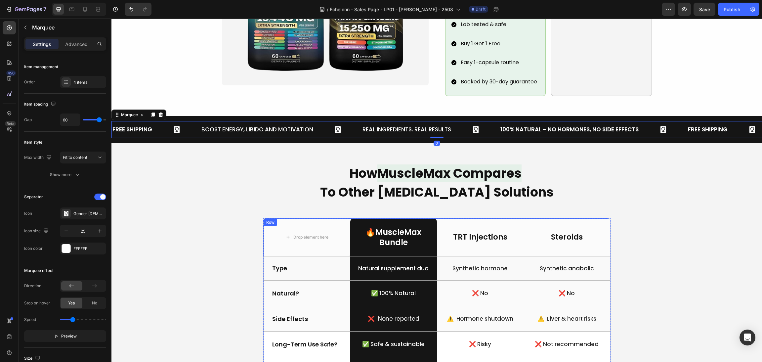
scroll to position [596, 0]
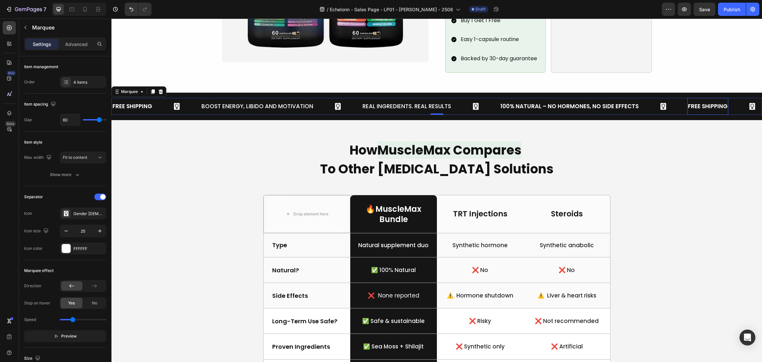
click at [706, 101] on div "FREE SHIPPING" at bounding box center [708, 107] width 41 height 12
click at [701, 101] on div "FREE SHIPPING" at bounding box center [708, 107] width 41 height 12
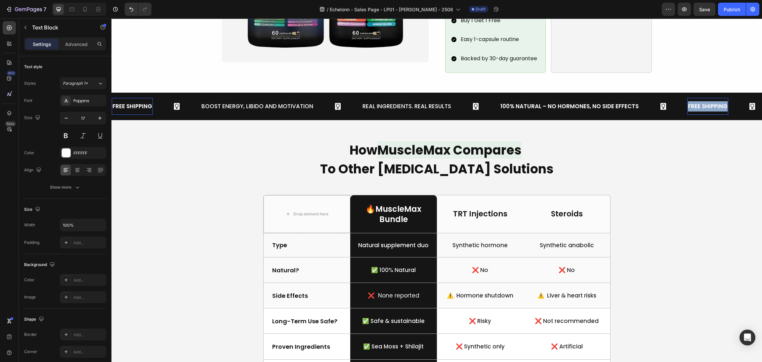
drag, startPoint x: 689, startPoint y: 94, endPoint x: 762, endPoint y: 98, distance: 72.6
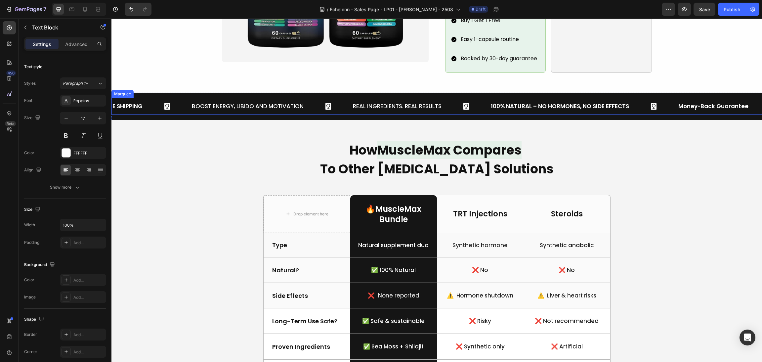
click at [629, 101] on p "100% Natural – No Hormones, No Side Effects" at bounding box center [560, 106] width 138 height 10
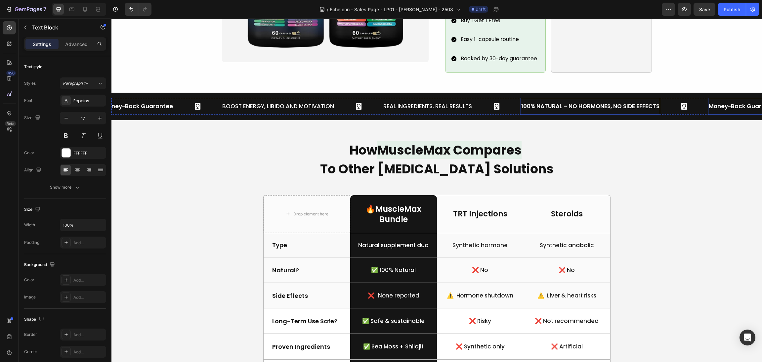
click at [719, 101] on p "Money-Back Guarantee" at bounding box center [744, 106] width 70 height 10
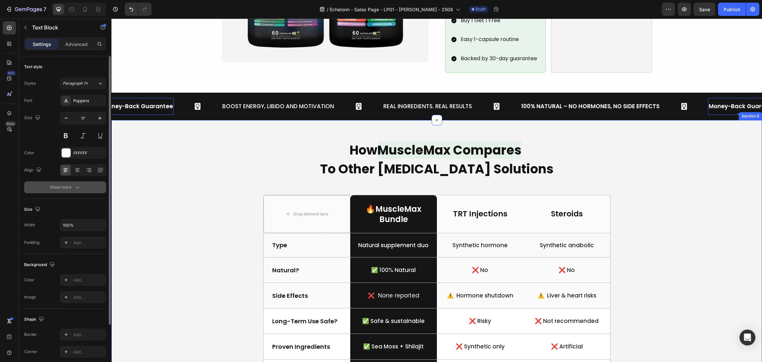
click at [63, 189] on div "Show more" at bounding box center [65, 187] width 31 height 7
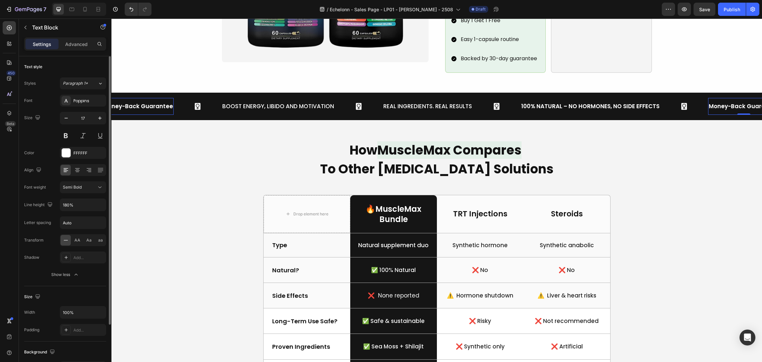
click at [77, 243] on span "AA" at bounding box center [77, 240] width 6 height 6
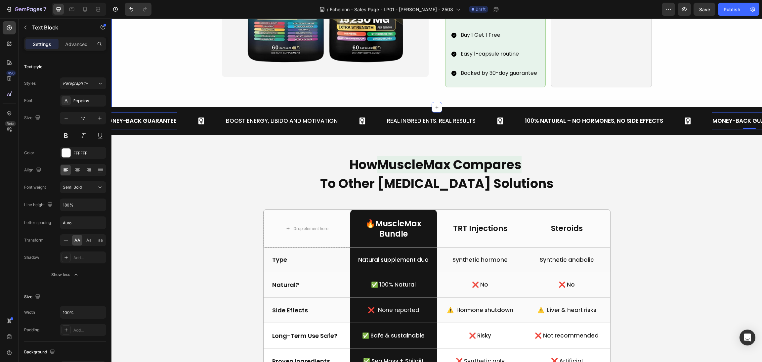
scroll to position [497, 0]
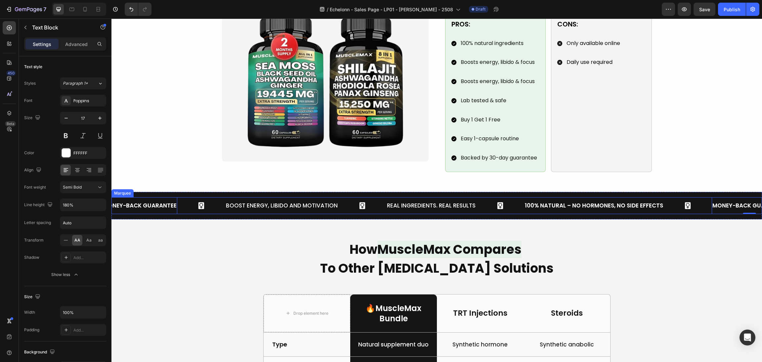
click at [377, 197] on div "Boost Energy, Libido and Motivation Text Block" at bounding box center [305, 205] width 161 height 17
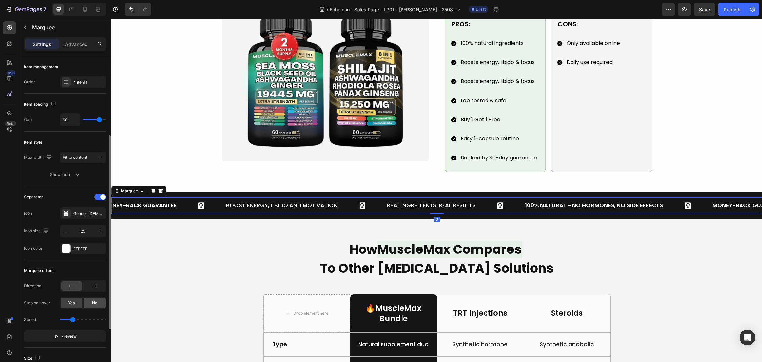
scroll to position [50, 0]
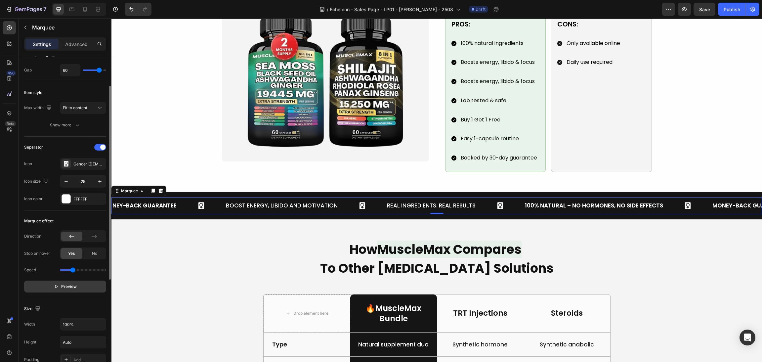
drag, startPoint x: 80, startPoint y: 278, endPoint x: 82, endPoint y: 283, distance: 5.2
click at [80, 278] on div "Direction Stop on hover Yes No Speed Preview" at bounding box center [65, 261] width 82 height 62
click at [84, 287] on button "Preview" at bounding box center [65, 287] width 82 height 12
drag, startPoint x: 73, startPoint y: 272, endPoint x: 69, endPoint y: 272, distance: 4.3
type input "0.6"
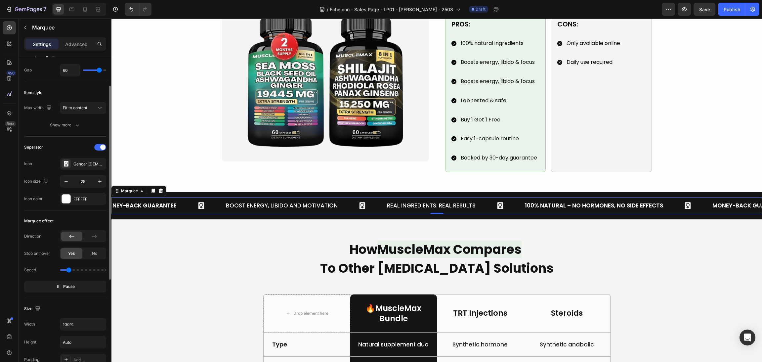
click at [69, 271] on input "range" at bounding box center [83, 269] width 46 height 1
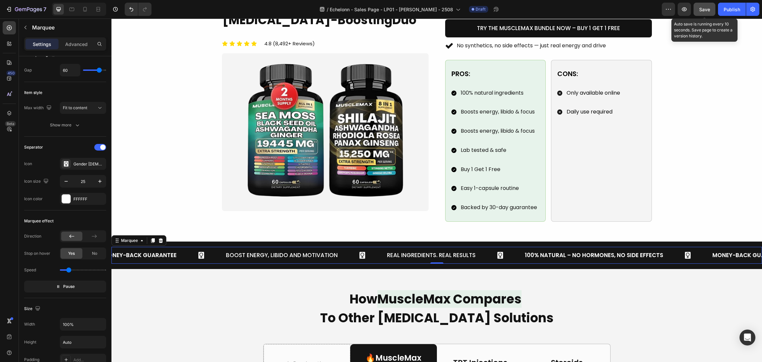
click at [702, 13] on button "Save" at bounding box center [705, 9] width 22 height 13
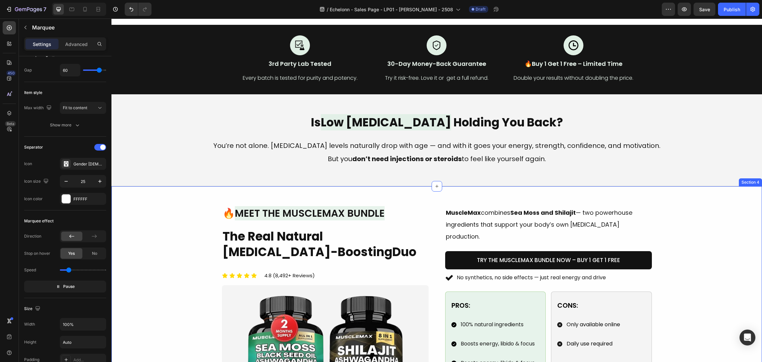
scroll to position [305, 0]
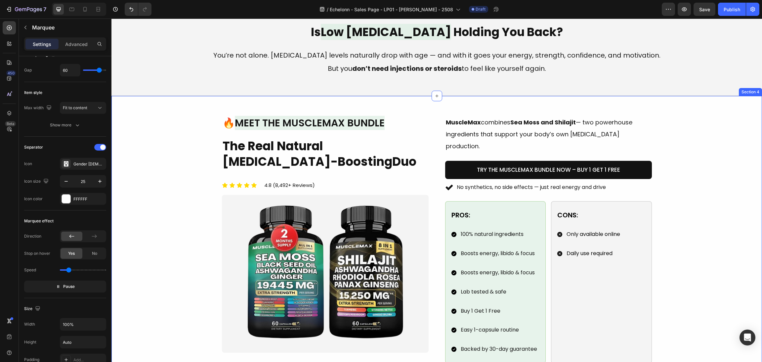
click at [537, 229] on div "Pros: Text Block 100% natural ingredients Boosts energy, libido & focus Boosts …" at bounding box center [495, 282] width 101 height 162
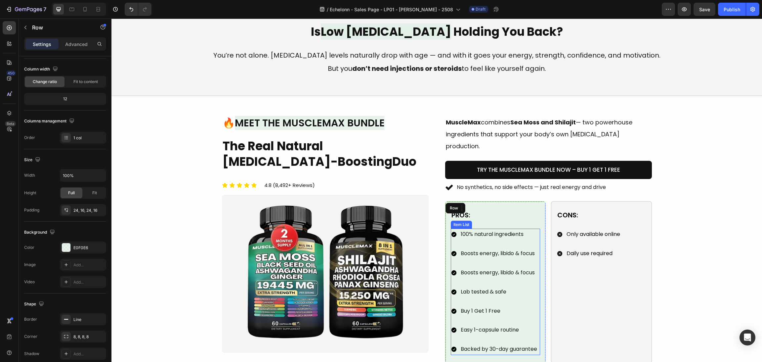
click at [531, 344] on p "Backed by 30-day guarantee" at bounding box center [499, 349] width 76 height 10
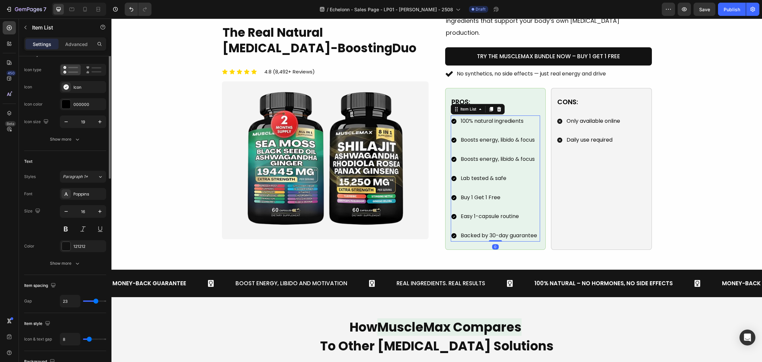
scroll to position [0, 0]
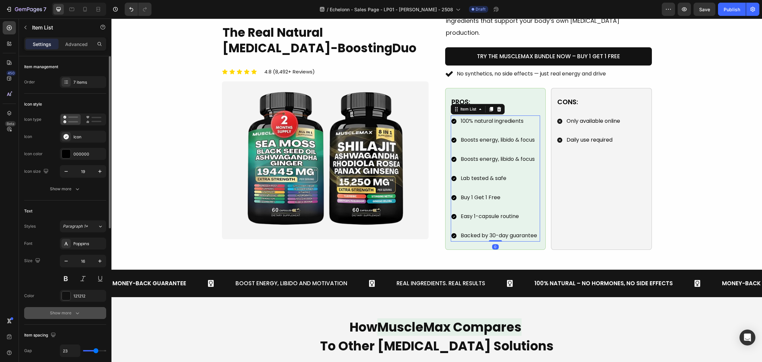
click at [74, 308] on button "Show more" at bounding box center [65, 313] width 82 height 12
click at [75, 310] on span "Normal" at bounding box center [70, 313] width 14 height 6
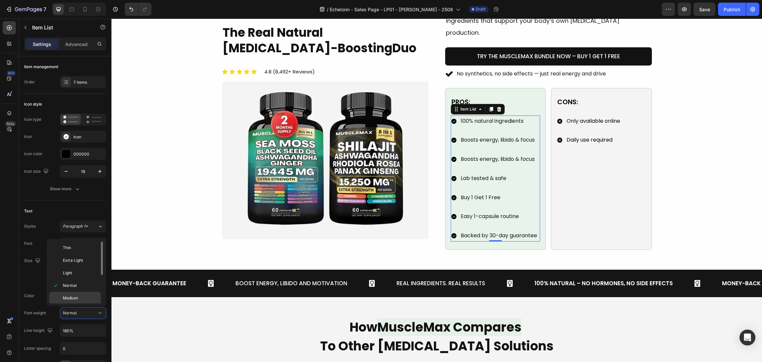
click at [76, 296] on span "Medium" at bounding box center [70, 298] width 15 height 6
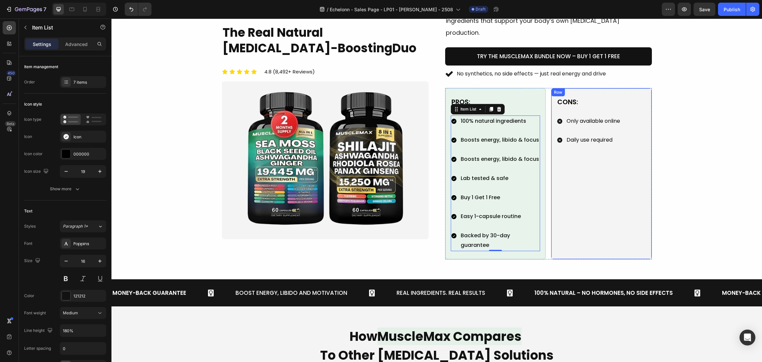
click at [670, 181] on div "Image 🔥 Meet the MuscleMax Bundle Heading The Real Natural Testosterone-Boostin…" at bounding box center [436, 130] width 635 height 257
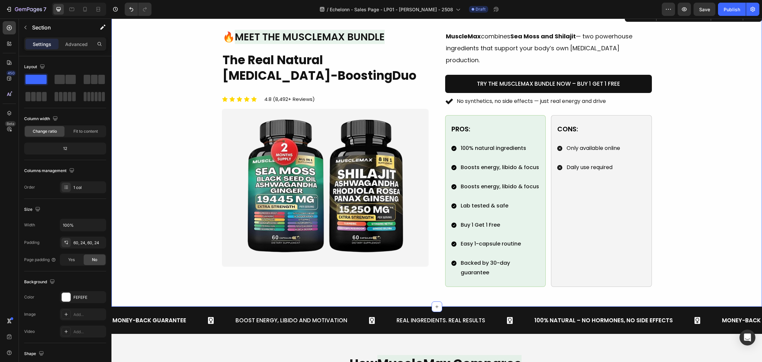
scroll to position [369, 0]
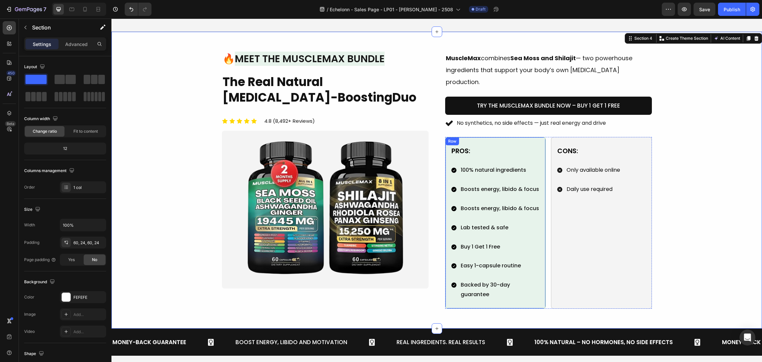
click at [483, 280] on p "Backed by 30-day guarantee" at bounding box center [500, 289] width 79 height 19
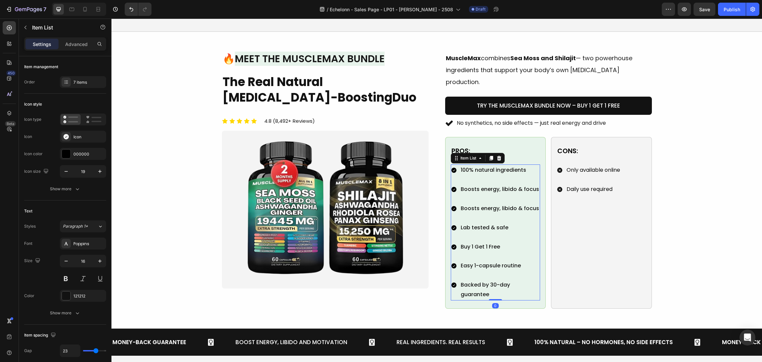
click at [487, 280] on p "Backed by 30-day guarantee" at bounding box center [500, 289] width 79 height 19
drag, startPoint x: 488, startPoint y: 276, endPoint x: 452, endPoint y: 274, distance: 36.5
click at [452, 279] on div "Backed by 30-day guarantee" at bounding box center [496, 289] width 90 height 21
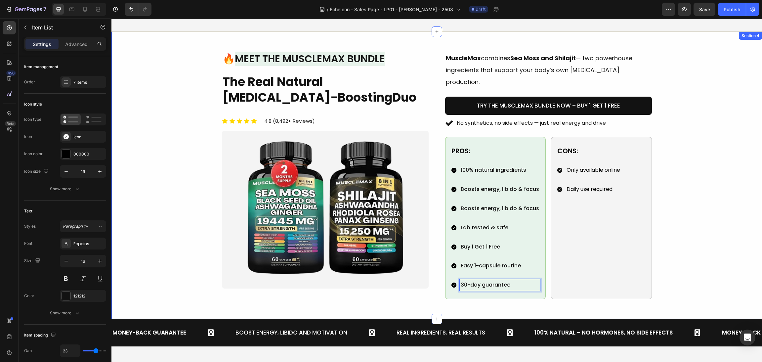
click at [702, 191] on div "Image 🔥 Meet the MuscleMax Bundle Heading The Real Natural Testosterone-Boostin…" at bounding box center [436, 176] width 635 height 248
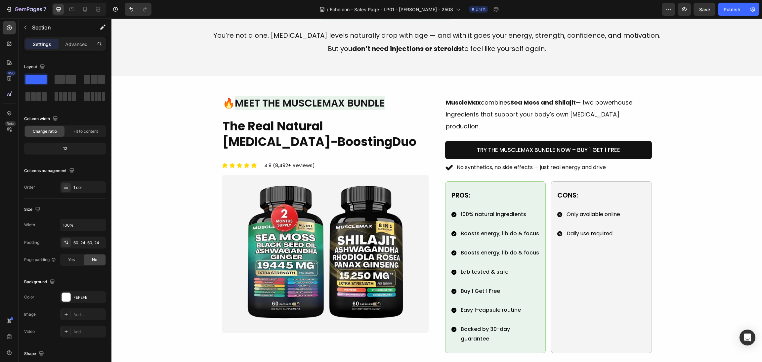
scroll to position [347, 0]
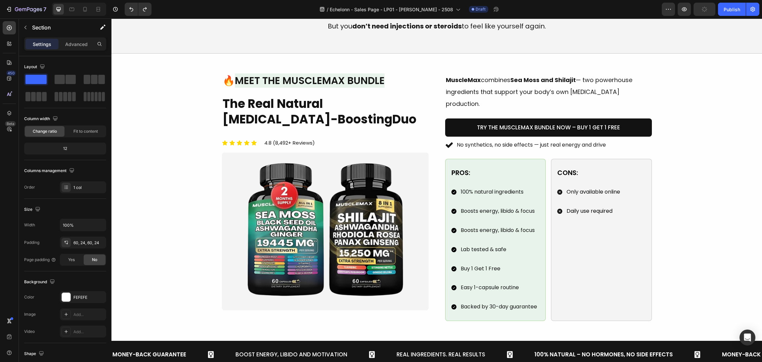
click at [682, 204] on div "Image 🔥 Meet the MuscleMax Bundle Heading The Real Natural Testosterone-Boostin…" at bounding box center [436, 197] width 635 height 248
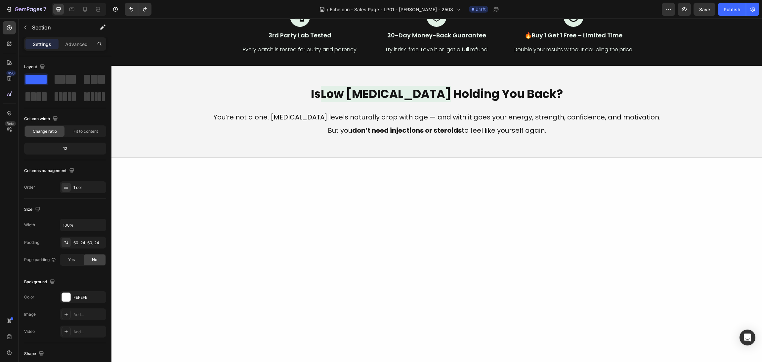
scroll to position [0, 0]
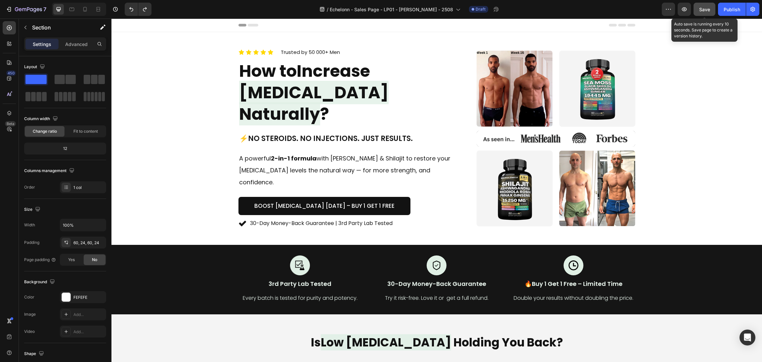
click at [702, 10] on span "Save" at bounding box center [705, 10] width 11 height 6
click at [239, 219] on icon at bounding box center [243, 223] width 8 height 8
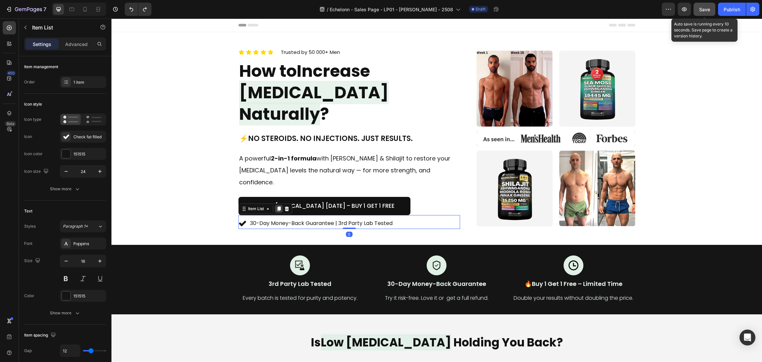
click at [275, 205] on div at bounding box center [279, 209] width 8 height 8
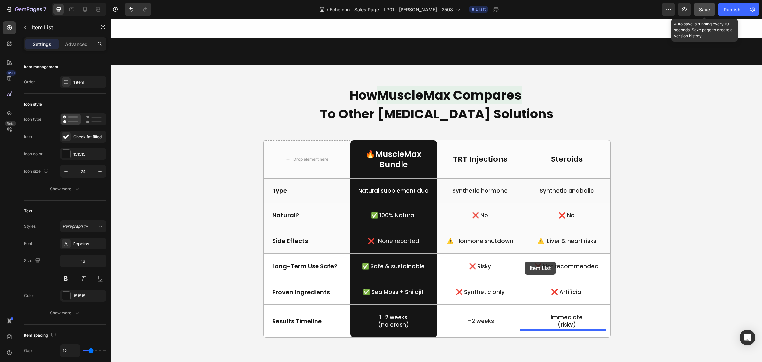
scroll to position [739, 0]
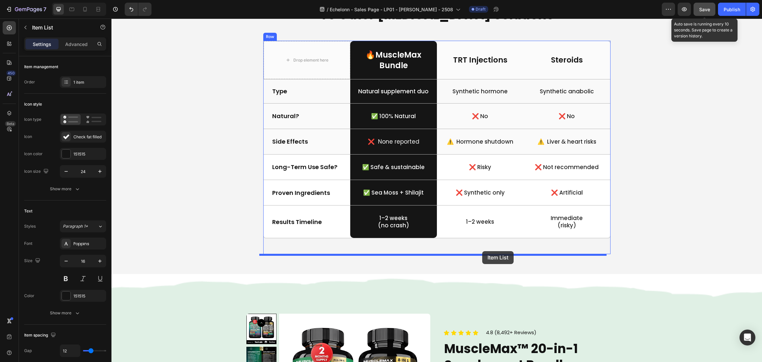
drag, startPoint x: 251, startPoint y: 213, endPoint x: 482, endPoint y: 251, distance: 234.0
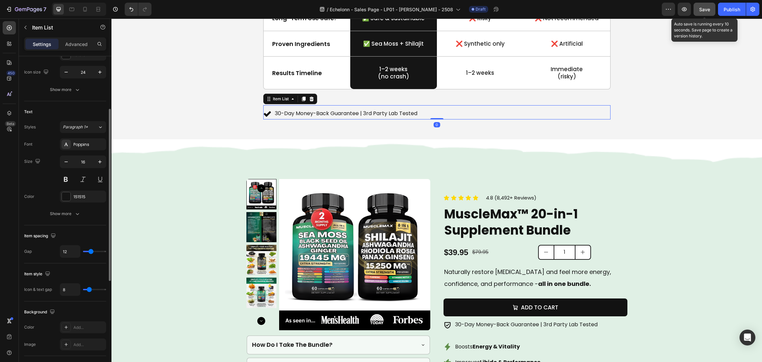
scroll to position [199, 0]
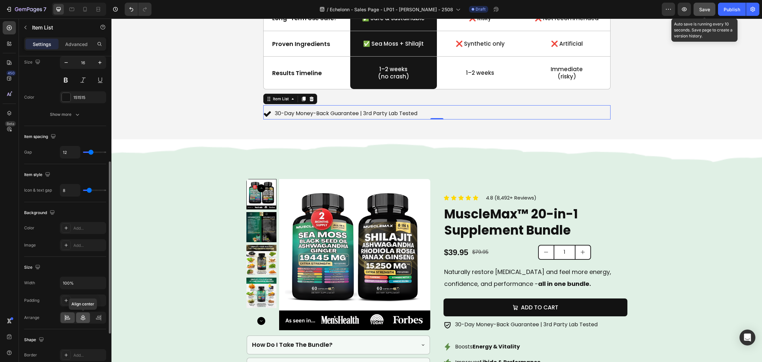
click at [76, 319] on div at bounding box center [83, 317] width 14 height 11
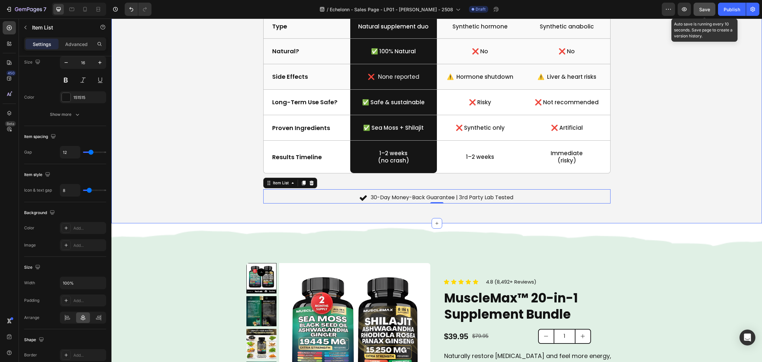
scroll to position [789, 0]
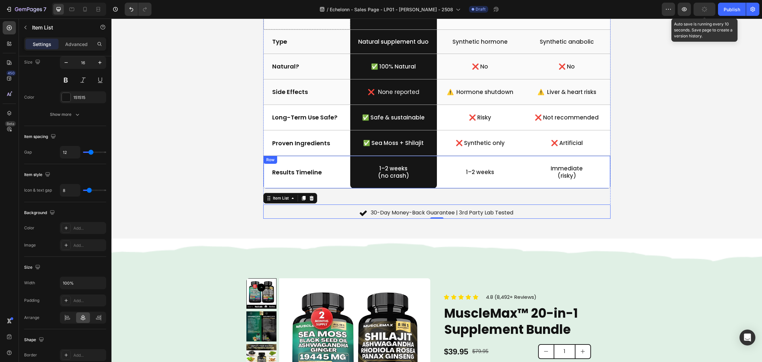
click at [603, 158] on div "Immediate (risky) Text Block" at bounding box center [567, 172] width 87 height 32
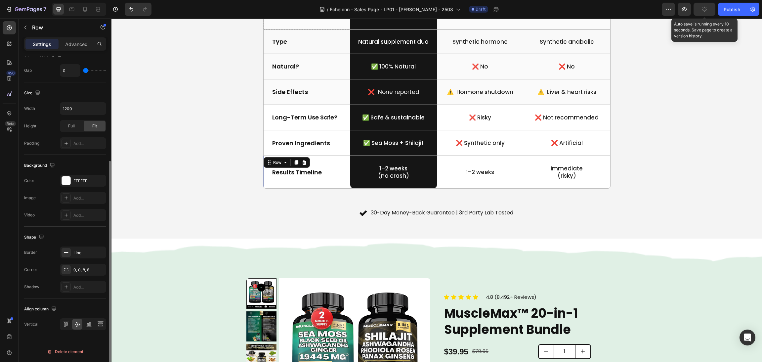
scroll to position [0, 0]
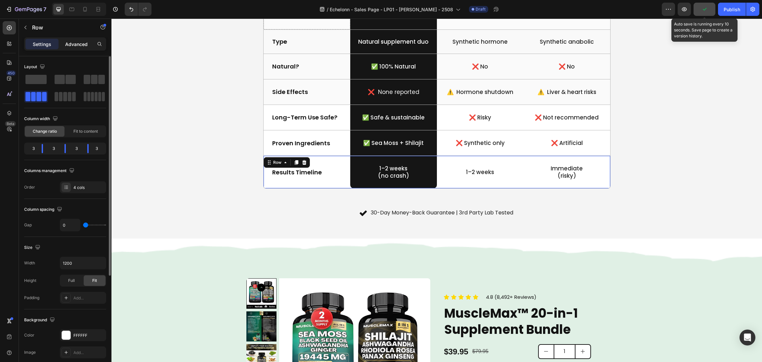
click at [76, 45] on p "Advanced" at bounding box center [76, 44] width 23 height 7
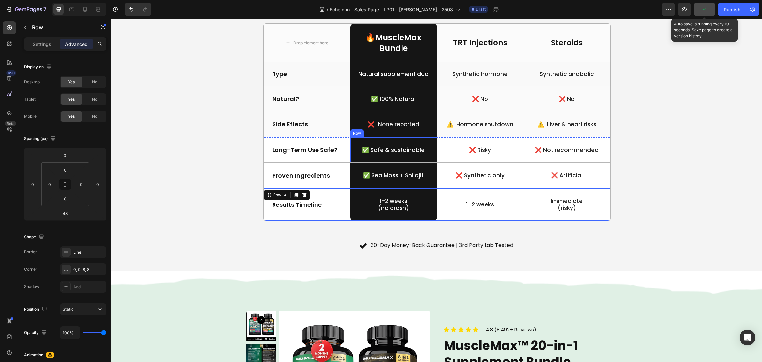
scroll to position [739, 0]
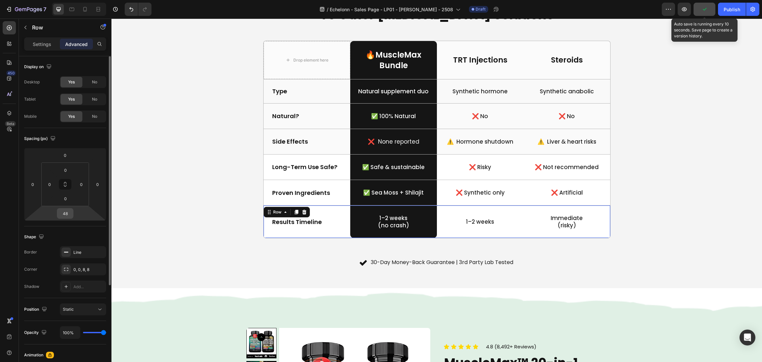
click at [71, 213] on input "48" at bounding box center [65, 213] width 13 height 10
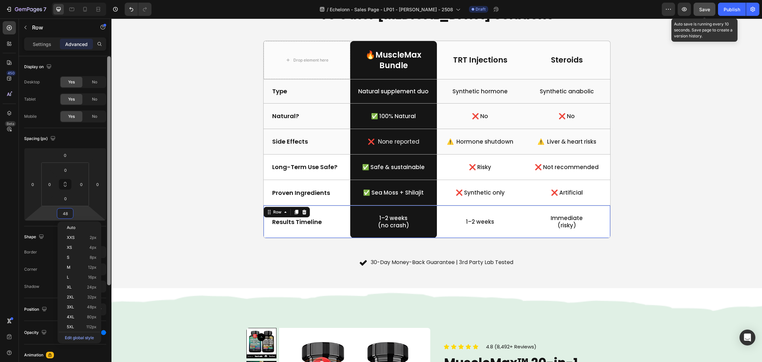
type input "0"
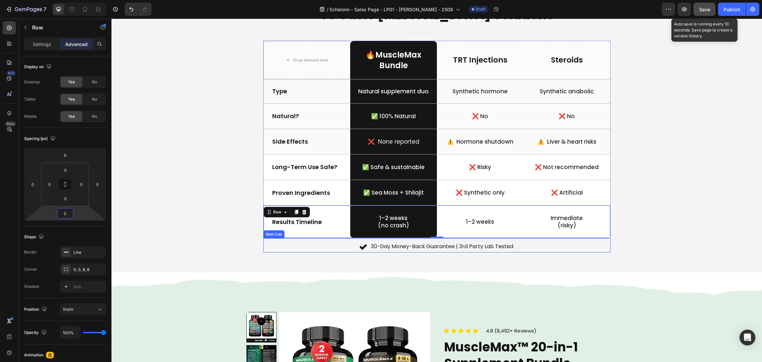
click at [521, 248] on div "30-Day Money-Back Guarantee | 3rd Party Lab Tested" at bounding box center [436, 247] width 347 height 12
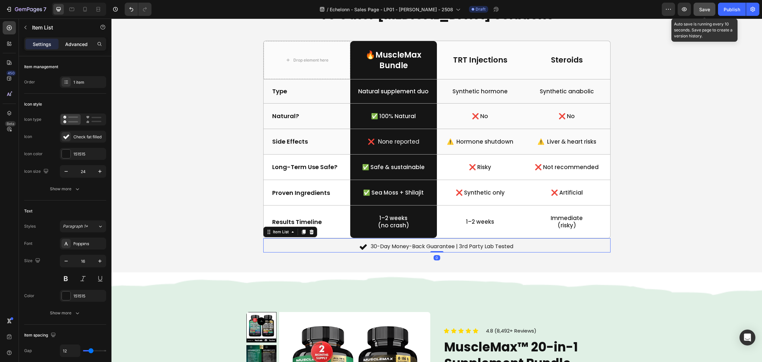
click at [76, 44] on p "Advanced" at bounding box center [76, 44] width 23 height 7
type input "100%"
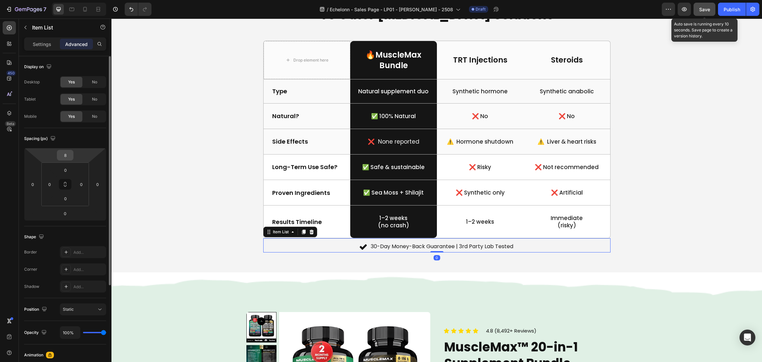
click at [63, 155] on input "8" at bounding box center [65, 155] width 13 height 10
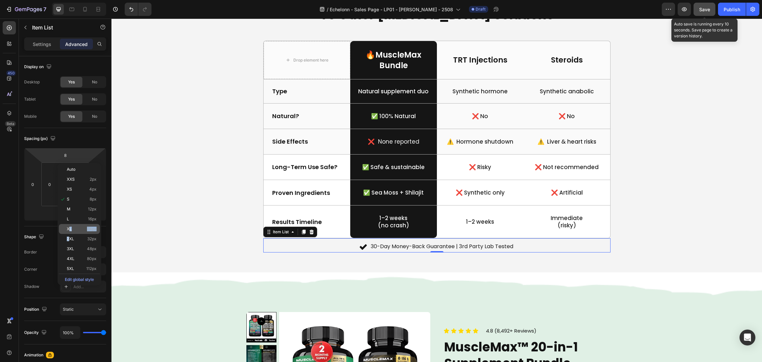
drag, startPoint x: 70, startPoint y: 236, endPoint x: 70, endPoint y: 227, distance: 9.3
click at [70, 227] on div "Auto XXS 2px XS 4px S 8px M 12px L 16px XL 24px 2XL 32px 3XL 48px 4XL 80px 5XL …" at bounding box center [79, 223] width 41 height 119
click at [70, 227] on span "XL" at bounding box center [69, 229] width 5 height 5
type input "24"
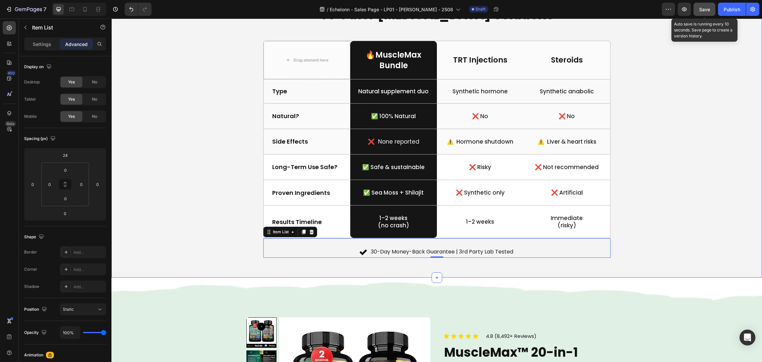
click at [667, 178] on div "How MuscleMax Compares To Other Testosterone Solutions Heading Drop element her…" at bounding box center [436, 122] width 635 height 272
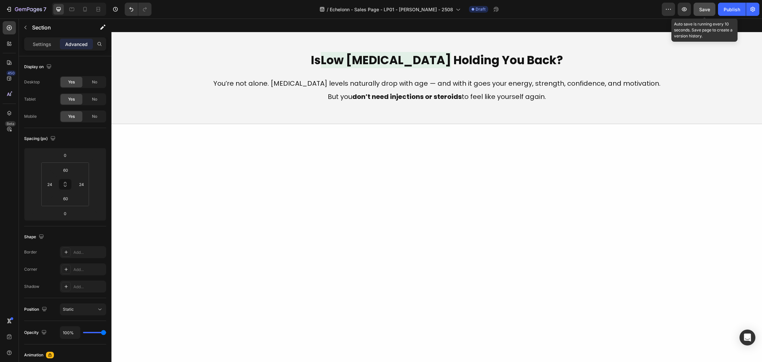
scroll to position [0, 0]
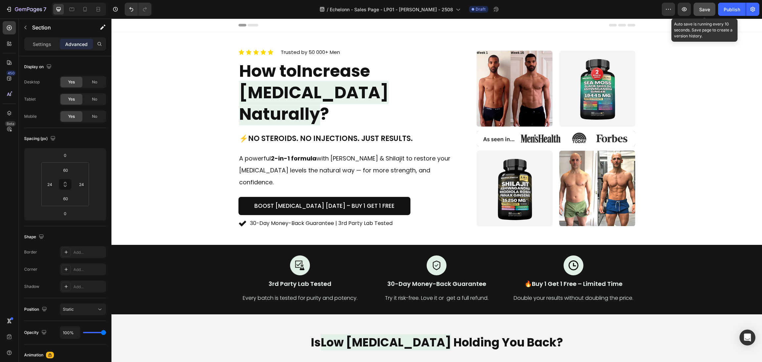
click at [707, 7] on span "Save" at bounding box center [705, 10] width 11 height 6
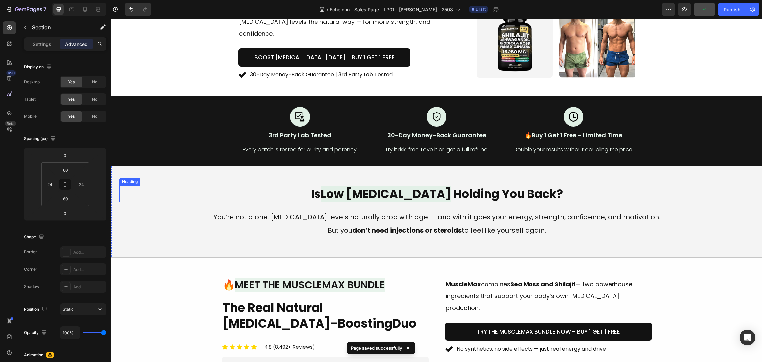
scroll to position [199, 0]
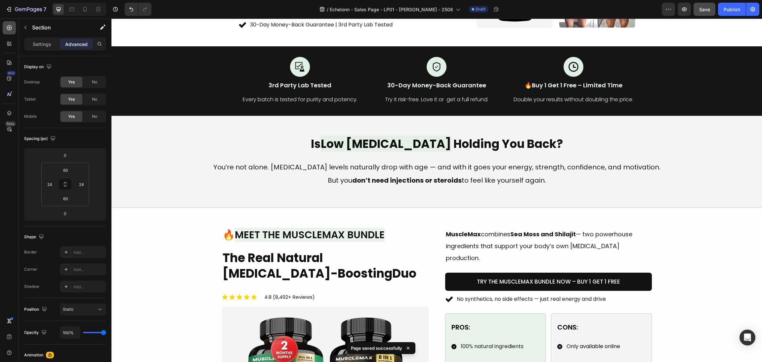
click at [10, 24] on div at bounding box center [9, 27] width 13 height 13
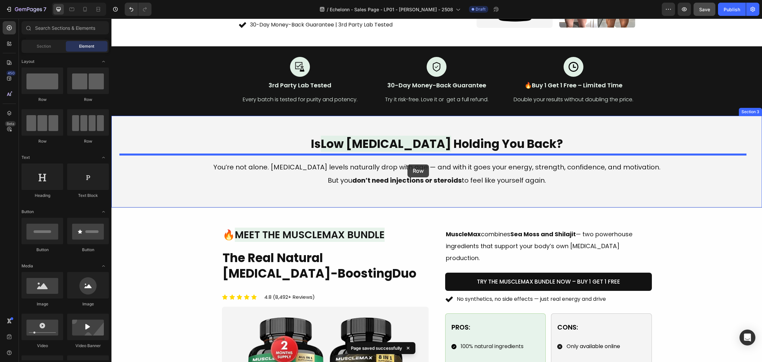
drag, startPoint x: 192, startPoint y: 108, endPoint x: 408, endPoint y: 164, distance: 223.1
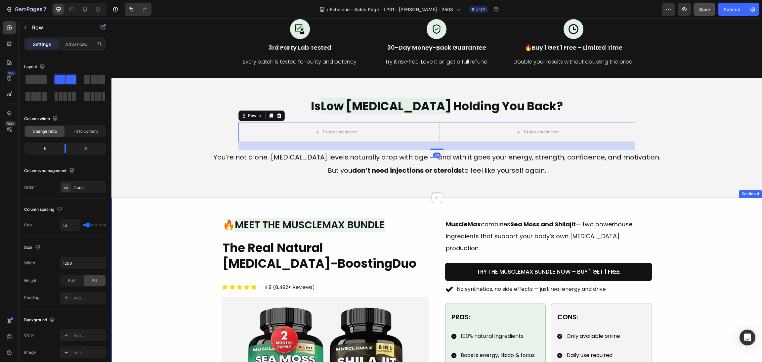
scroll to position [248, 0]
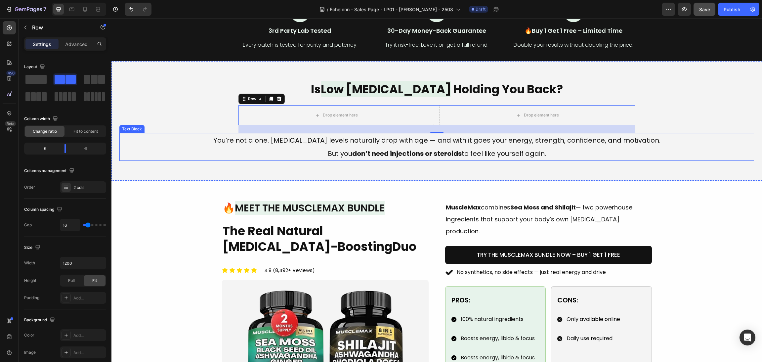
click at [297, 140] on p "You’re not alone. Testosterone levels naturally drop with age — and with it goe…" at bounding box center [437, 140] width 507 height 13
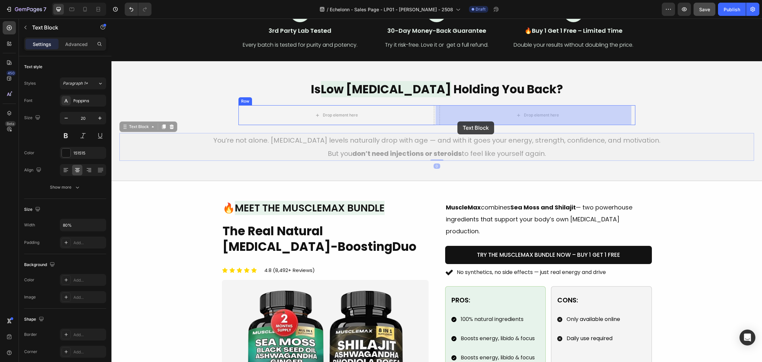
drag, startPoint x: 122, startPoint y: 127, endPoint x: 458, endPoint y: 121, distance: 335.3
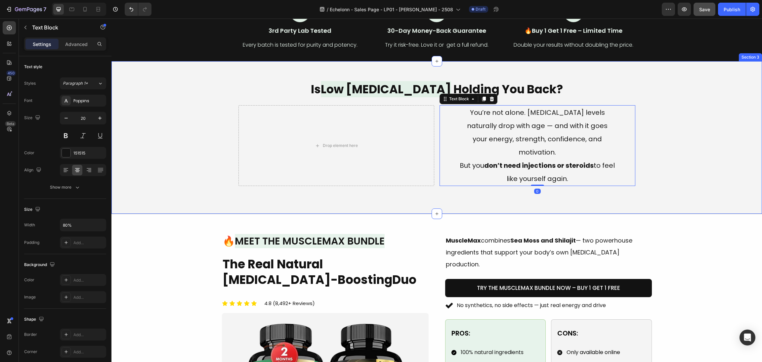
click at [674, 159] on div "Is Low Testosterone Holding You Back? Heading Drop element here You’re not alon…" at bounding box center [436, 137] width 635 height 113
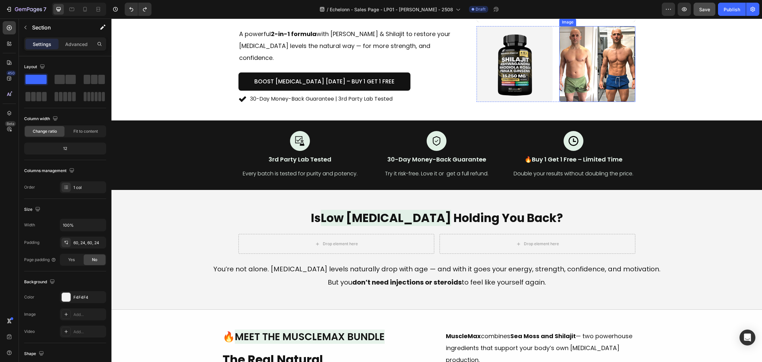
scroll to position [149, 0]
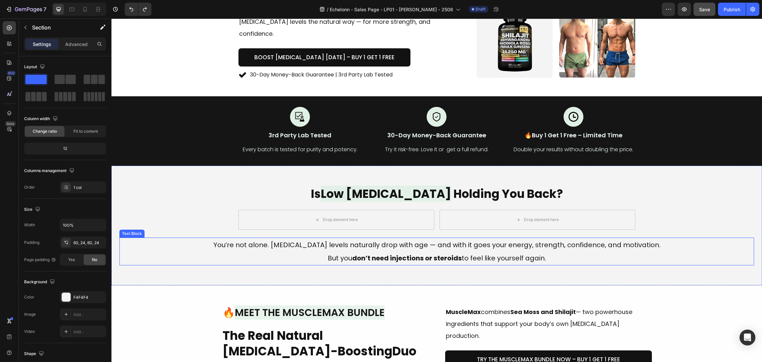
click at [344, 238] on p "You’re not alone. Testosterone levels naturally drop with age — and with it goe…" at bounding box center [437, 244] width 507 height 13
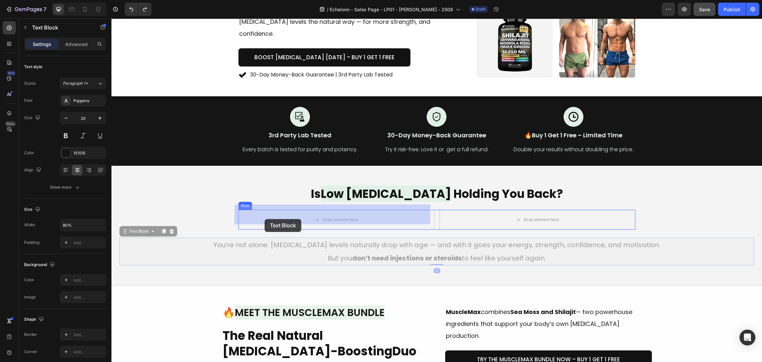
drag, startPoint x: 122, startPoint y: 225, endPoint x: 265, endPoint y: 219, distance: 142.4
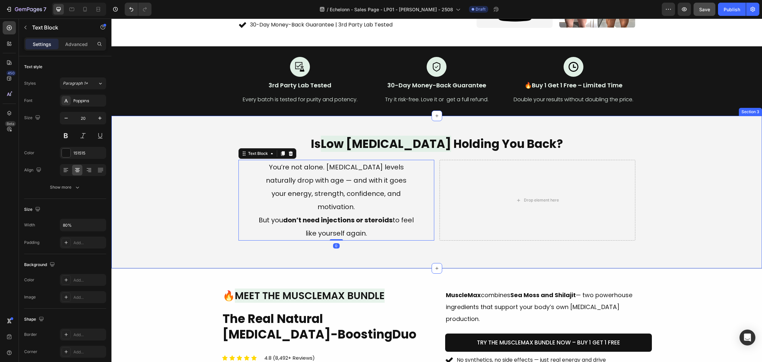
click at [697, 183] on div "Is Low Testosterone Holding You Back? Heading You’re not alone. Testosterone le…" at bounding box center [436, 192] width 635 height 113
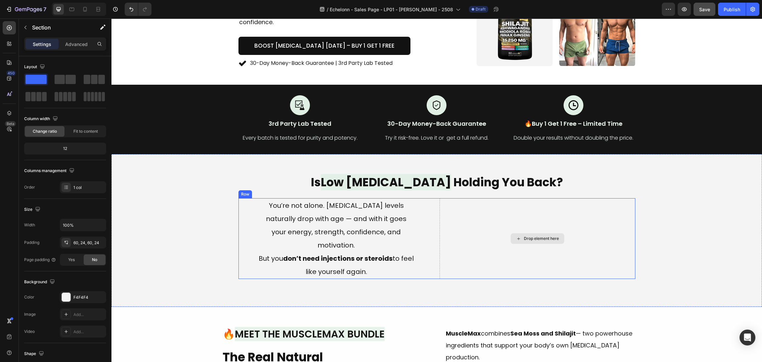
scroll to position [199, 0]
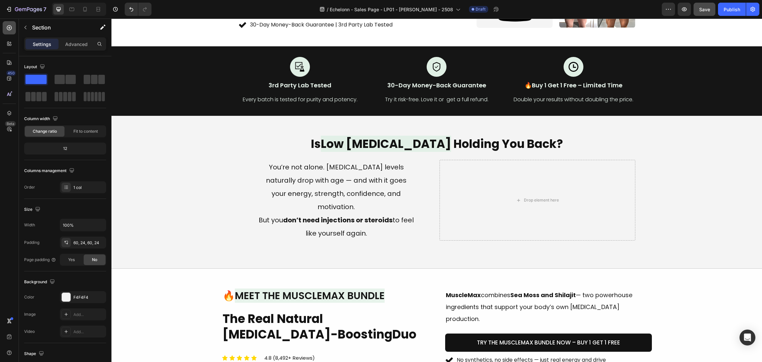
click at [12, 26] on icon at bounding box center [9, 27] width 7 height 7
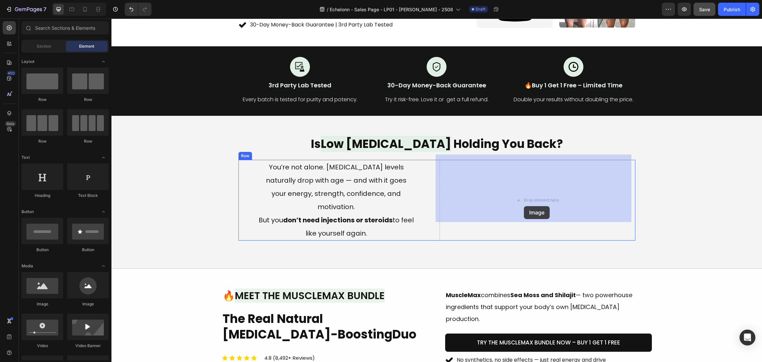
drag, startPoint x: 158, startPoint y: 313, endPoint x: 524, endPoint y: 198, distance: 383.5
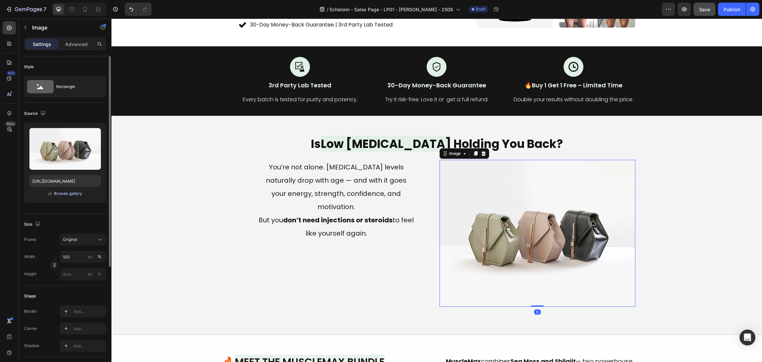
click at [70, 195] on div "Browse gallery" at bounding box center [68, 194] width 28 height 6
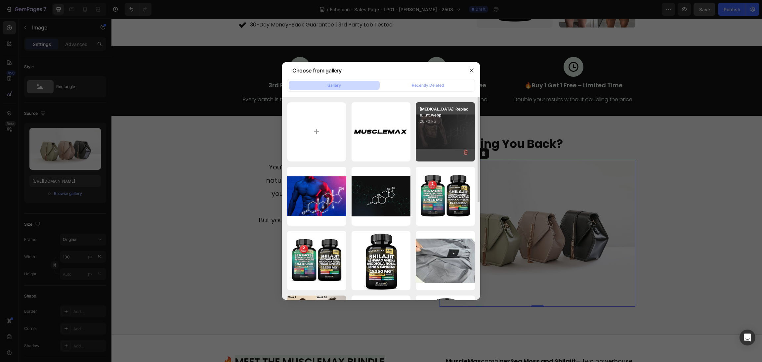
click at [445, 132] on div "Testosterone-Replace...nt.webp 26.70 kb" at bounding box center [445, 131] width 59 height 59
type input "https://cdn.shopify.com/s/files/1/0870/6542/8248/files/gempages_545224320612303…"
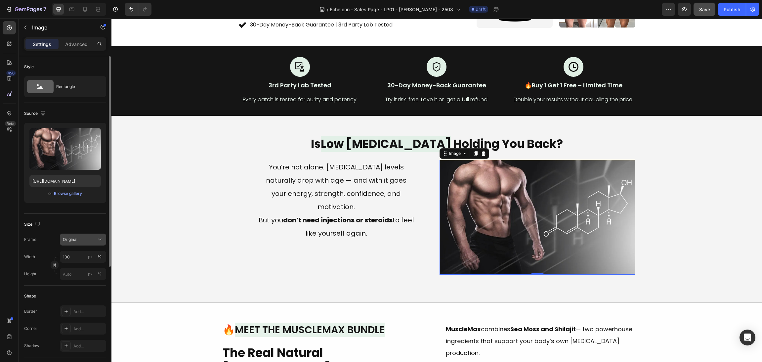
click at [77, 237] on span "Original" at bounding box center [70, 240] width 15 height 6
click at [83, 279] on div "Horizontal" at bounding box center [82, 281] width 38 height 7
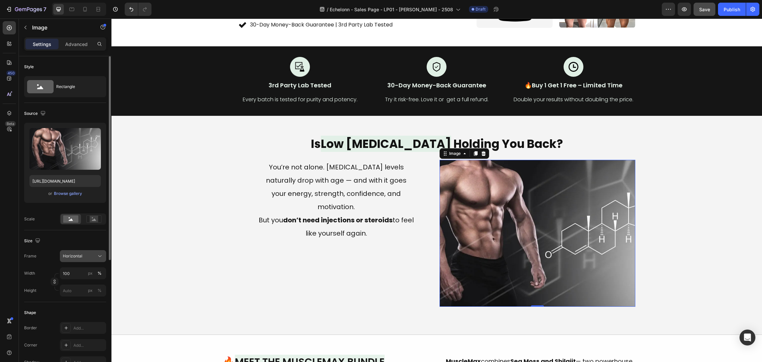
click at [90, 254] on div "Horizontal" at bounding box center [79, 256] width 32 height 6
click at [89, 270] on div "Square" at bounding box center [82, 272] width 38 height 7
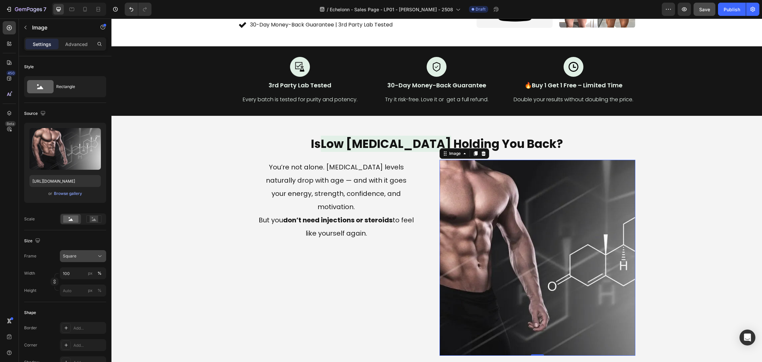
drag, startPoint x: 86, startPoint y: 244, endPoint x: 90, endPoint y: 252, distance: 8.6
click at [86, 245] on div "Size" at bounding box center [65, 241] width 82 height 11
drag, startPoint x: 91, startPoint y: 252, endPoint x: 92, endPoint y: 256, distance: 3.7
click at [91, 253] on div "Square" at bounding box center [79, 256] width 32 height 6
click at [68, 310] on span "Original" at bounding box center [70, 310] width 15 height 6
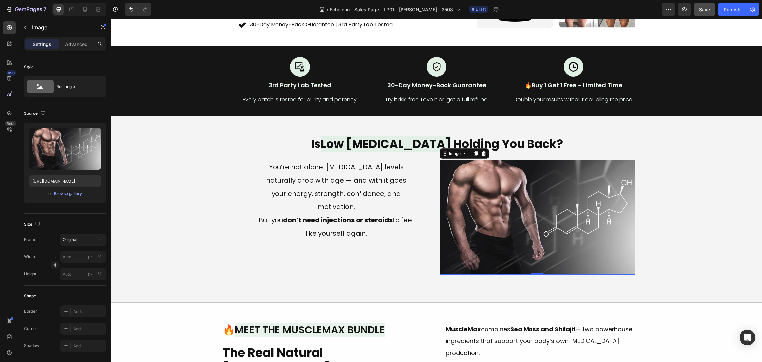
click at [461, 261] on img at bounding box center [538, 217] width 196 height 115
click at [414, 237] on div "You’re not alone. Testosterone levels naturally drop with age — and with it goe…" at bounding box center [337, 217] width 196 height 115
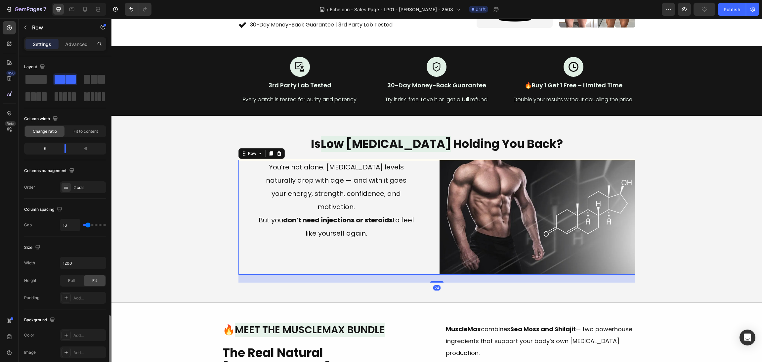
scroll to position [155, 0]
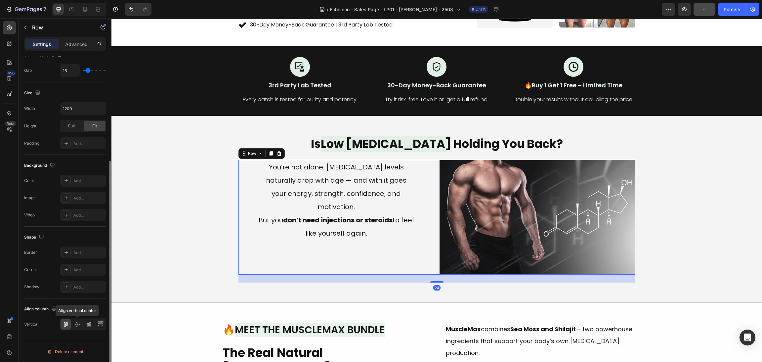
click at [78, 323] on icon at bounding box center [77, 324] width 5 height 5
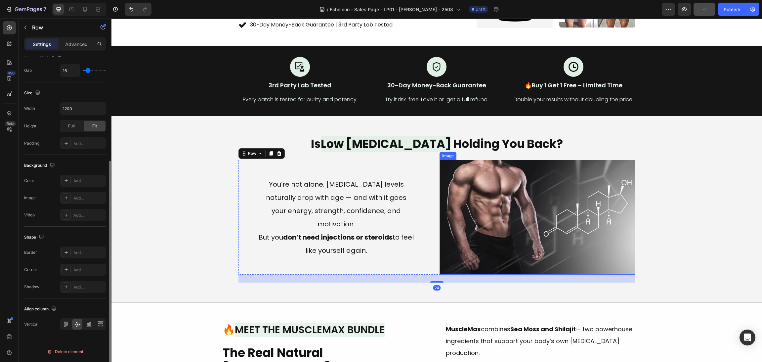
click at [659, 209] on div "Is Low Testosterone Holding You Back? Heading You’re not alone. Testosterone le…" at bounding box center [436, 209] width 635 height 147
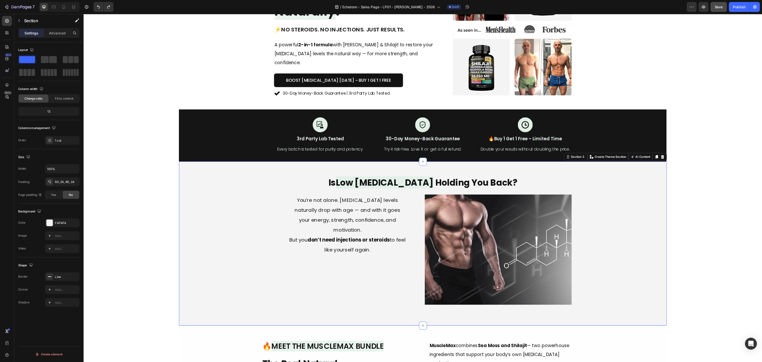
scroll to position [99, 0]
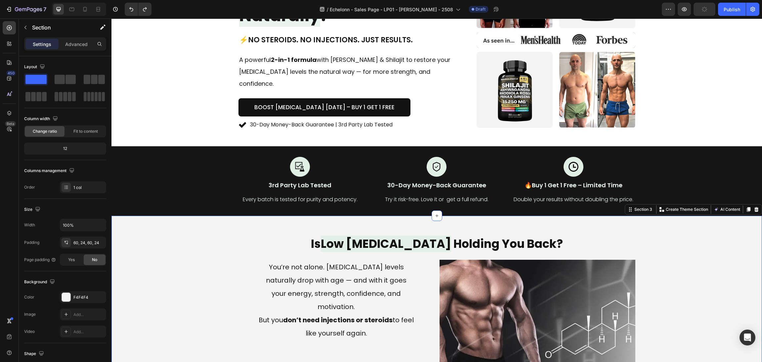
click at [681, 32] on div "Icon Icon Icon Icon Icon Icon List Trusted by 50 000+ Men Text block Row How to…" at bounding box center [436, 39] width 635 height 181
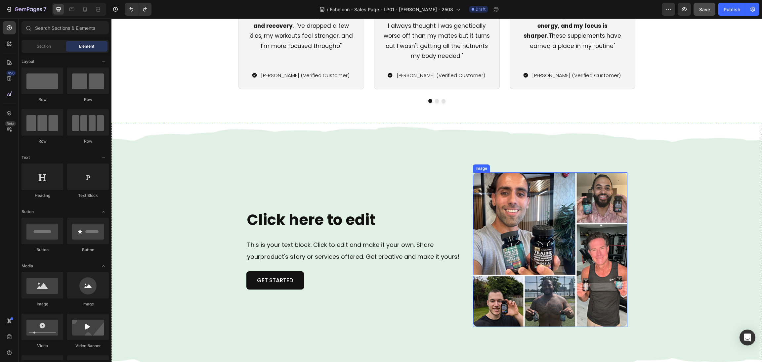
scroll to position [1589, 0]
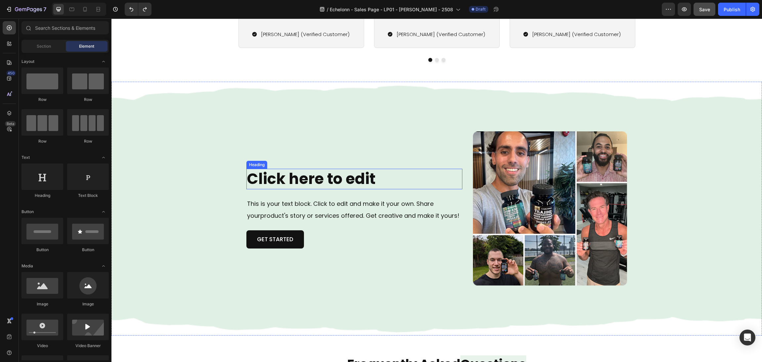
click at [382, 174] on h2 "Click here to edit" at bounding box center [355, 179] width 216 height 21
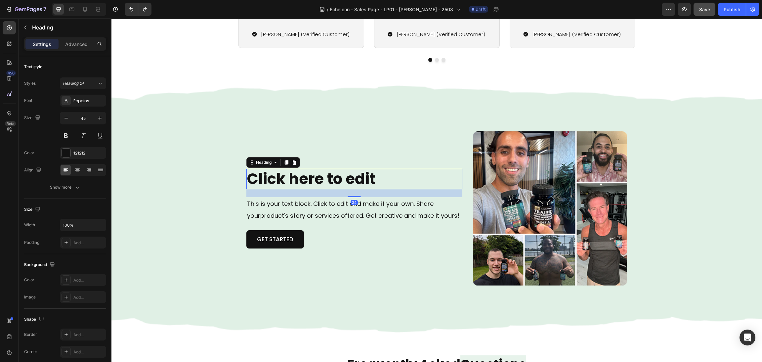
click at [379, 177] on h2 "Click here to edit" at bounding box center [355, 179] width 216 height 21
drag, startPoint x: 387, startPoint y: 178, endPoint x: 192, endPoint y: 180, distance: 195.6
click at [192, 180] on div "Click here to edit Heading 24 This is your text block. Click to edit and make i…" at bounding box center [437, 209] width 651 height 254
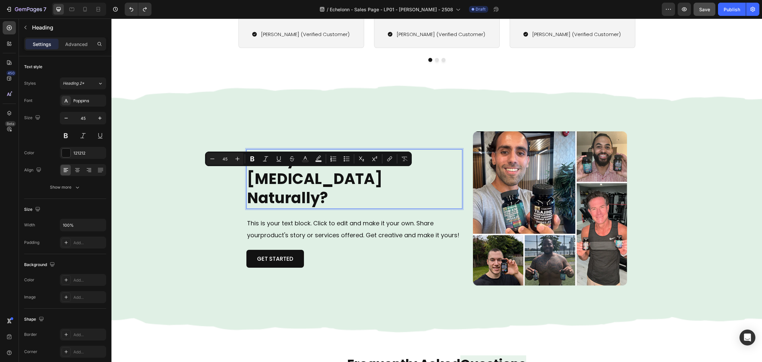
scroll to position [1579, 0]
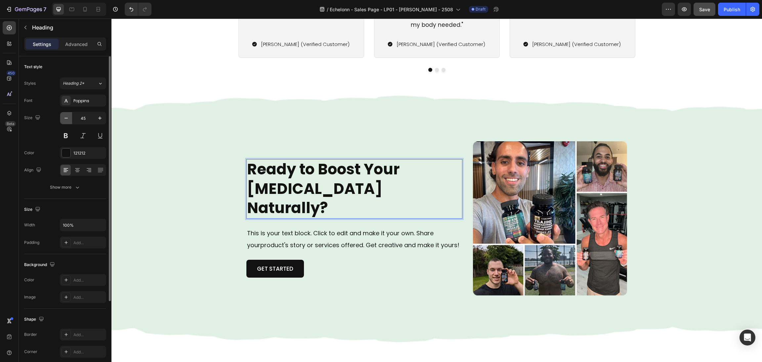
click at [69, 115] on button "button" at bounding box center [66, 118] width 12 height 12
click at [68, 114] on button "button" at bounding box center [66, 118] width 12 height 12
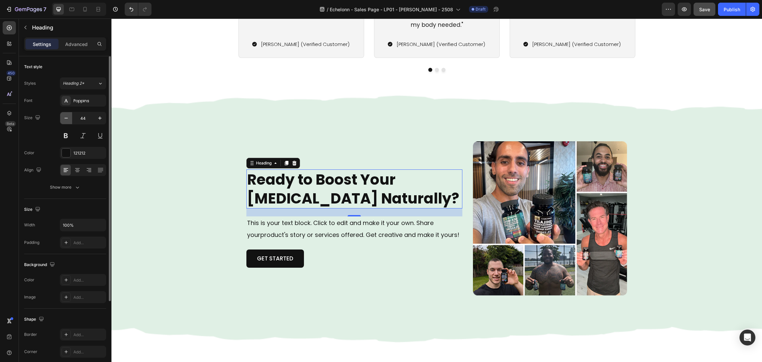
click at [68, 114] on button "button" at bounding box center [66, 118] width 12 height 12
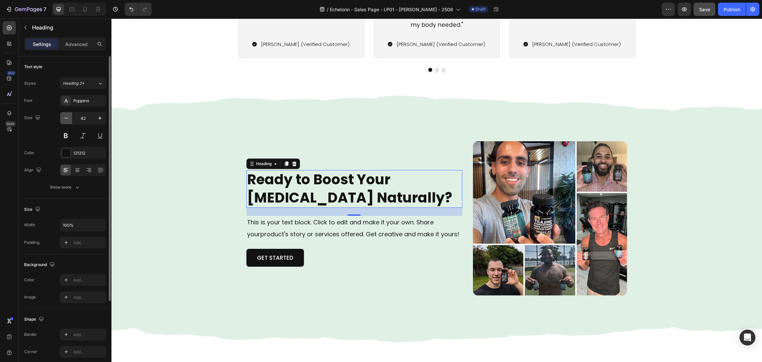
click at [68, 114] on button "button" at bounding box center [66, 118] width 12 height 12
click at [66, 113] on button "button" at bounding box center [66, 118] width 12 height 12
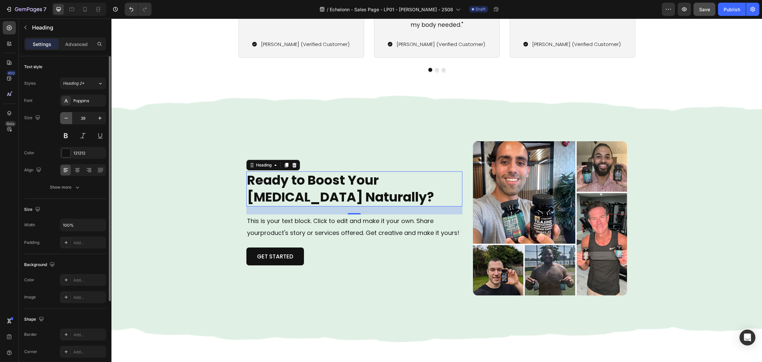
click at [66, 113] on button "button" at bounding box center [66, 118] width 12 height 12
click at [100, 116] on icon "button" at bounding box center [100, 118] width 7 height 7
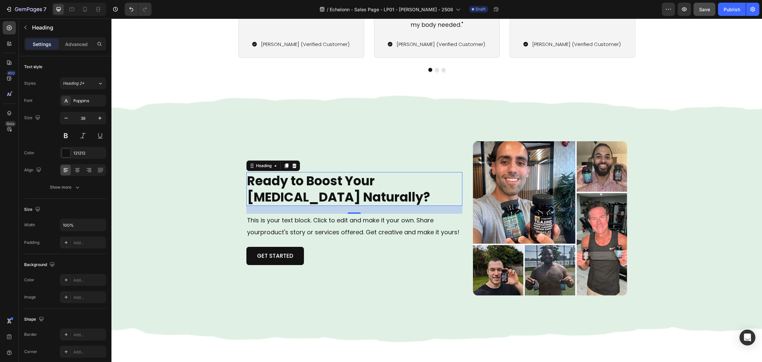
type input "39"
click at [169, 143] on div "Background Image" at bounding box center [437, 219] width 651 height 254
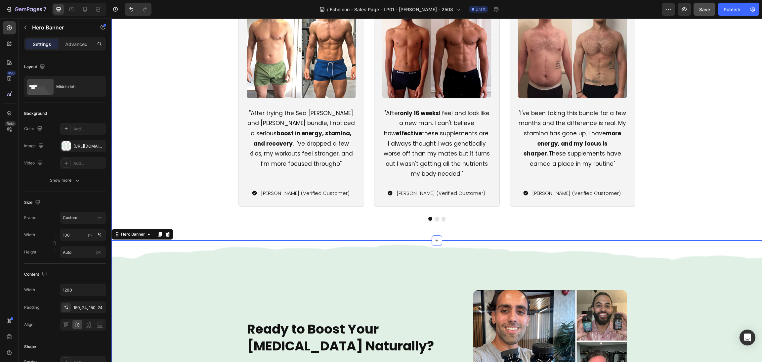
scroll to position [1345, 0]
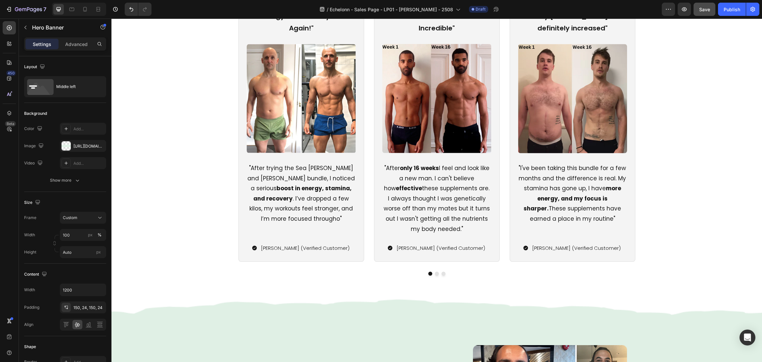
click at [702, 11] on span "Save" at bounding box center [705, 10] width 11 height 6
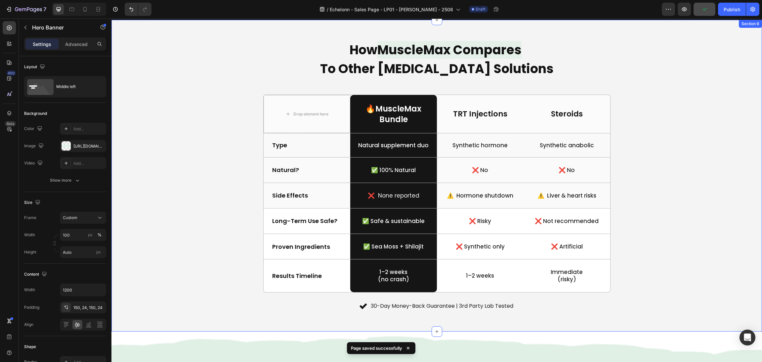
scroll to position [673, 0]
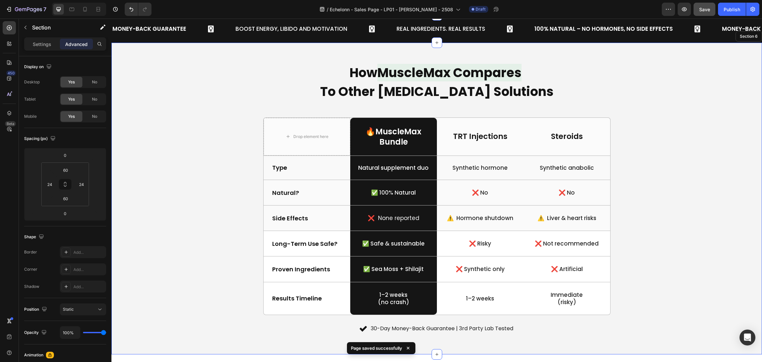
scroll to position [586, 0]
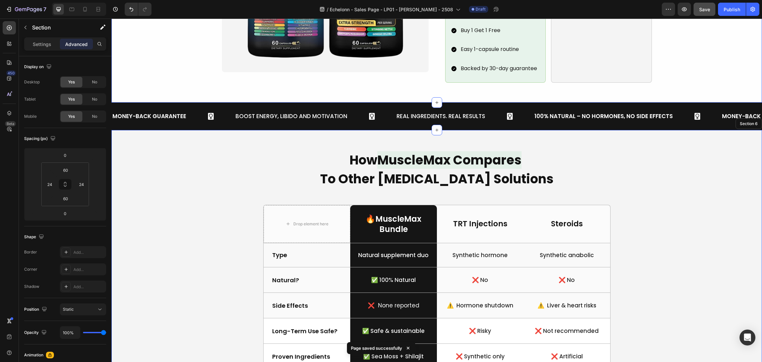
click at [509, 113] on icon at bounding box center [510, 116] width 6 height 7
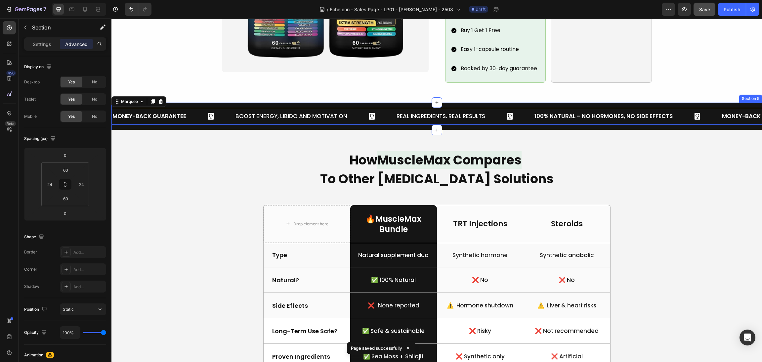
click at [508, 151] on span "MuscleMax Compares" at bounding box center [450, 160] width 144 height 18
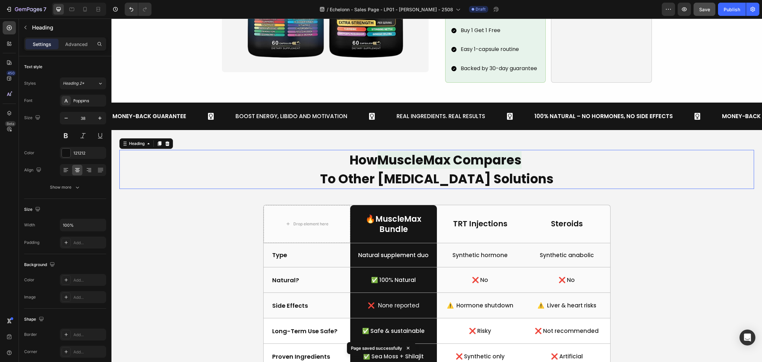
click at [511, 151] on span "MuscleMax Compares" at bounding box center [450, 160] width 144 height 18
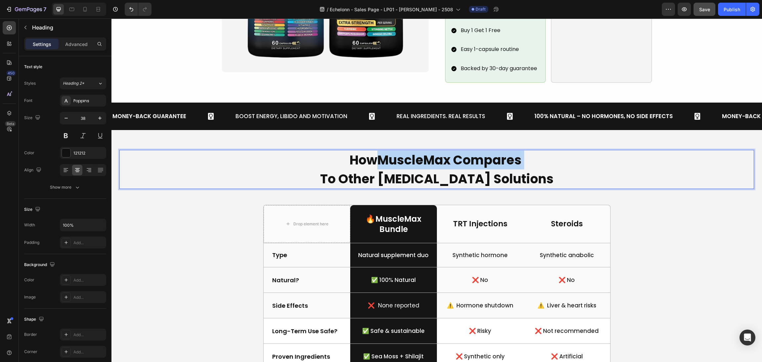
drag, startPoint x: 524, startPoint y: 150, endPoint x: 374, endPoint y: 146, distance: 149.3
click at [374, 151] on p "How MuscleMax Compares To Other Testosterone Solutions" at bounding box center [437, 170] width 634 height 38
click at [460, 133] on button "color" at bounding box center [459, 130] width 12 height 12
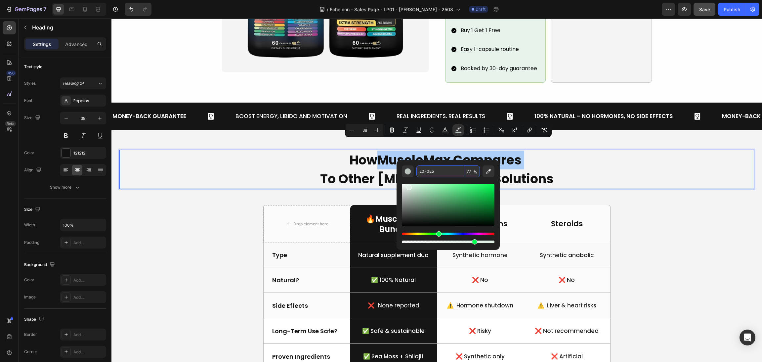
click at [473, 175] on input "77" at bounding box center [472, 171] width 16 height 12
type input "85"
click at [681, 221] on div "How MuscleMax Compares To Other Testosterone Solutions Heading 48 Drop element …" at bounding box center [436, 286] width 635 height 272
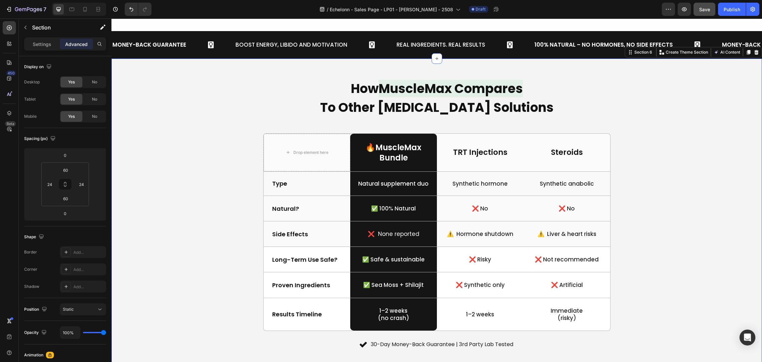
scroll to position [487, 0]
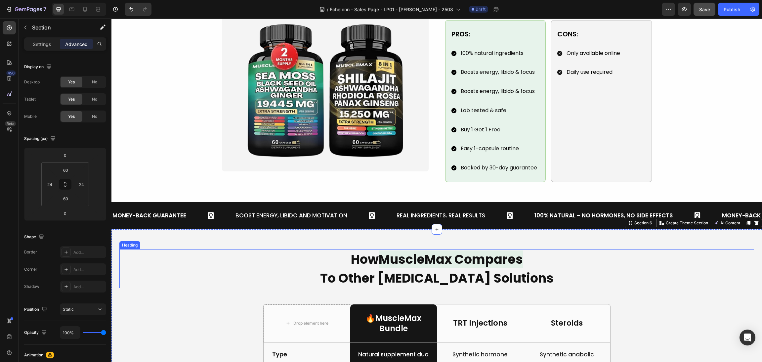
click at [503, 261] on p "How MuscleMax Compares To Other Testosterone Solutions" at bounding box center [437, 269] width 634 height 38
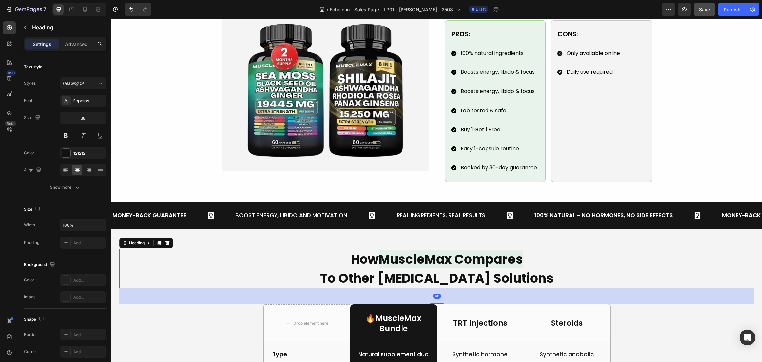
click at [529, 250] on p "How MuscleMax Compares To Other Testosterone Solutions" at bounding box center [437, 269] width 634 height 38
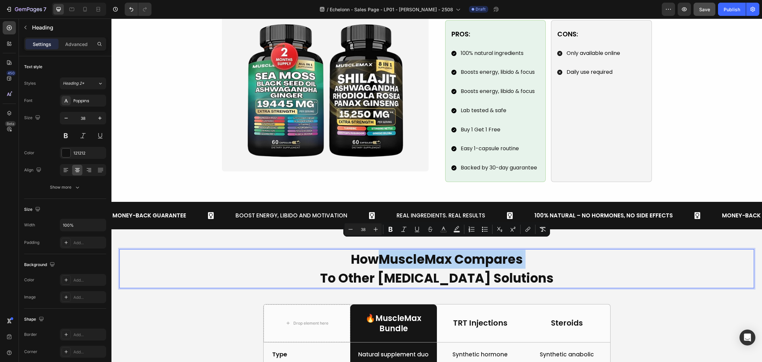
drag, startPoint x: 529, startPoint y: 250, endPoint x: 369, endPoint y: 250, distance: 159.8
click at [369, 250] on p "How MuscleMax Compares To Other Testosterone Solutions" at bounding box center [437, 269] width 634 height 38
click at [514, 254] on span "MuscleMax Compares" at bounding box center [451, 260] width 144 height 18
click at [522, 252] on span "MuscleMax Compares" at bounding box center [451, 260] width 144 height 18
drag, startPoint x: 527, startPoint y: 252, endPoint x: 519, endPoint y: 250, distance: 8.3
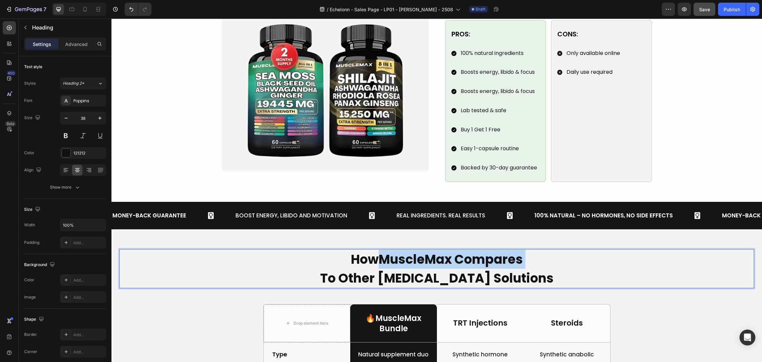
click at [519, 250] on p "How MuscleMax Compares To Other Testosterone Solutions" at bounding box center [437, 269] width 634 height 38
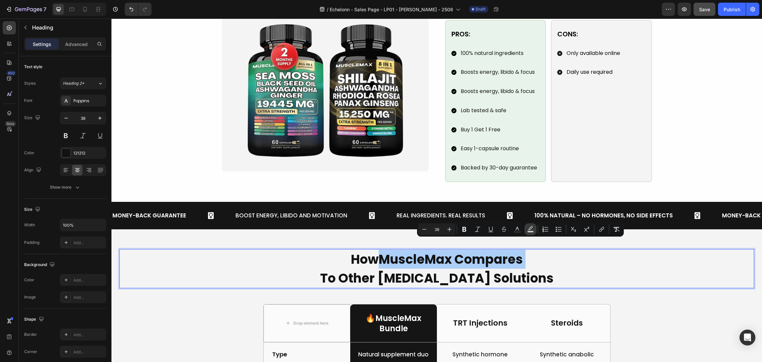
click at [528, 232] on rect "Editor contextual toolbar" at bounding box center [531, 232] width 6 height 2
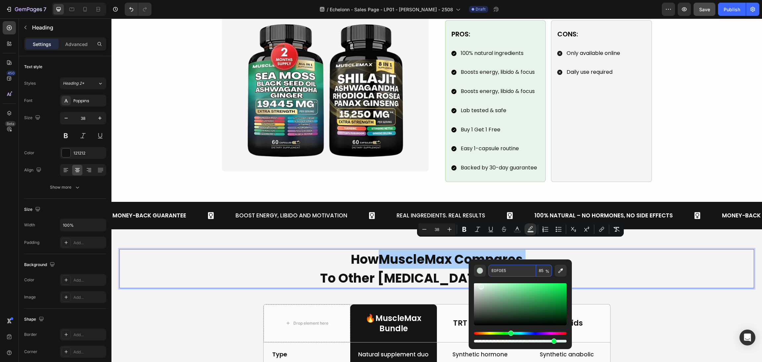
click at [542, 274] on input "85" at bounding box center [544, 271] width 16 height 12
type input "0"
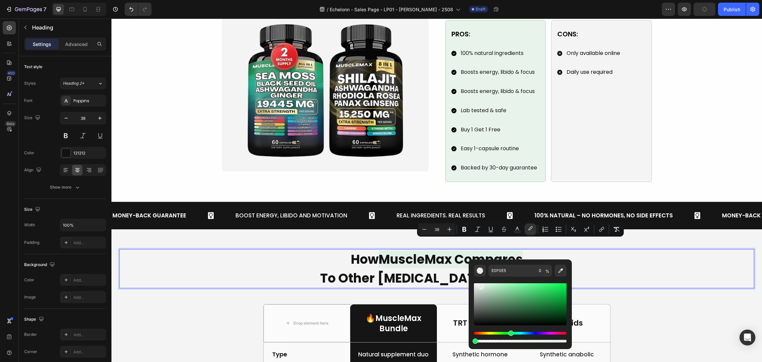
click at [486, 251] on span "MuscleMax Compares" at bounding box center [451, 260] width 144 height 18
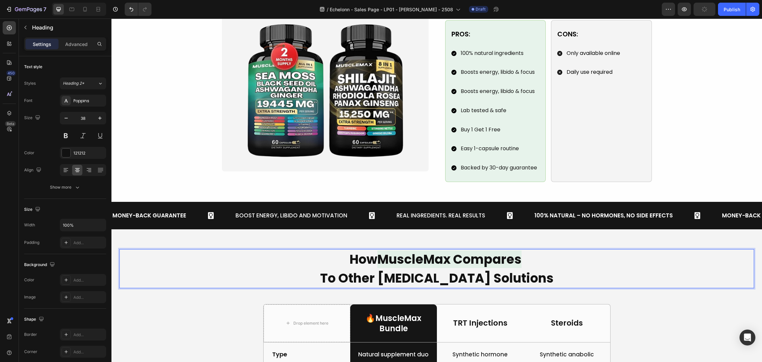
click at [511, 251] on span "MuscleMax Compares" at bounding box center [450, 260] width 144 height 18
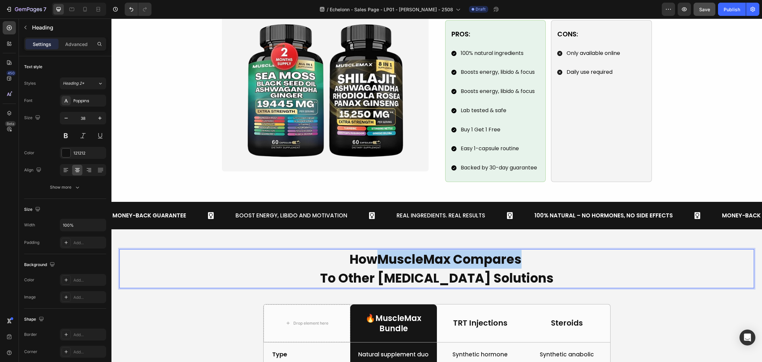
drag, startPoint x: 520, startPoint y: 249, endPoint x: 380, endPoint y: 246, distance: 140.0
click at [380, 250] on p "How MuscleMax Compares To Other Testosterone Solutions" at bounding box center [437, 269] width 634 height 38
click at [458, 233] on button "color" at bounding box center [457, 229] width 12 height 12
type input "85"
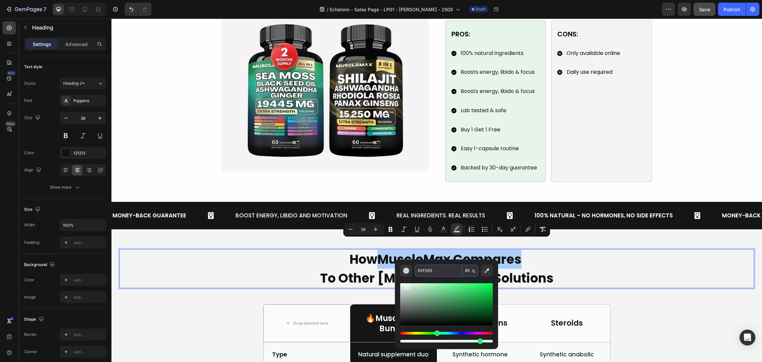
click at [469, 270] on input "85" at bounding box center [471, 271] width 16 height 12
type input "90"
click at [694, 104] on div "Image 🔥 Meet the MuscleMax Bundle Heading The Real Natural Testosterone-Boostin…" at bounding box center [436, 58] width 635 height 248
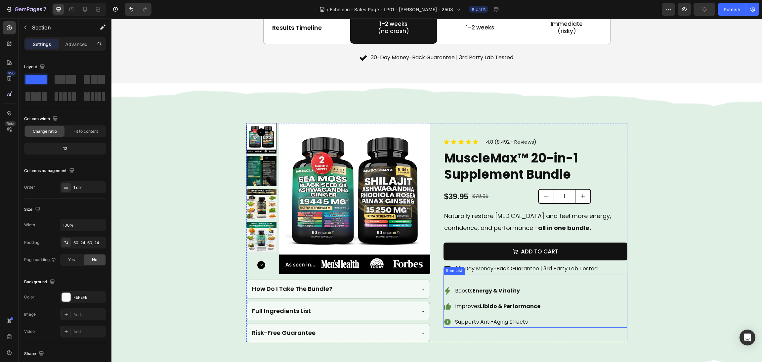
scroll to position [1033, 0]
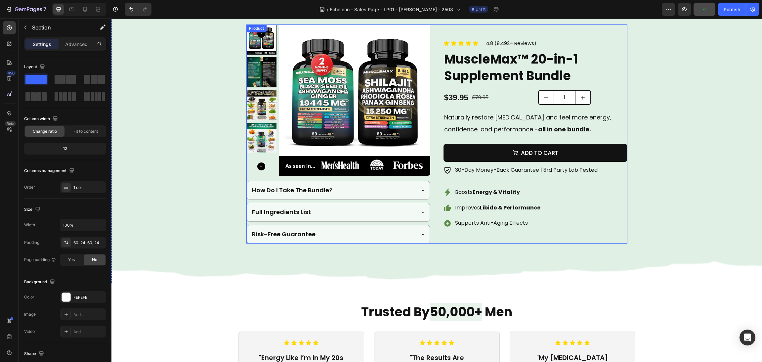
click at [575, 219] on div "Boosts Energy & Vitality Improves Libido & Performance Supports Anti-Aging Effe…" at bounding box center [536, 208] width 184 height 42
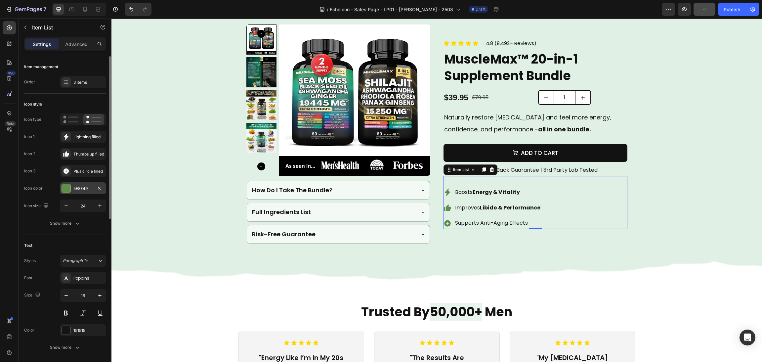
click at [69, 186] on div at bounding box center [66, 188] width 9 height 9
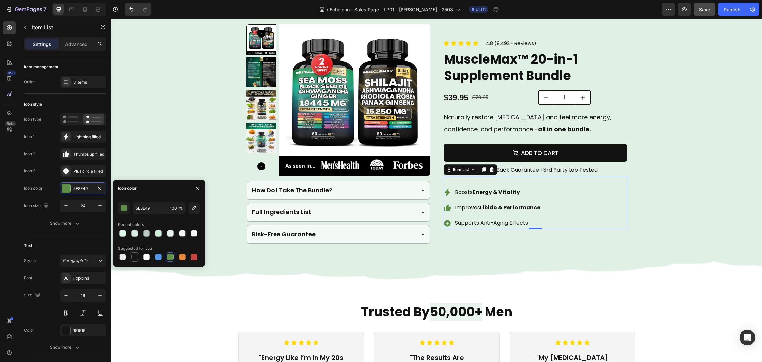
drag, startPoint x: 136, startPoint y: 256, endPoint x: 489, endPoint y: 211, distance: 355.6
click at [136, 256] on div at bounding box center [134, 257] width 7 height 7
type input "151515"
click at [660, 215] on div "Background Image" at bounding box center [437, 134] width 651 height 298
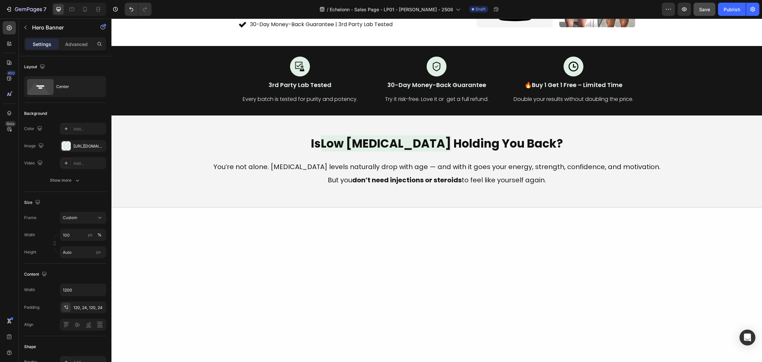
scroll to position [0, 0]
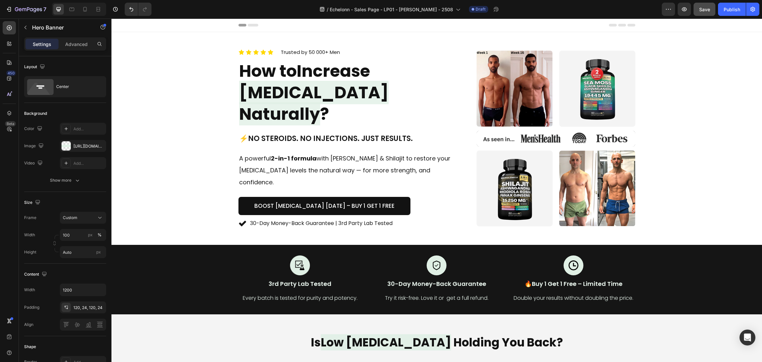
click at [701, 18] on div "7 / Echelonn - Sales Page - LP01 - Sasha - 2508 Draft Preview Save Publish" at bounding box center [381, 9] width 762 height 19
click at [701, 14] on button "Save" at bounding box center [705, 9] width 22 height 13
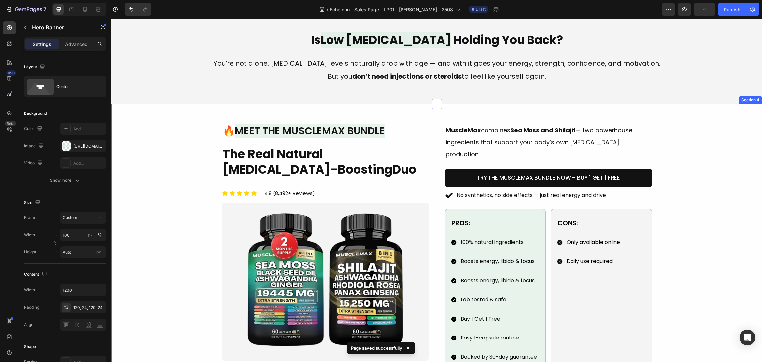
scroll to position [297, 0]
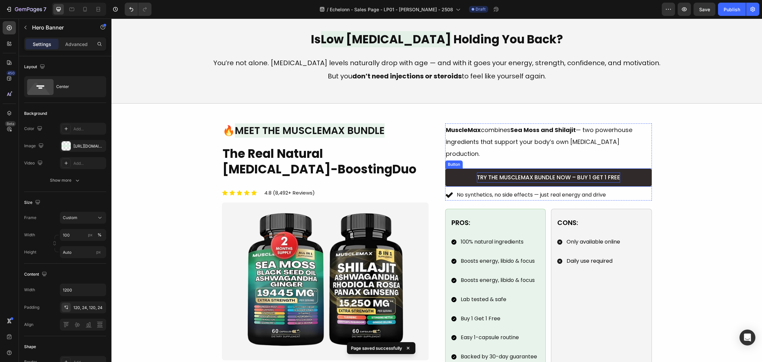
click at [591, 168] on link "Try the MuscleMax Bundle Now – Buy 1 Get 1 Free" at bounding box center [548, 177] width 207 height 18
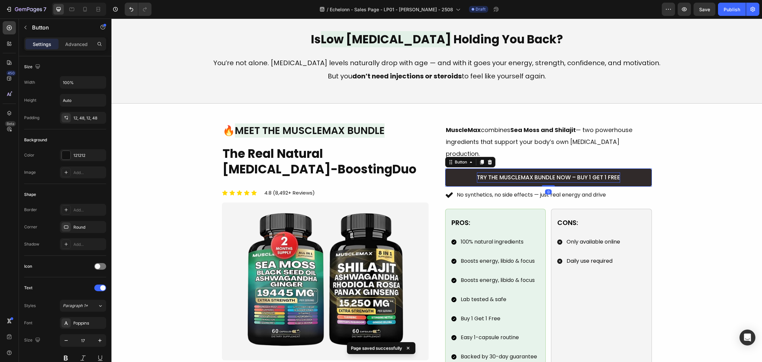
click at [588, 173] on span "Try the MuscleMax Bundle Now – Buy 1 Get 1 Free" at bounding box center [548, 177] width 143 height 8
click at [577, 173] on span "Try the MuscleMax Bundle Now – Buy 1 Get 1 Free" at bounding box center [548, 177] width 143 height 8
click at [566, 173] on span "Try the MuscleMax Bundle Now – Buy 1 Get 1 Free" at bounding box center [548, 177] width 143 height 8
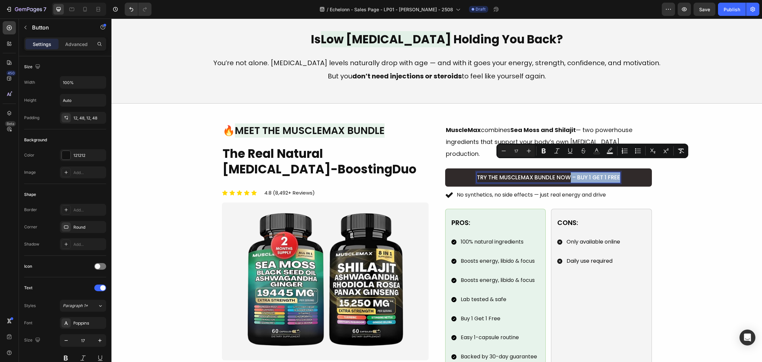
drag, startPoint x: 567, startPoint y: 165, endPoint x: 638, endPoint y: 169, distance: 71.2
click at [638, 169] on link "Try the MuscleMax Bundle Now – Buy 1 Get 1 Free" at bounding box center [548, 177] width 207 height 18
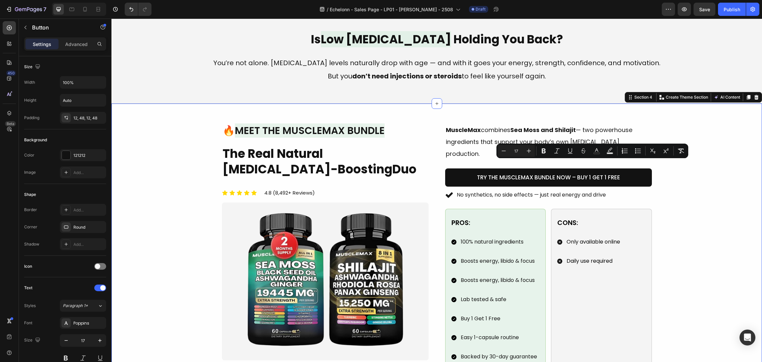
click at [691, 207] on div "Image 🔥 Meet the MuscleMax Bundle Heading The Real Natural Testosterone-Boostin…" at bounding box center [436, 247] width 635 height 248
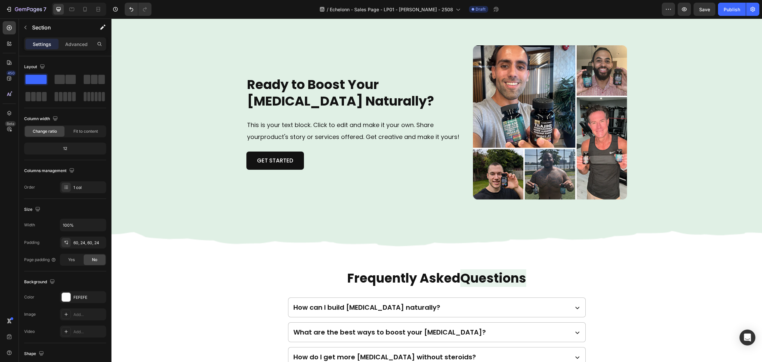
scroll to position [1638, 0]
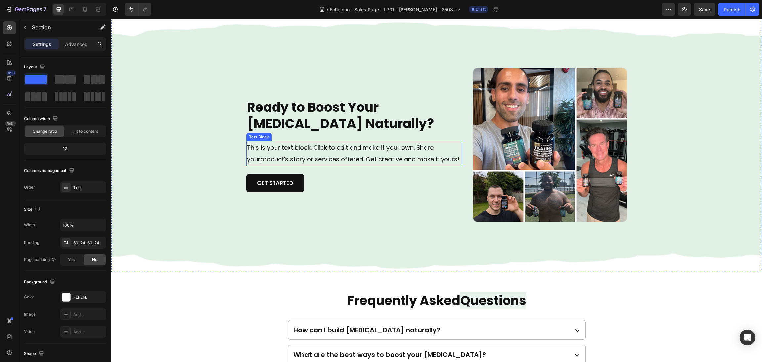
click at [370, 151] on p "This is your text block. Click to edit and make it your own. Share yourproduct'…" at bounding box center [354, 154] width 215 height 24
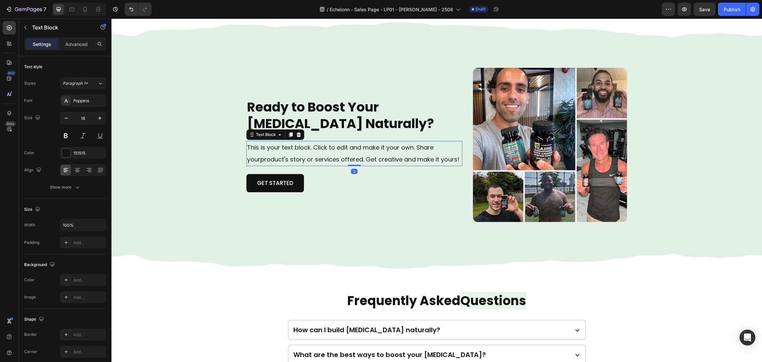
click at [392, 152] on p "This is your text block. Click to edit and make it your own. Share yourproduct'…" at bounding box center [354, 154] width 215 height 24
click at [440, 156] on p "This is your text block. Click to edit and make it your own. Share yourproduct'…" at bounding box center [354, 154] width 215 height 24
click at [455, 160] on p "This is your text block. Click to edit and make it your own. Share yourproduct'…" at bounding box center [354, 154] width 215 height 24
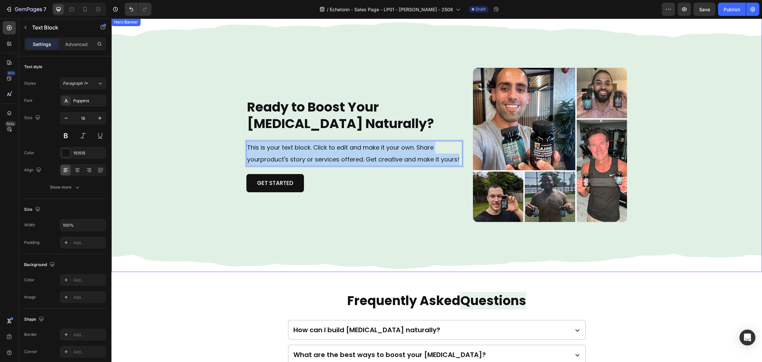
drag, startPoint x: 455, startPoint y: 160, endPoint x: 211, endPoint y: 144, distance: 244.8
click at [190, 143] on div "Ready to Boost Your Testosterone Naturally? Heading This is your text block. Cl…" at bounding box center [437, 145] width 651 height 254
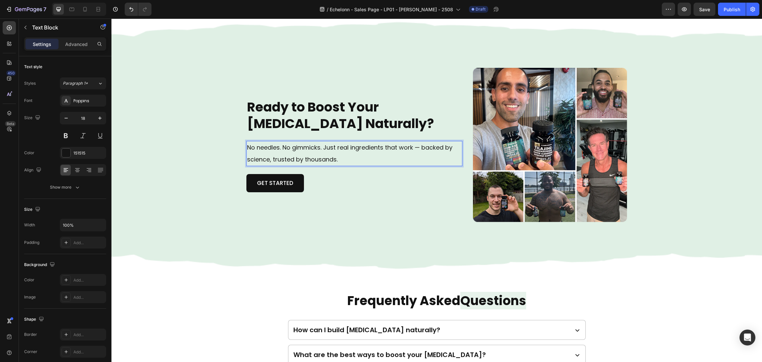
drag, startPoint x: 343, startPoint y: 162, endPoint x: 342, endPoint y: 158, distance: 5.1
click at [342, 158] on p "No needles. No gimmicks. Just real ingredients that work — backed by science, t…" at bounding box center [354, 154] width 215 height 24
click at [348, 159] on p "No needles. No gimmicks. Just real ingredients that work — backed by science, t…" at bounding box center [354, 154] width 215 height 24
drag, startPoint x: 395, startPoint y: 159, endPoint x: 412, endPoint y: 148, distance: 20.0
click at [412, 148] on p "No needles. No gimmicks. Just real ingredients that work — backed by science, t…" at bounding box center [354, 154] width 215 height 24
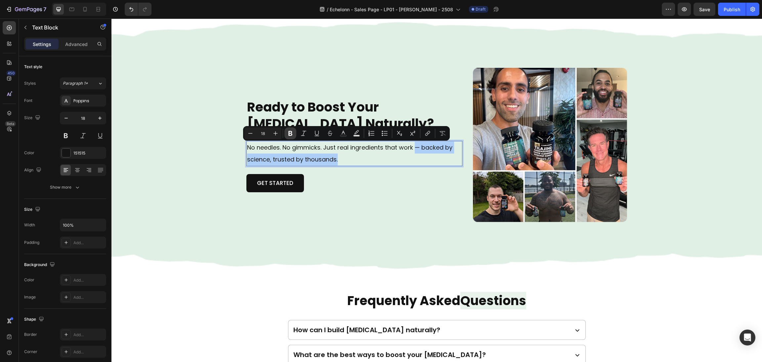
click at [291, 131] on icon "Editor contextual toolbar" at bounding box center [290, 133] width 7 height 7
click at [162, 138] on div "Background Image" at bounding box center [437, 145] width 651 height 254
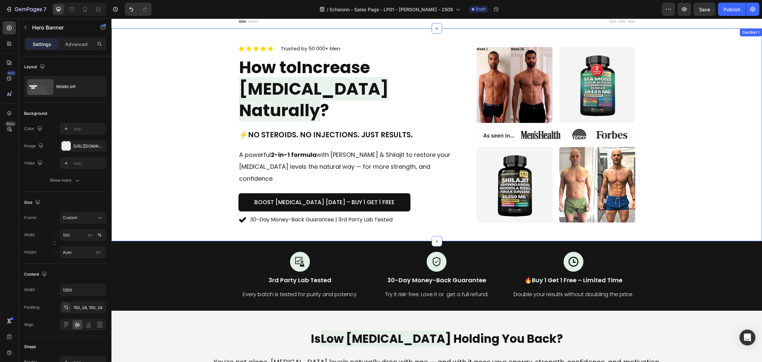
scroll to position [0, 0]
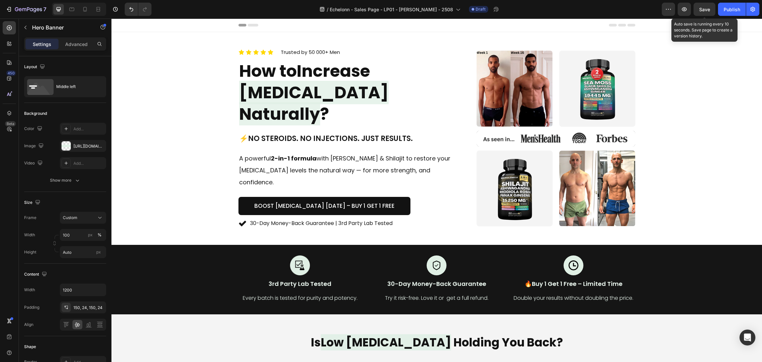
click at [709, 8] on span "Save" at bounding box center [705, 10] width 11 height 6
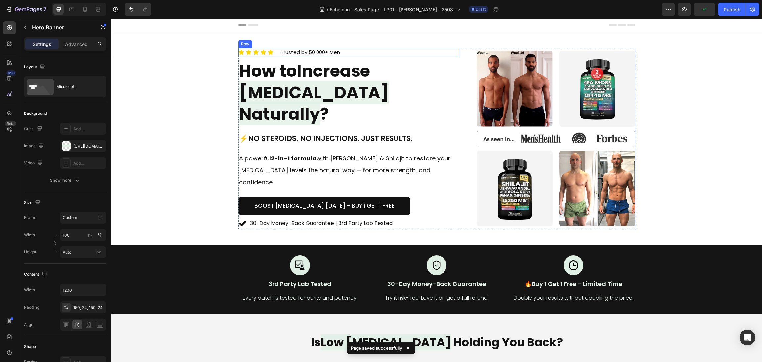
click at [365, 57] on div "Icon Icon Icon Icon Icon Icon List Trusted by 50 000+ Men Text block Row" at bounding box center [350, 52] width 222 height 9
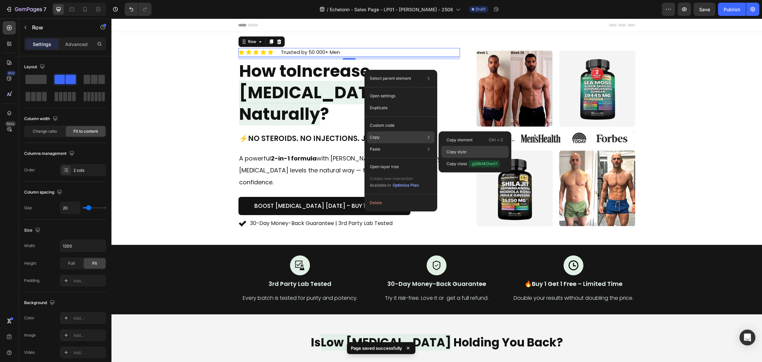
click at [470, 158] on div "Copy style" at bounding box center [475, 164] width 68 height 12
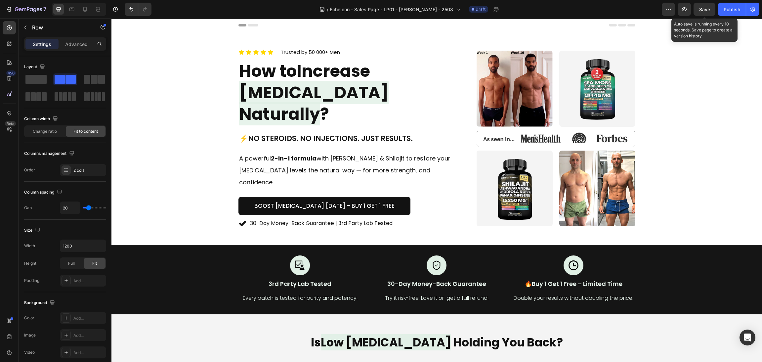
click at [702, 8] on span "Save" at bounding box center [705, 10] width 11 height 6
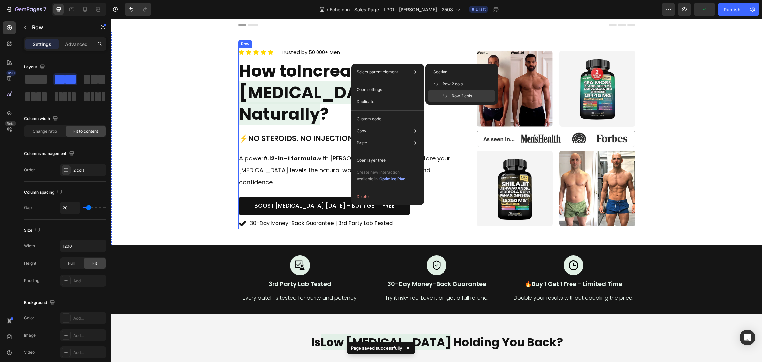
click at [334, 71] on div "Icon Icon Icon Icon Icon Icon List Trusted by 50 000+ Men Text block Row How to…" at bounding box center [350, 138] width 222 height 181
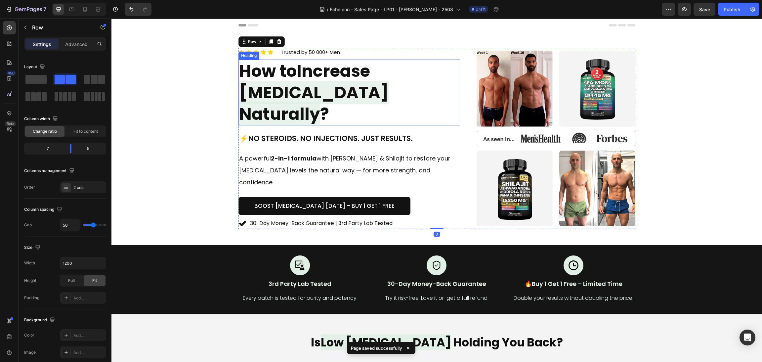
click at [323, 75] on span "Increase" at bounding box center [333, 70] width 73 height 23
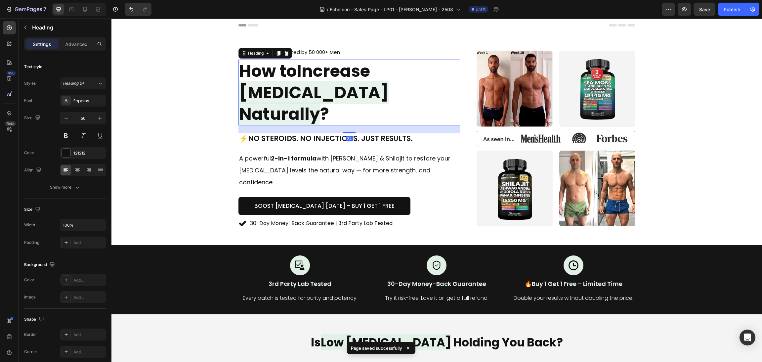
click at [284, 52] on div "Icon Icon Icon Icon Icon Icon List Trusted by 50 000+ Men Text block Row How to…" at bounding box center [350, 138] width 222 height 181
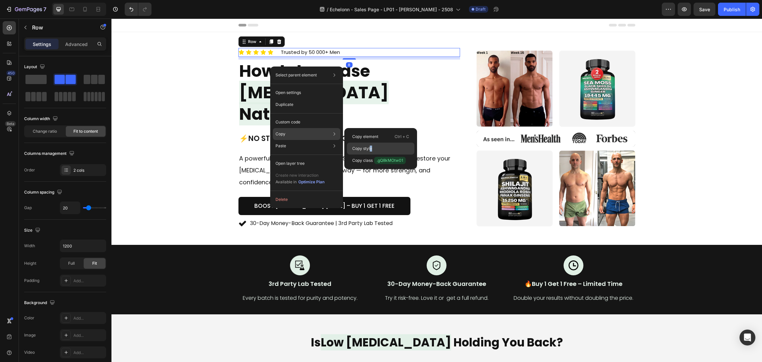
drag, startPoint x: 372, startPoint y: 145, endPoint x: 264, endPoint y: 130, distance: 108.9
click at [371, 155] on div "Copy style" at bounding box center [381, 161] width 68 height 12
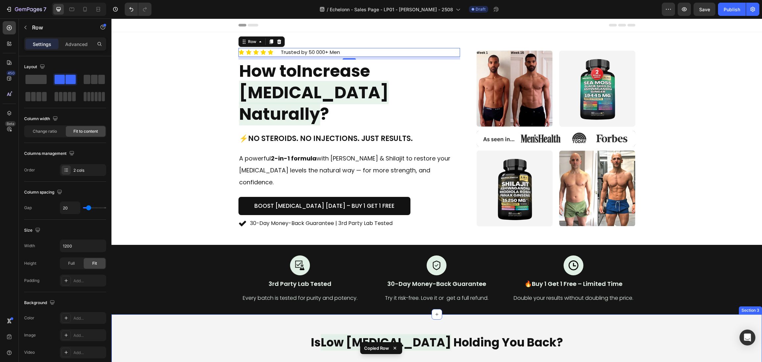
scroll to position [199, 0]
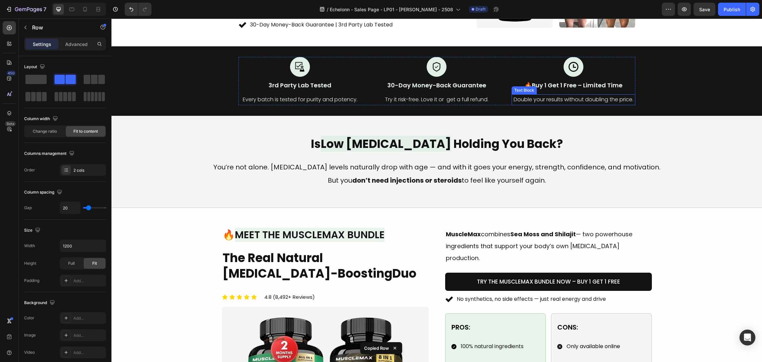
click at [527, 87] on div "Text Block" at bounding box center [524, 90] width 23 height 6
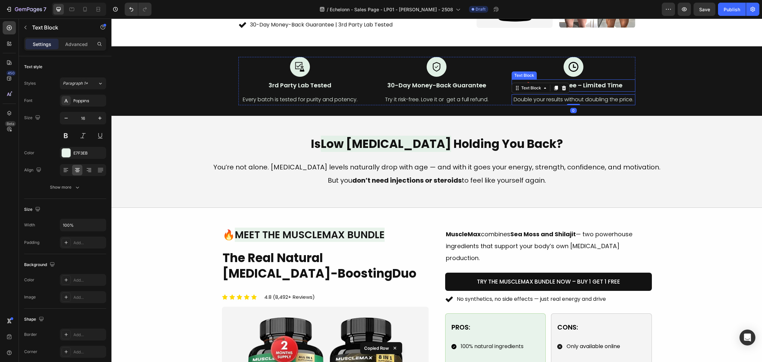
click at [530, 79] on div "🔥Buy 1 Get 1 Free – Limited Time" at bounding box center [573, 85] width 123 height 12
click at [531, 80] on p "🔥Buy 1 Get 1 Free – Limited Time" at bounding box center [574, 85] width 122 height 11
click at [529, 80] on p "🔥Buy 1 Get 1 Free – Limited Time" at bounding box center [574, 85] width 122 height 11
click at [527, 80] on p "🔥Buy 1 Get 1 Free – Limited Time" at bounding box center [574, 85] width 122 height 11
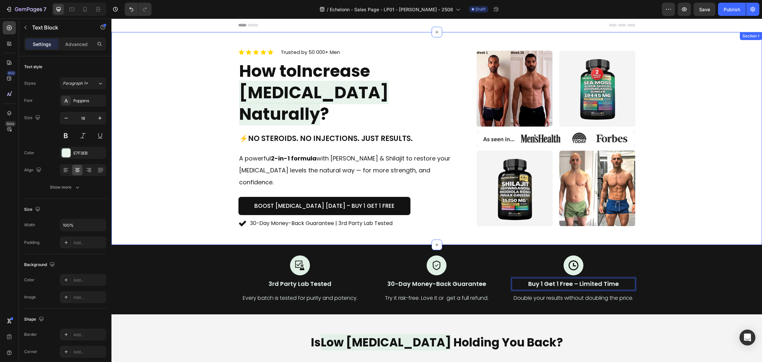
click at [706, 142] on div "Icon Icon Icon Icon Icon Icon List Trusted by 50 000+ Men Text block Row How to…" at bounding box center [436, 138] width 635 height 181
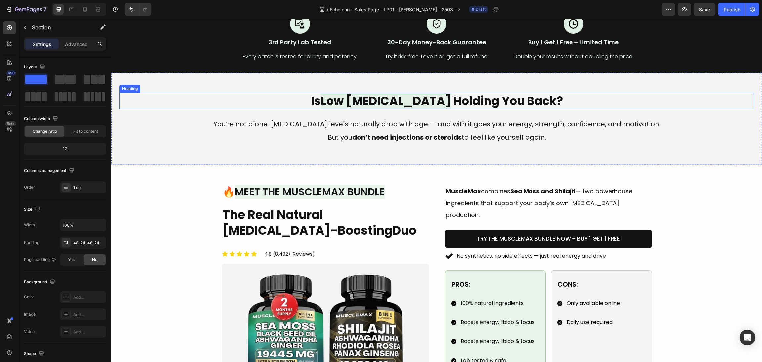
scroll to position [149, 0]
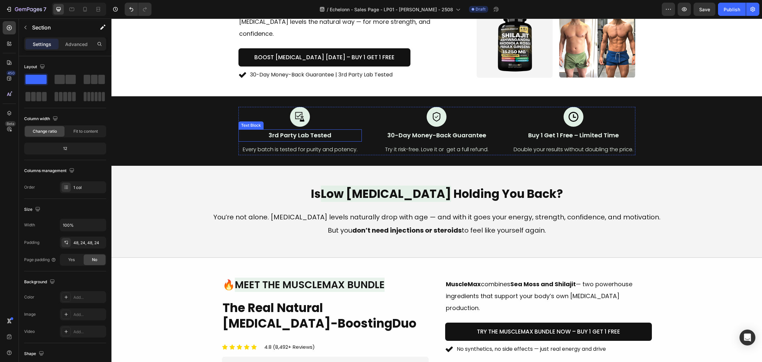
click at [264, 131] on p "3rd Party Lab Tested" at bounding box center [300, 135] width 122 height 11
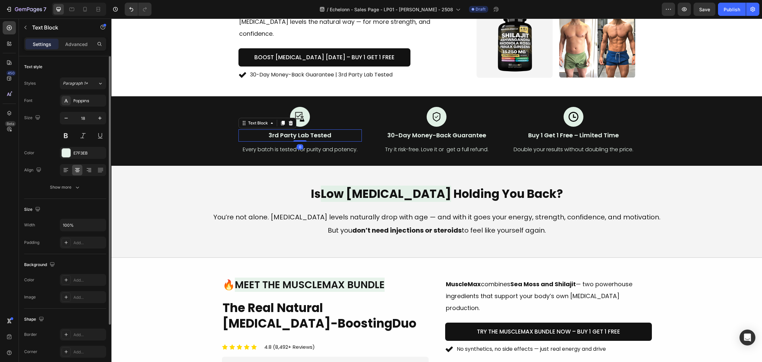
click at [72, 181] on div "Font Poppins Size 18 Color E7F3EB Align Show more" at bounding box center [65, 144] width 82 height 99
click at [74, 186] on icon "button" at bounding box center [77, 187] width 7 height 7
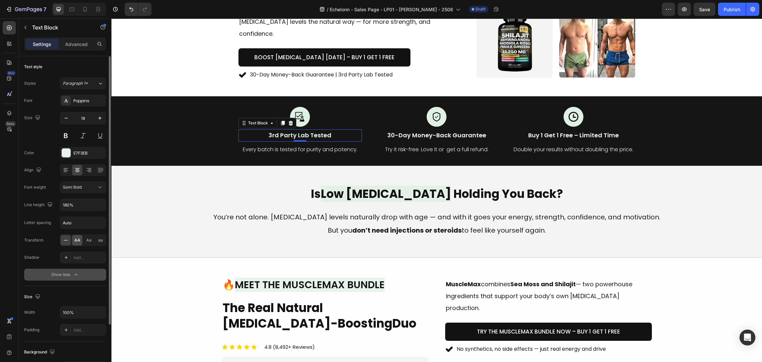
drag, startPoint x: 77, startPoint y: 238, endPoint x: 93, endPoint y: 176, distance: 64.5
click at [77, 238] on span "AA" at bounding box center [77, 240] width 6 height 6
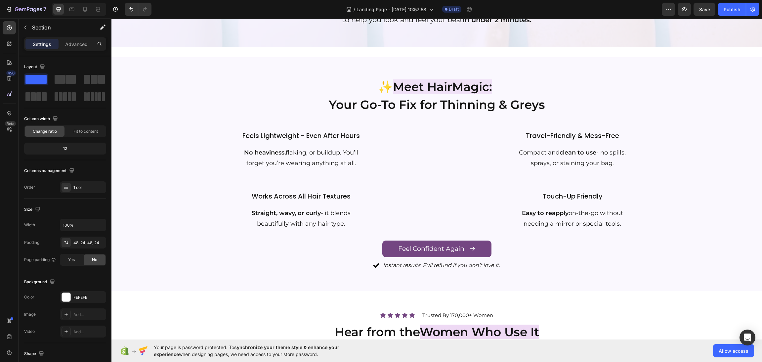
scroll to position [405, 0]
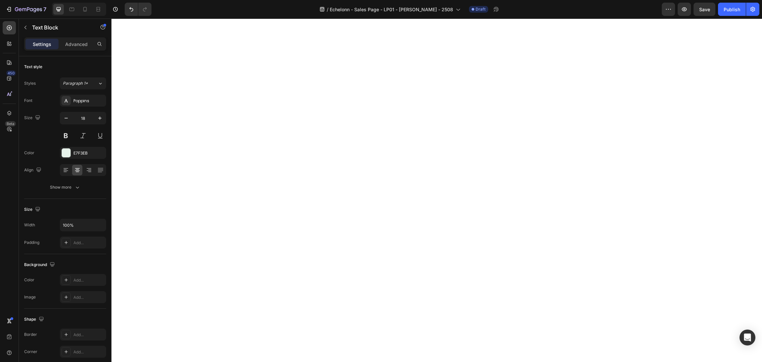
click at [72, 188] on div "Show more" at bounding box center [65, 187] width 31 height 7
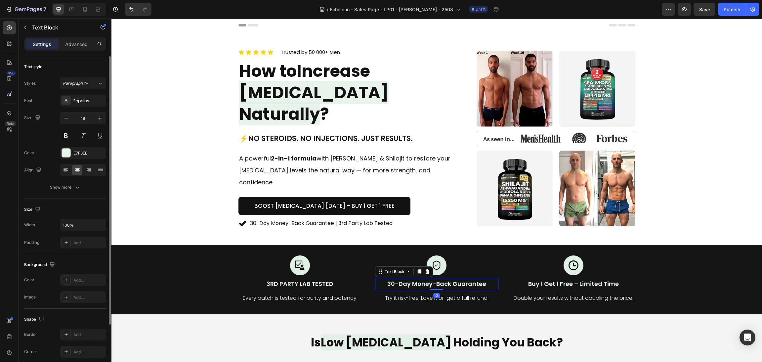
scroll to position [149, 0]
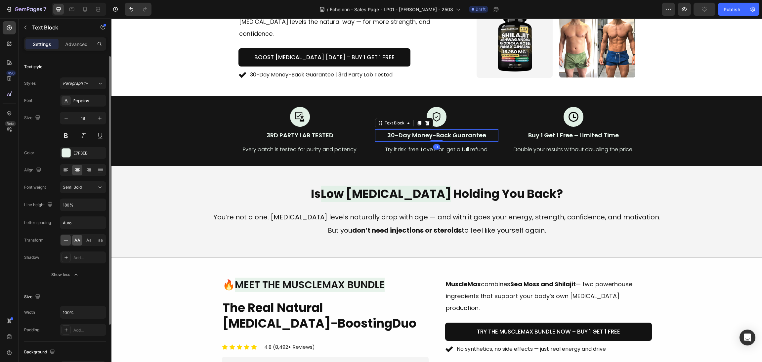
click at [79, 239] on div "AA" at bounding box center [77, 240] width 10 height 11
click at [559, 130] on p "Buy 1 Get 1 Free – Limited Time" at bounding box center [574, 135] width 122 height 11
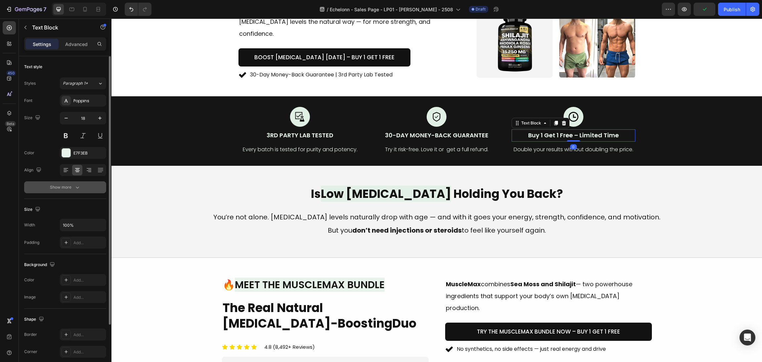
click at [72, 187] on div "Show more" at bounding box center [65, 187] width 31 height 7
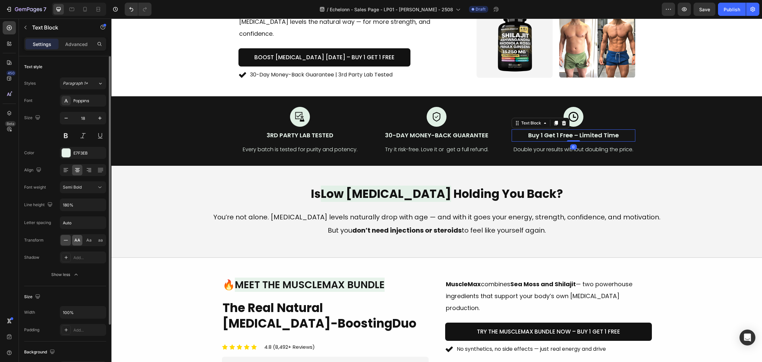
click at [78, 241] on span "AA" at bounding box center [77, 240] width 6 height 6
click at [695, 114] on div "Image 3rd Party Lab Tested Text Block Every batch is tested for purity and pote…" at bounding box center [436, 131] width 635 height 48
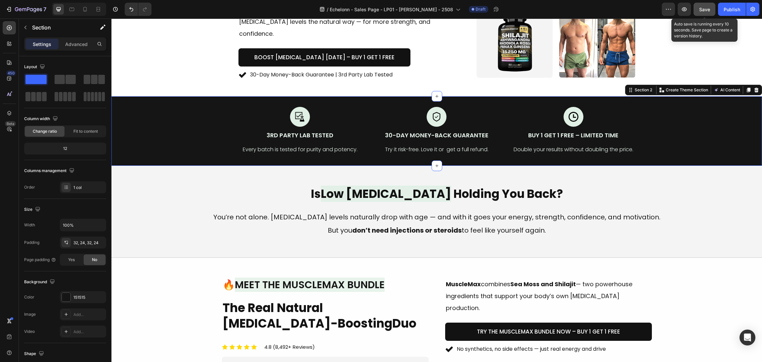
drag, startPoint x: 705, startPoint y: 9, endPoint x: 593, endPoint y: 14, distance: 112.6
click at [705, 9] on span "Save" at bounding box center [705, 10] width 11 height 6
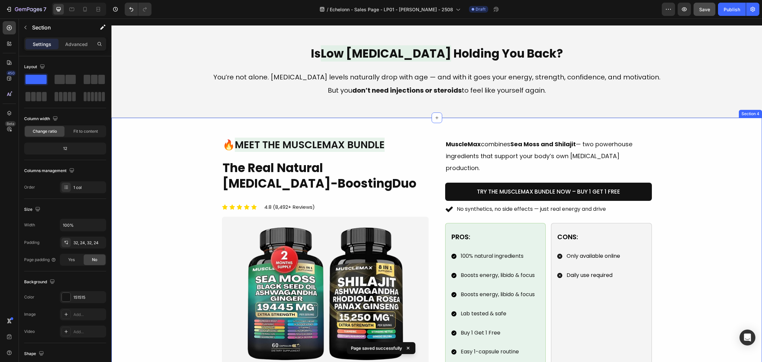
scroll to position [335, 0]
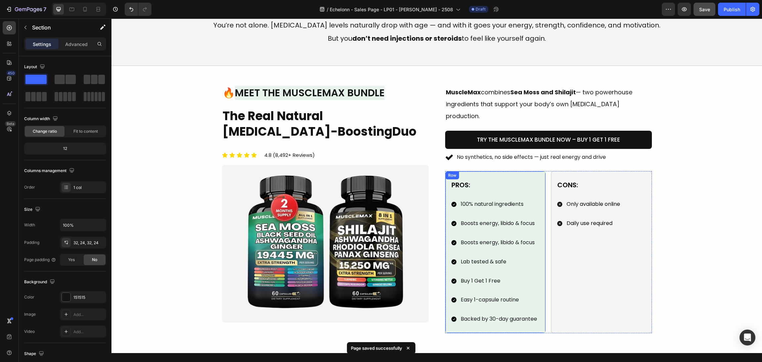
click at [482, 10] on h2 "Is Low [MEDICAL_DATA] Holding You Back?" at bounding box center [436, 1] width 635 height 17
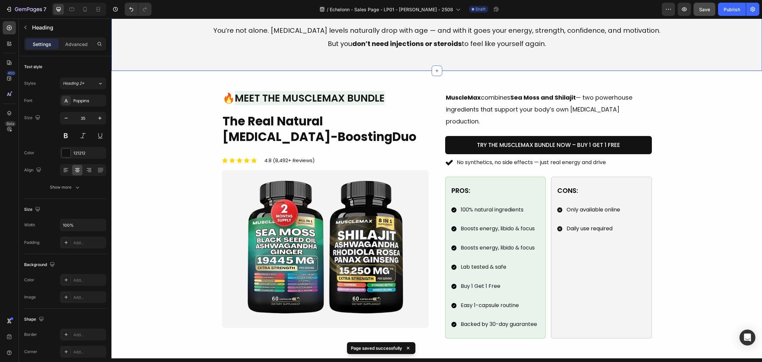
click at [485, 51] on div "Is Low [MEDICAL_DATA] Holding You Back? Heading You’re not alone. [MEDICAL_DATA…" at bounding box center [436, 25] width 635 height 52
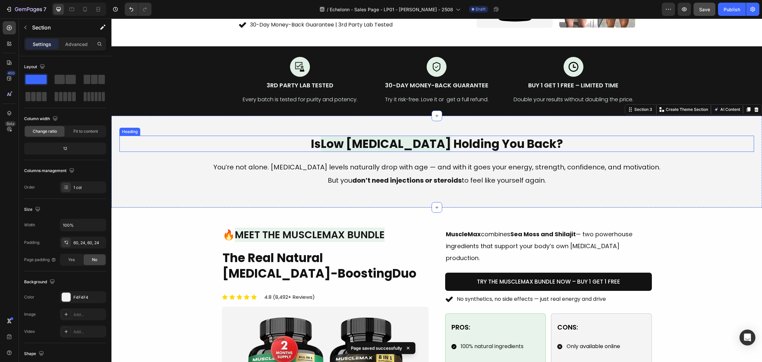
click at [483, 139] on h2 "Is Low [MEDICAL_DATA] Holding You Back?" at bounding box center [436, 144] width 635 height 17
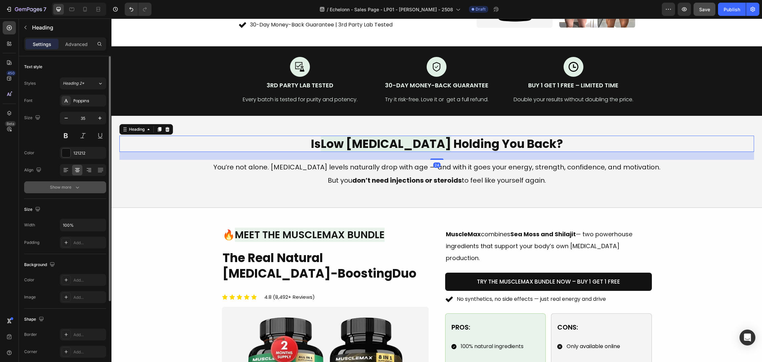
click at [62, 185] on div "Show more" at bounding box center [65, 187] width 31 height 7
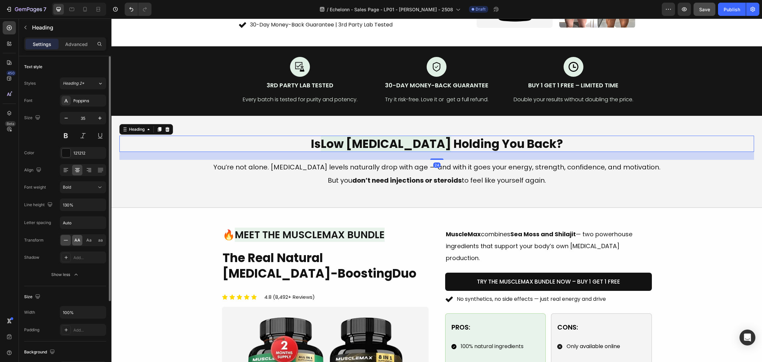
click at [75, 245] on div "AA" at bounding box center [77, 240] width 10 height 11
click at [70, 272] on div "Show less" at bounding box center [65, 274] width 28 height 7
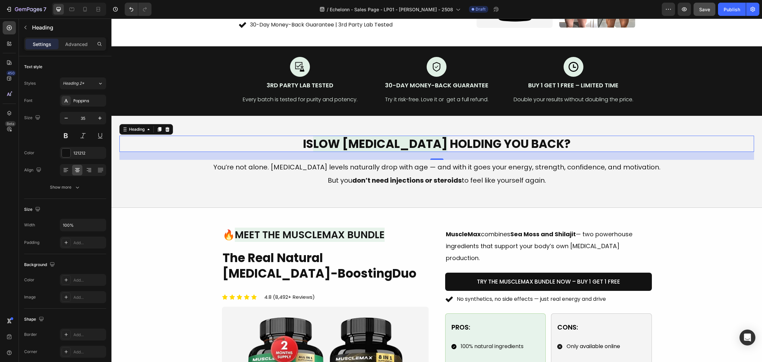
click at [290, 180] on p "But you don’t need injections or steroids to feel like yourself again." at bounding box center [437, 180] width 507 height 13
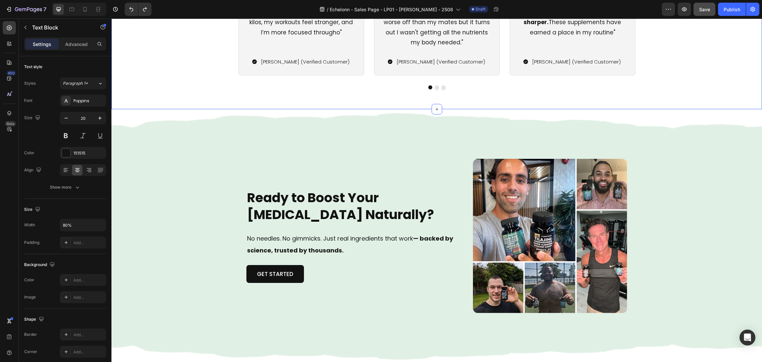
scroll to position [1589, 0]
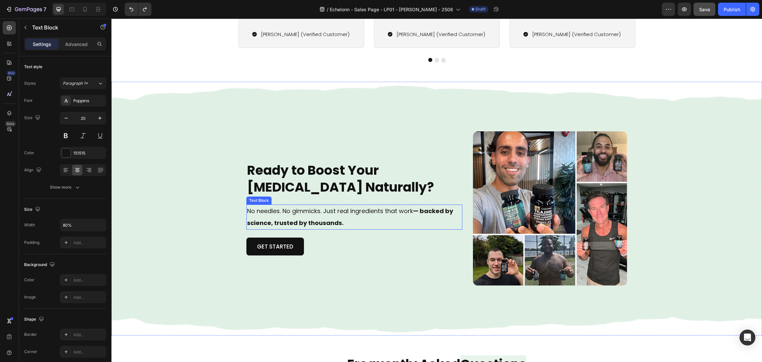
click at [307, 229] on p "No needles. No gimmicks. Just real ingredients that work — backed by science, t…" at bounding box center [354, 217] width 215 height 24
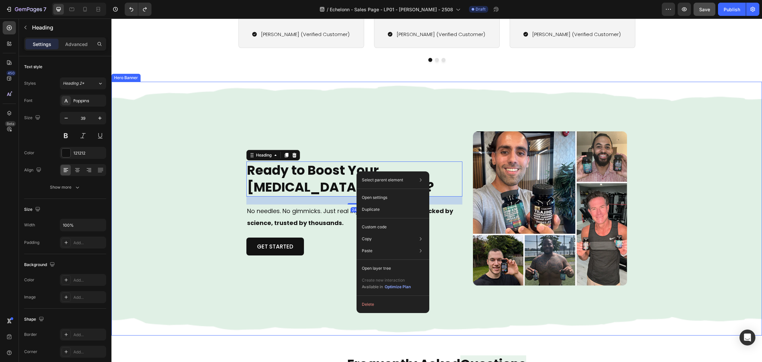
click at [359, 142] on div "Ready to Boost Your [MEDICAL_DATA] Naturally? Heading 24 No needles. No gimmick…" at bounding box center [355, 208] width 216 height 155
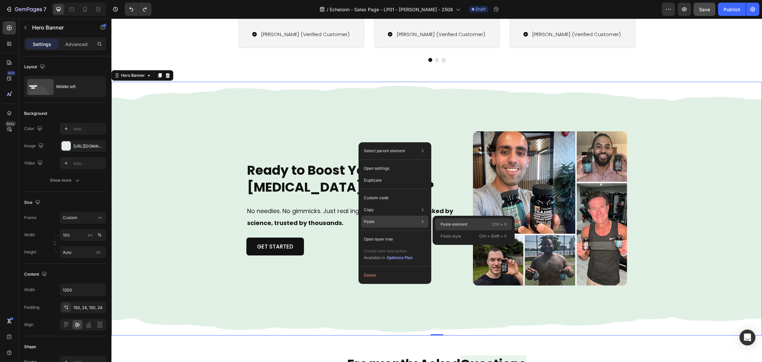
click at [446, 223] on p "Paste element" at bounding box center [454, 224] width 27 height 6
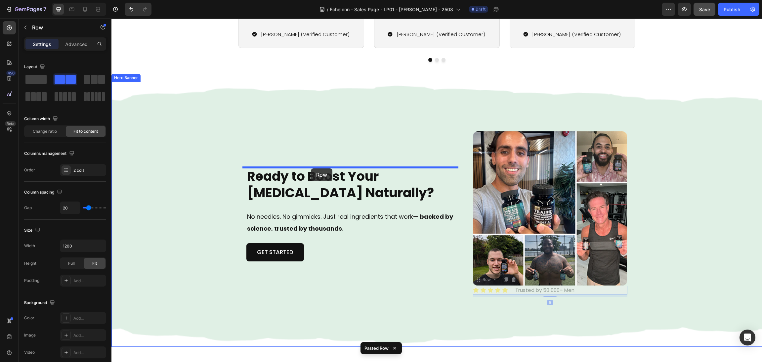
drag, startPoint x: 471, startPoint y: 280, endPoint x: 311, endPoint y: 168, distance: 195.2
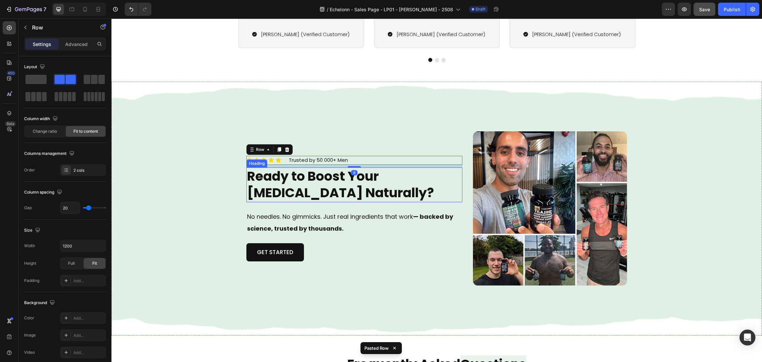
click at [366, 198] on h2 "Ready to Boost Your [MEDICAL_DATA] Naturally?" at bounding box center [355, 184] width 216 height 35
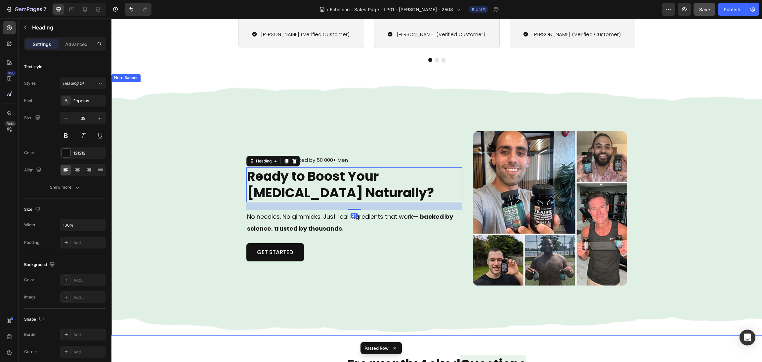
click at [365, 287] on div "Icon Icon Icon Icon Icon Icon List Trusted by 50 000+ Men Text block Row Ready …" at bounding box center [437, 209] width 397 height 254
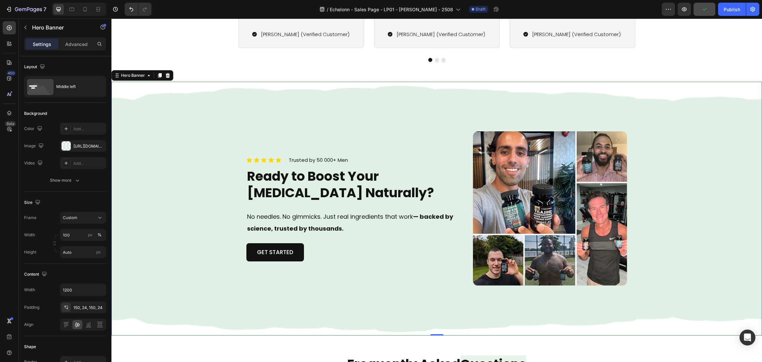
scroll to position [1638, 0]
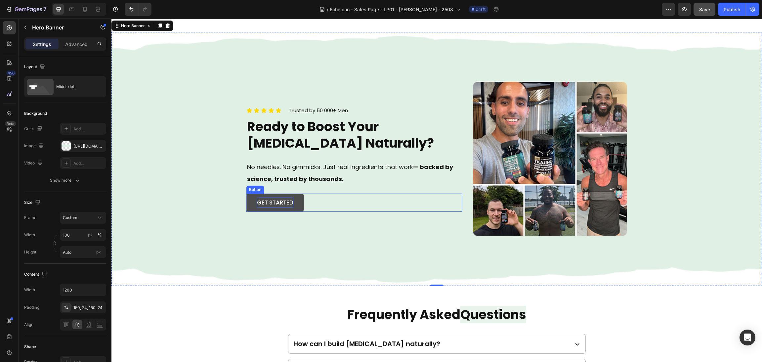
click at [257, 203] on div "Get started" at bounding box center [275, 203] width 36 height 10
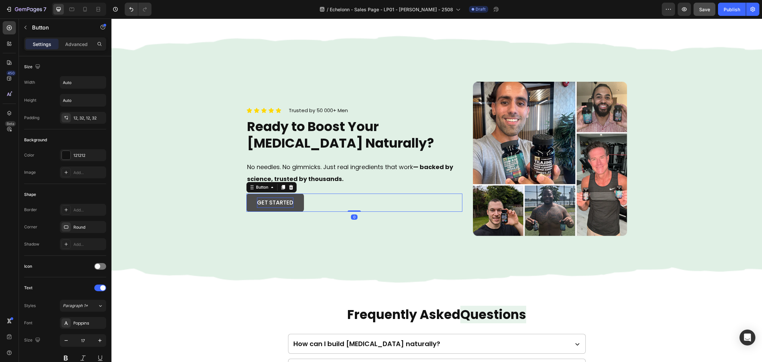
click at [273, 204] on div "Get started" at bounding box center [275, 203] width 36 height 10
drag, startPoint x: 290, startPoint y: 205, endPoint x: 286, endPoint y: 202, distance: 4.6
click at [287, 203] on button "Get started" at bounding box center [276, 203] width 58 height 18
click at [286, 202] on p "Get started" at bounding box center [275, 203] width 36 height 10
click at [287, 202] on p "Get started" at bounding box center [275, 203] width 36 height 10
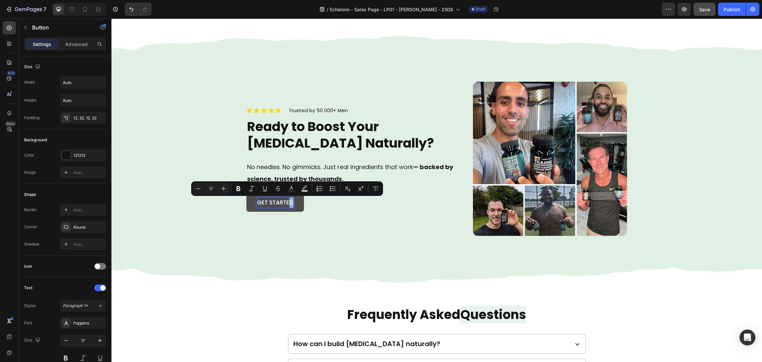
click at [289, 203] on p "Get started" at bounding box center [275, 203] width 36 height 10
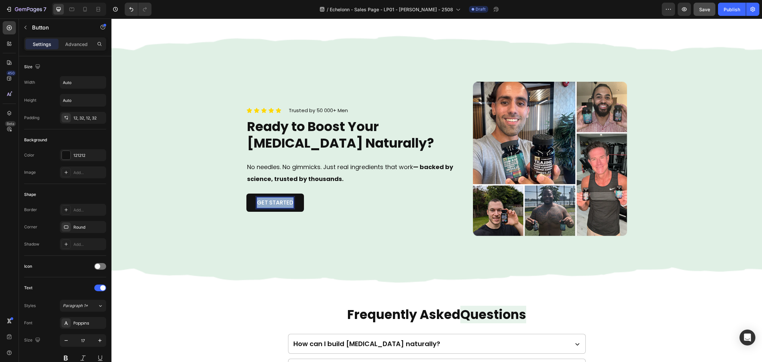
drag, startPoint x: 287, startPoint y: 202, endPoint x: 213, endPoint y: 207, distance: 74.3
click at [213, 207] on div "Icon Icon Icon Icon Icon Icon List Trusted by 50 000+ Men Text block Row Ready …" at bounding box center [437, 159] width 651 height 254
click at [184, 221] on div "Background Image" at bounding box center [437, 159] width 651 height 254
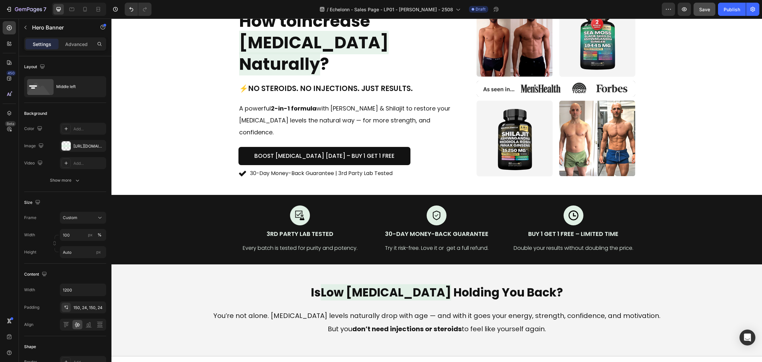
scroll to position [0, 0]
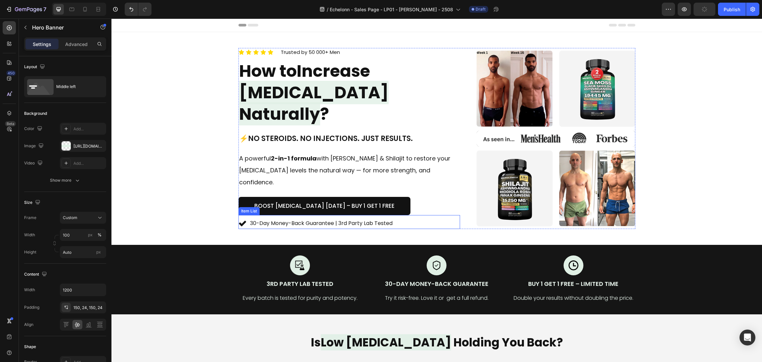
click at [239, 218] on div "30-Day Money-Back Guarantee | 3rd Party Lab Tested" at bounding box center [316, 224] width 155 height 12
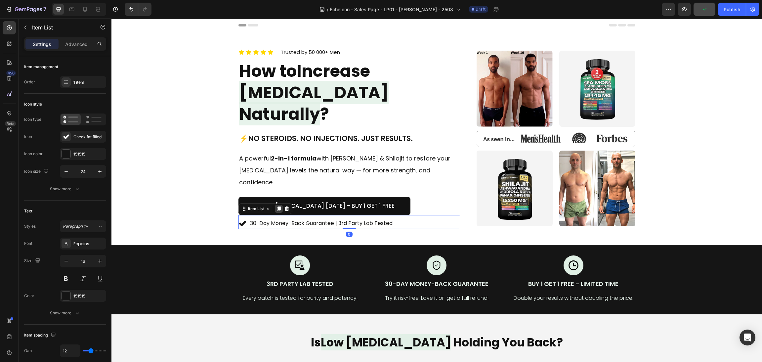
click at [276, 206] on icon at bounding box center [278, 208] width 5 height 5
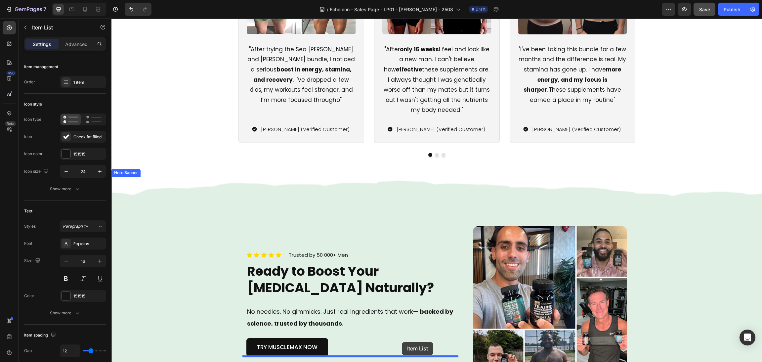
scroll to position [1518, 0]
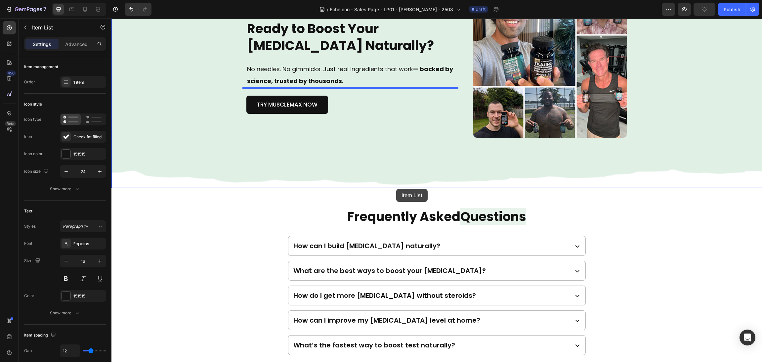
drag, startPoint x: 241, startPoint y: 199, endPoint x: 356, endPoint y: 111, distance: 145.1
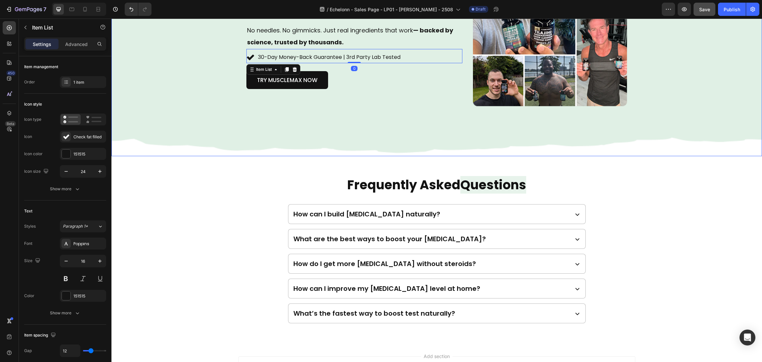
scroll to position [1678, 0]
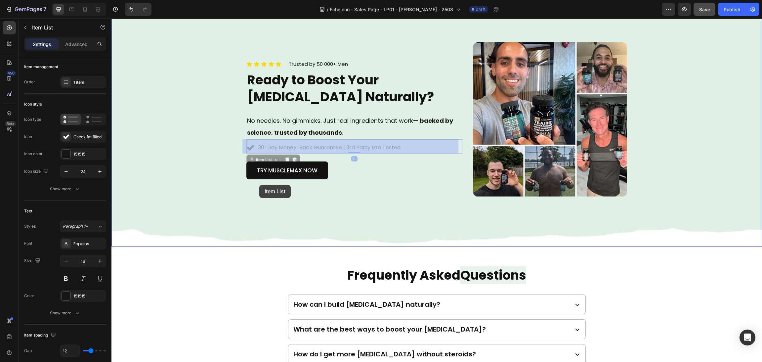
drag, startPoint x: 246, startPoint y: 155, endPoint x: 308, endPoint y: 187, distance: 70.0
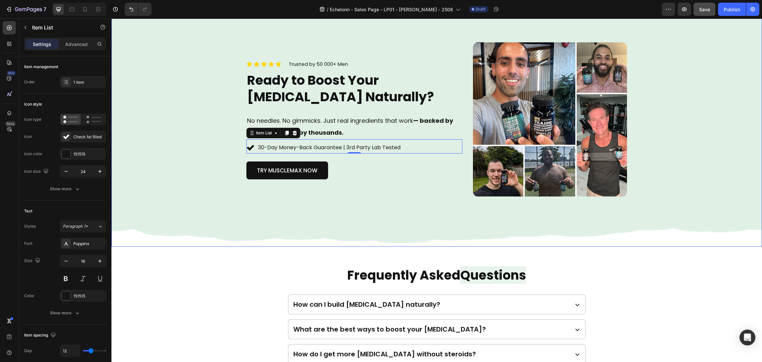
click at [380, 192] on div "Icon Icon Icon Icon Icon Icon List Trusted by 50 000+ Men Text block Row Ready …" at bounding box center [355, 119] width 216 height 155
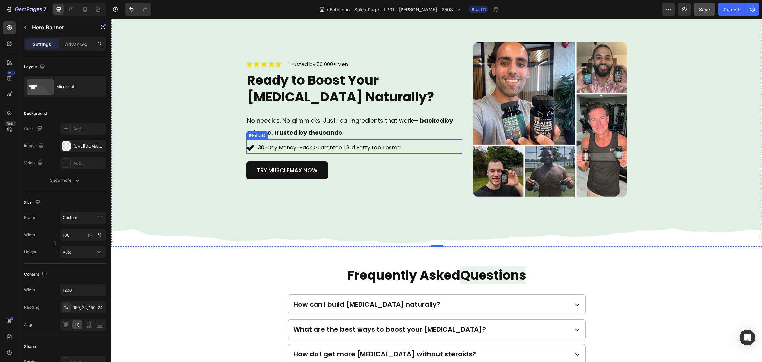
click at [455, 141] on div "30-Day Money-Back Guarantee | 3rd Party Lab Tested Item List" at bounding box center [355, 146] width 216 height 14
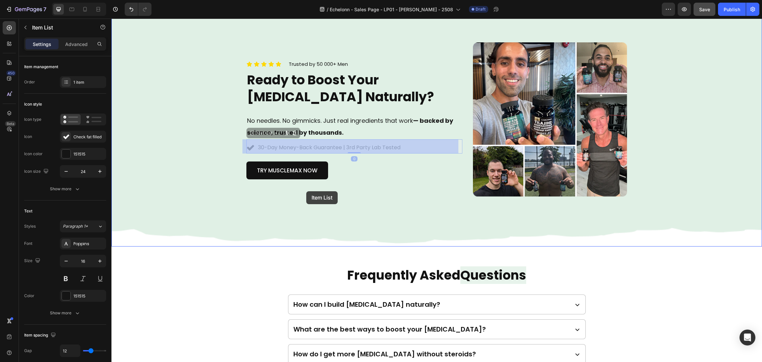
drag, startPoint x: 247, startPoint y: 135, endPoint x: 306, endPoint y: 191, distance: 81.9
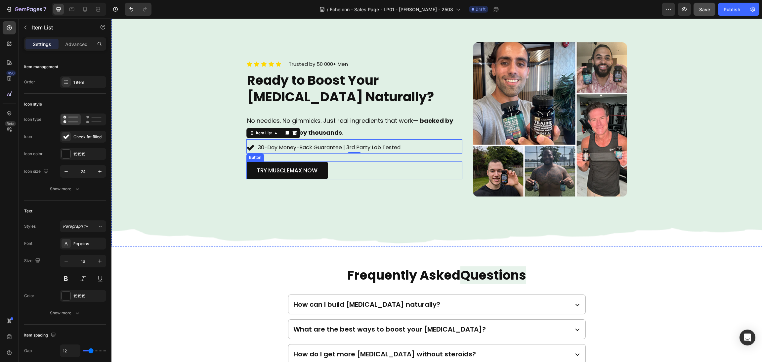
click at [355, 171] on div "TRY MUSCLEMAX NOW Button" at bounding box center [355, 170] width 216 height 18
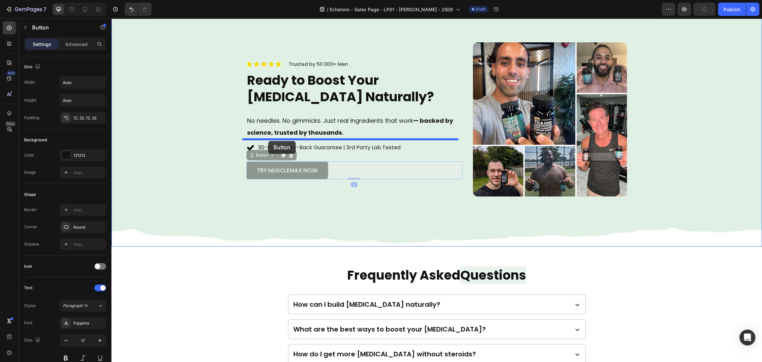
drag, startPoint x: 247, startPoint y: 157, endPoint x: 268, endPoint y: 141, distance: 26.7
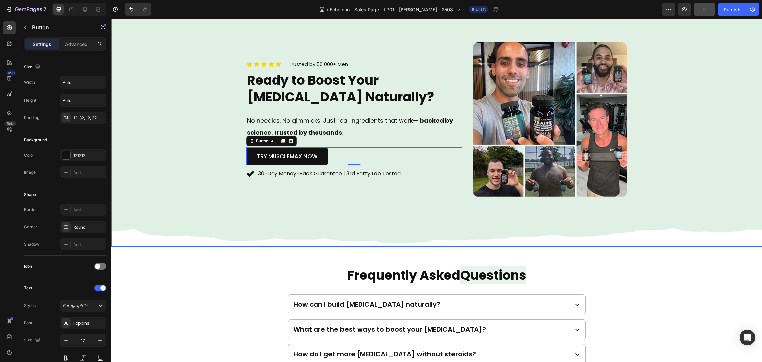
click at [400, 214] on div "Icon Icon Icon Icon Icon Icon List Trusted by 50 000+ Men Text block Row Ready …" at bounding box center [437, 120] width 397 height 254
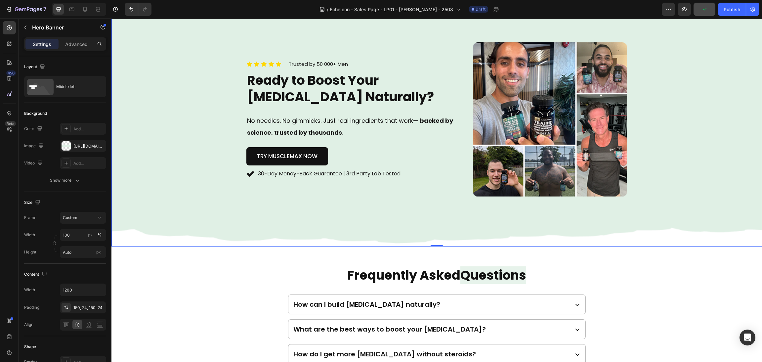
scroll to position [1652, 0]
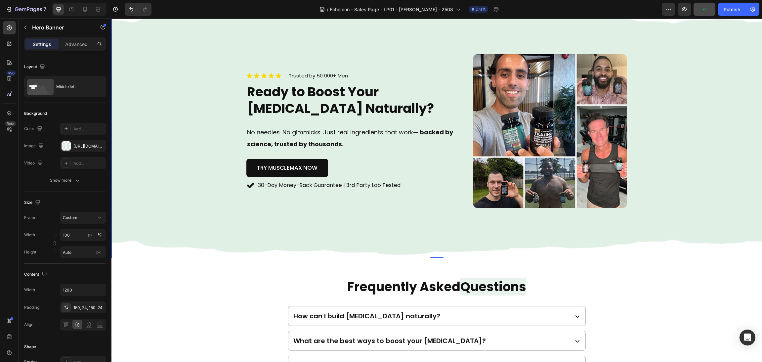
click at [356, 190] on p "30-Day Money-Back Guarantee | 3rd Party Lab Tested" at bounding box center [329, 186] width 143 height 10
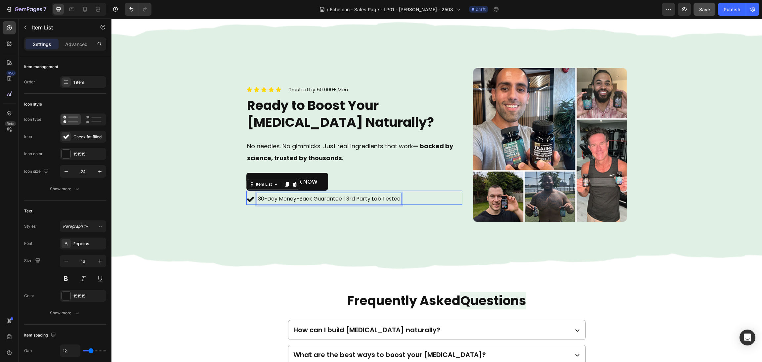
click at [367, 204] on p "30-Day Money-Back Guarantee | 3rd Party Lab Tested" at bounding box center [329, 199] width 143 height 10
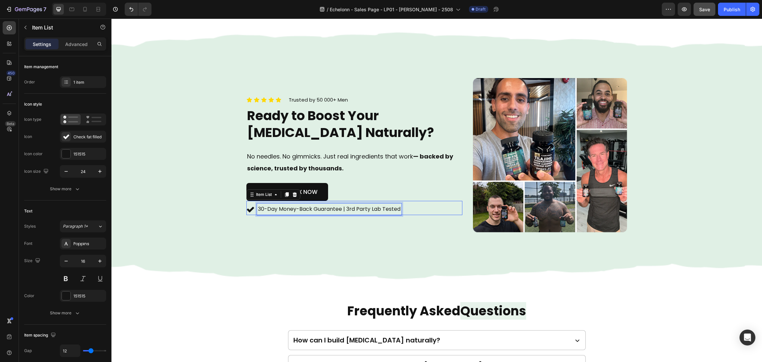
click at [371, 209] on p "30-Day Money-Back Guarantee | 3rd Party Lab Tested" at bounding box center [329, 210] width 143 height 10
click at [399, 213] on div "30-Day Money-Back Guarantee | 3rd Party Lab Tested" at bounding box center [355, 210] width 216 height 12
click at [340, 208] on p "30-Day Money-Back Guarantee | 3rd Party Lab Tested" at bounding box center [329, 210] width 143 height 10
click at [333, 209] on p "30-Day Money-Back Guarantee | 3rd Party Lab Tested" at bounding box center [329, 210] width 143 height 10
drag, startPoint x: 338, startPoint y: 211, endPoint x: 484, endPoint y: 223, distance: 147.4
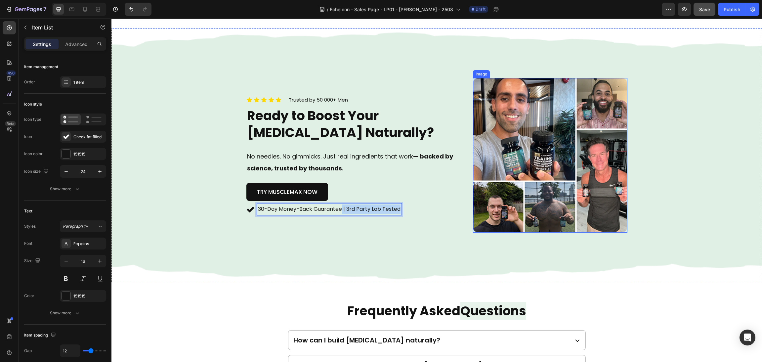
click at [483, 223] on div "Icon Icon Icon Icon Icon Icon List Trusted by 50 000+ Men Text block Row Ready …" at bounding box center [437, 155] width 397 height 254
click at [421, 204] on div "30-Day Money-Back Guarantee" at bounding box center [355, 210] width 216 height 12
click at [406, 185] on div "TRY MUSCLEMAX NOW Button" at bounding box center [355, 192] width 216 height 18
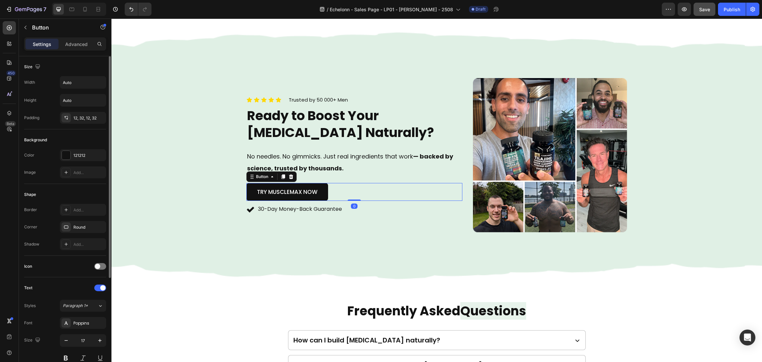
click at [81, 110] on div "Width Auto Height Auto Padding 12, 32, 12, 32" at bounding box center [65, 100] width 82 height 48
click at [87, 117] on div "12, 32, 12, 32" at bounding box center [82, 118] width 19 height 6
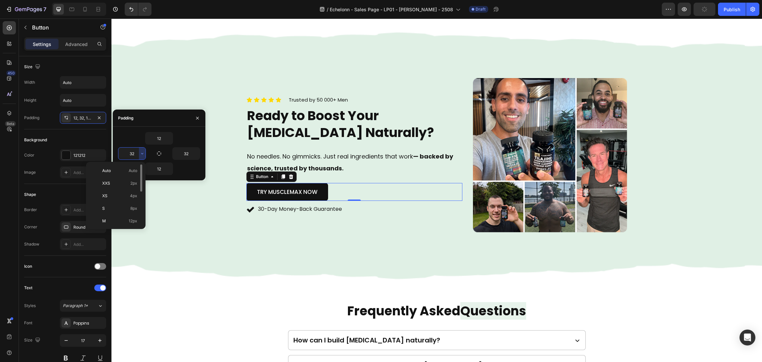
scroll to position [78, 0]
click at [126, 195] on p "3XL 48px" at bounding box center [119, 194] width 35 height 6
type input "48"
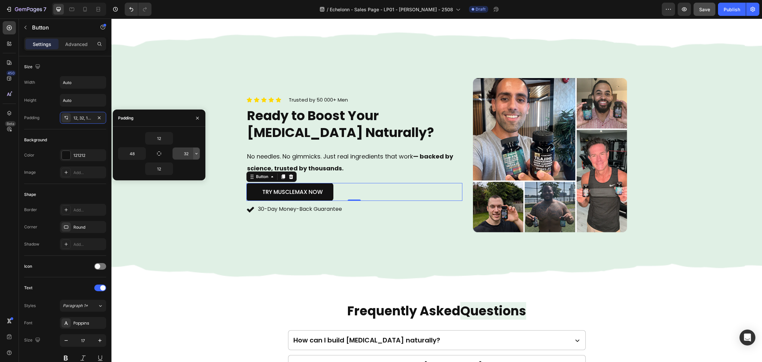
click at [194, 154] on icon "button" at bounding box center [196, 153] width 5 height 5
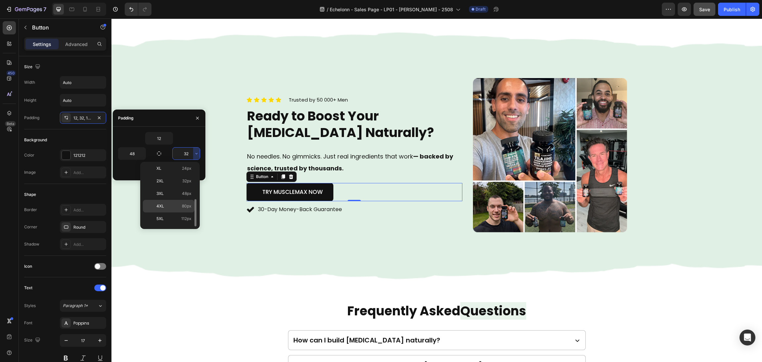
scroll to position [1791, 0]
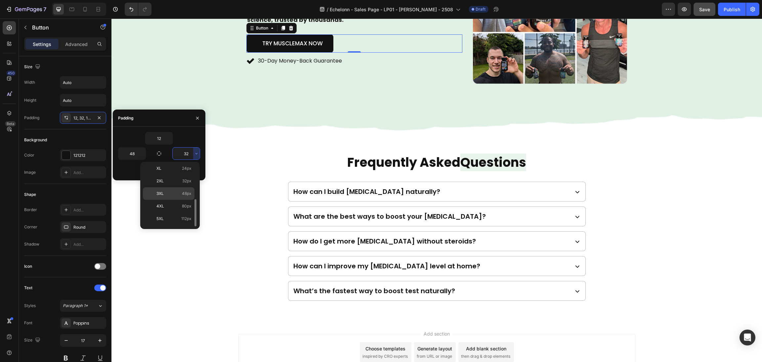
drag, startPoint x: 180, startPoint y: 196, endPoint x: 148, endPoint y: 180, distance: 35.8
click at [180, 196] on p "3XL 48px" at bounding box center [174, 194] width 35 height 6
type input "48"
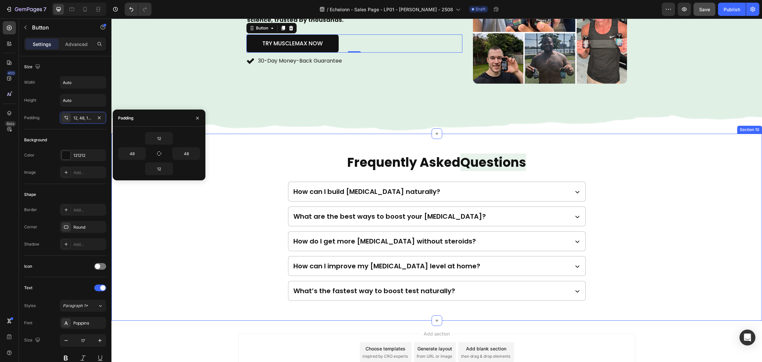
click at [410, 84] on div "Icon Icon Icon Icon Icon Icon List Trusted by 50 000+ Men Text block Row Ready …" at bounding box center [355, 7] width 216 height 155
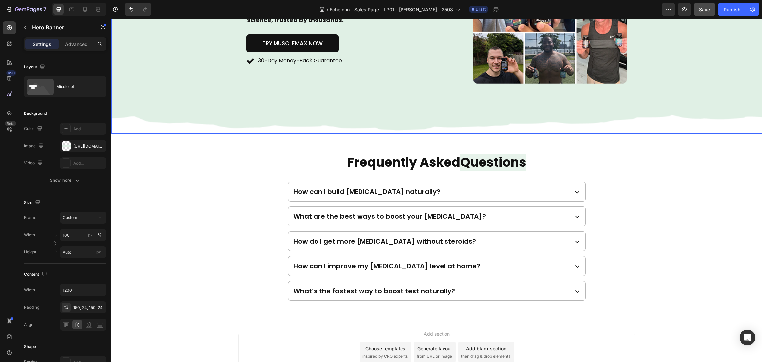
scroll to position [1592, 0]
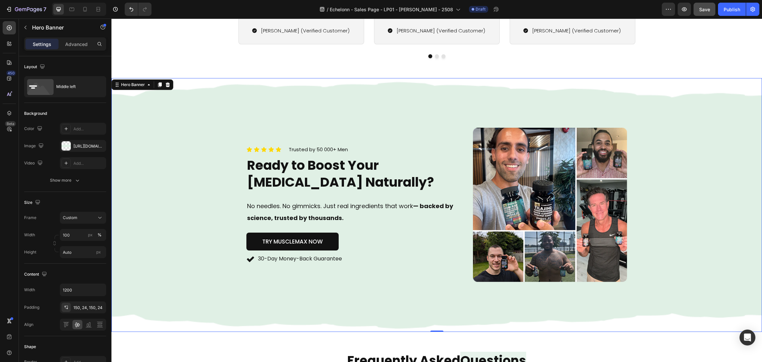
click at [473, 290] on div "Icon Icon Icon Icon Icon Icon List Trusted by 50 000+ Men Text block Row Ready …" at bounding box center [437, 205] width 397 height 254
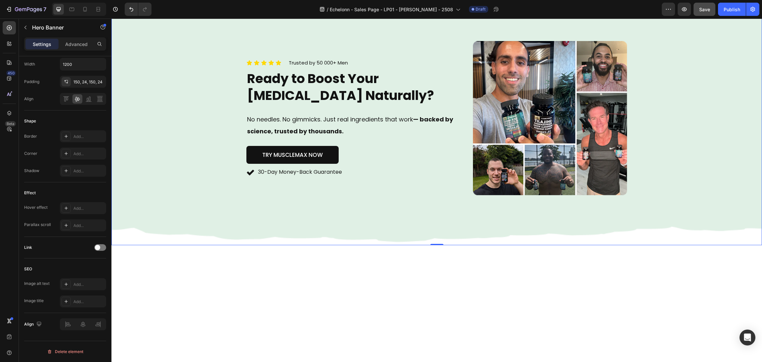
scroll to position [1449, 0]
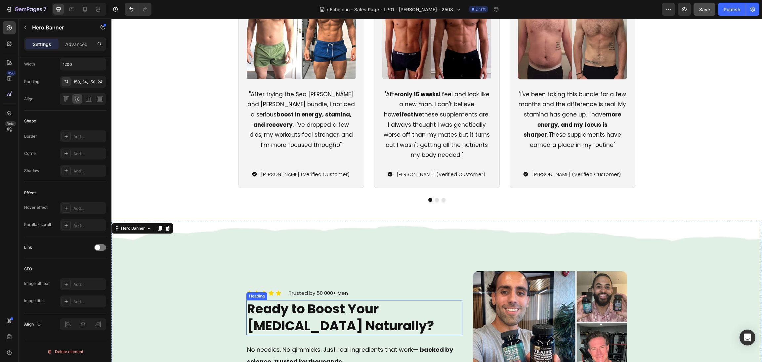
click at [338, 313] on h2 "Ready to Boost Your [MEDICAL_DATA] Naturally?" at bounding box center [355, 317] width 216 height 35
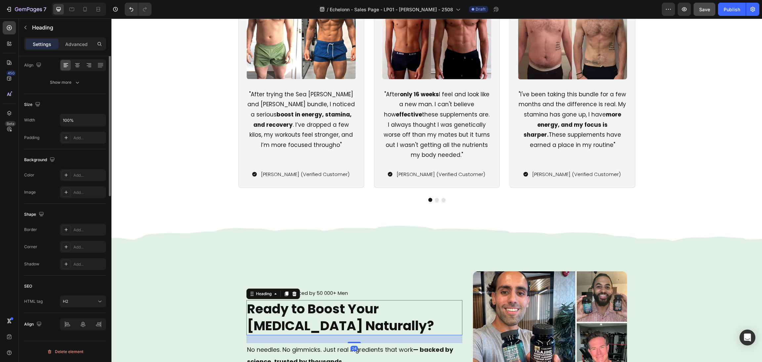
scroll to position [0, 0]
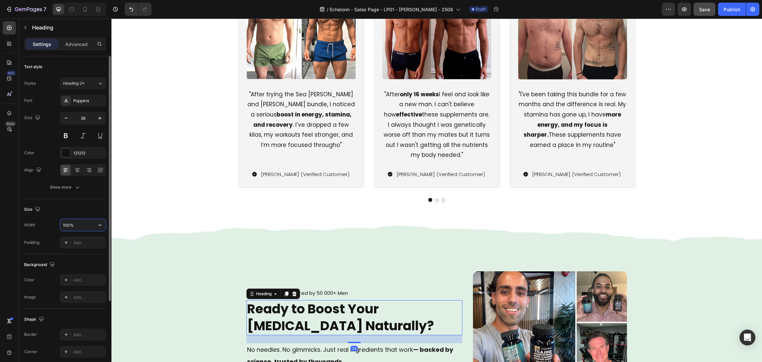
click at [72, 228] on input "100%" at bounding box center [83, 225] width 46 height 12
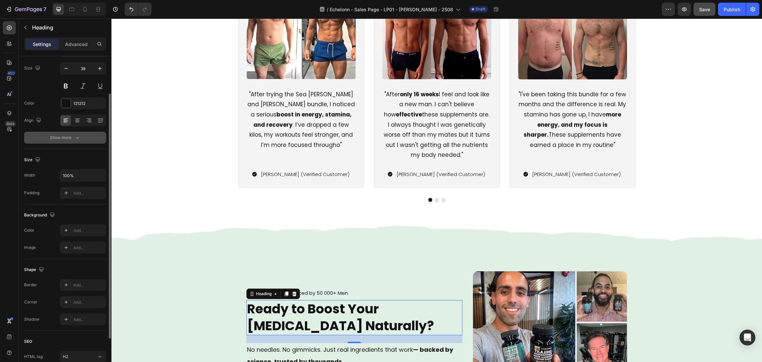
click at [64, 136] on div "Show more" at bounding box center [65, 137] width 31 height 7
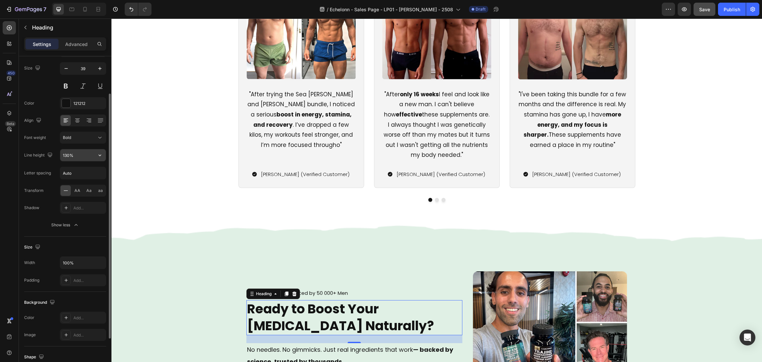
click at [91, 160] on input "130%" at bounding box center [83, 155] width 46 height 12
click at [102, 157] on icon "button" at bounding box center [100, 155] width 7 height 7
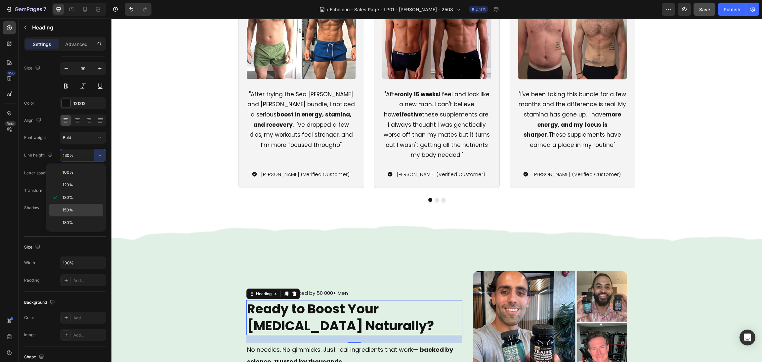
click at [80, 207] on p "150%" at bounding box center [82, 210] width 38 height 6
type input "150%"
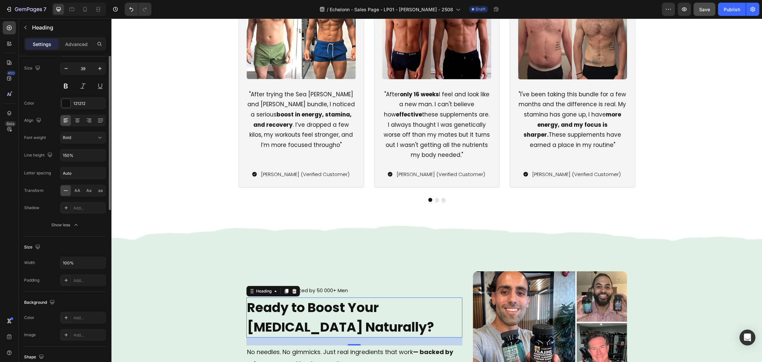
scroll to position [0, 0]
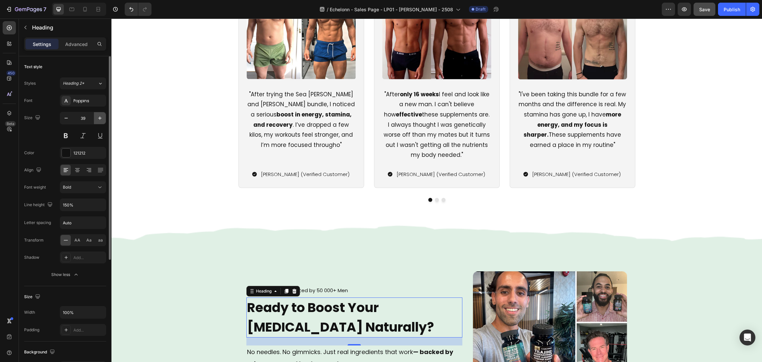
click at [100, 114] on button "button" at bounding box center [100, 118] width 12 height 12
type input "40"
click at [463, 226] on div "Icon Icon Icon Icon Icon Icon List Trusted by 50 000+ Men Text block Row Ready …" at bounding box center [437, 349] width 397 height 254
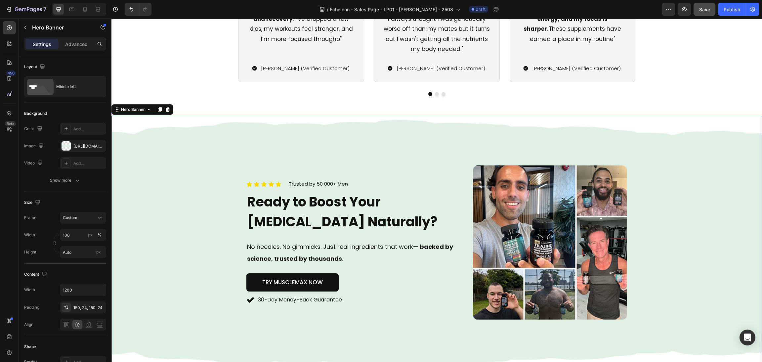
scroll to position [1598, 0]
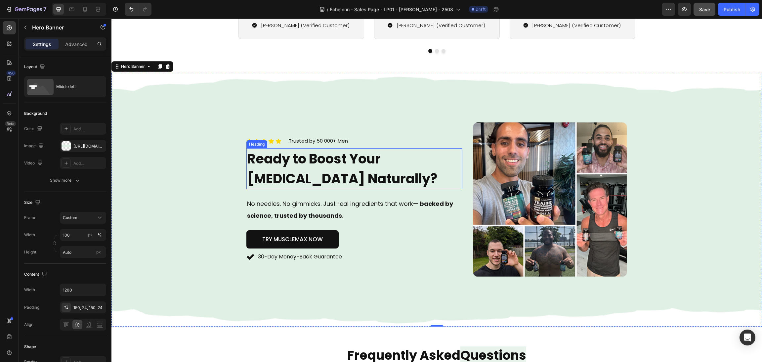
click at [363, 181] on h2 "Ready to Boost Your [MEDICAL_DATA] Naturally?" at bounding box center [355, 168] width 216 height 41
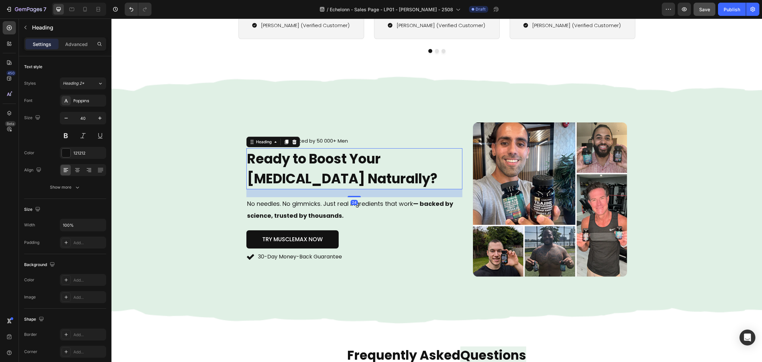
click at [343, 212] on p "No needles. No gimmicks. Just real ingredients that work — backed by science, t…" at bounding box center [354, 210] width 215 height 24
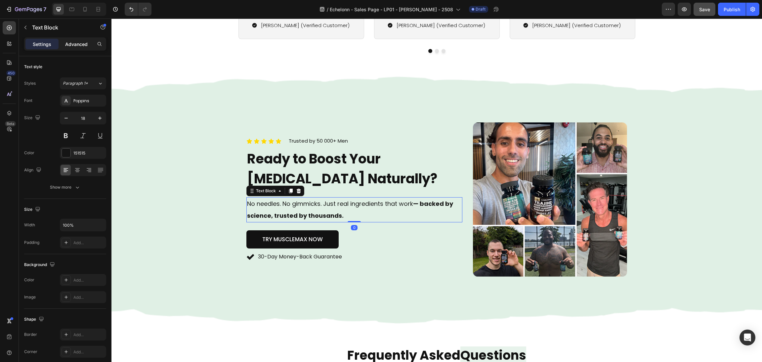
click at [75, 42] on p "Advanced" at bounding box center [76, 44] width 23 height 7
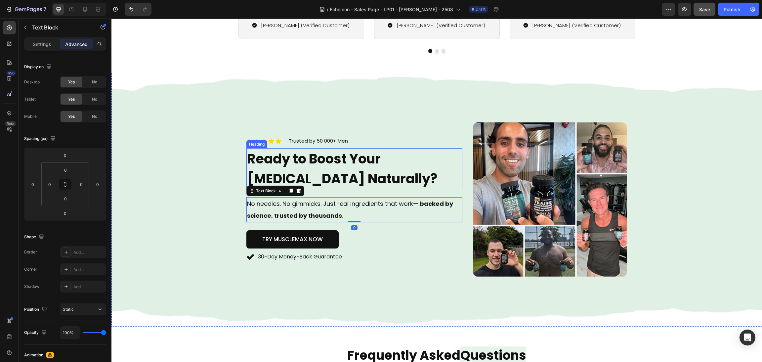
click at [304, 181] on h2 "Ready to Boost Your [MEDICAL_DATA] Naturally?" at bounding box center [355, 168] width 216 height 41
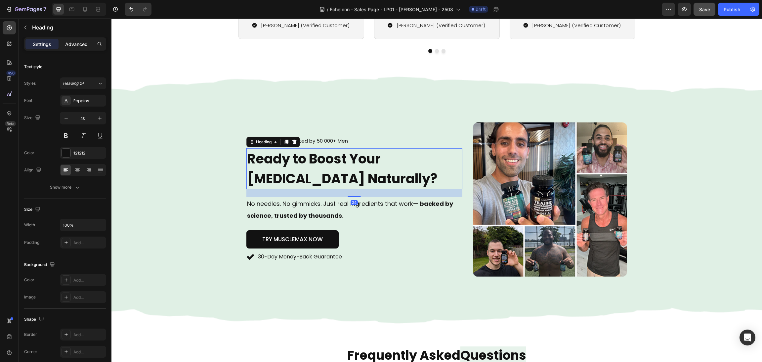
click at [87, 41] on p "Advanced" at bounding box center [76, 44] width 23 height 7
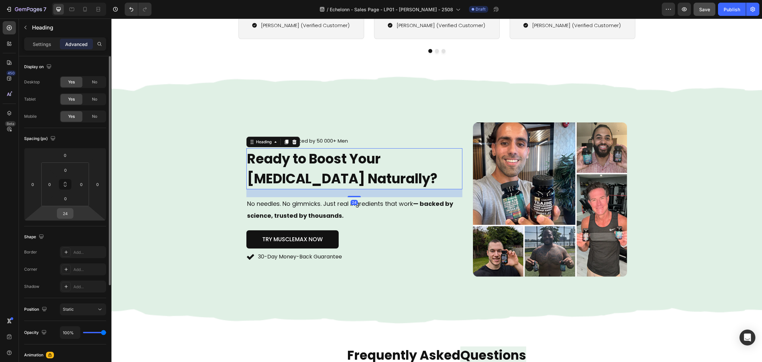
click at [63, 216] on input "24" at bounding box center [65, 213] width 13 height 10
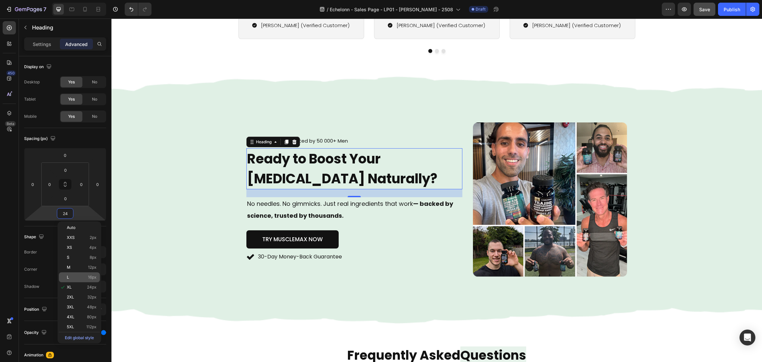
click at [70, 280] on div "L 16px" at bounding box center [79, 277] width 41 height 10
type input "16"
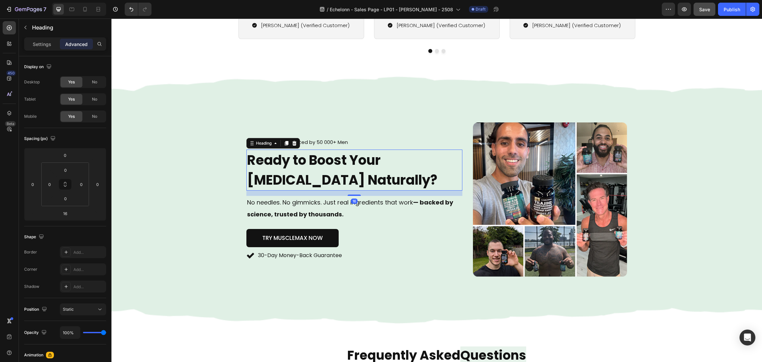
click at [205, 221] on div "Background Image" at bounding box center [437, 200] width 651 height 254
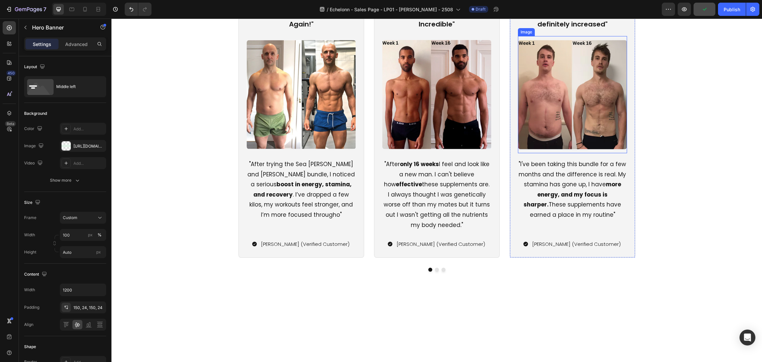
scroll to position [1276, 0]
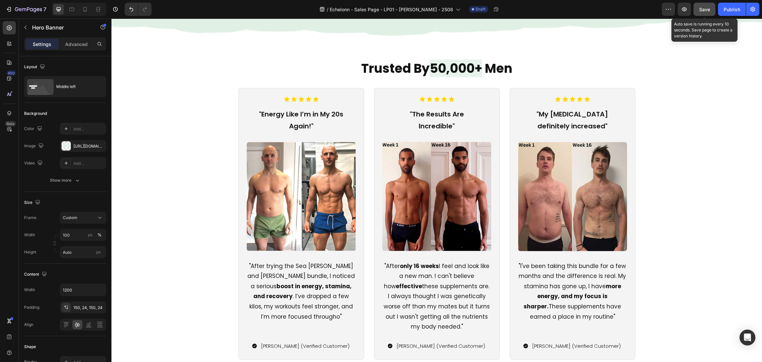
click at [705, 5] on button "Save" at bounding box center [705, 9] width 22 height 13
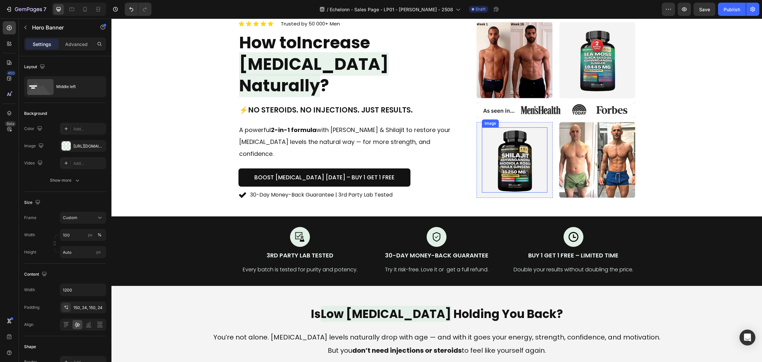
scroll to position [0, 0]
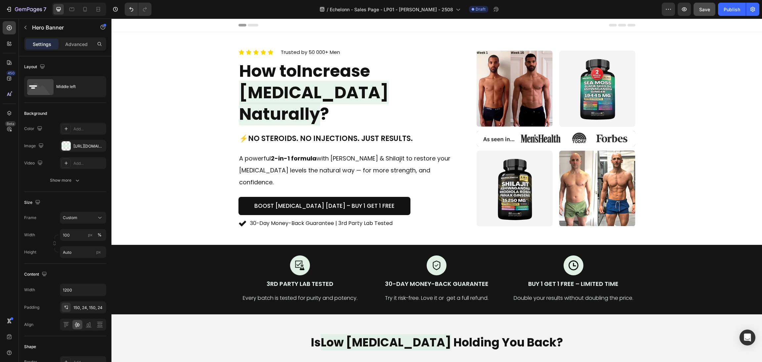
click at [712, 9] on button "Save" at bounding box center [705, 9] width 22 height 13
click at [648, 246] on div "Image 3rd Party Lab Tested Text Block Every batch is tested for purity and pote…" at bounding box center [437, 279] width 651 height 69
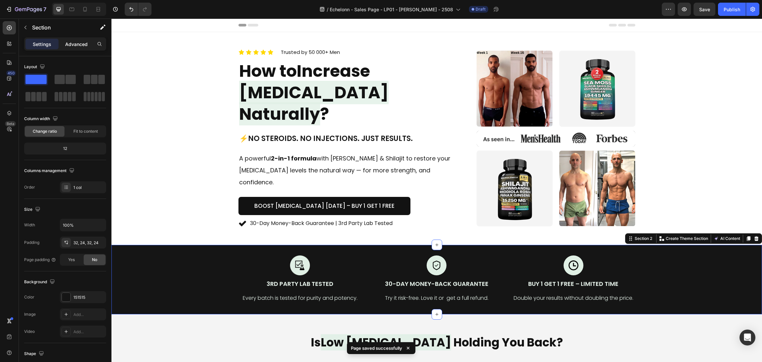
click at [80, 42] on p "Advanced" at bounding box center [76, 44] width 23 height 7
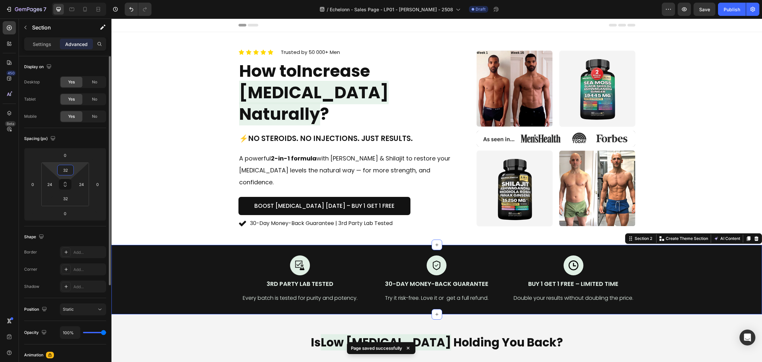
click at [65, 171] on input "32" at bounding box center [65, 170] width 13 height 10
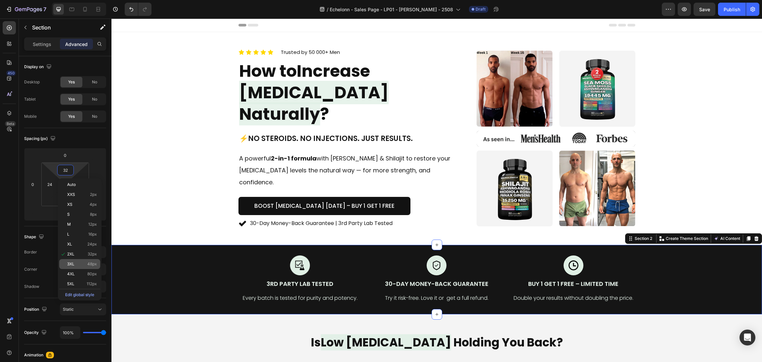
click at [86, 264] on p "3XL 48px" at bounding box center [82, 264] width 30 height 5
type input "48"
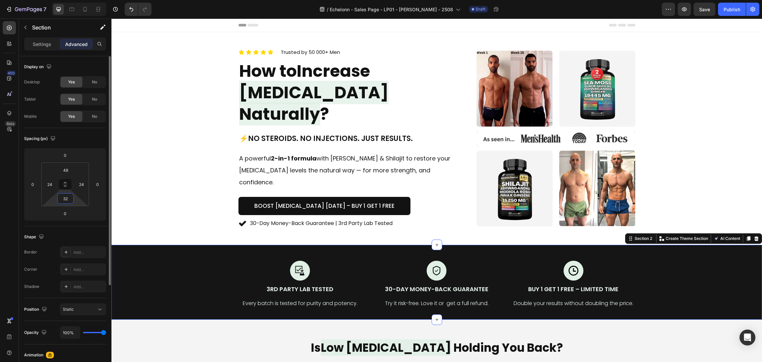
click at [66, 199] on input "32" at bounding box center [65, 199] width 13 height 10
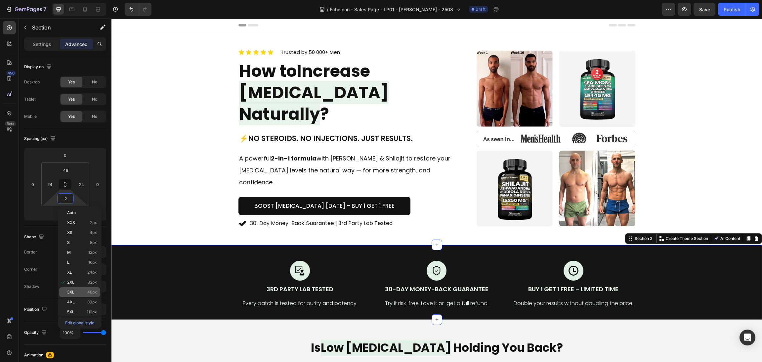
click at [84, 290] on p "3XL 48px" at bounding box center [82, 292] width 30 height 5
type input "48"
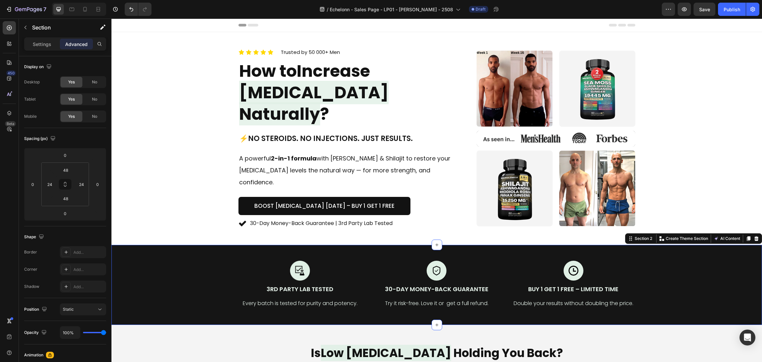
click at [688, 128] on div "Icon Icon Icon Icon Icon Icon List Trusted by 50 000+ Men Text block Row How to…" at bounding box center [436, 138] width 635 height 181
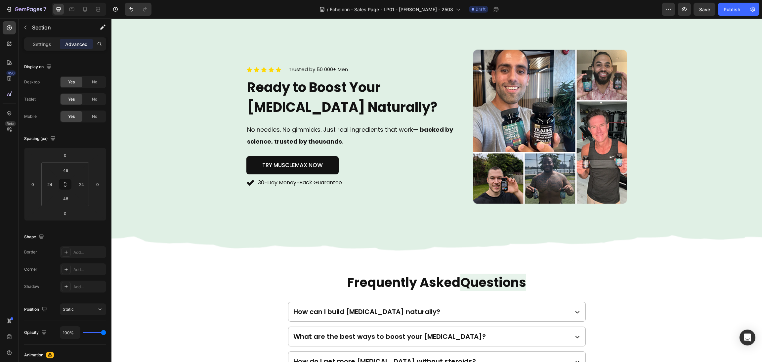
scroll to position [1589, 0]
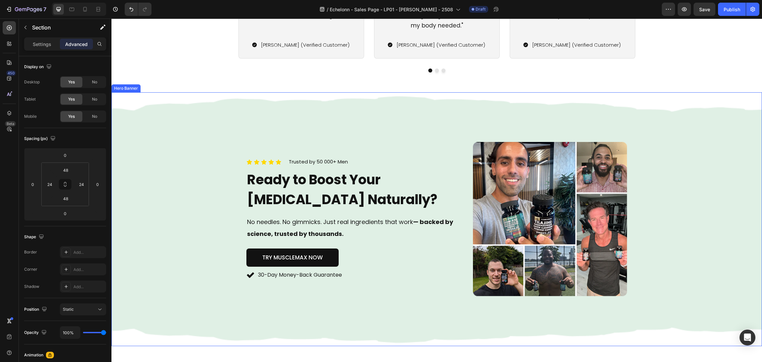
click at [441, 288] on div "Icon Icon Icon Icon Icon Icon List Trusted by 50 000+ Men Text block Row Ready …" at bounding box center [355, 219] width 216 height 155
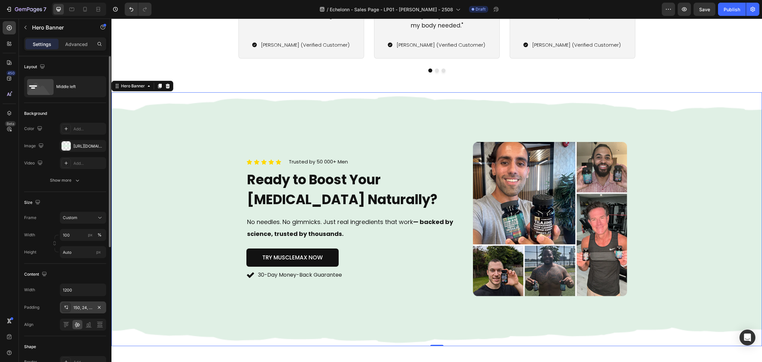
click at [81, 310] on div "150, 24, 150, 24" at bounding box center [82, 308] width 19 height 6
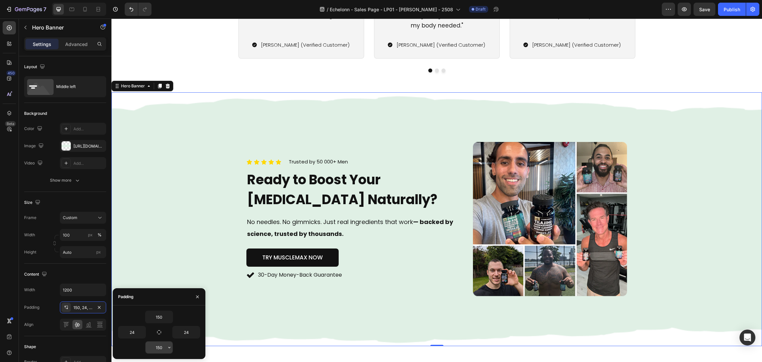
click at [168, 347] on icon "button" at bounding box center [169, 347] width 5 height 5
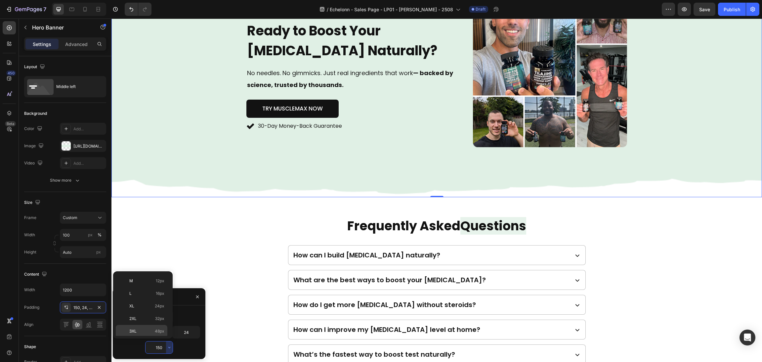
scroll to position [78, 0]
click at [156, 329] on span "112px" at bounding box center [159, 328] width 10 height 6
type input "112"
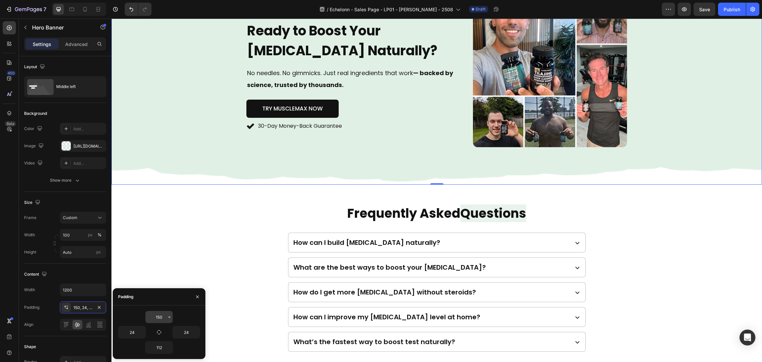
click at [168, 315] on icon "button" at bounding box center [169, 316] width 5 height 5
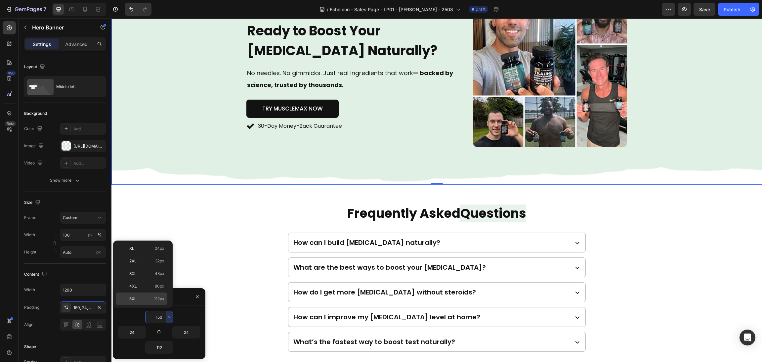
scroll to position [1836, 0]
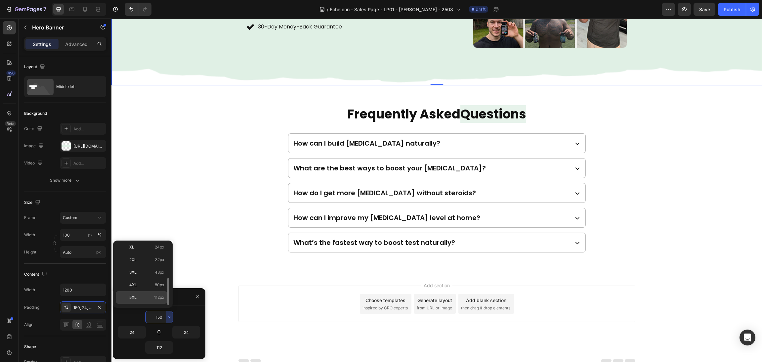
click at [156, 292] on div "5XL 112px" at bounding box center [142, 297] width 52 height 13
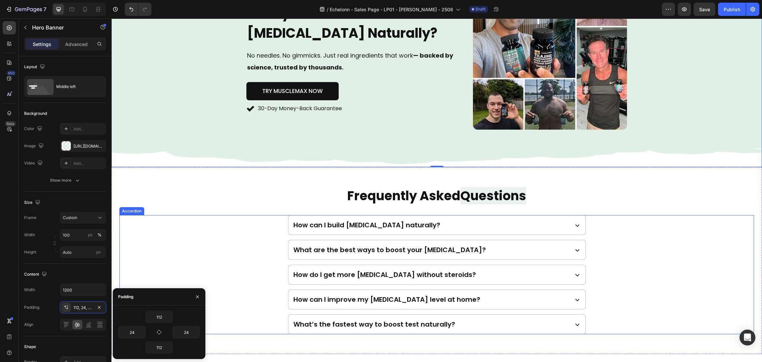
scroll to position [1633, 0]
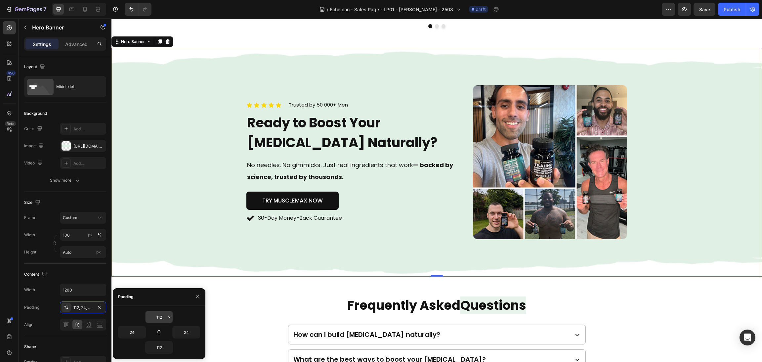
click at [171, 313] on button "button" at bounding box center [169, 317] width 7 height 12
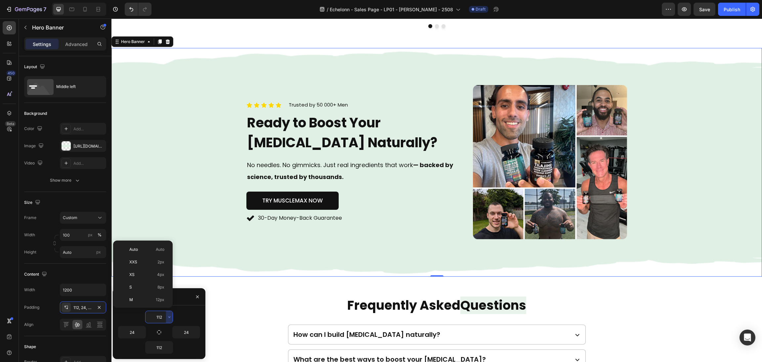
scroll to position [78, 0]
click at [149, 284] on p "4XL 80px" at bounding box center [146, 285] width 35 height 6
type input "80"
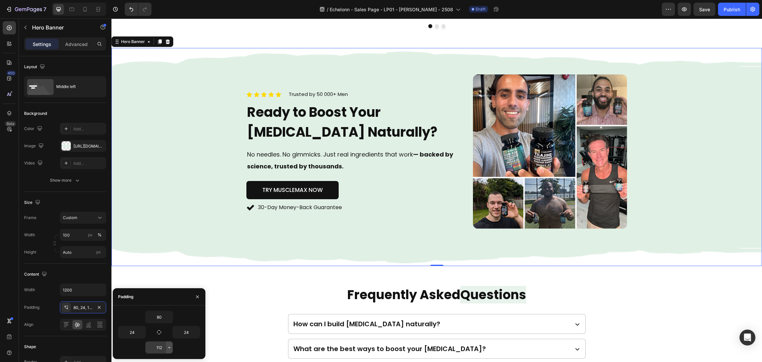
click at [170, 347] on icon "button" at bounding box center [169, 347] width 5 height 5
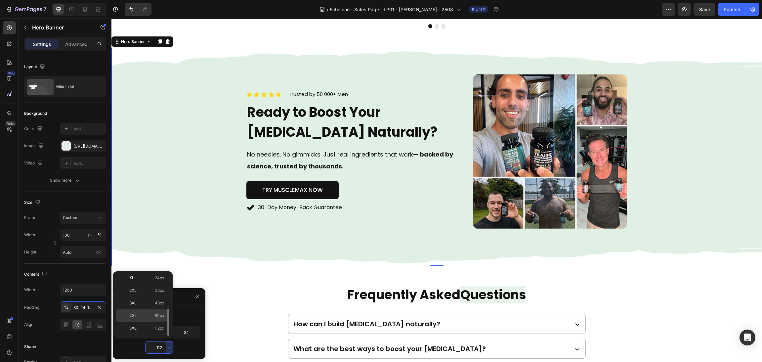
click at [153, 319] on p "4XL 80px" at bounding box center [146, 316] width 35 height 6
type input "80"
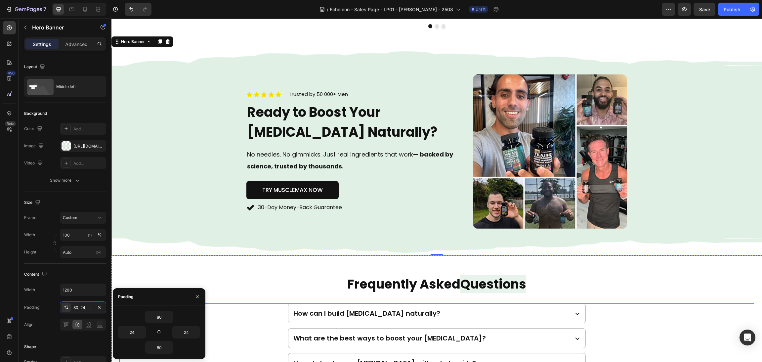
click at [667, 306] on div "How can I build [MEDICAL_DATA] naturally?" at bounding box center [437, 313] width 634 height 20
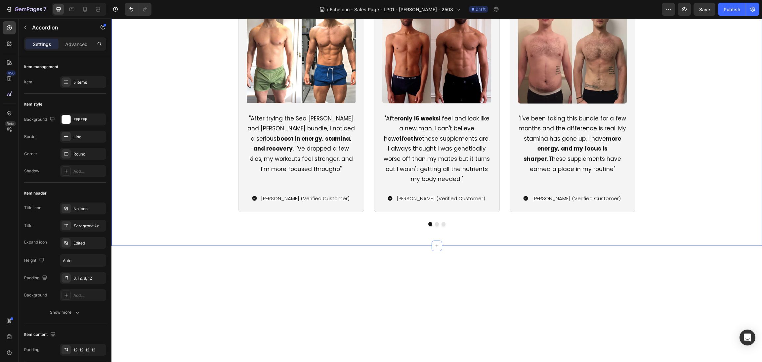
scroll to position [1037, 0]
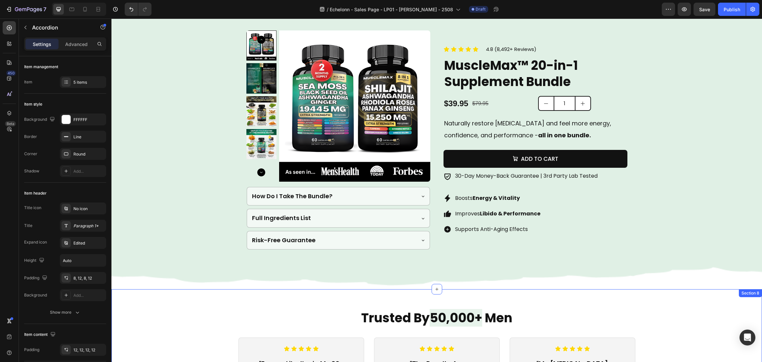
click at [692, 253] on div "Background Image" at bounding box center [437, 140] width 651 height 298
click at [603, 127] on div "Product Images How Do I Take The Bundle? Full Ingredients List Risk-Free Guaran…" at bounding box center [437, 140] width 397 height 298
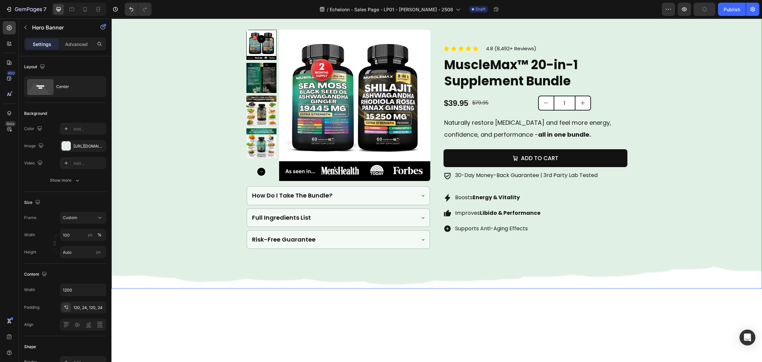
click at [263, 123] on div "Product Images How Do I Take The Bundle? Full Ingredients List Risk-Free Guaran…" at bounding box center [437, 139] width 397 height 298
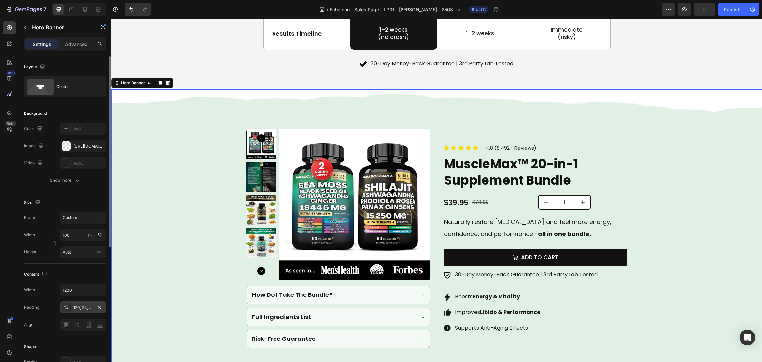
click at [84, 310] on div "120, 24, 120, 24" at bounding box center [82, 308] width 19 height 6
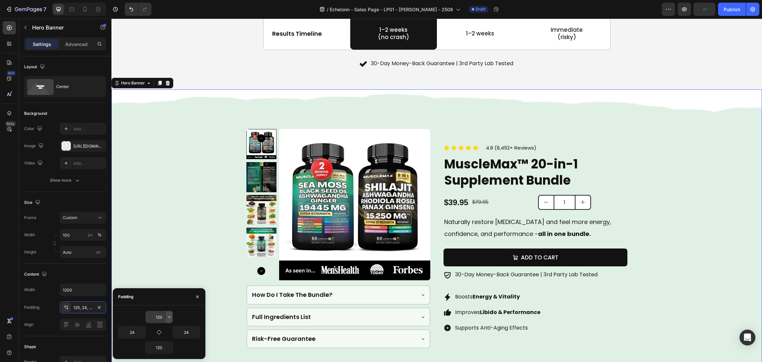
click at [168, 316] on icon "button" at bounding box center [169, 316] width 5 height 5
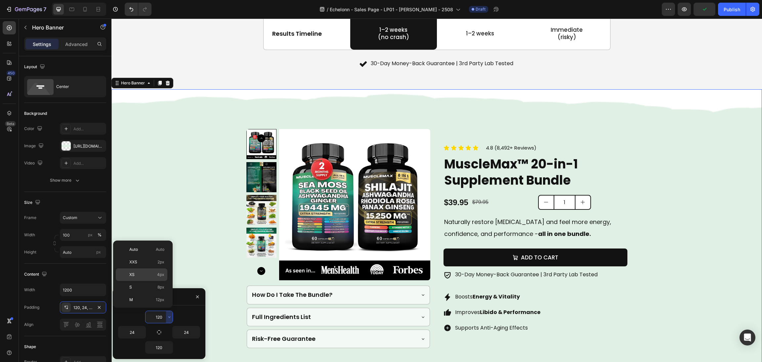
scroll to position [78, 0]
click at [148, 287] on p "4XL 80px" at bounding box center [146, 285] width 35 height 6
type input "80"
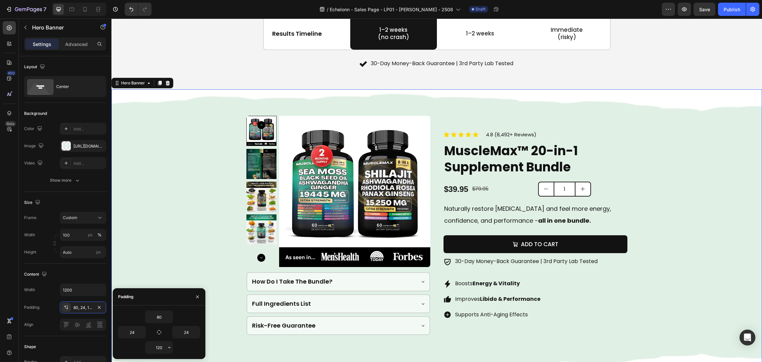
drag, startPoint x: 170, startPoint y: 347, endPoint x: 167, endPoint y: 339, distance: 8.9
click at [169, 347] on icon "button" at bounding box center [169, 347] width 5 height 5
click at [158, 322] on div "4XL 80px" at bounding box center [142, 328] width 52 height 13
type input "80"
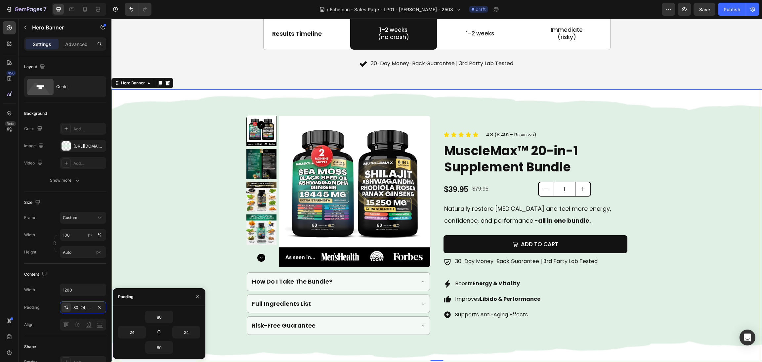
click at [643, 318] on div "Background Image" at bounding box center [437, 225] width 651 height 272
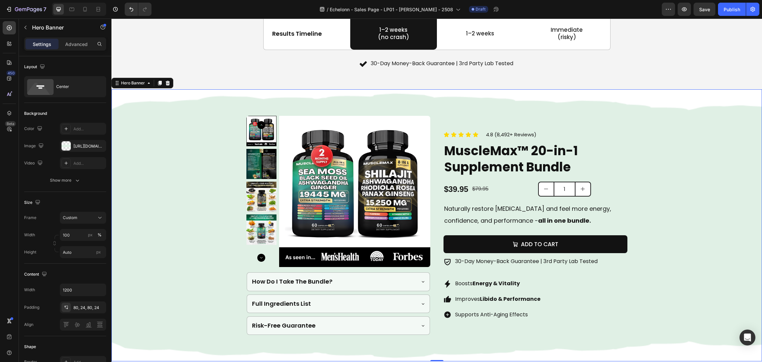
click at [686, 240] on div "Background Image" at bounding box center [437, 225] width 651 height 272
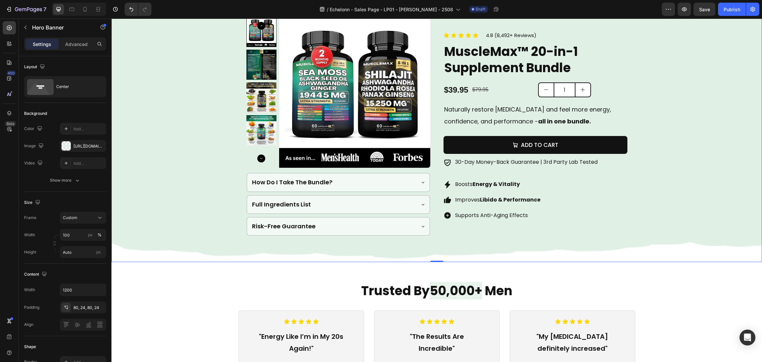
scroll to position [889, 0]
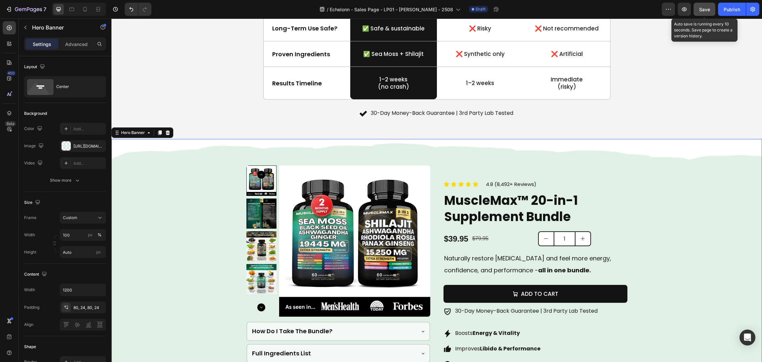
click at [704, 9] on span "Save" at bounding box center [705, 10] width 11 height 6
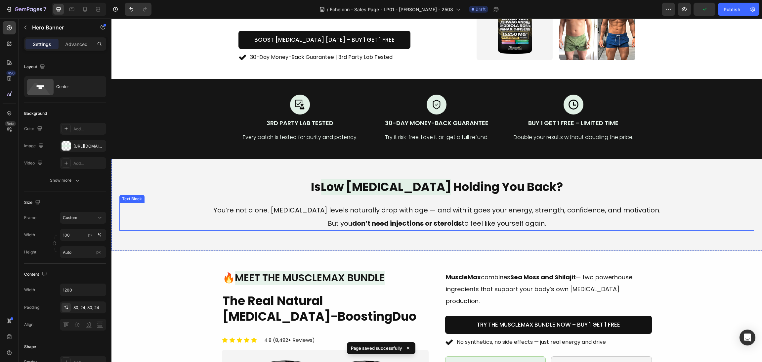
scroll to position [0, 0]
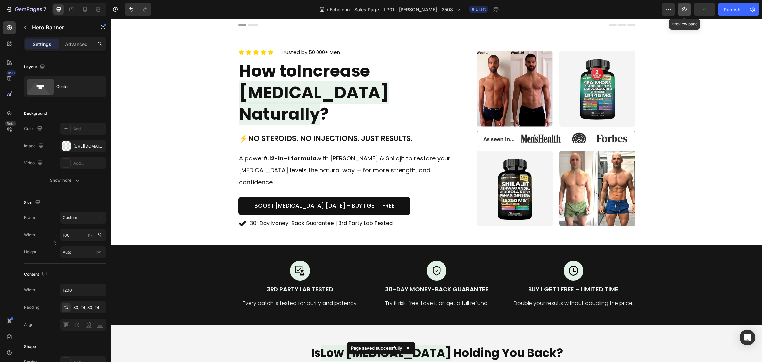
click at [684, 10] on icon "button" at bounding box center [684, 9] width 7 height 7
click at [366, 133] on h1 "⚡No Steroids. No Injections. Just Results." at bounding box center [350, 138] width 222 height 11
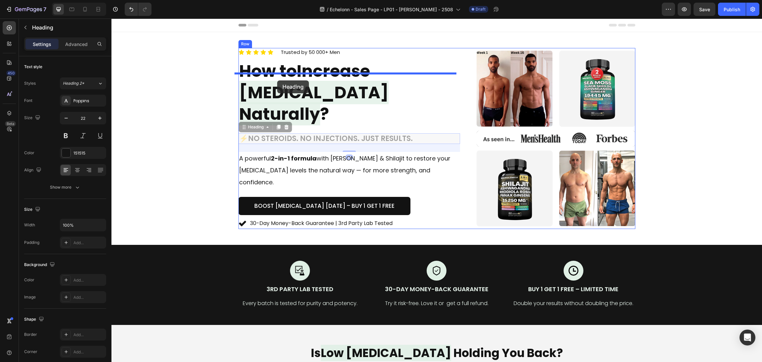
drag, startPoint x: 240, startPoint y: 120, endPoint x: 267, endPoint y: 104, distance: 30.9
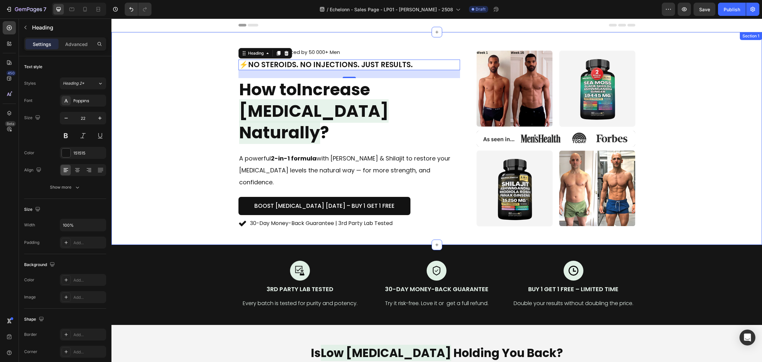
click at [194, 152] on div "Icon Icon Icon Icon Icon Icon List Trusted by 50 000+ Men Text block Row ⚡No St…" at bounding box center [436, 138] width 635 height 181
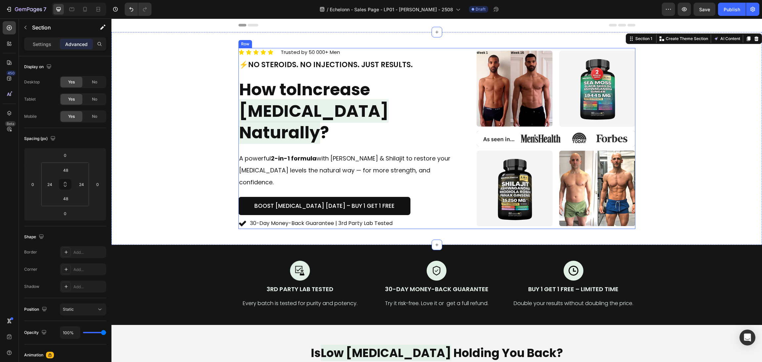
click at [291, 70] on h1 "⚡No Steroids. No Injections. Just Results." at bounding box center [350, 65] width 222 height 11
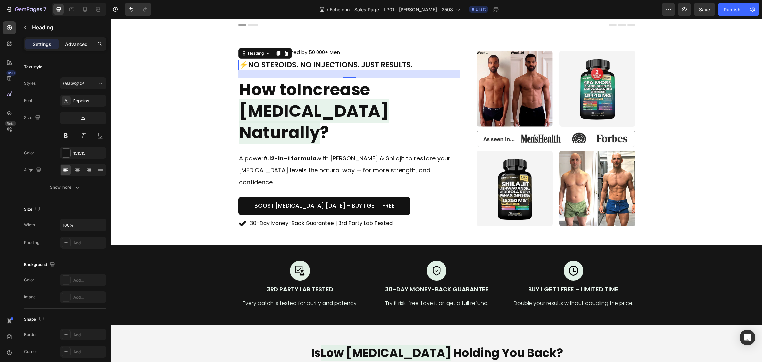
click at [77, 43] on p "Advanced" at bounding box center [76, 44] width 23 height 7
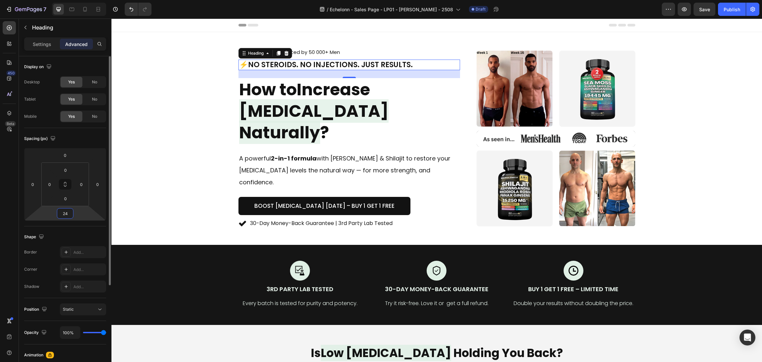
click at [68, 215] on input "24" at bounding box center [65, 213] width 13 height 10
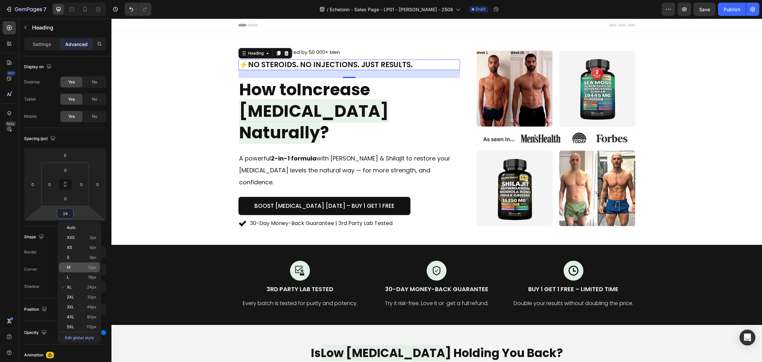
click at [77, 264] on div "M 12px" at bounding box center [79, 267] width 41 height 10
type input "12"
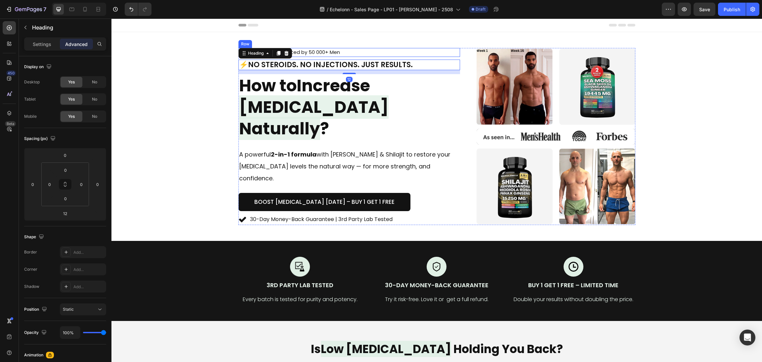
click at [348, 57] on div "Icon Icon Icon Icon Icon Icon List Trusted by 50 000+ Men Text block Row" at bounding box center [350, 52] width 222 height 9
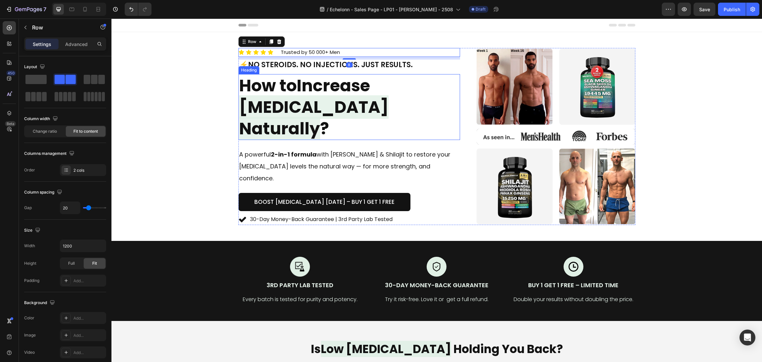
click at [334, 115] on span "[MEDICAL_DATA] Naturally" at bounding box center [314, 117] width 150 height 45
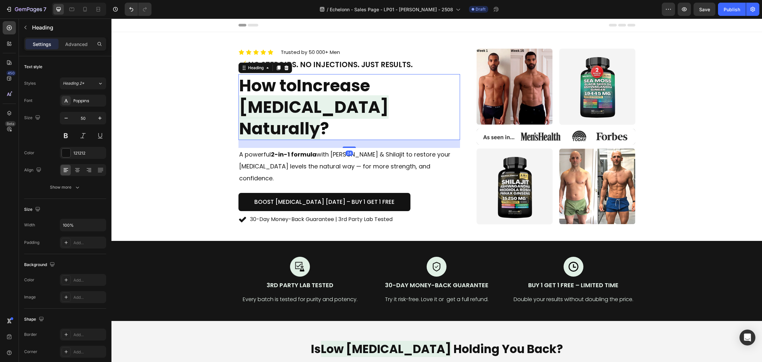
click at [73, 46] on p "Advanced" at bounding box center [76, 44] width 23 height 7
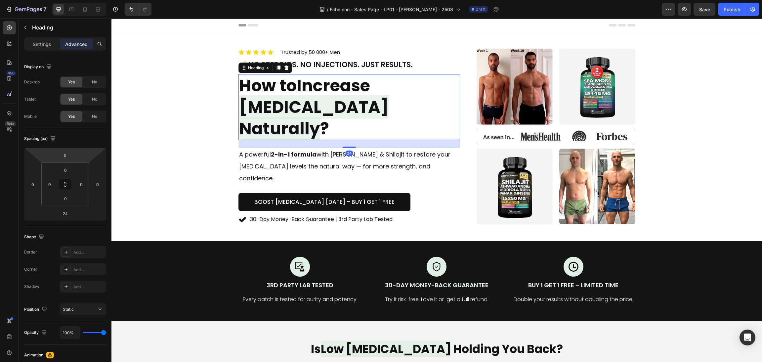
click at [177, 108] on div "Icon Icon Icon Icon Icon Icon List Trusted by 50 000+ Men Text block Row ⚡No St…" at bounding box center [436, 136] width 635 height 177
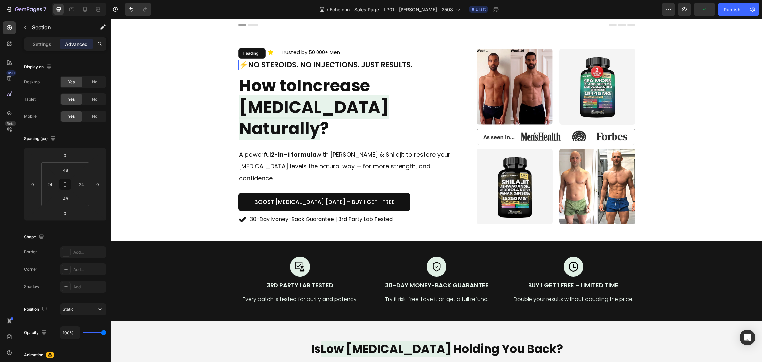
drag, startPoint x: 395, startPoint y: 79, endPoint x: 259, endPoint y: 75, distance: 136.4
click at [395, 70] on h1 "⚡No Steroids. No Injections. Just Results." at bounding box center [350, 65] width 222 height 11
click at [284, 55] on icon at bounding box center [286, 53] width 4 height 5
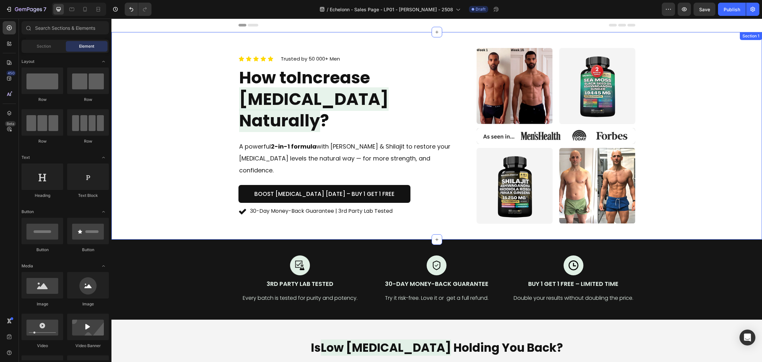
click at [198, 147] on div "Icon Icon Icon Icon Icon Icon List Trusted by 50 000+ Men Text block Row How to…" at bounding box center [436, 136] width 635 height 176
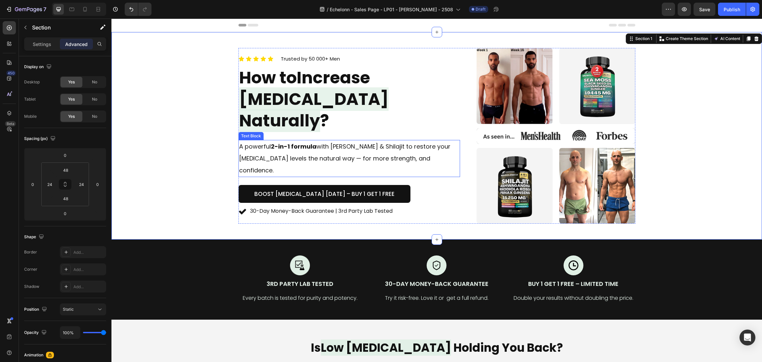
click at [352, 147] on p "A powerful 2-in-1 formula with Sea [PERSON_NAME] & Shilajit to restore your [ME…" at bounding box center [349, 159] width 221 height 36
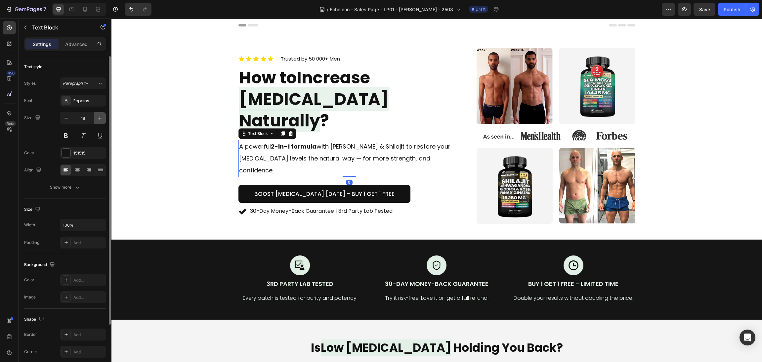
click at [101, 119] on icon "button" at bounding box center [100, 118] width 7 height 7
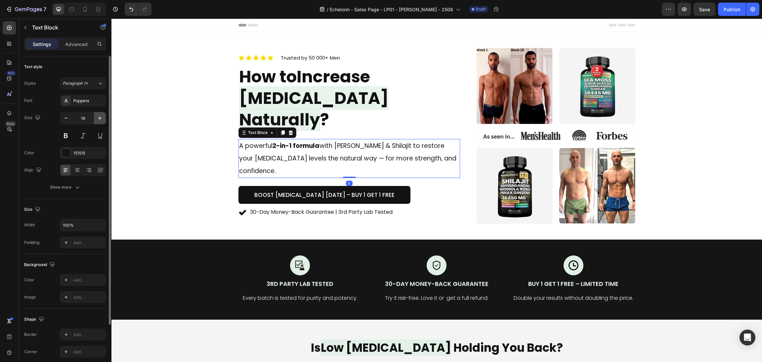
click at [101, 119] on icon "button" at bounding box center [100, 118] width 7 height 7
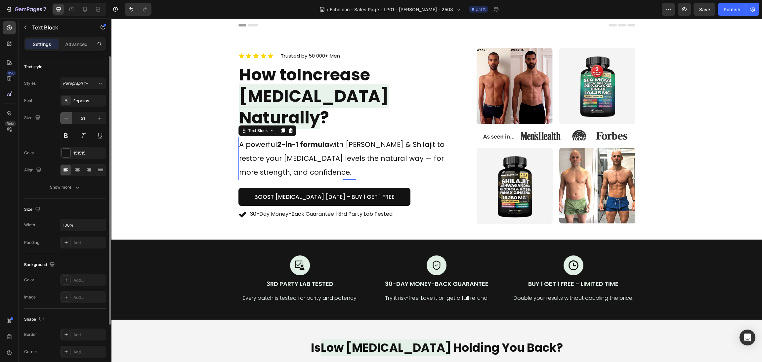
click at [68, 118] on icon "button" at bounding box center [66, 118] width 7 height 7
type input "20"
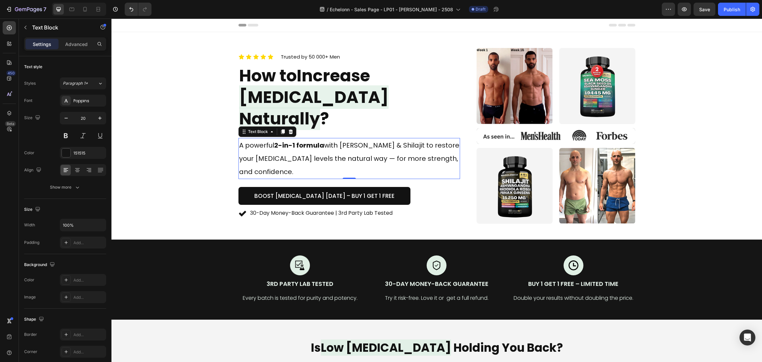
click at [136, 140] on div "Icon Icon Icon Icon Icon Icon List Trusted by 50 000+ Men Text block Row How to…" at bounding box center [436, 136] width 635 height 176
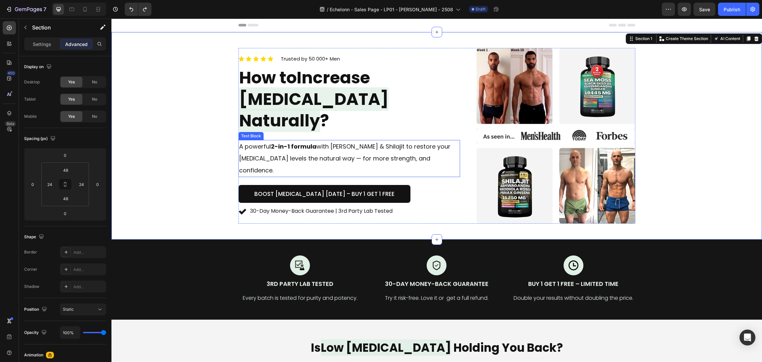
click at [404, 148] on p "A powerful 2-in-1 formula with Sea [PERSON_NAME] & Shilajit to restore your [ME…" at bounding box center [349, 159] width 221 height 36
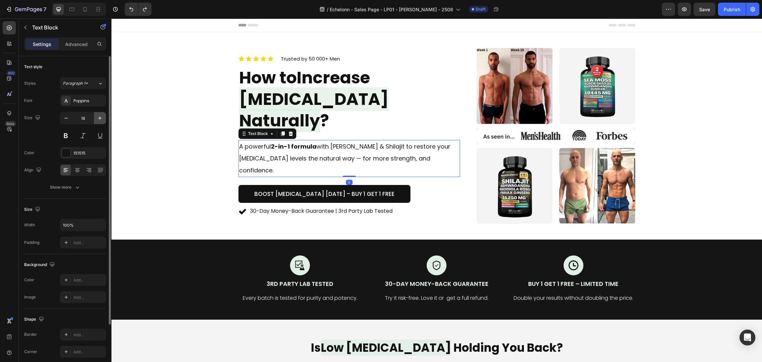
click at [99, 118] on icon "button" at bounding box center [100, 118] width 7 height 7
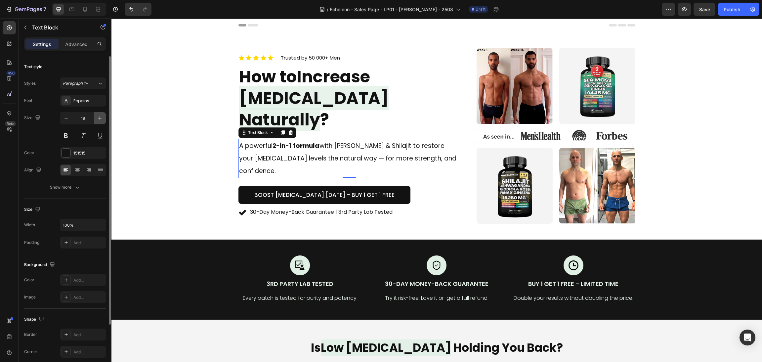
click at [99, 118] on icon "button" at bounding box center [100, 118] width 7 height 7
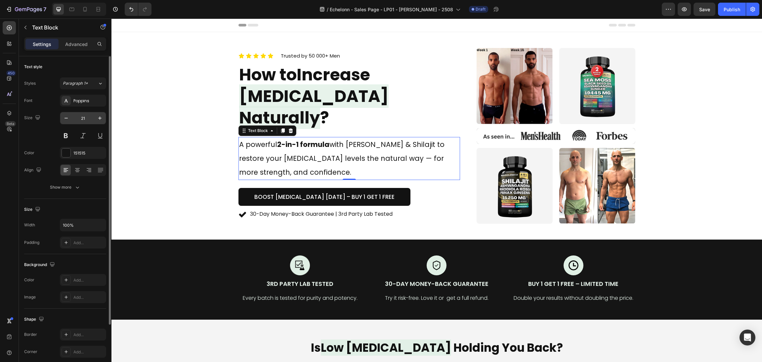
click at [72, 114] on input "21" at bounding box center [83, 118] width 22 height 12
click at [64, 115] on icon "button" at bounding box center [66, 118] width 7 height 7
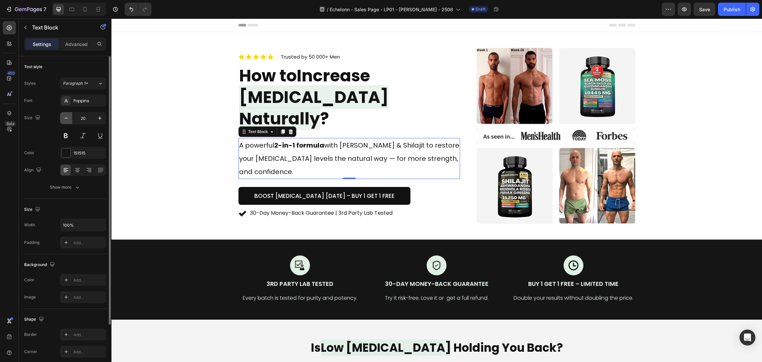
click at [67, 118] on icon "button" at bounding box center [66, 118] width 3 height 1
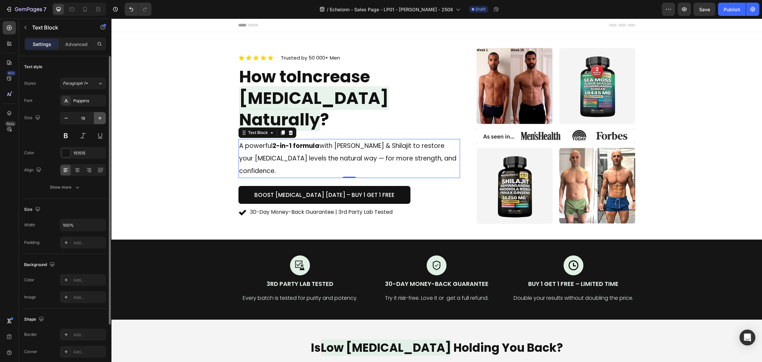
click at [100, 120] on icon "button" at bounding box center [100, 118] width 7 height 7
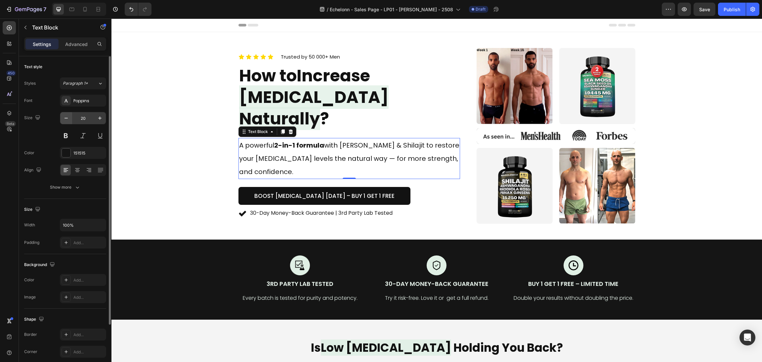
click at [70, 116] on button "button" at bounding box center [66, 118] width 12 height 12
type input "19"
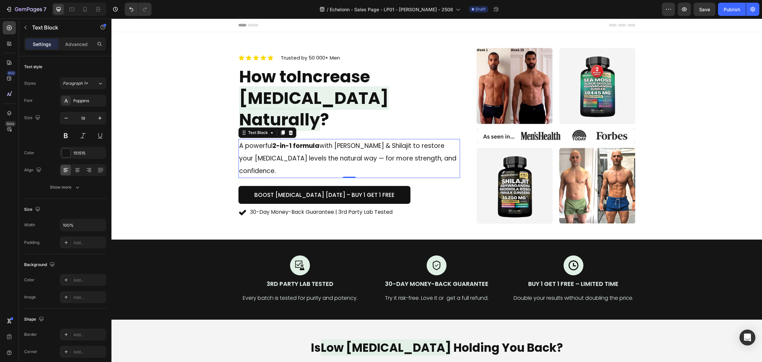
click at [334, 156] on p "A powerful 2-in-1 formula with Sea [PERSON_NAME] & Shilajit to restore your [ME…" at bounding box center [349, 159] width 221 height 38
click at [370, 159] on p "A powerful 2-in-1 formula with Sea Moss & Shilajit to restore your testosterone…" at bounding box center [349, 159] width 221 height 38
click at [375, 161] on p "A powerful 2-in-1 formula with Sea Moss & Shilajit to restore your testosterone…" at bounding box center [349, 159] width 221 height 38
click at [374, 161] on p "A powerful 2-in-1 formula with Sea Moss & Shilajit to restore your testosterone…" at bounding box center [349, 159] width 221 height 38
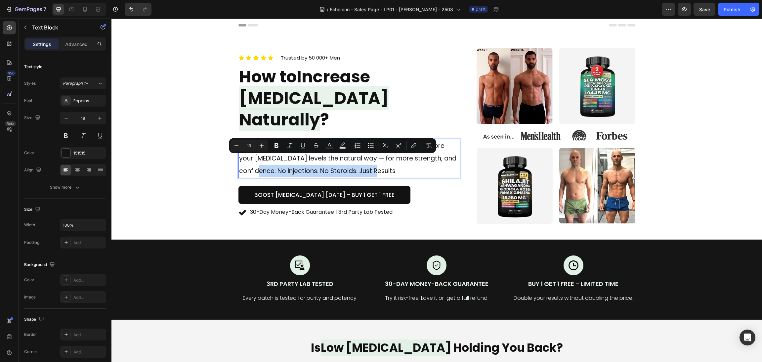
drag, startPoint x: 416, startPoint y: 162, endPoint x: 275, endPoint y: 162, distance: 141.3
click at [275, 162] on p "A powerful 2-in-1 formula with Sea Moss & Shilajit to restore your testosterone…" at bounding box center [349, 159] width 221 height 38
click at [277, 148] on icon "Editor contextual toolbar" at bounding box center [277, 145] width 4 height 5
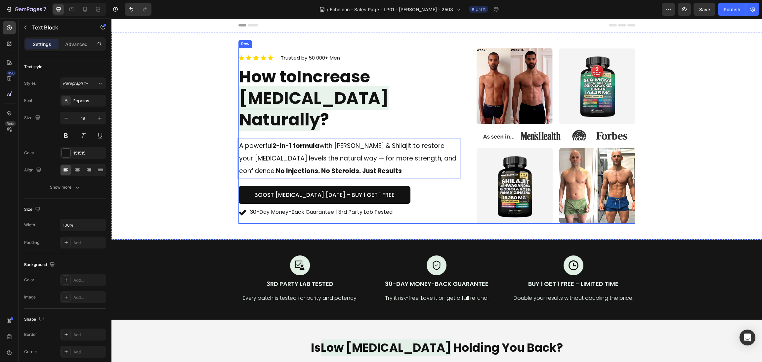
click at [404, 167] on div "A powerful 2-in-1 formula with Sea Moss & Shilajit to restore your testosterone…" at bounding box center [350, 158] width 222 height 39
drag, startPoint x: 210, startPoint y: 105, endPoint x: 219, endPoint y: 106, distance: 8.3
click at [211, 106] on div "Icon Icon Icon Icon Icon Icon List Trusted by 50 000+ Men Text block Row How to…" at bounding box center [436, 136] width 635 height 176
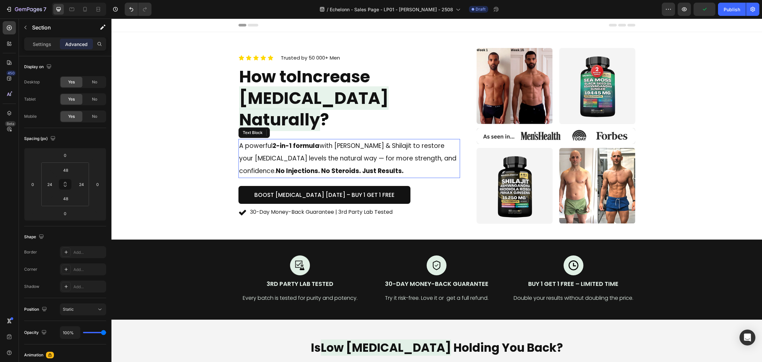
click at [366, 150] on p "A powerful 2-in-1 formula with Sea [PERSON_NAME] & Shilajit to restore your [ME…" at bounding box center [349, 159] width 221 height 38
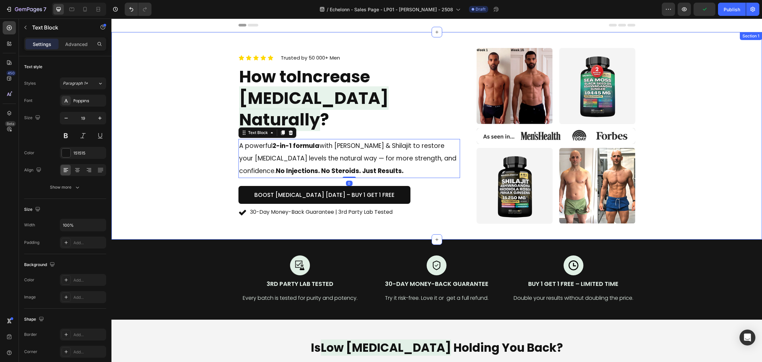
click at [182, 167] on div "Icon Icon Icon Icon Icon Icon List Trusted by 50 000+ Men Text block Row How to…" at bounding box center [436, 136] width 635 height 176
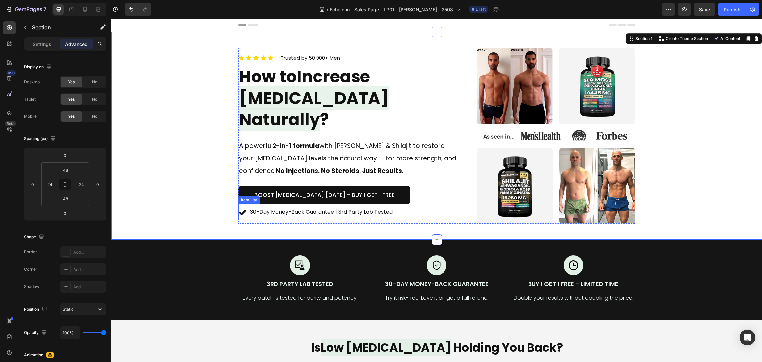
click at [406, 186] on div "Boost [MEDICAL_DATA] [DATE] – Buy 1 Get 1 Free Button" at bounding box center [350, 195] width 222 height 18
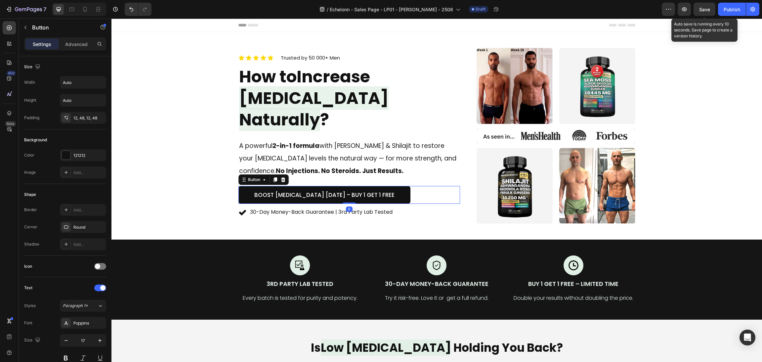
drag, startPoint x: 702, startPoint y: 10, endPoint x: 693, endPoint y: 10, distance: 8.9
click at [702, 10] on span "Save" at bounding box center [705, 10] width 11 height 6
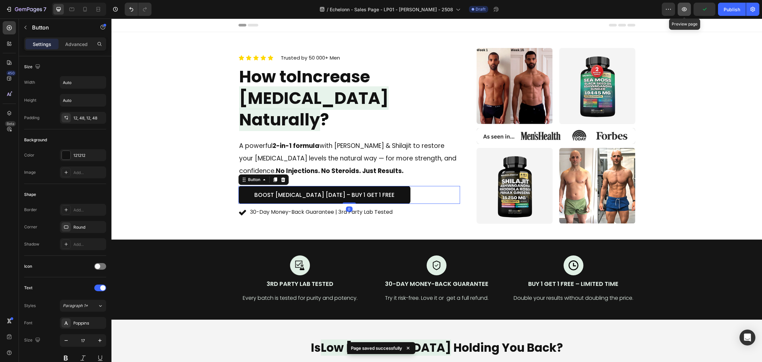
click at [682, 9] on icon "button" at bounding box center [684, 9] width 5 height 4
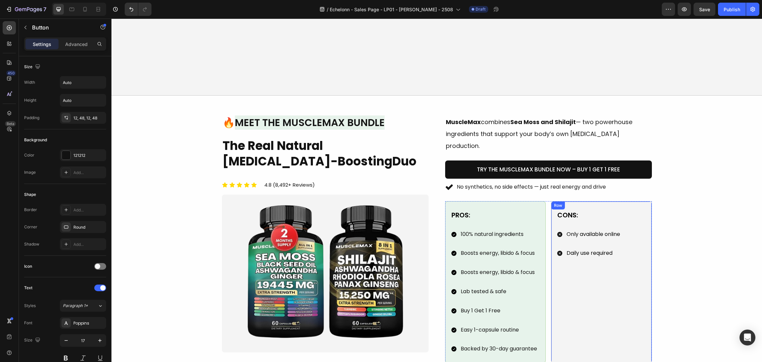
scroll to position [446, 0]
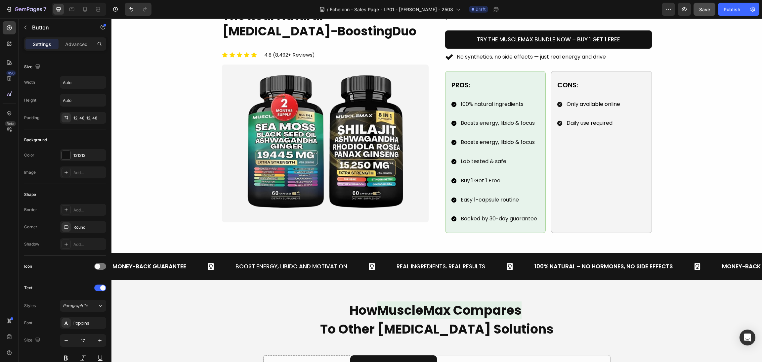
click at [706, 10] on span "Save" at bounding box center [705, 10] width 11 height 6
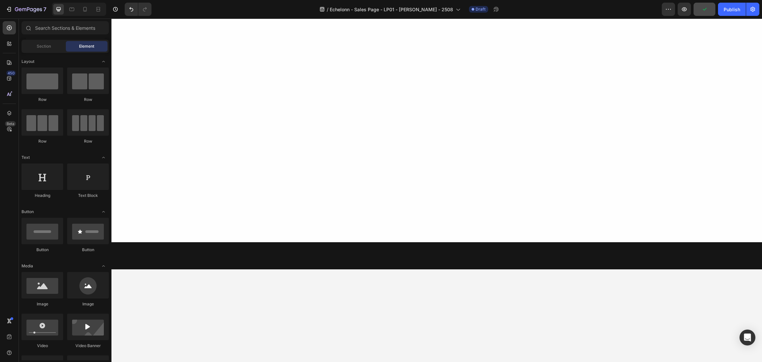
click at [706, 10] on icon "button" at bounding box center [705, 9] width 7 height 7
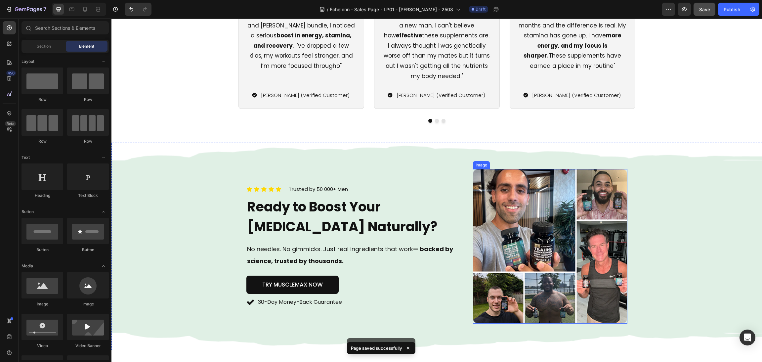
scroll to position [1532, 0]
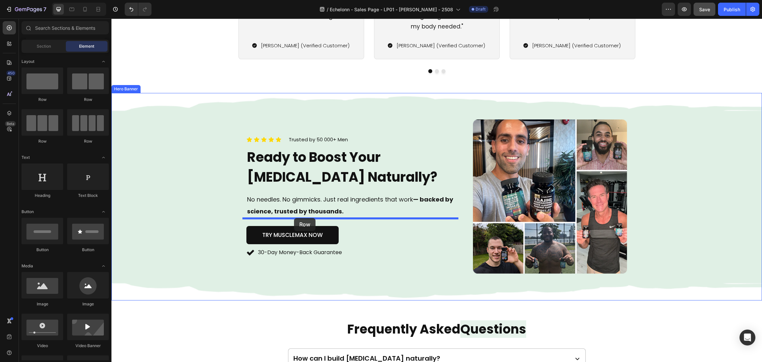
drag, startPoint x: 216, startPoint y: 118, endPoint x: 294, endPoint y: 218, distance: 126.4
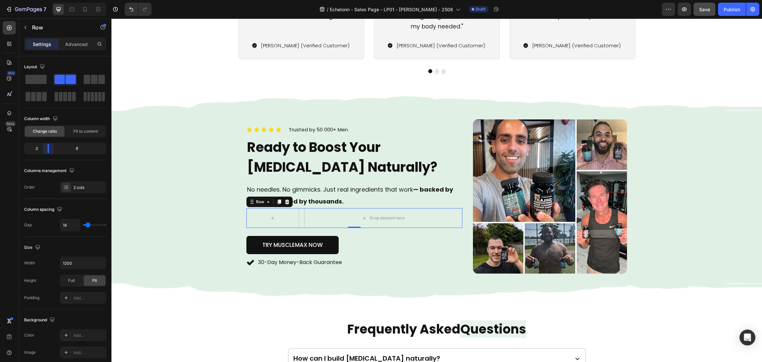
drag, startPoint x: 65, startPoint y: 147, endPoint x: 46, endPoint y: 146, distance: 18.9
click at [46, 0] on body "7 / Echelonn - Sales Page - LP01 - Sasha - 2508 Draft Preview Save Publish 450 …" at bounding box center [381, 0] width 762 height 0
click at [14, 26] on div at bounding box center [9, 27] width 13 height 13
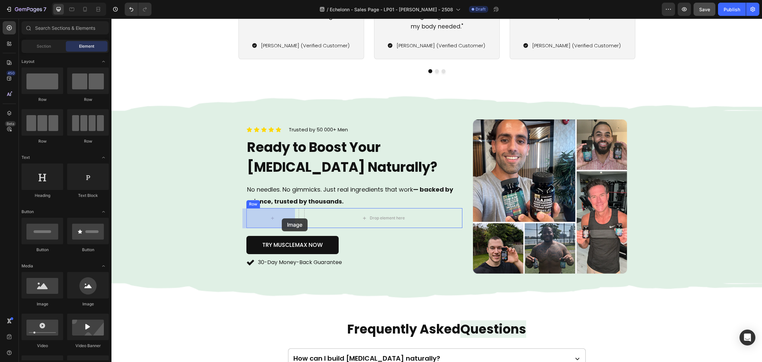
drag, startPoint x: 202, startPoint y: 298, endPoint x: 281, endPoint y: 218, distance: 112.6
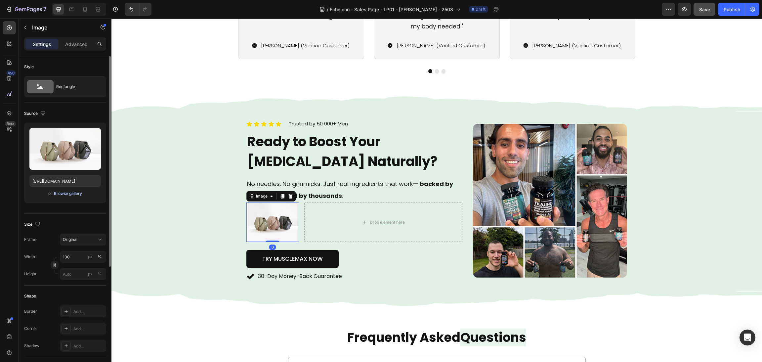
click at [80, 191] on div "Browse gallery" at bounding box center [68, 194] width 28 height 6
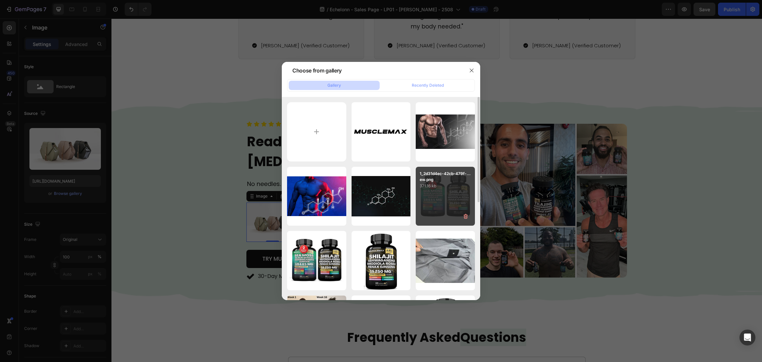
click at [440, 192] on div "1_2d31d4ec-42cb-479f-...ew.png 371.16 kb" at bounding box center [445, 196] width 59 height 59
type input "https://cdn.shopify.com/s/files/1/0870/6542/8248/files/gempages_545224320612303…"
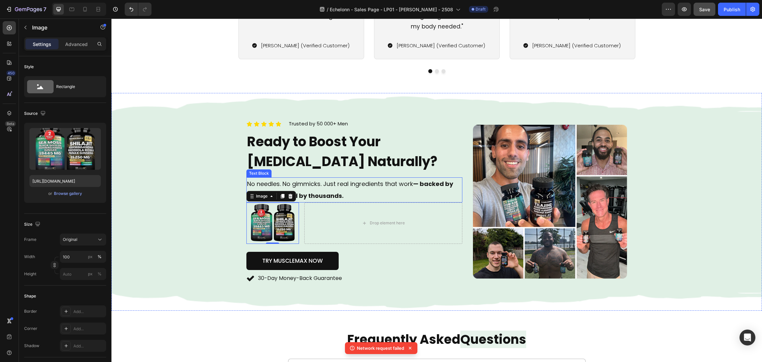
click at [373, 178] on p "No needles. No gimmicks. Just real ingredients that work — backed by science, t…" at bounding box center [354, 190] width 215 height 24
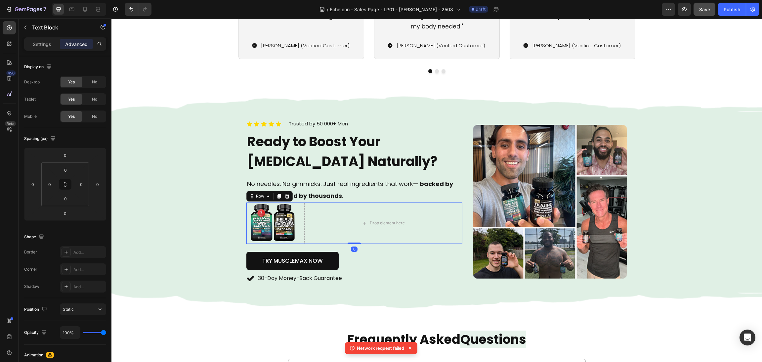
click at [295, 228] on div "Image Drop element here Row 0" at bounding box center [355, 223] width 216 height 41
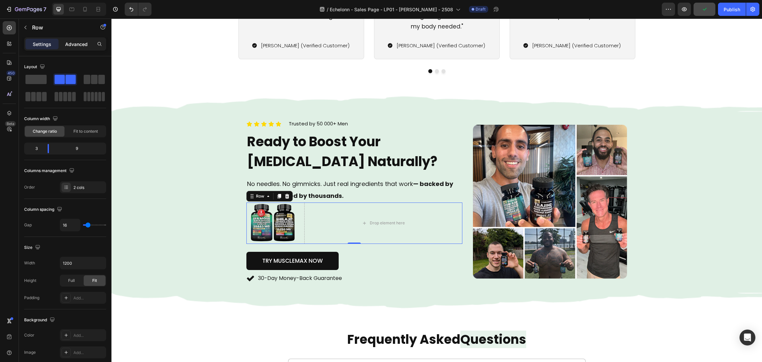
click at [67, 44] on p "Advanced" at bounding box center [76, 44] width 23 height 7
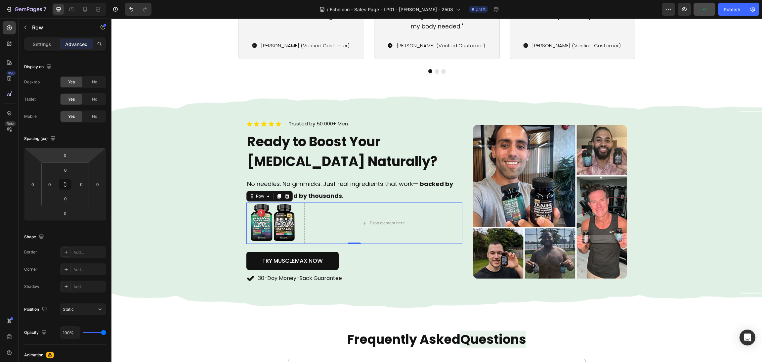
click at [67, 151] on input "0" at bounding box center [65, 155] width 13 height 10
click at [85, 229] on p "XL 24px" at bounding box center [82, 229] width 30 height 5
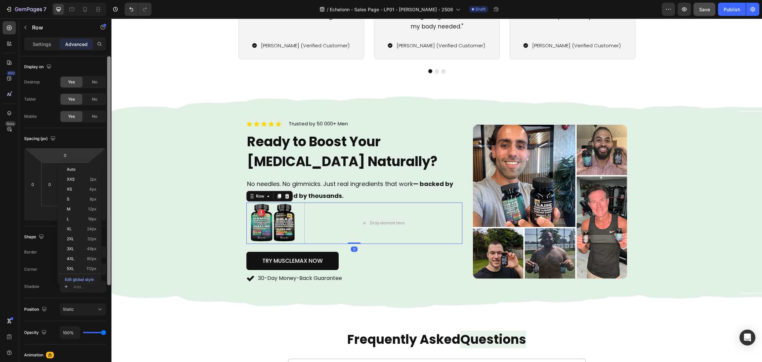
type input "24"
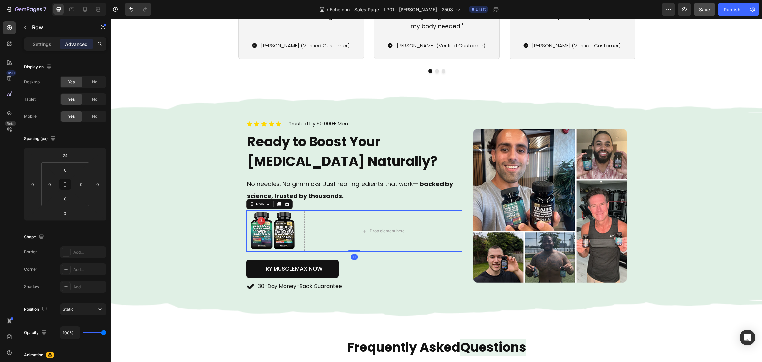
click at [152, 197] on div "Background Image" at bounding box center [437, 205] width 651 height 225
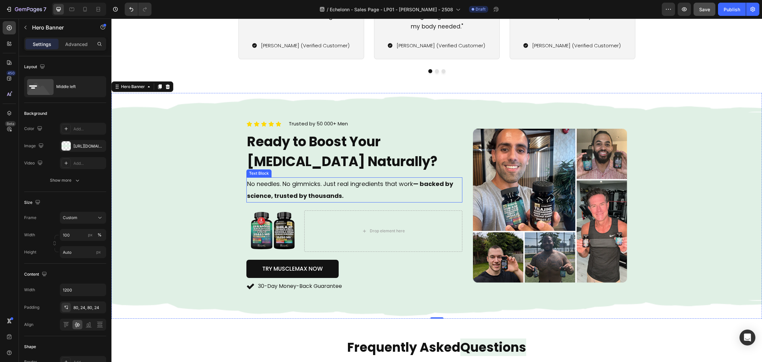
click at [321, 192] on strong "— backed by science, trusted by thousands." at bounding box center [350, 190] width 206 height 20
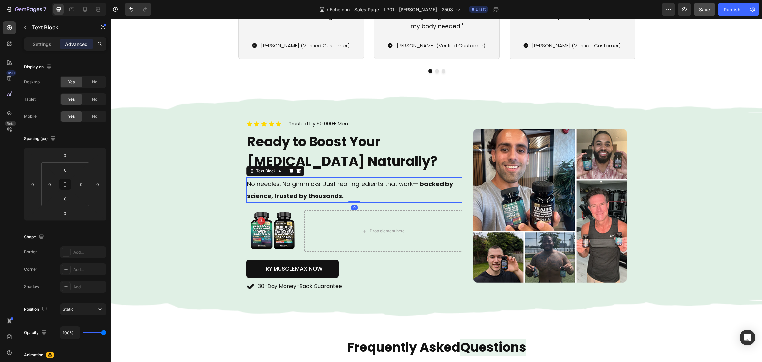
drag, startPoint x: 284, startPoint y: 171, endPoint x: 271, endPoint y: 187, distance: 20.6
click at [287, 171] on div at bounding box center [291, 171] width 8 height 8
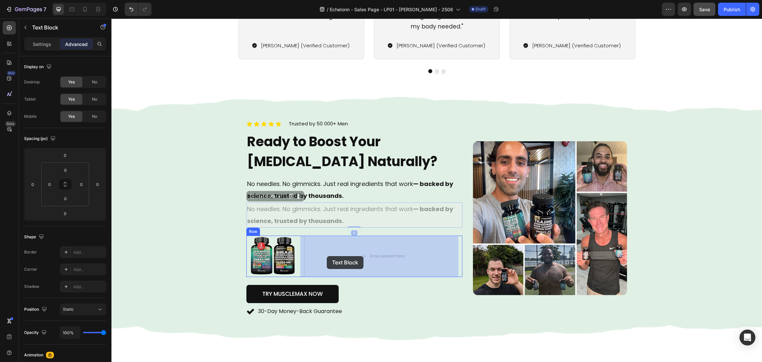
drag, startPoint x: 246, startPoint y: 199, endPoint x: 327, endPoint y: 256, distance: 99.0
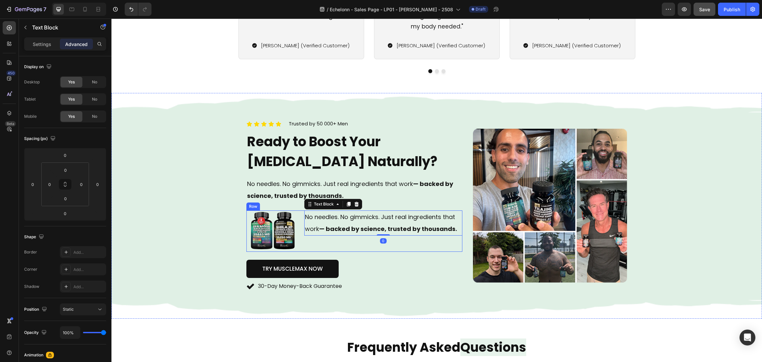
click at [304, 237] on div "No needles. No gimmicks. Just real ingredients that work — backed by science, t…" at bounding box center [383, 230] width 158 height 41
click at [34, 45] on p "Settings" at bounding box center [42, 44] width 19 height 7
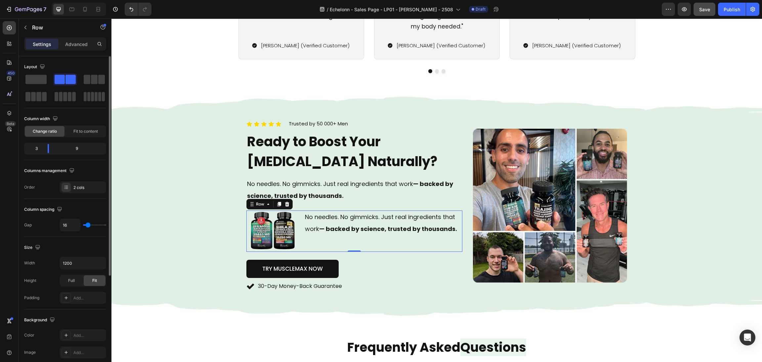
scroll to position [155, 0]
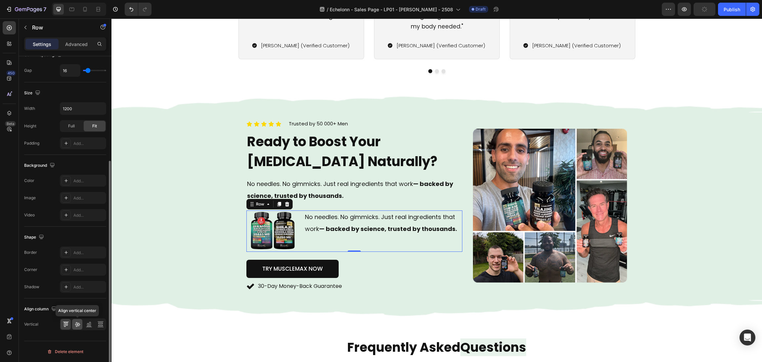
click at [79, 328] on icon at bounding box center [77, 324] width 7 height 7
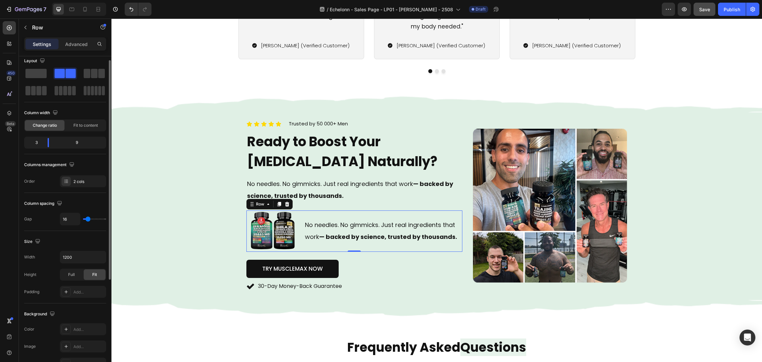
scroll to position [0, 0]
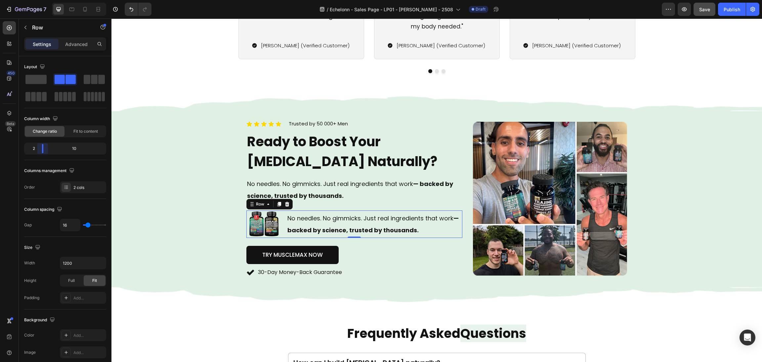
click at [40, 0] on body "7 / Echelonn - Sales Page - LP01 - Sasha - 2508 Draft Preview Save Publish 450 …" at bounding box center [381, 0] width 762 height 0
click at [697, 190] on div "Background Image" at bounding box center [437, 198] width 651 height 211
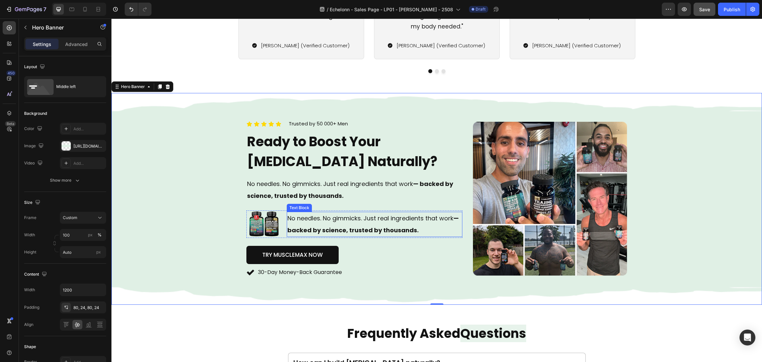
click at [268, 227] on img at bounding box center [264, 224] width 35 height 28
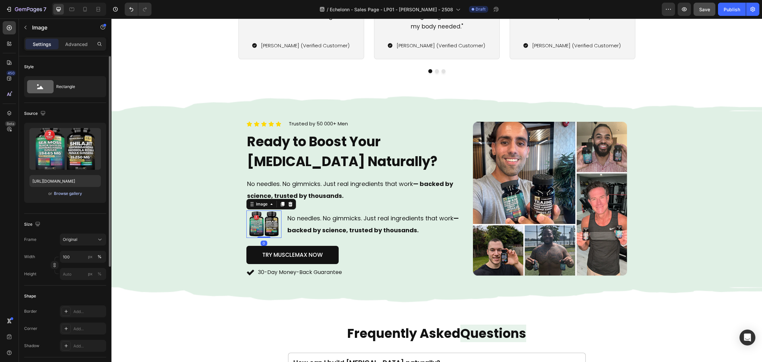
click at [80, 193] on div "Browse gallery" at bounding box center [68, 194] width 28 height 6
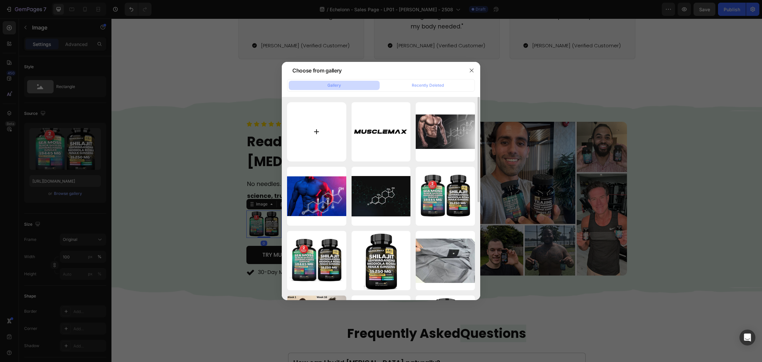
click at [317, 133] on input "file" at bounding box center [316, 131] width 59 height 59
type input "C:\fakepath\360_F_306268416_G5lBD2t8LltvPv7napKgcjsLzImcA9OH.jpg"
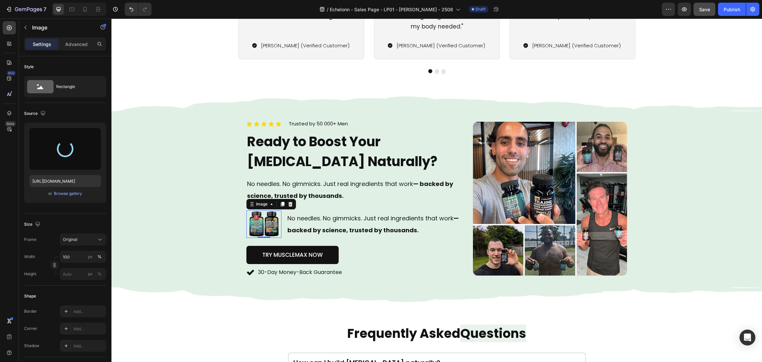
type input "[URL][DOMAIN_NAME]"
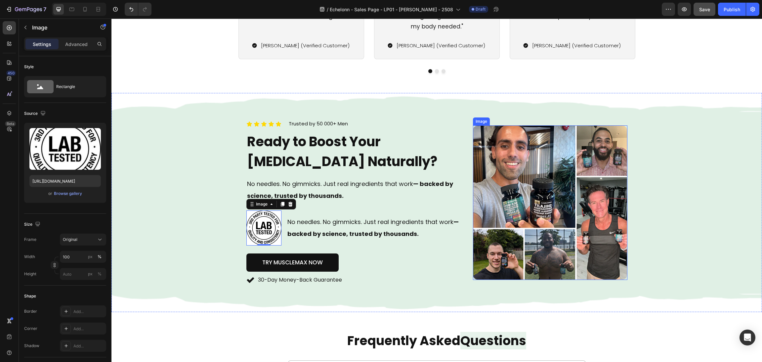
scroll to position [1582, 0]
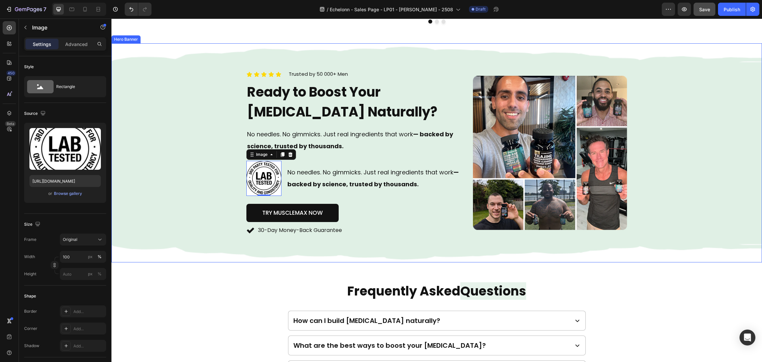
click at [689, 185] on div "Background Image" at bounding box center [437, 152] width 651 height 219
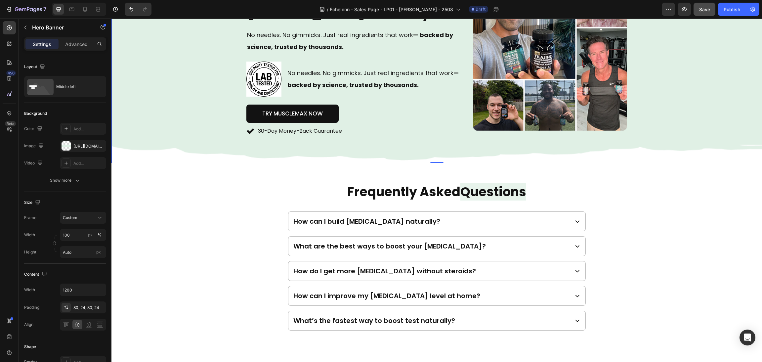
scroll to position [1532, 0]
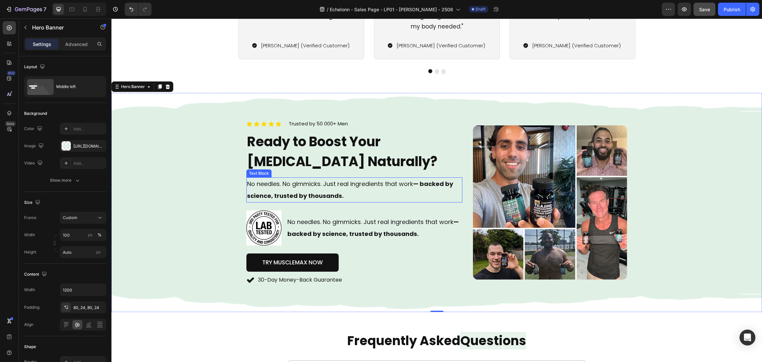
click at [387, 229] on strong "— backed by science, trusted by thousands." at bounding box center [373, 228] width 171 height 20
click at [401, 229] on strong "— backed by science, trusted by thousands." at bounding box center [373, 228] width 171 height 20
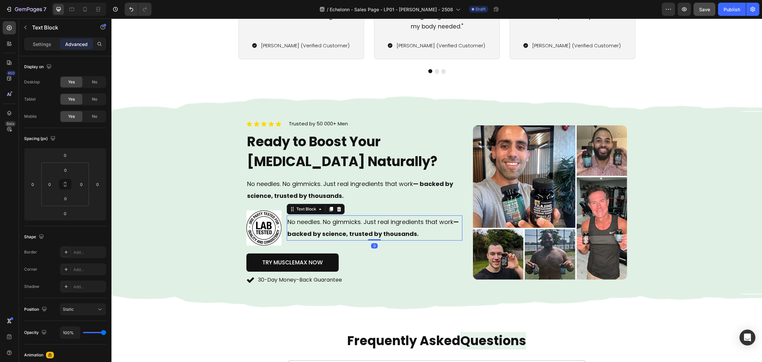
click at [429, 233] on p "No needles. No gimmicks. Just real ingredients that work — backed by science, t…" at bounding box center [375, 228] width 174 height 24
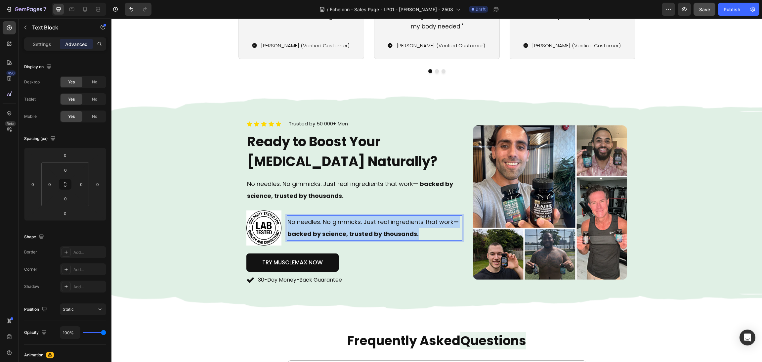
drag, startPoint x: 432, startPoint y: 234, endPoint x: 255, endPoint y: 222, distance: 176.8
click at [249, 220] on div "Image No needles. No gimmicks. Just real ingredients that work — backed by scie…" at bounding box center [355, 227] width 216 height 35
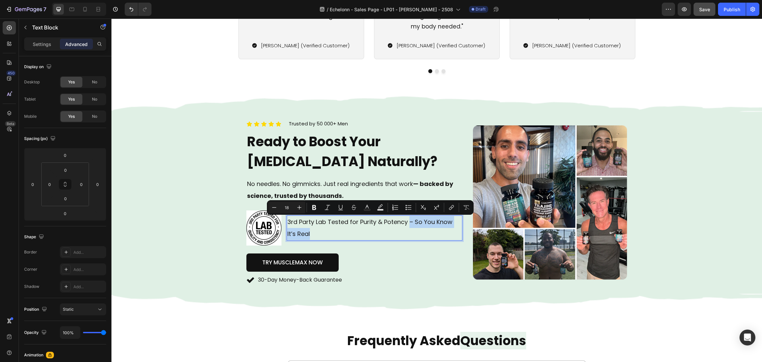
drag, startPoint x: 422, startPoint y: 234, endPoint x: 406, endPoint y: 220, distance: 21.1
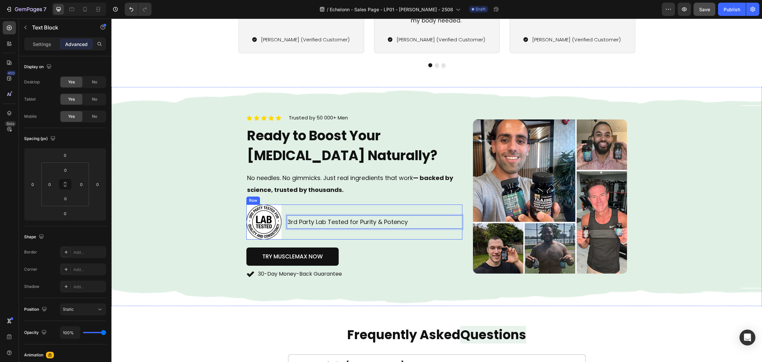
click at [277, 215] on img at bounding box center [264, 222] width 35 height 35
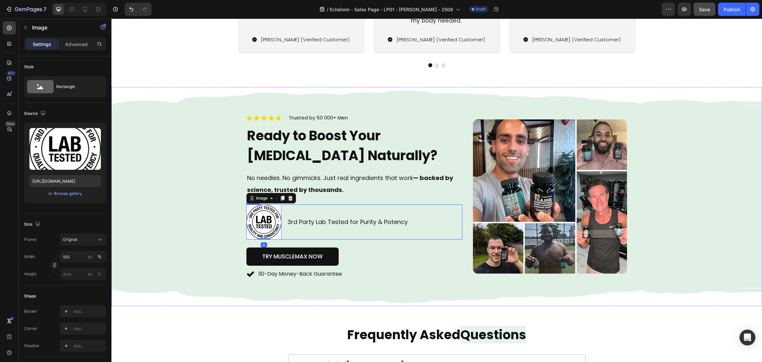
click at [377, 238] on div "3rd Party Lab Tested for Purity & Potency Text Block" at bounding box center [375, 222] width 176 height 35
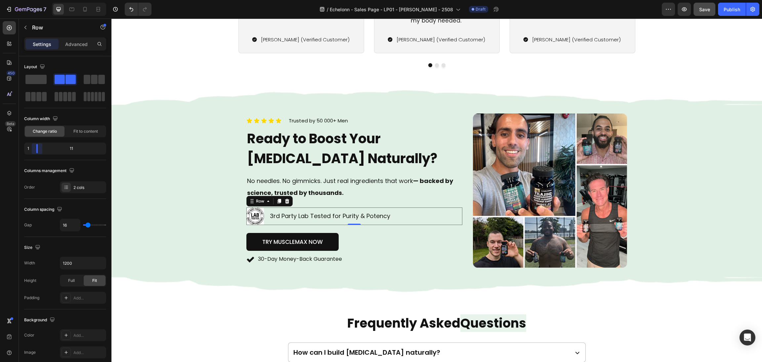
drag, startPoint x: 41, startPoint y: 149, endPoint x: 33, endPoint y: 148, distance: 7.8
click at [33, 0] on body "7 / Echelonn - Sales Page - LP01 - Sasha - 2508 Draft Preview Save Publish 450 …" at bounding box center [381, 0] width 762 height 0
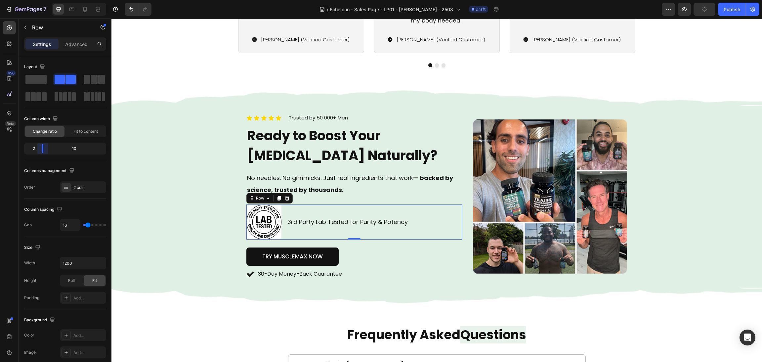
drag, startPoint x: 35, startPoint y: 147, endPoint x: 527, endPoint y: 193, distance: 494.2
click at [37, 0] on body "7 / Echelonn - Sales Page - LP01 - Sasha - 2508 Draft Preview Publish 450 Beta …" at bounding box center [381, 0] width 762 height 0
click at [659, 208] on div "Background Image" at bounding box center [437, 196] width 651 height 219
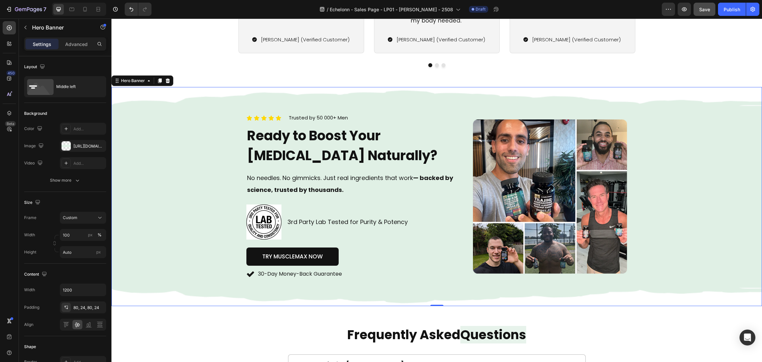
click at [334, 189] on strong "— backed by science, trusted by thousands." at bounding box center [350, 184] width 206 height 20
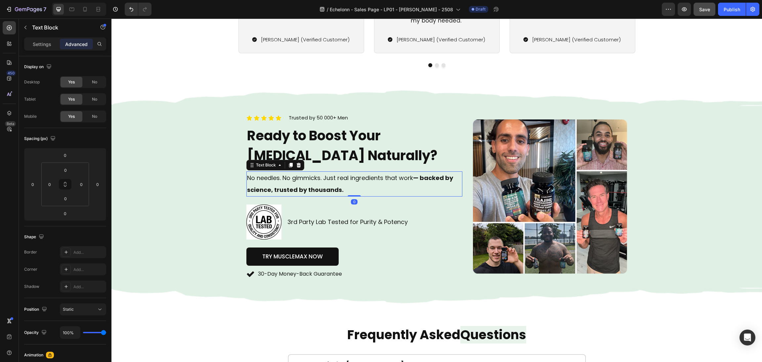
click at [360, 186] on p "No needles. No gimmicks. Just real ingredients that work — backed by science, t…" at bounding box center [354, 184] width 215 height 24
click at [234, 216] on div "Background Image" at bounding box center [437, 196] width 651 height 219
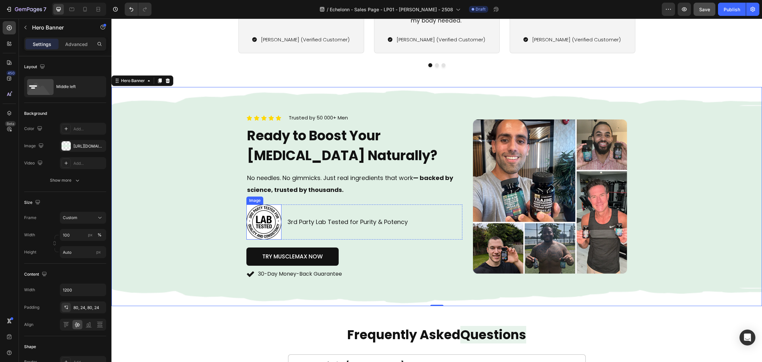
click at [255, 213] on img at bounding box center [264, 222] width 35 height 35
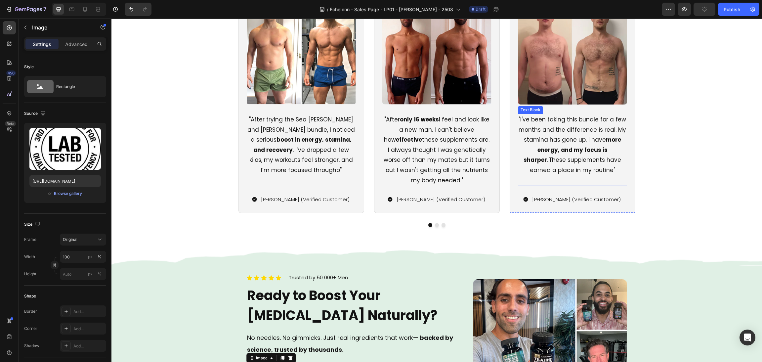
scroll to position [1191, 0]
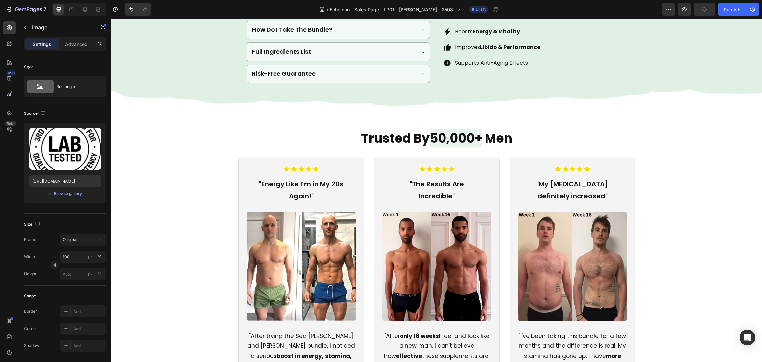
click at [716, 8] on div "Preview Publish" at bounding box center [711, 9] width 98 height 13
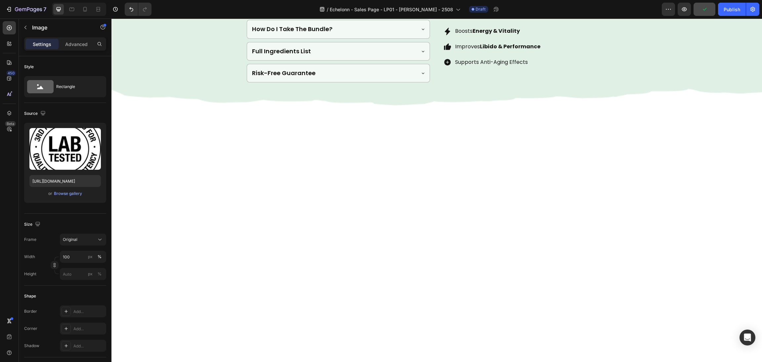
scroll to position [894, 0]
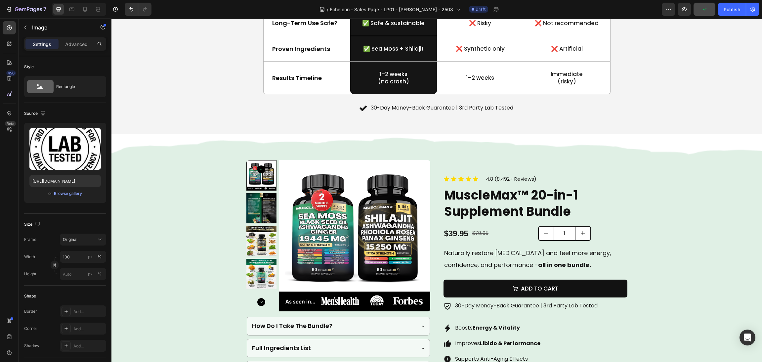
click at [706, 12] on icon "button" at bounding box center [705, 9] width 7 height 7
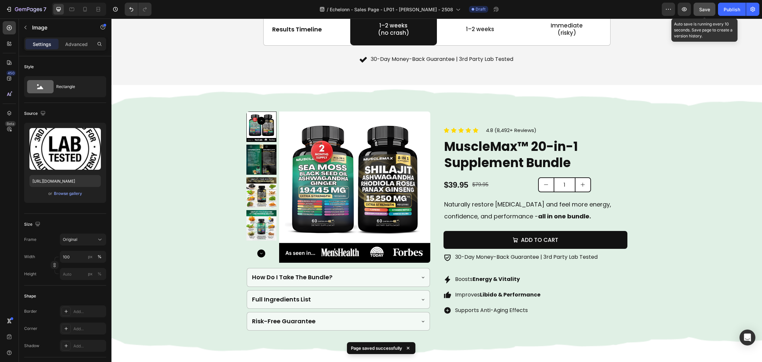
click at [706, 9] on span "Save" at bounding box center [705, 10] width 11 height 6
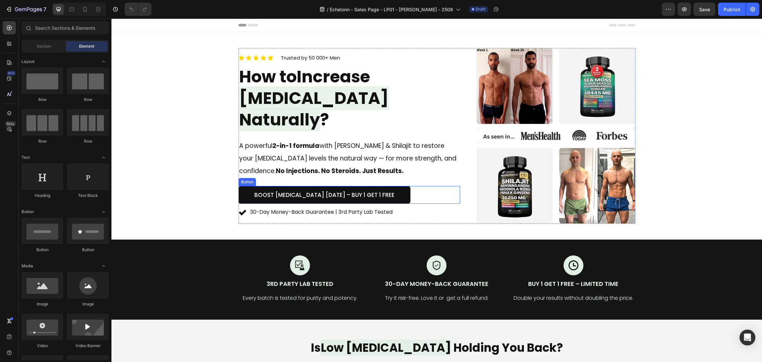
click at [386, 166] on strong "No Injections. No Steroids. Just Results." at bounding box center [340, 170] width 128 height 9
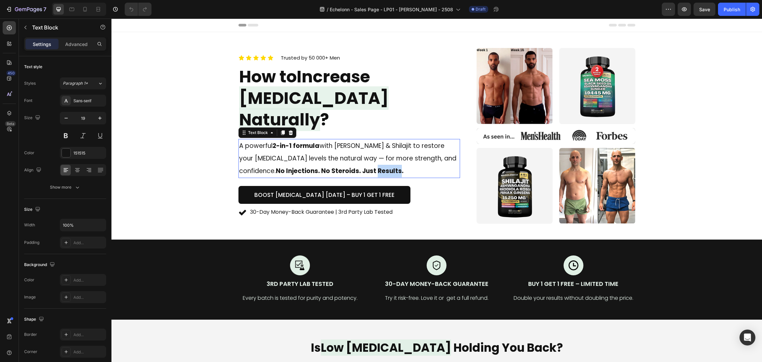
click at [390, 166] on strong "No Injections. No Steroids. Just Results." at bounding box center [340, 170] width 128 height 9
drag, startPoint x: 409, startPoint y: 158, endPoint x: 274, endPoint y: 159, distance: 135.3
click at [274, 159] on p "A powerful 2-in-1 formula with Sea [PERSON_NAME] & Shilajit to restore your [ME…" at bounding box center [349, 159] width 221 height 38
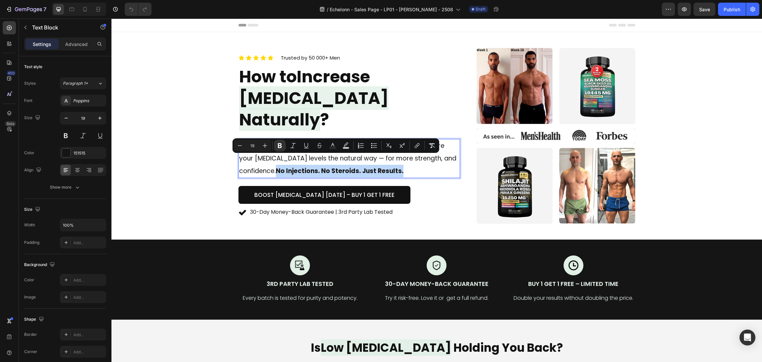
copy strong "No Injections. No Steroids. Just Results."
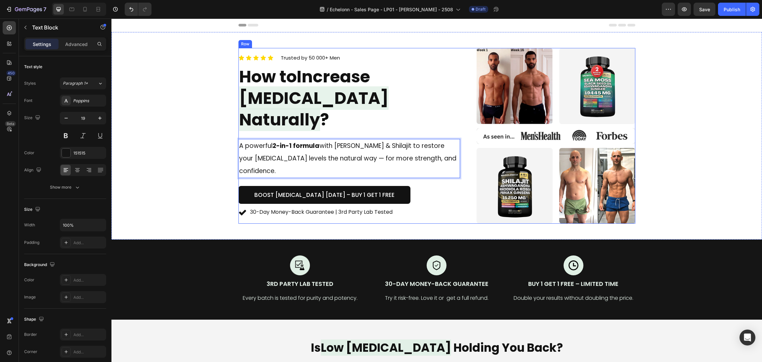
click at [298, 120] on div "Icon Icon Icon Icon Icon Icon List Trusted by 50 000+ Men Text block Row How to…" at bounding box center [350, 136] width 222 height 176
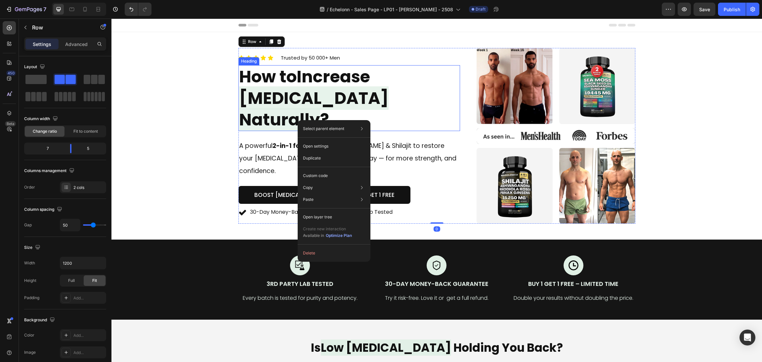
click at [326, 84] on span "Increase" at bounding box center [333, 76] width 73 height 23
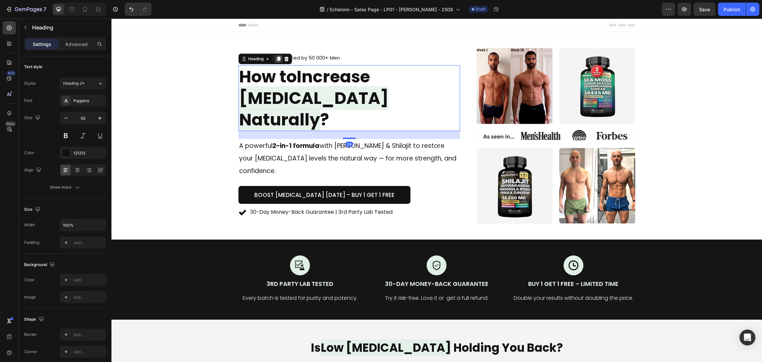
click at [275, 63] on div at bounding box center [279, 59] width 8 height 8
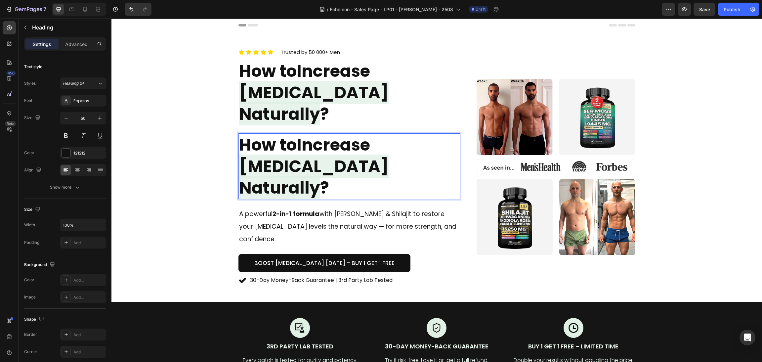
click at [389, 155] on span "[MEDICAL_DATA] Naturally" at bounding box center [314, 177] width 150 height 45
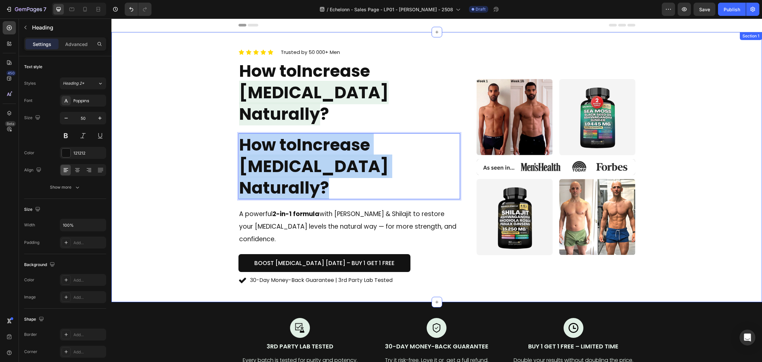
drag, startPoint x: 447, startPoint y: 147, endPoint x: 205, endPoint y: 104, distance: 244.9
click at [205, 104] on div "Icon Icon Icon Icon Icon Icon List Trusted by 50 000+ Men Text block Row How to…" at bounding box center [436, 167] width 635 height 238
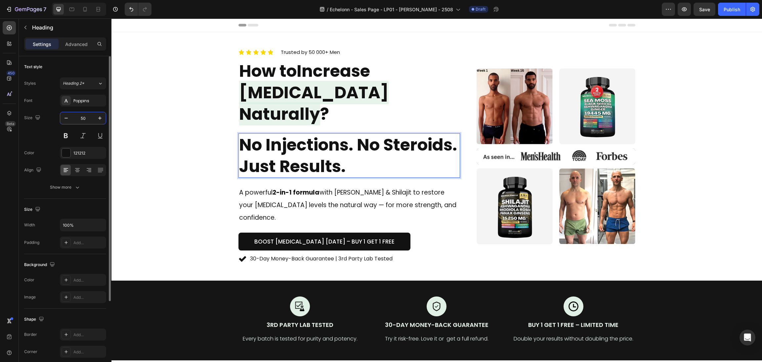
click at [82, 118] on input "50" at bounding box center [83, 118] width 22 height 12
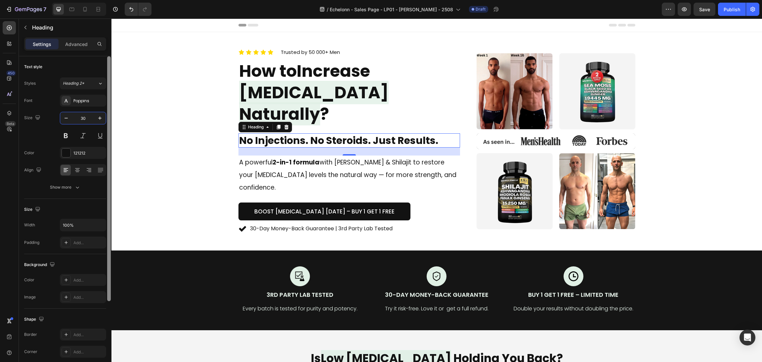
type input "30"
click at [82, 135] on button at bounding box center [83, 136] width 12 height 12
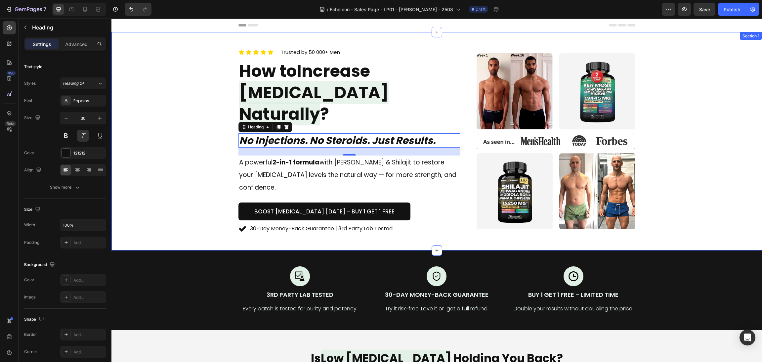
click at [135, 138] on div "Icon Icon Icon Icon Icon Icon List Trusted by 50 000+ Men Text block Row How to…" at bounding box center [436, 141] width 635 height 187
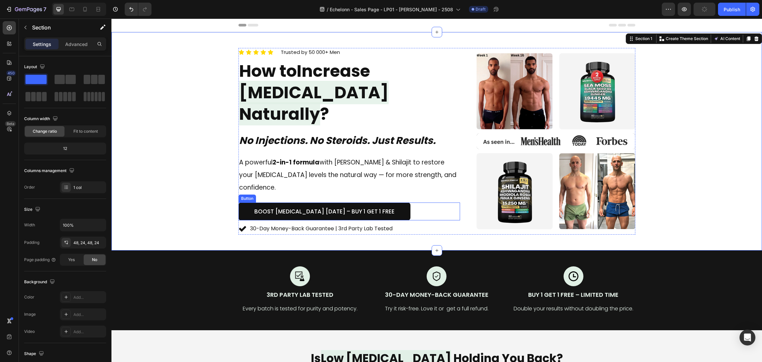
click at [331, 156] on p "A powerful 2-in-1 formula with Sea [PERSON_NAME] & Shilajit to restore your [ME…" at bounding box center [349, 175] width 221 height 38
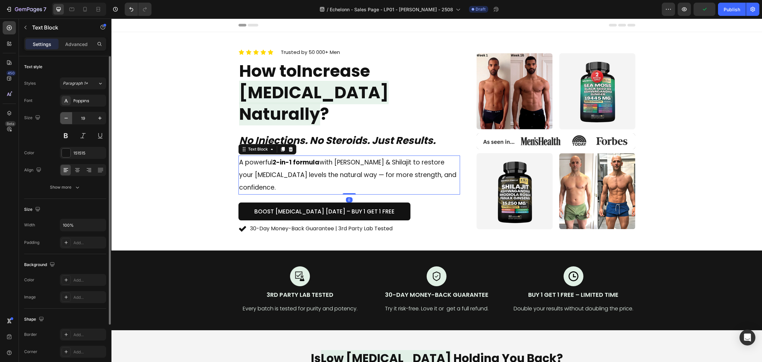
click at [63, 121] on icon "button" at bounding box center [66, 118] width 7 height 7
type input "18"
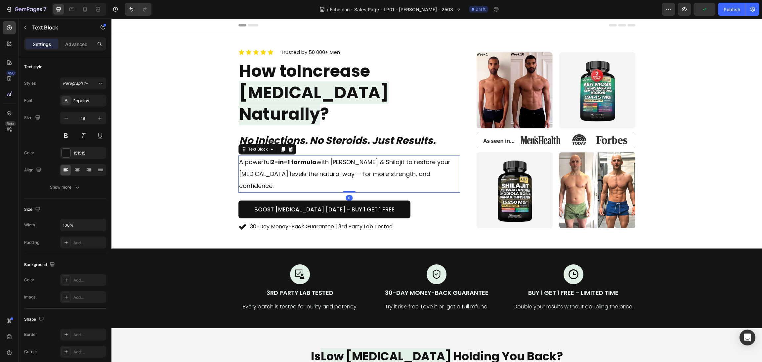
click at [143, 159] on div "Icon Icon Icon Icon Icon Icon List Trusted by 50 000+ Men Text block Row How to…" at bounding box center [436, 140] width 635 height 185
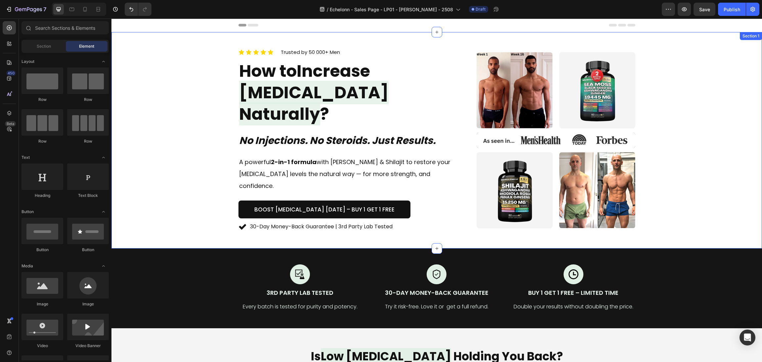
click at [689, 117] on div "Icon Icon Icon Icon Icon Icon List Trusted by 50 000+ Men Text block Row How to…" at bounding box center [436, 140] width 635 height 185
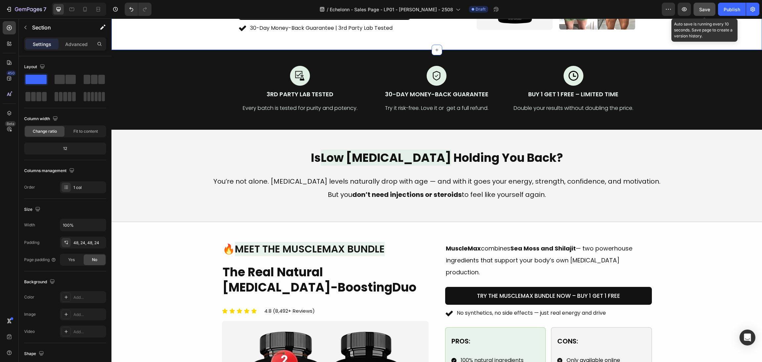
click at [709, 9] on span "Save" at bounding box center [705, 10] width 11 height 6
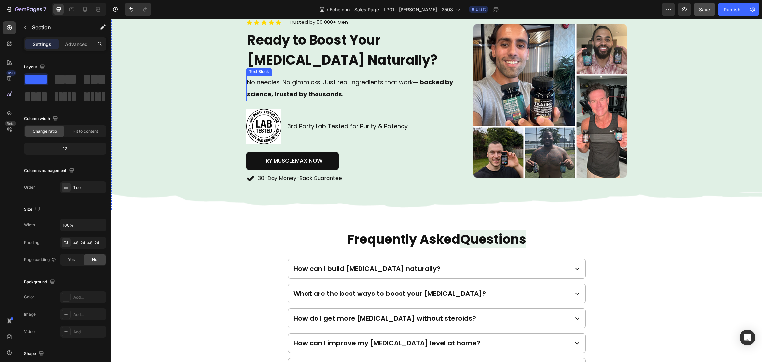
scroll to position [1638, 0]
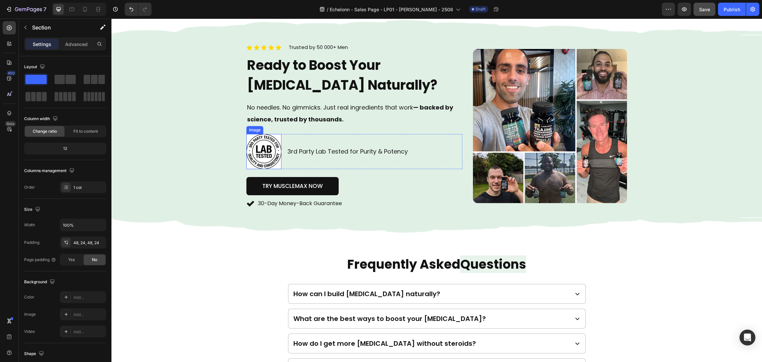
click at [269, 146] on img at bounding box center [264, 151] width 35 height 35
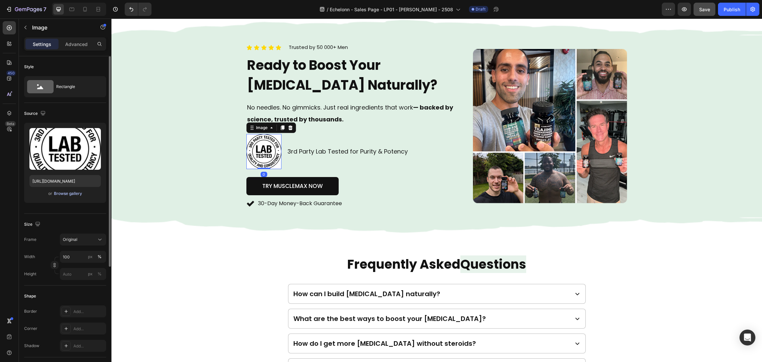
click at [78, 193] on div "Browse gallery" at bounding box center [68, 194] width 28 height 6
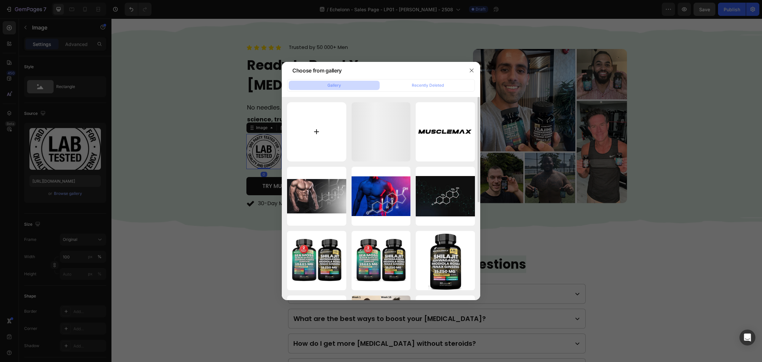
click at [323, 139] on input "file" at bounding box center [316, 131] width 59 height 59
type input "C:\fakepath\360_F_306268416_G5lBD2t8LltvPv7napKgcjsLzImcA9OH-removebg-preview (…"
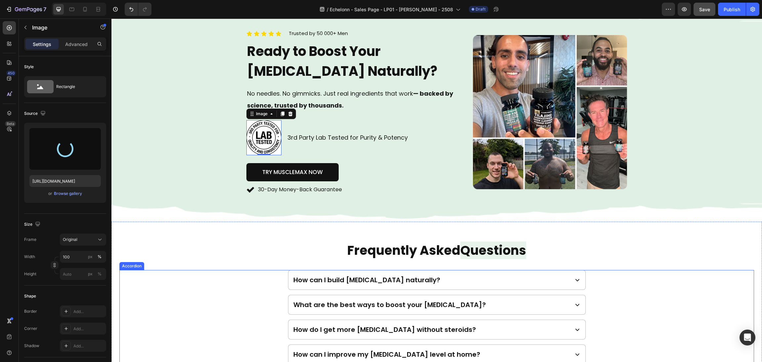
scroll to position [1588, 0]
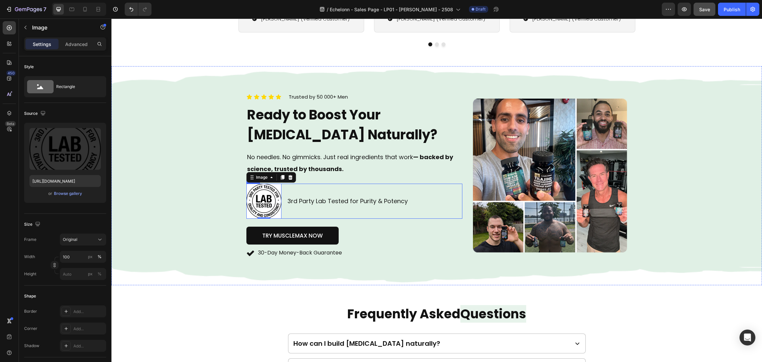
type input "[URL][DOMAIN_NAME]"
click at [303, 210] on div "3rd Party Lab Tested for Purity & Potency Text Block" at bounding box center [375, 201] width 176 height 35
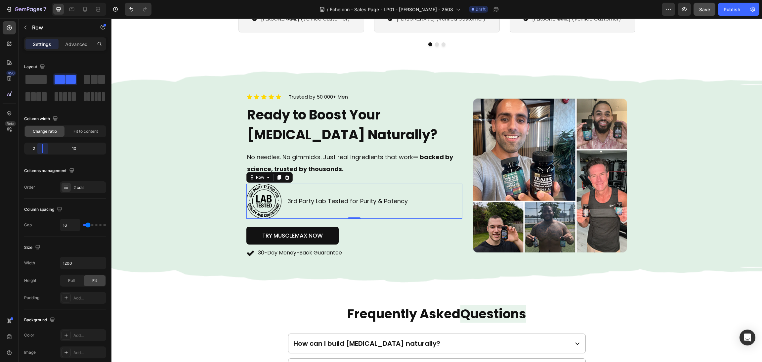
drag, startPoint x: 44, startPoint y: 149, endPoint x: 37, endPoint y: 147, distance: 7.1
click at [37, 0] on body "7 / Echelonn - Sales Page - LP01 - [PERSON_NAME] - 2508 Draft Preview Save Publ…" at bounding box center [381, 0] width 762 height 0
drag, startPoint x: 41, startPoint y: 148, endPoint x: 36, endPoint y: 146, distance: 5.7
click at [36, 0] on body "7 / Echelonn - Sales Page - LP01 - [PERSON_NAME] - 2508 Draft Preview Save Publ…" at bounding box center [381, 0] width 762 height 0
drag, startPoint x: 45, startPoint y: 151, endPoint x: 29, endPoint y: 145, distance: 17.2
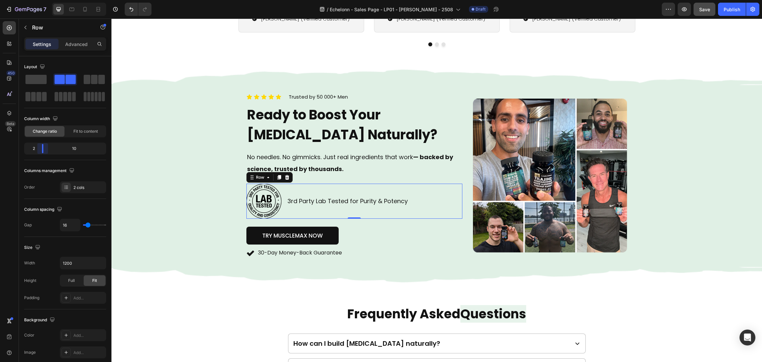
click at [29, 0] on body "7 / Echelonn - Sales Page - LP01 - [PERSON_NAME] - 2508 Draft Preview Save Publ…" at bounding box center [381, 0] width 762 height 0
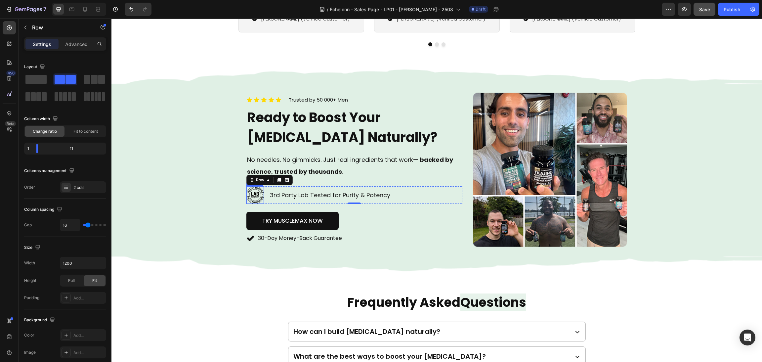
click at [279, 195] on p "3rd Party Lab Tested for Purity & Potency" at bounding box center [366, 195] width 192 height 12
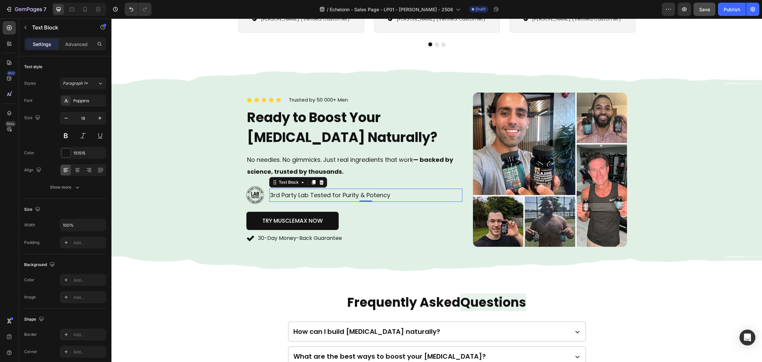
click at [314, 196] on p "3rd Party Lab Tested for Purity & Potency" at bounding box center [366, 195] width 192 height 12
drag, startPoint x: 326, startPoint y: 195, endPoint x: 258, endPoint y: 190, distance: 67.4
click at [259, 191] on div "Image 3rd Party Lab Tested for Purity & Potency Text Block 0 Row" at bounding box center [355, 195] width 216 height 18
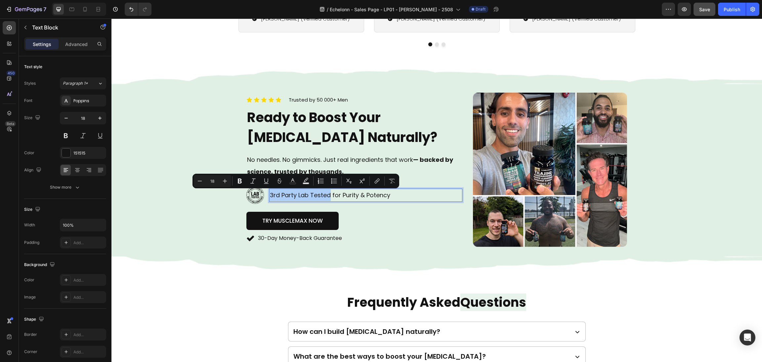
drag, startPoint x: 238, startPoint y: 178, endPoint x: 232, endPoint y: 176, distance: 6.3
click at [237, 179] on icon "Editor contextual toolbar" at bounding box center [240, 181] width 7 height 7
click at [201, 147] on div "Background Image" at bounding box center [437, 169] width 651 height 207
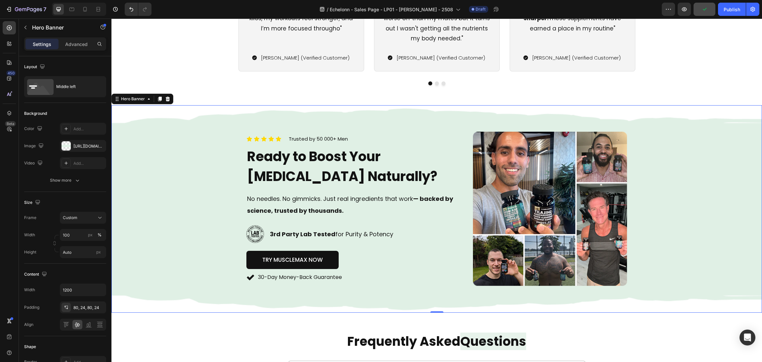
scroll to position [1539, 0]
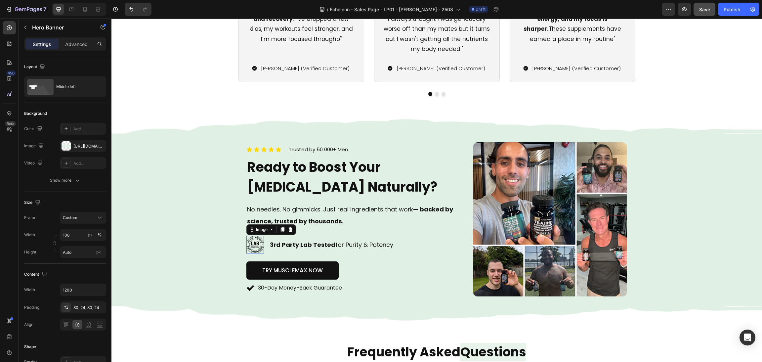
click at [257, 238] on img at bounding box center [256, 245] width 18 height 18
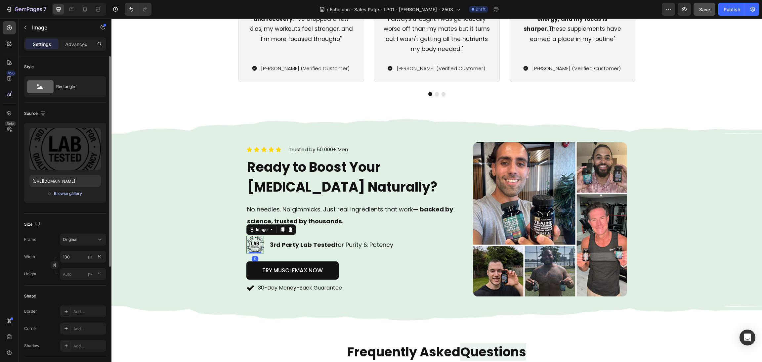
click at [73, 194] on div "Browse gallery" at bounding box center [68, 194] width 28 height 6
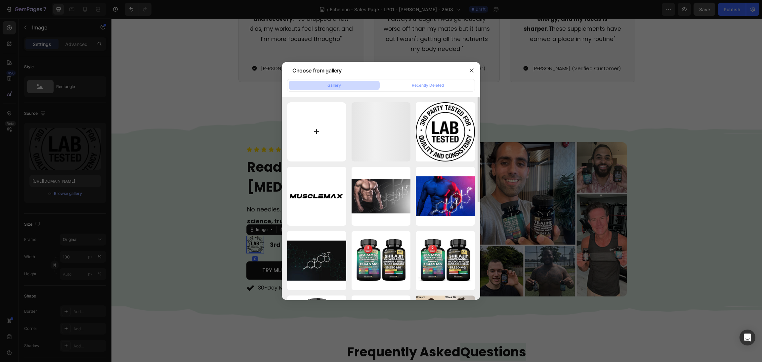
click at [301, 127] on input "file" at bounding box center [316, 131] width 59 height 59
type input "C:\fakepath\FW-Third_Party_Lab_Tested-Badge.png"
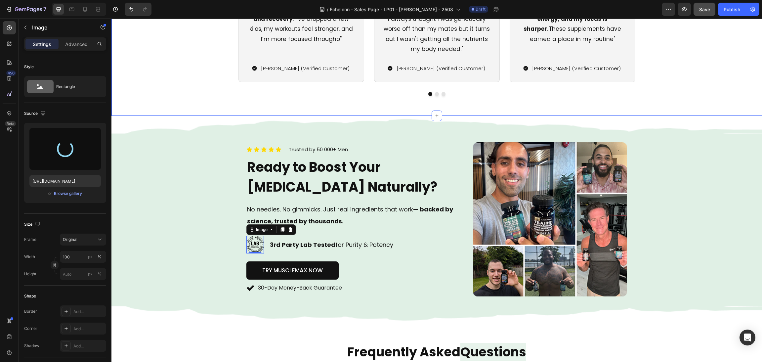
type input "[URL][DOMAIN_NAME]"
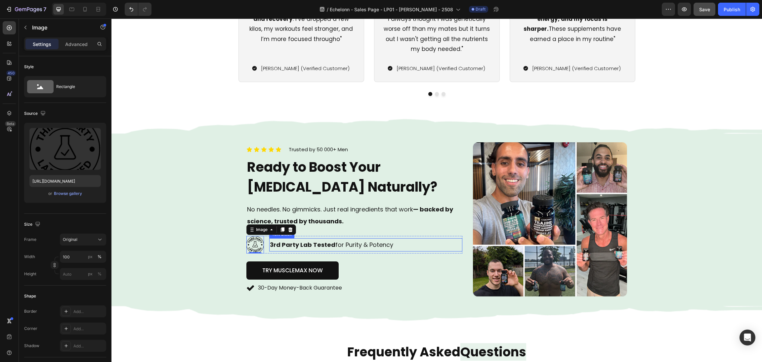
click at [265, 245] on div "Image 0 3rd Party Lab Tested for Purity & Potency Text Block Row" at bounding box center [355, 245] width 216 height 18
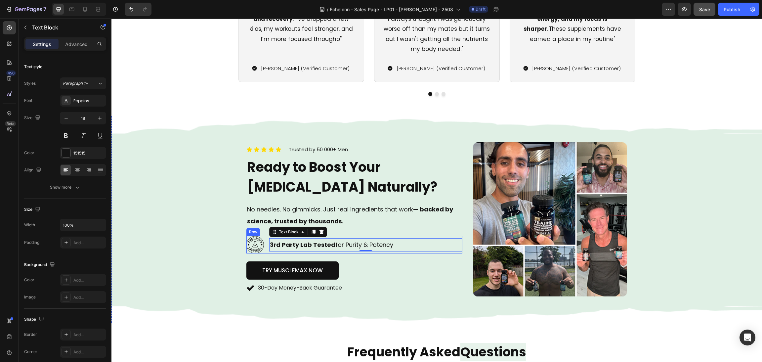
click at [264, 245] on div "Image 3rd Party Lab Tested for Purity & Potency Text Block 0 Row" at bounding box center [355, 245] width 216 height 18
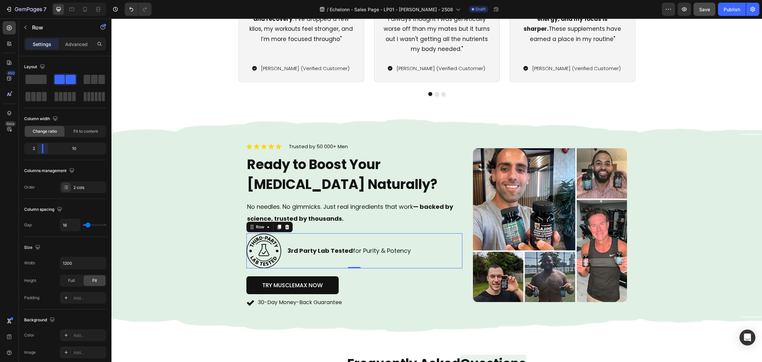
click at [40, 0] on body "7 / Echelonn - Sales Page - LP01 - [PERSON_NAME] - 2508 Draft Preview Save Publ…" at bounding box center [381, 0] width 762 height 0
click at [356, 255] on p "3rd Party Lab Tested for Purity & Potency" at bounding box center [375, 251] width 174 height 12
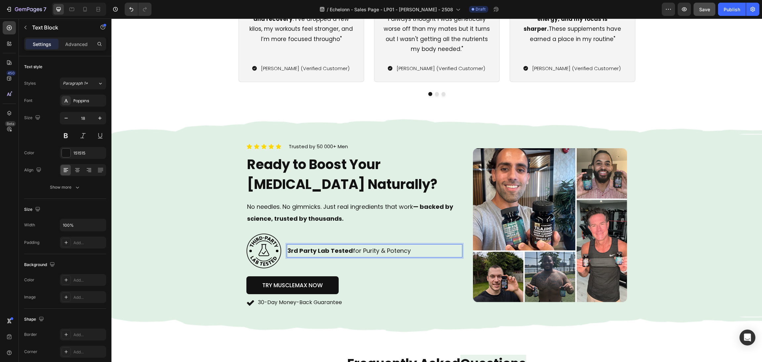
click at [349, 251] on p "3rd Party Lab Tested for Purity & Potency" at bounding box center [375, 251] width 174 height 12
click at [346, 250] on p "3rd Party Lab Tested for Purity & Potency" at bounding box center [375, 251] width 174 height 12
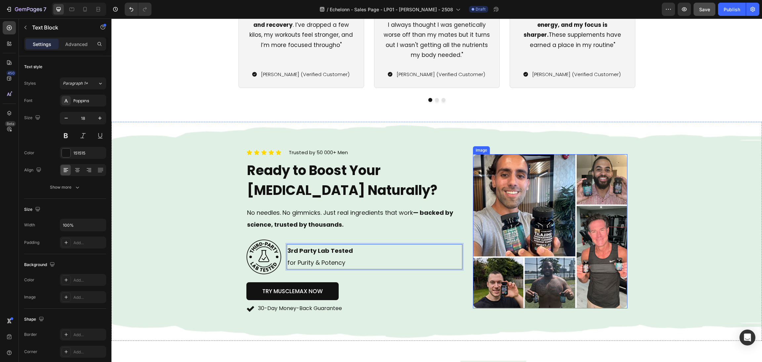
click at [672, 160] on div "Background Image" at bounding box center [437, 231] width 651 height 219
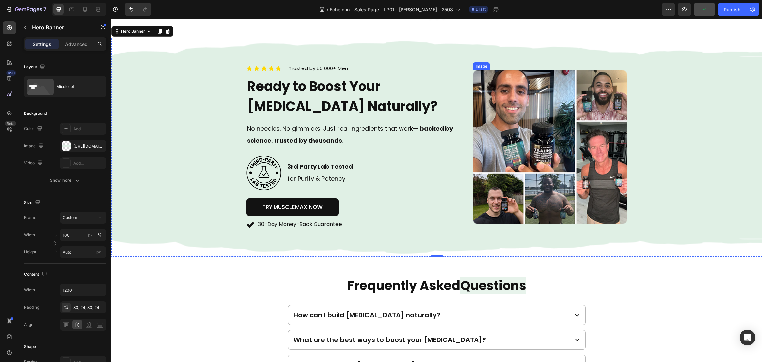
scroll to position [1632, 0]
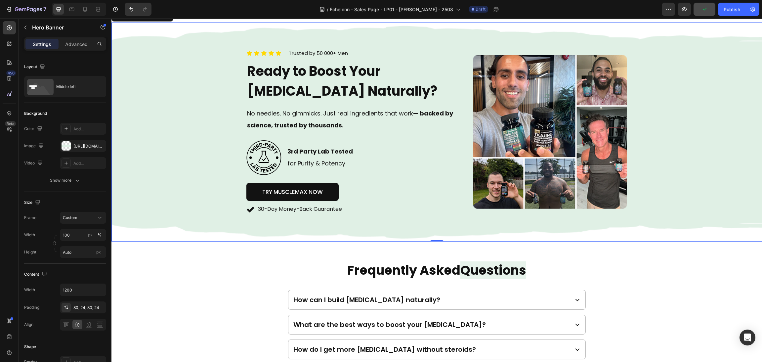
click at [307, 165] on p "for Purity & Potency" at bounding box center [375, 164] width 174 height 12
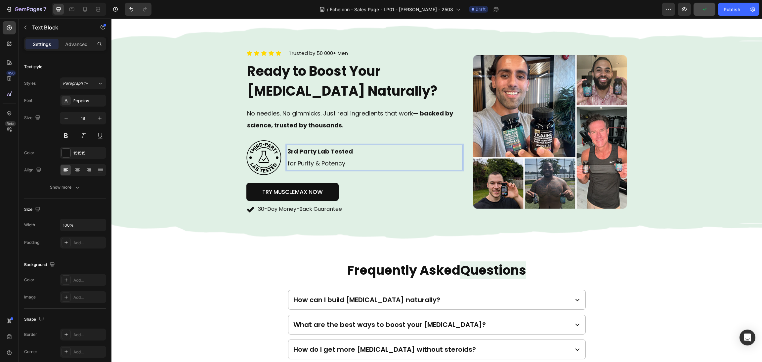
click at [287, 165] on div "3rd Party Lab Tested for Purity & Potency" at bounding box center [375, 157] width 176 height 25
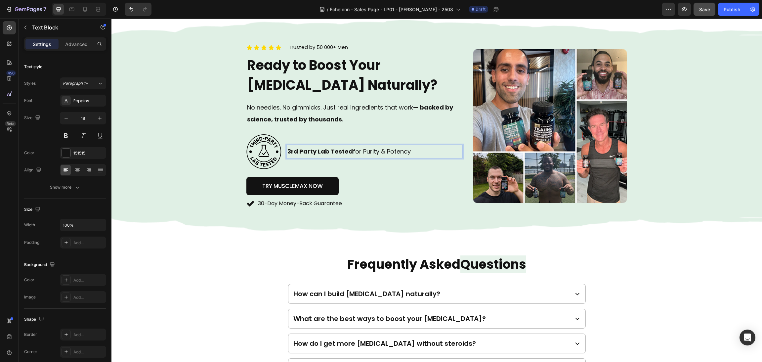
click at [287, 166] on div "3rd Party Lab Tested for Purity & Potency Text Block 0" at bounding box center [375, 151] width 176 height 35
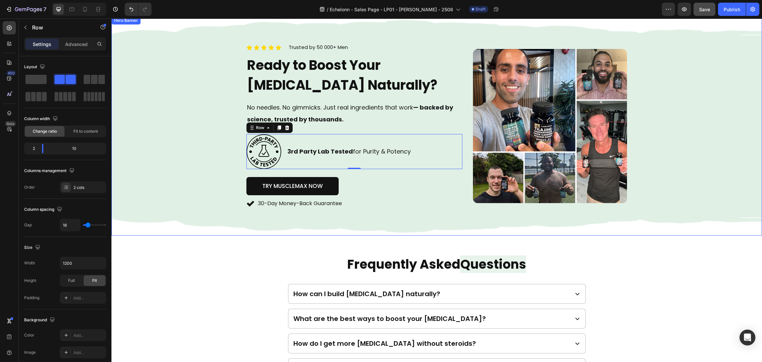
click at [711, 147] on div "Background Image" at bounding box center [437, 126] width 651 height 219
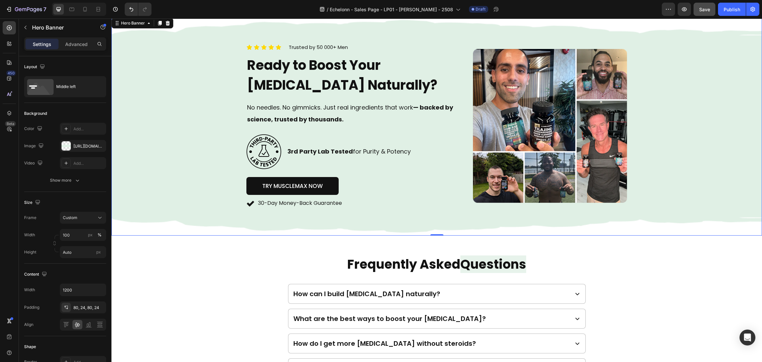
scroll to position [1588, 0]
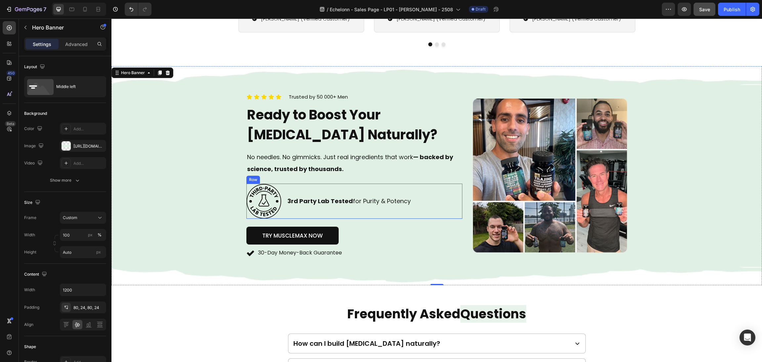
click at [287, 210] on div "3rd Party Lab Tested for Purity & Potency Text Block" at bounding box center [375, 201] width 176 height 35
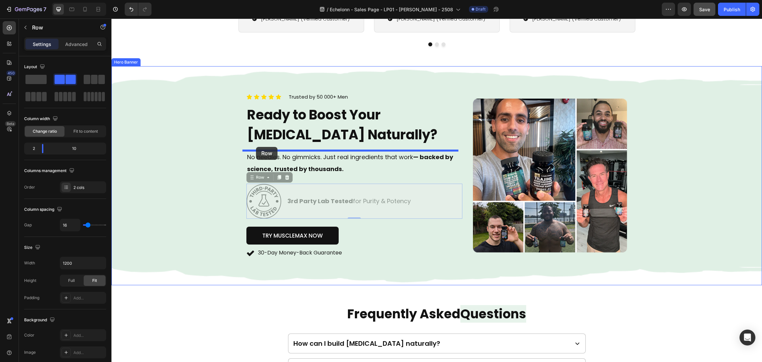
drag, startPoint x: 247, startPoint y: 178, endPoint x: 256, endPoint y: 147, distance: 32.0
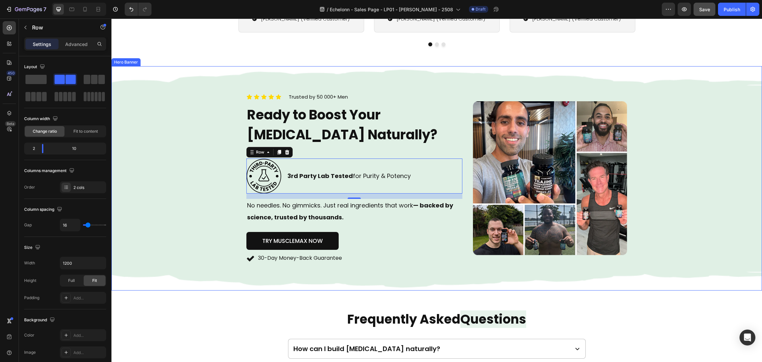
click at [203, 179] on div "Background Image" at bounding box center [437, 178] width 651 height 224
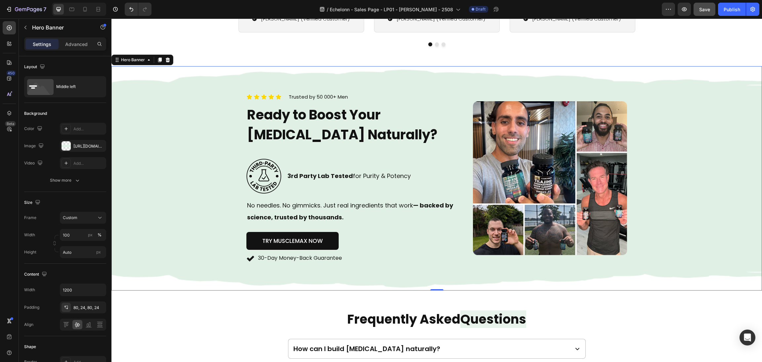
scroll to position [1539, 0]
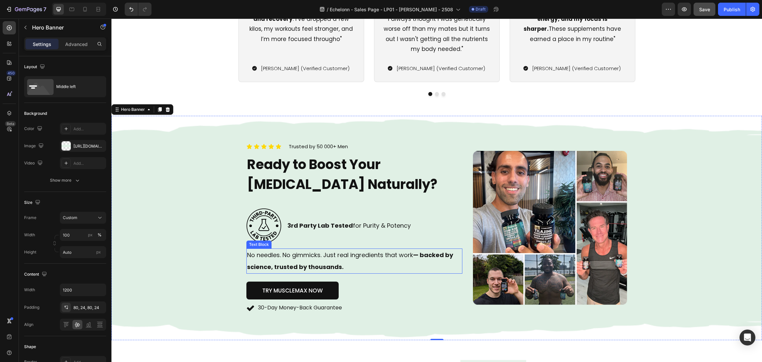
click at [289, 262] on p "No needles. No gimmicks. Just real ingredients that work — backed by science, t…" at bounding box center [354, 261] width 215 height 24
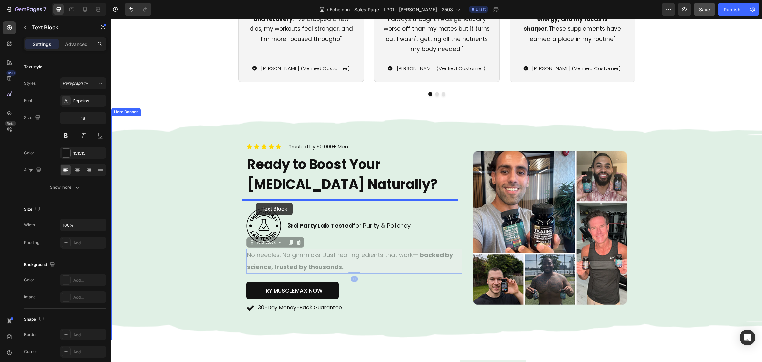
drag, startPoint x: 245, startPoint y: 244, endPoint x: 256, endPoint y: 203, distance: 42.8
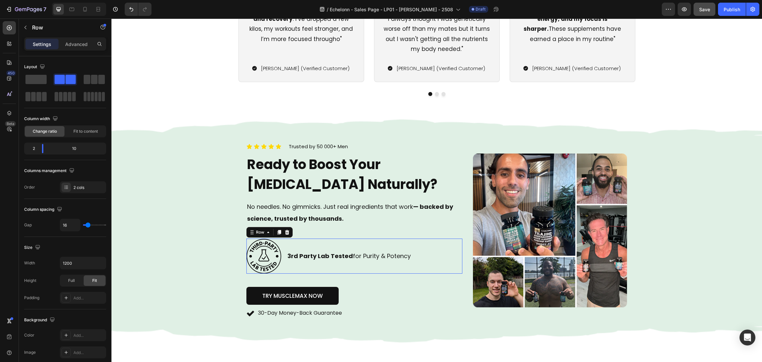
click at [296, 265] on div "3rd Party Lab Tested for Purity & Potency Text Block" at bounding box center [375, 256] width 176 height 35
drag, startPoint x: 42, startPoint y: 151, endPoint x: 39, endPoint y: 149, distance: 3.4
click at [39, 0] on body "7 / Echelonn - Sales Page - LP01 - Sasha - 2508 Draft Preview Publish 450 Beta …" at bounding box center [381, 0] width 762 height 0
click at [37, 0] on body "7 / Echelonn - Sales Page - LP01 - Sasha - 2508 Draft Preview Publish 450 Beta …" at bounding box center [381, 0] width 762 height 0
drag, startPoint x: 42, startPoint y: 149, endPoint x: 37, endPoint y: 147, distance: 5.2
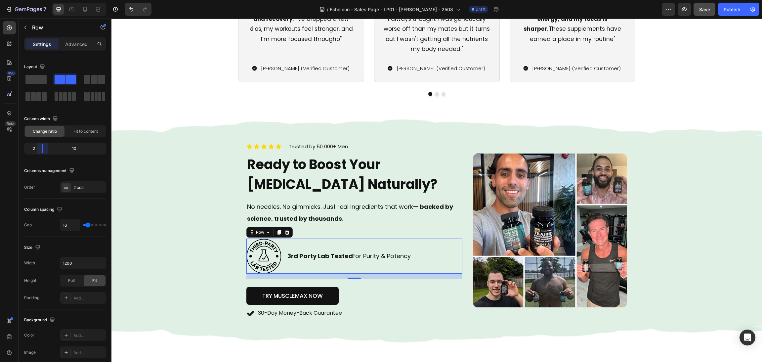
click at [37, 0] on body "7 / Echelonn - Sales Page - LP01 - [PERSON_NAME] - 2508 Draft Preview Save Publ…" at bounding box center [381, 0] width 762 height 0
drag, startPoint x: 42, startPoint y: 150, endPoint x: 35, endPoint y: 148, distance: 7.2
click at [35, 0] on body "7 / Echelonn - Sales Page - LP01 - [PERSON_NAME] - 2508 Draft Preview Save Publ…" at bounding box center [381, 0] width 762 height 0
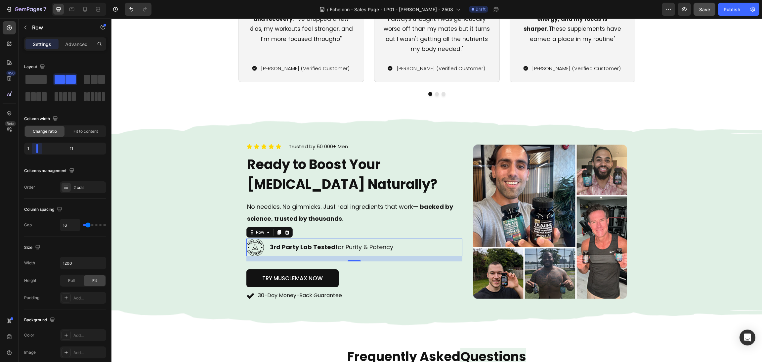
drag, startPoint x: 42, startPoint y: 148, endPoint x: 31, endPoint y: 148, distance: 11.3
click at [31, 0] on body "7 / Echelonn - Sales Page - LP01 - [PERSON_NAME] - 2508 Draft Preview Save Publ…" at bounding box center [381, 0] width 762 height 0
click at [177, 206] on div "Background Image" at bounding box center [437, 222] width 651 height 212
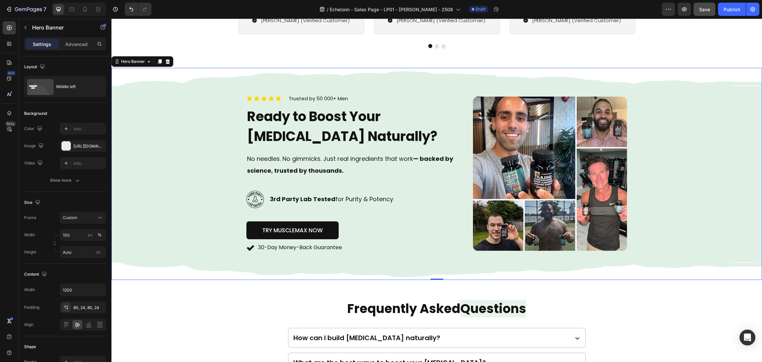
scroll to position [1588, 0]
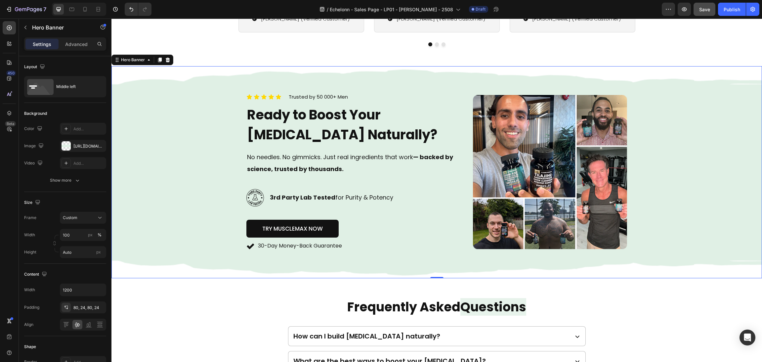
click at [410, 206] on div "Icon Icon Icon Icon Icon Icon List Trusted by 50 000+ Men Text block Row Ready …" at bounding box center [355, 172] width 216 height 159
click at [283, 203] on p "3rd Party Lab Tested for Purity & Potency" at bounding box center [366, 198] width 192 height 12
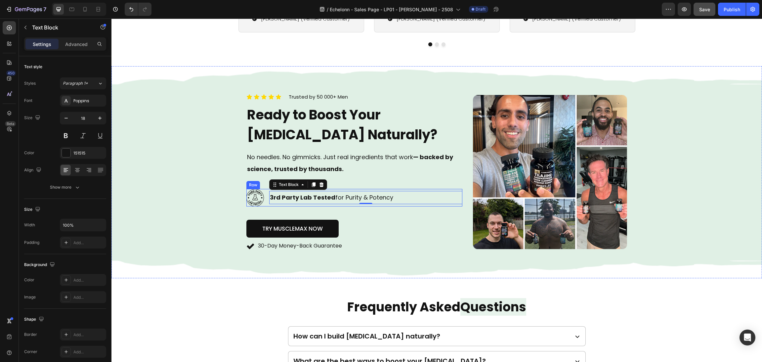
click at [262, 195] on div "Image 3rd Party Lab Tested for Purity & Potency Text Block 0 Row" at bounding box center [355, 198] width 216 height 18
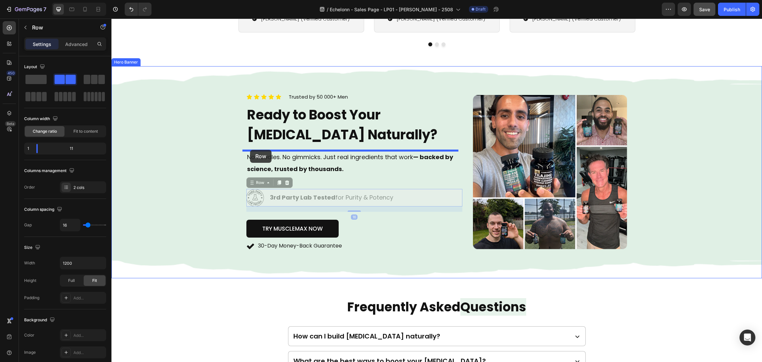
drag, startPoint x: 245, startPoint y: 185, endPoint x: 252, endPoint y: 150, distance: 35.8
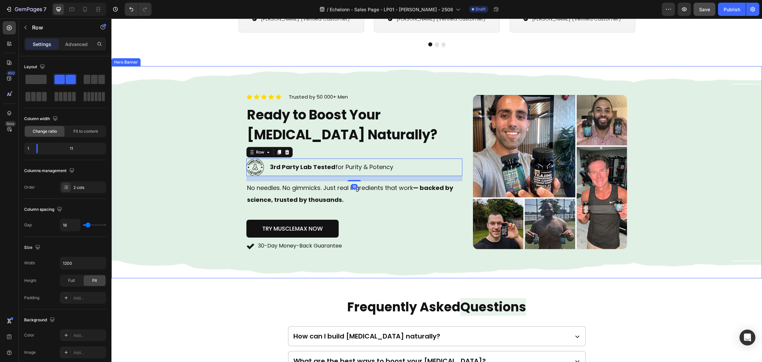
click at [213, 179] on div "Background Image" at bounding box center [437, 172] width 651 height 212
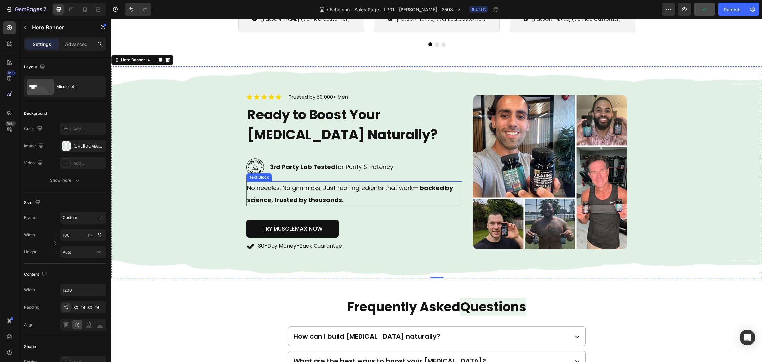
click at [388, 193] on p "No needles. No gimmicks. Just real ingredients that work — backed by science, t…" at bounding box center [354, 194] width 215 height 24
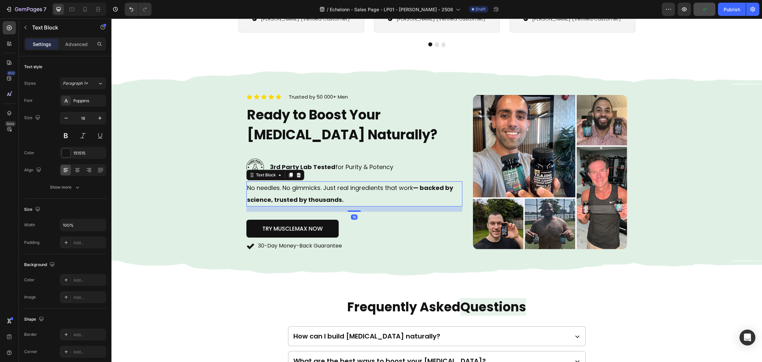
click at [412, 190] on strong "— backed by science, trusted by thousands." at bounding box center [350, 194] width 206 height 20
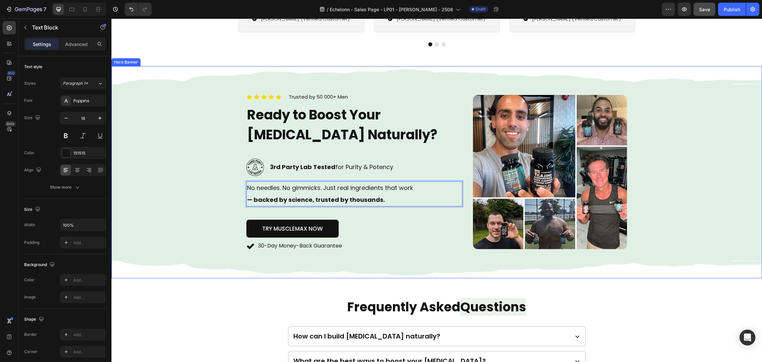
click at [184, 200] on div "Background Image" at bounding box center [437, 172] width 651 height 212
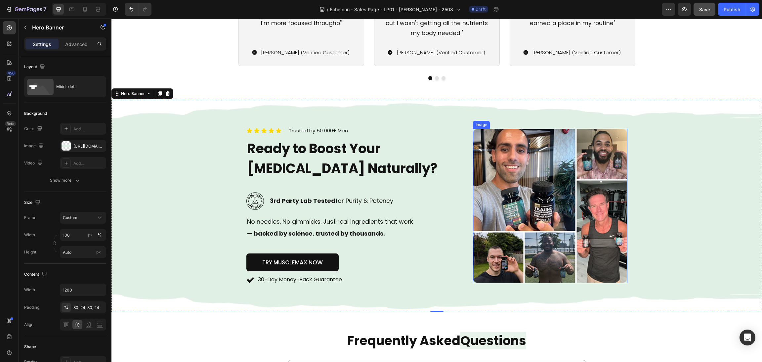
scroll to position [1539, 0]
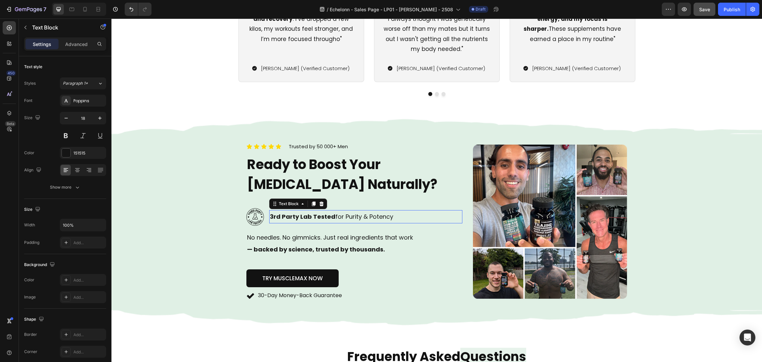
click at [431, 213] on p "3rd Party Lab Tested for Purity & Potency" at bounding box center [366, 217] width 192 height 12
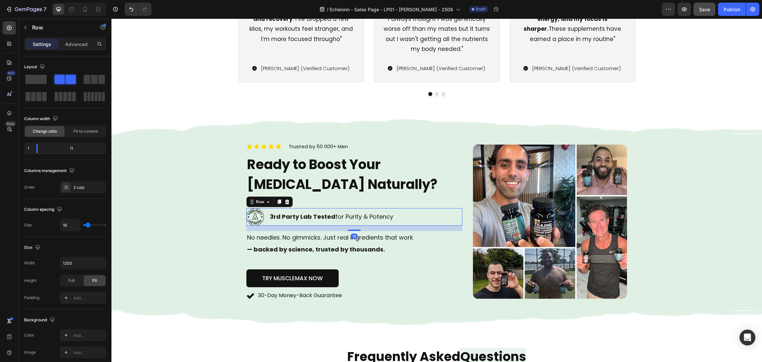
click at [262, 217] on div "Image 3rd Party Lab Tested for Purity & Potency Text Block Row 16" at bounding box center [355, 217] width 216 height 18
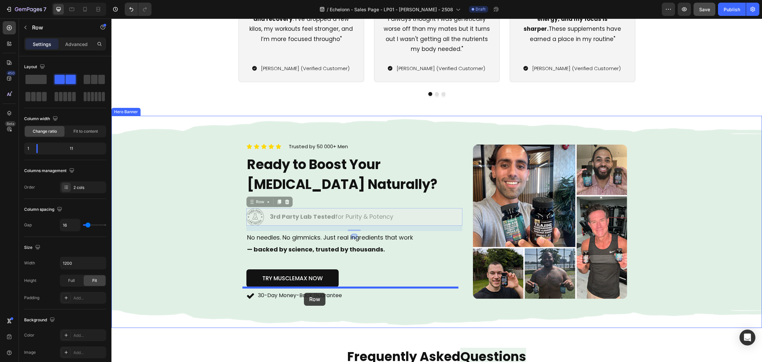
drag, startPoint x: 249, startPoint y: 204, endPoint x: 304, endPoint y: 293, distance: 105.1
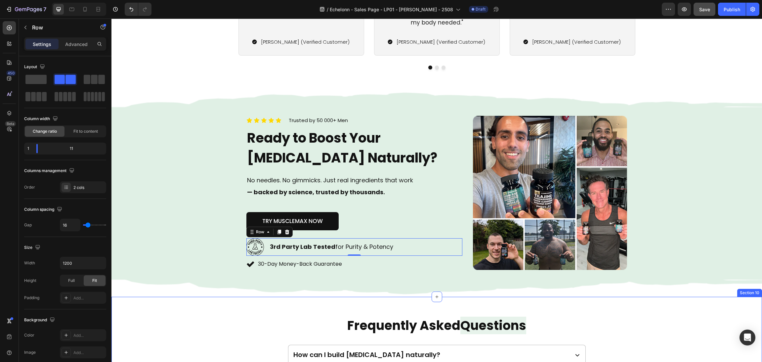
scroll to position [1588, 0]
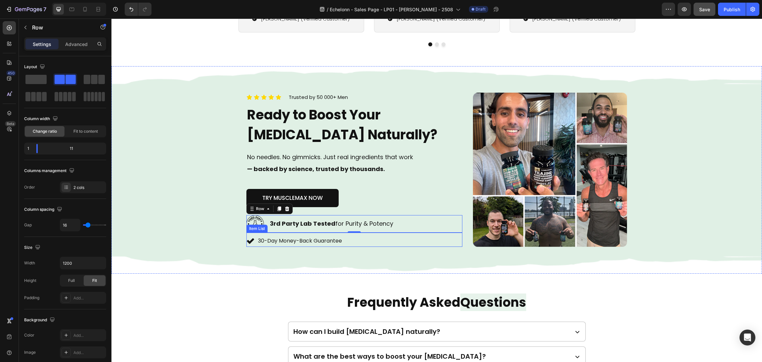
click at [354, 237] on div "30-Day Money-Back Guarantee" at bounding box center [355, 241] width 216 height 12
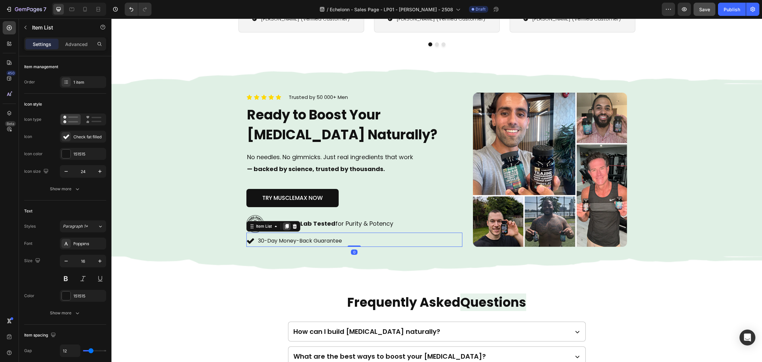
click at [286, 228] on div at bounding box center [287, 226] width 8 height 8
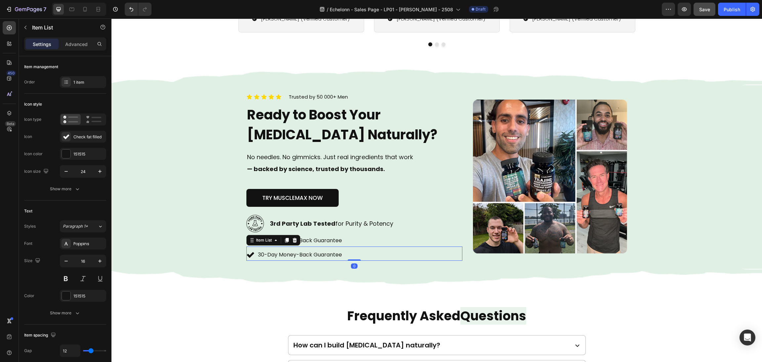
click at [292, 241] on icon at bounding box center [294, 240] width 5 height 5
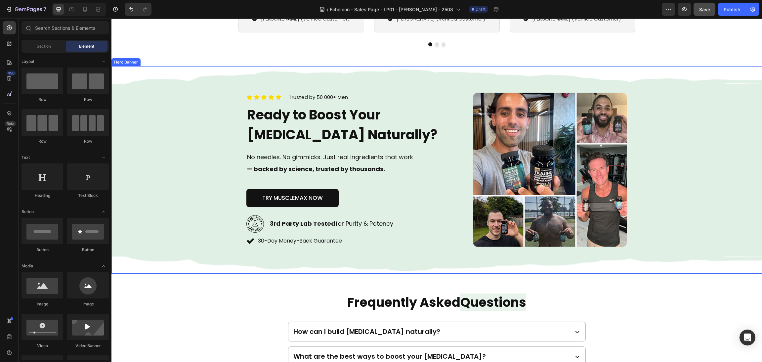
click at [370, 245] on div "30-Day Money-Back Guarantee" at bounding box center [355, 241] width 216 height 12
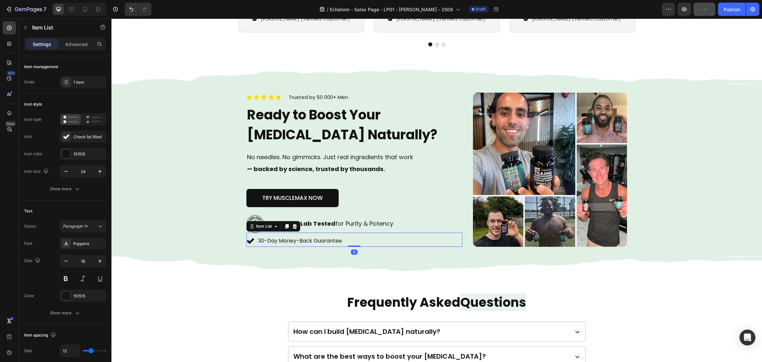
click at [296, 225] on div "Item List" at bounding box center [274, 226] width 54 height 11
click at [292, 226] on icon at bounding box center [294, 226] width 5 height 5
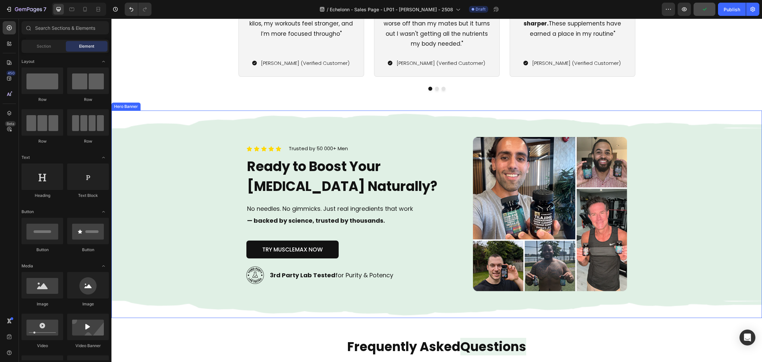
scroll to position [1539, 0]
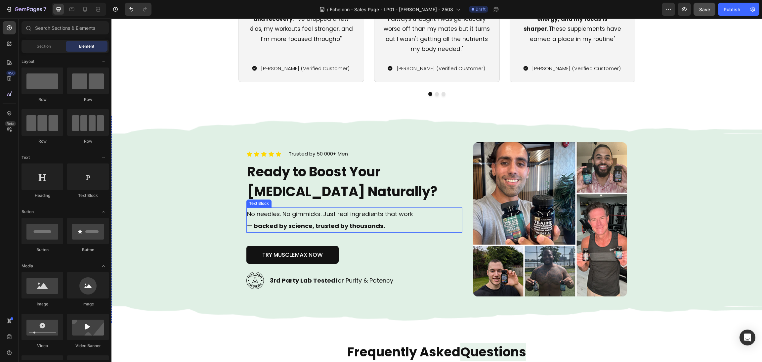
click at [335, 227] on strong "— backed by science, trusted by thousands." at bounding box center [316, 226] width 138 height 8
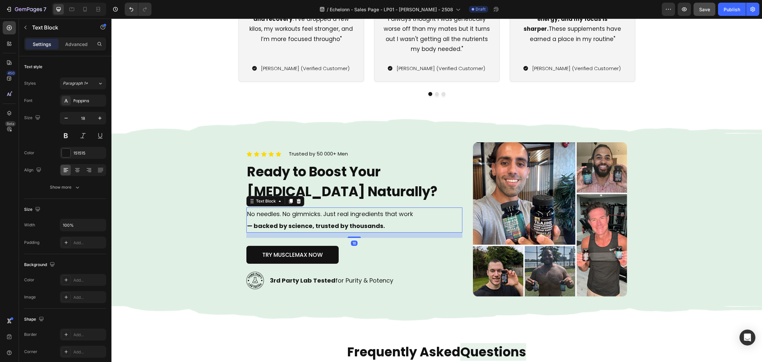
click at [359, 253] on div "TRY MUSCLEMAX NOW Button" at bounding box center [355, 255] width 216 height 18
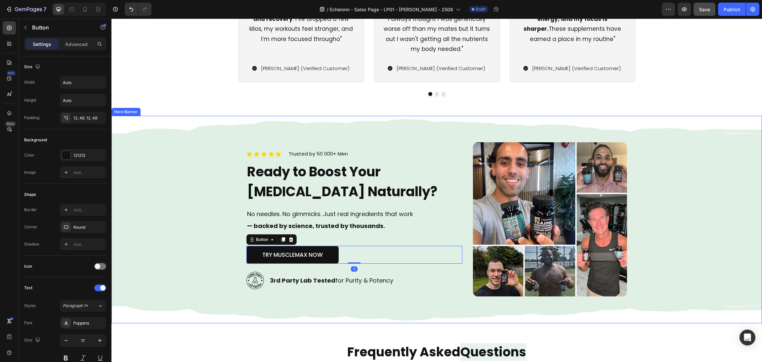
click at [259, 291] on div "Icon Icon Icon Icon Icon Icon List Trusted by 50 000+ Men Text block Row Ready …" at bounding box center [355, 219] width 216 height 155
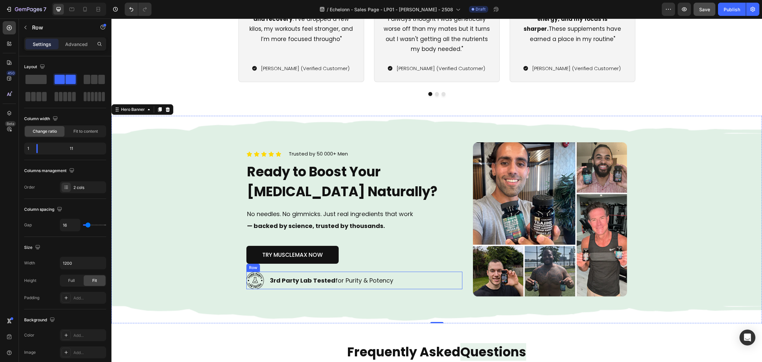
click at [261, 284] on div "Image 3rd Party Lab Tested for Purity & Potency Text Block Row" at bounding box center [355, 281] width 216 height 18
click at [74, 32] on div "Row" at bounding box center [56, 27] width 75 height 17
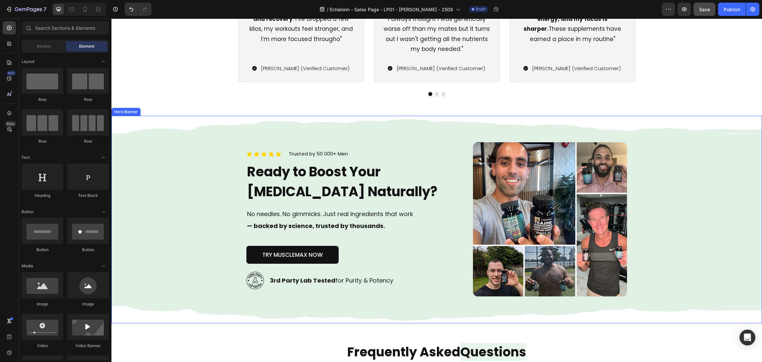
drag, startPoint x: 316, startPoint y: 270, endPoint x: 306, endPoint y: 275, distance: 10.7
click at [316, 271] on div "Icon Icon Icon Icon Icon Icon List Trusted by 50 000+ Men Text block Row Ready …" at bounding box center [355, 219] width 216 height 155
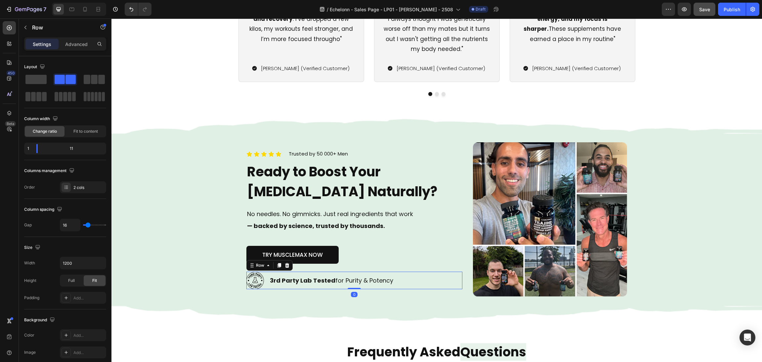
click at [260, 274] on div "Image 3rd Party Lab Tested for Purity & Potency Text Block Row 0" at bounding box center [355, 281] width 216 height 18
click at [78, 41] on p "Advanced" at bounding box center [76, 44] width 23 height 7
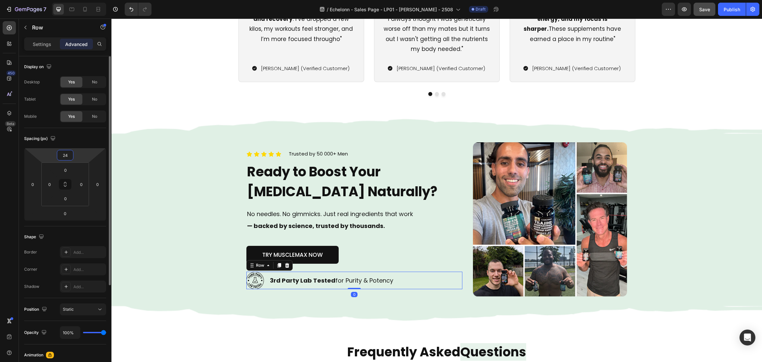
click at [64, 159] on input "24" at bounding box center [65, 155] width 13 height 10
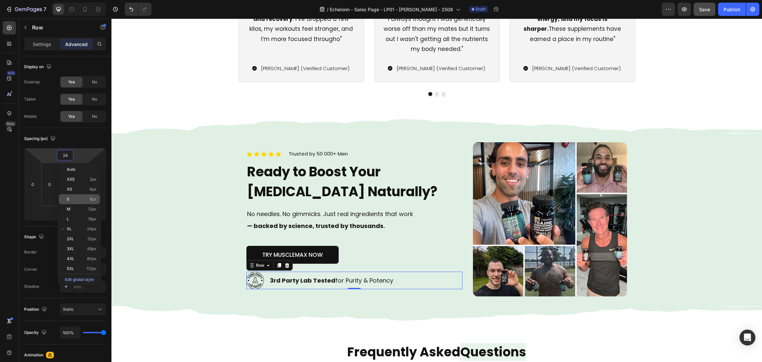
click at [76, 199] on p "S 8px" at bounding box center [82, 199] width 30 height 5
type input "8"
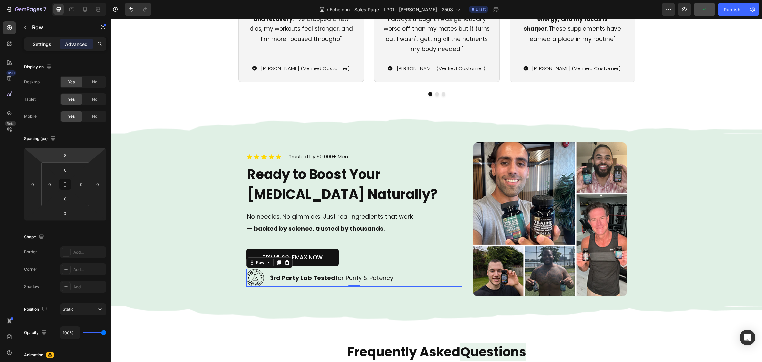
click at [39, 45] on p "Settings" at bounding box center [42, 44] width 19 height 7
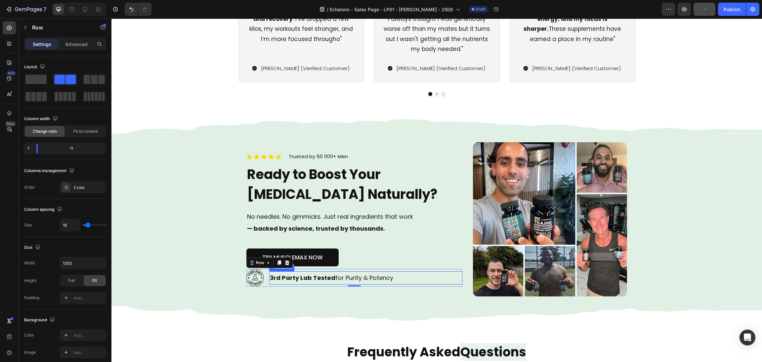
click at [289, 278] on strong "3rd Party Lab Tested" at bounding box center [303, 278] width 66 height 8
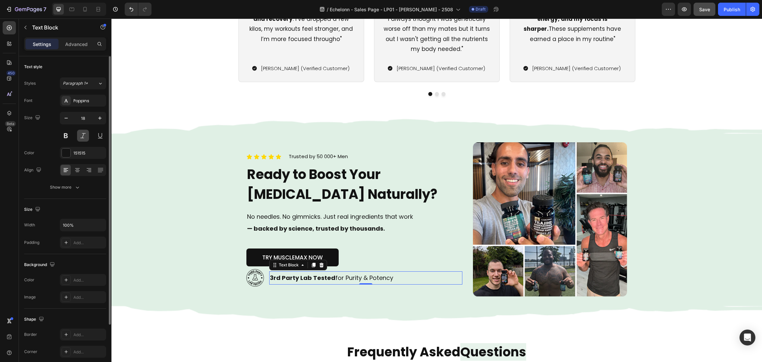
click at [82, 135] on button at bounding box center [83, 136] width 12 height 12
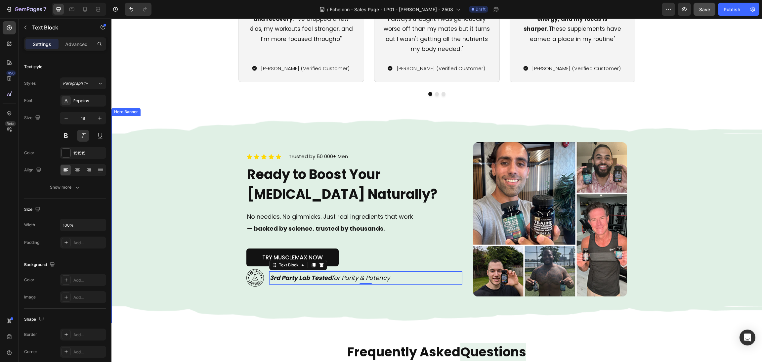
click at [211, 183] on div "Background Image" at bounding box center [437, 219] width 651 height 207
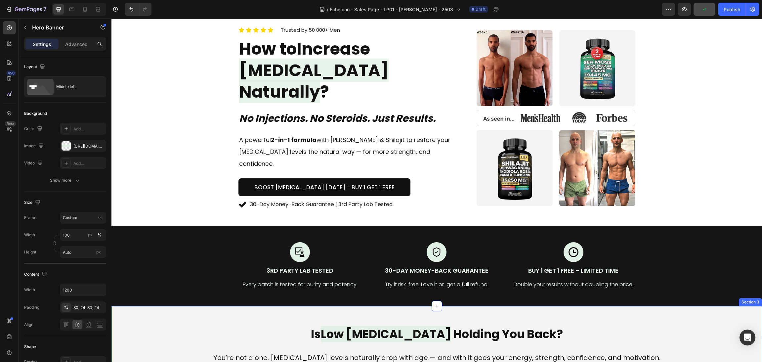
scroll to position [0, 0]
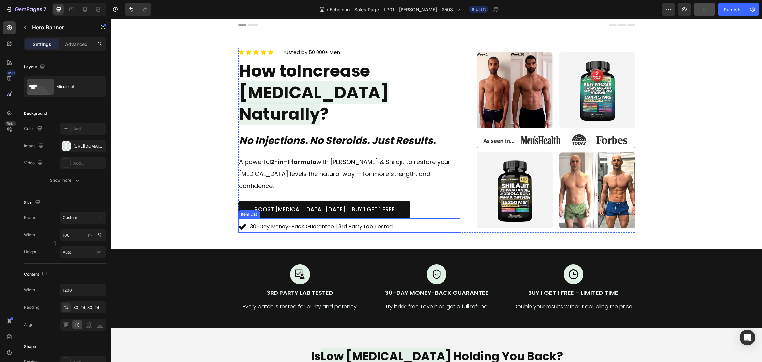
click at [291, 222] on p "30-Day Money-Back Guarantee | 3rd Party Lab Tested" at bounding box center [321, 227] width 143 height 10
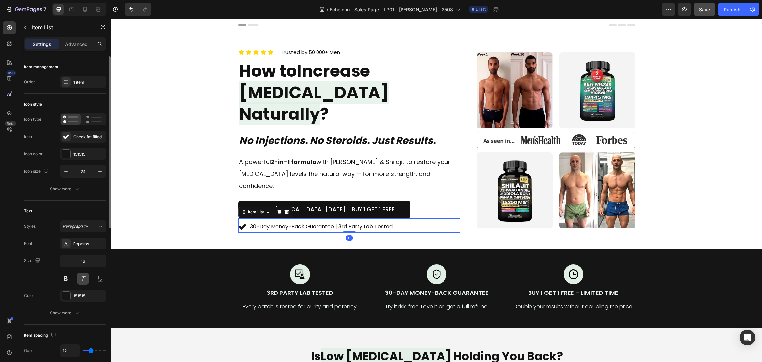
drag, startPoint x: 78, startPoint y: 280, endPoint x: 28, endPoint y: 231, distance: 70.2
click at [78, 280] on button at bounding box center [83, 279] width 12 height 12
click at [155, 197] on div "Icon Icon Icon Icon Icon Icon List Trusted by 50 000+ Men Text block Row How to…" at bounding box center [436, 140] width 635 height 185
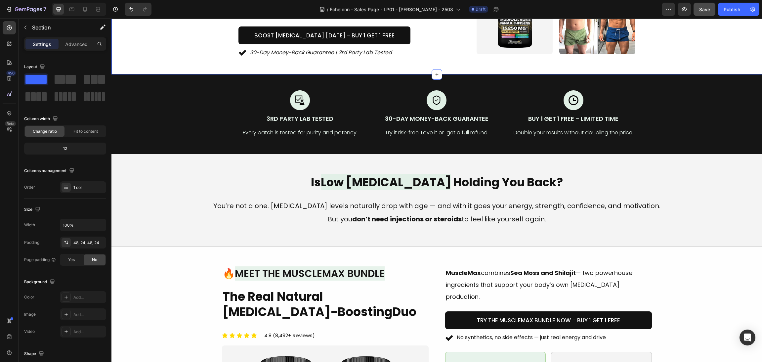
scroll to position [199, 0]
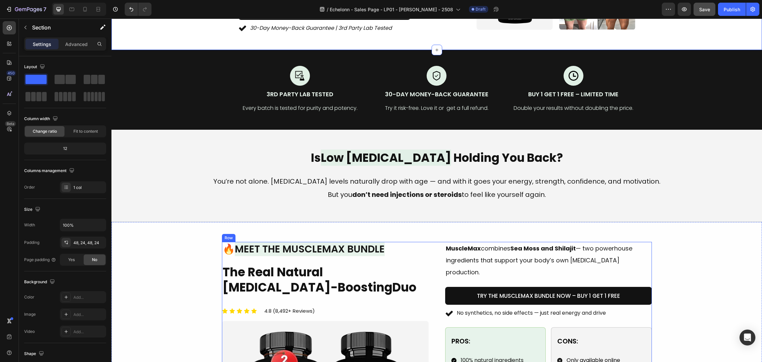
drag, startPoint x: 435, startPoint y: 290, endPoint x: 439, endPoint y: 291, distance: 4.4
click at [435, 290] on div "Image 🔥 Meet the MuscleMax Bundle Heading The Real Natural [MEDICAL_DATA]-Boost…" at bounding box center [437, 366] width 430 height 248
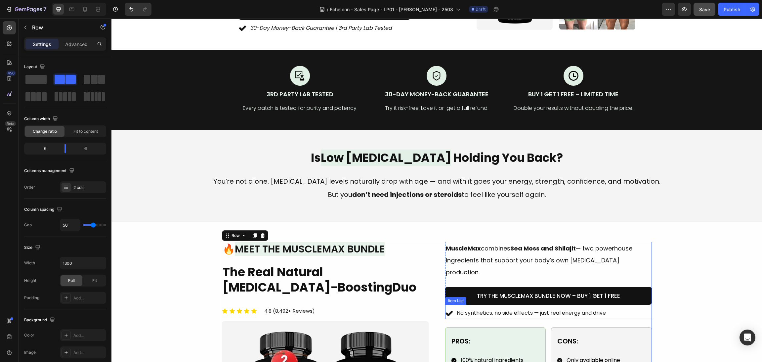
click at [445, 309] on icon at bounding box center [449, 313] width 8 height 8
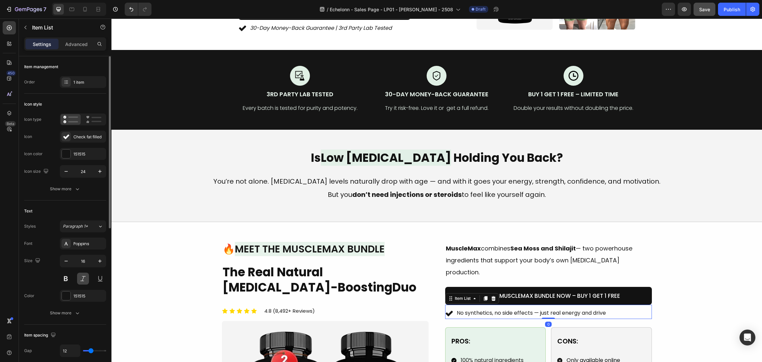
click at [82, 280] on button at bounding box center [83, 279] width 12 height 12
click at [705, 195] on div "Is Low Testosterone Holding You Back? Heading You’re not alone. Testosterone le…" at bounding box center [437, 176] width 651 height 92
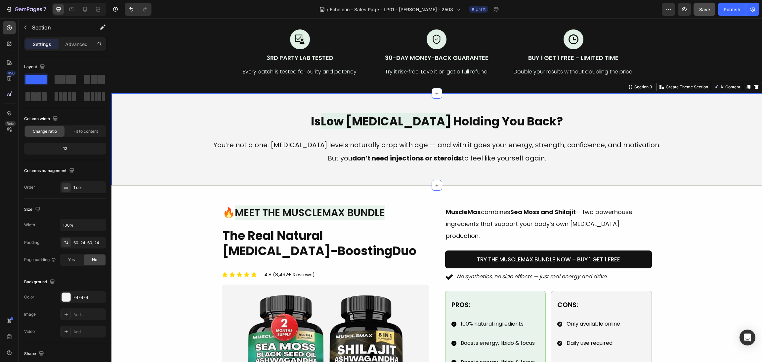
scroll to position [297, 0]
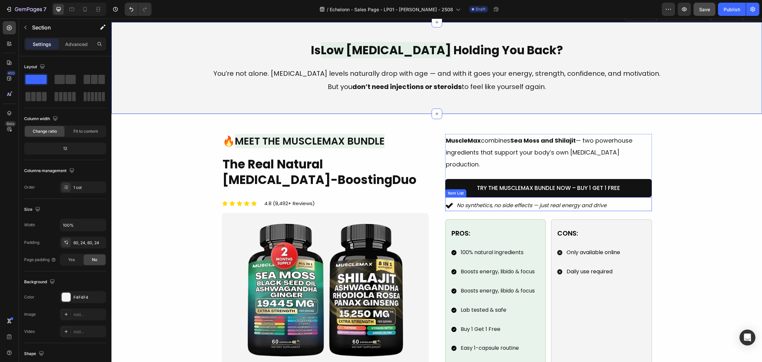
click at [445, 202] on icon at bounding box center [449, 206] width 8 height 8
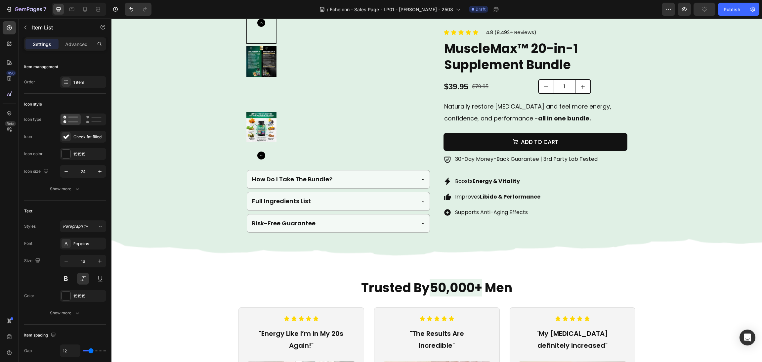
scroll to position [1043, 0]
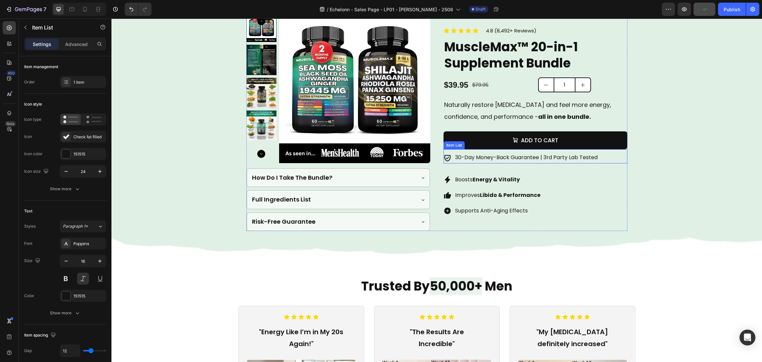
click at [447, 153] on div "30-Day Money-Back Guarantee | 3rd Party Lab Tested" at bounding box center [521, 158] width 155 height 12
click at [78, 282] on button at bounding box center [83, 279] width 12 height 12
click at [81, 139] on div "Shield check bold" at bounding box center [88, 137] width 31 height 6
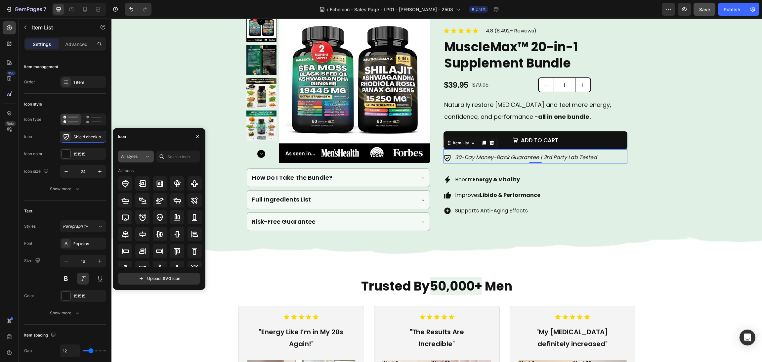
click at [142, 159] on div "All styles" at bounding box center [132, 157] width 23 height 6
drag, startPoint x: 136, startPoint y: 217, endPoint x: 143, endPoint y: 202, distance: 16.8
click at [136, 217] on div "Filled" at bounding box center [124, 223] width 54 height 13
click at [179, 158] on input "text" at bounding box center [179, 157] width 44 height 12
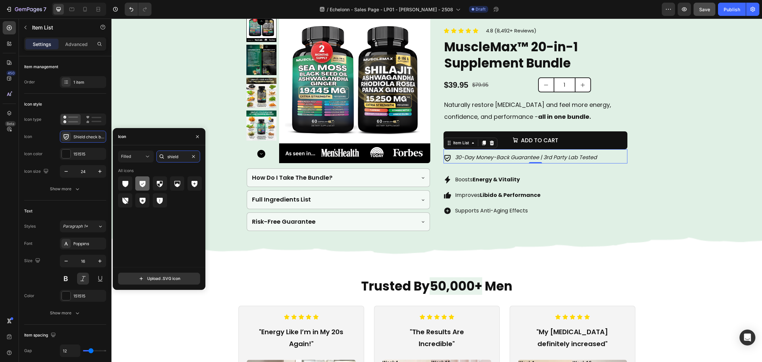
type input "shield"
click at [146, 184] on icon at bounding box center [143, 184] width 8 height 8
click at [567, 207] on div "Boosts Energy & Vitality Improves Libido & Performance Supports Anti-Aging Effe…" at bounding box center [536, 195] width 184 height 42
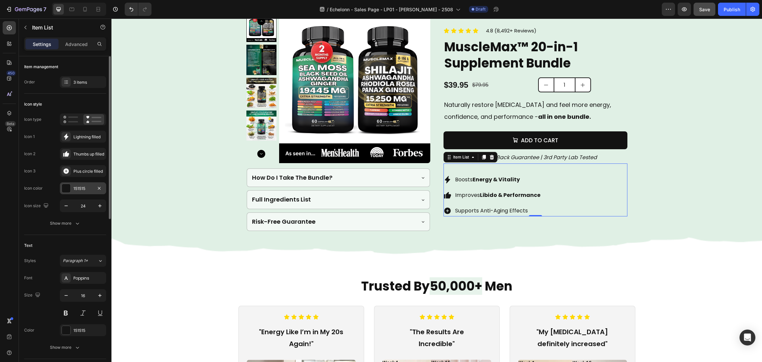
click at [68, 189] on div at bounding box center [66, 188] width 9 height 9
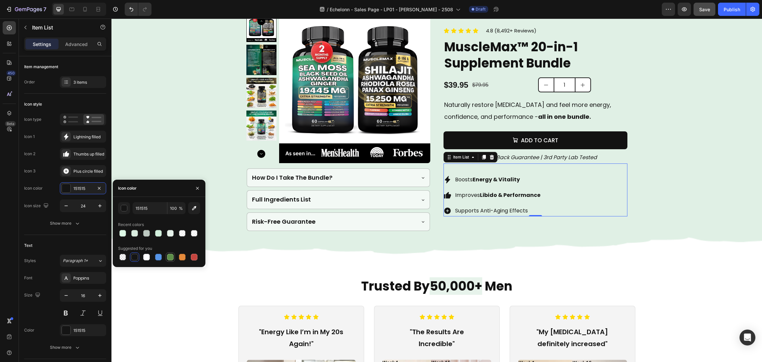
click at [168, 258] on div at bounding box center [170, 257] width 7 height 7
type input "5E8E49"
click at [522, 251] on div "Product Images How Do I Take The Bundle? Full Ingredients List Risk-Free Guaran…" at bounding box center [437, 121] width 397 height 272
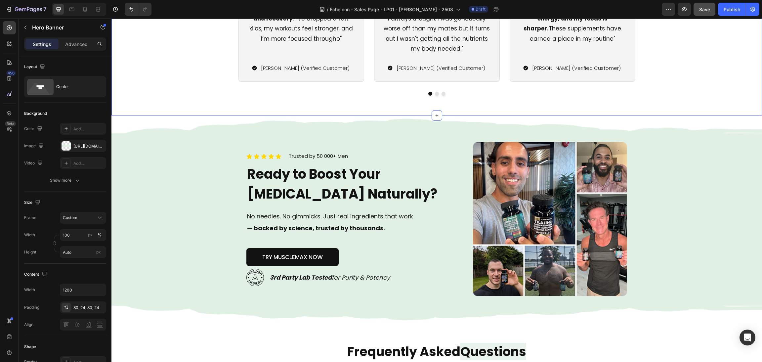
scroll to position [1589, 0]
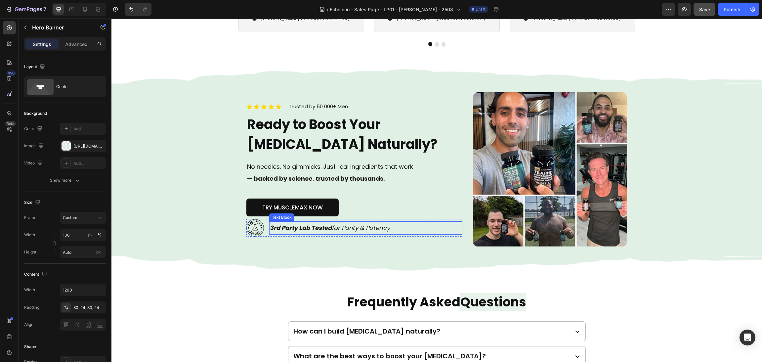
click at [292, 234] on p "3rd Party Lab Tested for Purity & Potency" at bounding box center [366, 228] width 192 height 12
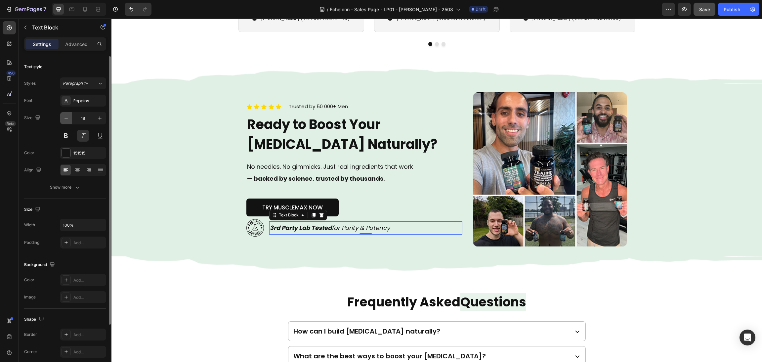
click at [66, 119] on icon "button" at bounding box center [66, 118] width 7 height 7
type input "16"
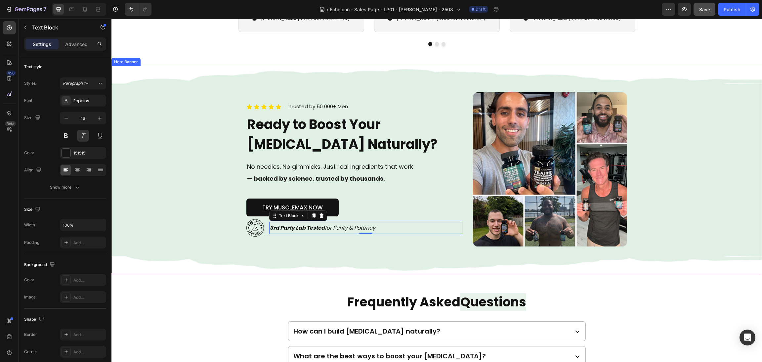
click at [222, 191] on div "Background Image" at bounding box center [437, 169] width 651 height 207
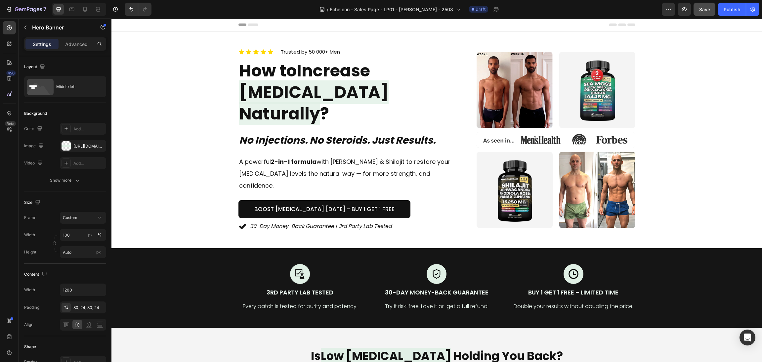
scroll to position [0, 0]
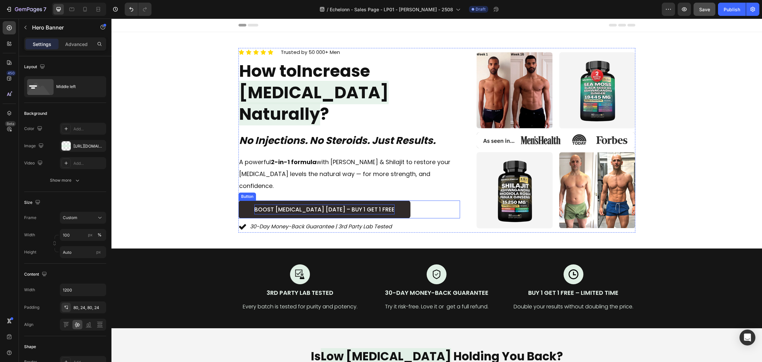
click at [350, 205] on p "Boost Testosterone Today – Buy 1 Get 1 Free" at bounding box center [324, 210] width 140 height 10
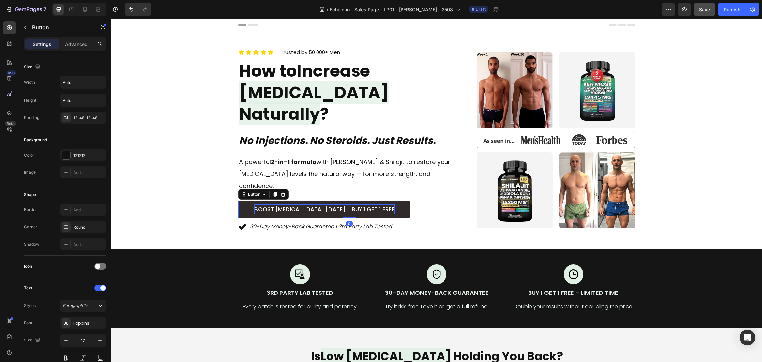
click at [341, 205] on p "Boost Testosterone Today – Buy 1 Get 1 Free" at bounding box center [324, 210] width 140 height 10
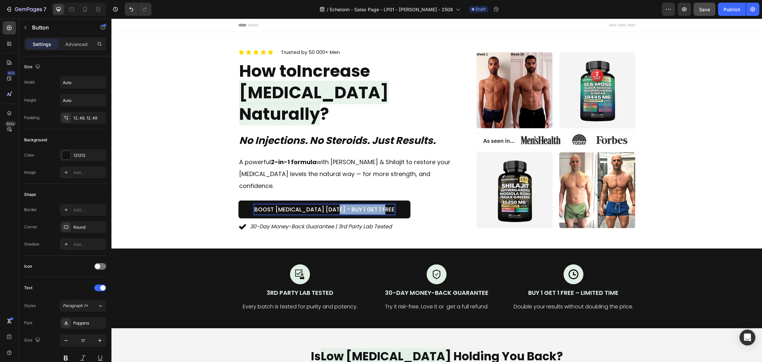
drag, startPoint x: 334, startPoint y: 187, endPoint x: 418, endPoint y: 189, distance: 83.7
click at [418, 201] on div "Boost Testosterone Today – Buy 1 Get 1 Free Button 0" at bounding box center [350, 210] width 222 height 18
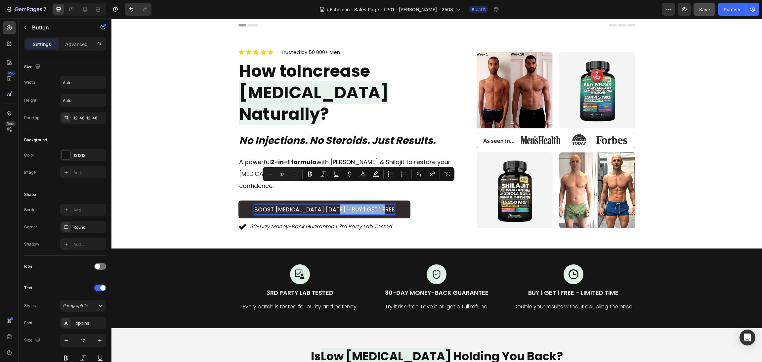
copy p "– Buy 1 Get 1 Free"
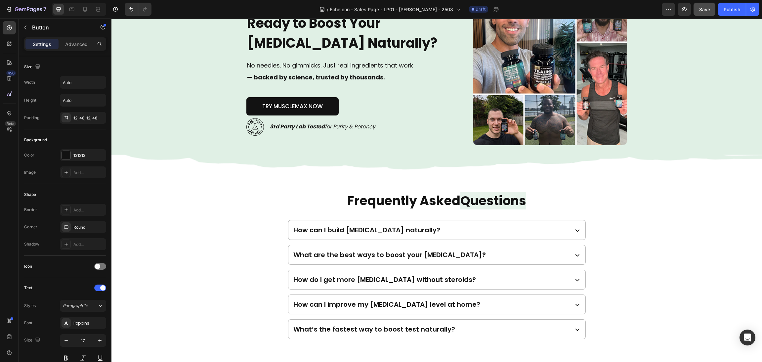
scroll to position [1638, 0]
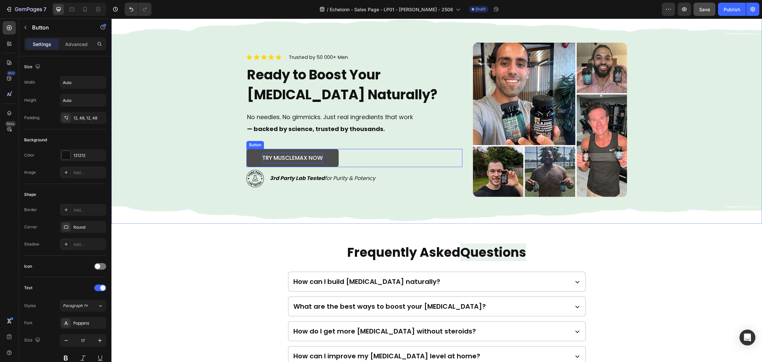
click at [304, 157] on p "TRY MUSCLEMAX NOW" at bounding box center [292, 158] width 61 height 10
click at [316, 159] on p "TRY MUSCLEMAX NOW" at bounding box center [292, 158] width 61 height 10
click at [318, 159] on p "TRY MUSCLEMAX NOW" at bounding box center [292, 158] width 61 height 10
click at [247, 149] on button "TRY MUSCLEMAX NOW" at bounding box center [293, 158] width 92 height 18
click at [153, 98] on div "Background Image" at bounding box center [437, 119] width 651 height 207
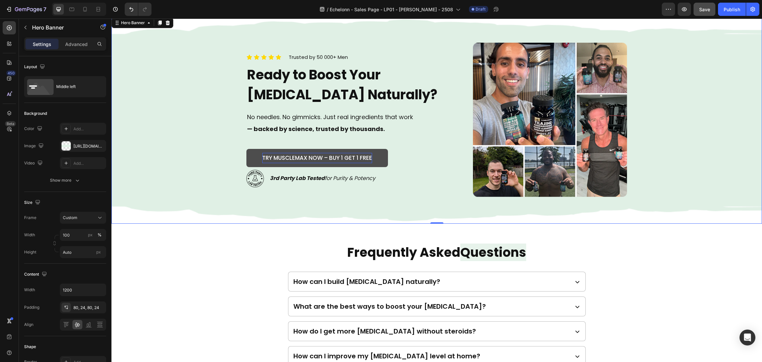
click at [221, 101] on div "Background Image" at bounding box center [437, 119] width 651 height 207
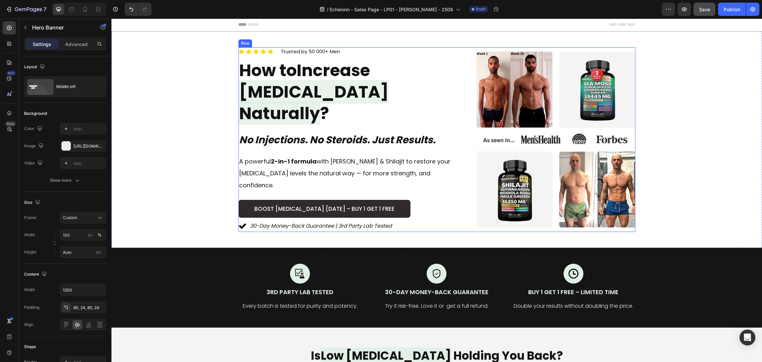
scroll to position [0, 0]
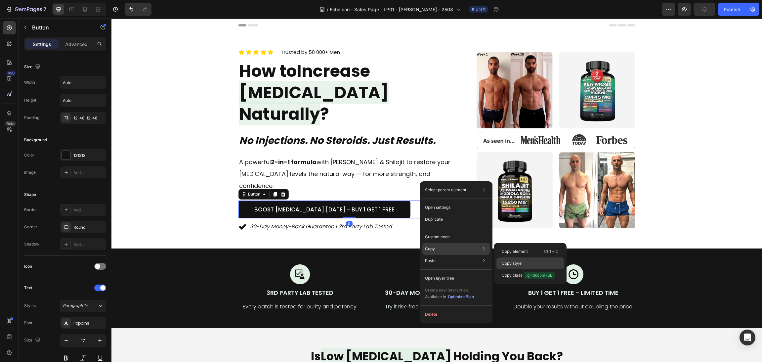
drag, startPoint x: 526, startPoint y: 262, endPoint x: 417, endPoint y: 240, distance: 111.3
click at [526, 269] on div "Copy style" at bounding box center [531, 275] width 68 height 12
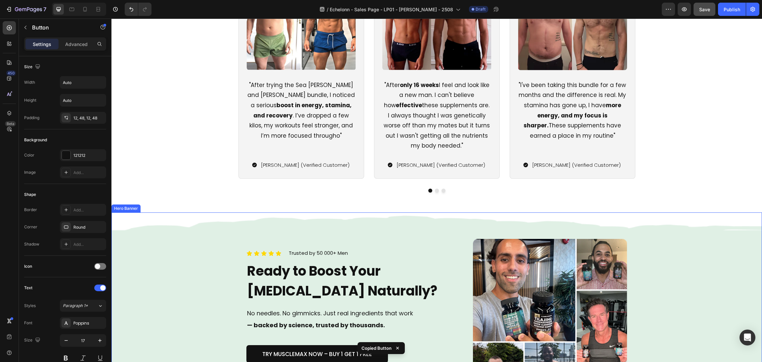
scroll to position [1589, 0]
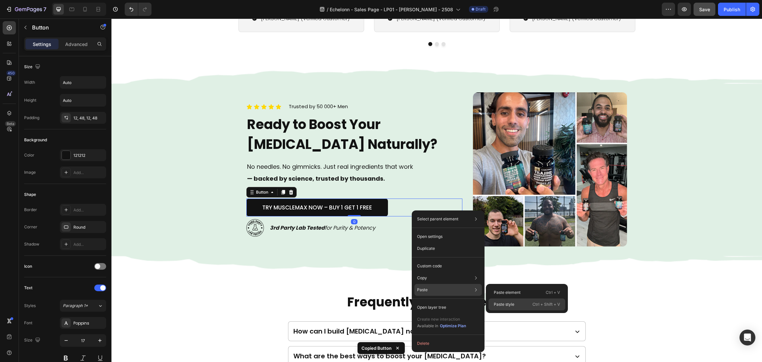
click at [500, 301] on p "Paste style" at bounding box center [504, 304] width 21 height 6
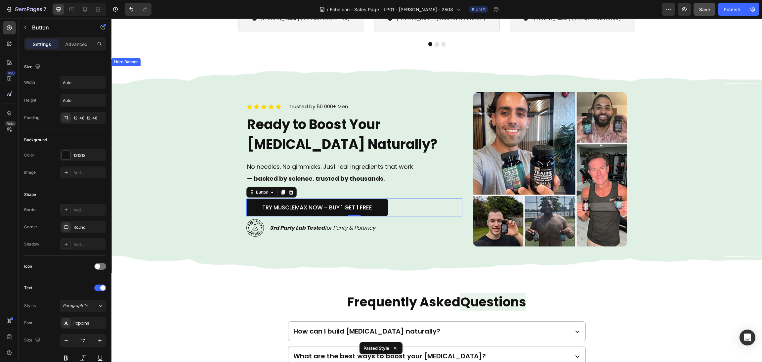
click at [424, 243] on div "Icon Icon Icon Icon Icon Icon List Trusted by 50 000+ Men Text block Row Ready …" at bounding box center [355, 169] width 216 height 155
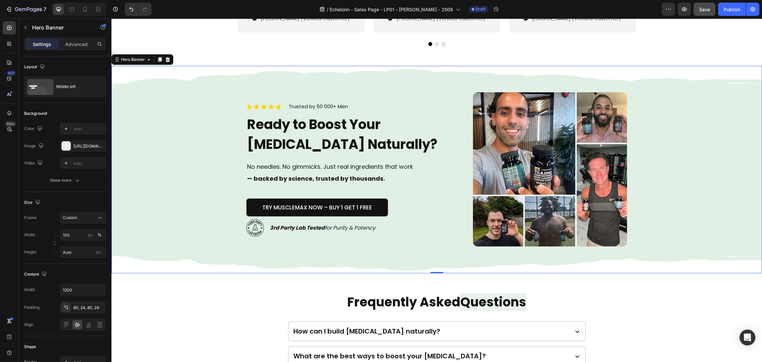
click at [671, 184] on div "Background Image" at bounding box center [437, 169] width 651 height 207
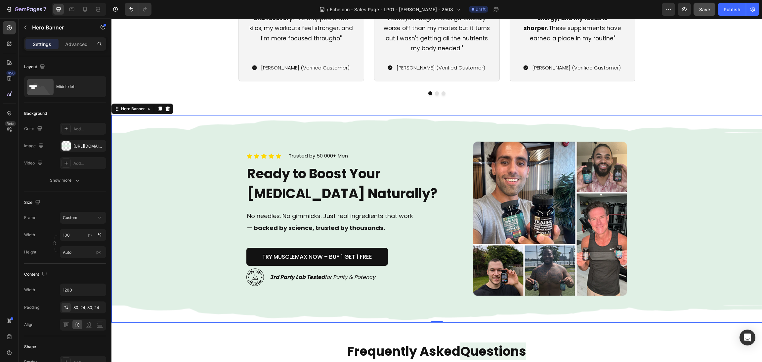
scroll to position [1539, 0]
click at [370, 225] on strong "— backed by science, trusted by thousands." at bounding box center [316, 228] width 138 height 8
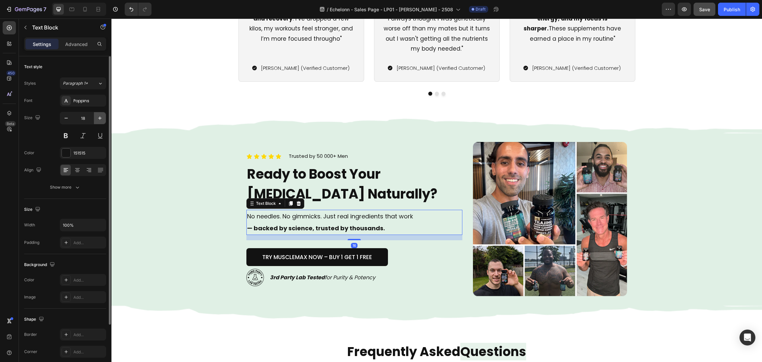
click at [103, 119] on icon "button" at bounding box center [100, 118] width 7 height 7
type input "19"
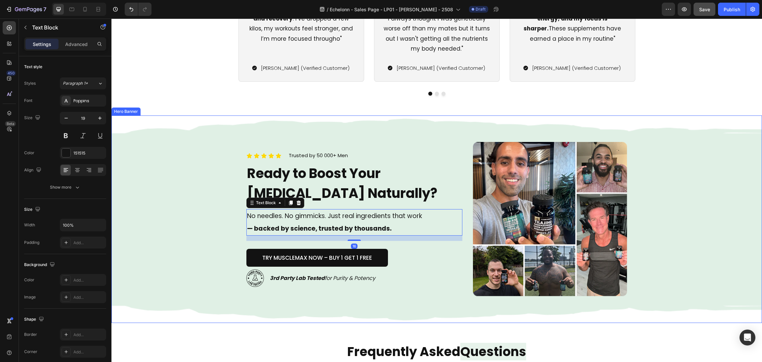
click at [158, 150] on div "Background Image" at bounding box center [437, 218] width 651 height 207
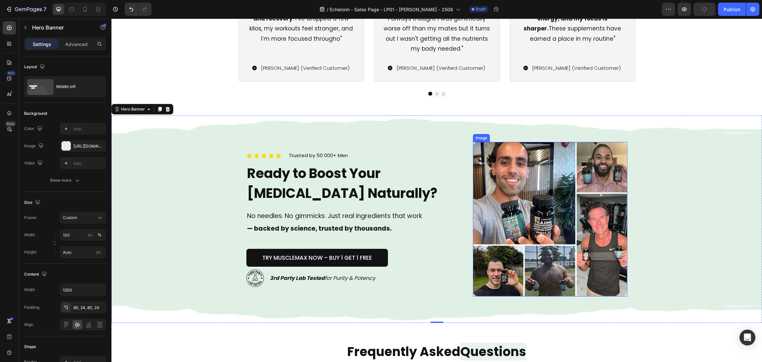
click at [359, 188] on h2 "Ready to Boost Your Testosterone Naturally?" at bounding box center [355, 183] width 216 height 41
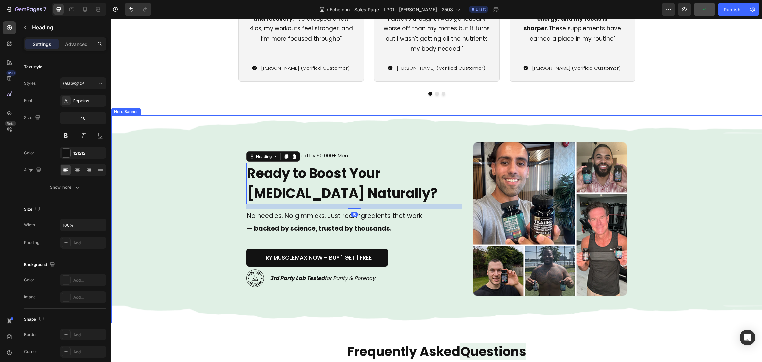
click at [287, 230] on strong "— backed by science, trusted by thousands." at bounding box center [319, 228] width 145 height 9
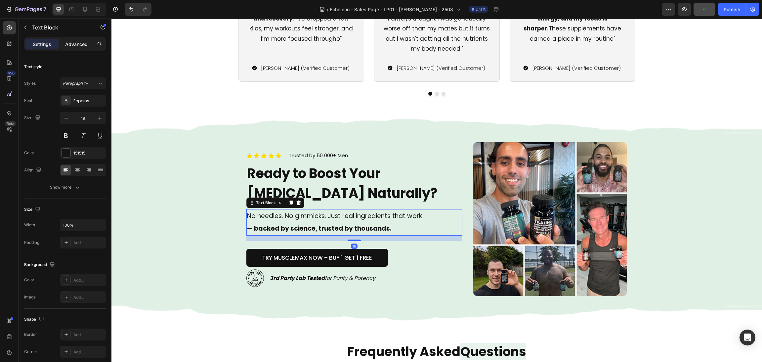
click at [77, 44] on p "Advanced" at bounding box center [76, 44] width 23 height 7
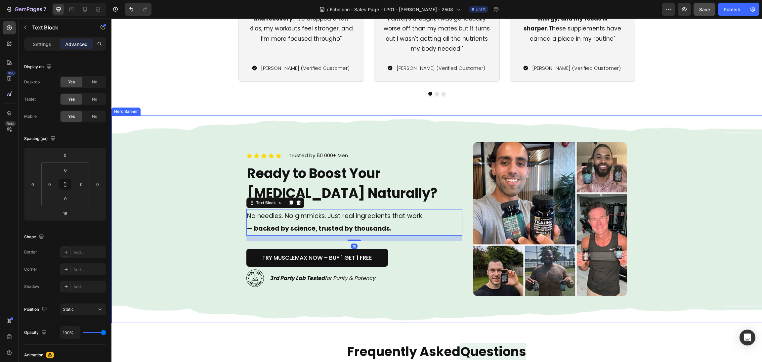
click at [185, 181] on div "Background Image" at bounding box center [437, 218] width 651 height 207
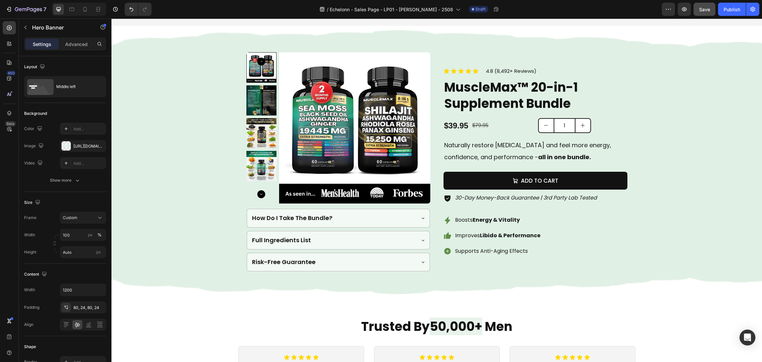
scroll to position [943, 0]
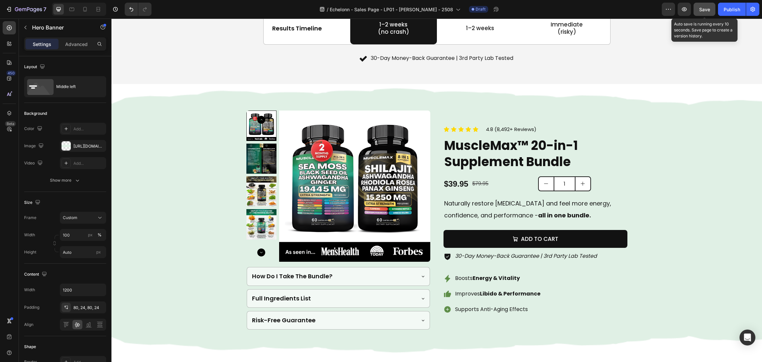
click at [709, 5] on button "Save" at bounding box center [705, 9] width 22 height 13
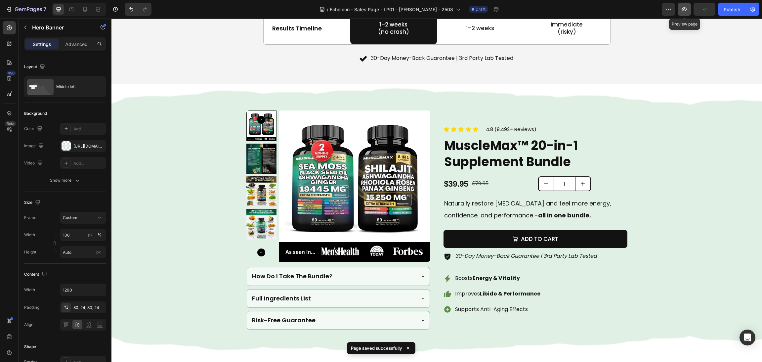
click at [680, 4] on button "button" at bounding box center [684, 9] width 13 height 13
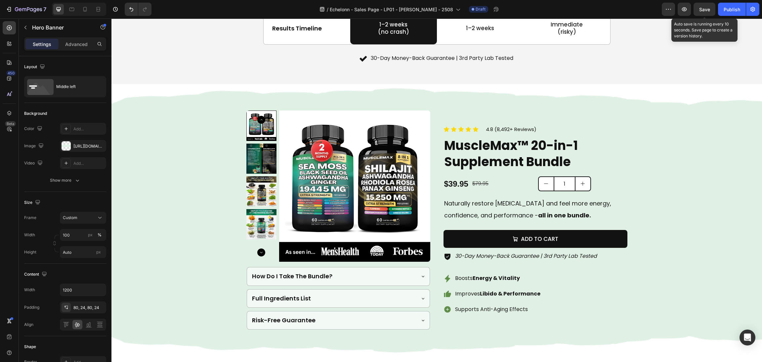
click at [705, 7] on span "Save" at bounding box center [705, 10] width 11 height 6
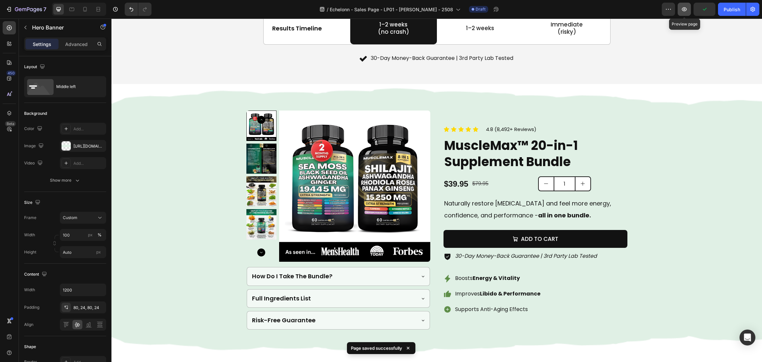
click at [683, 5] on button "button" at bounding box center [684, 9] width 13 height 13
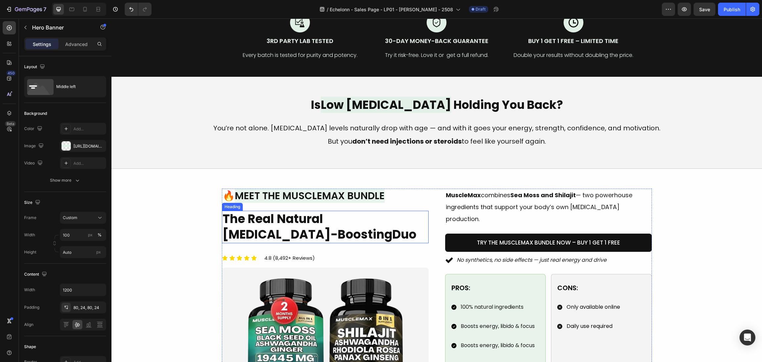
scroll to position [219, 0]
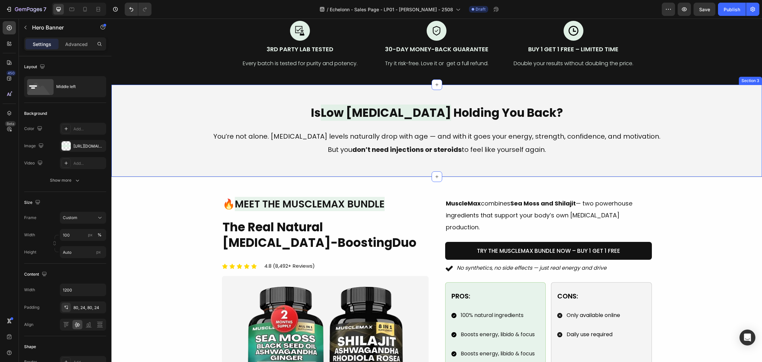
drag, startPoint x: 400, startPoint y: 167, endPoint x: 398, endPoint y: 163, distance: 4.1
click at [400, 167] on div "Is Low Testosterone Holding You Back? Heading You’re not alone. Testosterone le…" at bounding box center [437, 131] width 651 height 92
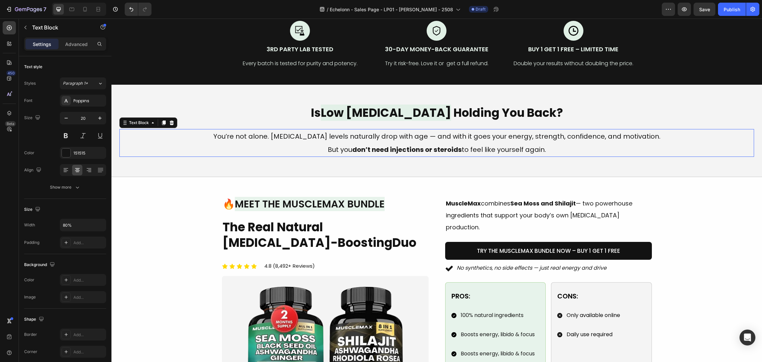
click at [394, 146] on strong "don’t need injections or steroids" at bounding box center [407, 149] width 110 height 9
click at [98, 223] on icon "button" at bounding box center [100, 225] width 7 height 7
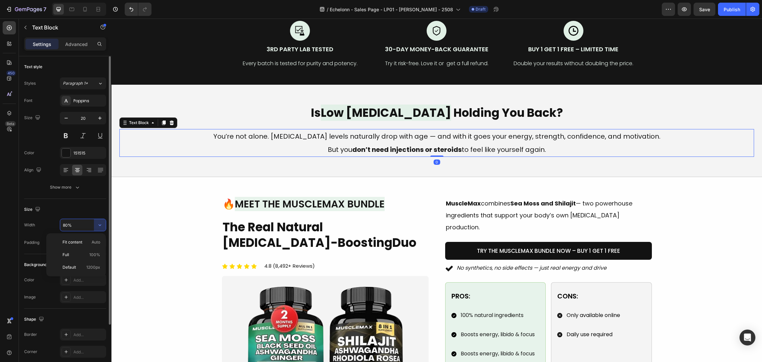
click at [79, 255] on p "Full 100%" at bounding box center [82, 255] width 38 height 6
type input "100%"
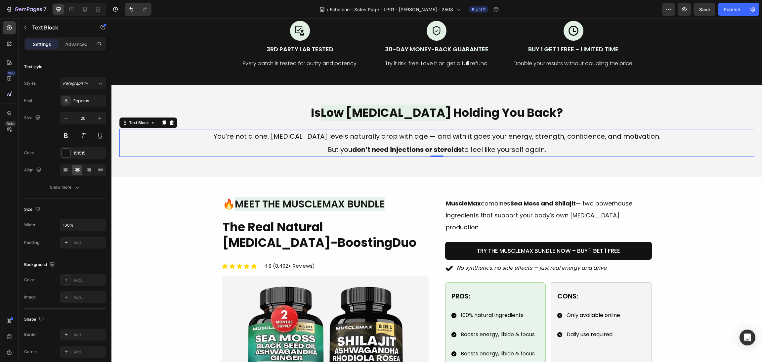
click at [706, 8] on span "Save" at bounding box center [705, 10] width 11 height 6
click at [314, 145] on p "But you don’t need injections or steroids to feel like yourself again." at bounding box center [437, 149] width 634 height 13
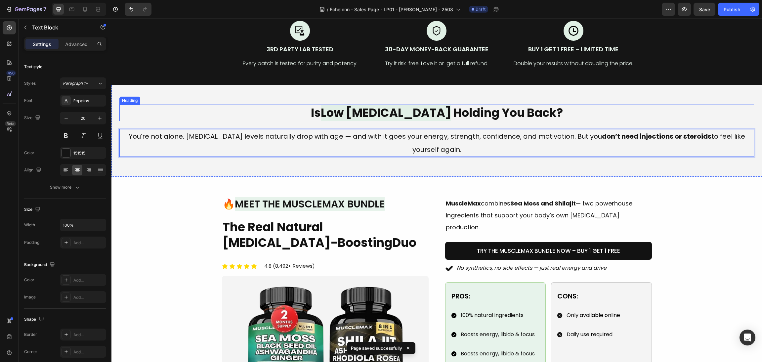
click at [212, 107] on h2 "Is Low Testosterone Holding You Back?" at bounding box center [436, 113] width 635 height 17
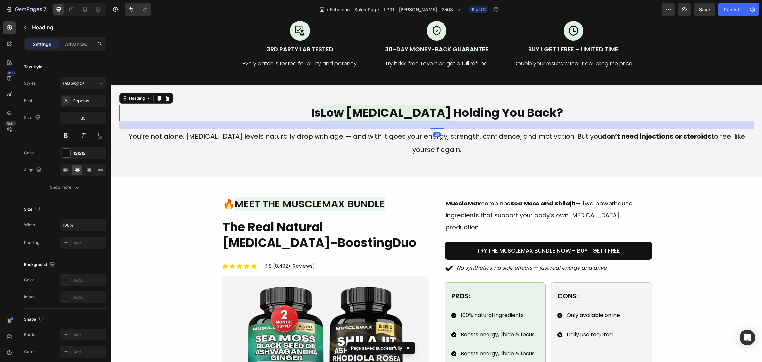
click at [217, 139] on p "You’re not alone. Testosterone levels naturally drop with age — and with it goe…" at bounding box center [437, 143] width 634 height 26
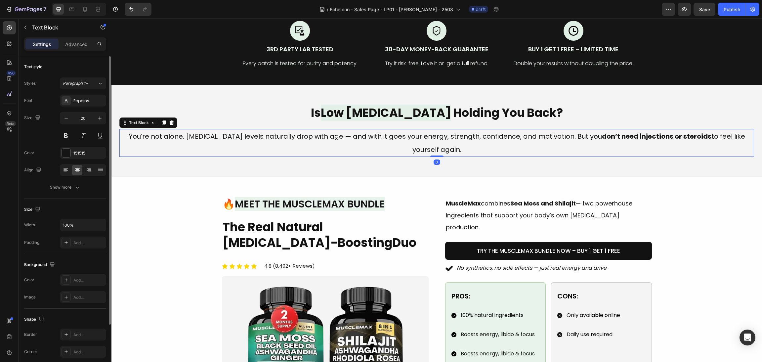
scroll to position [50, 0]
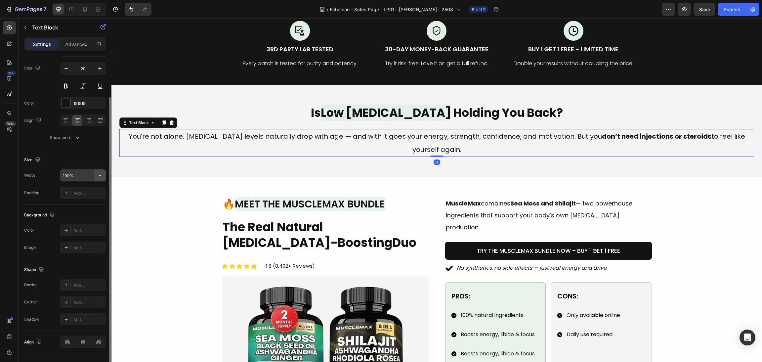
click at [100, 174] on icon "button" at bounding box center [100, 175] width 7 height 7
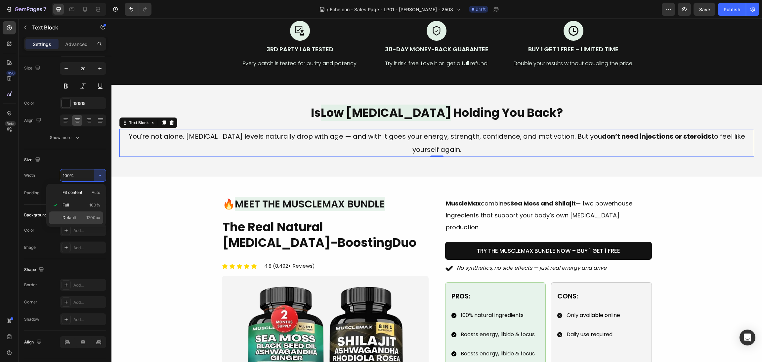
click at [93, 213] on div "Default 1200px" at bounding box center [76, 217] width 54 height 13
type input "1200"
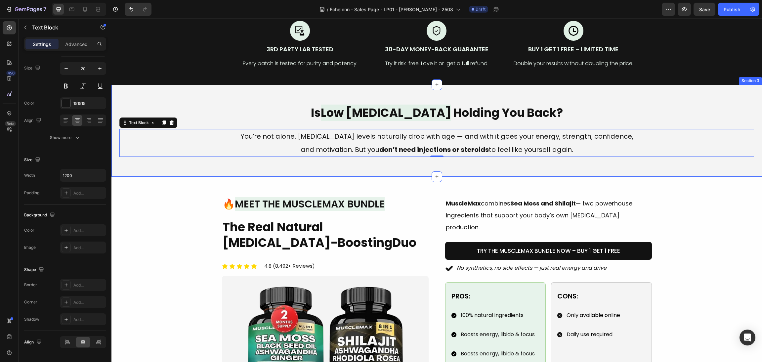
click at [693, 178] on div "Image 🔥 Meet the MuscleMax Bundle Heading The Real Natural Testosterone-Boostin…" at bounding box center [437, 320] width 651 height 287
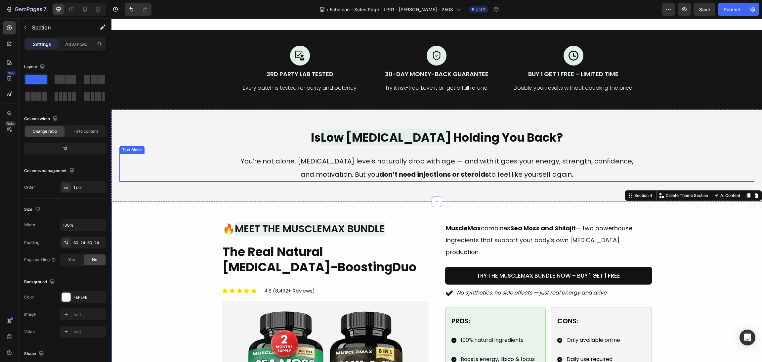
scroll to position [78, 0]
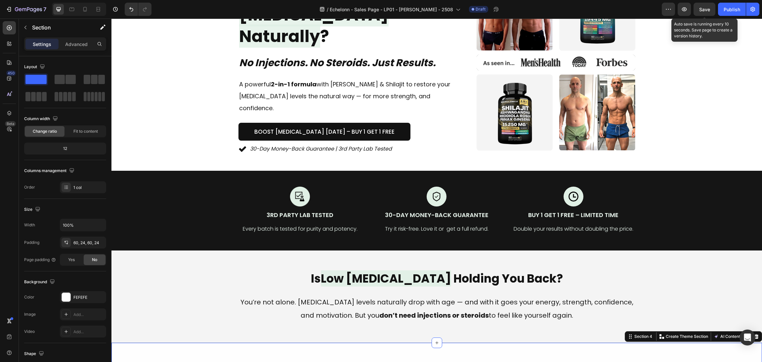
drag, startPoint x: 578, startPoint y: 8, endPoint x: 707, endPoint y: 8, distance: 128.4
click at [707, 8] on span "Save" at bounding box center [705, 10] width 11 height 6
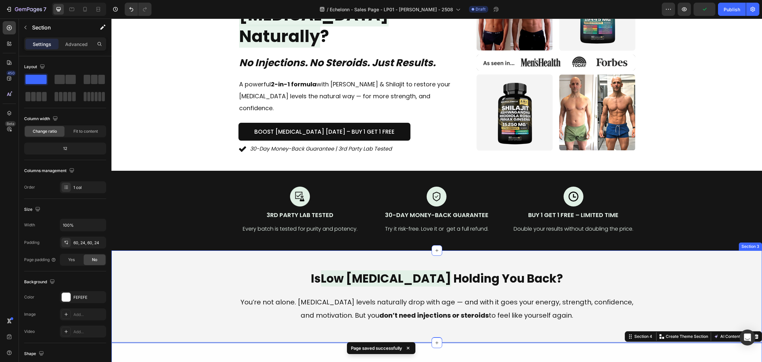
click at [485, 302] on p "You’re not alone. Testosterone levels naturally drop with age — and with it goe…" at bounding box center [437, 309] width 396 height 26
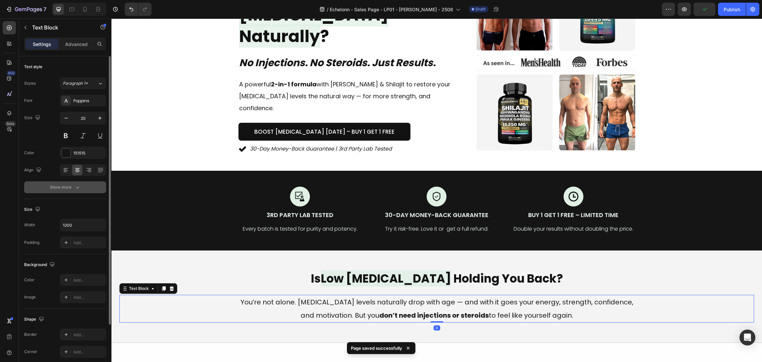
click at [50, 190] on div "Show more" at bounding box center [65, 187] width 31 height 7
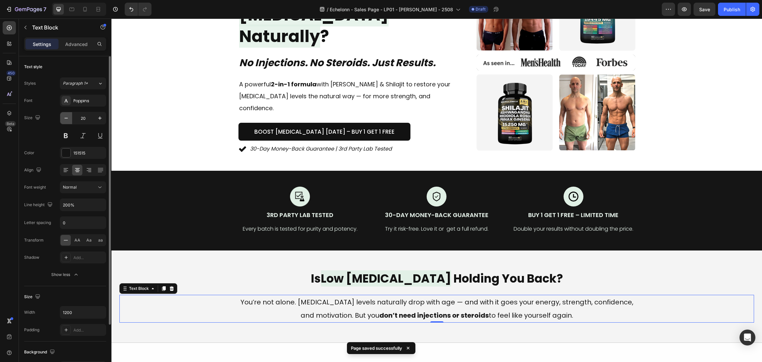
click at [70, 115] on button "button" at bounding box center [66, 118] width 12 height 12
type input "19"
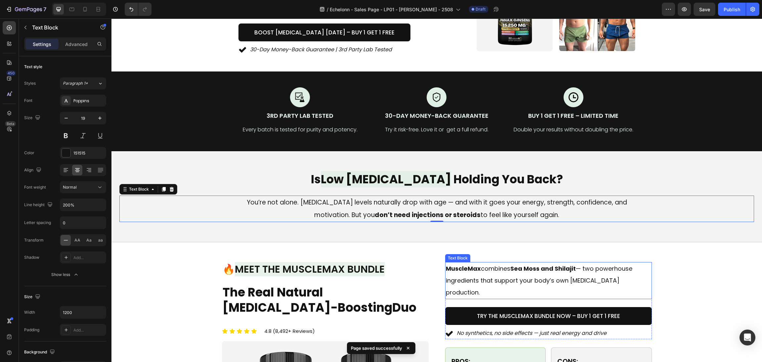
click at [648, 262] on div "MuscleMax combines Sea Moss and Shilajit — two powerhouse ingredients that supp…" at bounding box center [548, 280] width 207 height 37
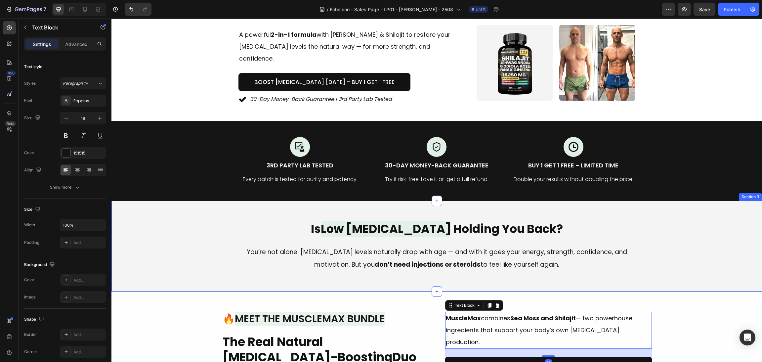
scroll to position [0, 0]
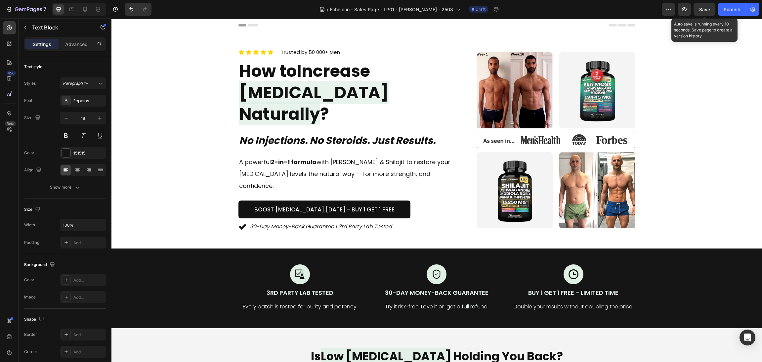
click at [710, 8] on span "Save" at bounding box center [705, 10] width 11 height 6
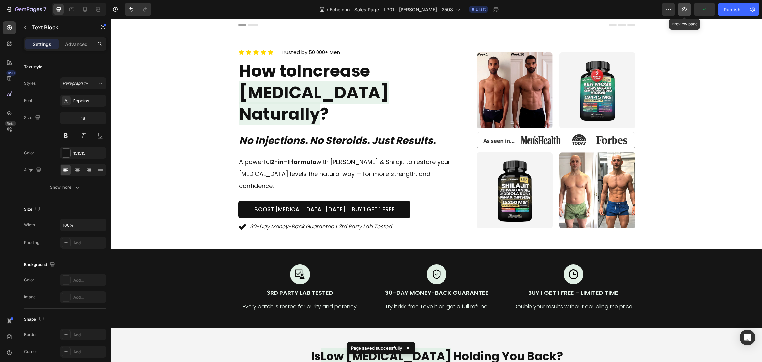
click at [686, 9] on icon "button" at bounding box center [684, 9] width 7 height 7
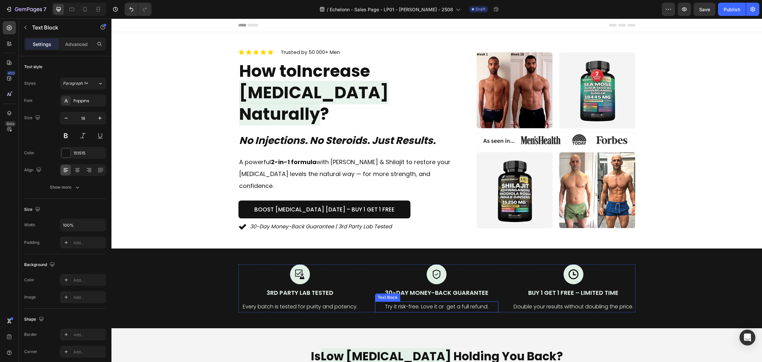
click at [438, 302] on p "Try it risk-free. Love it or get a full refund." at bounding box center [437, 307] width 122 height 10
click at [442, 302] on p "Try it risk-free. Love it or get a full refund." at bounding box center [437, 307] width 122 height 10
click at [445, 302] on p "Try it risk-free. Love it or get a full refund." at bounding box center [437, 307] width 122 height 10
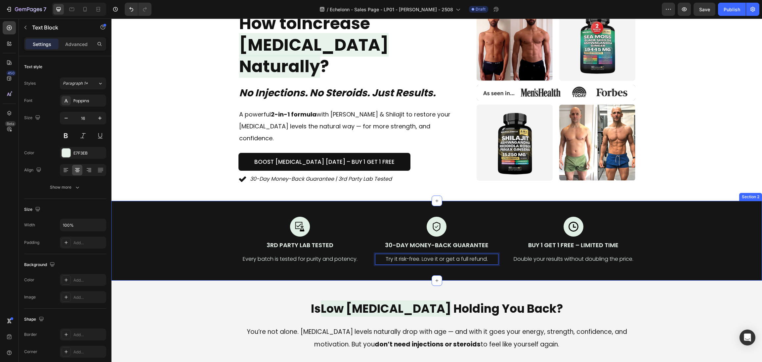
scroll to position [50, 0]
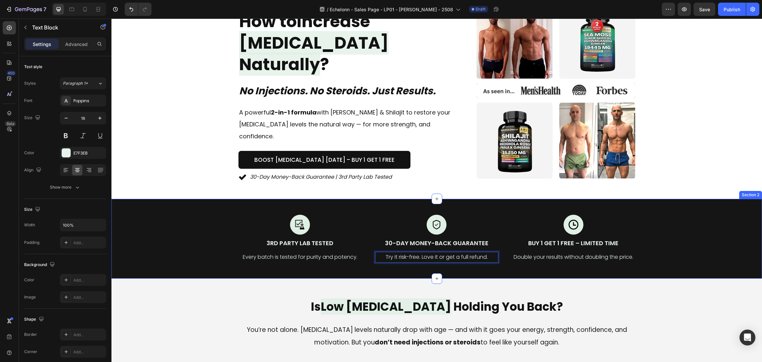
click at [332, 252] on p "Every batch is tested for purity and potency." at bounding box center [300, 257] width 122 height 10
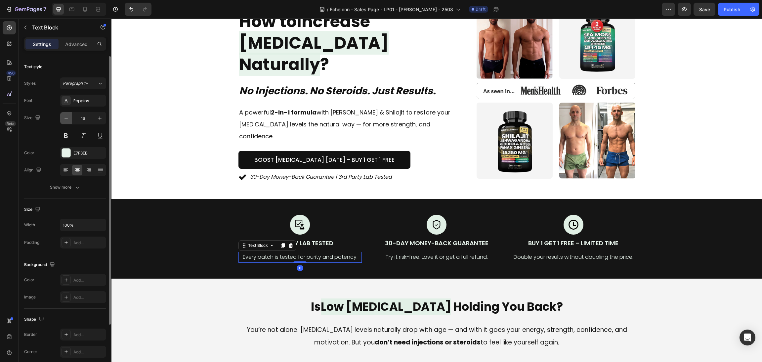
click at [67, 116] on icon "button" at bounding box center [66, 118] width 7 height 7
click at [103, 116] on icon "button" at bounding box center [100, 118] width 7 height 7
type input "16"
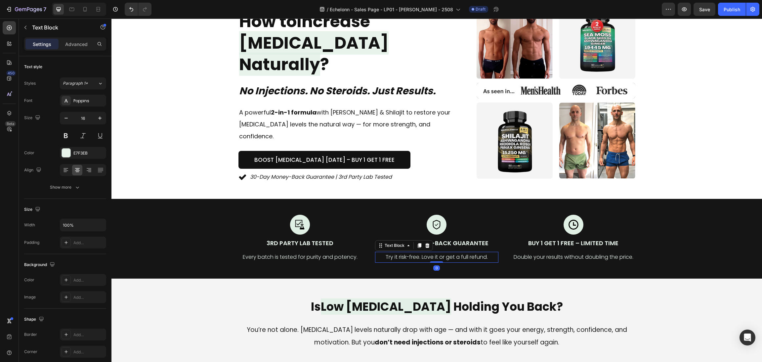
click at [384, 252] on p "Try it risk-free. Love it or get a full refund." at bounding box center [437, 257] width 122 height 10
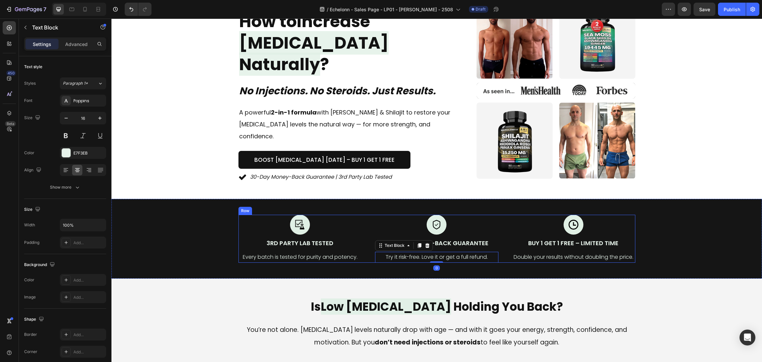
click at [366, 228] on div "Image 3rd Party Lab Tested Text Block Every batch is tested for purity and pote…" at bounding box center [437, 239] width 397 height 48
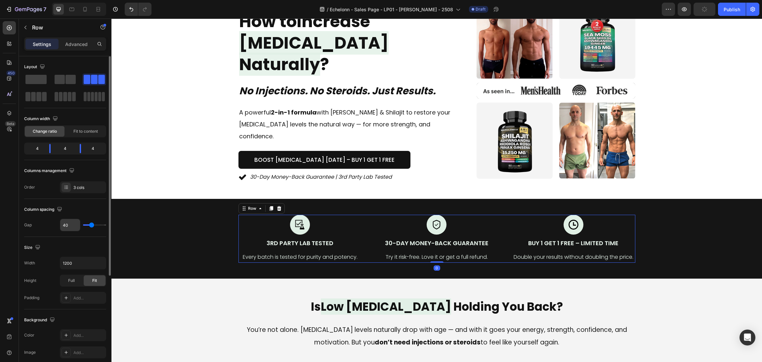
click at [72, 221] on input "40" at bounding box center [70, 225] width 20 height 12
type input "3"
type input "30"
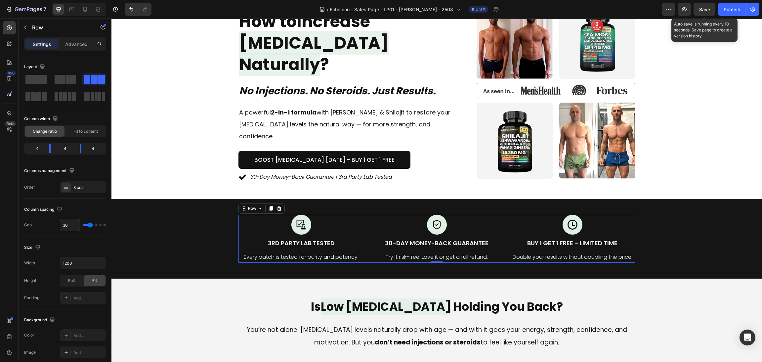
type input "30"
click at [707, 8] on span "Save" at bounding box center [705, 10] width 11 height 6
click at [687, 9] on icon "button" at bounding box center [684, 9] width 7 height 7
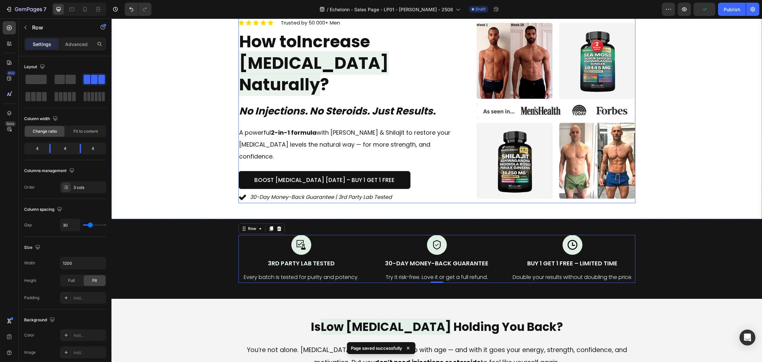
scroll to position [0, 0]
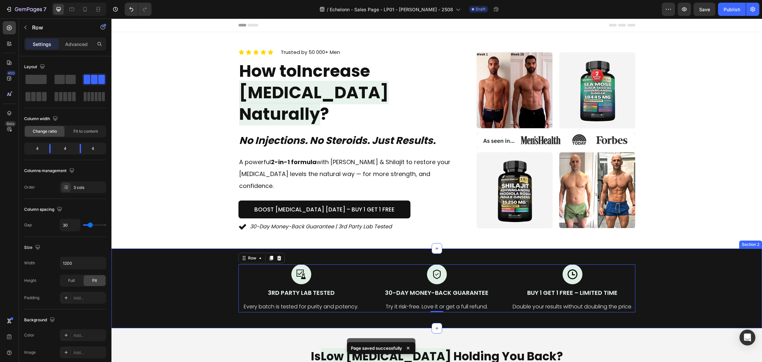
click at [308, 302] on p "Every batch is tested for purity and potency." at bounding box center [301, 307] width 124 height 10
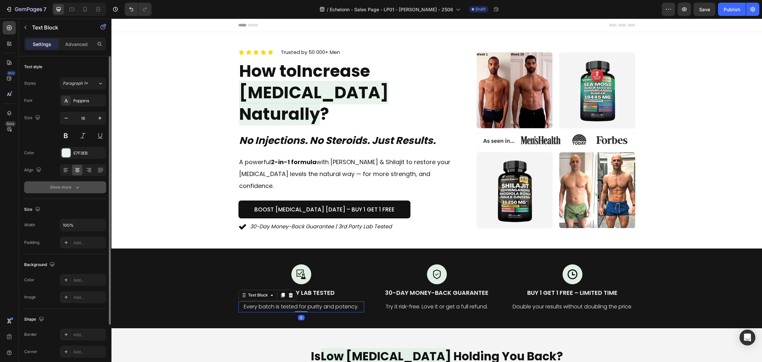
click at [81, 190] on button "Show more" at bounding box center [65, 187] width 82 height 12
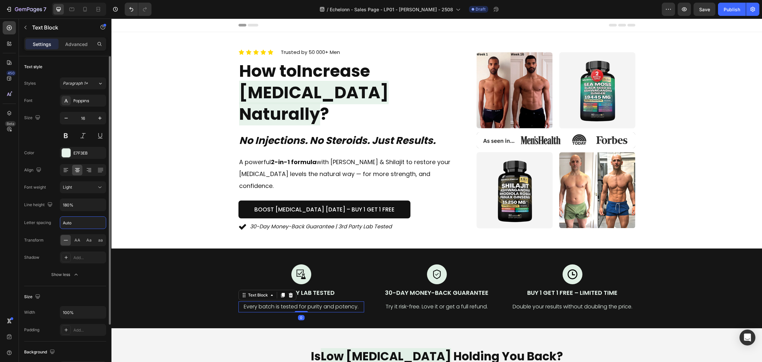
click at [83, 221] on input "Auto" at bounding box center [83, 223] width 46 height 12
type input "0"
click at [384, 302] on p "Try it risk-free. Love it or get a full refund." at bounding box center [437, 307] width 124 height 10
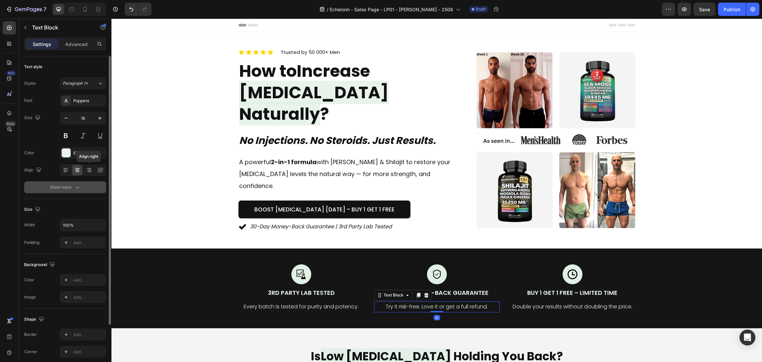
click at [86, 183] on button "Show more" at bounding box center [65, 187] width 82 height 12
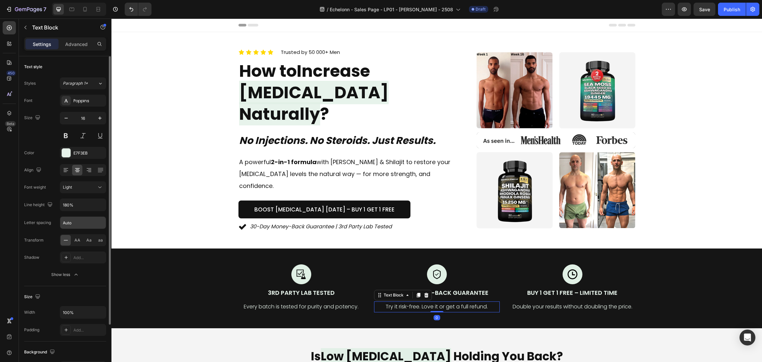
click at [76, 223] on input "Auto" at bounding box center [83, 223] width 46 height 12
type input "0"
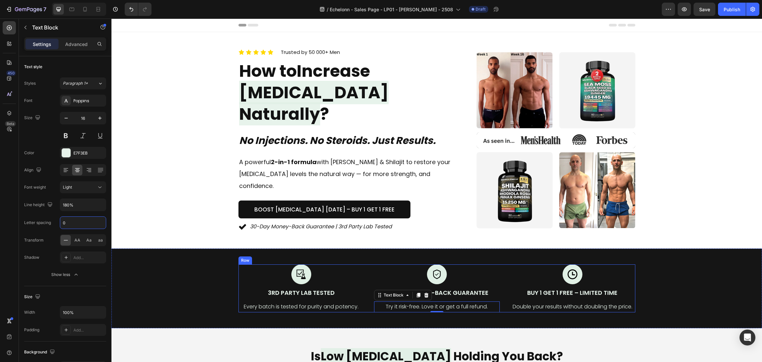
click at [576, 290] on div "Image Buy 1 Get 1 Free – Limited Time Text Block Double your results without do…" at bounding box center [573, 288] width 126 height 48
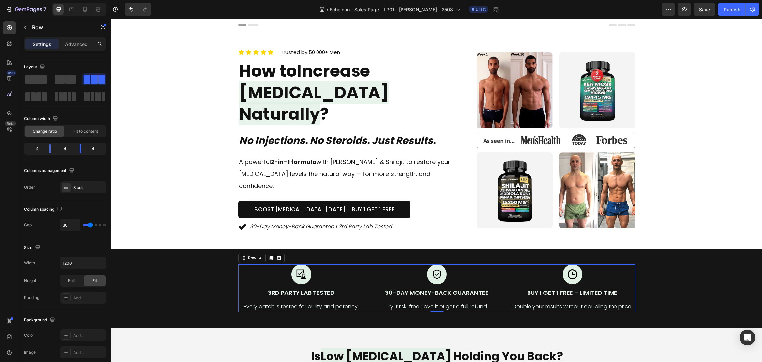
click at [578, 302] on p "Double your results without doubling the price." at bounding box center [573, 307] width 124 height 10
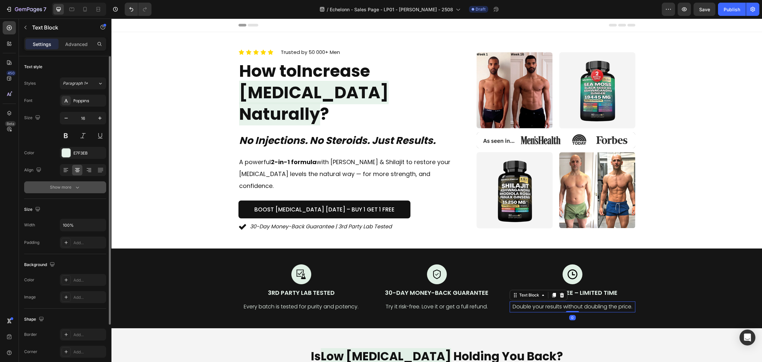
click at [62, 190] on div "Show more" at bounding box center [65, 187] width 31 height 7
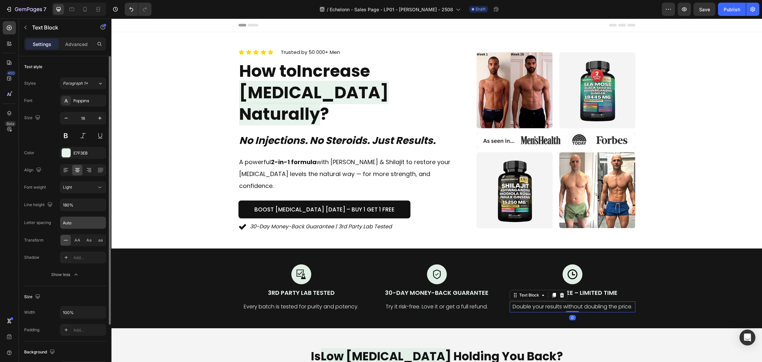
click at [81, 221] on input "Auto" at bounding box center [83, 223] width 46 height 12
type input "0"
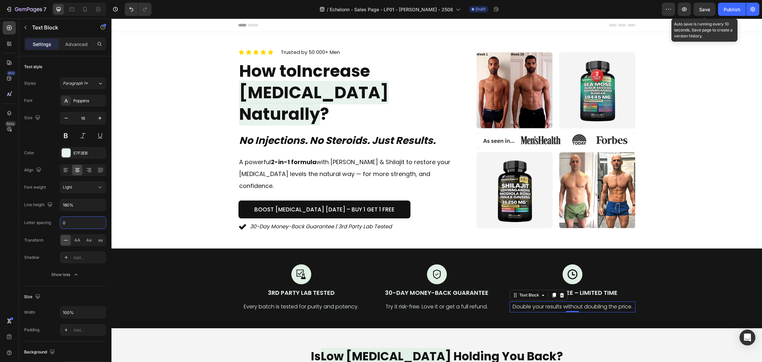
click at [708, 11] on span "Save" at bounding box center [705, 10] width 11 height 6
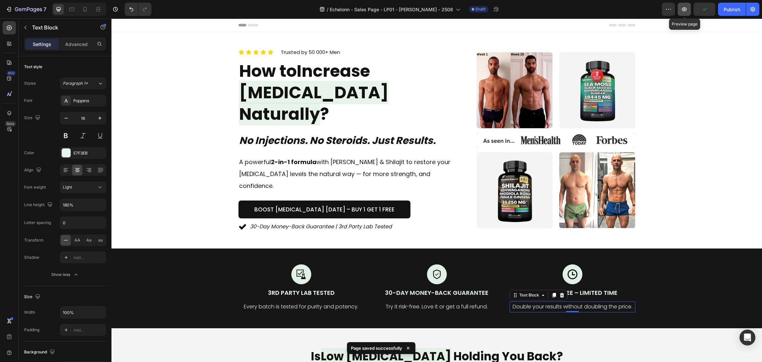
click at [682, 8] on icon "button" at bounding box center [684, 9] width 7 height 7
click at [316, 222] on p "30-Day Money-Back Guarantee | 3rd Party Lab Tested" at bounding box center [321, 227] width 142 height 10
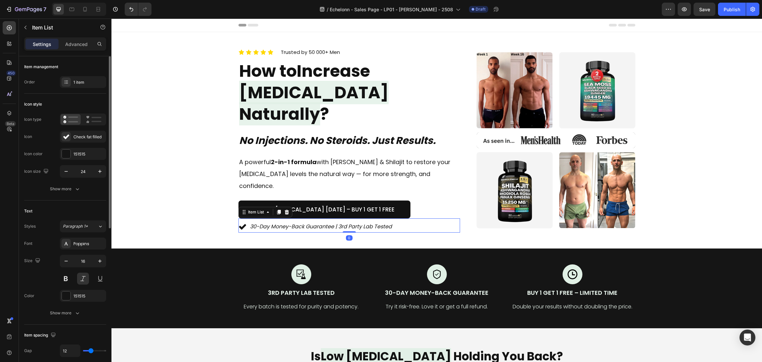
click at [59, 306] on div "Font Poppins Size 16 Color 151515 Show more" at bounding box center [65, 278] width 82 height 81
click at [75, 316] on icon "button" at bounding box center [77, 313] width 7 height 7
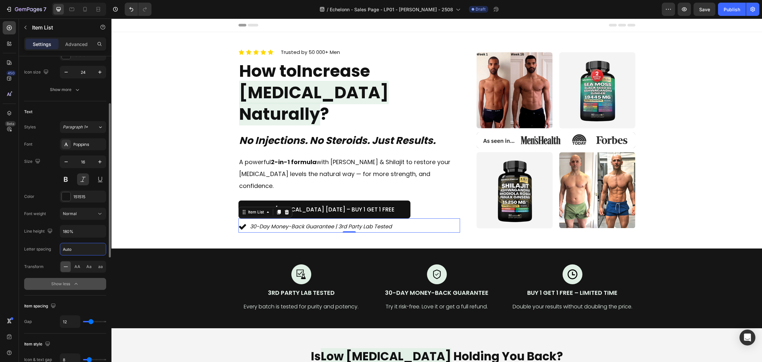
click at [80, 250] on input "Auto" at bounding box center [83, 249] width 46 height 12
type input "0"
click at [418, 170] on div "A powerful 2-in-1 formula with Sea Moss & Shilajit to restore your testosterone…" at bounding box center [350, 174] width 222 height 37
click at [416, 165] on p "A powerful 2-in-1 formula with Sea Moss & Shilajit to restore your testosterone…" at bounding box center [349, 174] width 221 height 36
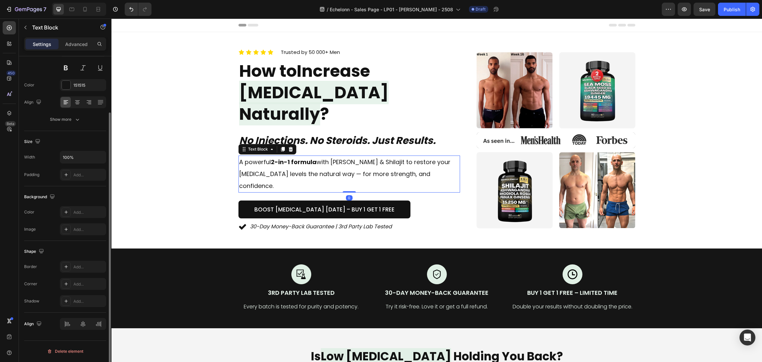
scroll to position [0, 0]
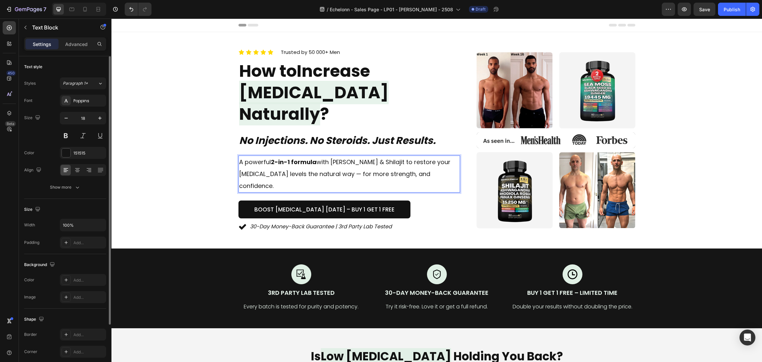
click at [58, 176] on div "Font Poppins Size 18 Color 151515 Align Show more" at bounding box center [65, 144] width 82 height 99
click at [65, 185] on div "Show more" at bounding box center [65, 187] width 31 height 7
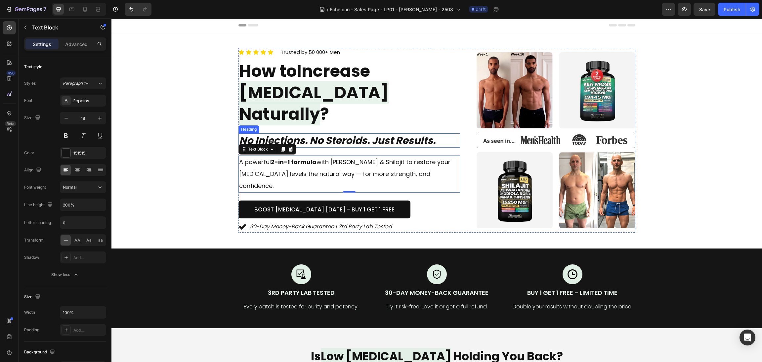
click at [343, 133] on h1 "No Injections. No Steroids. Just Results." at bounding box center [350, 140] width 222 height 14
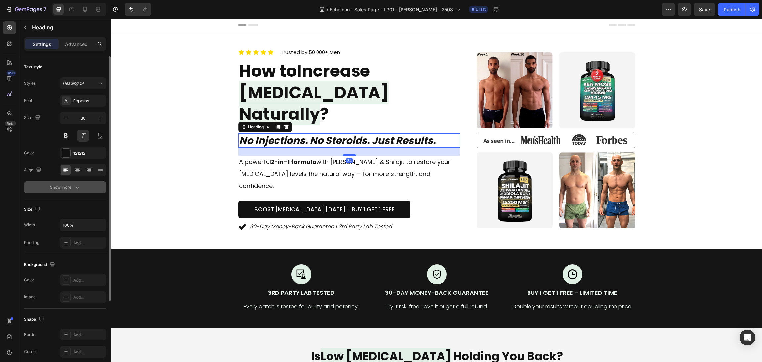
click at [68, 187] on div "Show more" at bounding box center [65, 187] width 31 height 7
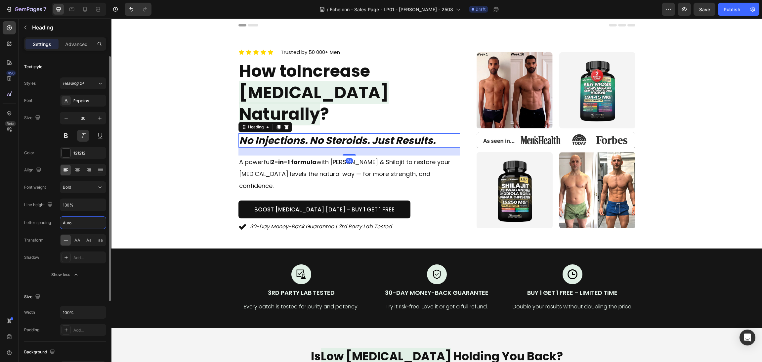
click at [77, 227] on input "Auto" at bounding box center [83, 223] width 46 height 12
type input "0"
click at [63, 118] on icon "button" at bounding box center [66, 118] width 7 height 7
type input "29"
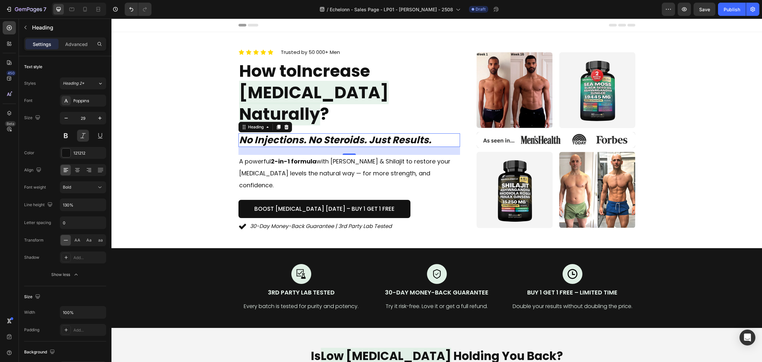
click at [124, 126] on div "Icon Icon Icon Icon Icon Icon List Trusted by 50 000+ Men Text block Row How to…" at bounding box center [436, 140] width 635 height 184
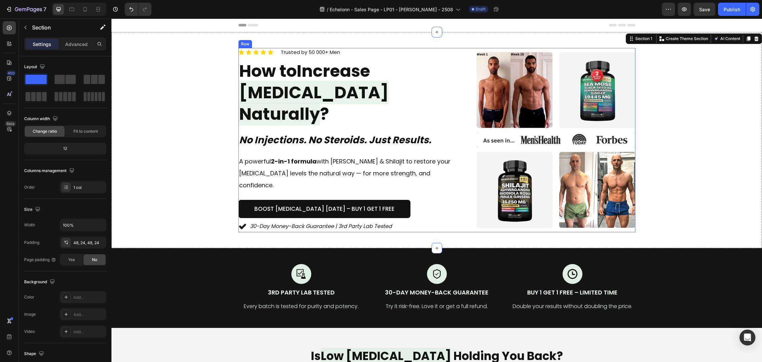
click at [378, 117] on div "Icon Icon Icon Icon Icon Icon List Trusted by 50 000+ Men Text block Row How to…" at bounding box center [350, 140] width 222 height 184
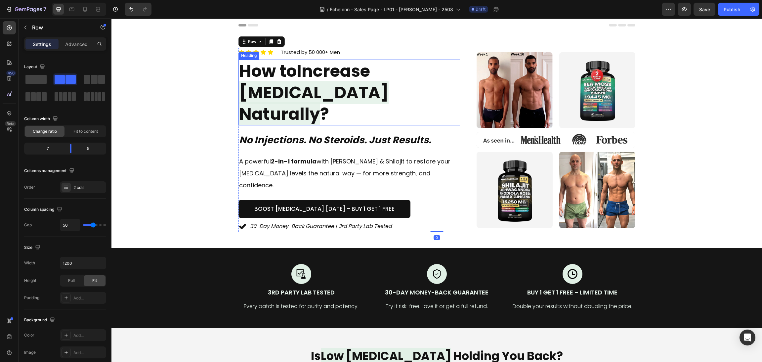
click at [308, 106] on span "Testosterone Naturally" at bounding box center [314, 103] width 150 height 45
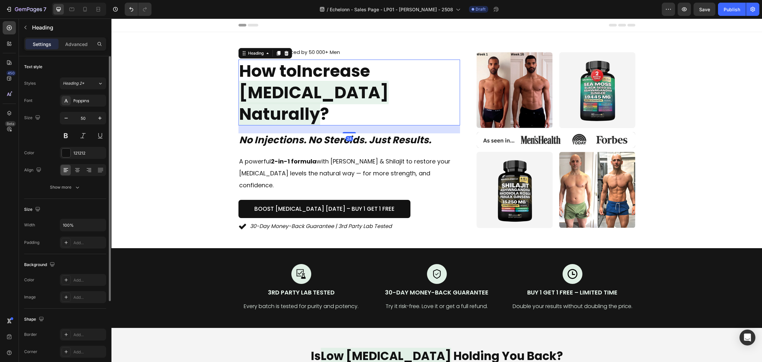
click at [80, 176] on div at bounding box center [83, 170] width 46 height 12
click at [82, 189] on button "Show more" at bounding box center [65, 187] width 82 height 12
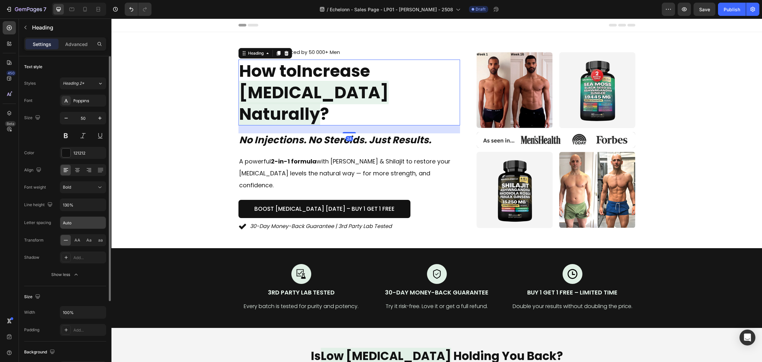
click at [74, 222] on input "Auto" at bounding box center [83, 223] width 46 height 12
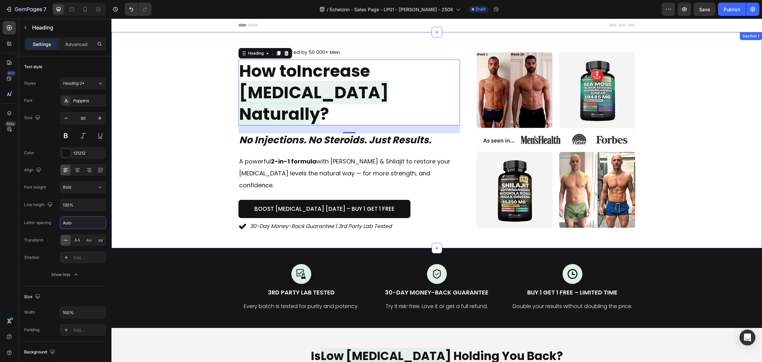
type input "0"
click at [312, 56] on p "Trusted by 50 000+ Men" at bounding box center [310, 53] width 59 height 8
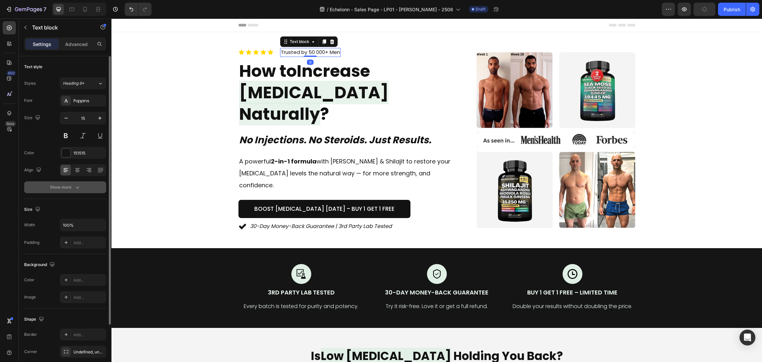
click at [98, 187] on button "Show more" at bounding box center [65, 187] width 82 height 12
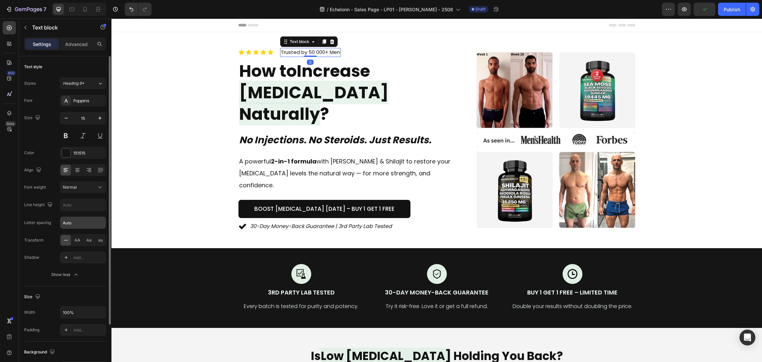
click at [82, 227] on input "Auto" at bounding box center [83, 223] width 46 height 12
type input "0"
click at [702, 9] on span "Save" at bounding box center [705, 10] width 11 height 6
click at [690, 7] on button "button" at bounding box center [684, 9] width 13 height 13
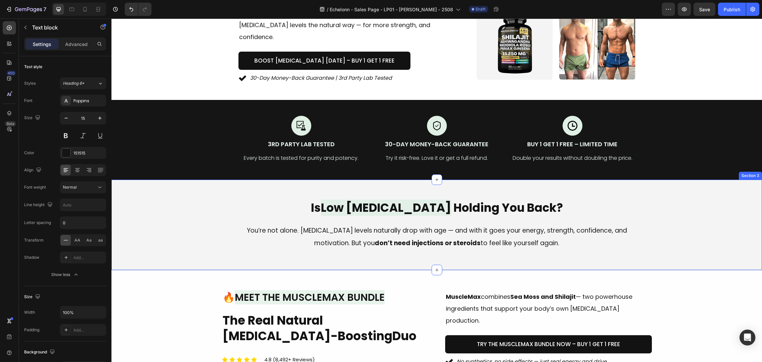
scroll to position [149, 0]
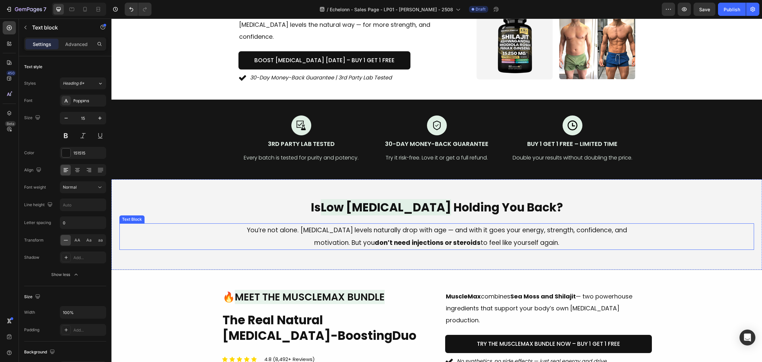
click at [478, 224] on p "You’re not alone. Testosterone levels naturally drop with age — and with it goe…" at bounding box center [437, 236] width 396 height 25
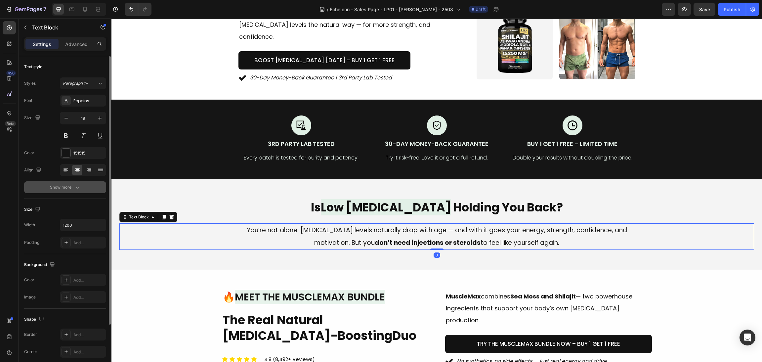
drag, startPoint x: 86, startPoint y: 189, endPoint x: 237, endPoint y: 255, distance: 165.2
click at [86, 189] on button "Show more" at bounding box center [65, 187] width 82 height 12
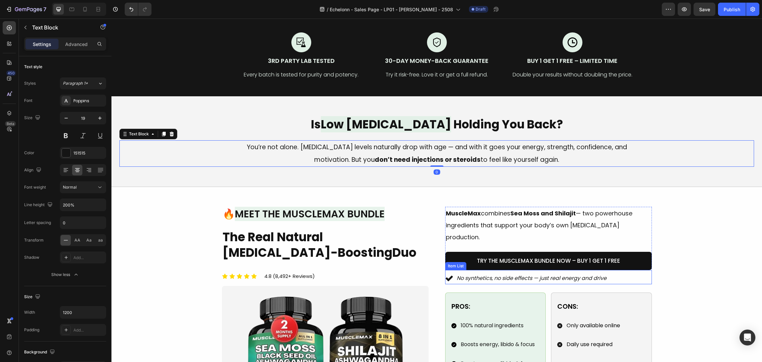
scroll to position [248, 0]
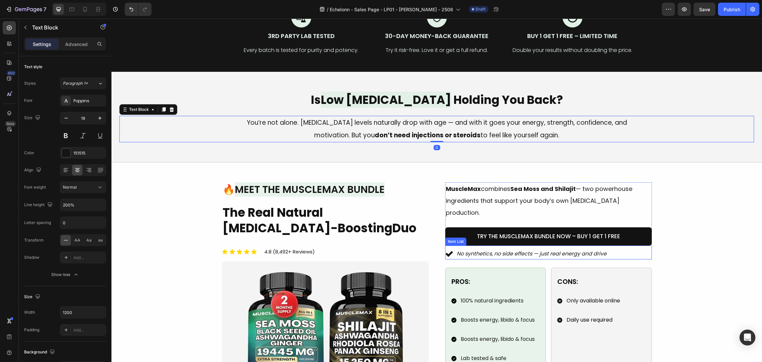
click at [490, 193] on p "MuscleMax combines Sea Moss and Shilajit — two powerhouse ingredients that supp…" at bounding box center [548, 201] width 205 height 36
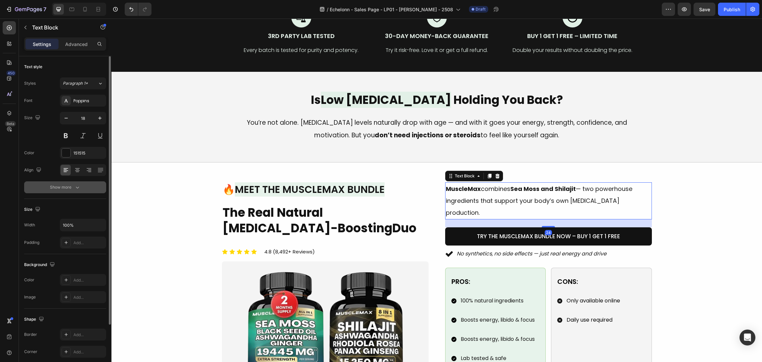
click at [70, 188] on div "Show more" at bounding box center [65, 187] width 31 height 7
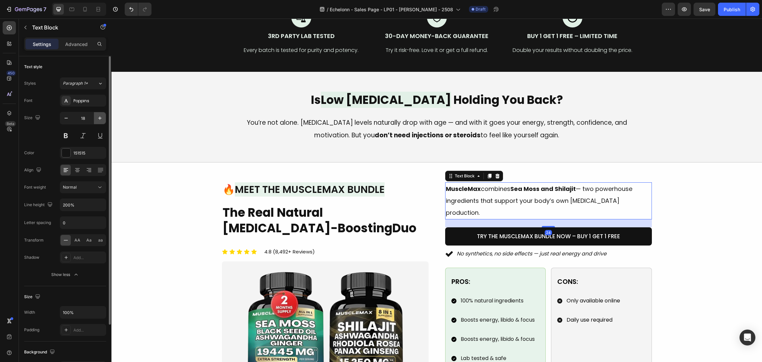
click at [101, 115] on icon "button" at bounding box center [100, 118] width 7 height 7
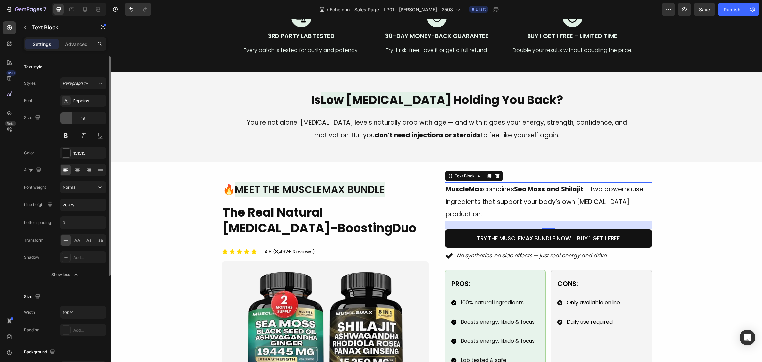
click at [63, 118] on icon "button" at bounding box center [66, 118] width 7 height 7
type input "18"
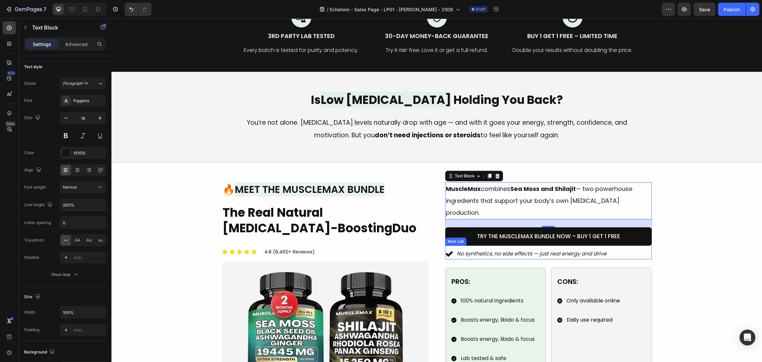
click at [510, 249] on p "No synthetics, no side effects — just real energy and drive" at bounding box center [532, 254] width 150 height 10
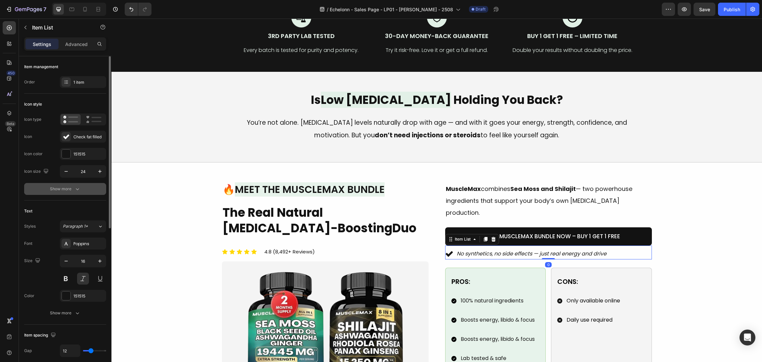
click at [70, 188] on div "Show more" at bounding box center [65, 189] width 31 height 7
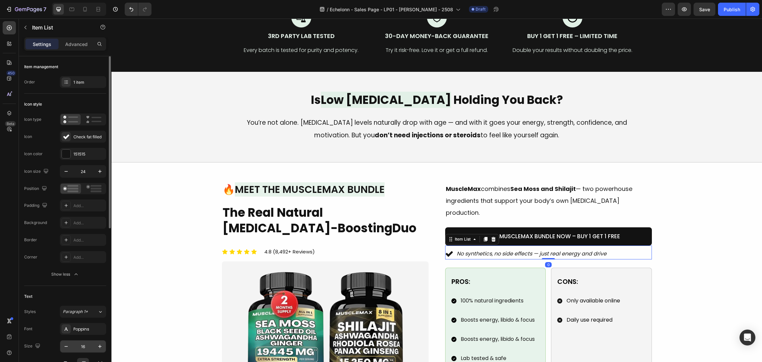
scroll to position [149, 0]
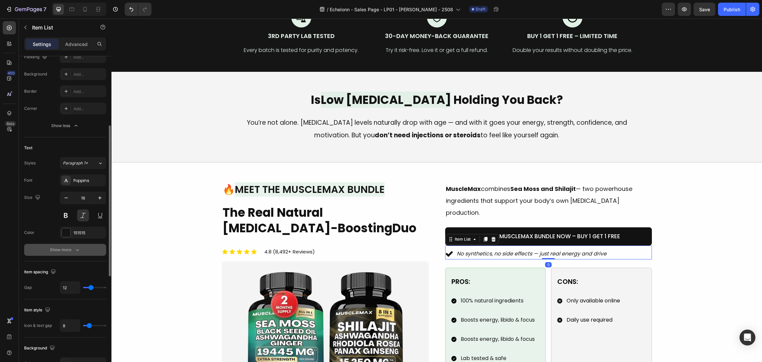
click at [76, 248] on icon "button" at bounding box center [77, 250] width 7 height 7
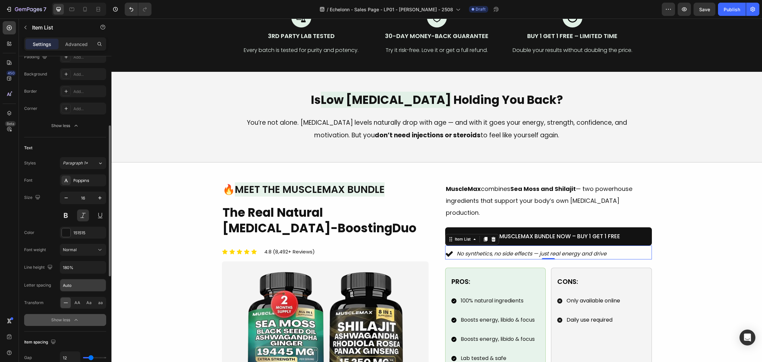
click at [82, 284] on input "Auto" at bounding box center [83, 285] width 46 height 12
type input "0"
click at [308, 219] on h2 "The Real Natural Testosterone-Boosting Duo" at bounding box center [325, 221] width 207 height 32
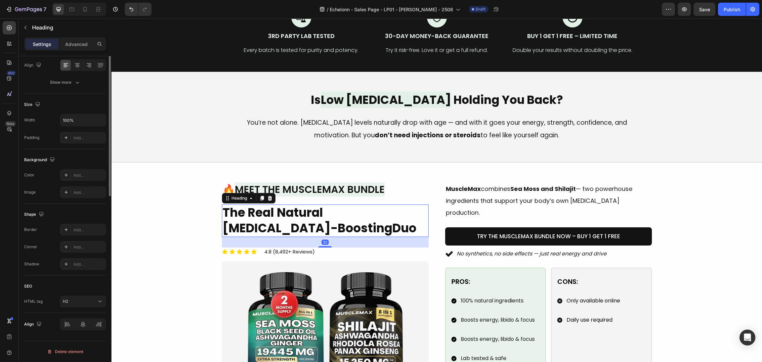
scroll to position [0, 0]
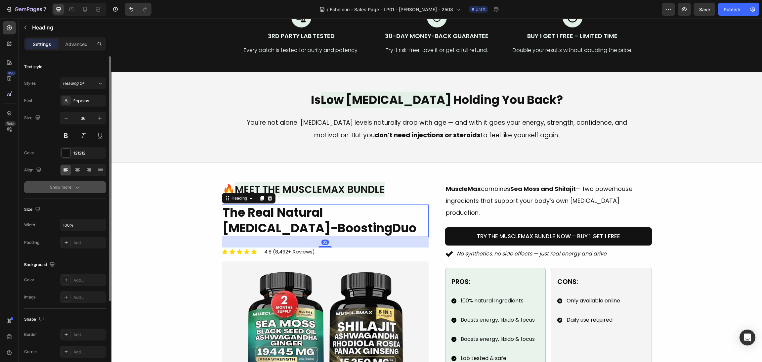
click at [78, 184] on icon "button" at bounding box center [77, 187] width 7 height 7
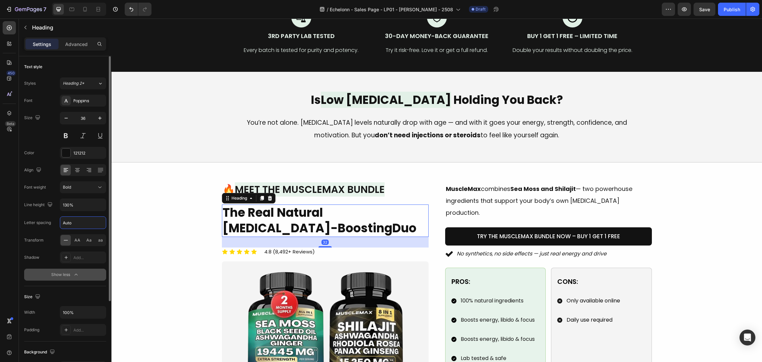
click at [88, 225] on input "Auto" at bounding box center [83, 223] width 46 height 12
type input "0"
click at [329, 190] on span "Meet the MuscleMax Bundle" at bounding box center [310, 189] width 150 height 14
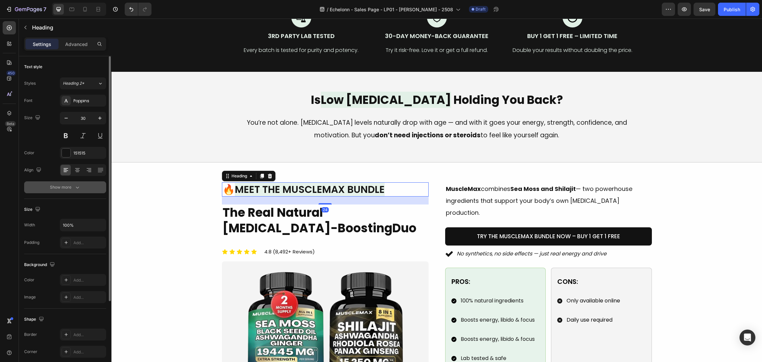
click at [80, 192] on button "Show more" at bounding box center [65, 187] width 82 height 12
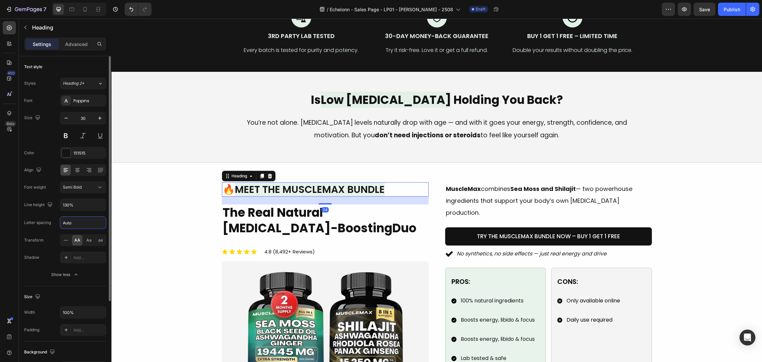
click at [81, 225] on input "Auto" at bounding box center [83, 223] width 46 height 12
type input "0"
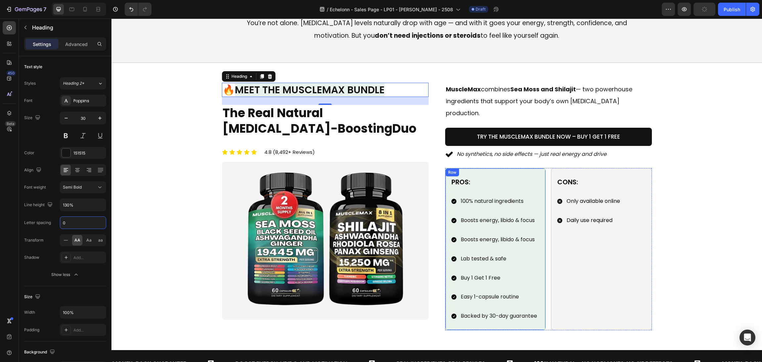
scroll to position [397, 0]
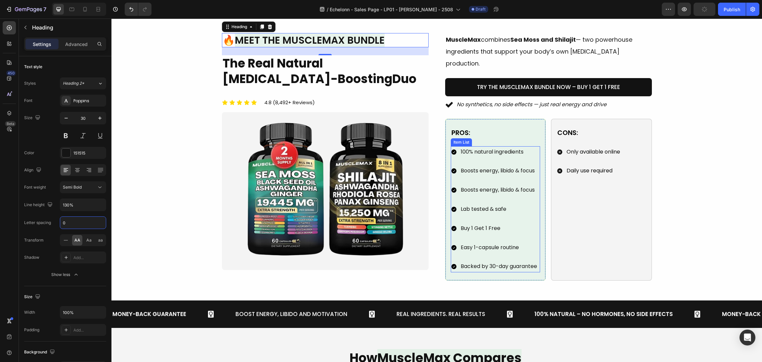
click at [519, 205] on p "Lab tested & safe" at bounding box center [499, 210] width 76 height 10
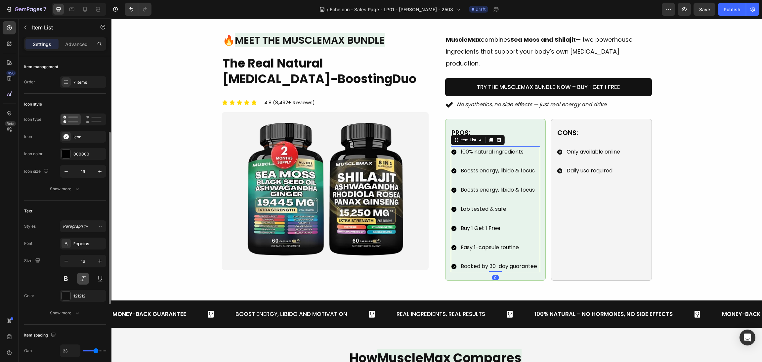
scroll to position [50, 0]
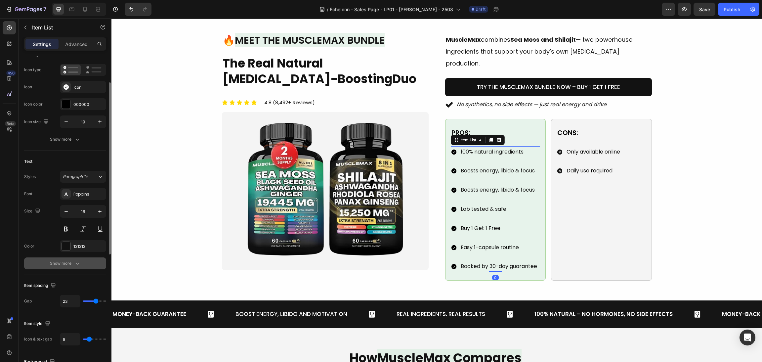
click at [77, 263] on icon "button" at bounding box center [77, 263] width 7 height 7
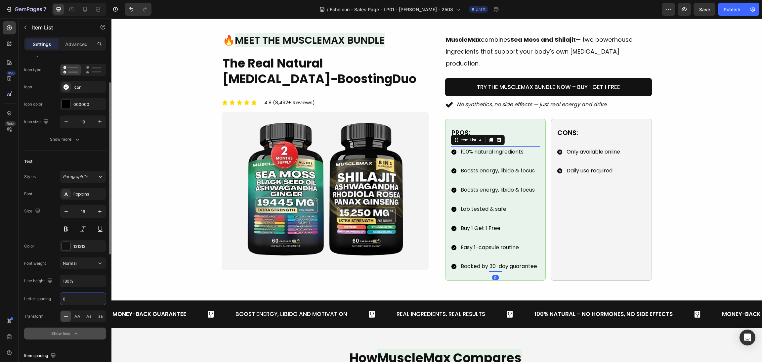
click at [79, 298] on input "0" at bounding box center [83, 299] width 46 height 12
click at [626, 151] on div "Only available online Daily use required" at bounding box center [602, 161] width 90 height 31
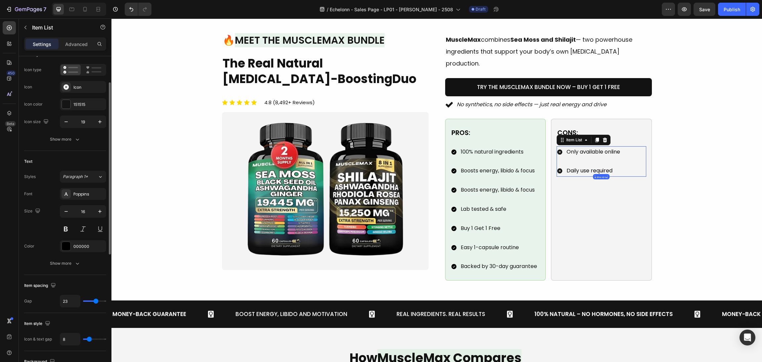
click at [70, 271] on div "Text Styles Paragraph 1* Font Poppins Size 16 Color 000000 Show more" at bounding box center [65, 213] width 82 height 124
click at [72, 262] on div "Show more" at bounding box center [65, 263] width 31 height 7
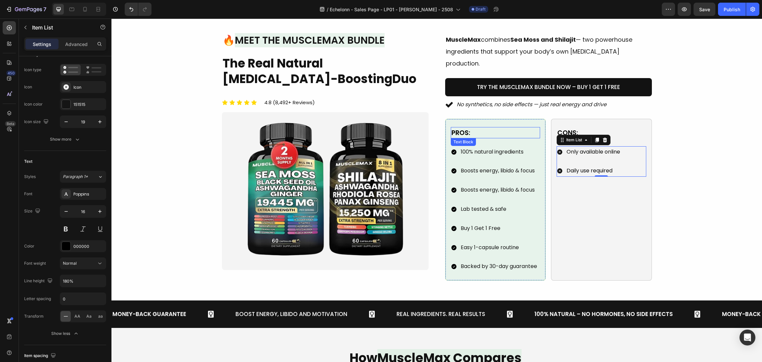
click at [483, 128] on p "Pros:" at bounding box center [496, 133] width 88 height 10
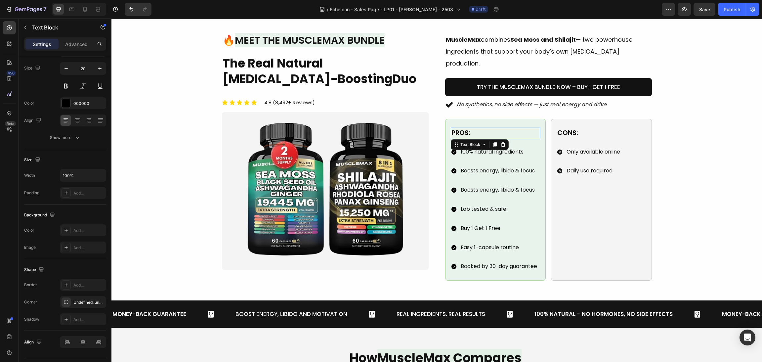
scroll to position [0, 0]
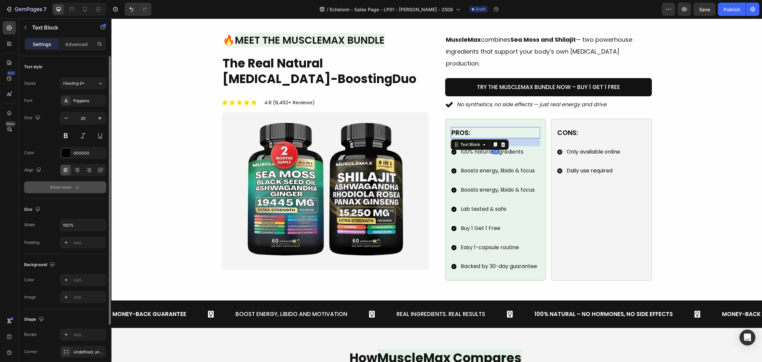
click at [81, 190] on button "Show more" at bounding box center [65, 187] width 82 height 12
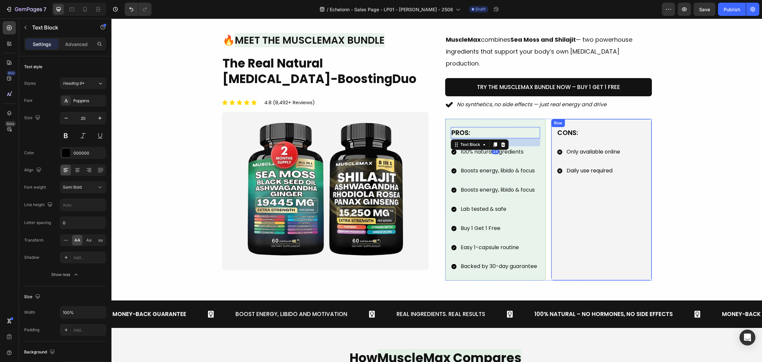
click at [608, 127] on div "Cons:" at bounding box center [602, 132] width 90 height 11
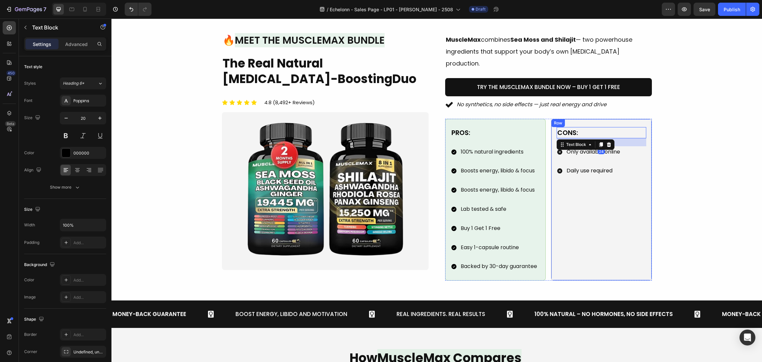
click at [691, 105] on div "Image 🔥 Meet the MuscleMax Bundle Heading The Real Natural Testosterone-Boostin…" at bounding box center [436, 157] width 635 height 248
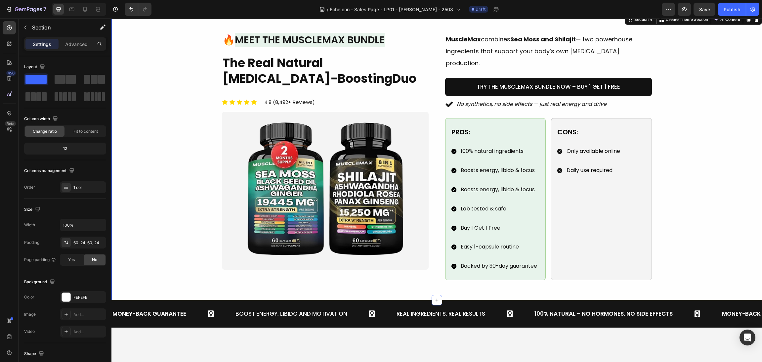
scroll to position [298, 0]
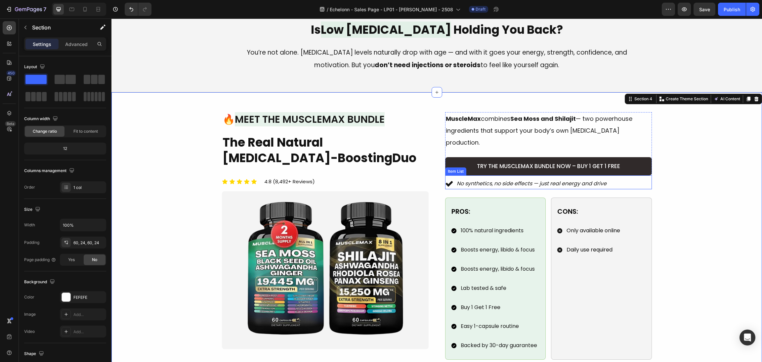
click at [628, 157] on link "Try the MuscleMax Bundle Now – Buy 1 Get 1 Free" at bounding box center [548, 166] width 207 height 18
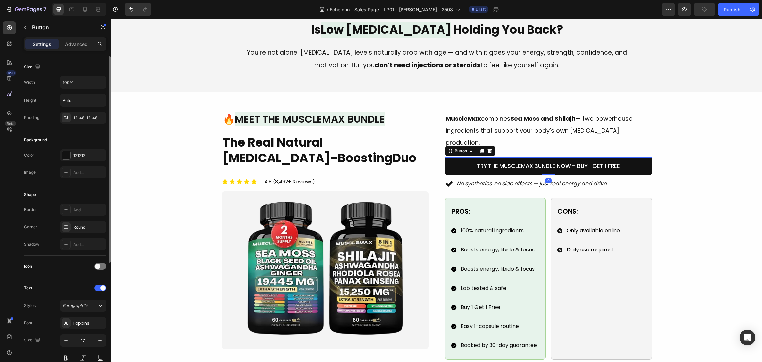
scroll to position [99, 0]
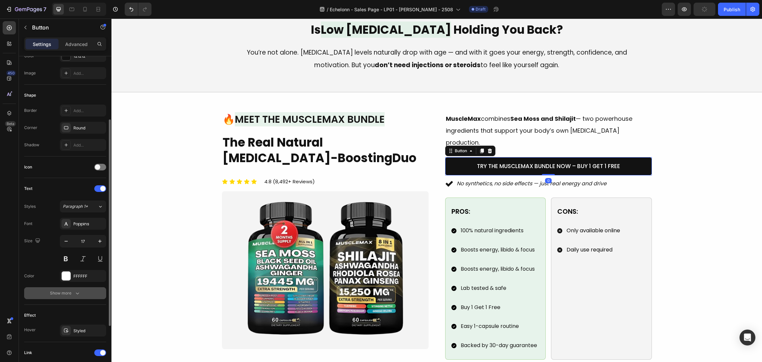
click at [78, 299] on div "Text Styles Paragraph 1* Font Poppins Size 17 Color FFFFFF Show more" at bounding box center [65, 241] width 82 height 127
click at [78, 296] on icon "button" at bounding box center [77, 293] width 7 height 7
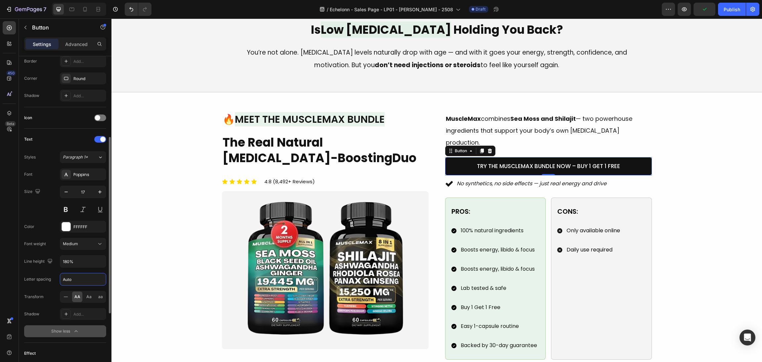
click at [74, 280] on input "Auto" at bounding box center [83, 279] width 46 height 12
type input "0"
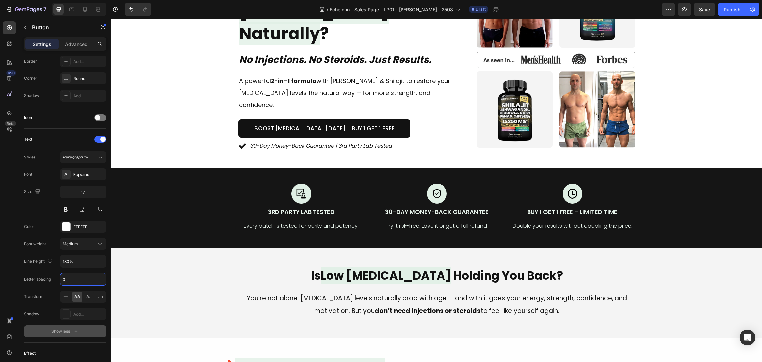
scroll to position [9, 0]
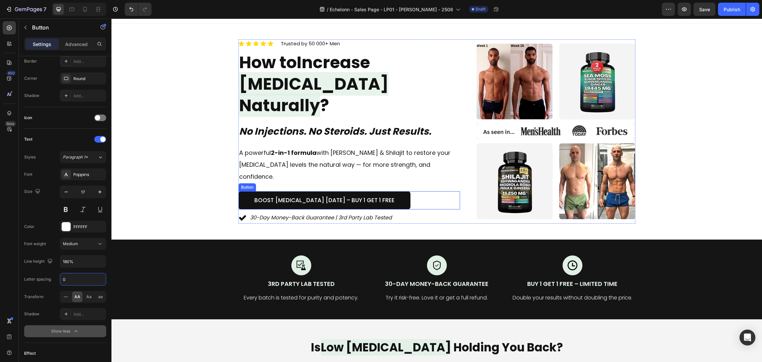
click at [409, 191] on div "Boost Testosterone Today – Buy 1 Get 1 Free Button" at bounding box center [350, 200] width 222 height 18
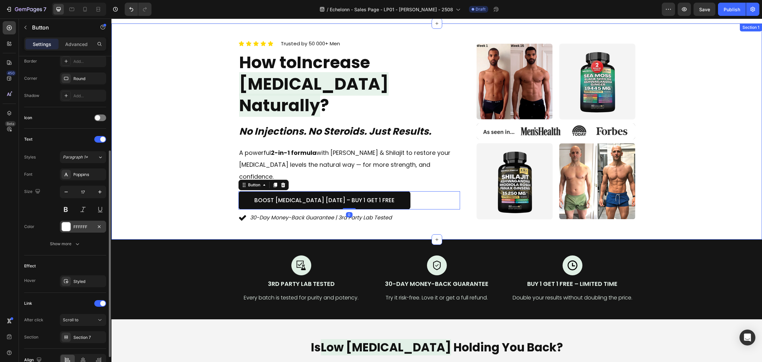
scroll to position [148, 0]
click at [72, 243] on div "Show more" at bounding box center [65, 244] width 31 height 7
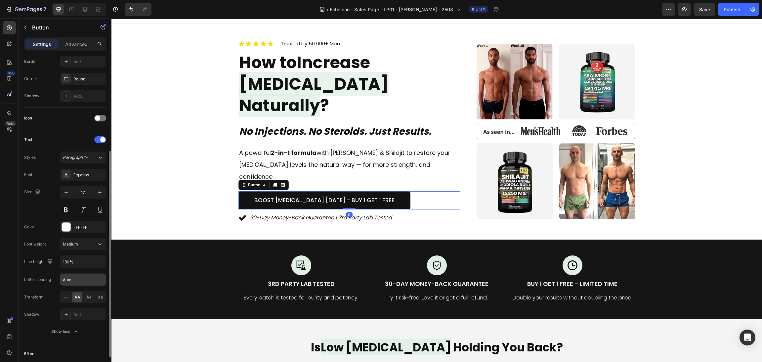
click at [86, 280] on input "Auto" at bounding box center [83, 280] width 46 height 12
type input "0"
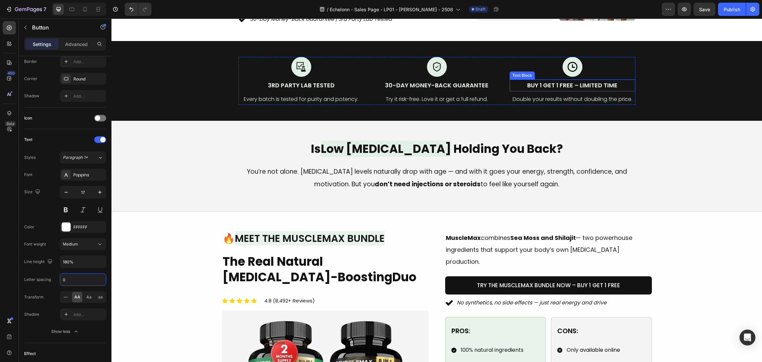
click at [596, 80] on p "Buy 1 Get 1 Free – Limited Time" at bounding box center [573, 85] width 124 height 11
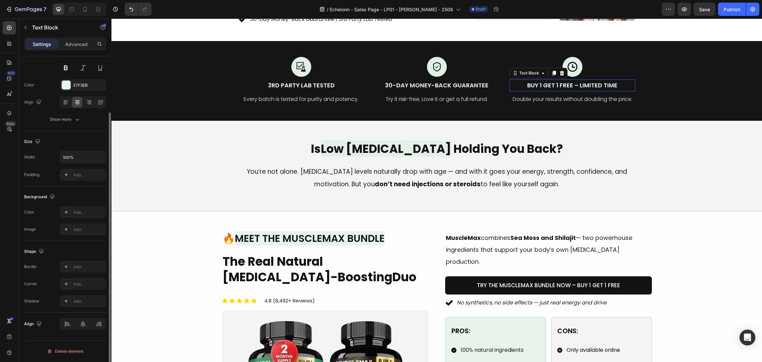
scroll to position [0, 0]
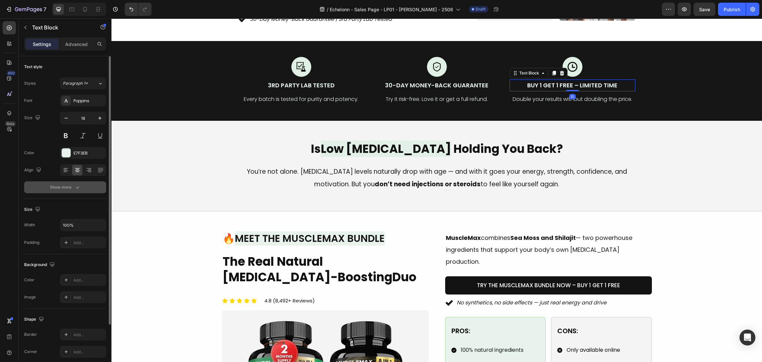
click at [95, 185] on button "Show more" at bounding box center [65, 187] width 82 height 12
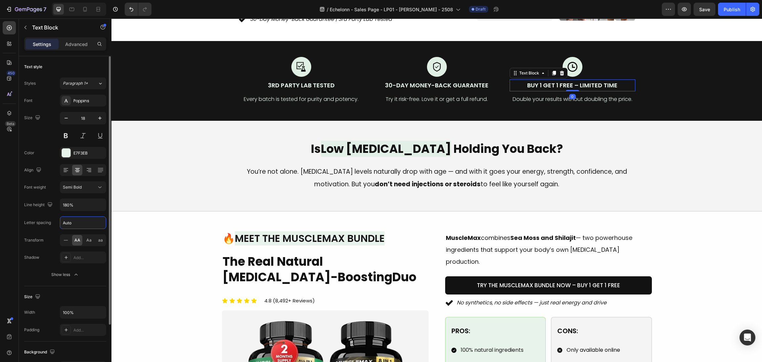
click at [86, 219] on input "Auto" at bounding box center [83, 223] width 46 height 12
type input "0"
click at [487, 80] on p "30-Day Money-Back Guarantee" at bounding box center [437, 85] width 124 height 11
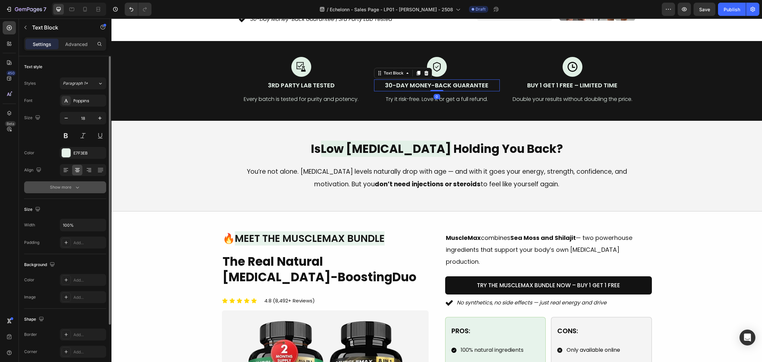
click at [56, 186] on div "Show more" at bounding box center [65, 187] width 31 height 7
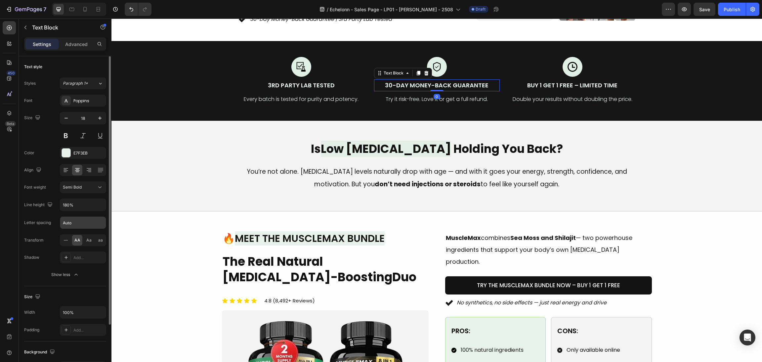
click at [84, 220] on input "Auto" at bounding box center [83, 223] width 46 height 12
type input "0"
click at [316, 80] on p "3rd Party Lab Tested" at bounding box center [301, 85] width 124 height 11
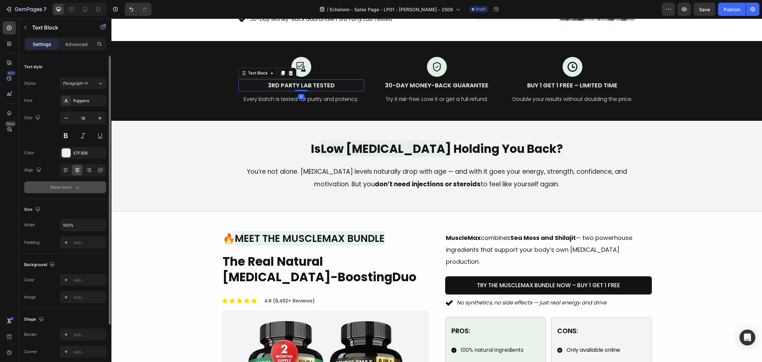
click at [82, 187] on button "Show more" at bounding box center [65, 187] width 82 height 12
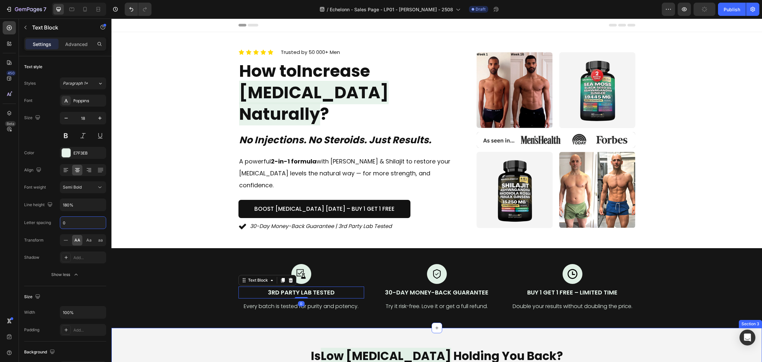
scroll to position [207, 0]
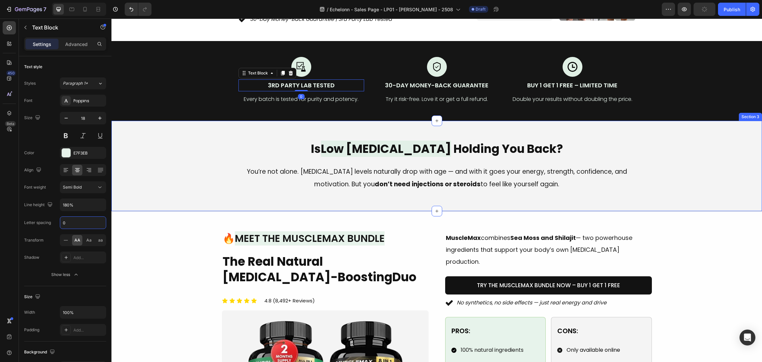
click at [394, 144] on span "Low [MEDICAL_DATA]" at bounding box center [386, 149] width 130 height 16
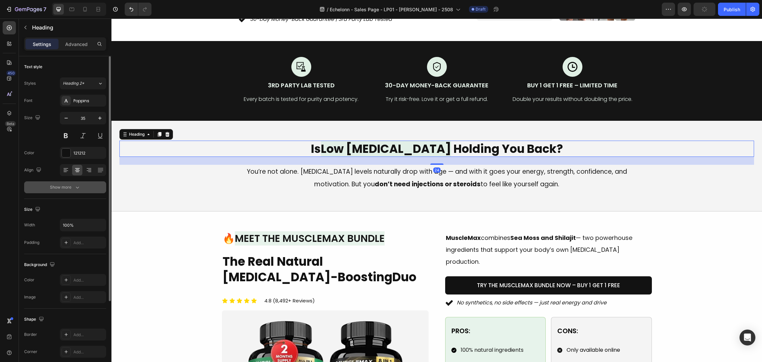
click at [81, 187] on button "Show more" at bounding box center [65, 187] width 82 height 12
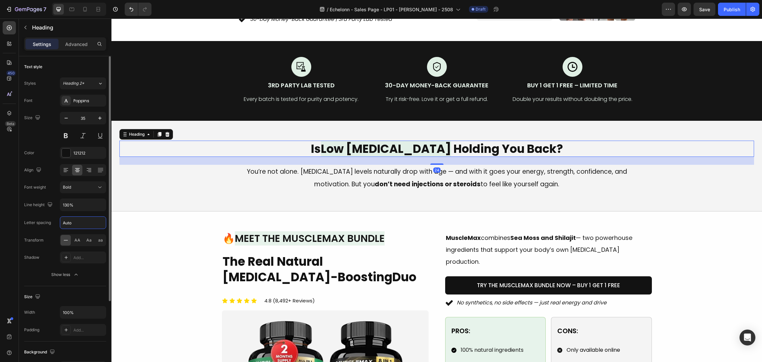
click at [79, 217] on input "Auto" at bounding box center [83, 223] width 46 height 12
type input "0"
drag, startPoint x: 257, startPoint y: 223, endPoint x: 285, endPoint y: 220, distance: 27.9
click at [257, 222] on div "Image 🔥 Meet the MuscleMax Bundle Heading The Real Natural [MEDICAL_DATA]-Boost…" at bounding box center [437, 354] width 651 height 287
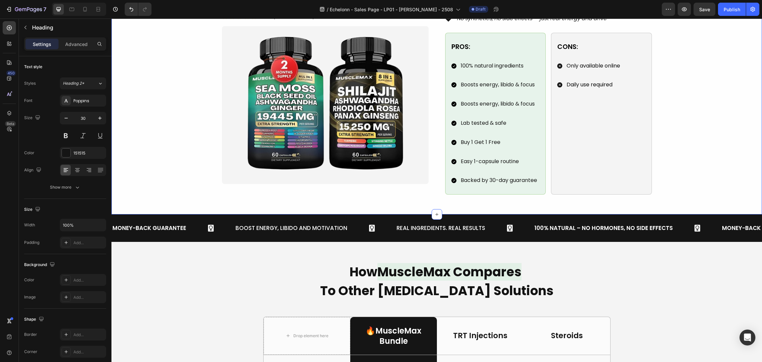
scroll to position [505, 0]
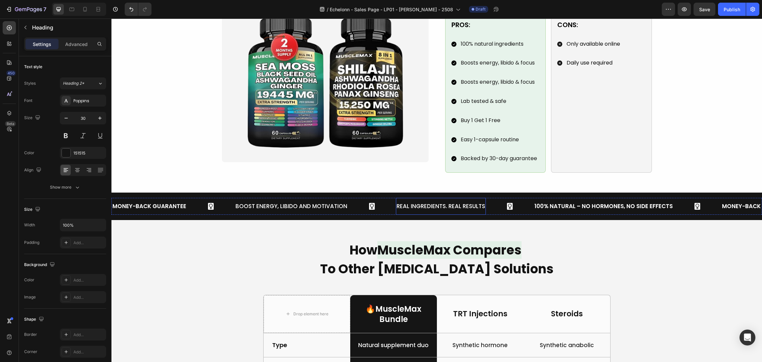
click at [445, 201] on p "Real Ingredients. Real Results" at bounding box center [441, 206] width 89 height 10
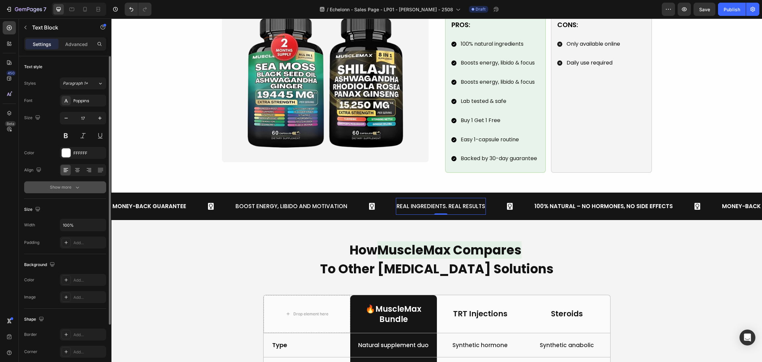
click at [73, 190] on div "Show more" at bounding box center [65, 187] width 31 height 7
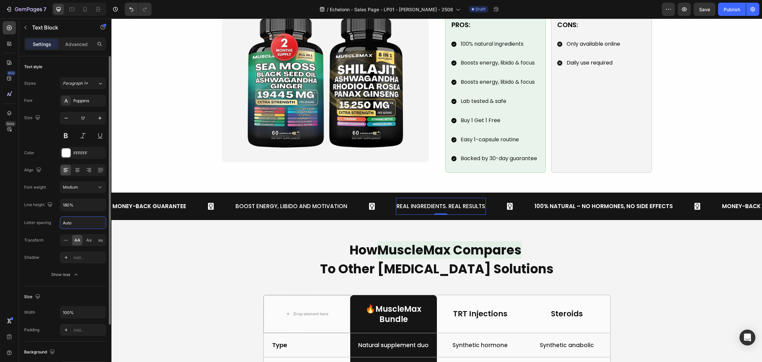
click at [77, 221] on input "Auto" at bounding box center [83, 223] width 46 height 12
type input "0"
click at [247, 201] on p "Boost Energy, Libido and Motivation" at bounding box center [292, 206] width 112 height 10
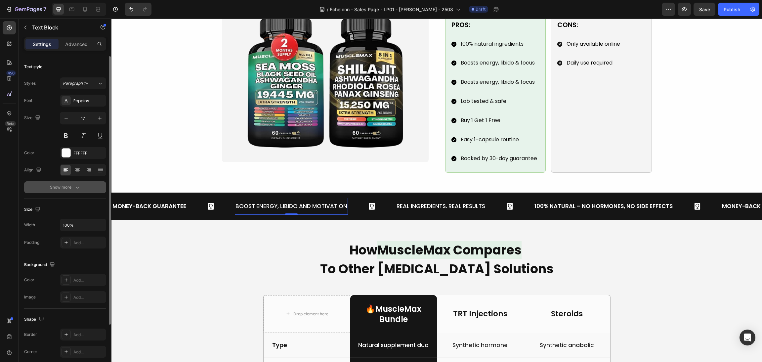
click at [74, 186] on icon "button" at bounding box center [77, 187] width 7 height 7
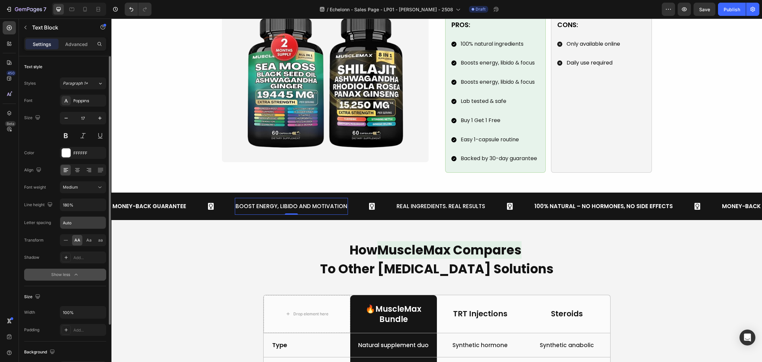
click at [78, 220] on input "Auto" at bounding box center [83, 223] width 46 height 12
type input "0"
click at [83, 191] on button "Medium" at bounding box center [83, 187] width 46 height 12
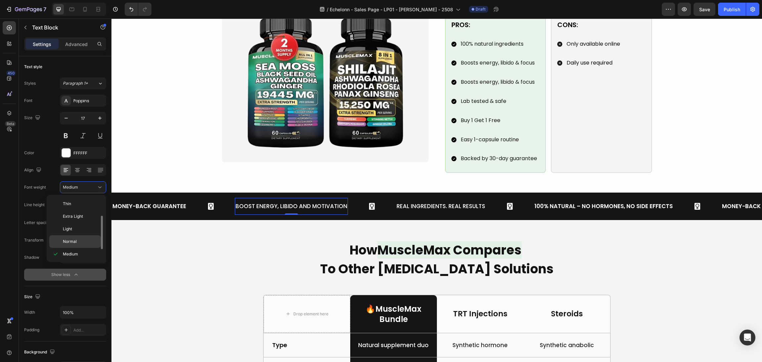
scroll to position [12, 0]
click at [86, 261] on div "Semi Bold" at bounding box center [75, 267] width 52 height 13
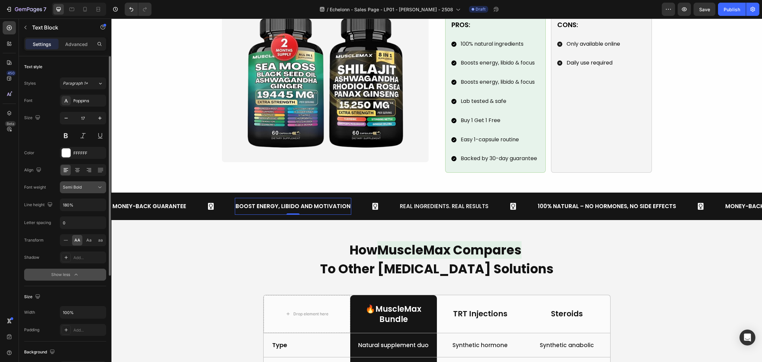
click at [91, 189] on div "Semi Bold" at bounding box center [80, 187] width 34 height 6
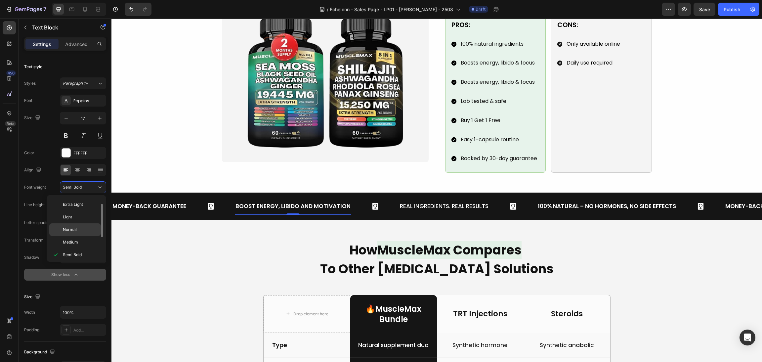
click at [85, 229] on p "Normal" at bounding box center [80, 230] width 35 height 6
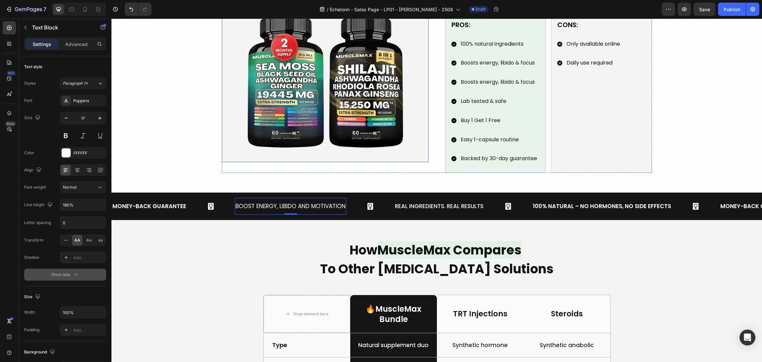
click at [436, 151] on div "Image 🔥 Meet the MuscleMax Bundle Heading The Real Natural [MEDICAL_DATA]-Boost…" at bounding box center [437, 49] width 430 height 248
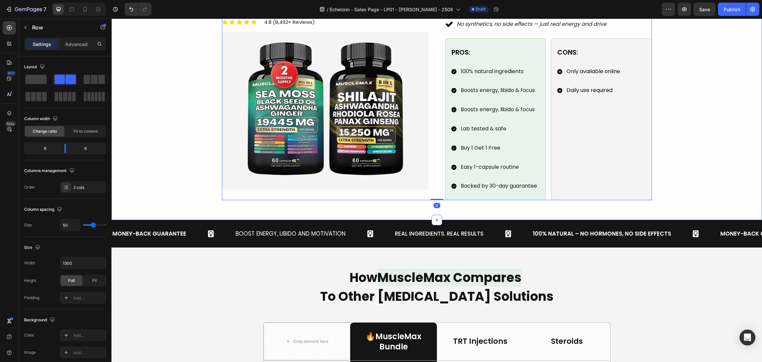
scroll to position [456, 0]
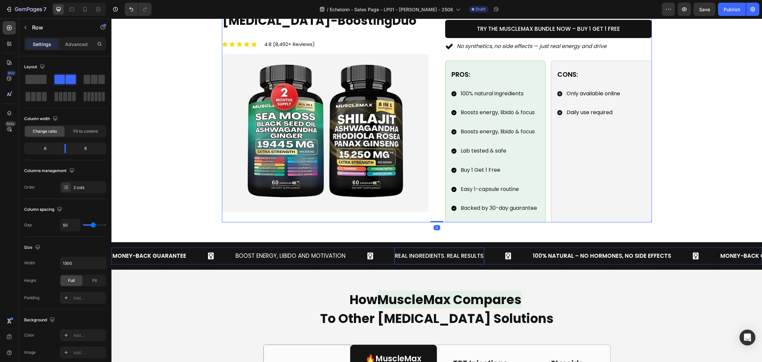
click at [401, 250] on div "Real Ingredients. Real Results" at bounding box center [439, 256] width 90 height 12
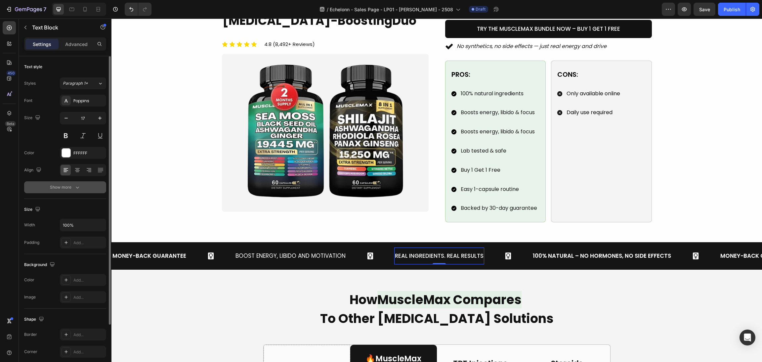
click at [65, 191] on div "Show more" at bounding box center [65, 187] width 31 height 7
click at [77, 182] on button "Medium" at bounding box center [83, 187] width 46 height 12
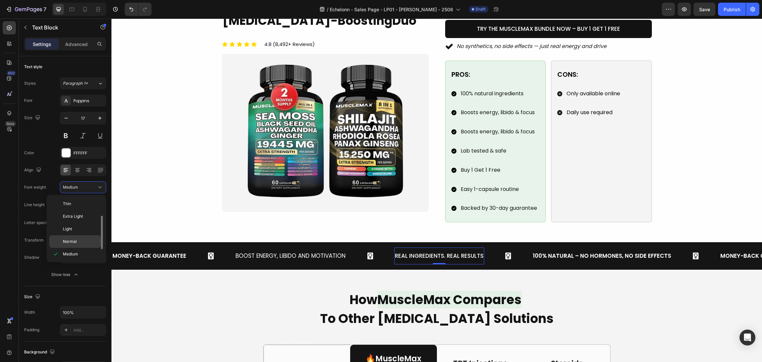
scroll to position [12, 0]
click at [86, 227] on p "Normal" at bounding box center [80, 230] width 35 height 6
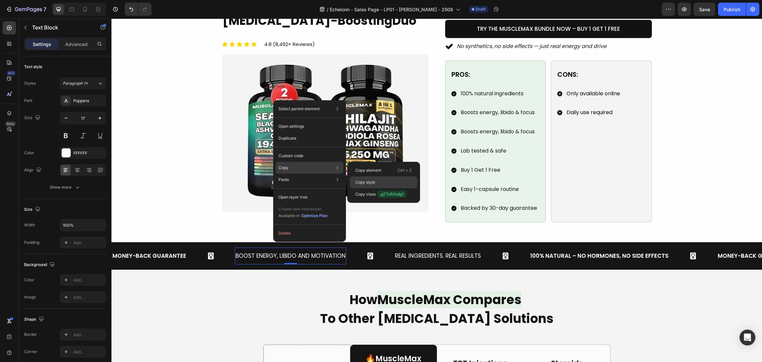
drag, startPoint x: 366, startPoint y: 177, endPoint x: 231, endPoint y: 170, distance: 135.6
click at [366, 188] on div "Copy style" at bounding box center [384, 194] width 68 height 12
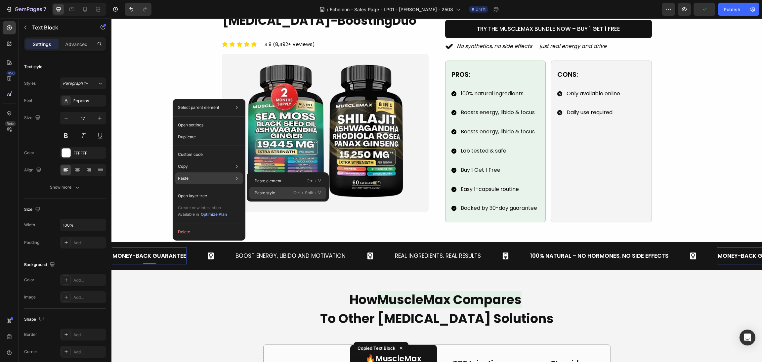
click at [270, 192] on p "Paste style" at bounding box center [265, 193] width 21 height 6
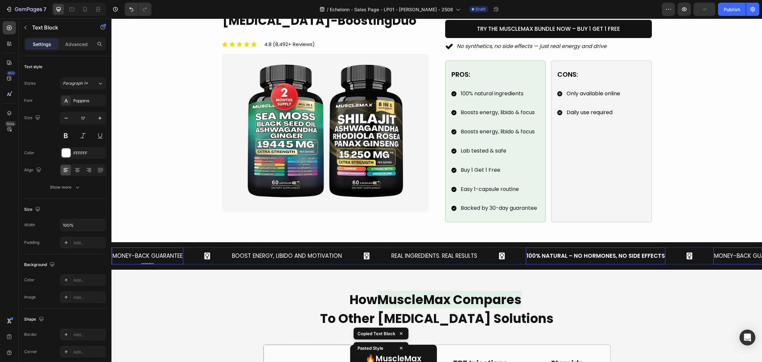
click at [584, 251] on p "100% Natural – No Hormones, No Side Effects" at bounding box center [596, 256] width 138 height 10
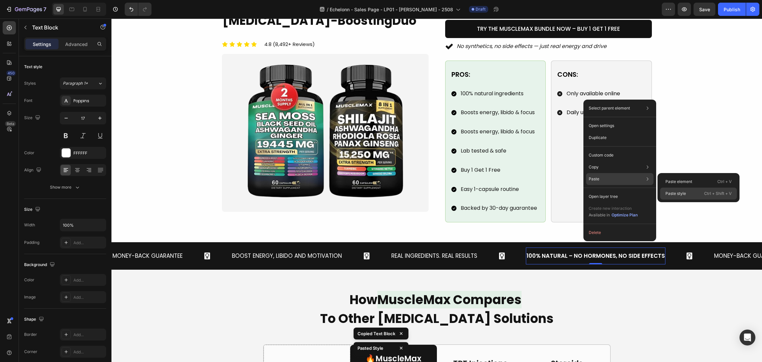
click at [692, 192] on div "Paste style Ctrl + Shift + V" at bounding box center [699, 194] width 77 height 12
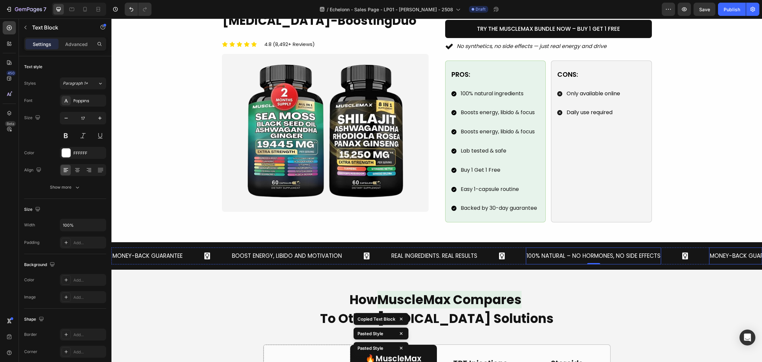
click at [730, 251] on p "Money-Back Guarantee" at bounding box center [745, 256] width 70 height 10
click at [718, 211] on div "Image 🔥 Meet the MuscleMax Bundle Heading The Real Natural [MEDICAL_DATA]-Boost…" at bounding box center [437, 98] width 651 height 287
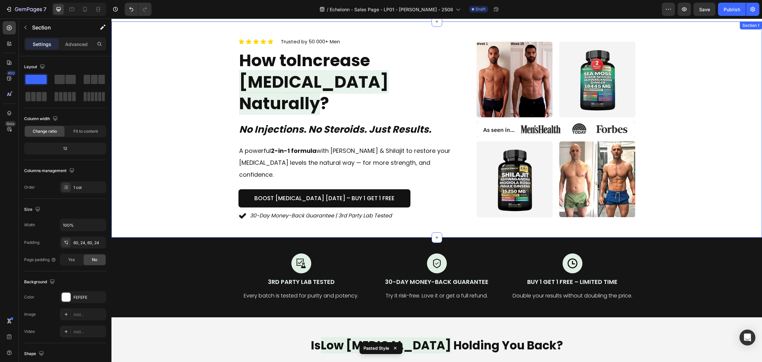
scroll to position [0, 0]
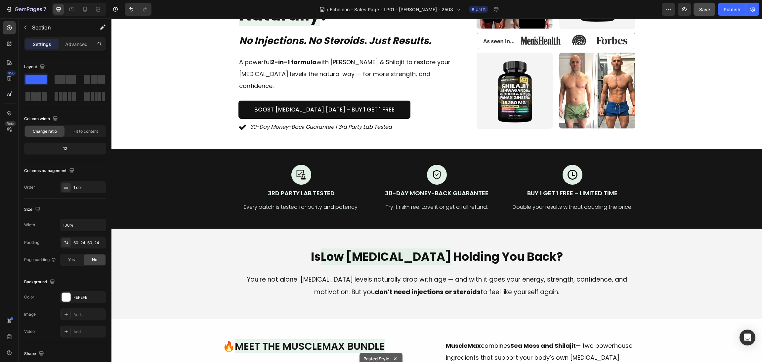
click at [704, 4] on button "Save" at bounding box center [705, 9] width 22 height 13
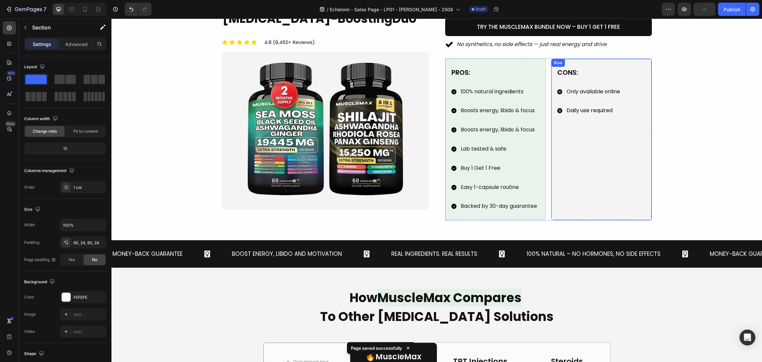
scroll to position [447, 0]
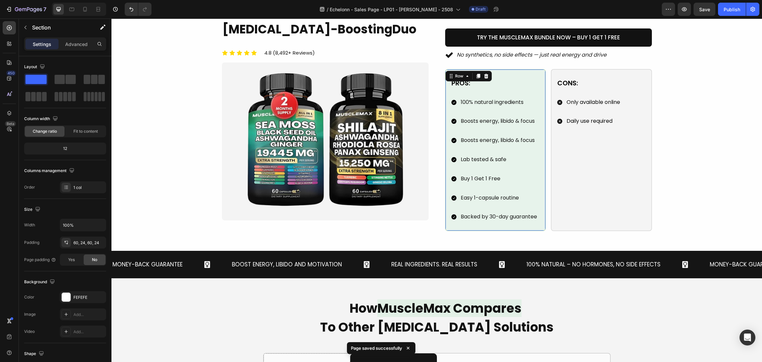
click at [539, 177] on div "Pros: Text Block 100% natural ingredients Boosts energy, libido & focus Boosts …" at bounding box center [495, 150] width 101 height 162
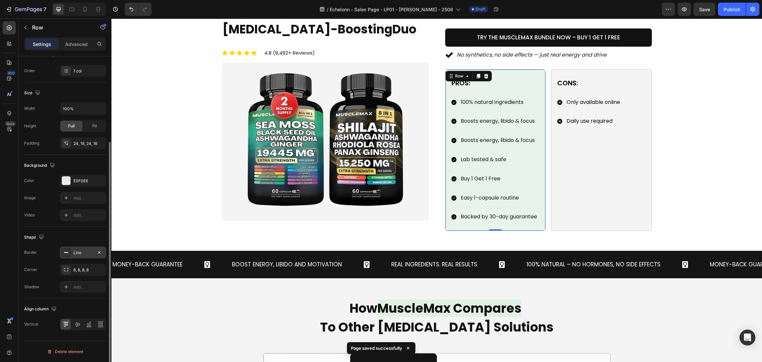
click at [63, 250] on div at bounding box center [66, 252] width 9 height 9
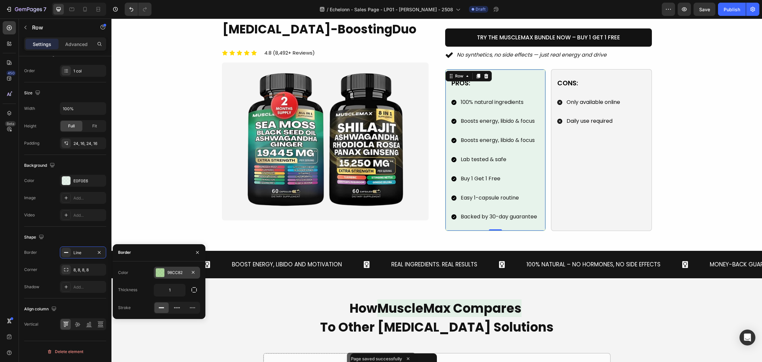
click at [162, 271] on div at bounding box center [160, 272] width 9 height 9
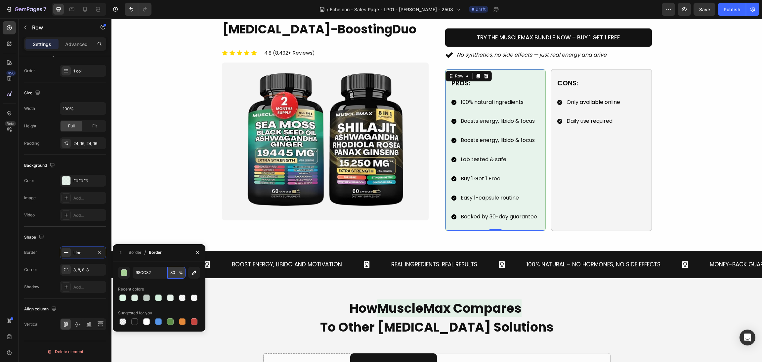
click at [172, 270] on input "80" at bounding box center [176, 273] width 18 height 12
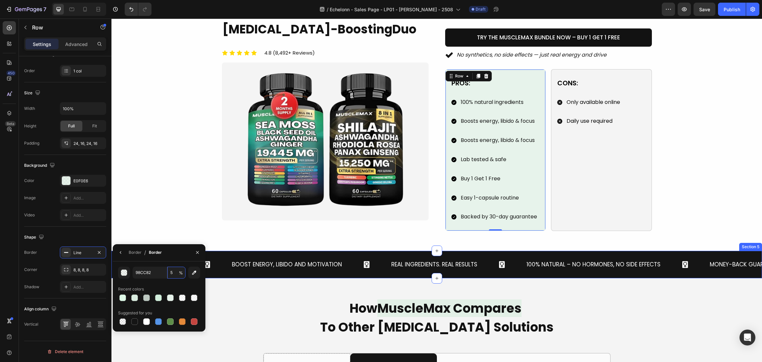
type input "50"
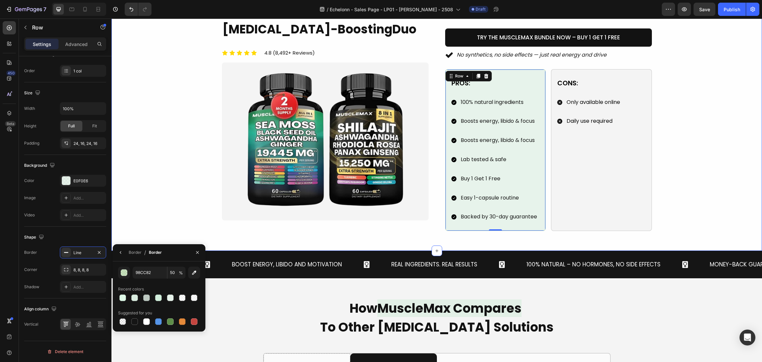
click at [713, 196] on div "Image 🔥 Meet the MuscleMax Bundle Heading The Real Natural [MEDICAL_DATA]-Boost…" at bounding box center [436, 107] width 635 height 248
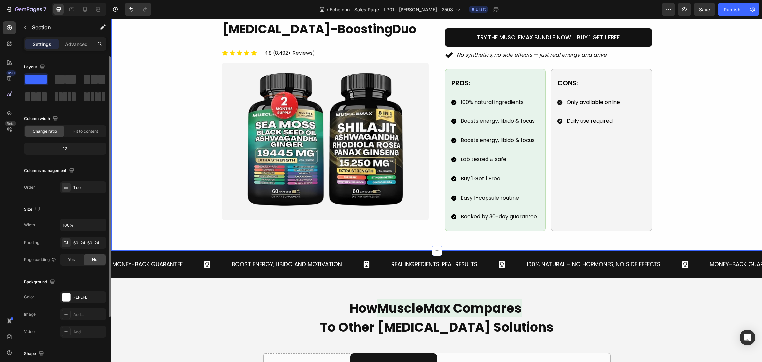
scroll to position [397, 0]
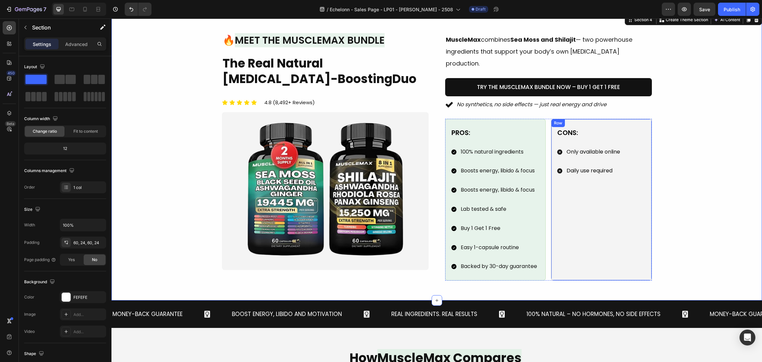
click at [640, 208] on div "Cons: Text Block Only available online Daily use required Item List" at bounding box center [602, 200] width 90 height 146
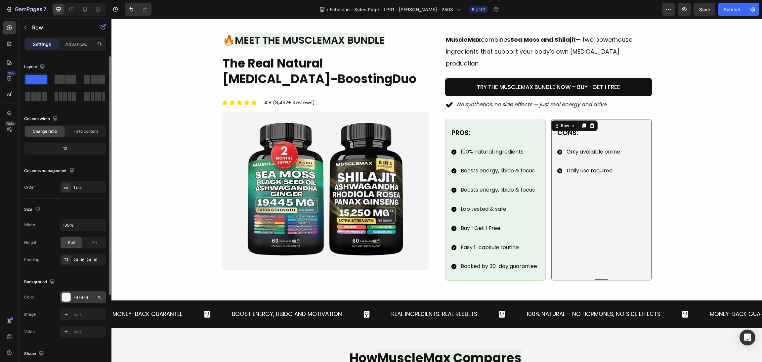
scroll to position [116, 0]
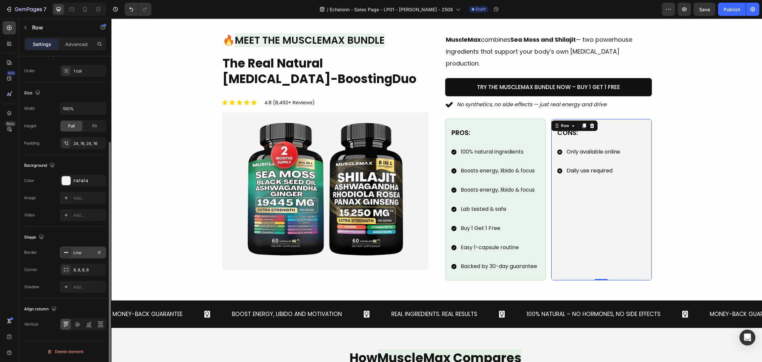
click at [66, 251] on icon at bounding box center [66, 252] width 5 height 5
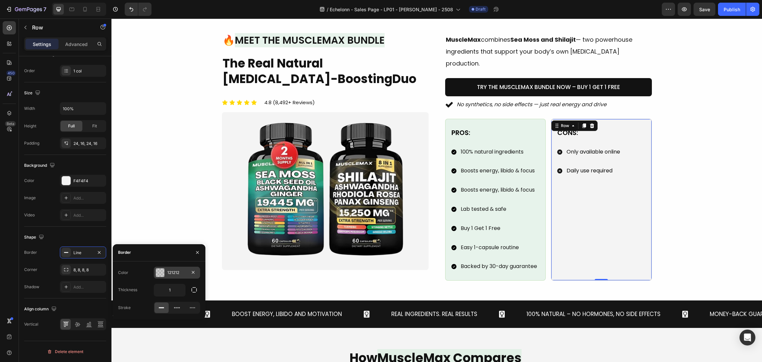
click at [158, 270] on div at bounding box center [160, 272] width 9 height 9
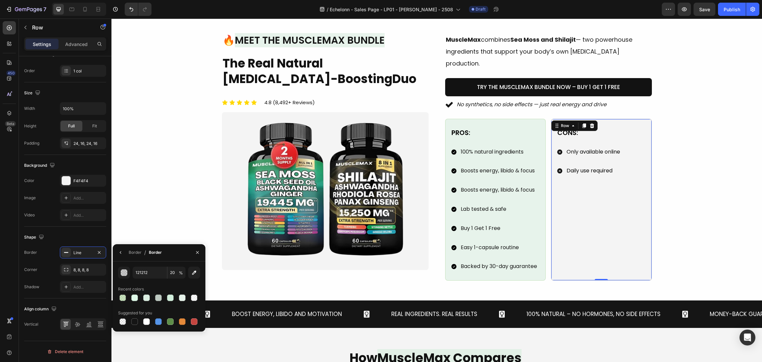
click at [180, 272] on span "%" at bounding box center [181, 273] width 4 height 6
click at [177, 270] on input "20" at bounding box center [176, 273] width 18 height 12
type input "10"
click at [680, 181] on div "Image 🔥 Meet the MuscleMax Bundle Heading The Real Natural [MEDICAL_DATA]-Boost…" at bounding box center [436, 157] width 635 height 248
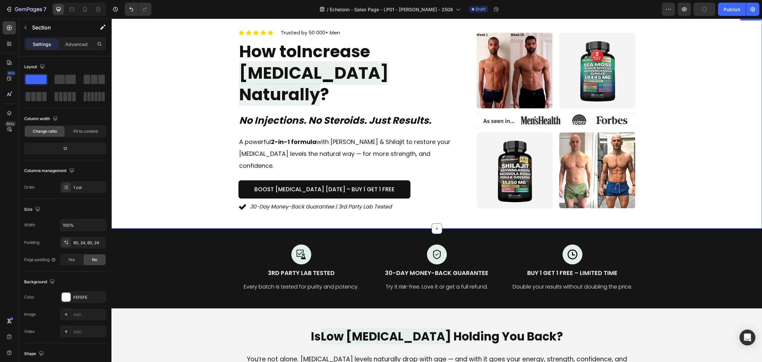
scroll to position [0, 0]
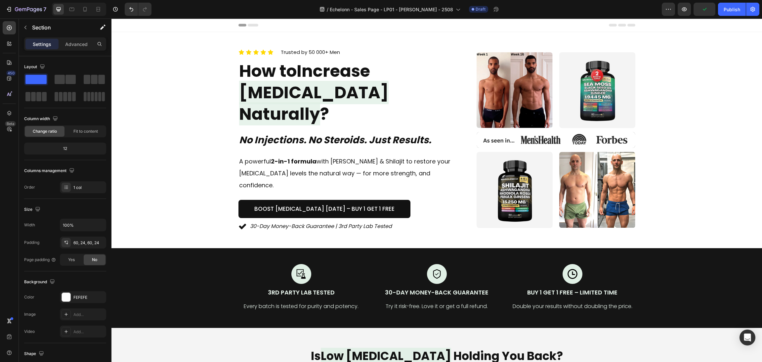
click at [712, 17] on div "7 / Echelonn - Sales Page - LP01 - [PERSON_NAME] - 2508 Draft Preview Publish" at bounding box center [381, 9] width 762 height 19
click at [707, 12] on span "Save" at bounding box center [705, 10] width 11 height 6
click at [688, 9] on button "button" at bounding box center [684, 9] width 13 height 13
click at [700, 12] on div "Save" at bounding box center [705, 9] width 11 height 7
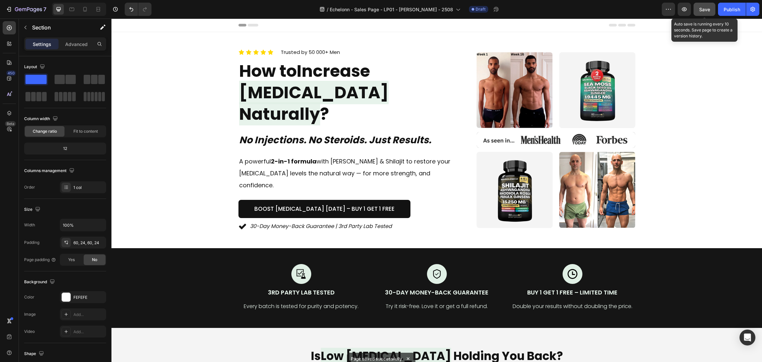
click at [706, 10] on span "Save" at bounding box center [705, 10] width 11 height 6
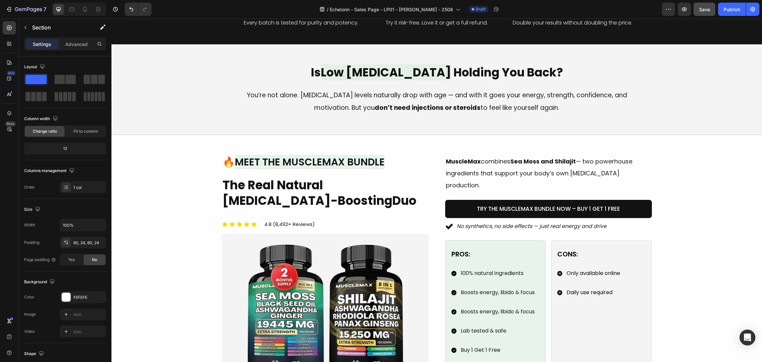
scroll to position [297, 0]
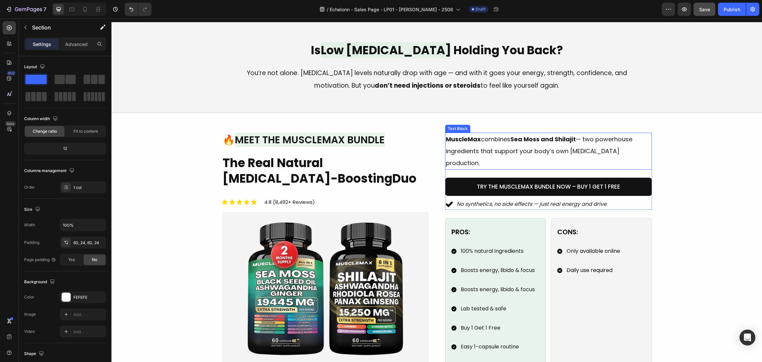
drag, startPoint x: 556, startPoint y: 143, endPoint x: 563, endPoint y: 141, distance: 6.9
click at [556, 143] on strong "Sea Moss and Shilajit" at bounding box center [544, 139] width 66 height 8
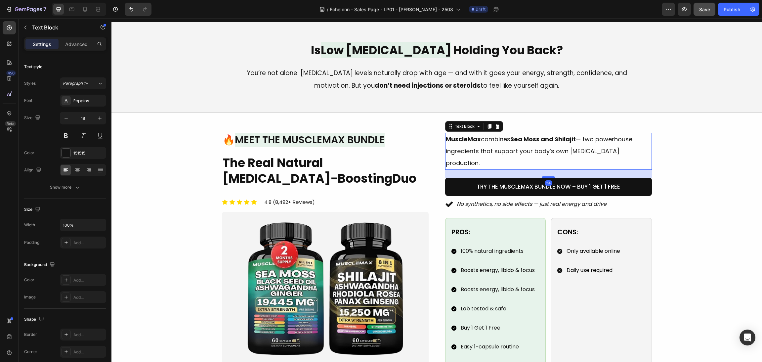
click at [563, 141] on strong "Sea Moss and Shilajit" at bounding box center [544, 139] width 66 height 8
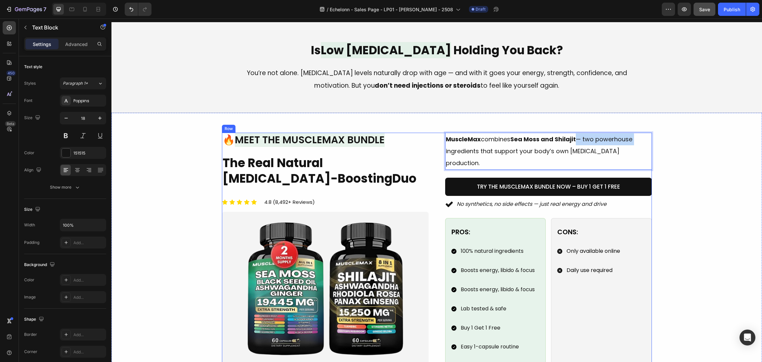
drag, startPoint x: 574, startPoint y: 141, endPoint x: 431, endPoint y: 157, distance: 143.9
click at [398, 147] on div "Image 🔥 Meet the MuscleMax Bundle Heading The Real Natural Testosterone-Boostin…" at bounding box center [437, 257] width 430 height 248
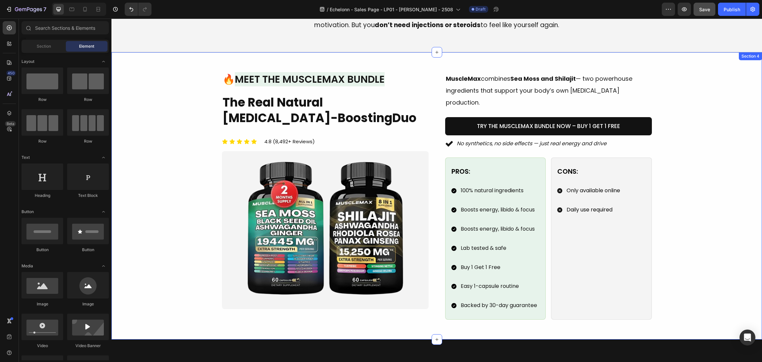
scroll to position [251, 0]
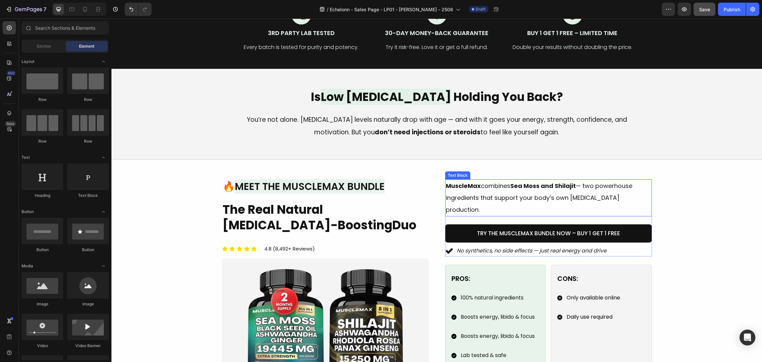
click at [575, 189] on p "MuscleMax combines Sea Moss and Shilajit — two powerhouse ingredients that supp…" at bounding box center [548, 198] width 205 height 36
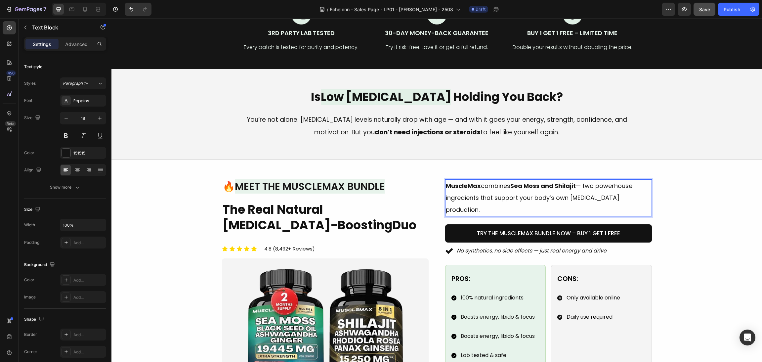
click at [580, 187] on p "MuscleMax combines Sea Moss and Shilajit — two powerhouse ingredients that supp…" at bounding box center [548, 198] width 205 height 36
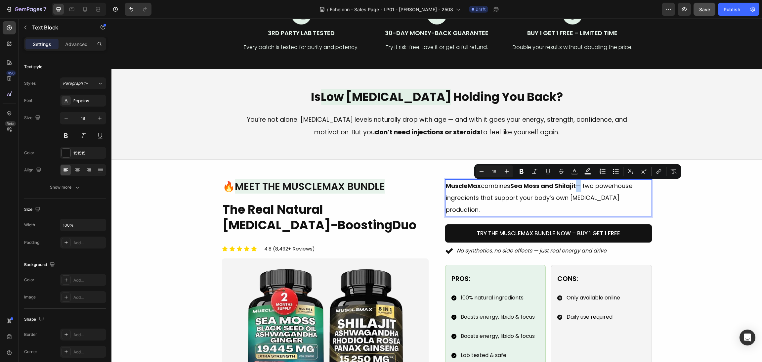
click at [576, 186] on p "MuscleMax combines Sea Moss and Shilajit — two powerhouse ingredients that supp…" at bounding box center [548, 198] width 205 height 36
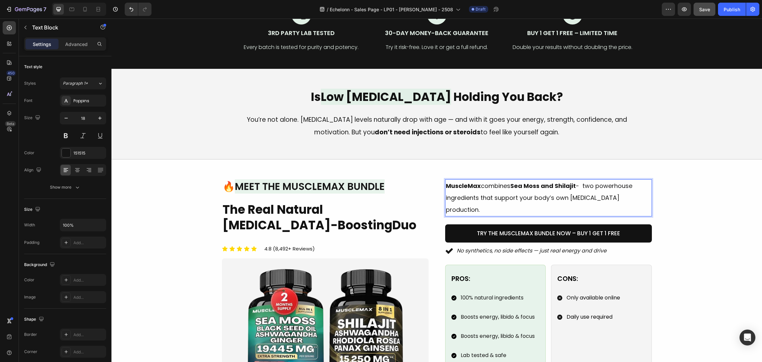
click at [633, 184] on p "MuscleMax combines Sea Moss and Shilajit - two powerhouse ingredients that supp…" at bounding box center [548, 198] width 205 height 36
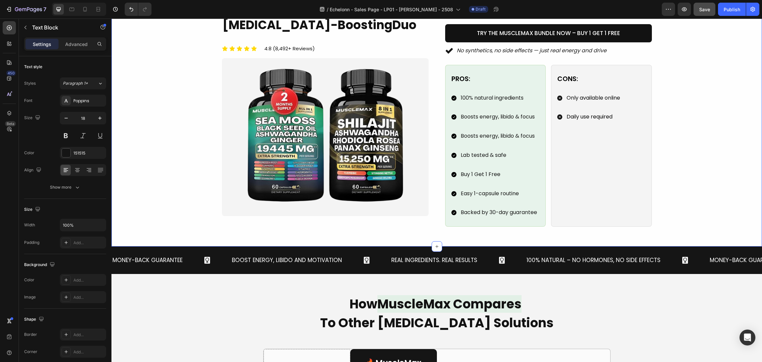
scroll to position [400, 0]
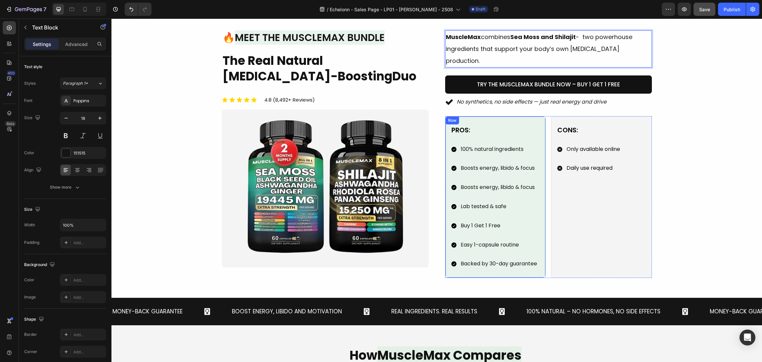
click at [537, 205] on div "Pros: Text Block 100% natural ingredients Boosts energy, libido & focus Boosts …" at bounding box center [495, 197] width 101 height 162
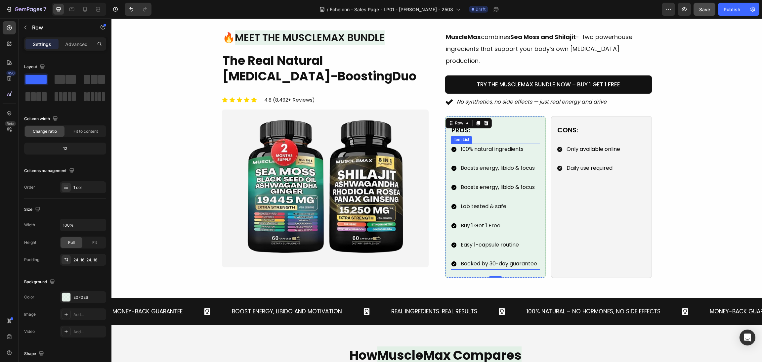
click at [531, 203] on div "100% natural ingredients Boosts energy, libido & focus Boosts energy, libido & …" at bounding box center [494, 207] width 87 height 126
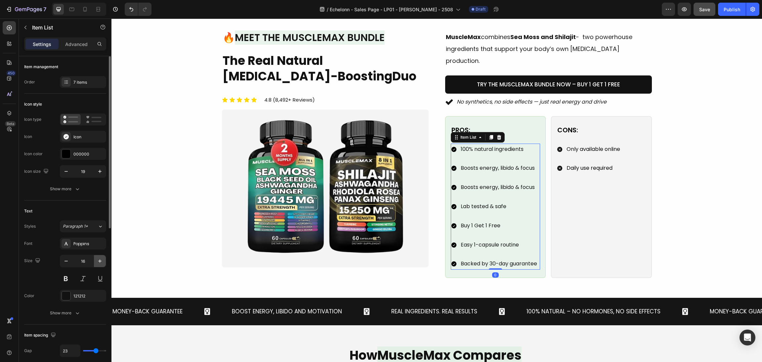
click at [97, 260] on icon "button" at bounding box center [100, 261] width 7 height 7
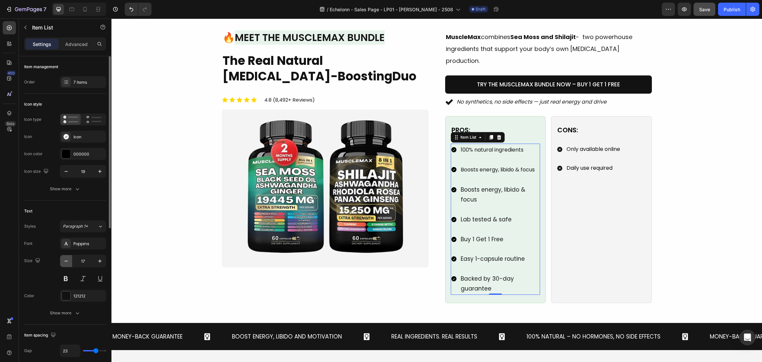
click at [67, 260] on icon "button" at bounding box center [66, 261] width 7 height 7
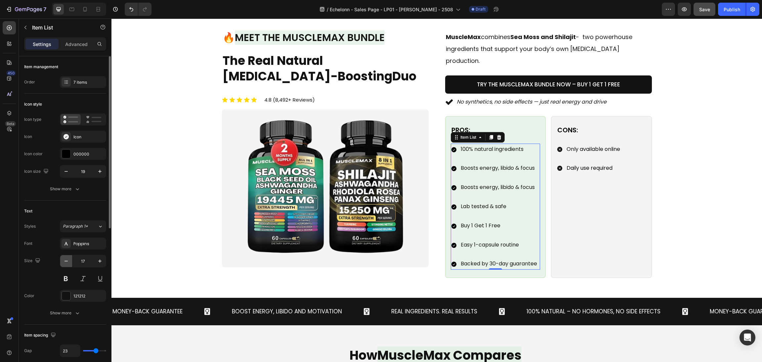
type input "16"
click at [674, 185] on div "Image 🔥 Meet the MuscleMax Bundle Heading The Real Natural Testosterone-Boostin…" at bounding box center [436, 154] width 635 height 248
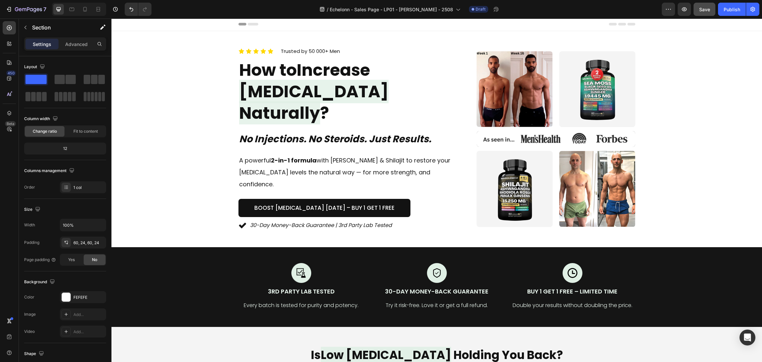
scroll to position [0, 0]
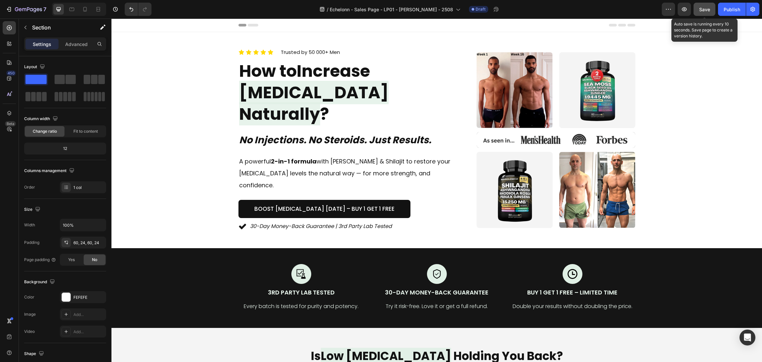
click at [702, 12] on div "Save" at bounding box center [705, 9] width 11 height 7
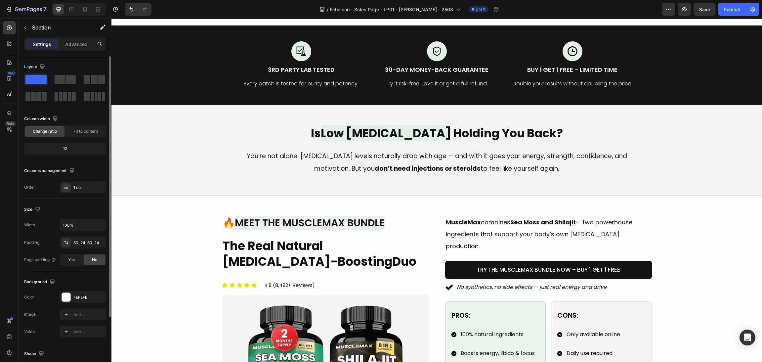
scroll to position [199, 0]
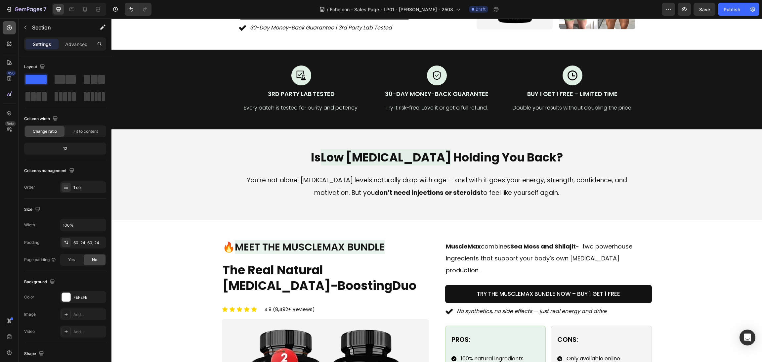
click at [9, 30] on icon at bounding box center [9, 27] width 7 height 7
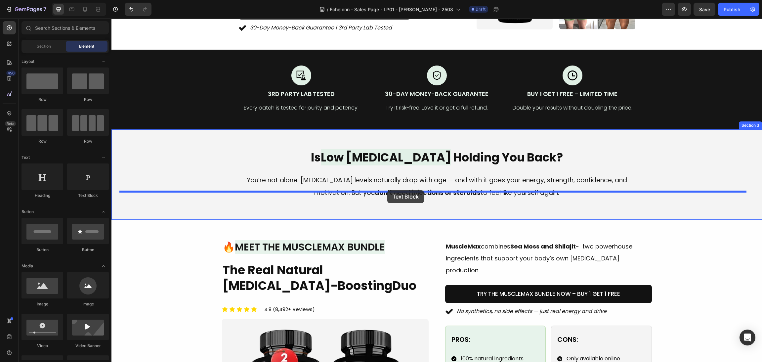
drag, startPoint x: 219, startPoint y: 211, endPoint x: 388, endPoint y: 190, distance: 170.0
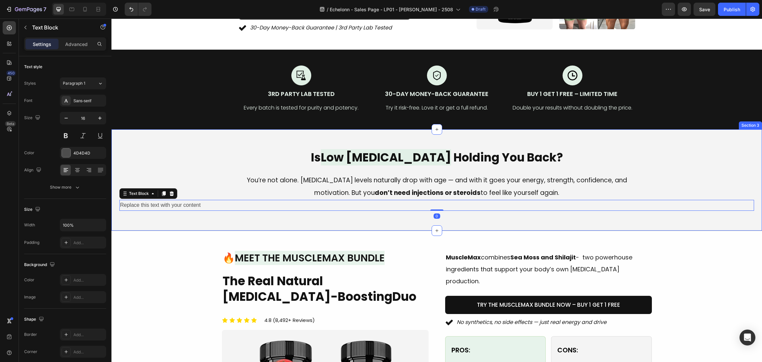
click at [482, 200] on div "Replace this text with your content" at bounding box center [436, 205] width 635 height 11
click at [379, 212] on div "Is Low Testosterone Holding You Back? Heading You’re not alone. Testosterone le…" at bounding box center [437, 180] width 651 height 102
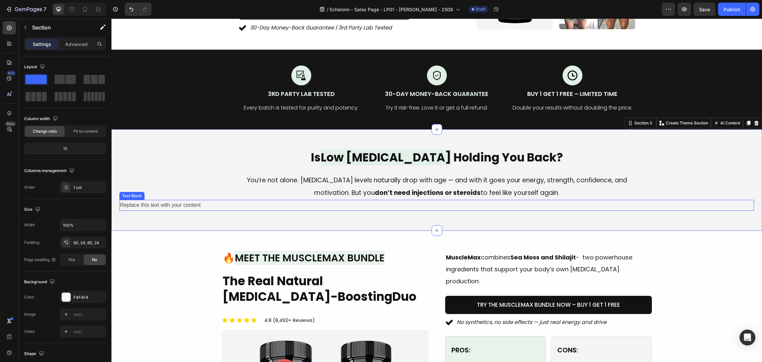
click at [358, 201] on p "Replace this text with your content" at bounding box center [437, 206] width 634 height 10
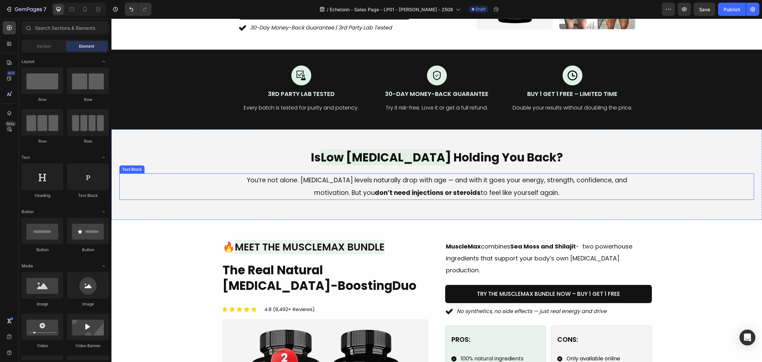
click at [494, 176] on p "You’re not alone. Testosterone levels naturally drop with age — and with it goe…" at bounding box center [437, 186] width 396 height 25
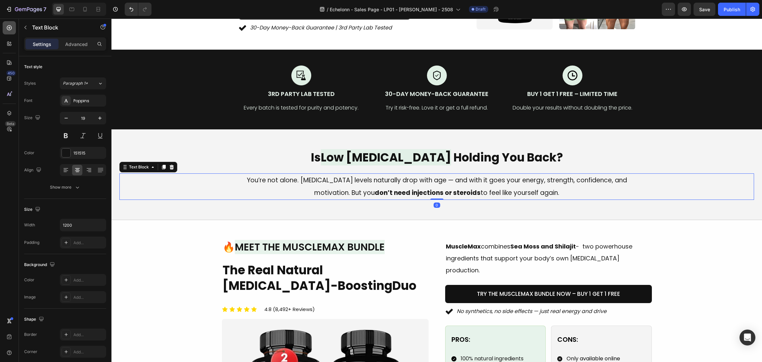
click at [8, 28] on icon at bounding box center [9, 27] width 7 height 7
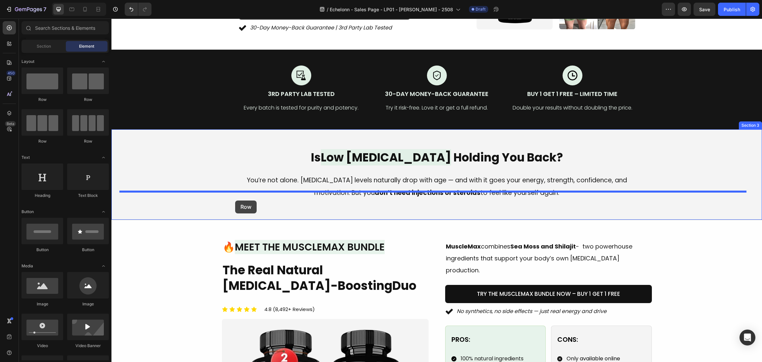
drag, startPoint x: 221, startPoint y: 130, endPoint x: 242, endPoint y: 204, distance: 77.2
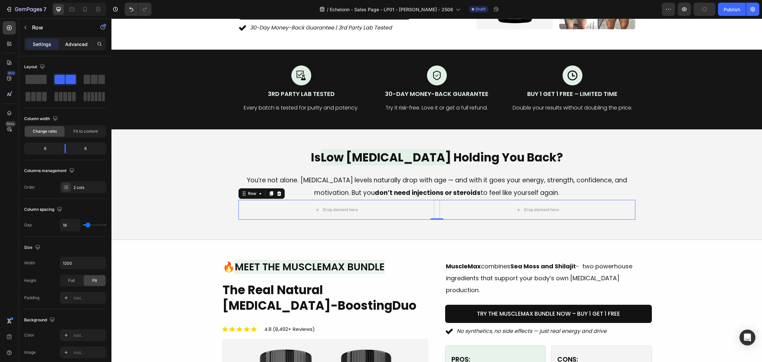
click at [79, 45] on p "Advanced" at bounding box center [76, 44] width 23 height 7
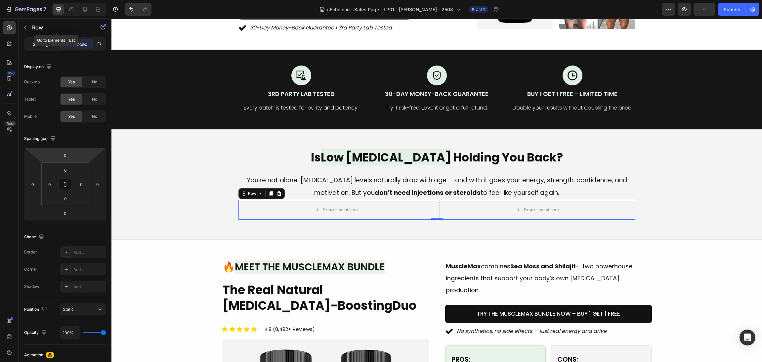
click at [46, 41] on p "Settings" at bounding box center [42, 44] width 19 height 7
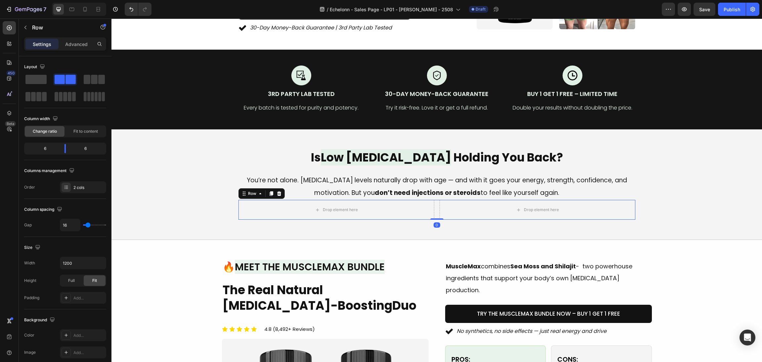
click at [84, 46] on p "Advanced" at bounding box center [76, 44] width 23 height 7
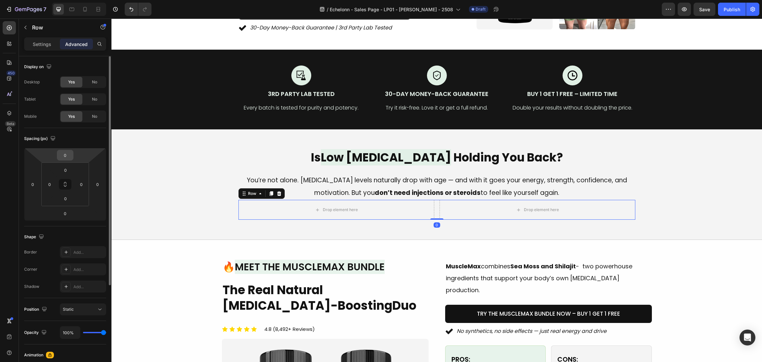
click at [65, 153] on input "0" at bounding box center [65, 155] width 13 height 10
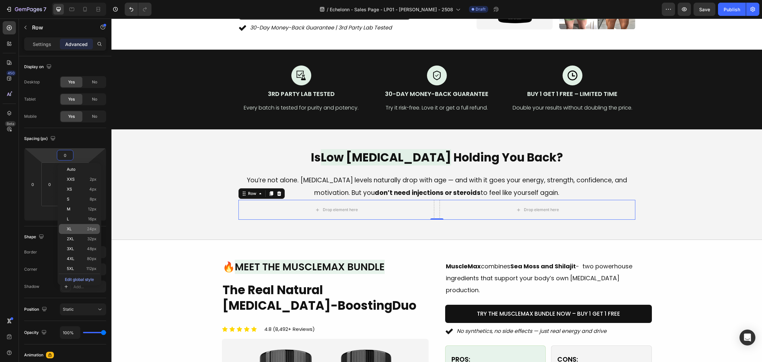
click at [79, 228] on p "XL 24px" at bounding box center [82, 229] width 30 height 5
type input "24"
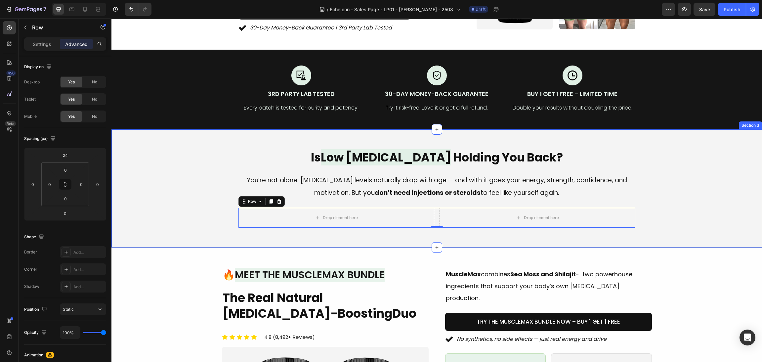
click at [684, 192] on div "Is Low Testosterone Holding You Back? Heading You’re not alone. Testosterone le…" at bounding box center [436, 188] width 635 height 79
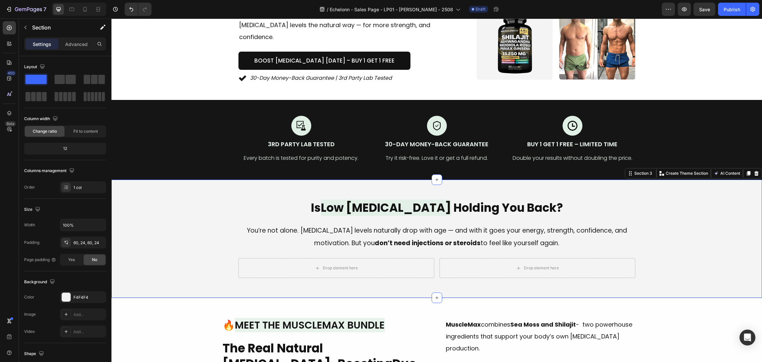
scroll to position [149, 0]
click at [11, 29] on icon at bounding box center [9, 27] width 5 height 5
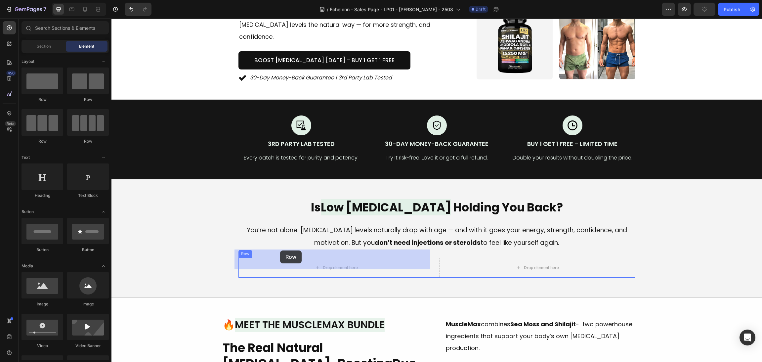
drag, startPoint x: 187, startPoint y: 189, endPoint x: 279, endPoint y: 259, distance: 115.5
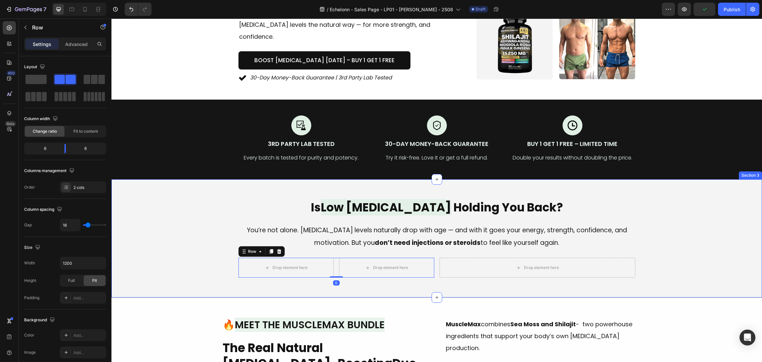
scroll to position [199, 0]
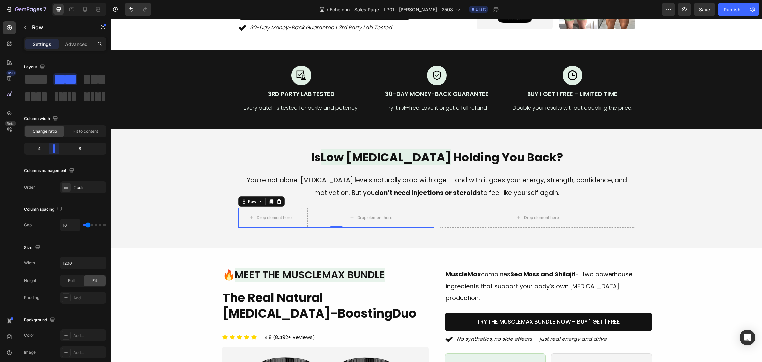
drag, startPoint x: 68, startPoint y: 147, endPoint x: 49, endPoint y: 146, distance: 19.6
click at [49, 0] on body "7 / Echelonn - Sales Page - LP01 - Sasha - 2508 Draft Preview Save Publish 450 …" at bounding box center [381, 0] width 762 height 0
drag, startPoint x: 52, startPoint y: 147, endPoint x: 48, endPoint y: 146, distance: 4.6
click at [48, 0] on body "7 / Echelonn - Sales Page - LP01 - Sasha - 2508 Draft Preview Save Publish 450 …" at bounding box center [381, 0] width 762 height 0
click at [11, 30] on icon at bounding box center [9, 27] width 7 height 7
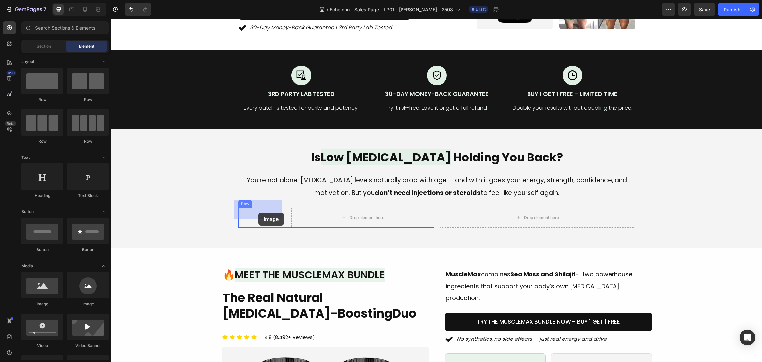
drag, startPoint x: 158, startPoint y: 298, endPoint x: 258, endPoint y: 213, distance: 132.2
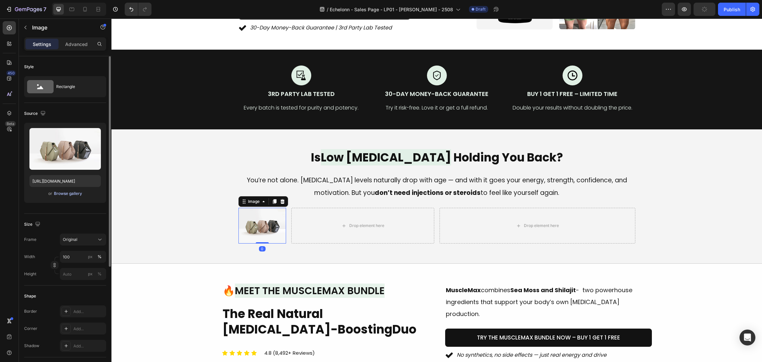
click at [70, 195] on div "Browse gallery" at bounding box center [68, 194] width 28 height 6
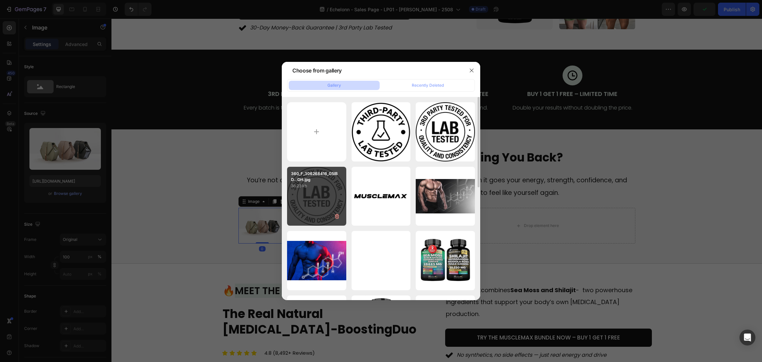
click at [299, 193] on div "360_F_306268416_G5lBD...OH.jpg 36.23 kb" at bounding box center [316, 196] width 59 height 59
type input "https://cdn.shopify.com/s/files/1/0870/6542/8248/files/gempages_545224320612303…"
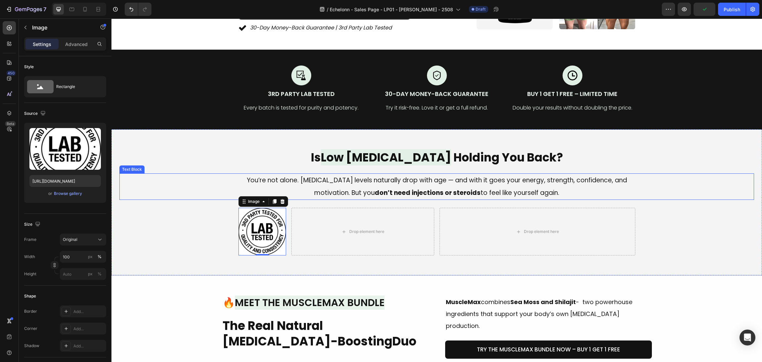
click at [200, 163] on div "Is Low Testosterone Holding You Back? Heading You’re not alone. Testosterone le…" at bounding box center [436, 202] width 635 height 107
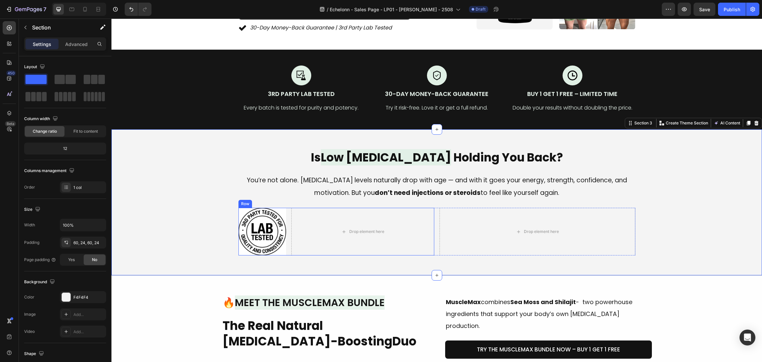
click at [285, 210] on div "Image Drop element here Row" at bounding box center [337, 232] width 196 height 48
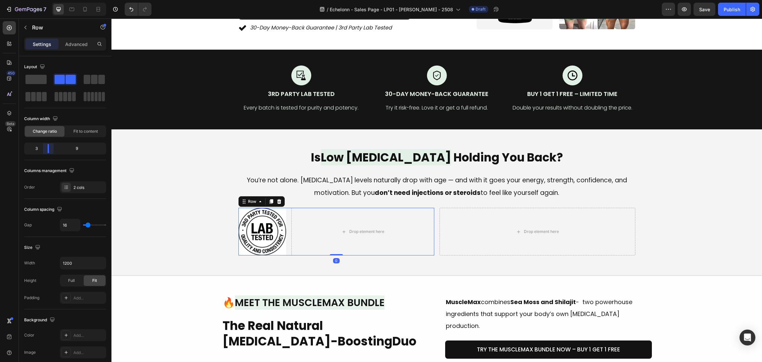
click at [43, 0] on body "7 / Echelonn - Sales Page - LP01 - Sasha - 2508 Draft Preview Save Publish 450 …" at bounding box center [381, 0] width 762 height 0
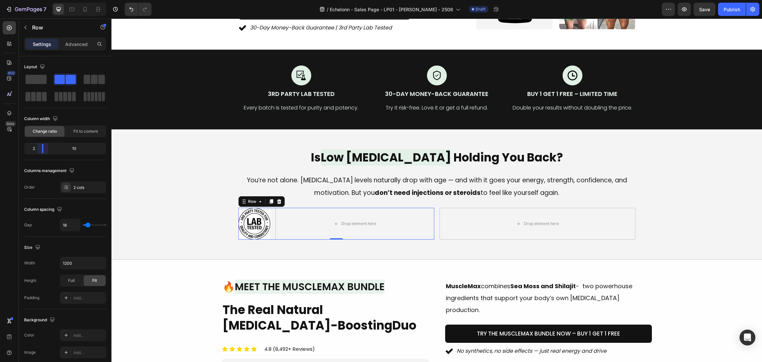
drag, startPoint x: 49, startPoint y: 150, endPoint x: 205, endPoint y: 151, distance: 155.9
click at [40, 0] on body "7 / Echelonn - Sales Page - LP01 - Sasha - 2508 Draft Preview Save Publish 450 …" at bounding box center [381, 0] width 762 height 0
click at [323, 175] on p "You’re not alone. Testosterone levels naturally drop with age — and with it goe…" at bounding box center [437, 186] width 396 height 25
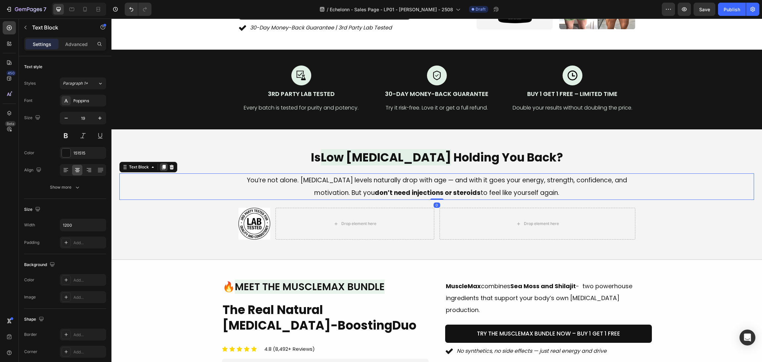
click at [160, 163] on div at bounding box center [164, 167] width 8 height 8
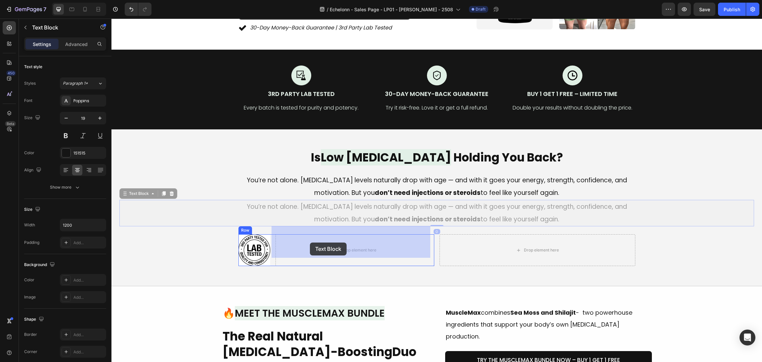
drag, startPoint x: 124, startPoint y: 185, endPoint x: 310, endPoint y: 243, distance: 194.7
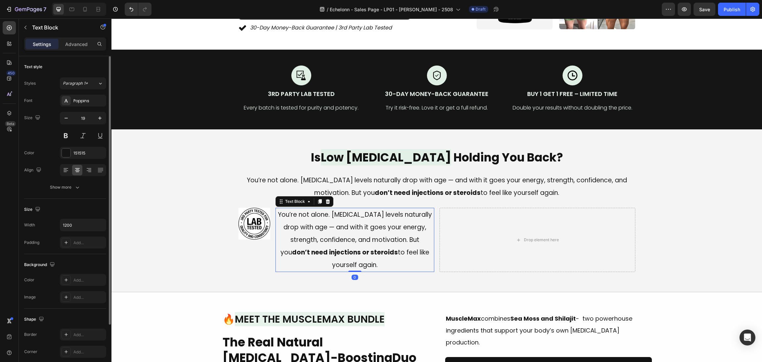
click at [66, 163] on div "Font Poppins Size 19 Color 151515 Align Show more" at bounding box center [65, 144] width 82 height 99
click at [68, 167] on icon at bounding box center [66, 170] width 7 height 7
click at [66, 119] on icon "button" at bounding box center [66, 118] width 7 height 7
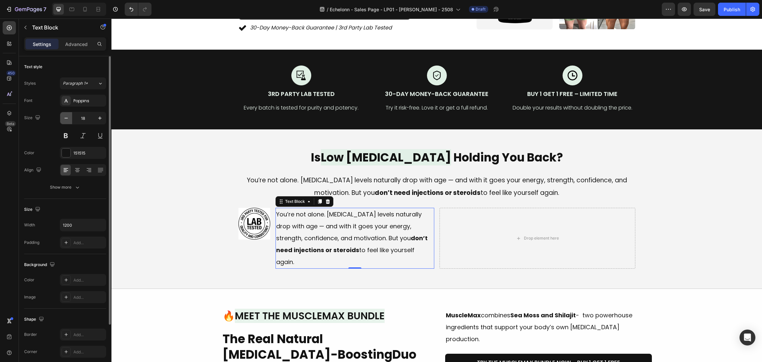
click at [66, 119] on icon "button" at bounding box center [66, 118] width 7 height 7
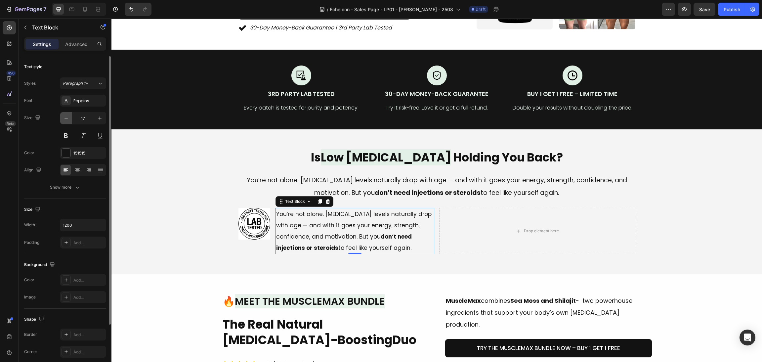
click at [66, 119] on icon "button" at bounding box center [66, 118] width 7 height 7
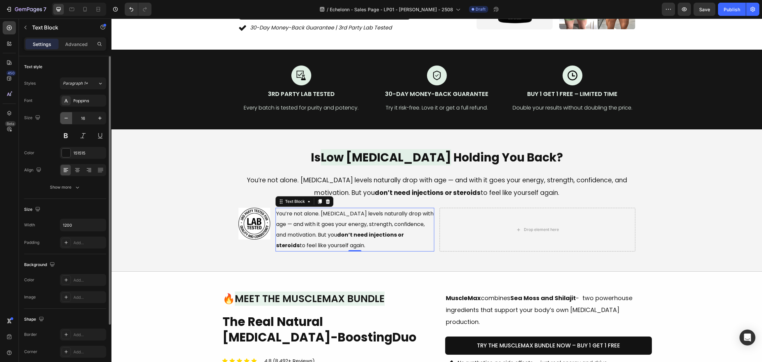
click at [66, 119] on icon "button" at bounding box center [66, 118] width 7 height 7
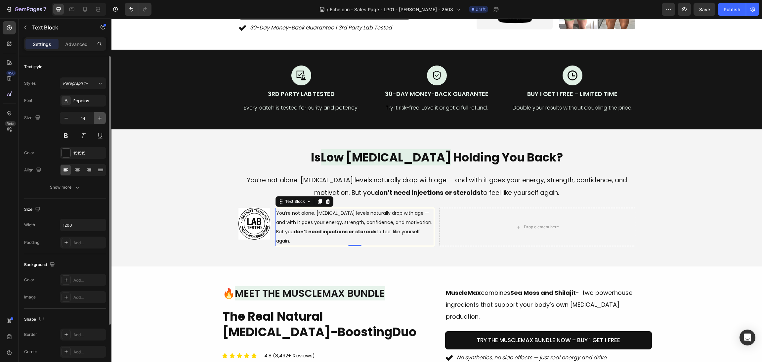
click at [98, 117] on icon "button" at bounding box center [100, 118] width 7 height 7
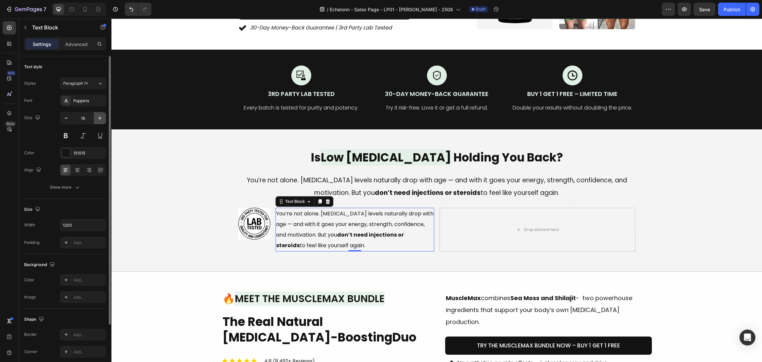
click at [98, 117] on icon "button" at bounding box center [100, 118] width 7 height 7
type input "17"
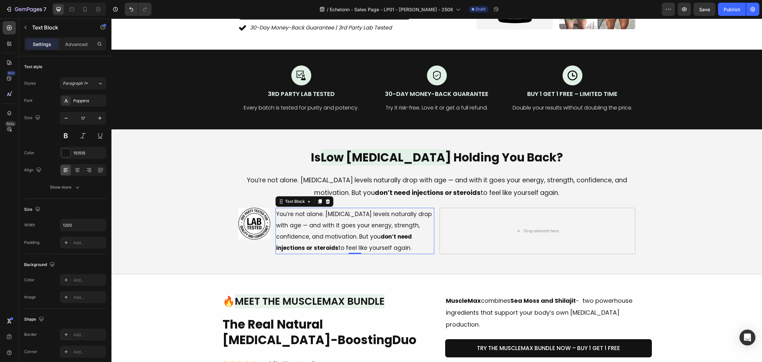
drag, startPoint x: 344, startPoint y: 242, endPoint x: 401, endPoint y: 238, distance: 57.1
click at [348, 242] on p "You’re not alone. Testosterone levels naturally drop with age — and with it goe…" at bounding box center [355, 230] width 158 height 45
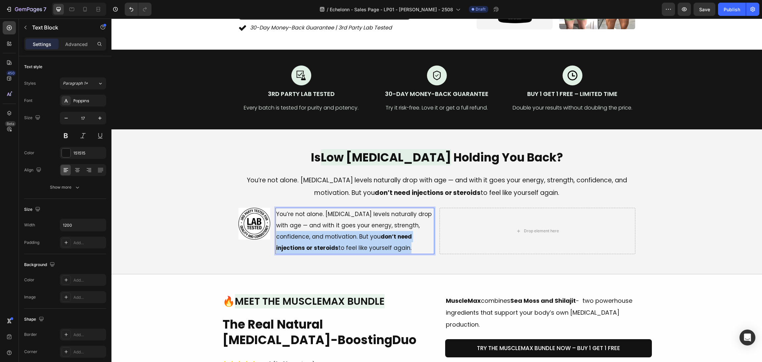
drag, startPoint x: 402, startPoint y: 238, endPoint x: 278, endPoint y: 224, distance: 124.5
click at [277, 225] on p "You’re not alone. Testosterone levels naturally drop with age — and with it goe…" at bounding box center [355, 230] width 158 height 45
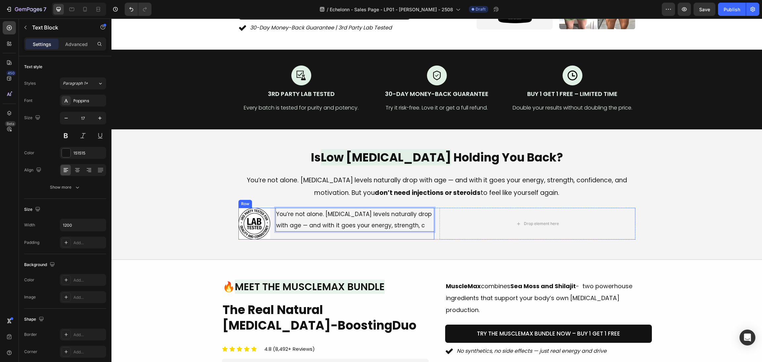
click at [285, 227] on div "You’re not alone. Testosterone levels naturally drop with age — and with it goe…" at bounding box center [355, 224] width 159 height 32
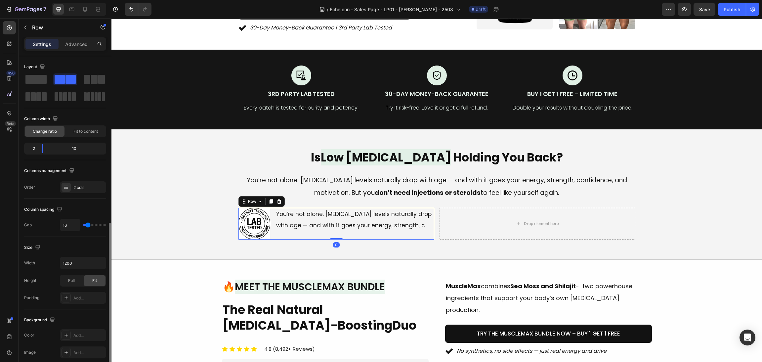
scroll to position [149, 0]
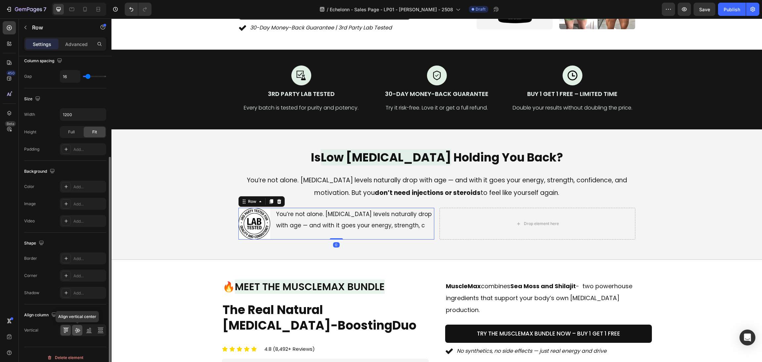
click at [80, 328] on icon at bounding box center [77, 330] width 7 height 7
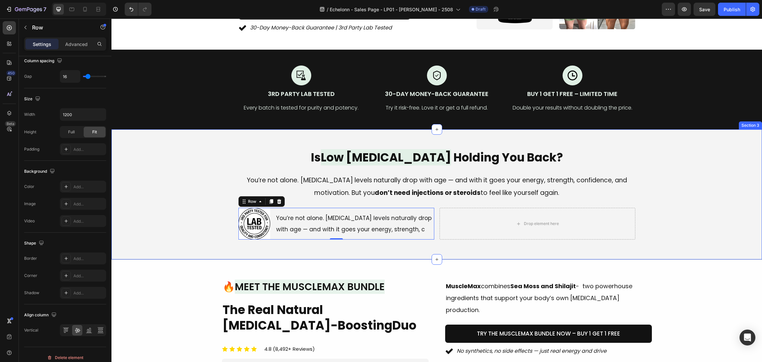
click at [192, 200] on div "Is Low Testosterone Holding You Back? Heading You’re not alone. Testosterone le…" at bounding box center [436, 194] width 635 height 91
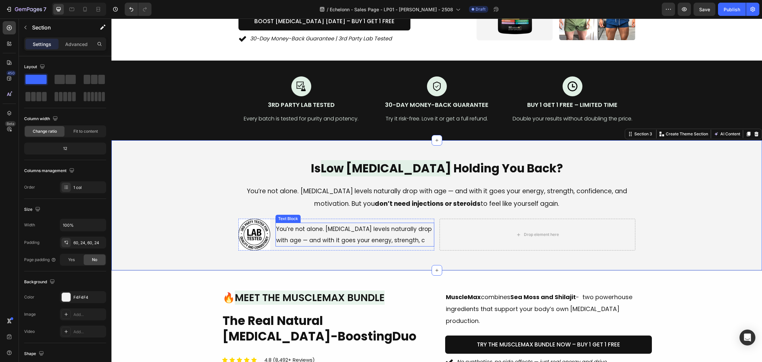
scroll to position [199, 0]
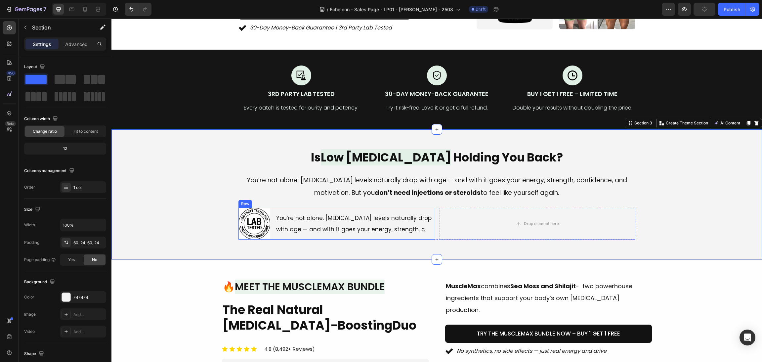
click at [271, 213] on div "Image You’re not alone. Testosterone levels naturally drop with age — and with …" at bounding box center [337, 224] width 196 height 32
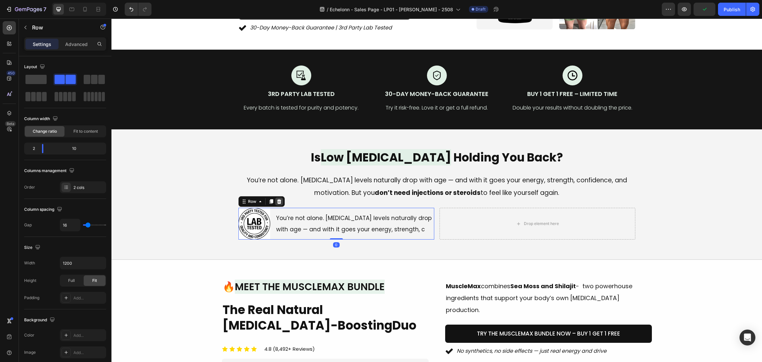
click at [277, 199] on icon at bounding box center [279, 201] width 5 height 5
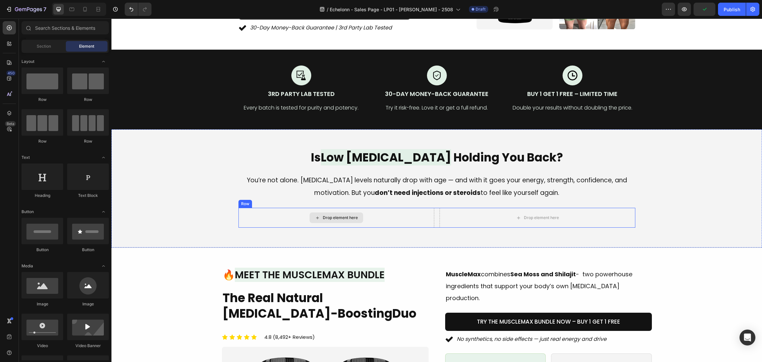
click at [314, 208] on div "Drop element here" at bounding box center [337, 218] width 196 height 20
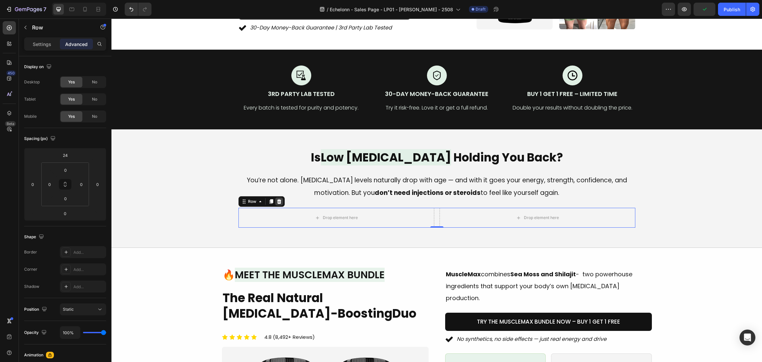
click at [277, 199] on icon at bounding box center [279, 201] width 5 height 5
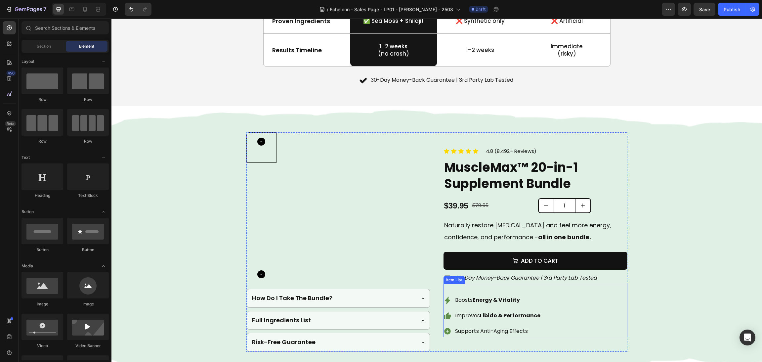
scroll to position [943, 0]
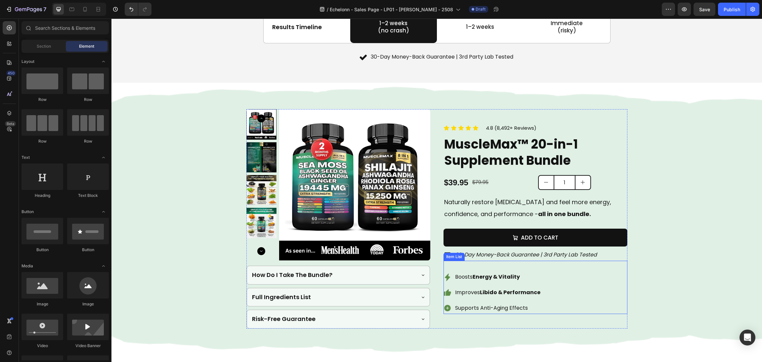
click at [577, 300] on div "Boosts Energy & Vitality Improves Libido & Performance Supports Anti-Aging Effe…" at bounding box center [536, 292] width 184 height 42
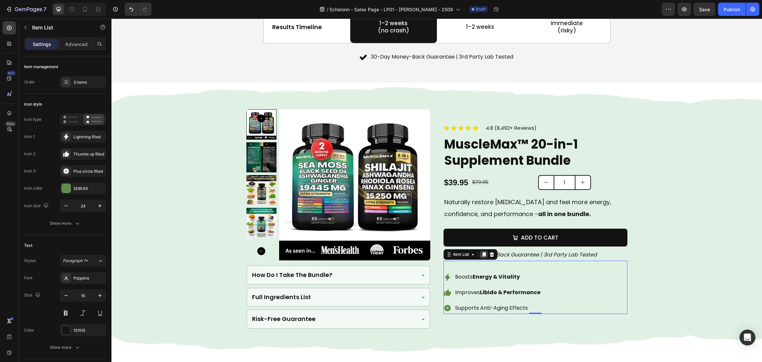
click at [482, 256] on icon at bounding box center [484, 254] width 4 height 5
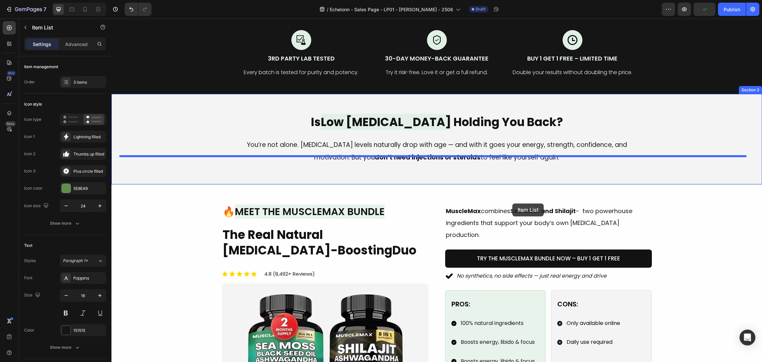
scroll to position [199, 0]
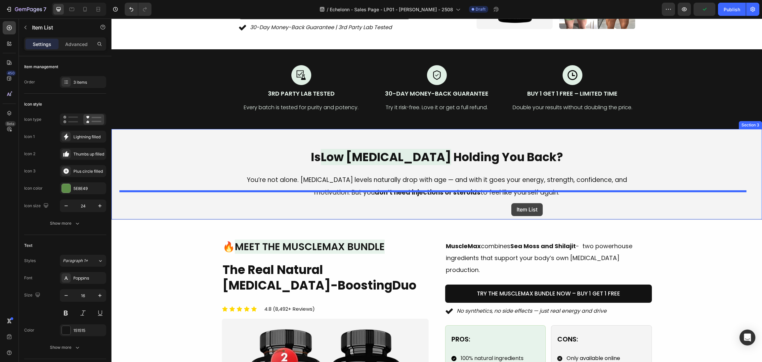
drag, startPoint x: 446, startPoint y: 294, endPoint x: 512, endPoint y: 203, distance: 112.3
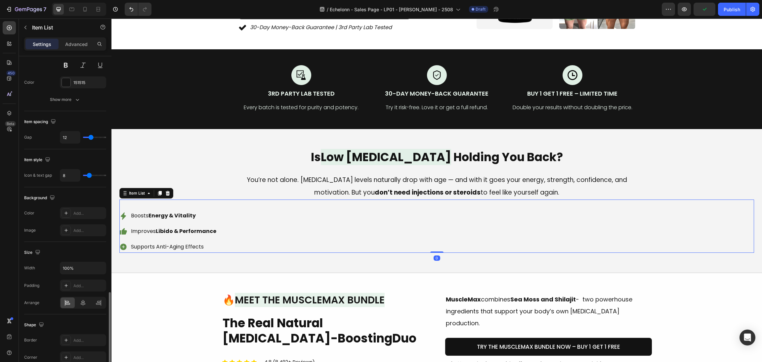
scroll to position [322, 0]
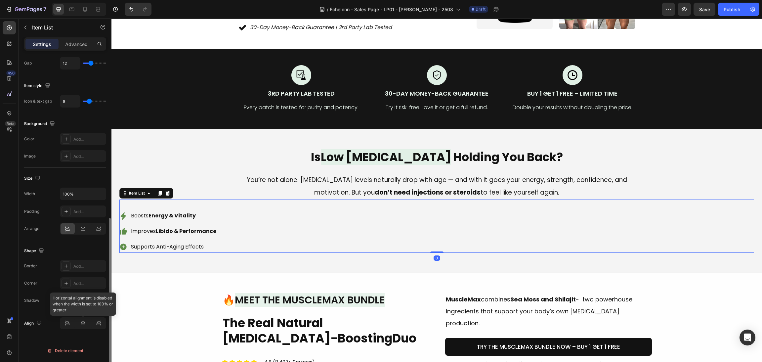
click at [84, 323] on div at bounding box center [83, 323] width 46 height 12
click at [86, 231] on div at bounding box center [83, 228] width 14 height 11
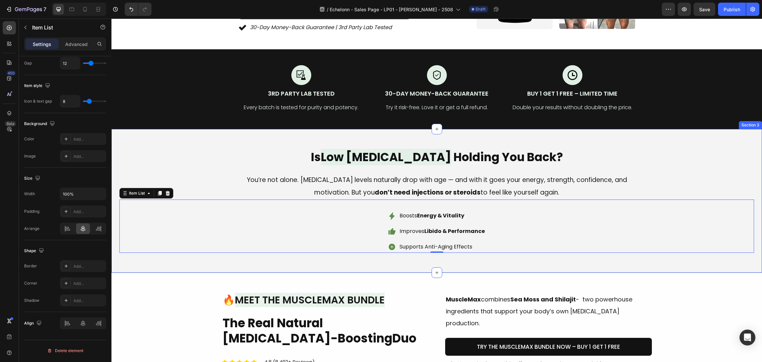
click at [652, 152] on h2 "Is Low Testosterone Holding You Back?" at bounding box center [436, 157] width 635 height 17
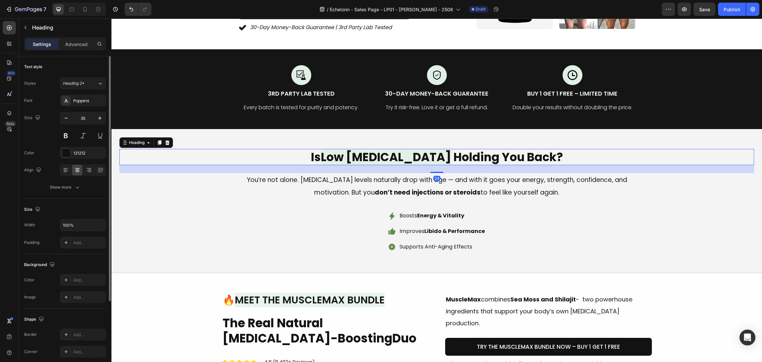
scroll to position [249, 0]
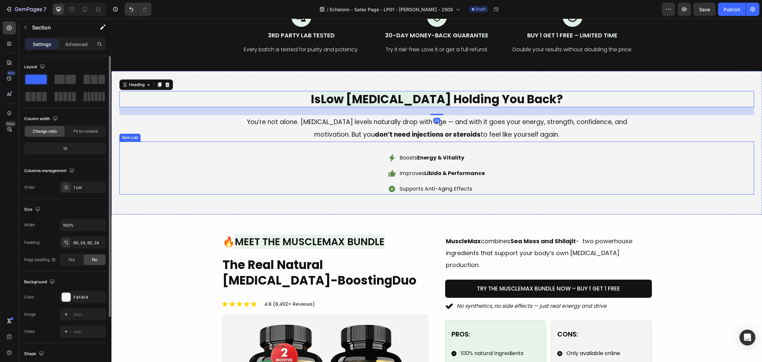
click at [676, 198] on div "Is Low Testosterone Holding You Back? Heading 24 You’re not alone. Testosterone…" at bounding box center [437, 143] width 651 height 144
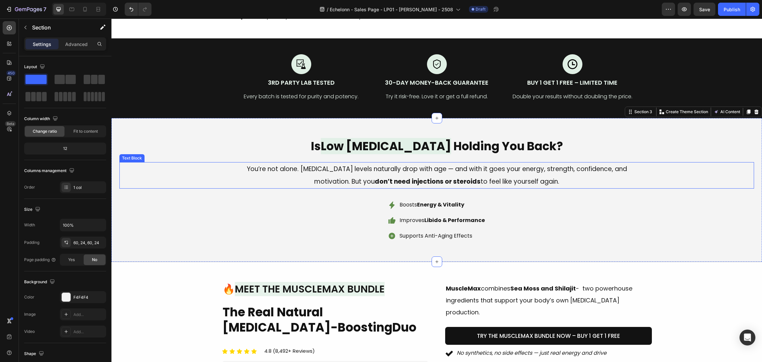
scroll to position [149, 0]
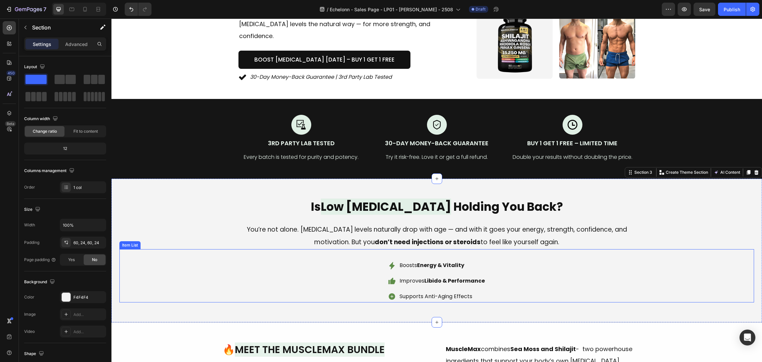
click at [582, 276] on div "Boosts Energy & Vitality Improves Libido & Performance Supports Anti-Aging Effe…" at bounding box center [436, 281] width 635 height 42
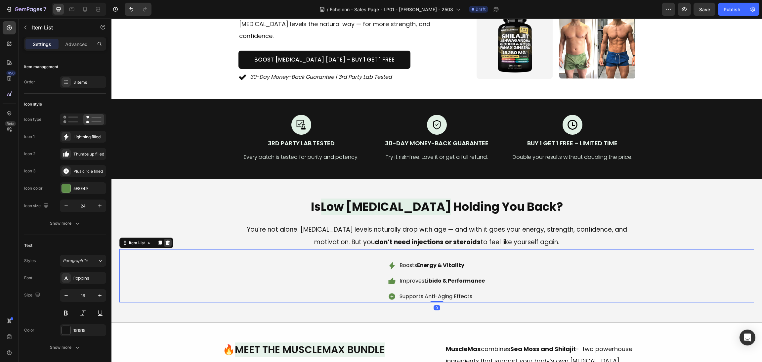
click at [169, 241] on icon at bounding box center [168, 243] width 4 height 5
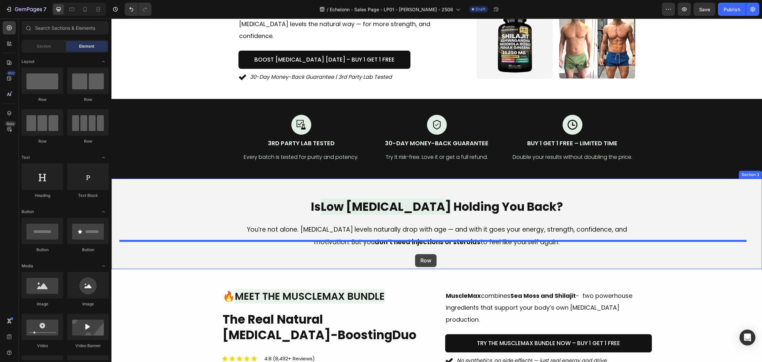
drag, startPoint x: 205, startPoint y: 110, endPoint x: 415, endPoint y: 254, distance: 254.9
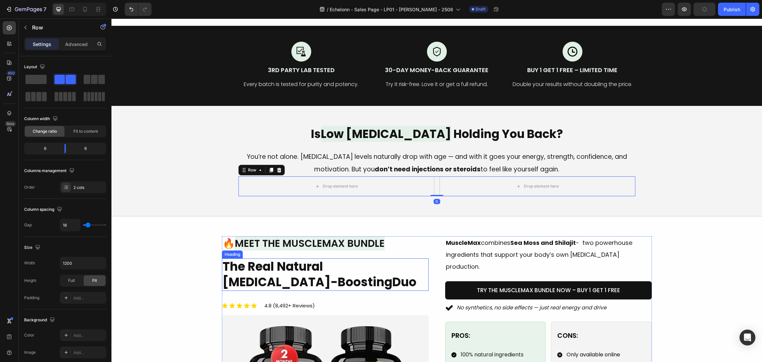
scroll to position [249, 0]
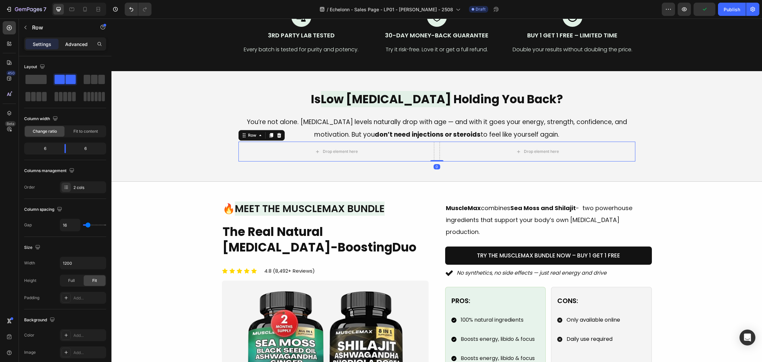
click at [77, 43] on p "Advanced" at bounding box center [76, 44] width 23 height 7
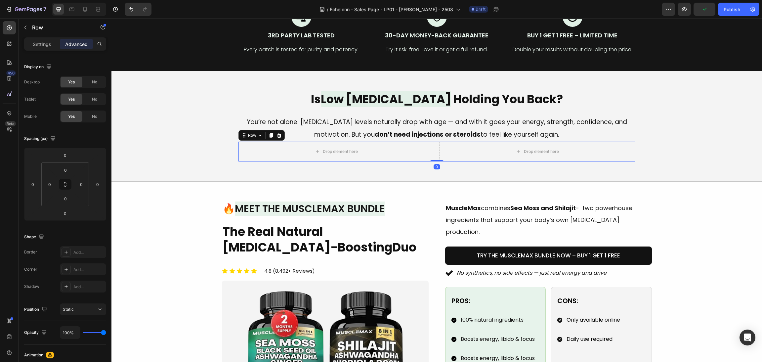
click at [63, 155] on input "0" at bounding box center [65, 155] width 13 height 10
click at [82, 227] on p "XL 24px" at bounding box center [82, 229] width 30 height 5
type input "24"
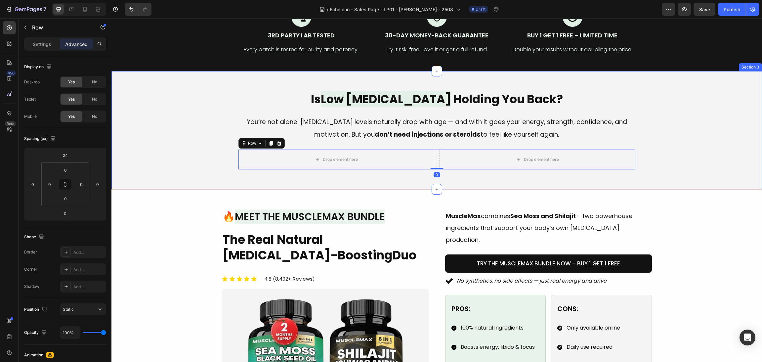
click at [692, 108] on div "Is Low Testosterone Holding You Back? Heading You’re not alone. Testosterone le…" at bounding box center [436, 130] width 635 height 79
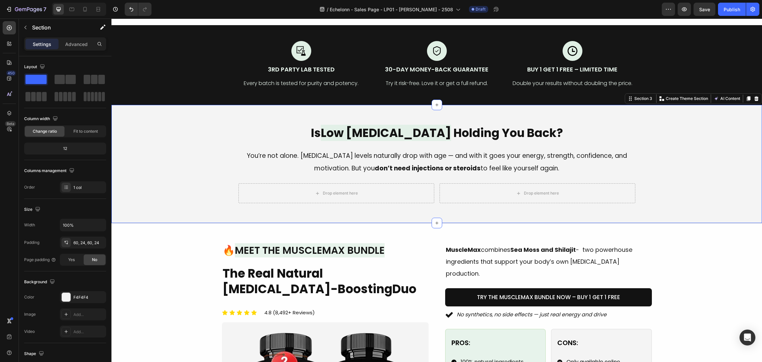
scroll to position [199, 0]
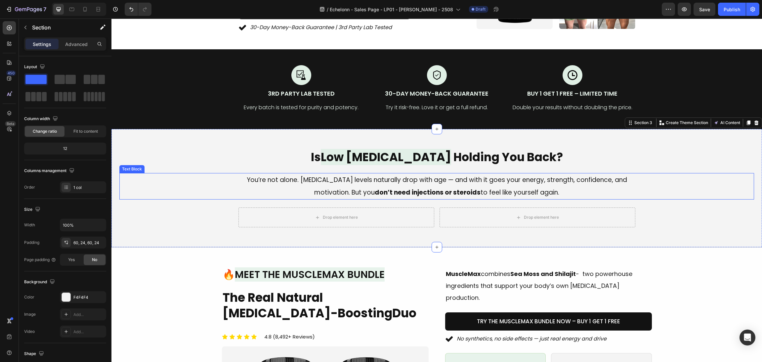
click at [335, 175] on p "You’re not alone. Testosterone levels naturally drop with age — and with it goe…" at bounding box center [437, 186] width 396 height 25
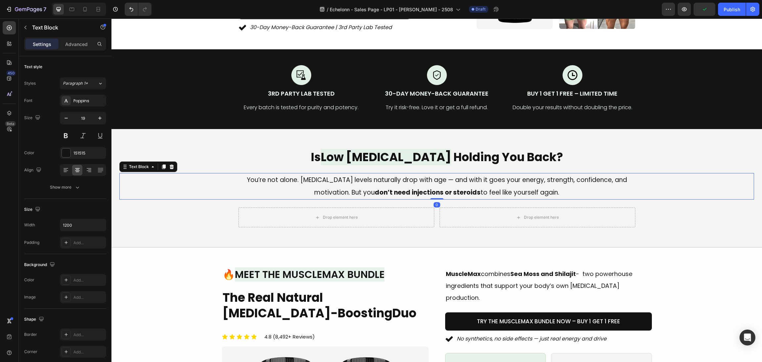
drag, startPoint x: 165, startPoint y: 158, endPoint x: 154, endPoint y: 167, distance: 14.6
click at [165, 165] on icon at bounding box center [164, 167] width 4 height 5
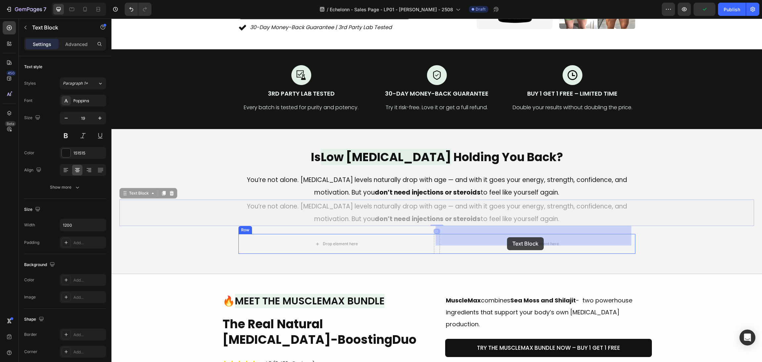
drag, startPoint x: 126, startPoint y: 188, endPoint x: 507, endPoint y: 237, distance: 383.8
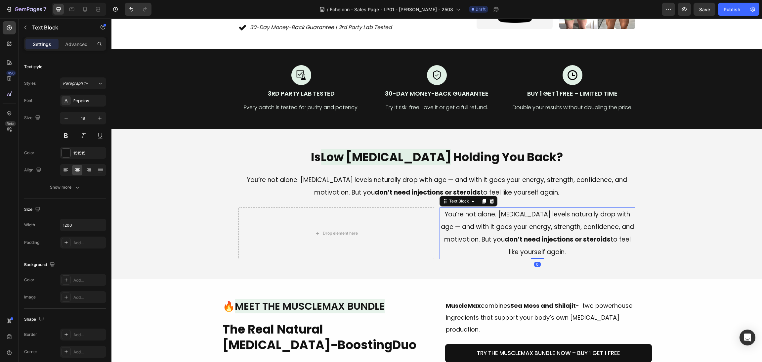
click at [561, 240] on p "You’re not alone. Testosterone levels naturally drop with age — and with it goe…" at bounding box center [537, 233] width 195 height 50
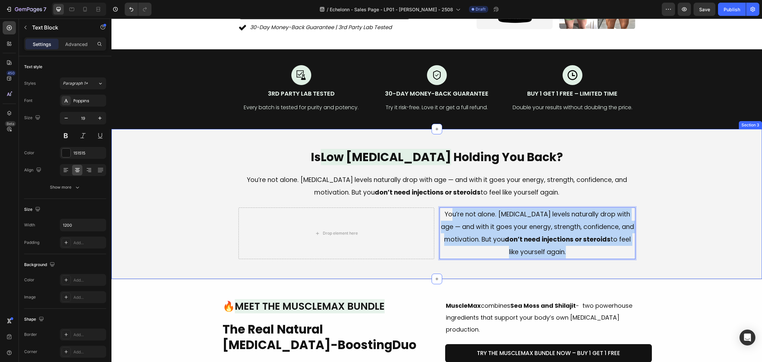
drag, startPoint x: 592, startPoint y: 247, endPoint x: 475, endPoint y: 213, distance: 121.3
click at [449, 208] on p "You’re not alone. Testosterone levels naturally drop with age — and with it goe…" at bounding box center [537, 233] width 195 height 50
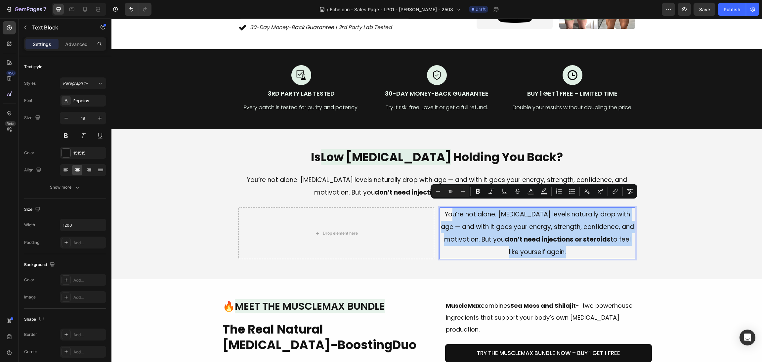
click at [601, 243] on p "You’re not alone. Testosterone levels naturally drop with age — and with it goe…" at bounding box center [537, 233] width 195 height 50
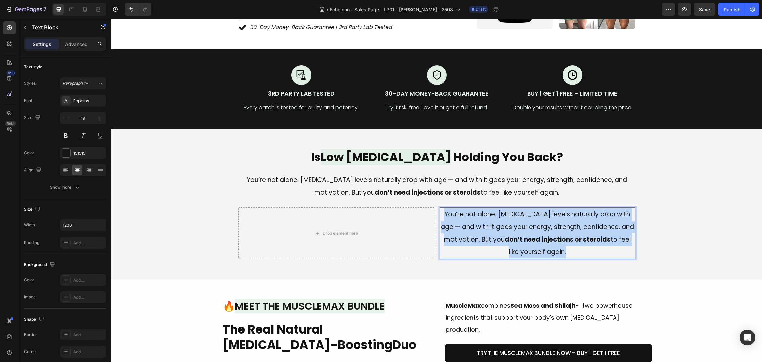
drag, startPoint x: 455, startPoint y: 206, endPoint x: 432, endPoint y: 201, distance: 24.4
click at [427, 197] on div "Is Low Testosterone Holding You Back? Heading You’re not alone. Testosterone le…" at bounding box center [436, 204] width 635 height 111
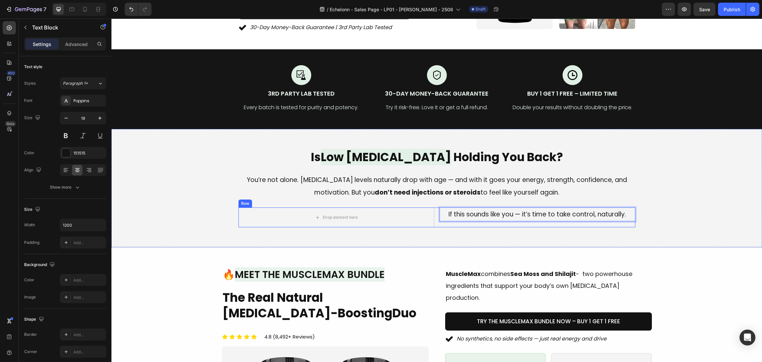
click at [487, 209] on p "If this sounds like you — it’s time to take control, naturally." at bounding box center [537, 214] width 195 height 13
click at [482, 215] on div "If this sounds like you — it’s time to take control, naturally. Text Block 0" at bounding box center [538, 217] width 196 height 20
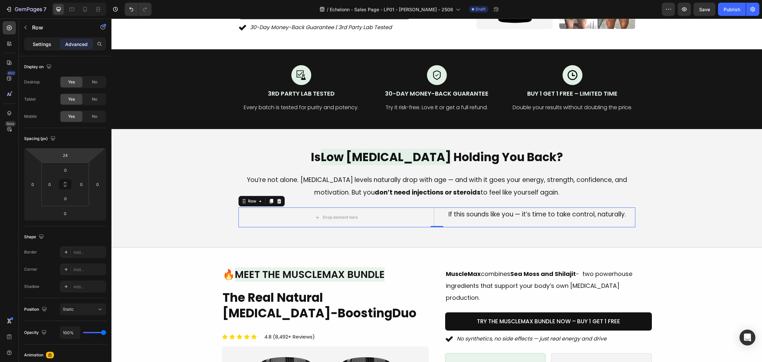
click at [33, 46] on p "Settings" at bounding box center [42, 44] width 19 height 7
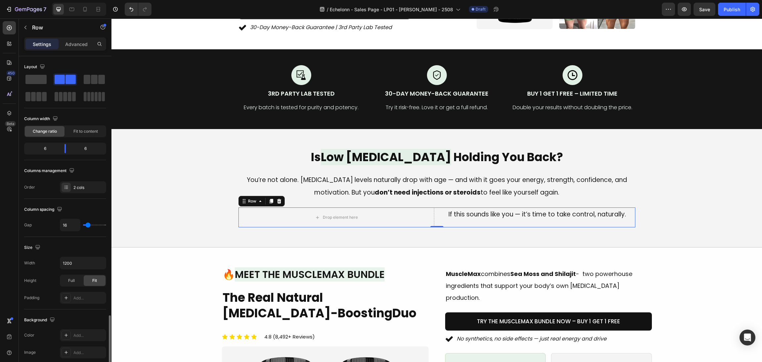
scroll to position [155, 0]
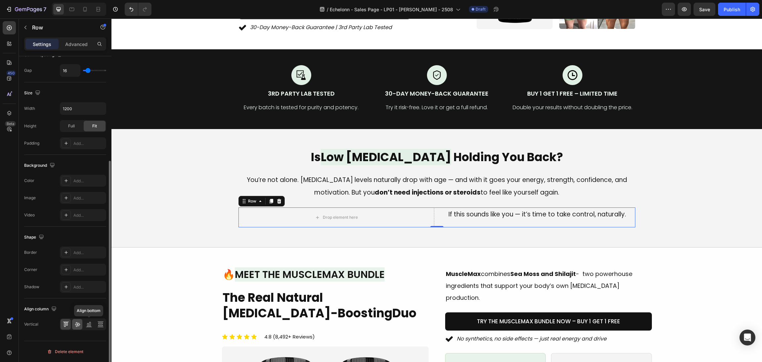
click at [81, 322] on div at bounding box center [77, 324] width 10 height 11
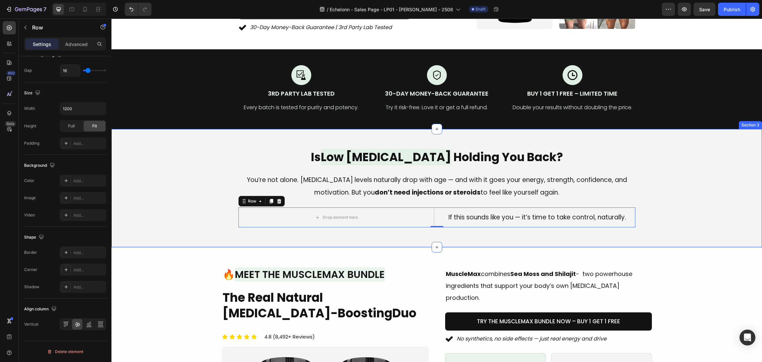
click at [721, 200] on div "Is Low Testosterone Holding You Back? Heading You’re not alone. Testosterone le…" at bounding box center [436, 188] width 635 height 79
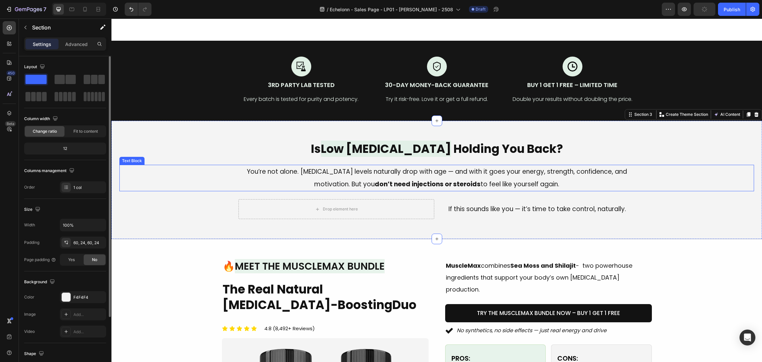
scroll to position [249, 0]
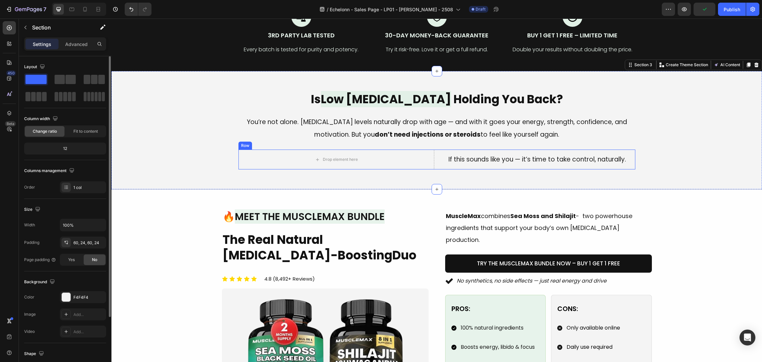
click at [621, 169] on div "Is Low Testosterone Holding You Back? Heading You’re not alone. Testosterone le…" at bounding box center [437, 130] width 651 height 119
click at [615, 162] on p "If this sounds like you — it’s time to take control, naturally." at bounding box center [537, 159] width 195 height 13
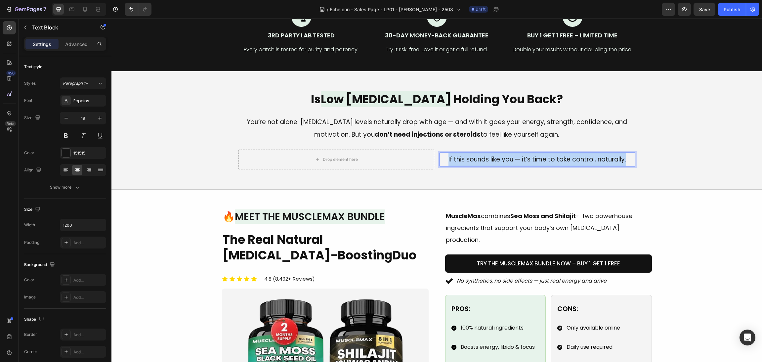
drag, startPoint x: 630, startPoint y: 160, endPoint x: 420, endPoint y: 158, distance: 210.5
click at [420, 158] on div "Drop element here If this sounds like you — it’s time to take control, naturall…" at bounding box center [437, 160] width 397 height 20
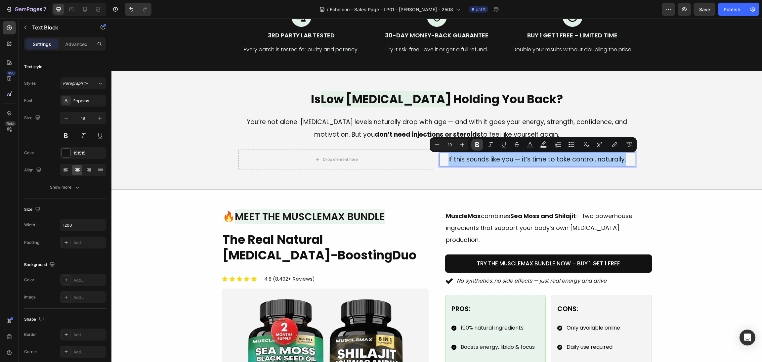
click at [475, 145] on icon "Editor contextual toolbar" at bounding box center [477, 144] width 7 height 7
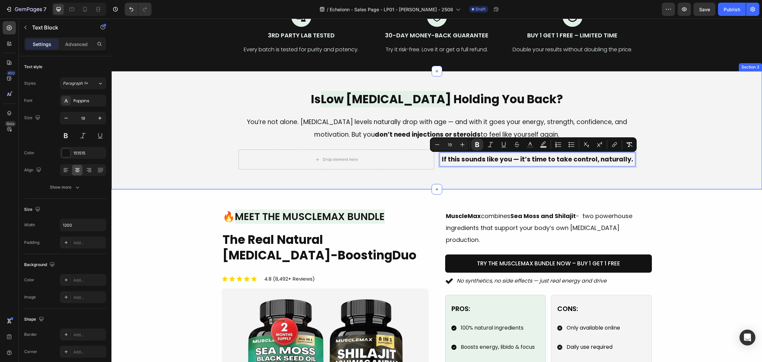
click at [694, 190] on div "Image 🔥 Meet the MuscleMax Bundle Heading The Real Natural Testosterone-Boostin…" at bounding box center [437, 333] width 651 height 287
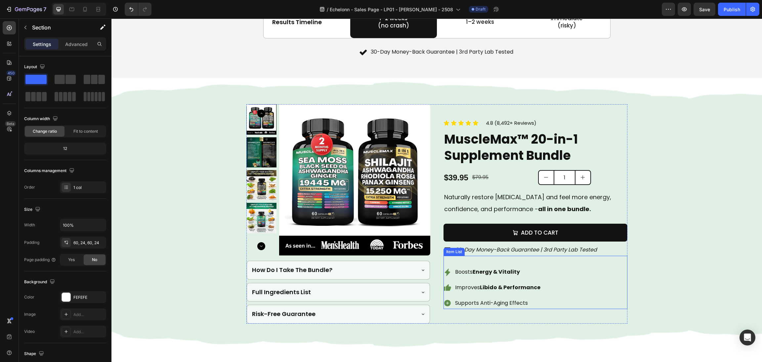
scroll to position [993, 0]
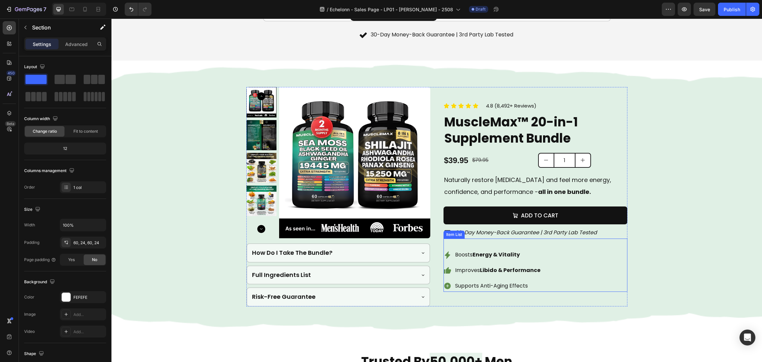
click at [551, 290] on div "Boosts Energy & Vitality Improves Libido & Performance Supports Anti-Aging Effe…" at bounding box center [536, 270] width 184 height 42
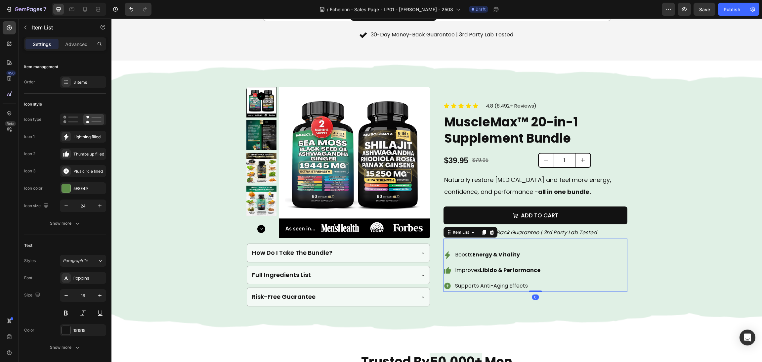
click at [507, 288] on p "Supports Anti-Aging Effects" at bounding box center [497, 286] width 85 height 10
click at [505, 286] on p "Supports Anti-Aging Effects" at bounding box center [497, 286] width 85 height 10
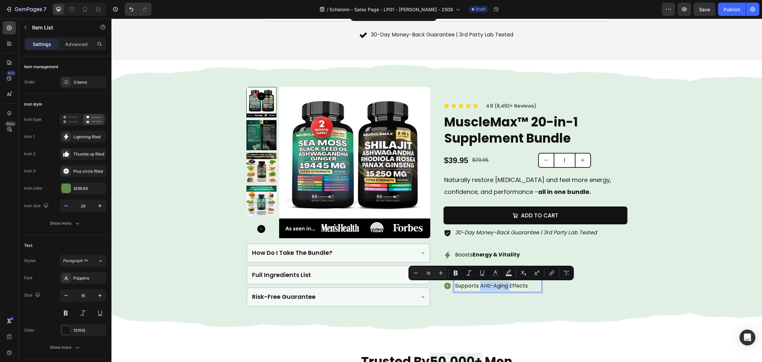
drag, startPoint x: 505, startPoint y: 287, endPoint x: 477, endPoint y: 289, distance: 28.2
click at [477, 289] on p "Supports Anti-Aging Effects" at bounding box center [497, 286] width 85 height 10
click at [456, 274] on icon "Editor contextual toolbar" at bounding box center [456, 273] width 7 height 7
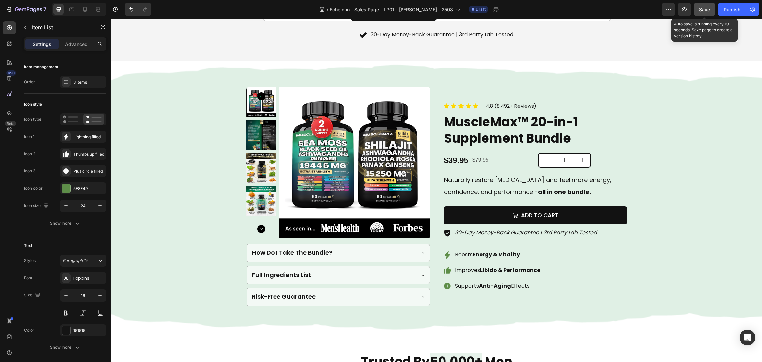
click at [705, 9] on span "Save" at bounding box center [705, 10] width 11 height 6
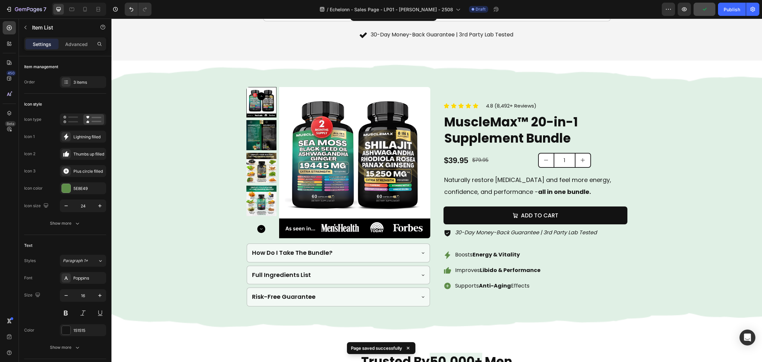
click at [552, 272] on div "Boosts Energy & Vitality Improves Libido & Performance Supports Anti-Aging Effe…" at bounding box center [536, 270] width 184 height 42
click at [613, 276] on div "Boosts Energy & Vitality Improves Libido & Performance Supports Anti-Aging Effe…" at bounding box center [536, 270] width 184 height 42
click at [681, 186] on div "Background Image" at bounding box center [437, 197] width 651 height 272
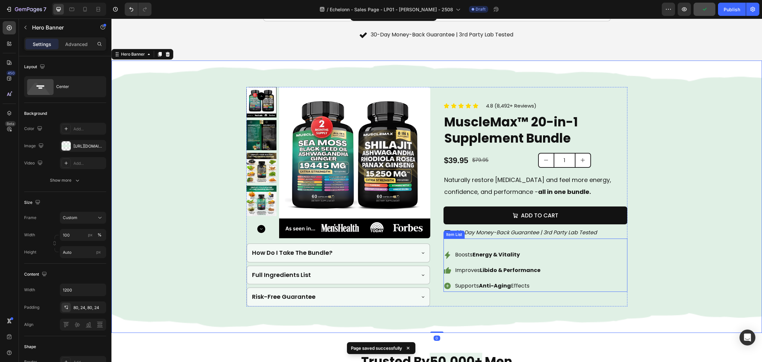
click at [566, 260] on div "Boosts Energy & Vitality Improves Libido & Performance Supports Anti-Aging Effe…" at bounding box center [536, 270] width 184 height 42
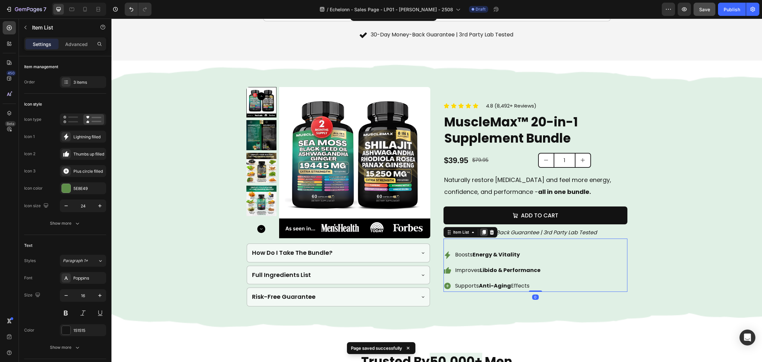
click at [480, 234] on div at bounding box center [484, 232] width 8 height 8
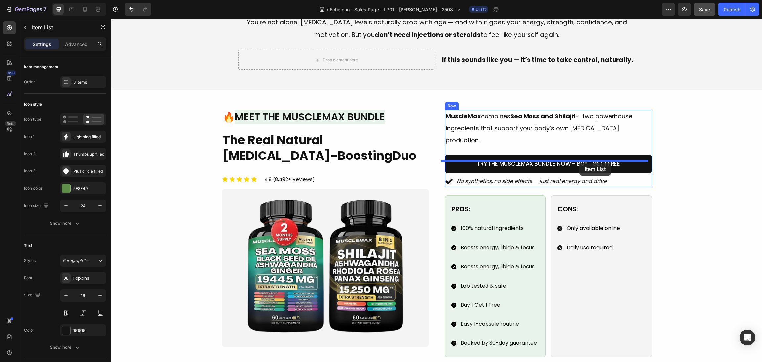
scroll to position [269, 0]
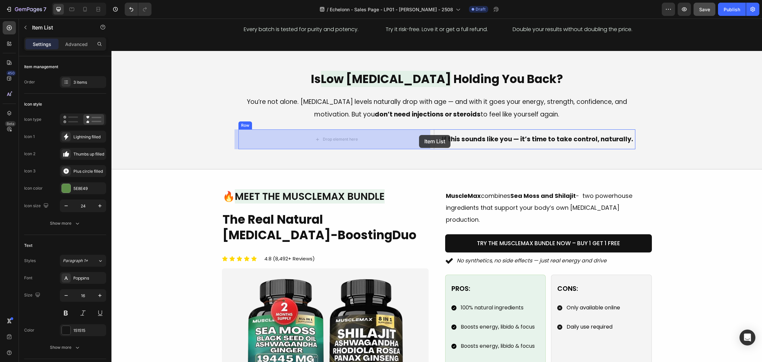
drag, startPoint x: 445, startPoint y: 273, endPoint x: 465, endPoint y: 166, distance: 108.0
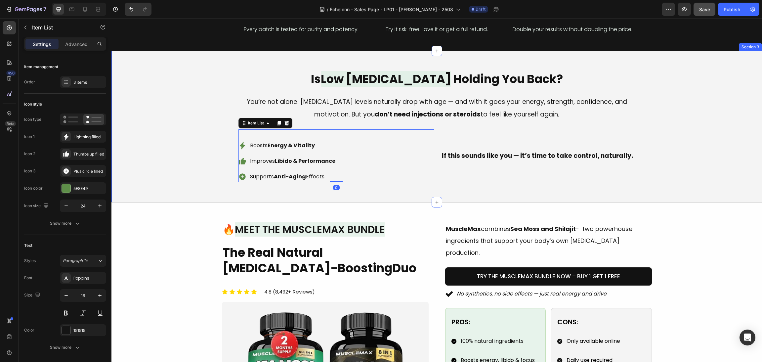
click at [696, 166] on div "Is Low Testosterone Holding You Back? Heading You’re not alone. Testosterone le…" at bounding box center [436, 127] width 635 height 112
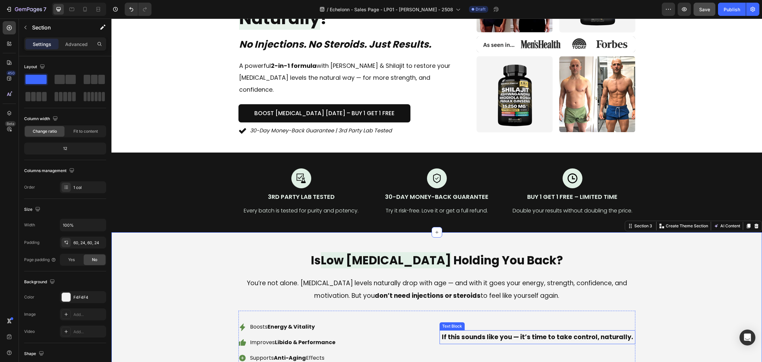
scroll to position [120, 0]
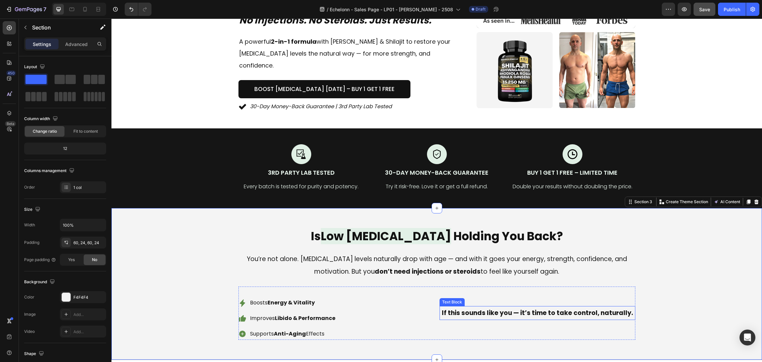
click at [448, 308] on strong "If this sounds like you — it’s time to take control, naturally." at bounding box center [537, 312] width 191 height 9
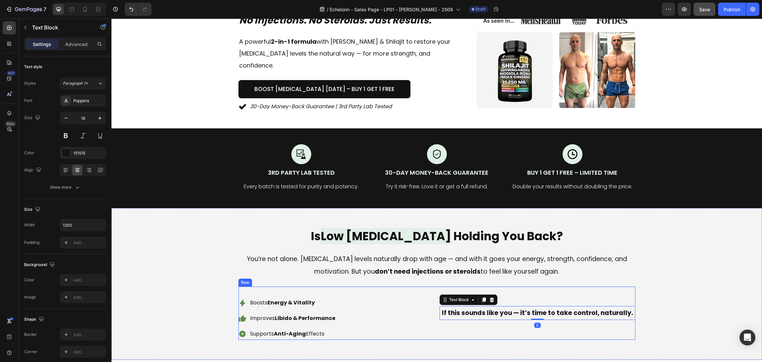
click at [440, 319] on div "If this sounds like you — it’s time to take control, naturally. Text Block 0" at bounding box center [538, 313] width 196 height 53
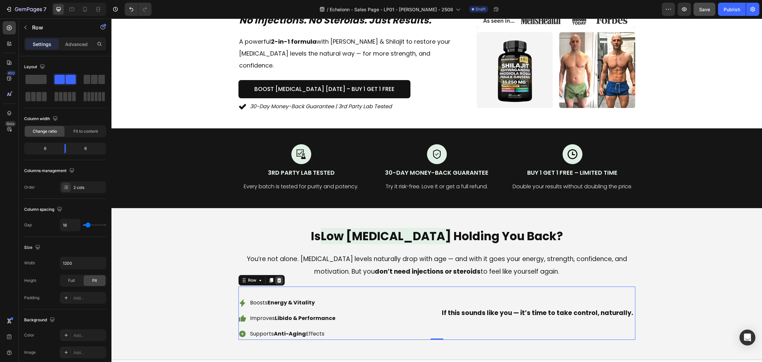
click at [277, 278] on icon at bounding box center [279, 280] width 4 height 5
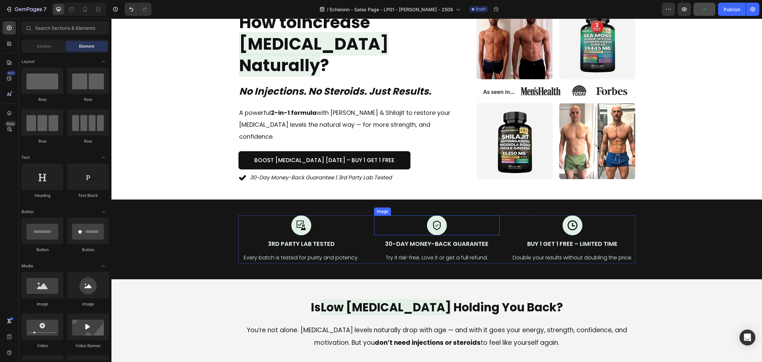
scroll to position [70, 0]
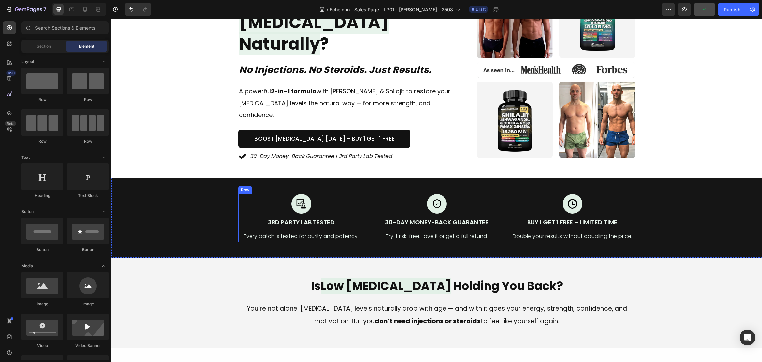
click at [495, 203] on div at bounding box center [437, 204] width 126 height 20
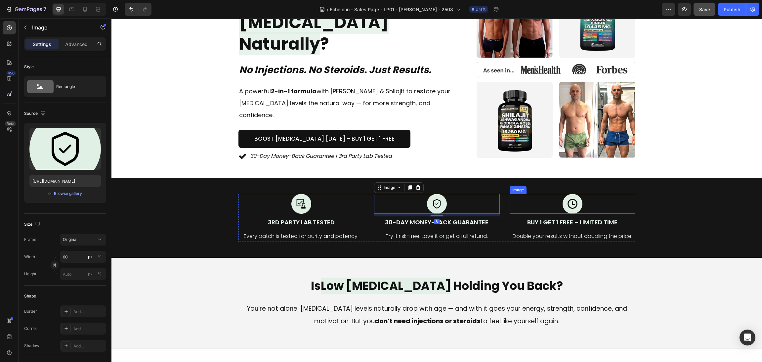
click at [510, 203] on div at bounding box center [573, 204] width 126 height 20
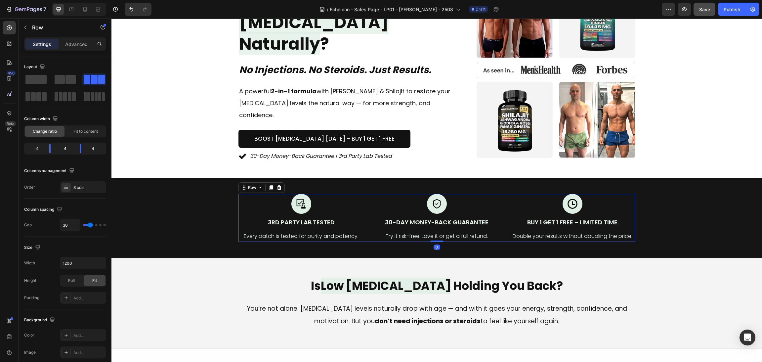
click at [500, 200] on div "Image 3rd Party Lab Tested Text Block Every batch is tested for purity and pote…" at bounding box center [437, 218] width 397 height 48
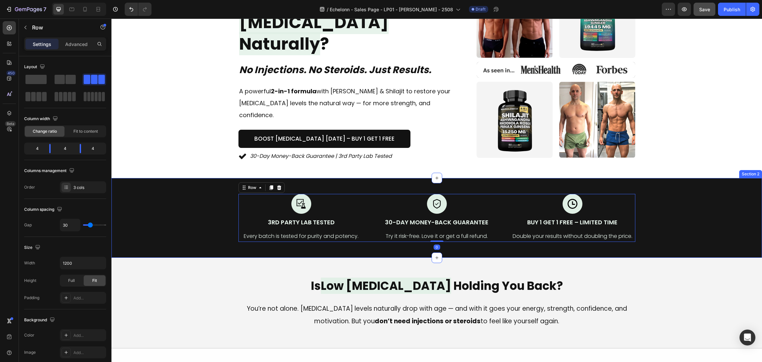
scroll to position [120, 0]
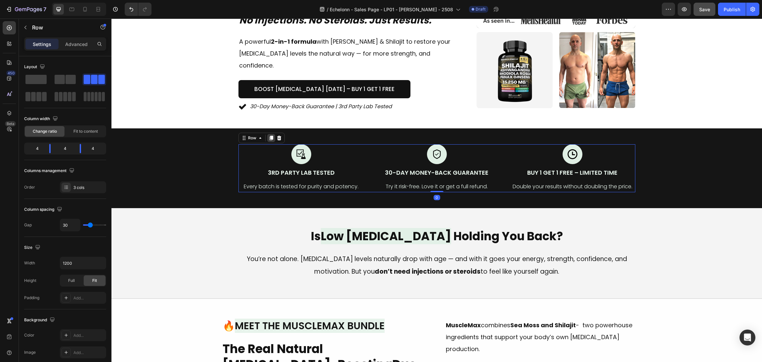
click at [269, 136] on icon at bounding box center [271, 138] width 4 height 5
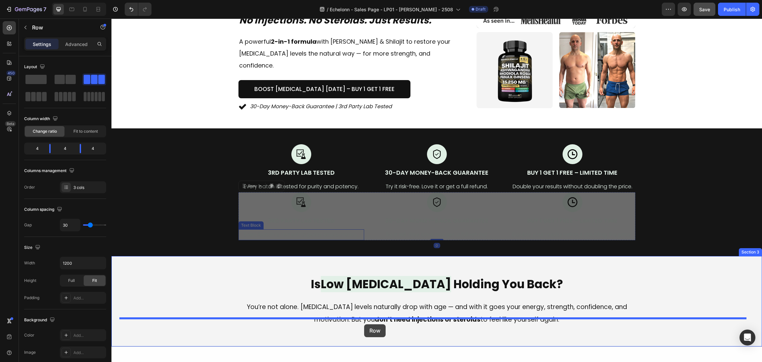
drag, startPoint x: 241, startPoint y: 178, endPoint x: 364, endPoint y: 324, distance: 191.1
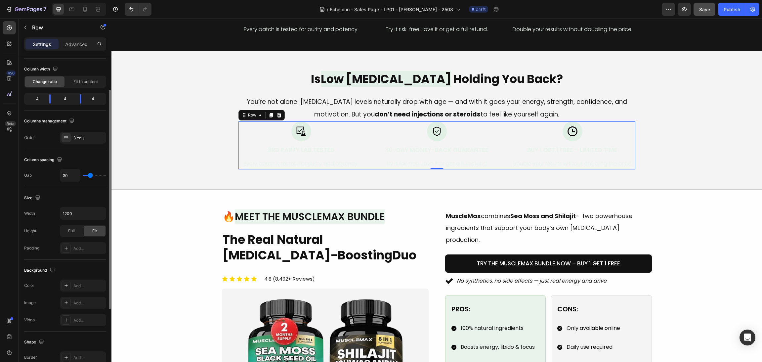
scroll to position [149, 0]
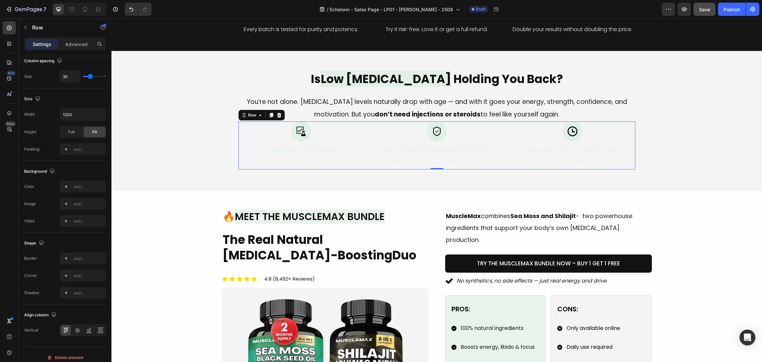
drag, startPoint x: 61, startPoint y: 43, endPoint x: 65, endPoint y: 51, distance: 8.9
click at [62, 43] on div "Advanced" at bounding box center [76, 44] width 33 height 11
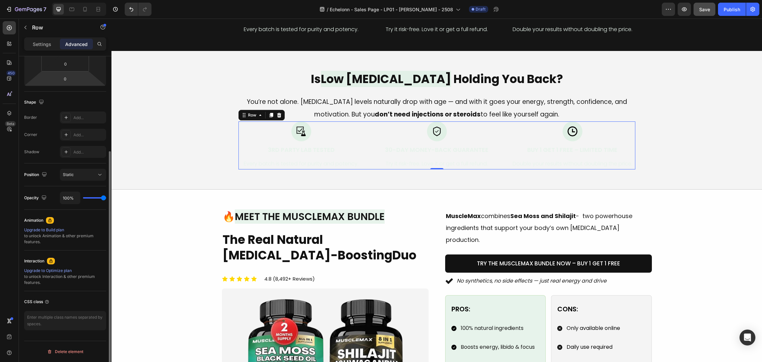
scroll to position [0, 0]
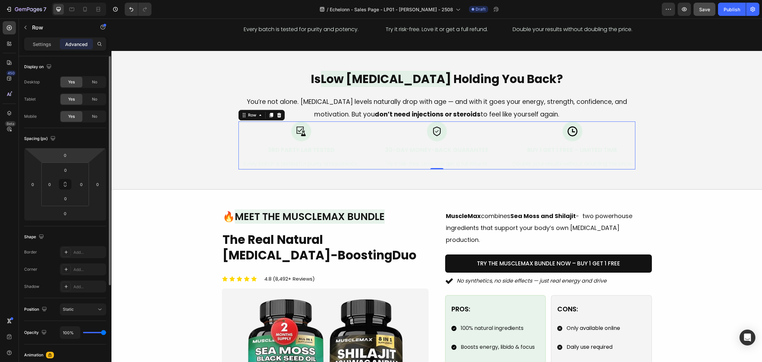
click at [69, 153] on input "0" at bounding box center [65, 155] width 13 height 10
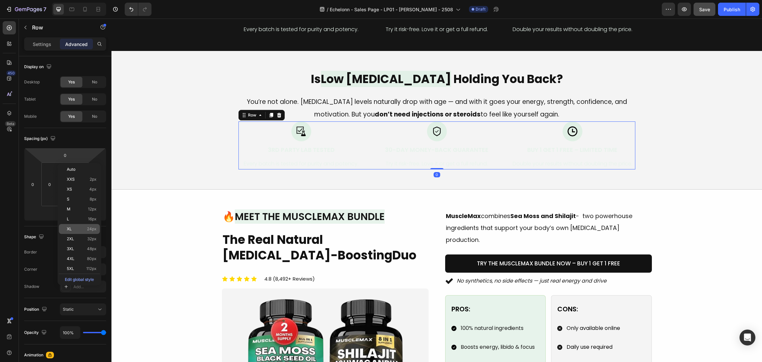
click at [84, 226] on div "XL 24px" at bounding box center [79, 229] width 41 height 10
type input "24"
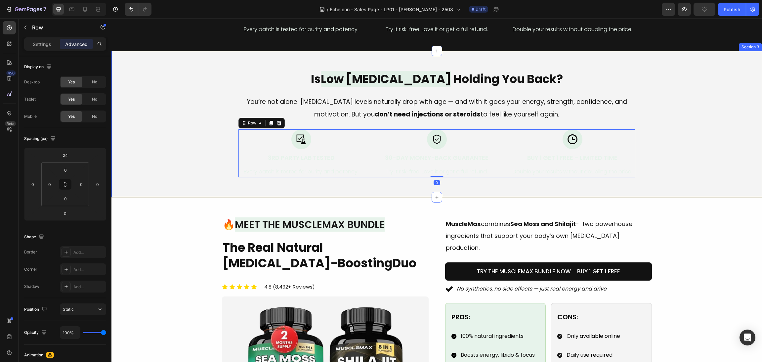
click at [704, 145] on div "Is Low Testosterone Holding You Back? Heading You’re not alone. Testosterone le…" at bounding box center [436, 124] width 635 height 107
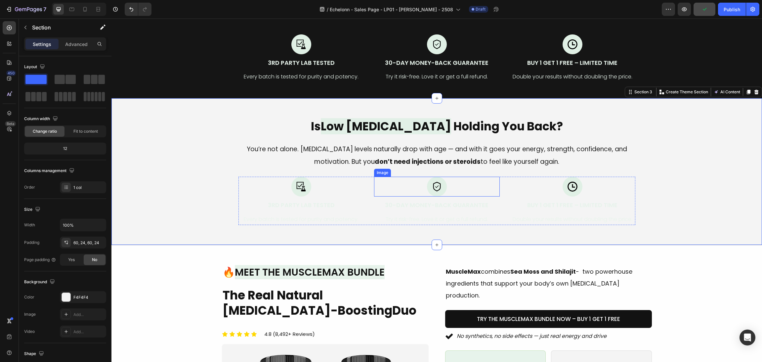
scroll to position [219, 0]
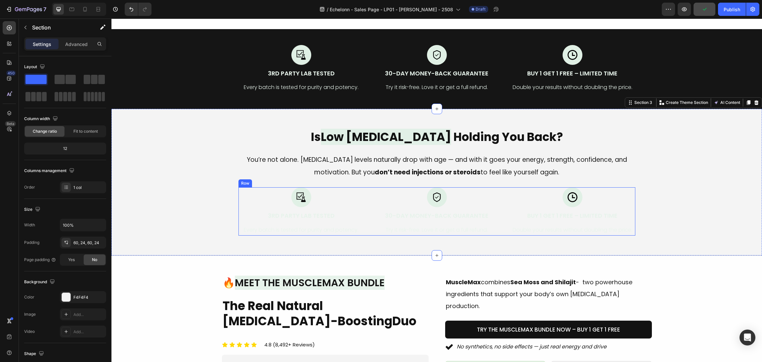
click at [315, 213] on div "Image 3rd Party Lab Tested Text Block Every batch is tested for purity and pote…" at bounding box center [302, 211] width 126 height 48
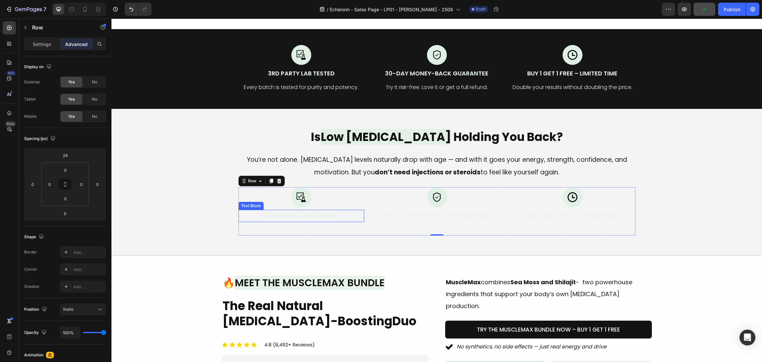
click at [312, 225] on p "Every batch is tested for purity and potency." at bounding box center [301, 230] width 124 height 10
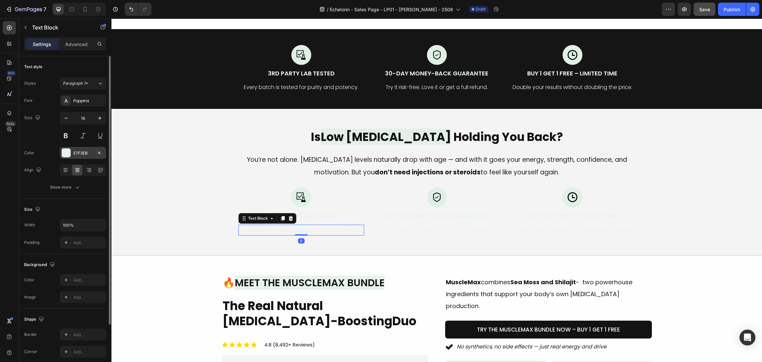
click at [61, 155] on div "E7F3EB" at bounding box center [83, 153] width 46 height 12
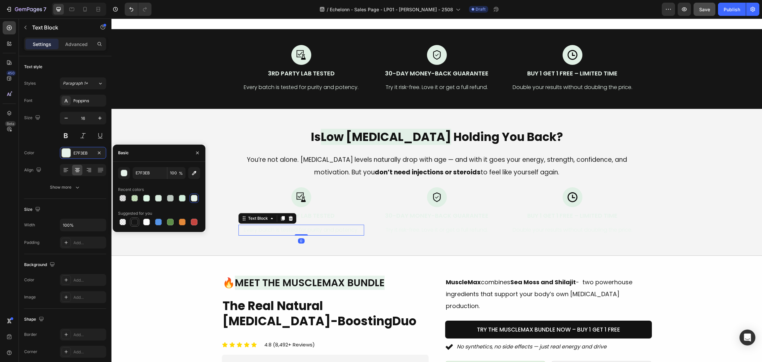
drag, startPoint x: 134, startPoint y: 221, endPoint x: 182, endPoint y: 195, distance: 54.8
click at [134, 221] on div at bounding box center [134, 222] width 7 height 7
type input "151515"
click at [322, 210] on p "3rd Party Lab Tested" at bounding box center [301, 215] width 124 height 11
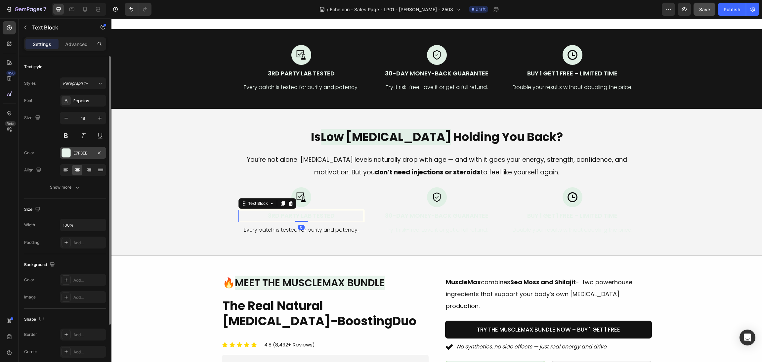
click at [72, 151] on div "E7F3EB" at bounding box center [83, 153] width 46 height 12
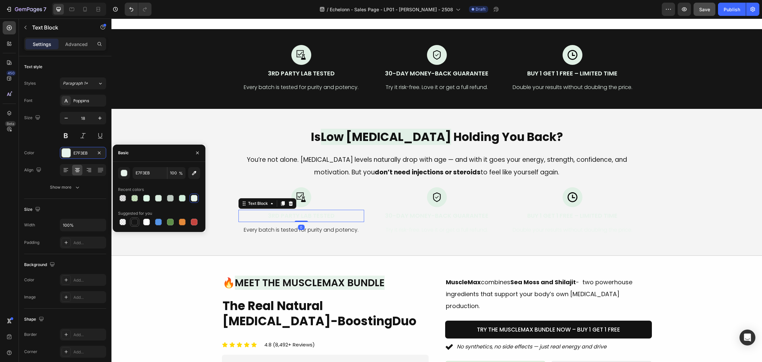
click at [132, 218] on div at bounding box center [135, 222] width 8 height 8
type input "151515"
click at [213, 129] on h2 "Is Low Testosterone Holding You Back?" at bounding box center [436, 137] width 635 height 17
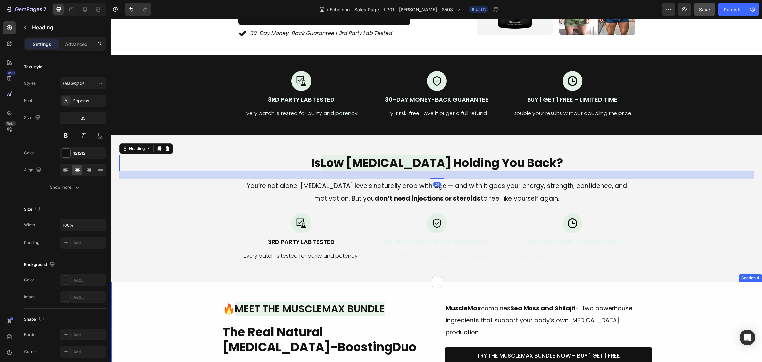
scroll to position [169, 0]
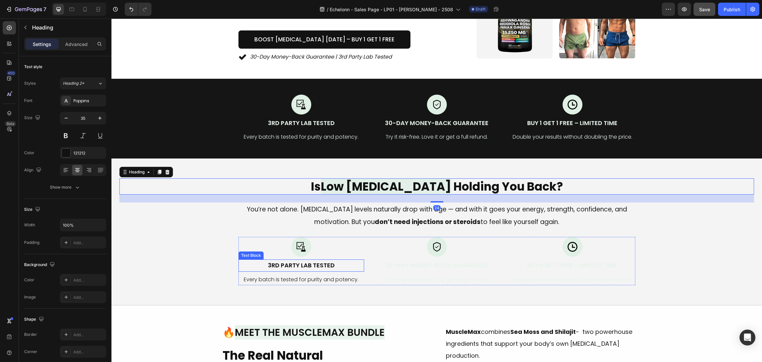
click at [320, 260] on p "3rd Party Lab Tested" at bounding box center [301, 265] width 124 height 11
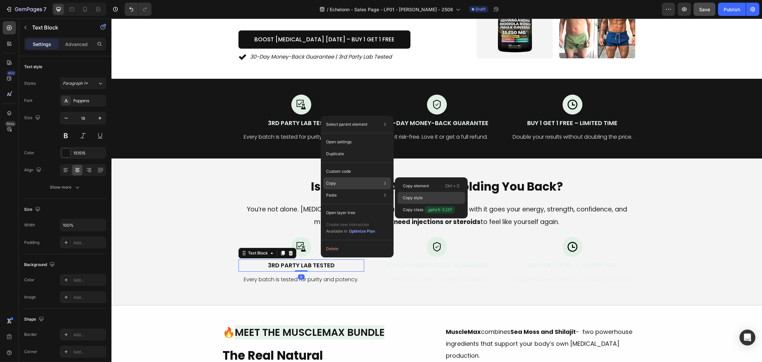
drag, startPoint x: 428, startPoint y: 197, endPoint x: 332, endPoint y: 238, distance: 104.4
click at [428, 204] on div "Copy style" at bounding box center [432, 210] width 68 height 12
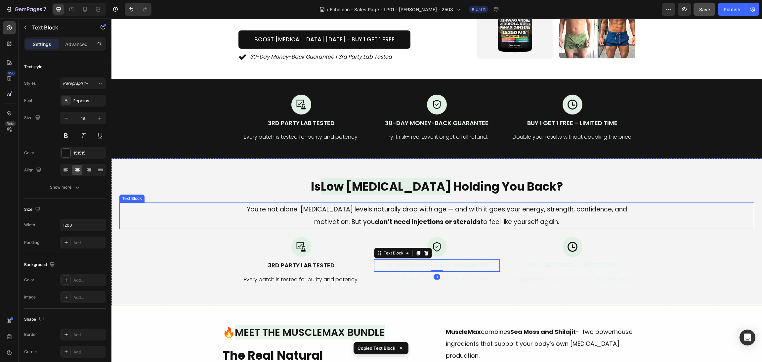
drag, startPoint x: 527, startPoint y: 214, endPoint x: 522, endPoint y: 208, distance: 8.0
click at [522, 208] on p "You’re not alone. Testosterone levels naturally drop with age — and with it goe…" at bounding box center [437, 215] width 396 height 25
click at [451, 260] on p "30-Day Money-Back Guarantee" at bounding box center [437, 265] width 124 height 11
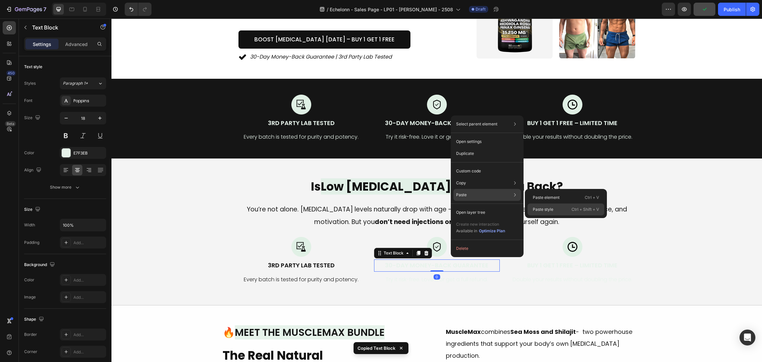
drag, startPoint x: 541, startPoint y: 209, endPoint x: 360, endPoint y: 255, distance: 187.5
click at [541, 209] on p "Paste style" at bounding box center [543, 209] width 21 height 6
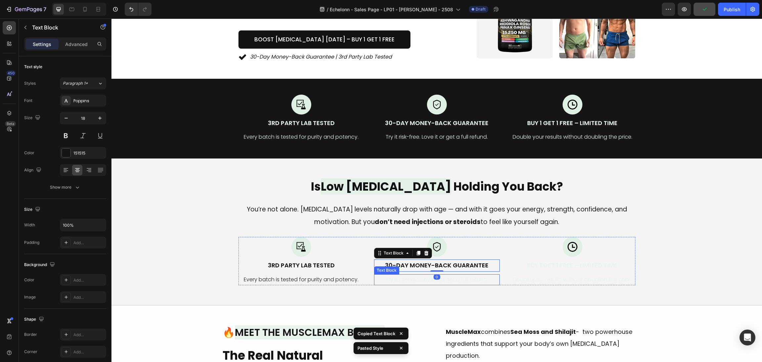
click at [464, 275] on p "Try it risk-free. Love it or get a full refund." at bounding box center [437, 280] width 124 height 10
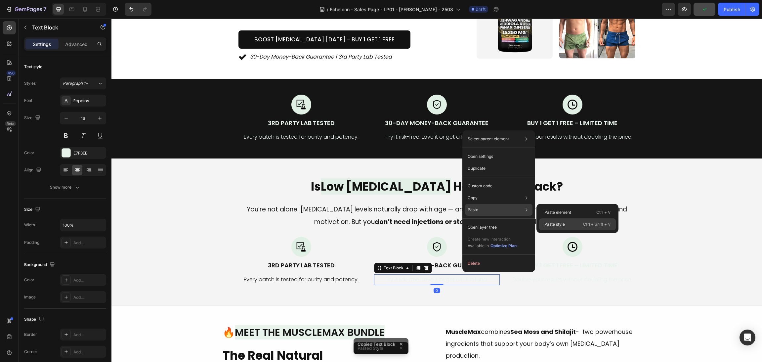
click at [555, 224] on p "Paste style" at bounding box center [555, 224] width 21 height 6
type input "18"
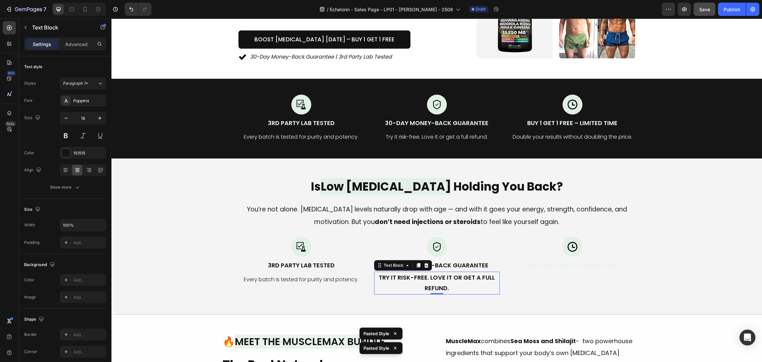
click at [443, 282] on p "Try it risk-free. Love it or get a full refund." at bounding box center [437, 283] width 124 height 22
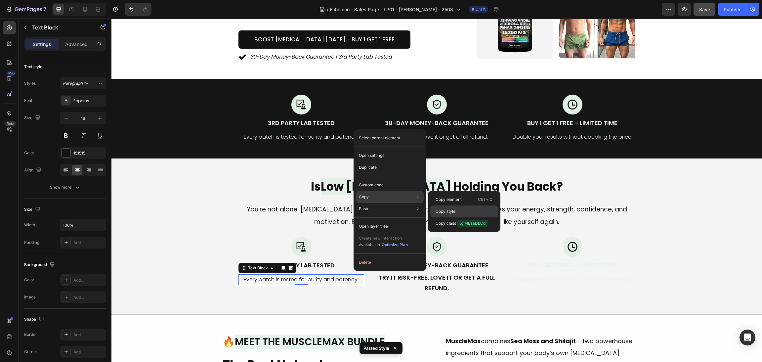
click at [476, 217] on div "Copy style" at bounding box center [465, 223] width 68 height 12
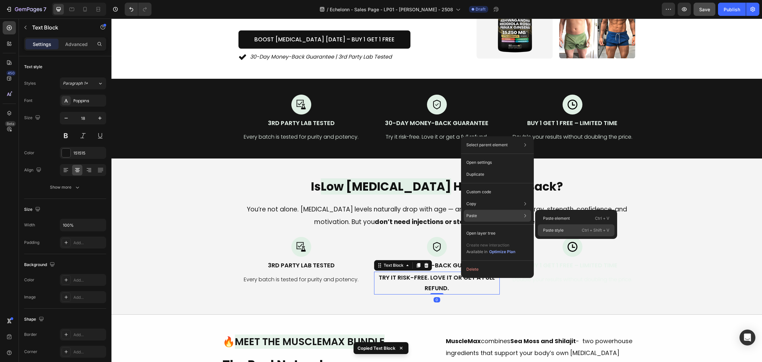
click at [566, 229] on div "Paste style Ctrl + Shift + V" at bounding box center [576, 230] width 77 height 12
type input "16"
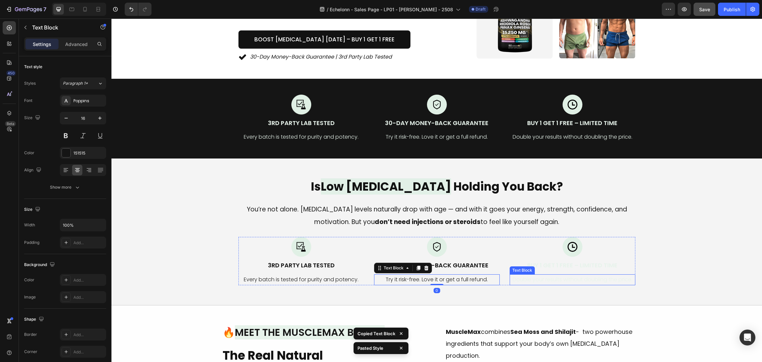
click at [590, 275] on p "Double your results without doubling the price." at bounding box center [573, 280] width 124 height 10
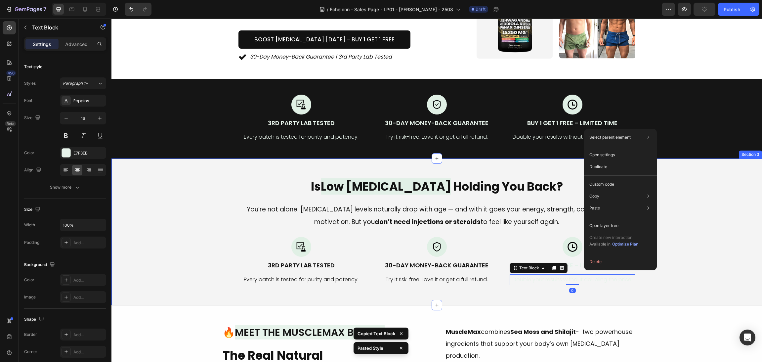
click at [673, 223] on div "Is Low Testosterone Holding You Back? Heading You’re not alone. Testosterone le…" at bounding box center [436, 231] width 635 height 107
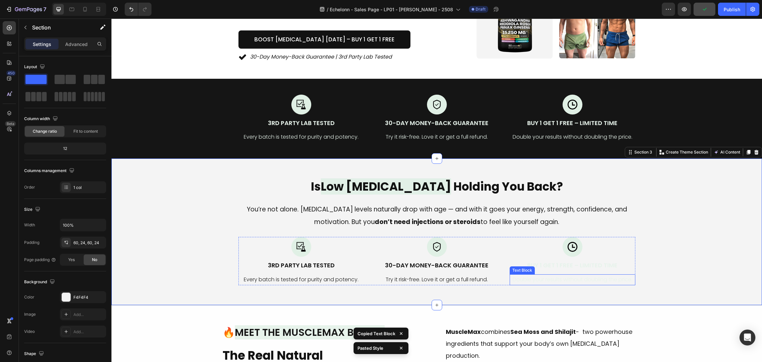
click at [592, 275] on p "Double your results without doubling the price." at bounding box center [573, 280] width 124 height 10
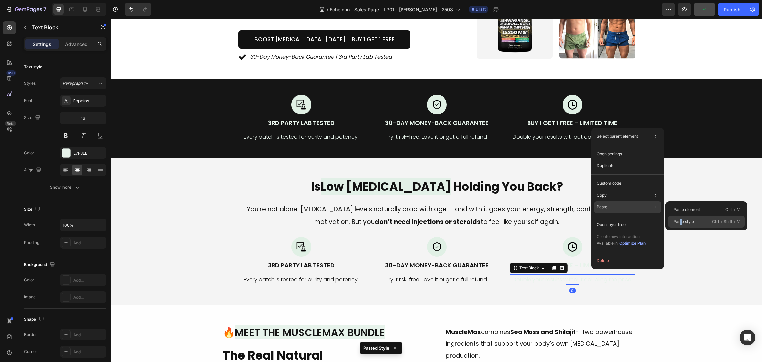
click at [681, 217] on div "Paste style Ctrl + Shift + V" at bounding box center [706, 222] width 77 height 12
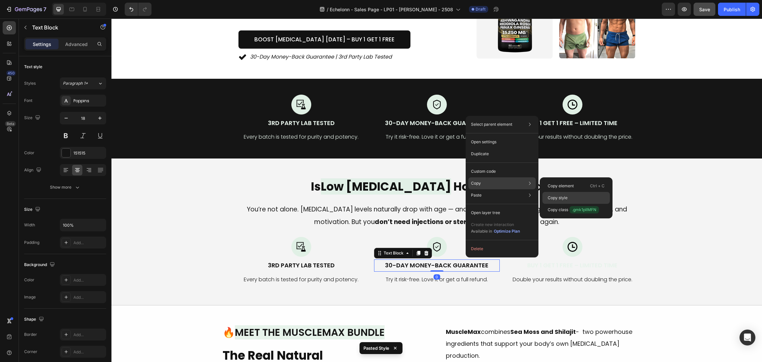
click at [566, 204] on div "Copy style" at bounding box center [577, 210] width 68 height 12
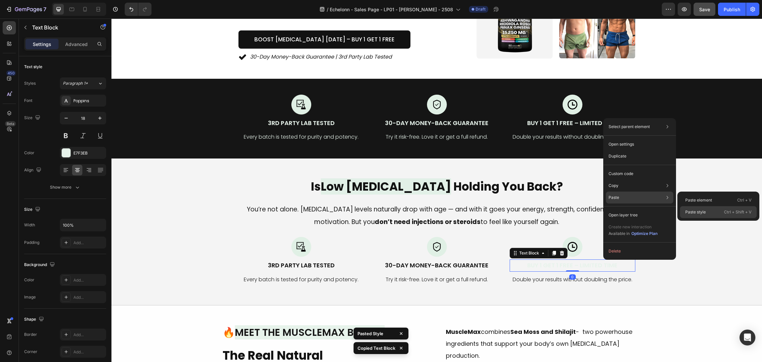
click at [703, 210] on p "Paste style" at bounding box center [696, 212] width 21 height 6
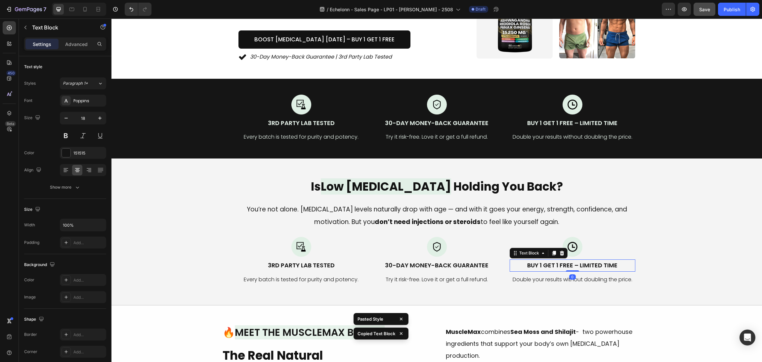
click at [688, 203] on div "You’re not alone. Testosterone levels naturally drop with age — and with it goe…" at bounding box center [436, 216] width 635 height 26
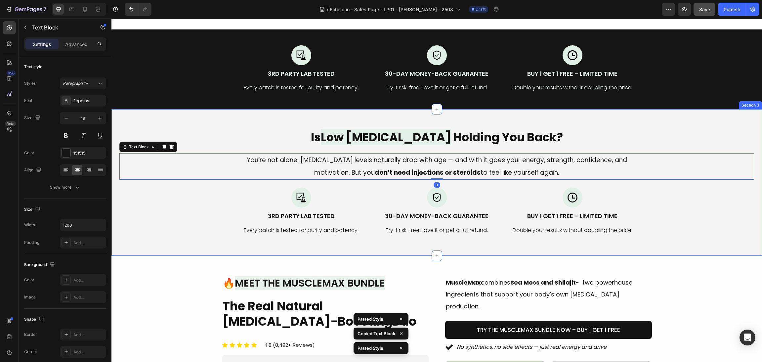
scroll to position [219, 0]
click at [497, 222] on div "Image 3rd Party Lab Tested Text Block Every batch is tested for purity and pote…" at bounding box center [437, 211] width 397 height 48
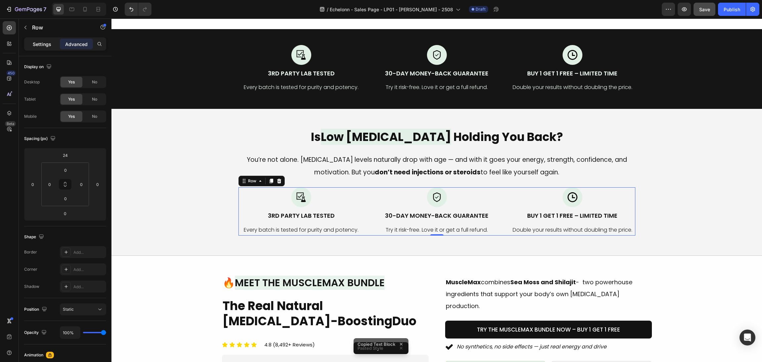
click at [49, 41] on p "Settings" at bounding box center [42, 44] width 19 height 7
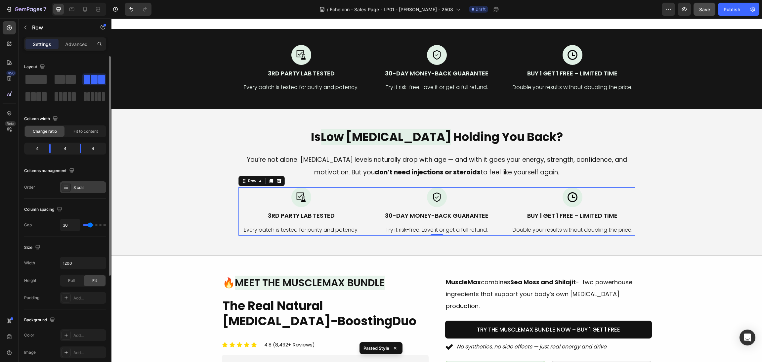
click at [74, 185] on div "3 cols" at bounding box center [88, 188] width 31 height 6
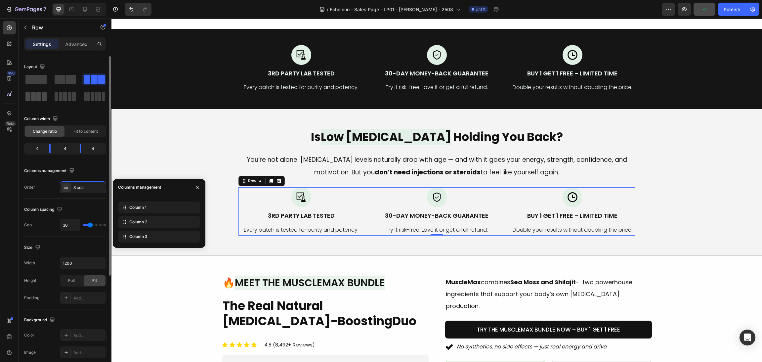
click at [40, 95] on span at bounding box center [38, 96] width 5 height 9
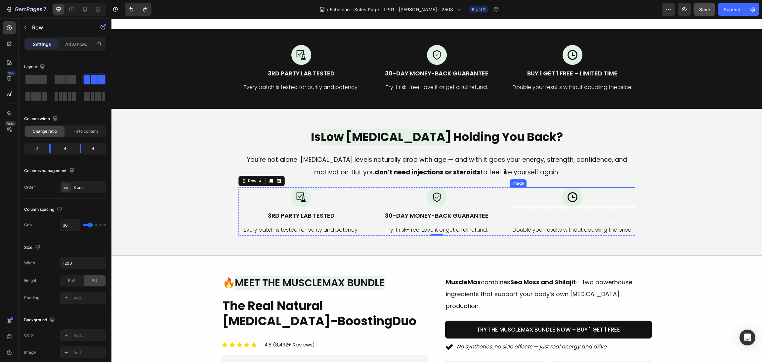
click at [588, 210] on p "Buy 1 Get 1 Free – Limited Time" at bounding box center [573, 215] width 124 height 11
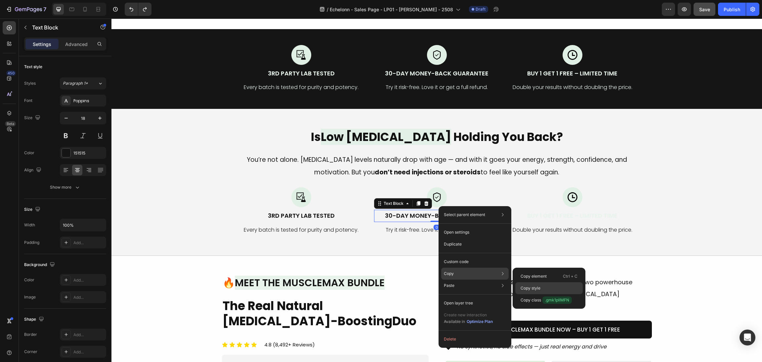
click at [555, 294] on div "Copy style" at bounding box center [550, 300] width 68 height 12
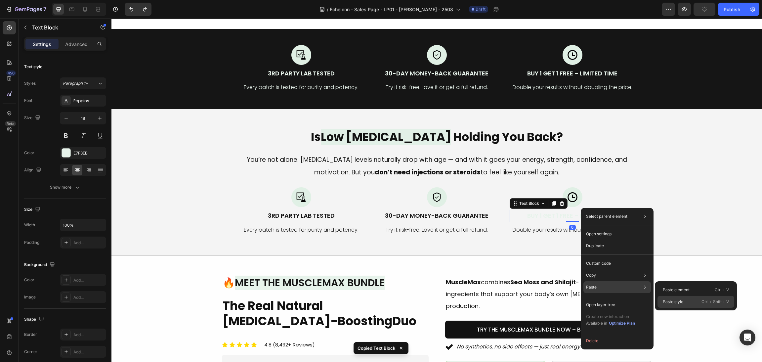
click at [676, 297] on div "Paste style Ctrl + Shift + V" at bounding box center [696, 302] width 77 height 12
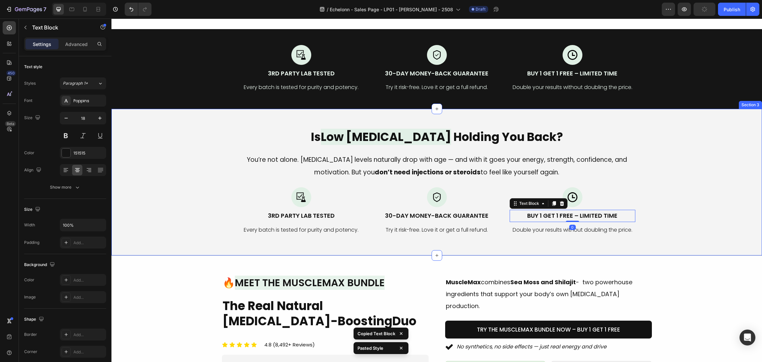
click at [684, 187] on div "Is Low Testosterone Holding You Back? Heading You’re not alone. Testosterone le…" at bounding box center [436, 182] width 635 height 107
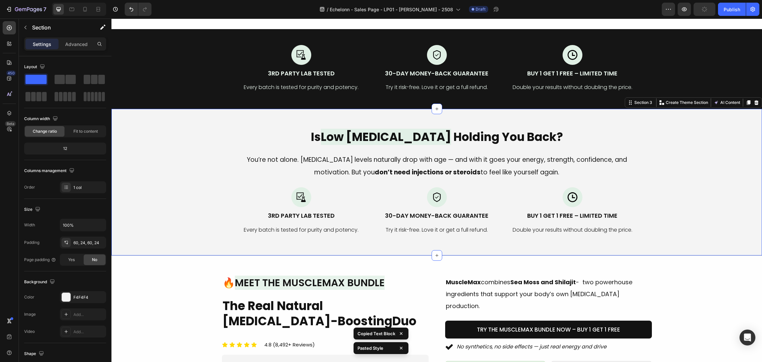
scroll to position [169, 0]
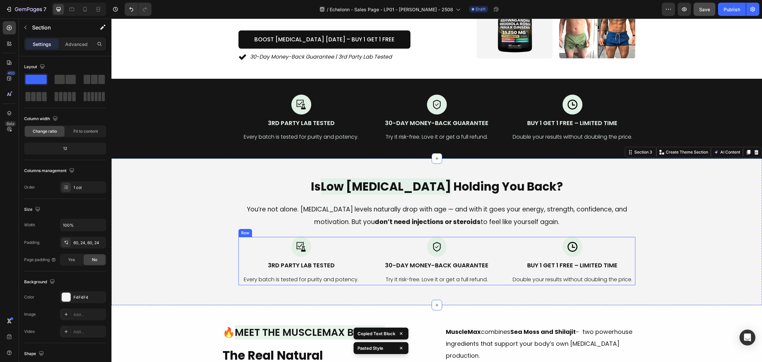
click at [493, 260] on p "30-Day Money-Back Guarantee" at bounding box center [437, 265] width 124 height 11
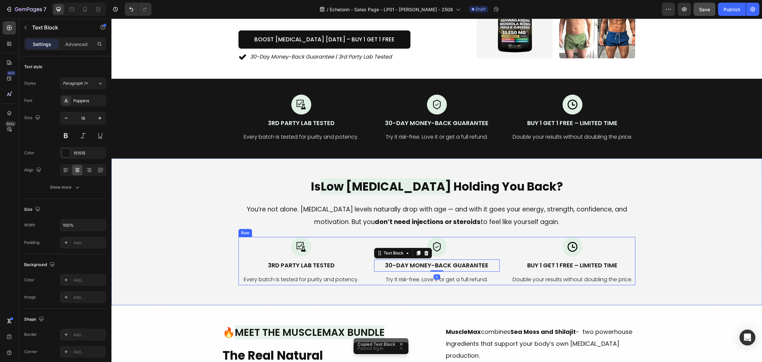
click at [361, 244] on div "Image 3rd Party Lab Tested Text Block Every batch is tested for purity and pote…" at bounding box center [437, 261] width 397 height 48
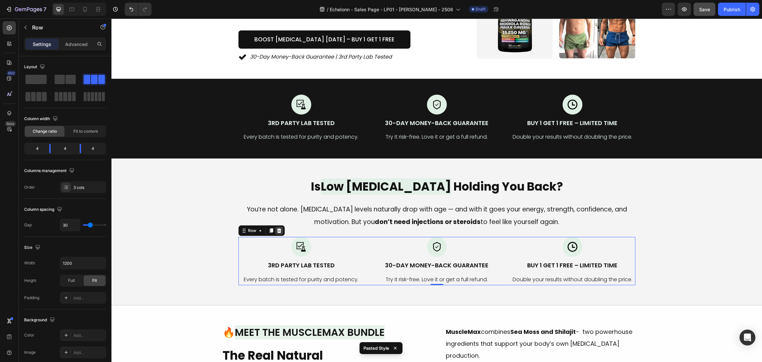
click at [277, 228] on icon at bounding box center [279, 230] width 5 height 5
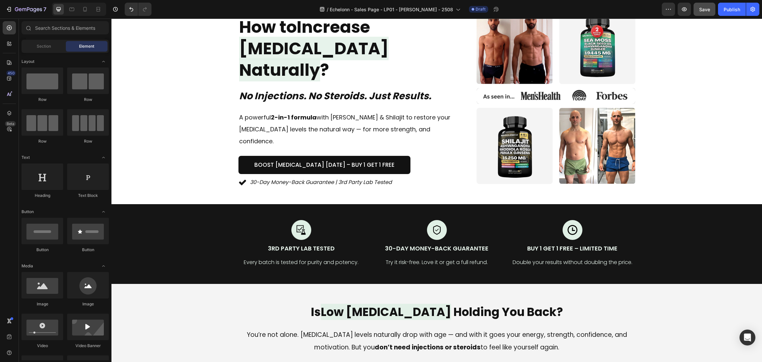
scroll to position [149, 0]
